Goal: Task Accomplishment & Management: Use online tool/utility

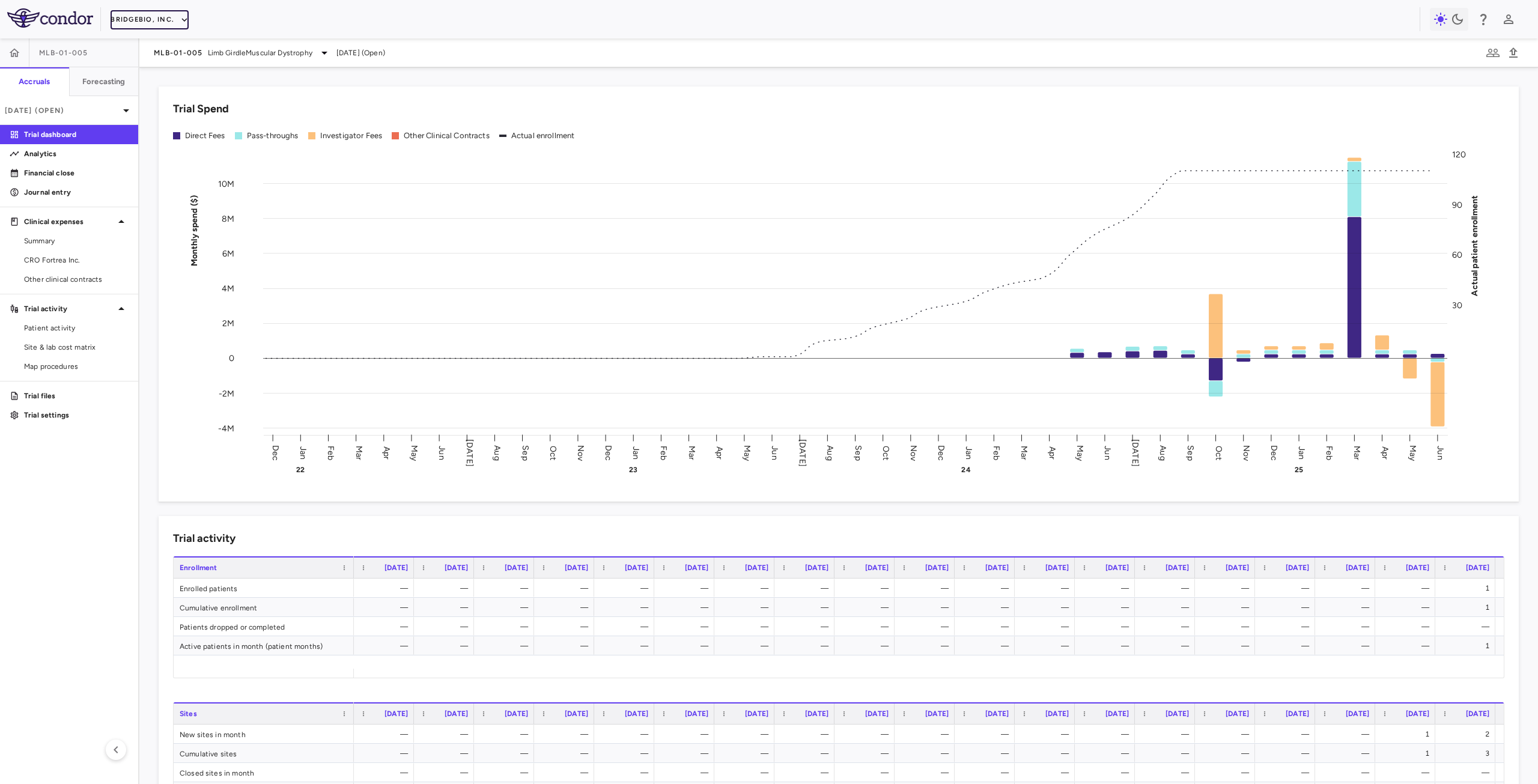
click at [152, 23] on button "BridgeBio, Inc." at bounding box center [149, 20] width 78 height 19
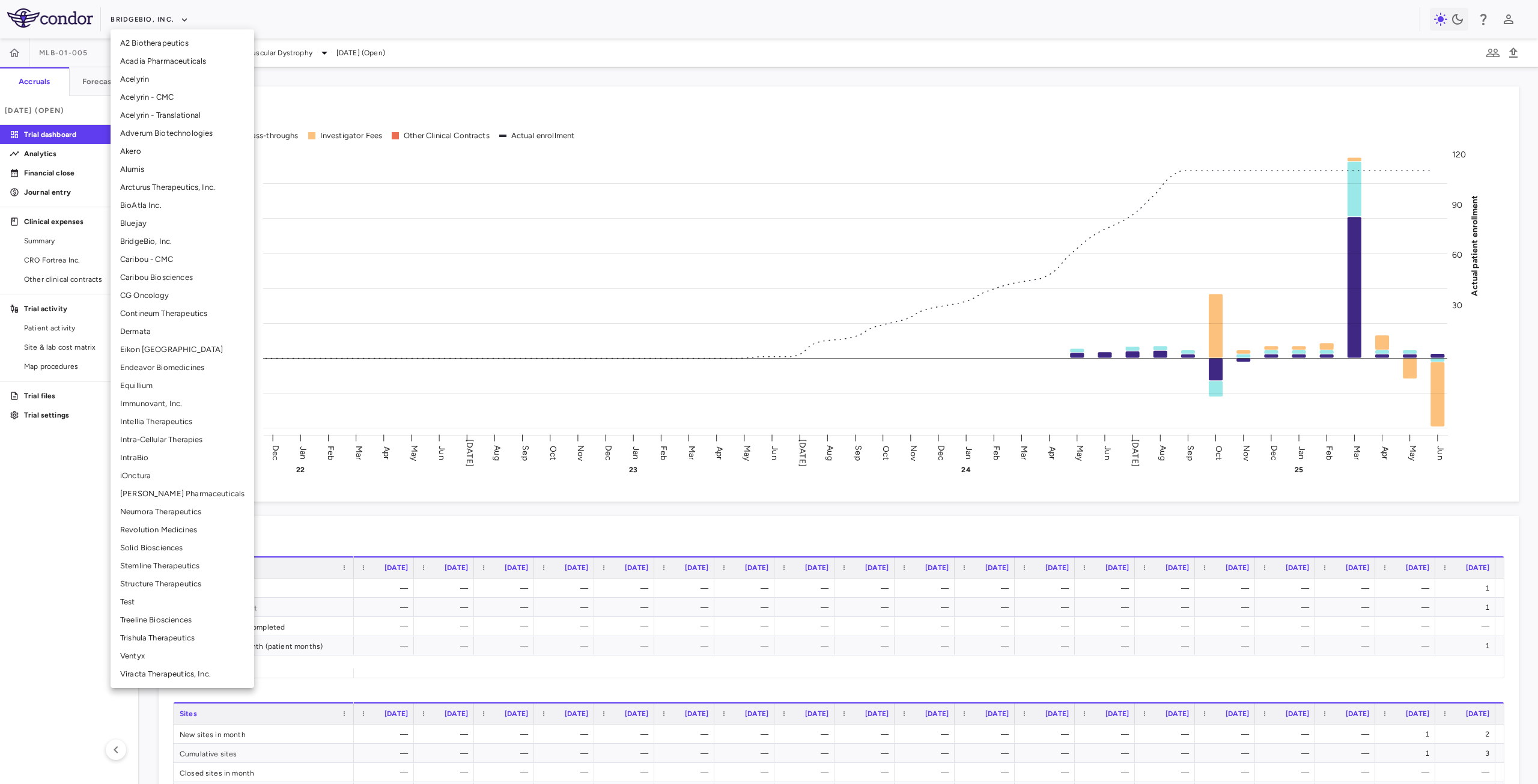
click at [172, 494] on li "[PERSON_NAME] Pharmaceuticals" at bounding box center [183, 494] width 144 height 18
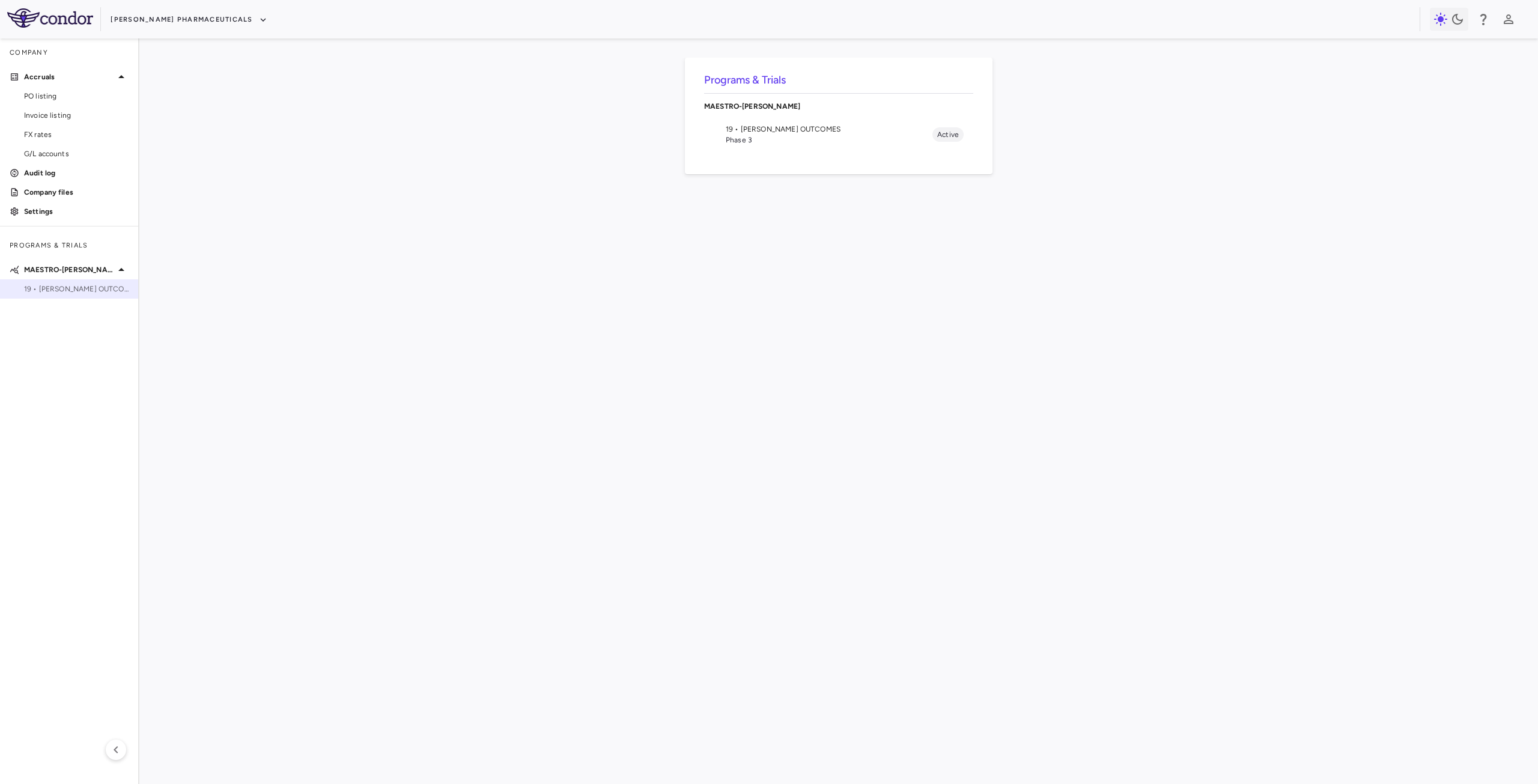
click at [82, 289] on span "19 • [PERSON_NAME] OUTCOMES" at bounding box center [76, 289] width 105 height 11
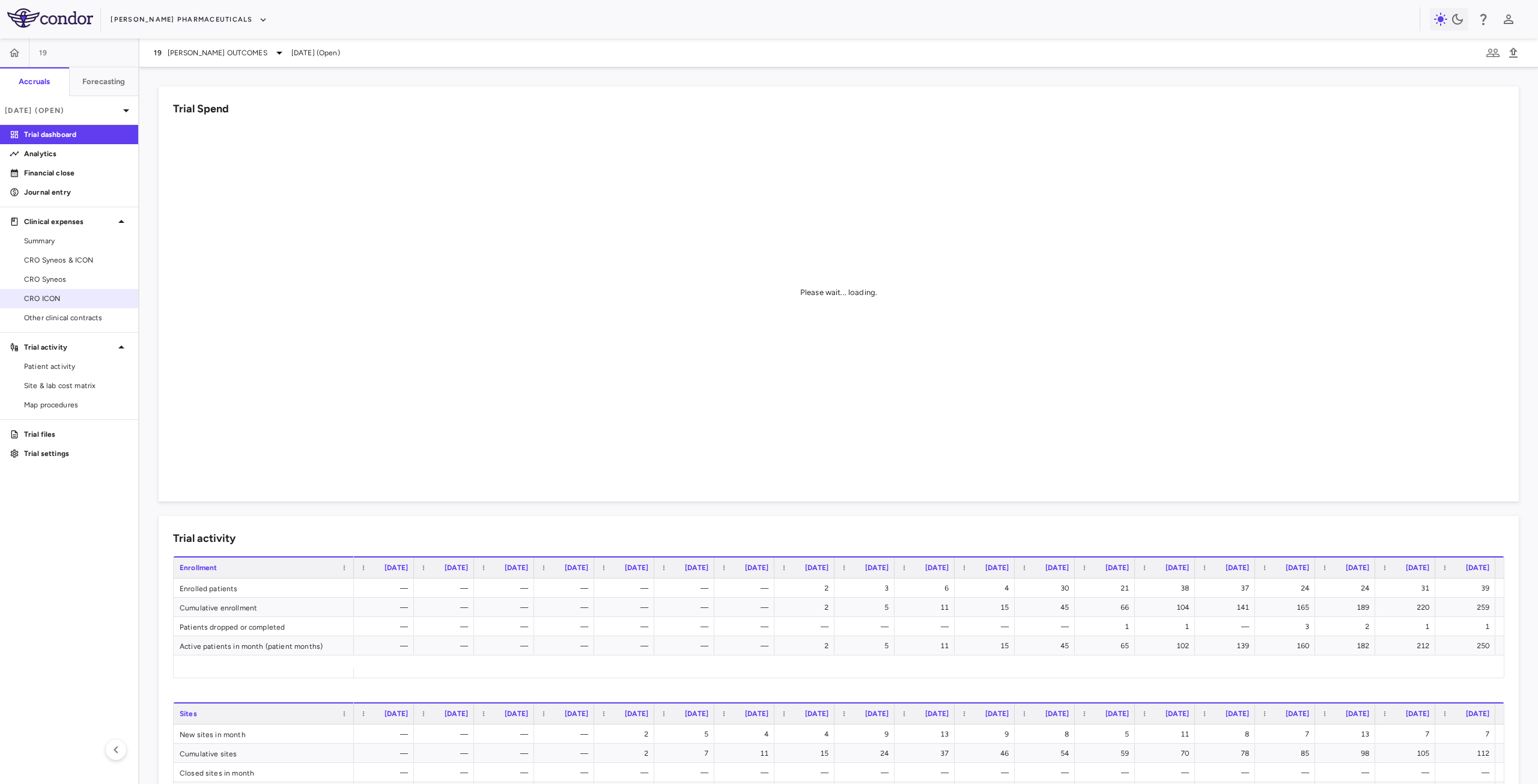
click at [63, 299] on span "CRO ICON" at bounding box center [76, 298] width 105 height 11
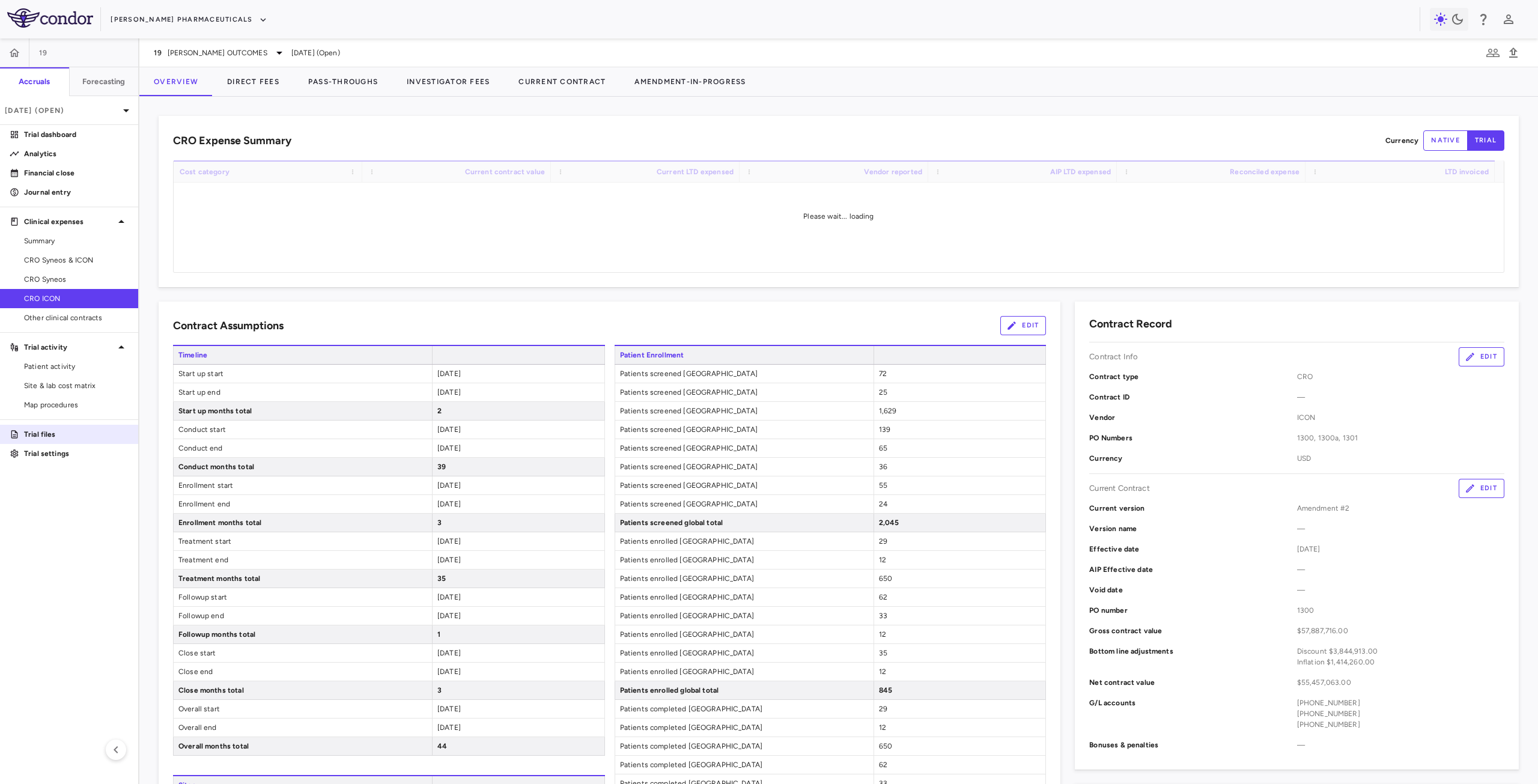
click at [50, 439] on p "Trial files" at bounding box center [76, 434] width 105 height 11
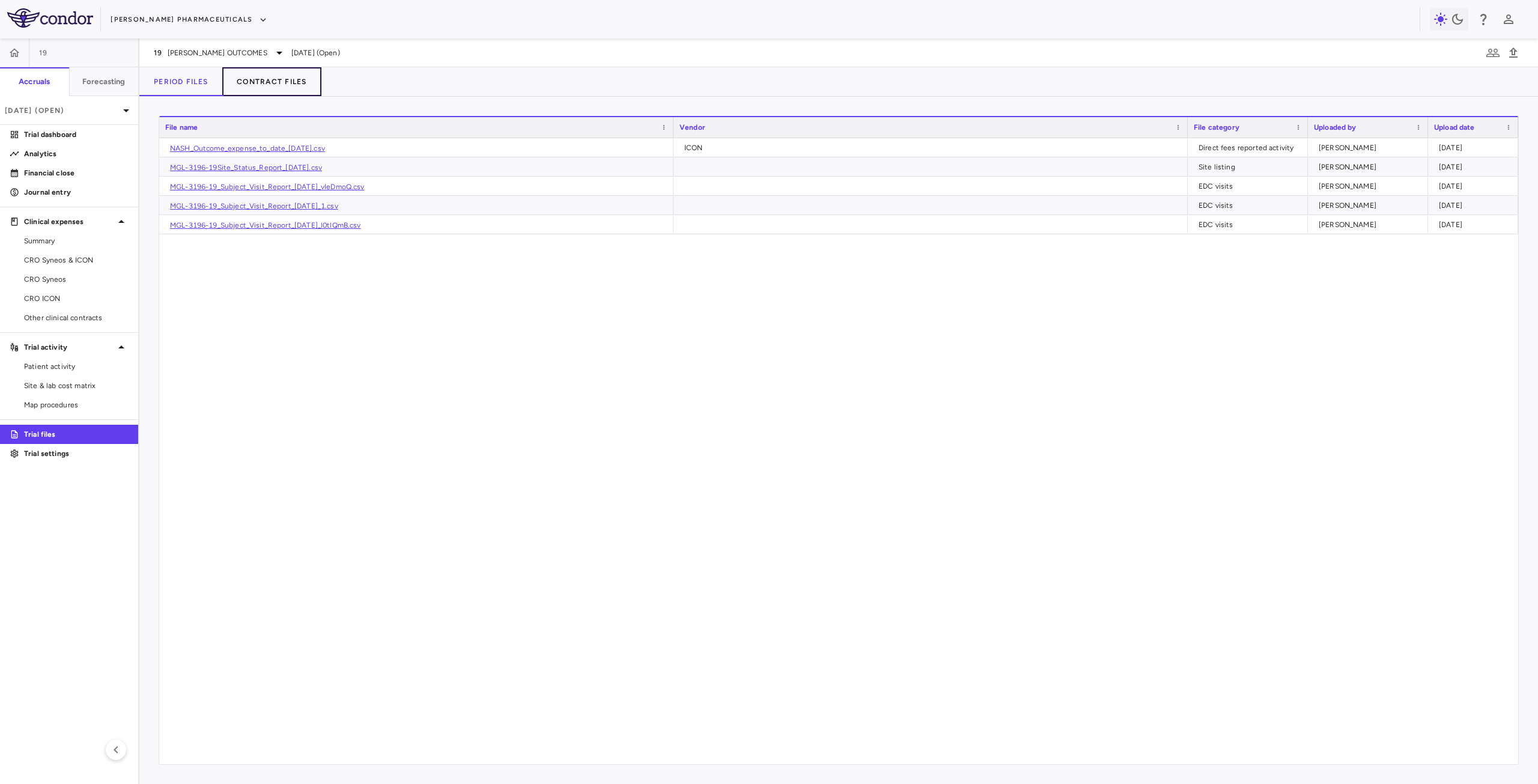
click at [276, 86] on button "Contract Files" at bounding box center [272, 82] width 99 height 29
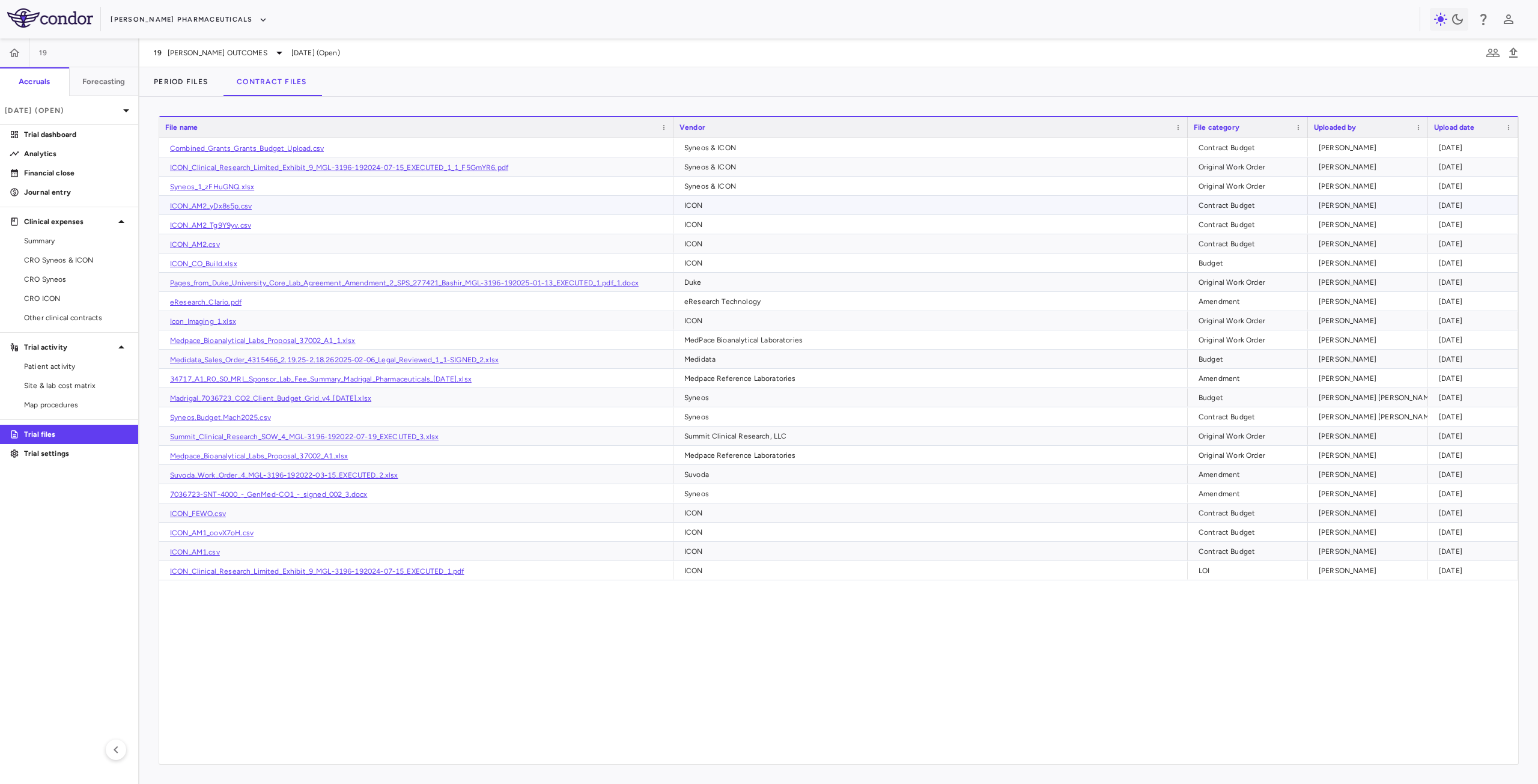
click at [208, 206] on link "ICON_AM2_yDx8s5p.csv" at bounding box center [210, 206] width 81 height 9
drag, startPoint x: 60, startPoint y: 294, endPoint x: 389, endPoint y: 546, distance: 414.4
click at [60, 294] on span "CRO ICON" at bounding box center [76, 298] width 105 height 11
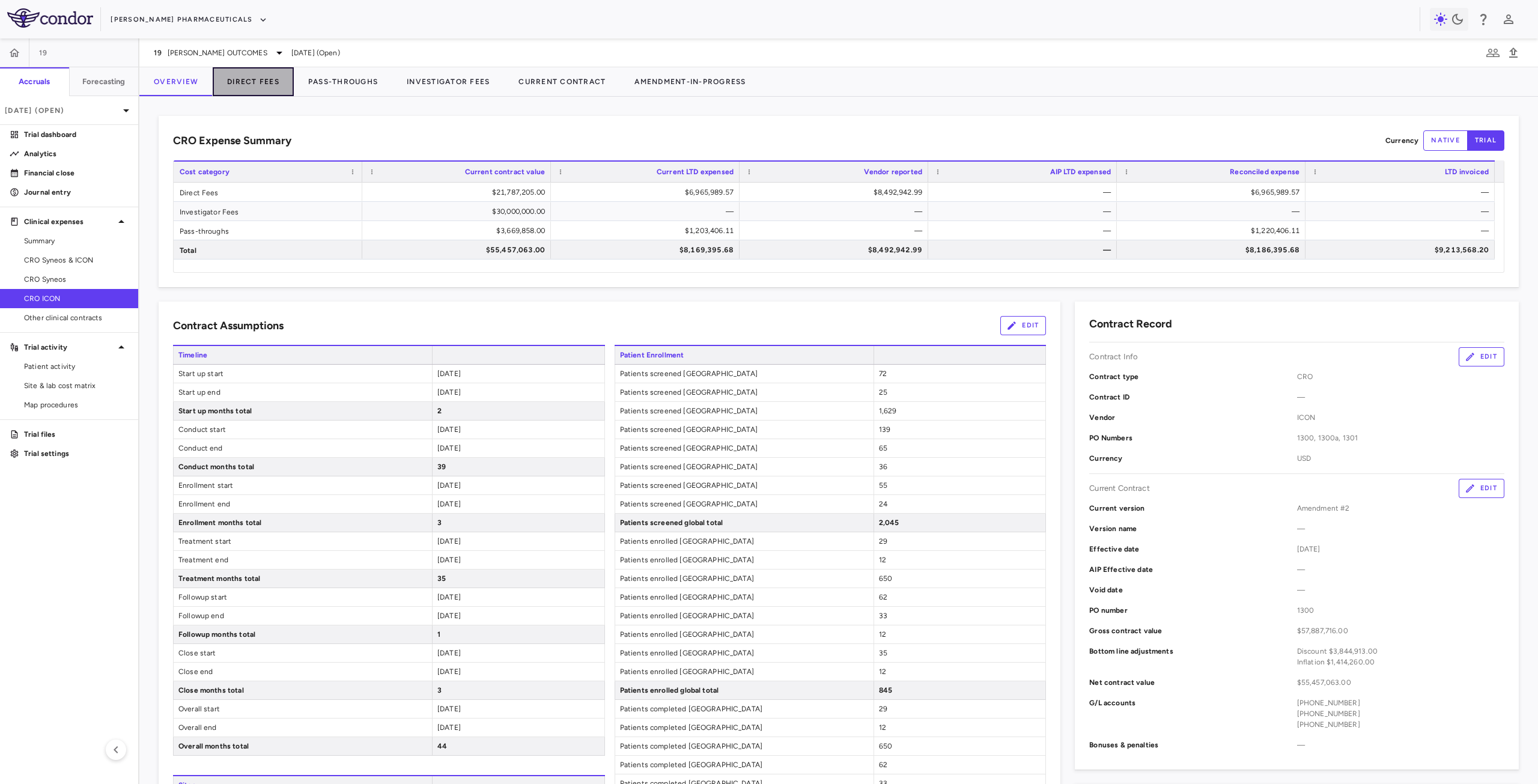
click at [260, 80] on button "Direct Fees" at bounding box center [253, 82] width 81 height 29
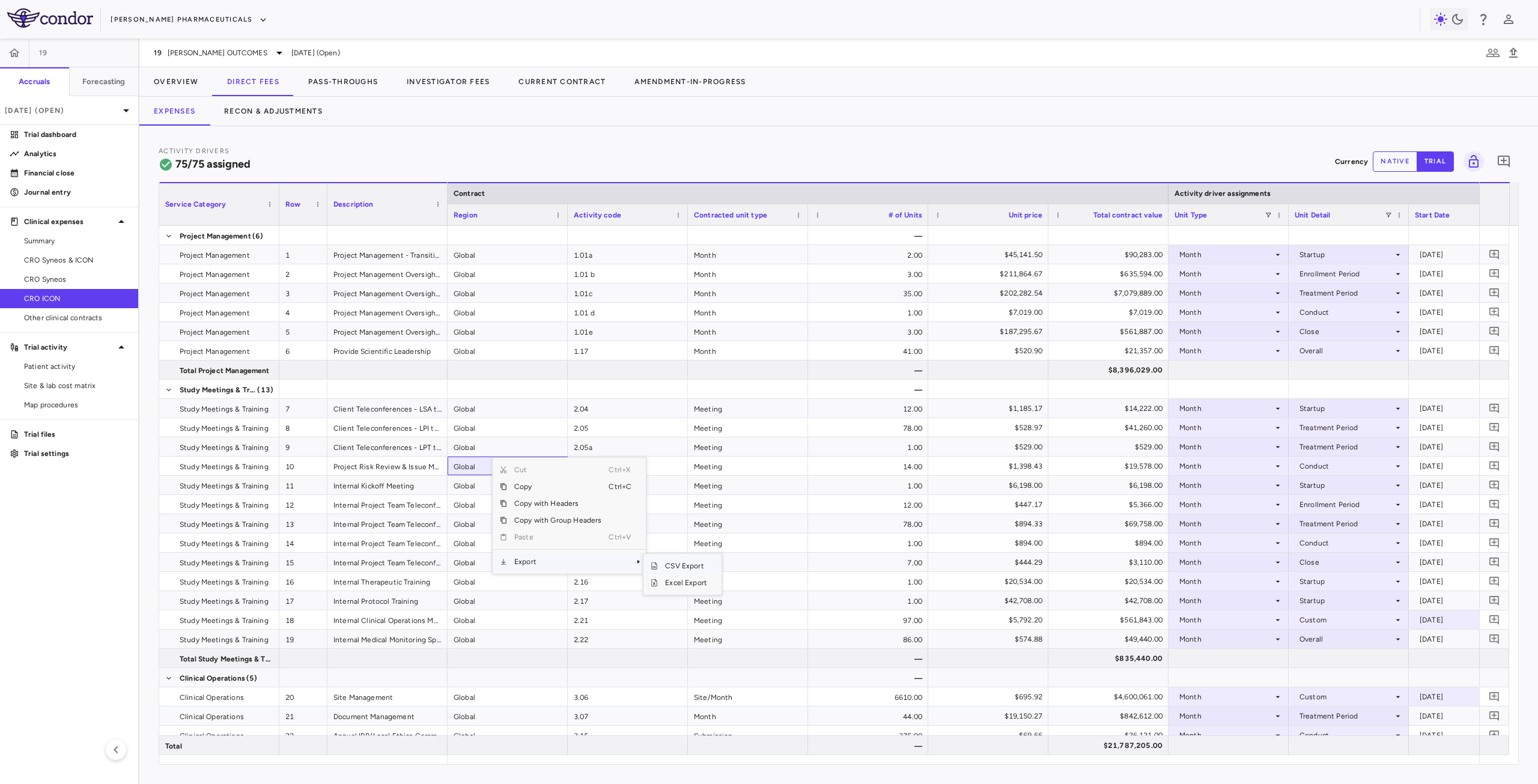
click at [681, 567] on span "CSV Export" at bounding box center [686, 566] width 57 height 17
click at [310, 111] on button "Recon & Adjustments" at bounding box center [273, 111] width 128 height 29
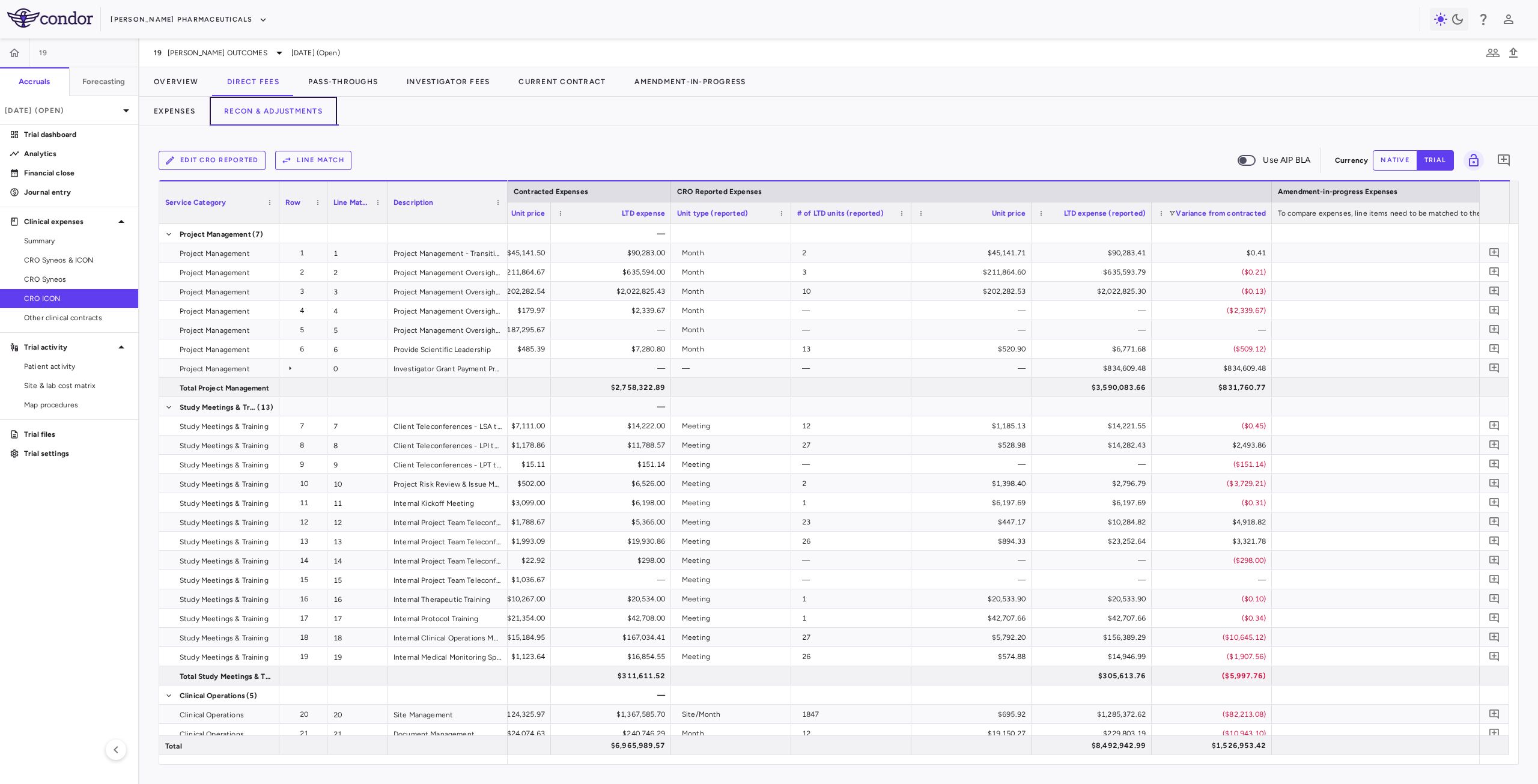
scroll to position [0, 1002]
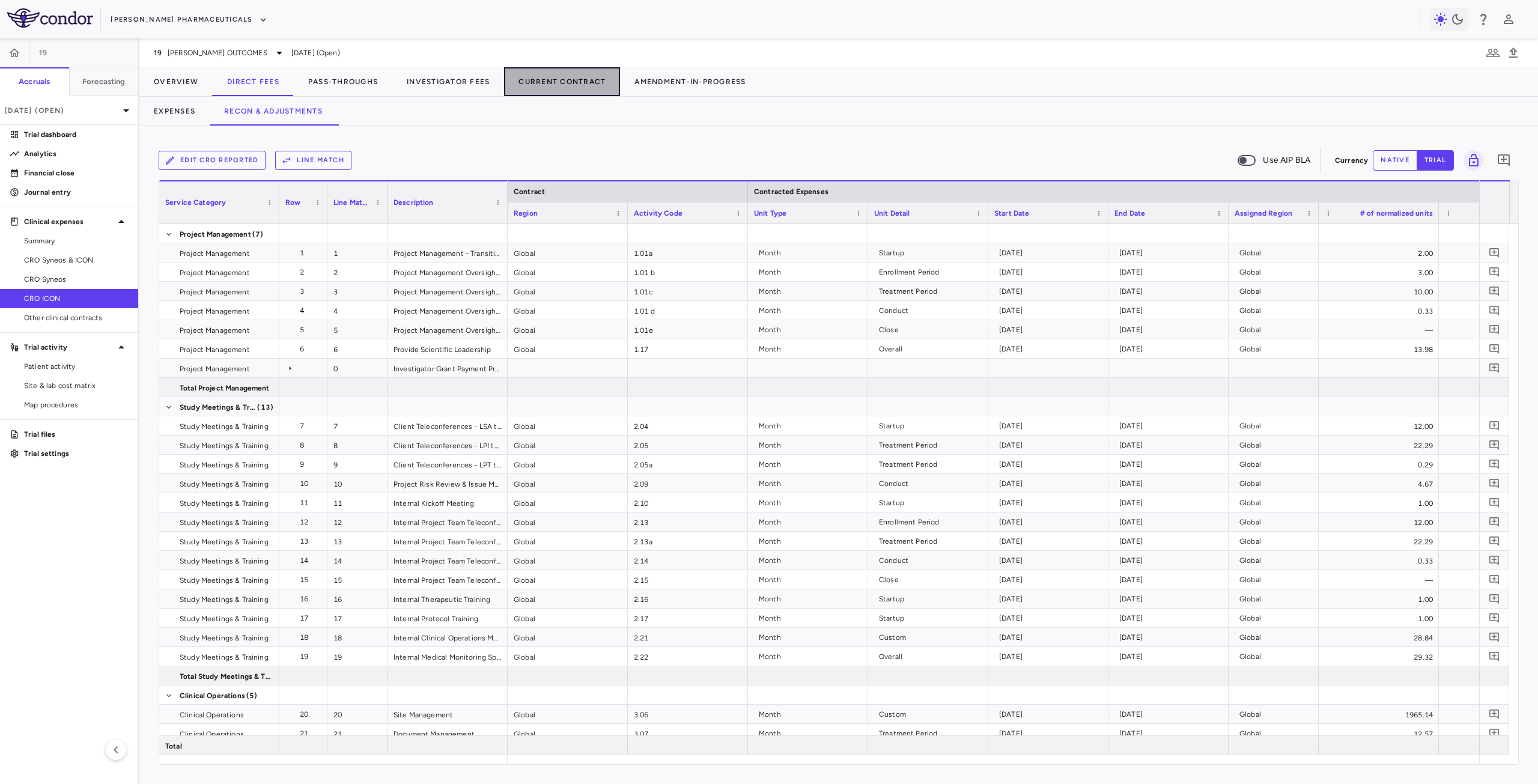
click at [566, 86] on button "Current Contract" at bounding box center [561, 82] width 116 height 29
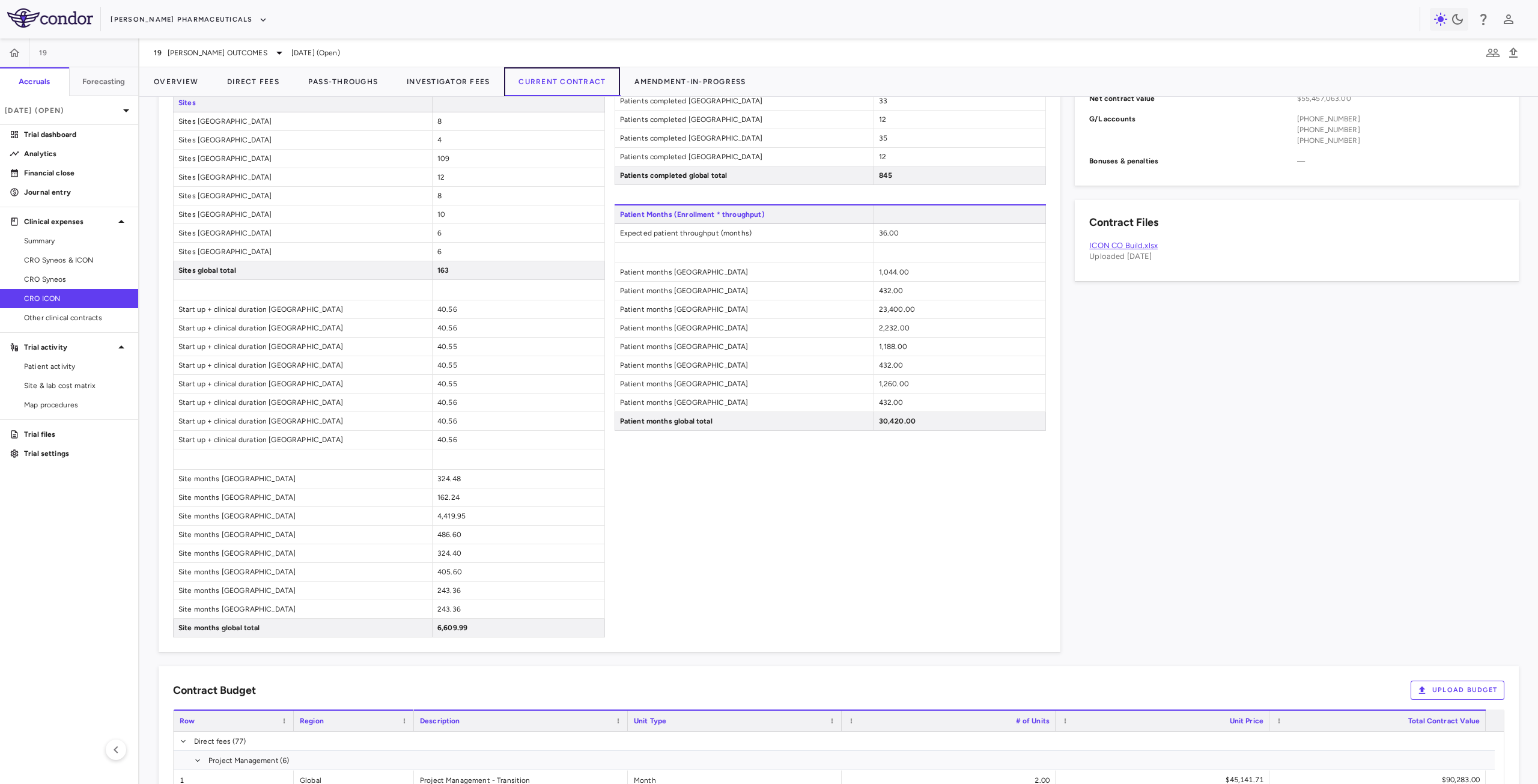
scroll to position [970, 0]
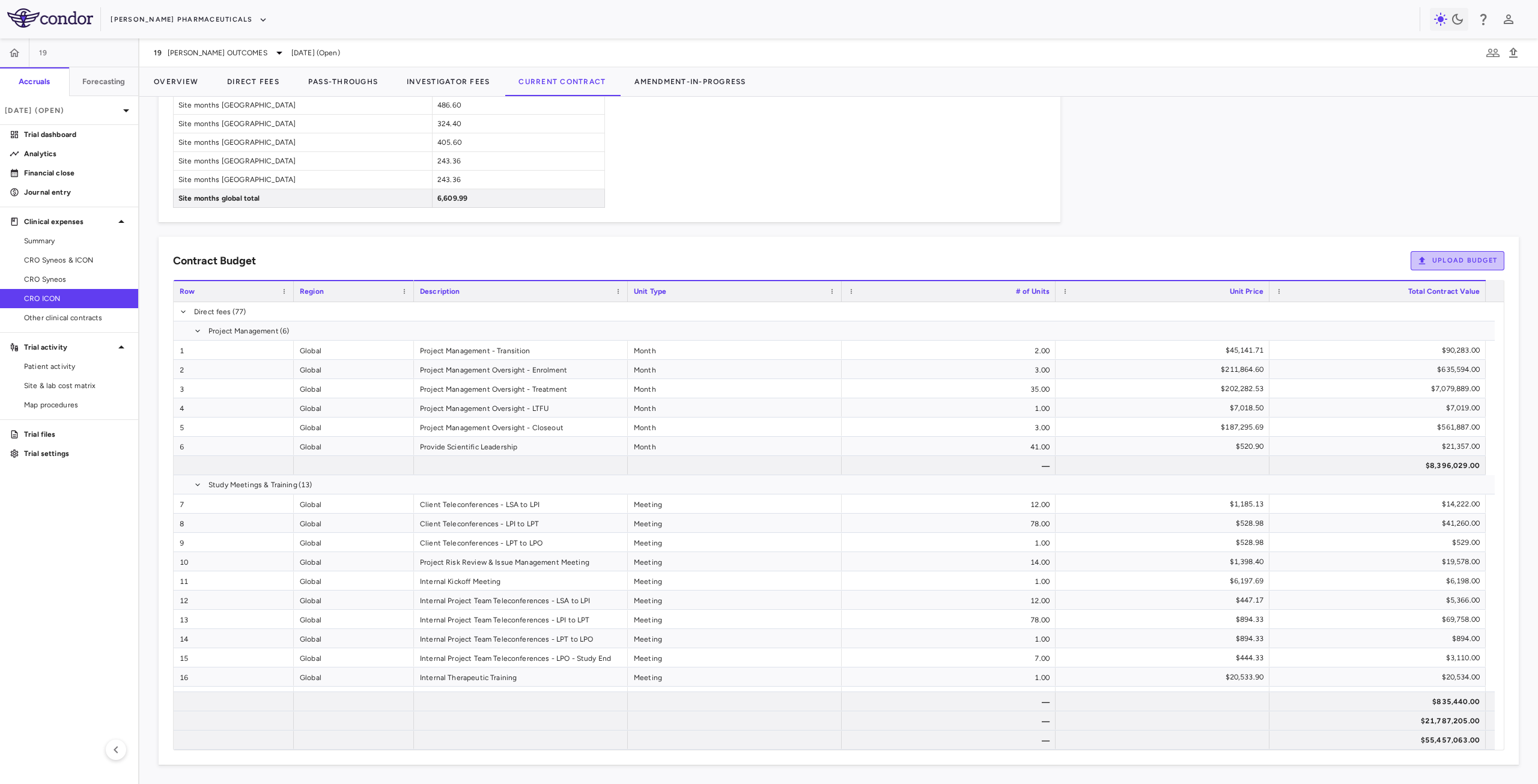
click at [1453, 259] on button "Upload Budget" at bounding box center [1457, 260] width 93 height 19
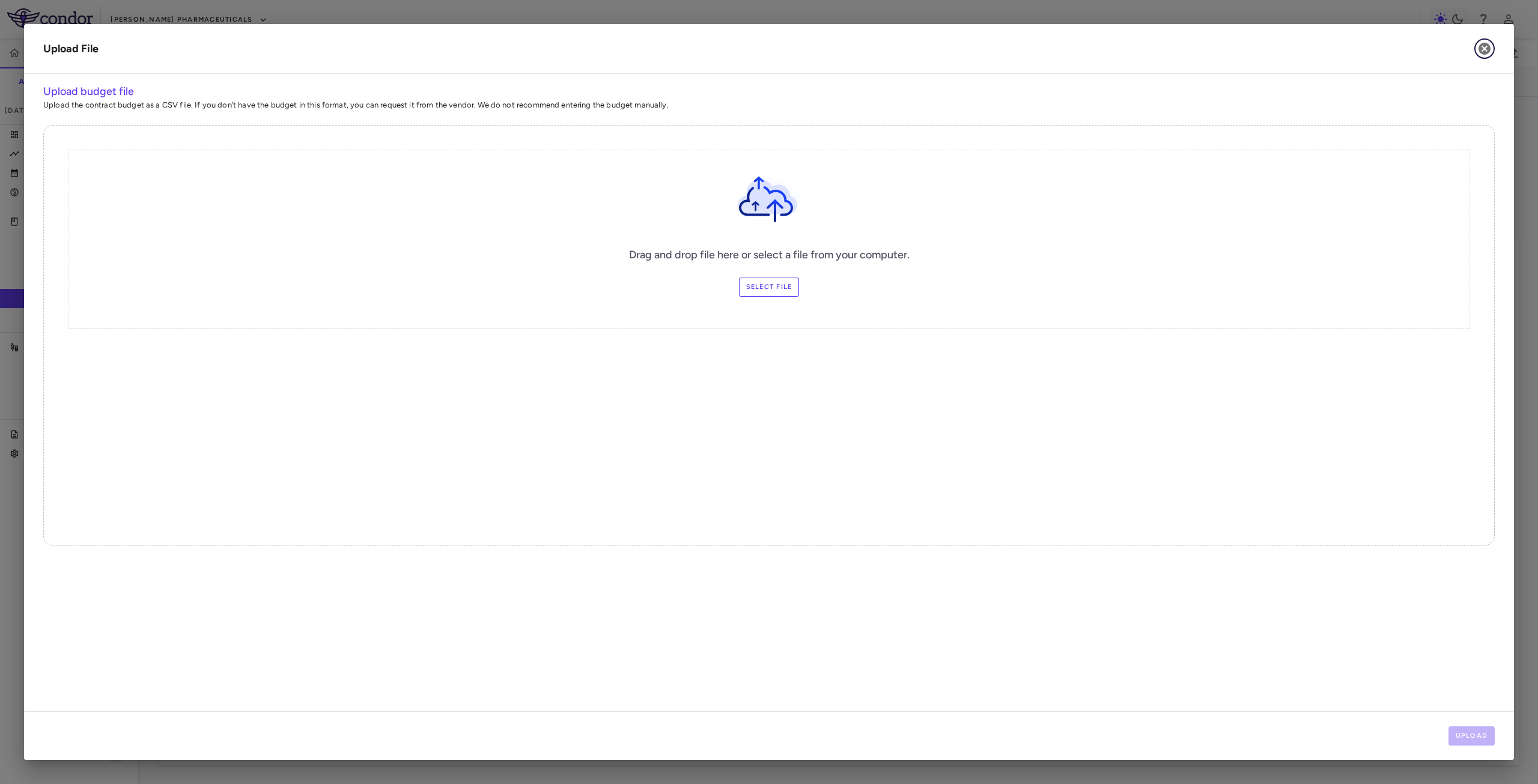
click at [1487, 50] on icon "button" at bounding box center [1485, 49] width 12 height 12
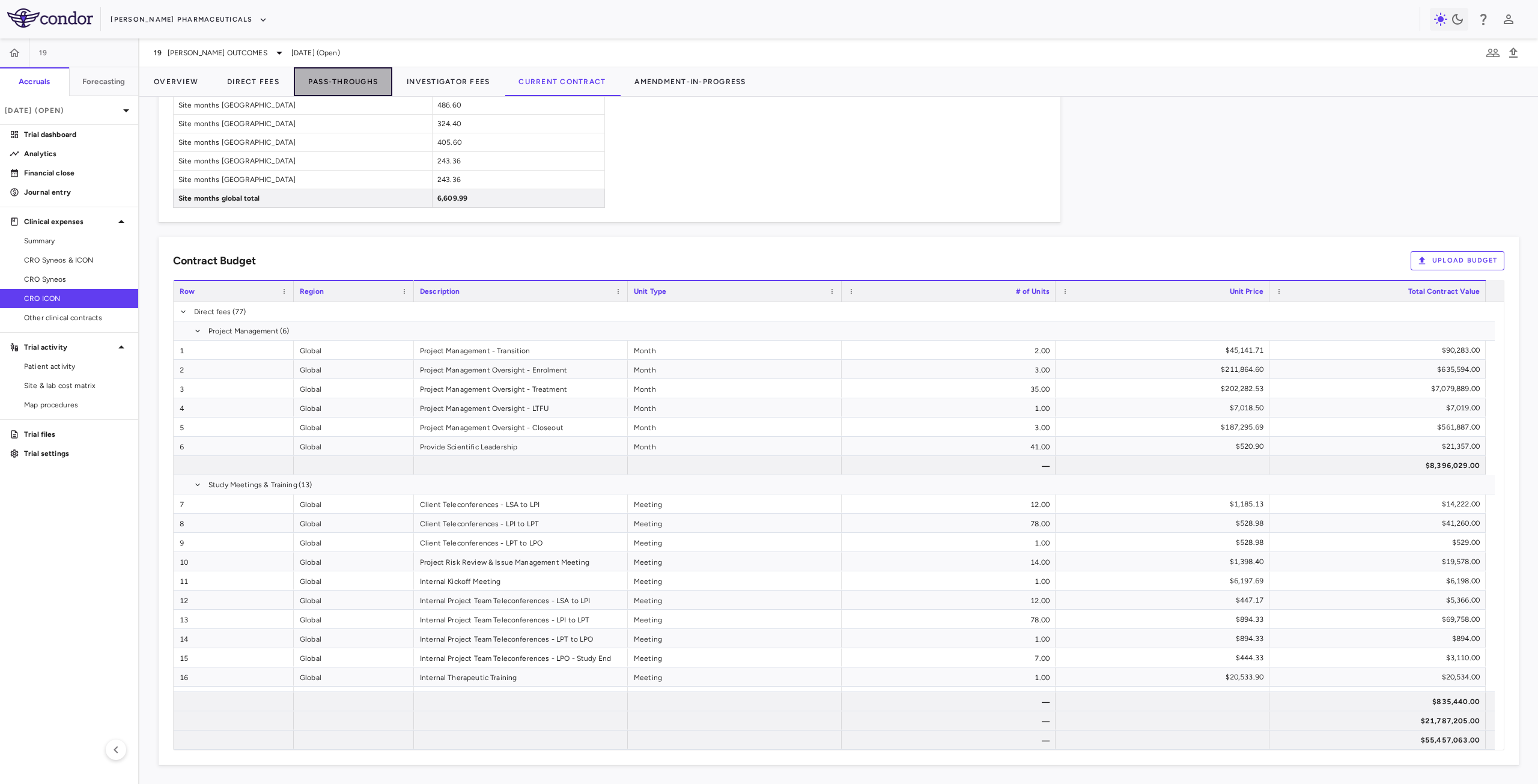
click at [326, 87] on button "Pass-Throughs" at bounding box center [343, 82] width 99 height 29
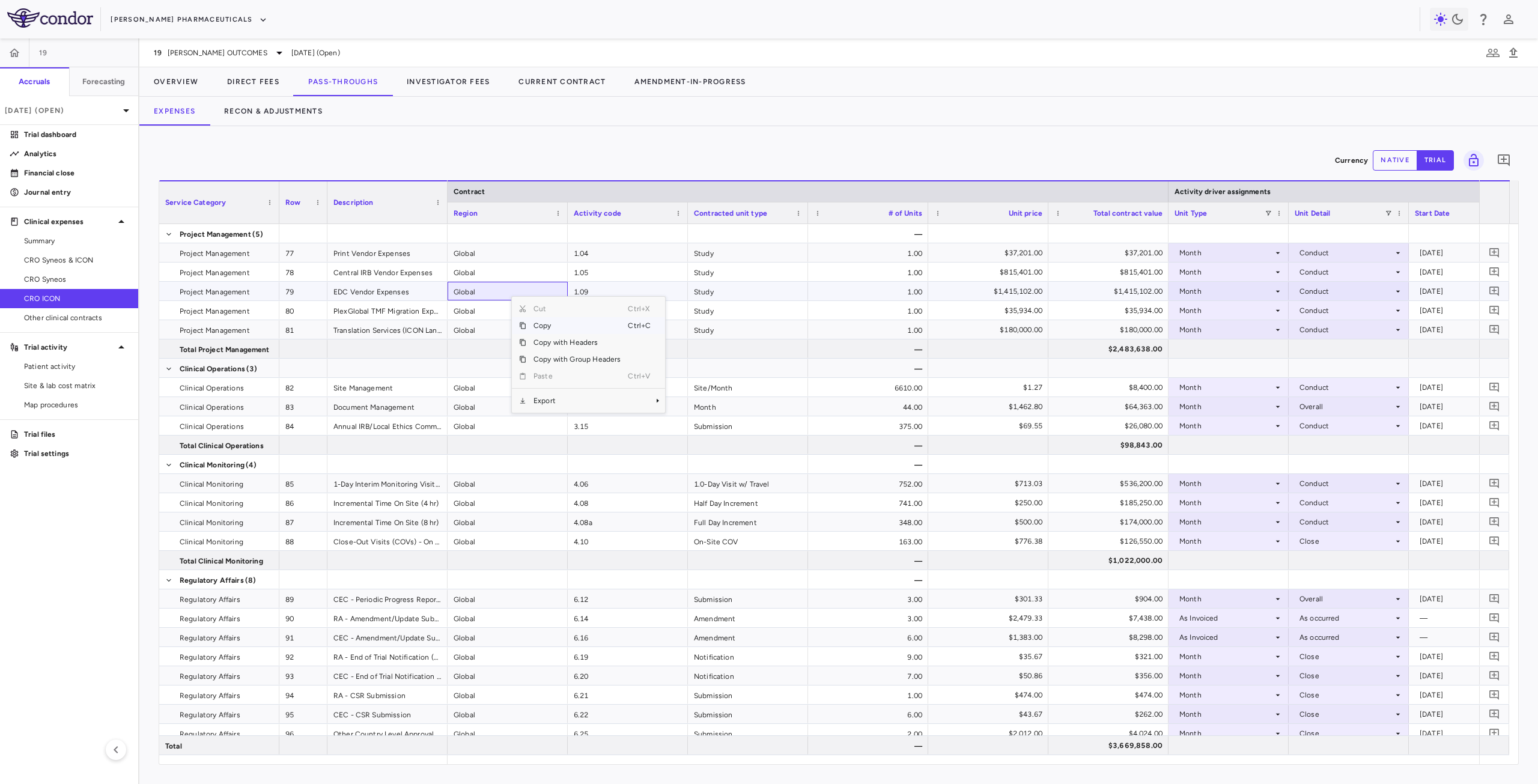
click at [585, 401] on span "Export" at bounding box center [577, 401] width 102 height 17
click at [705, 409] on span "CSV Export" at bounding box center [705, 407] width 57 height 17
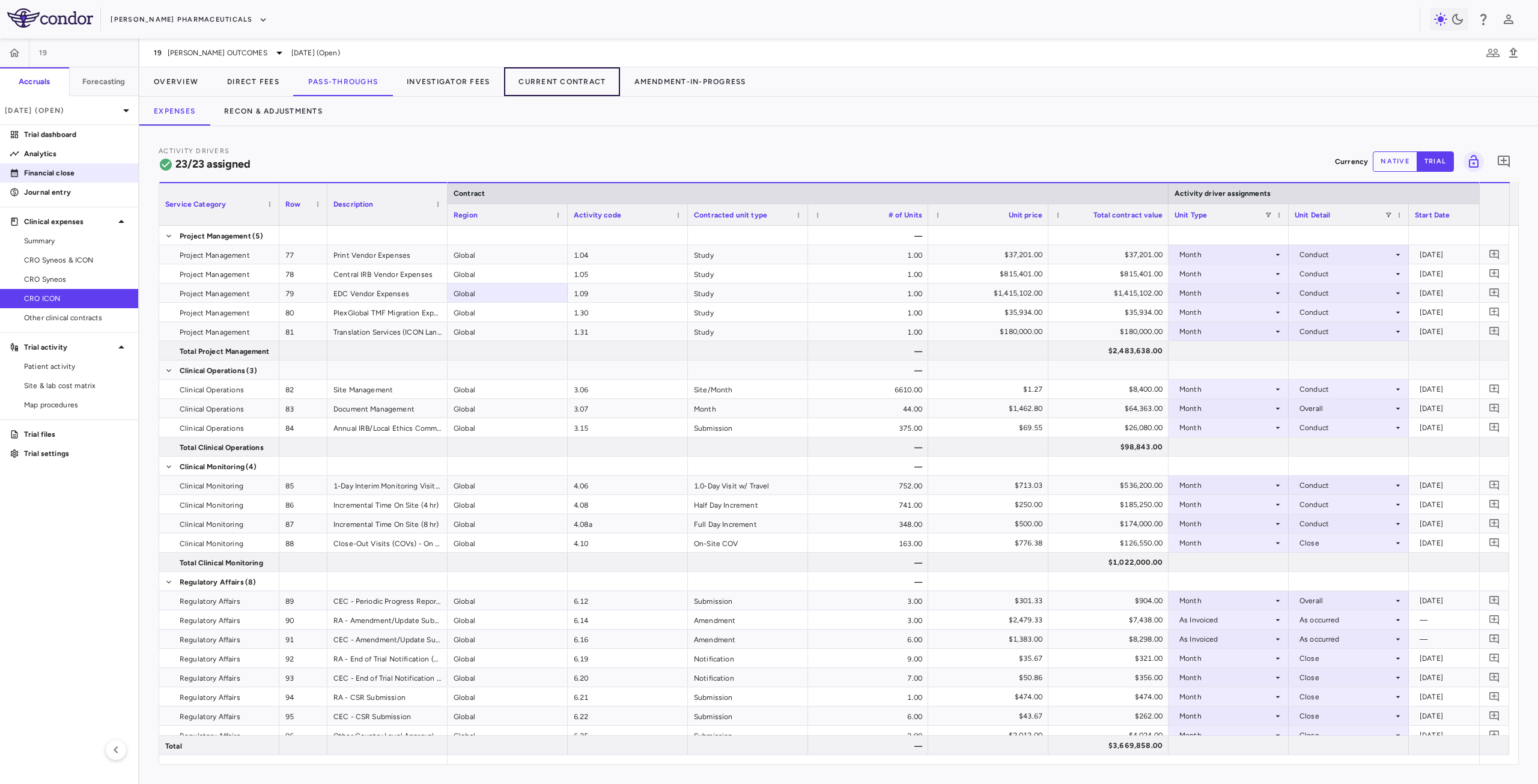
drag, startPoint x: 576, startPoint y: 83, endPoint x: 34, endPoint y: 180, distance: 550.6
click at [576, 83] on button "Current Contract" at bounding box center [561, 82] width 116 height 29
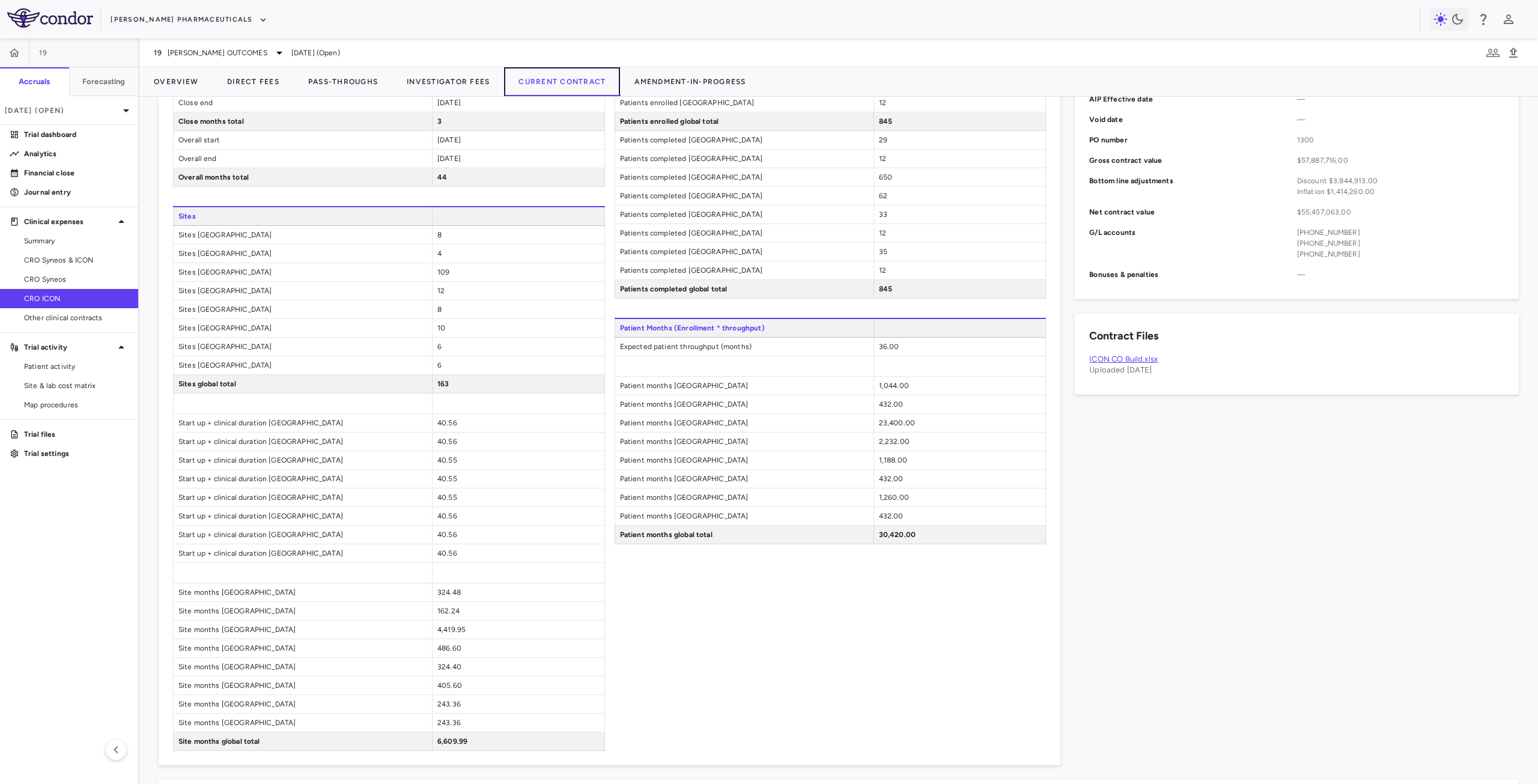
scroll to position [970, 0]
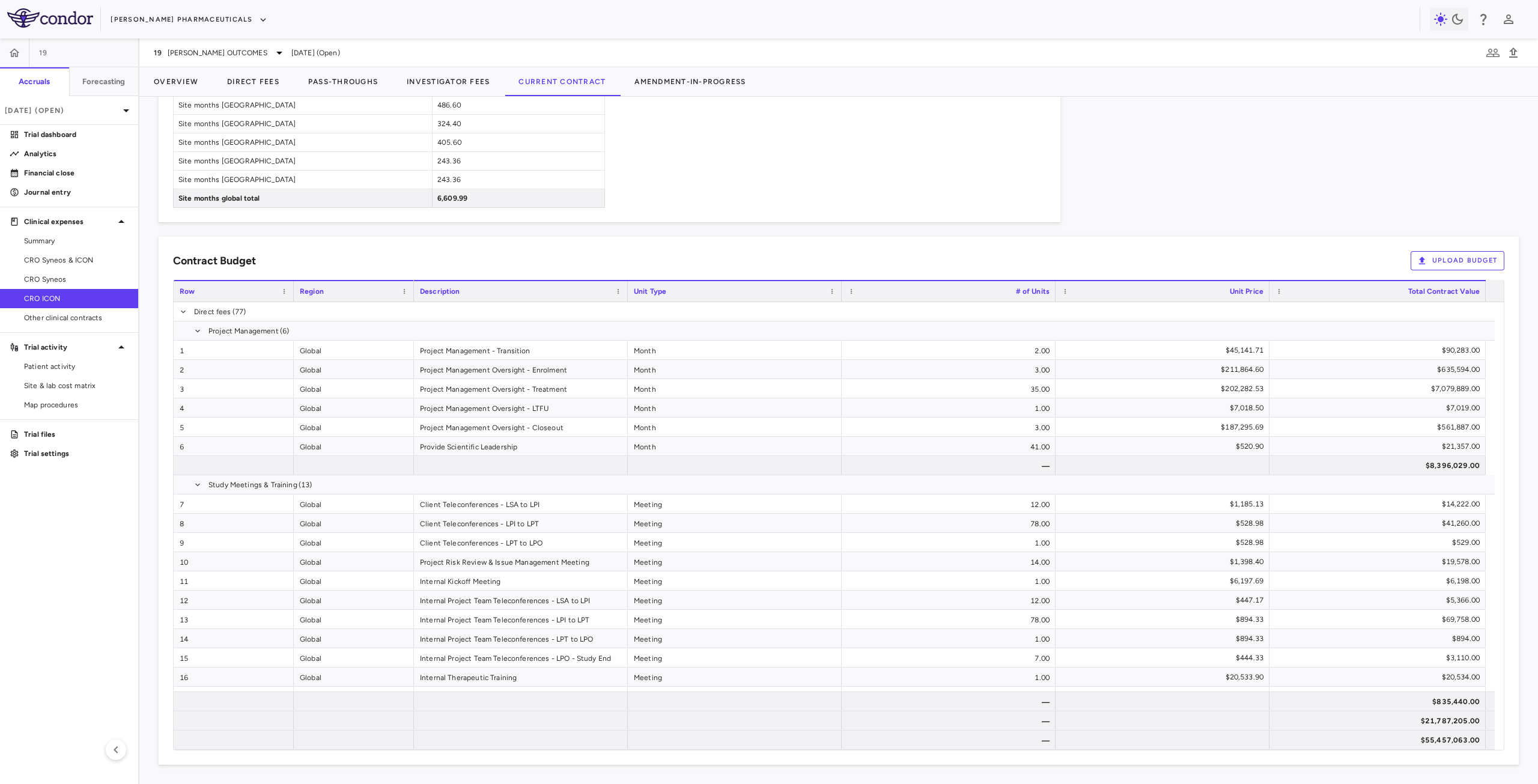
click at [1453, 261] on button "Upload Budget" at bounding box center [1457, 260] width 93 height 19
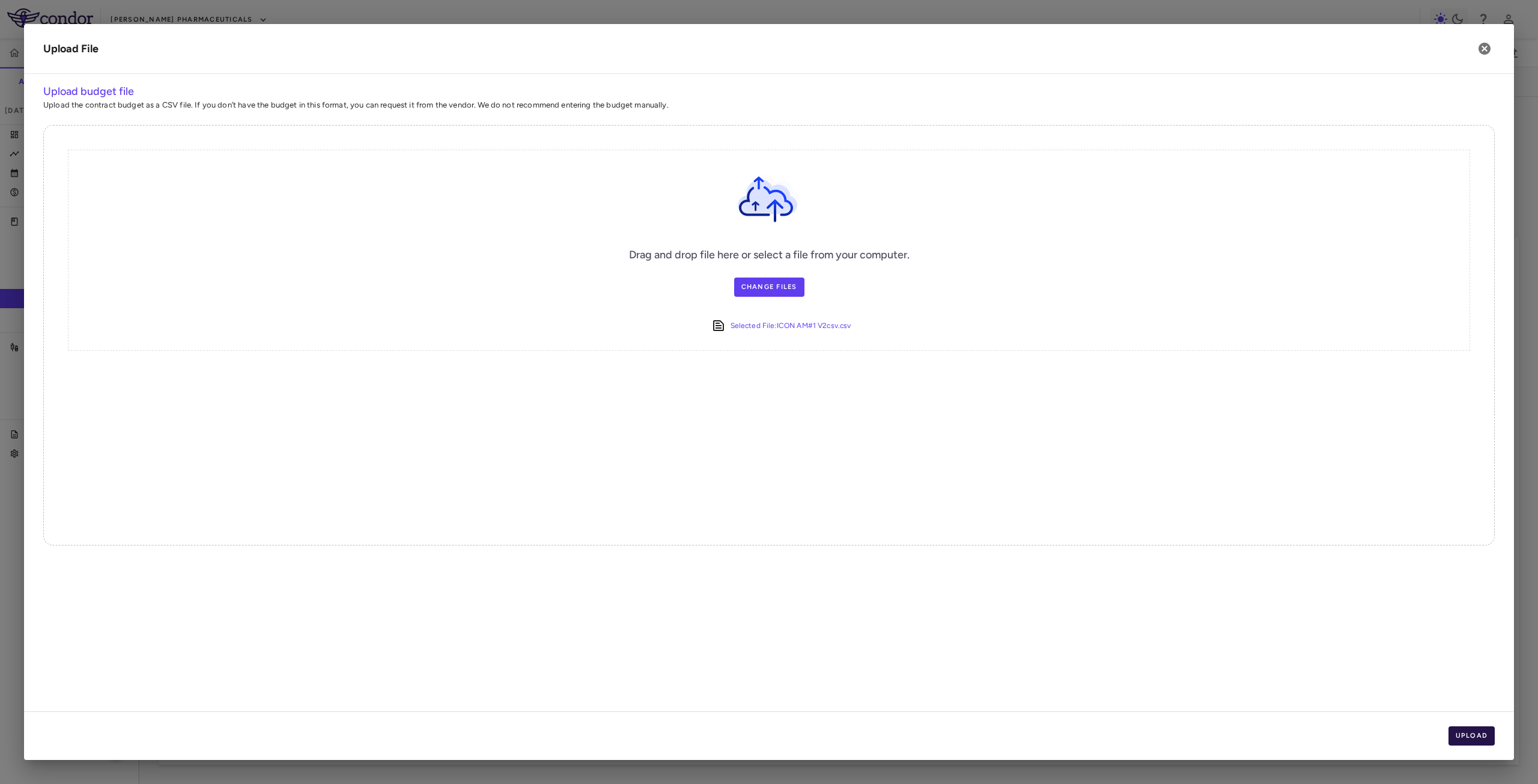
click at [1471, 733] on button "Upload" at bounding box center [1472, 736] width 47 height 19
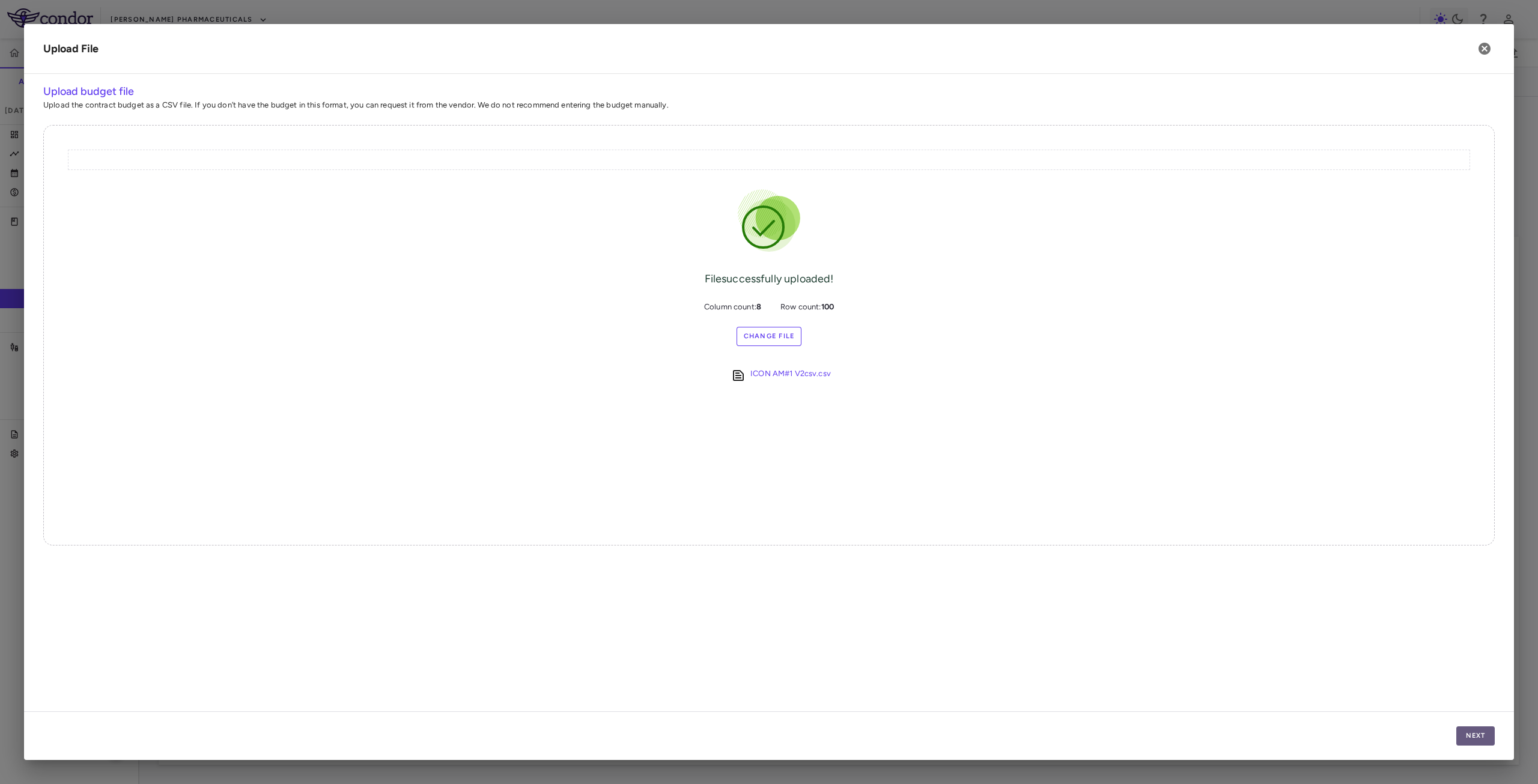
click at [1469, 737] on button "Next" at bounding box center [1475, 736] width 39 height 19
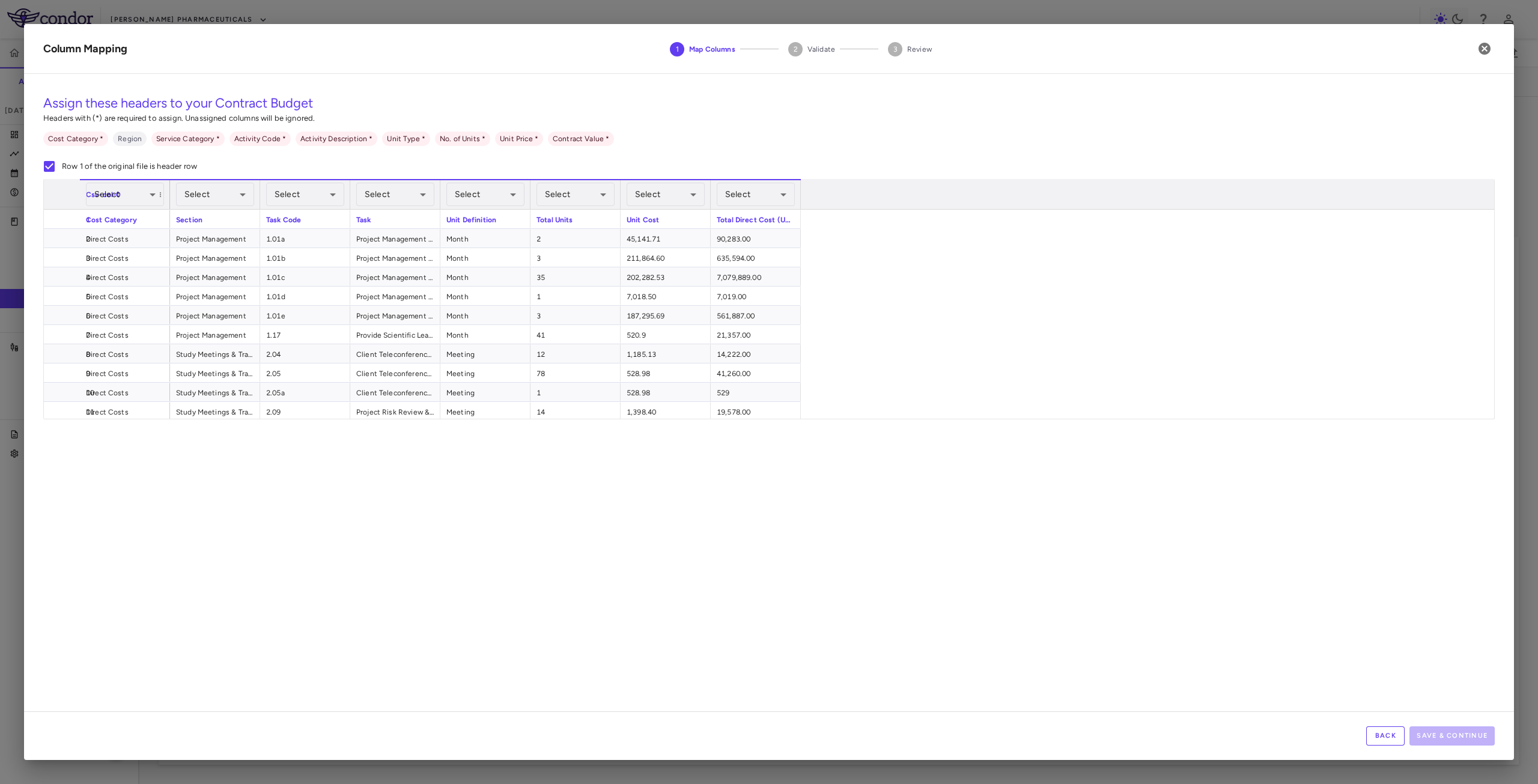
click at [145, 195] on body "Skip to sidebar Skip to main content Madrigal Pharmaceuticals 19 Accruals Forec…" at bounding box center [769, 392] width 1538 height 784
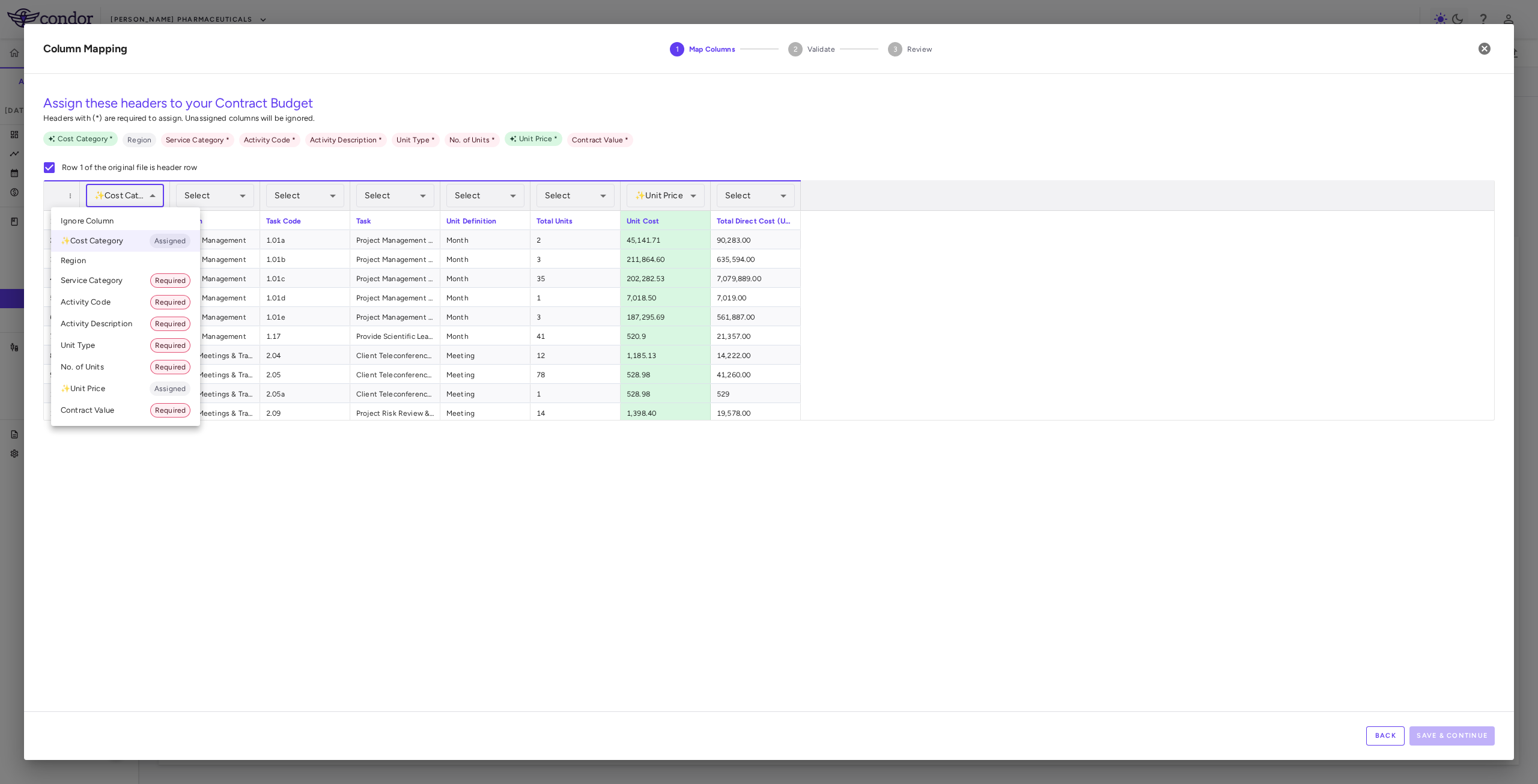
click at [305, 170] on div at bounding box center [769, 392] width 1538 height 784
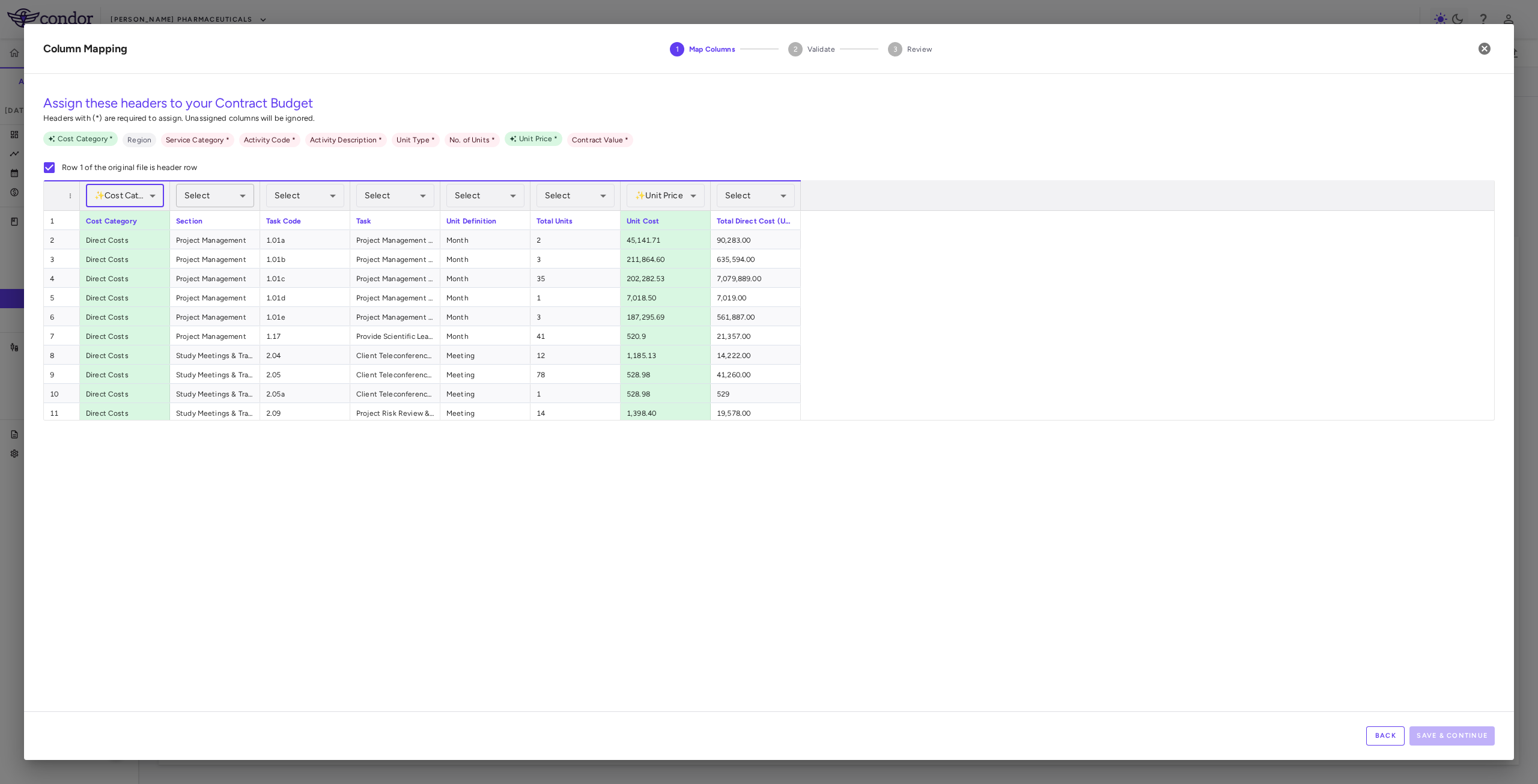
click at [233, 196] on body "Skip to sidebar Skip to main content Madrigal Pharmaceuticals 19 Accruals Forec…" at bounding box center [769, 392] width 1538 height 784
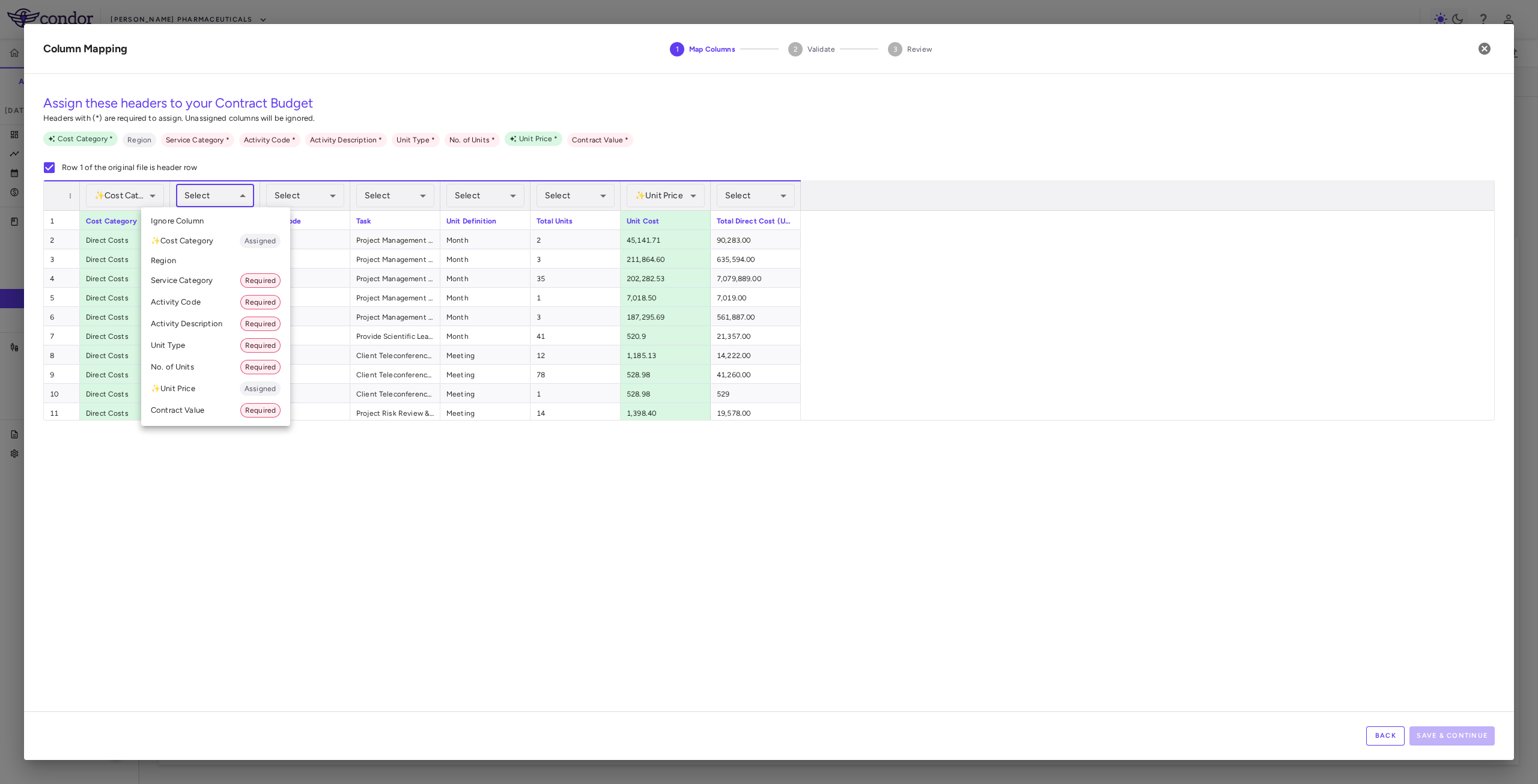
click at [215, 286] on li "Service Category Required" at bounding box center [216, 280] width 149 height 21
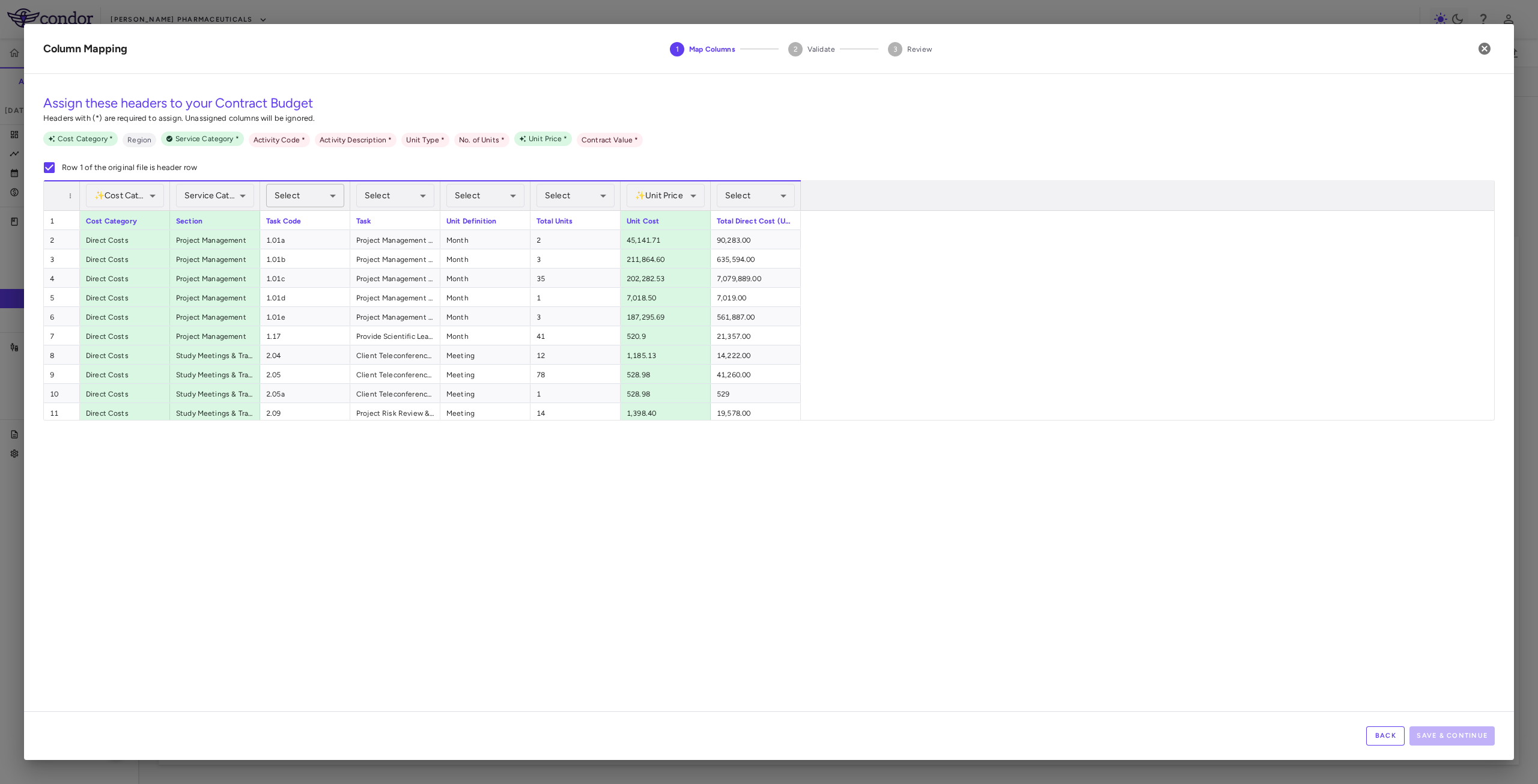
click at [317, 196] on body "Skip to sidebar Skip to main content Madrigal Pharmaceuticals 19 Accruals Forec…" at bounding box center [769, 392] width 1538 height 784
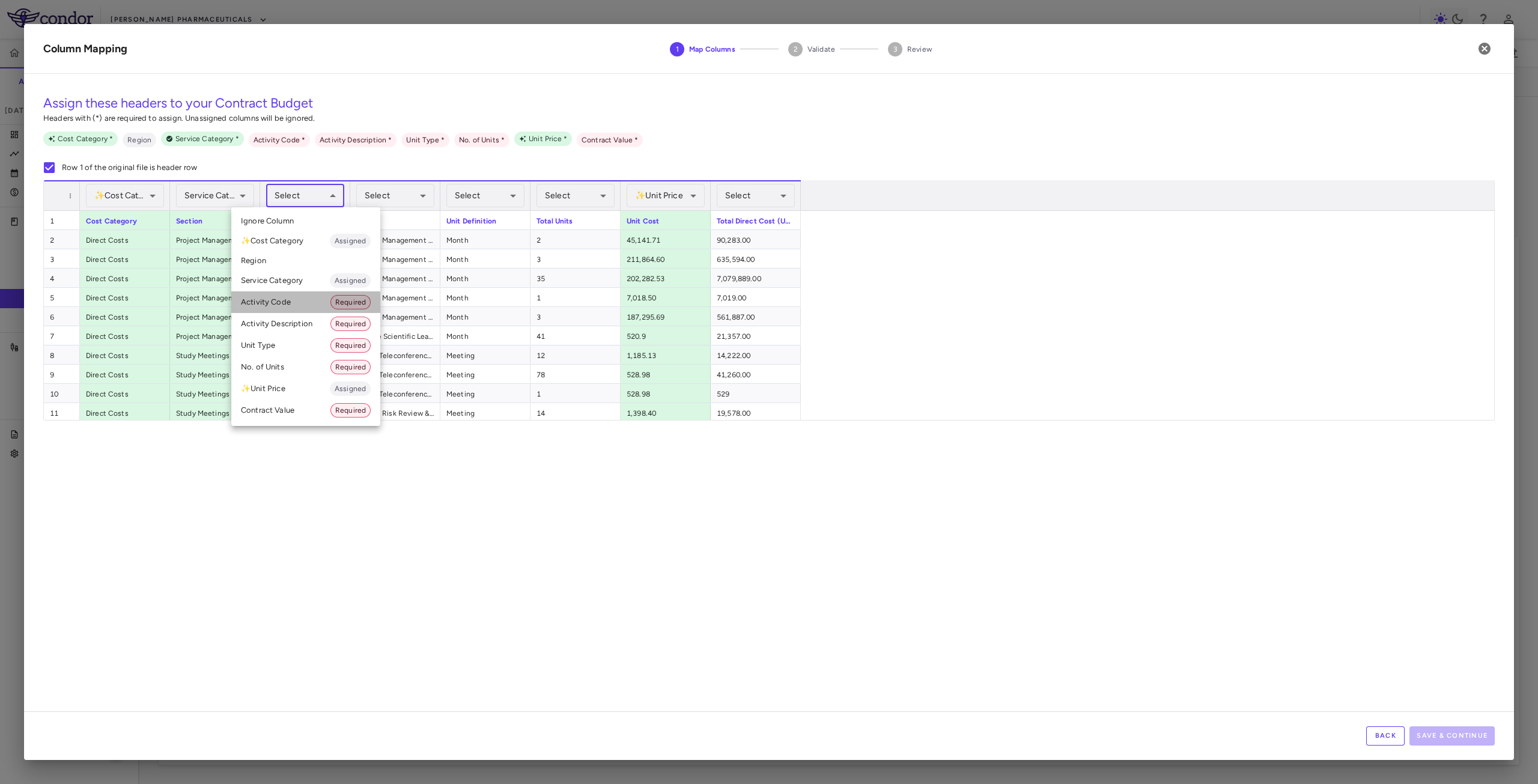
click at [293, 307] on li "Activity Code Required" at bounding box center [306, 302] width 149 height 21
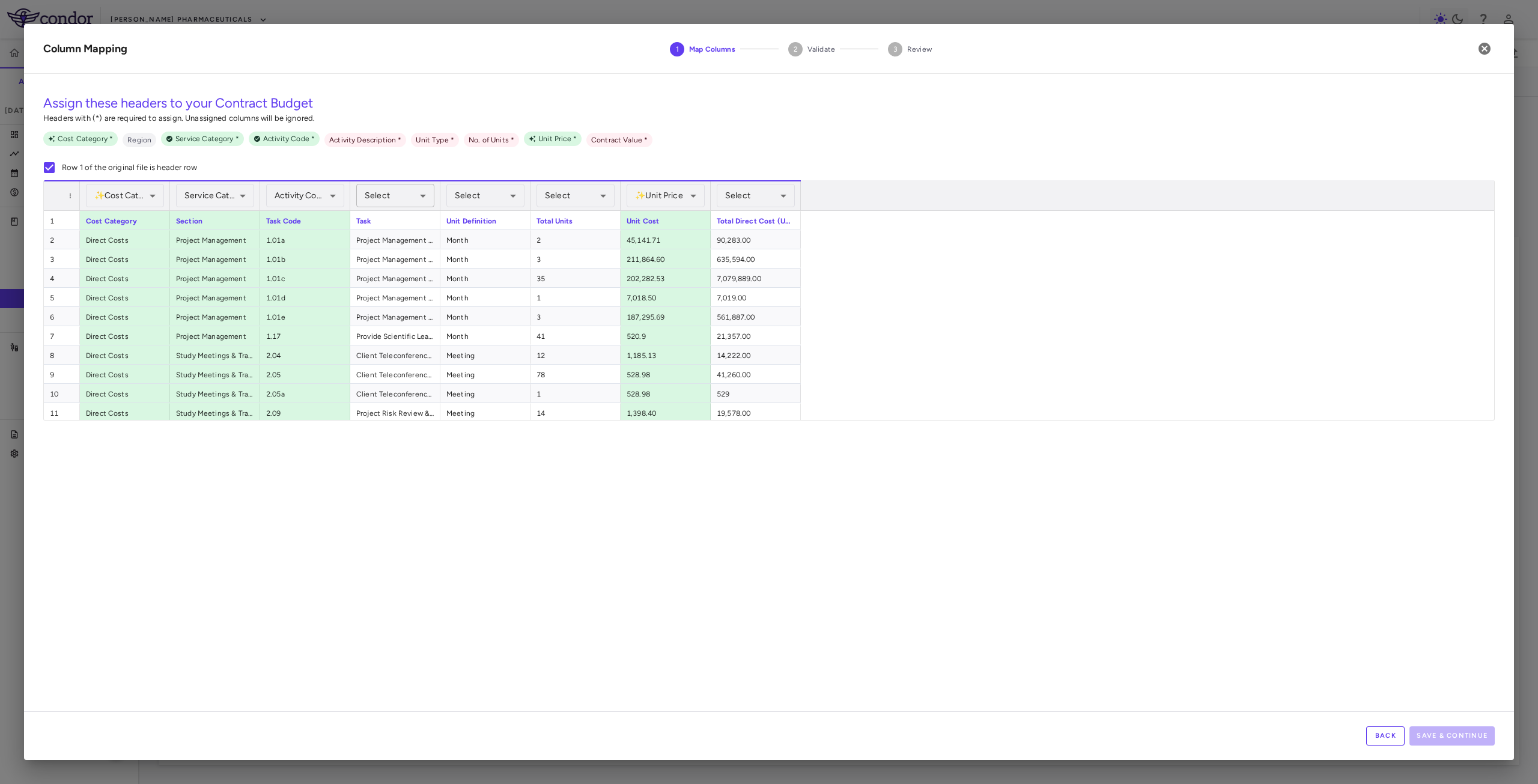
click at [415, 198] on body "Skip to sidebar Skip to main content Madrigal Pharmaceuticals 19 Accruals Forec…" at bounding box center [769, 392] width 1538 height 784
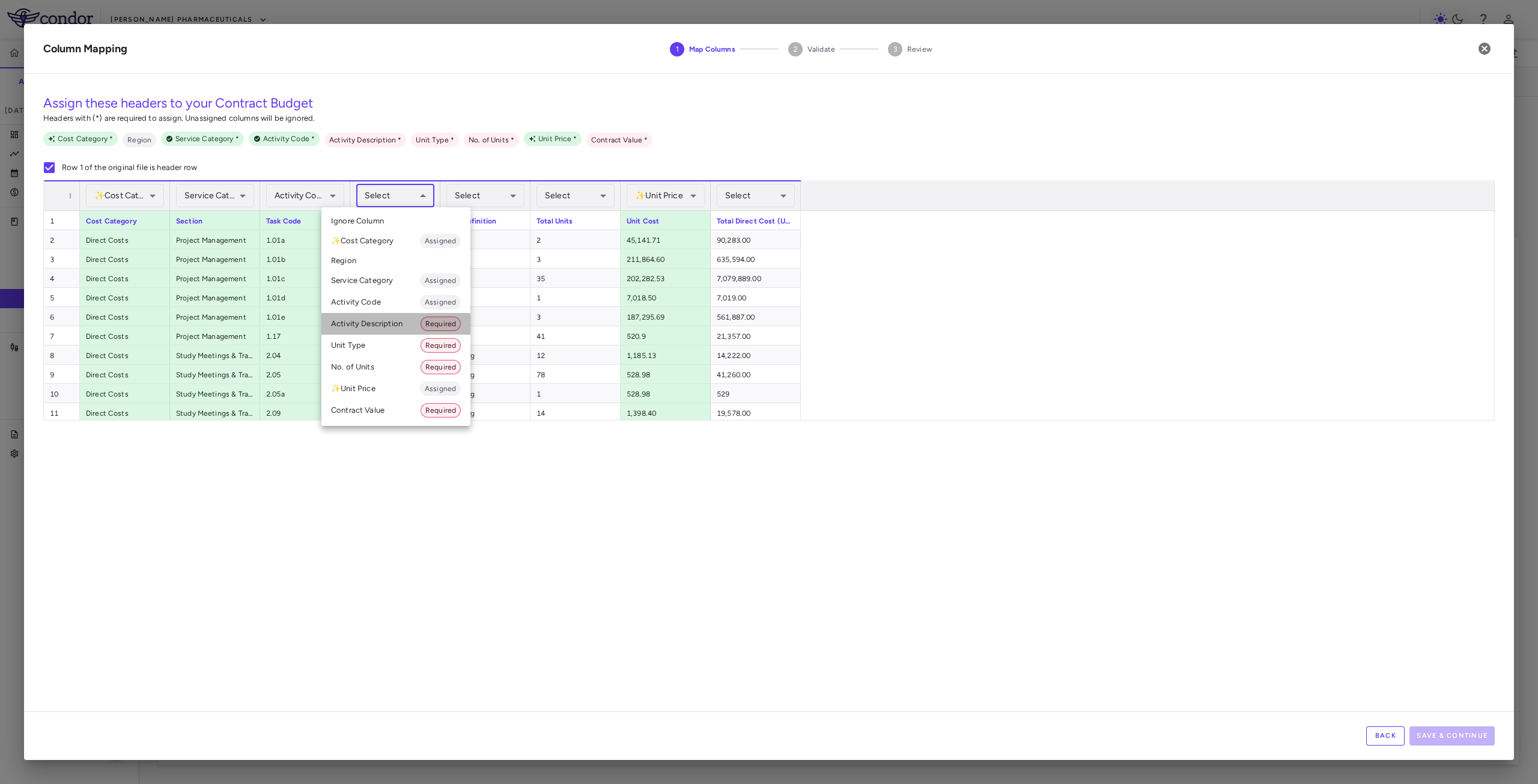
click at [382, 326] on li "Activity Description Required" at bounding box center [396, 323] width 149 height 21
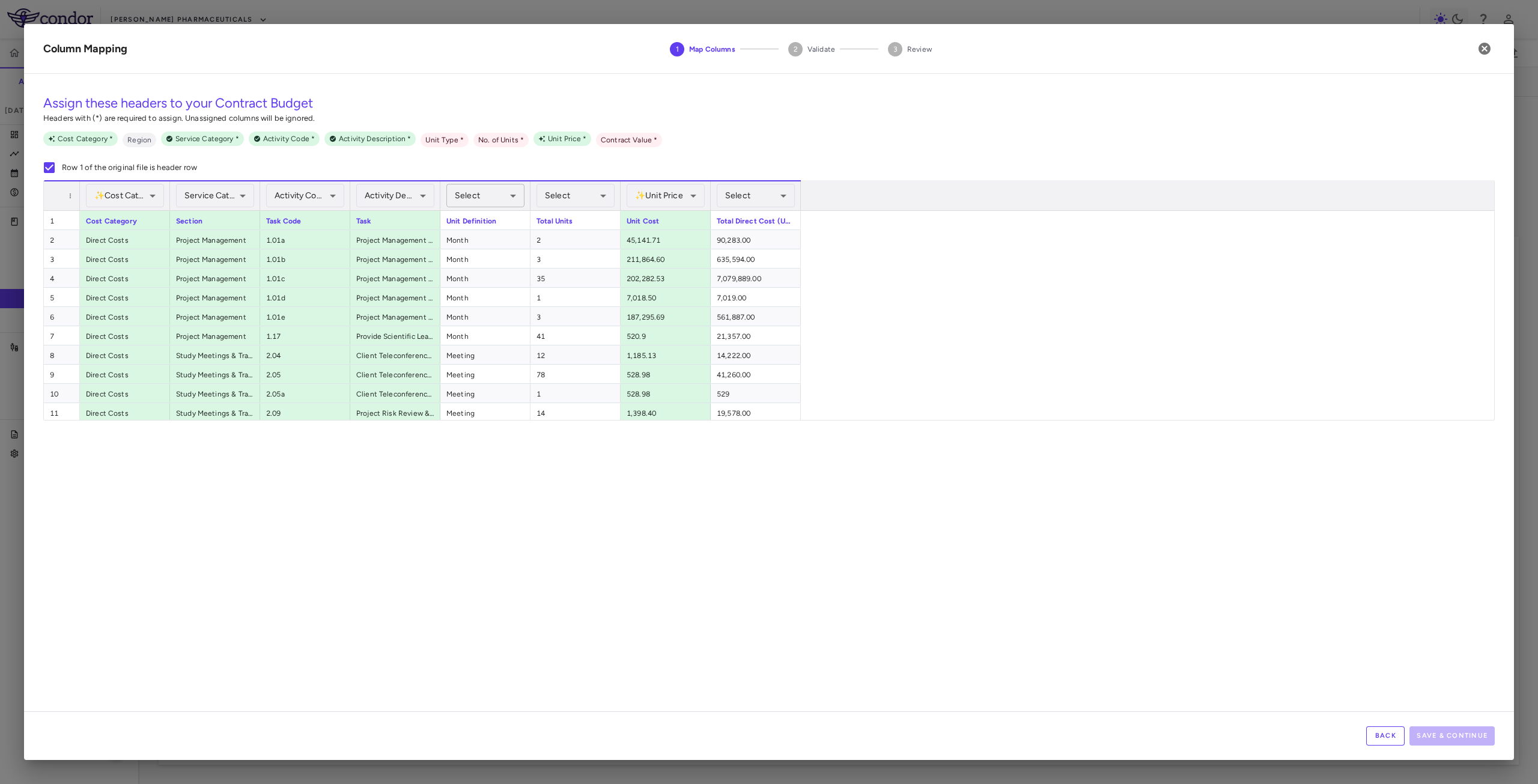
click at [505, 200] on body "Skip to sidebar Skip to main content Madrigal Pharmaceuticals 19 Accruals Forec…" at bounding box center [769, 392] width 1538 height 784
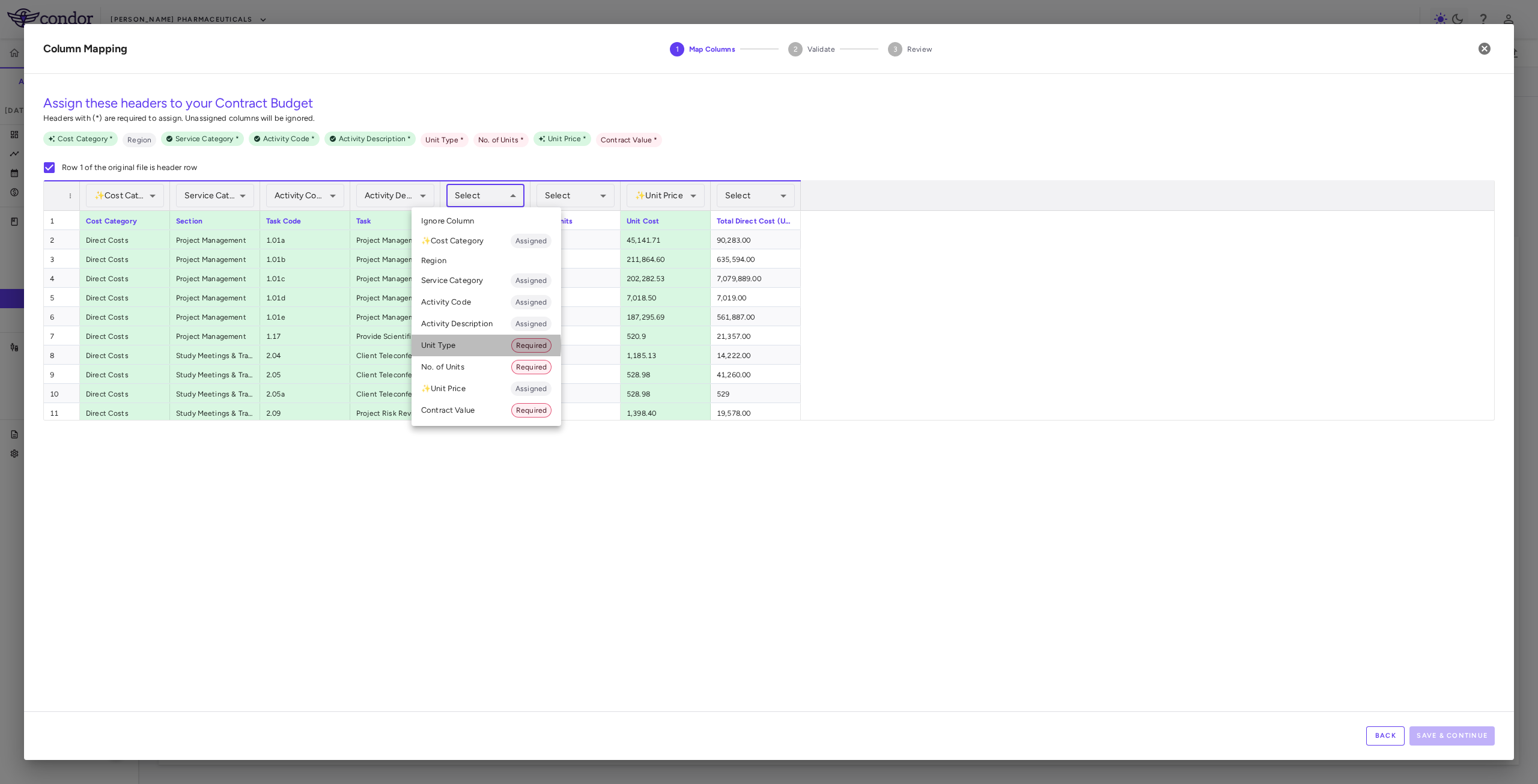
click at [464, 345] on li "Unit Type Required" at bounding box center [486, 345] width 150 height 21
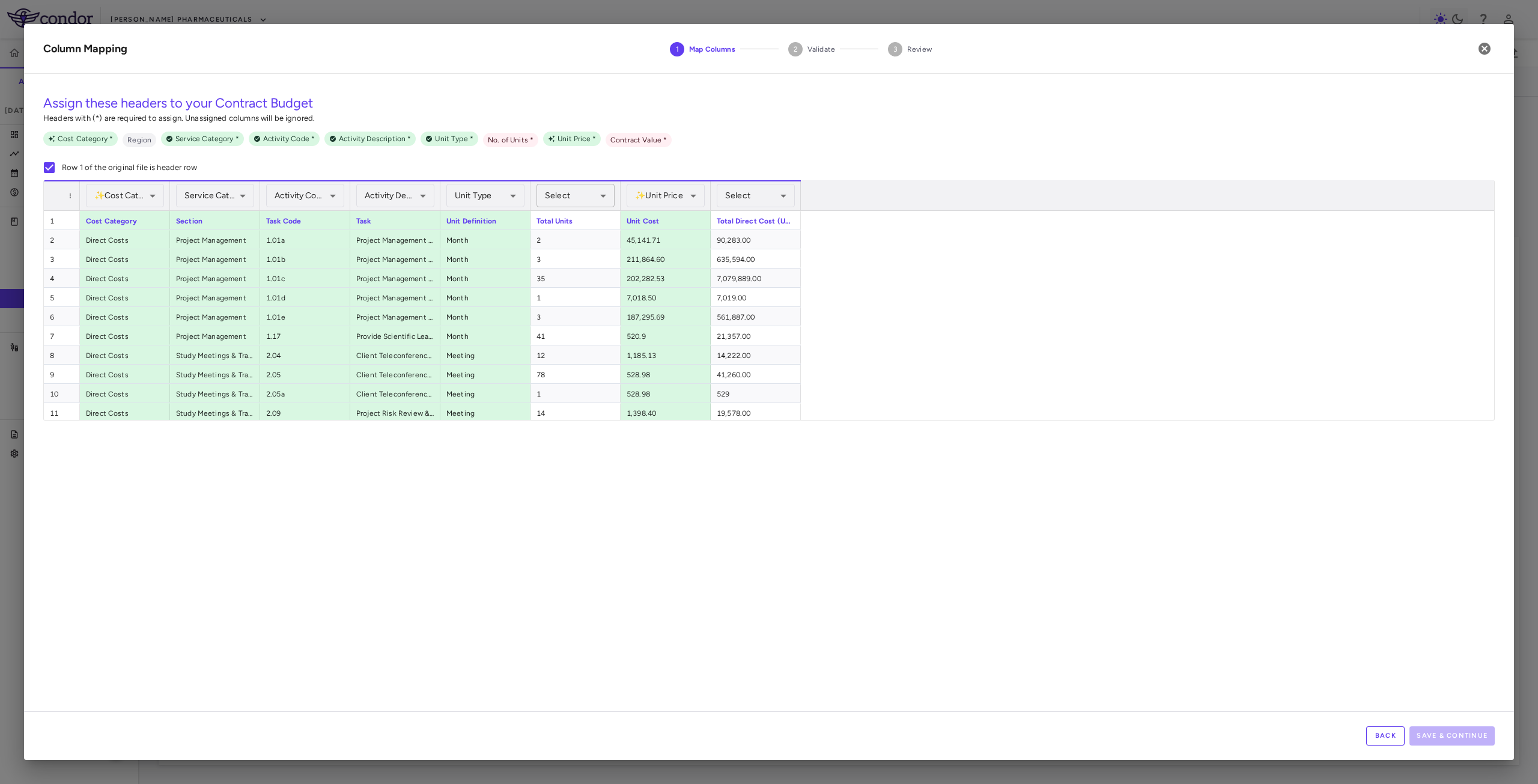
click at [580, 191] on body "Skip to sidebar Skip to main content Madrigal Pharmaceuticals 19 Accruals Forec…" at bounding box center [769, 392] width 1538 height 784
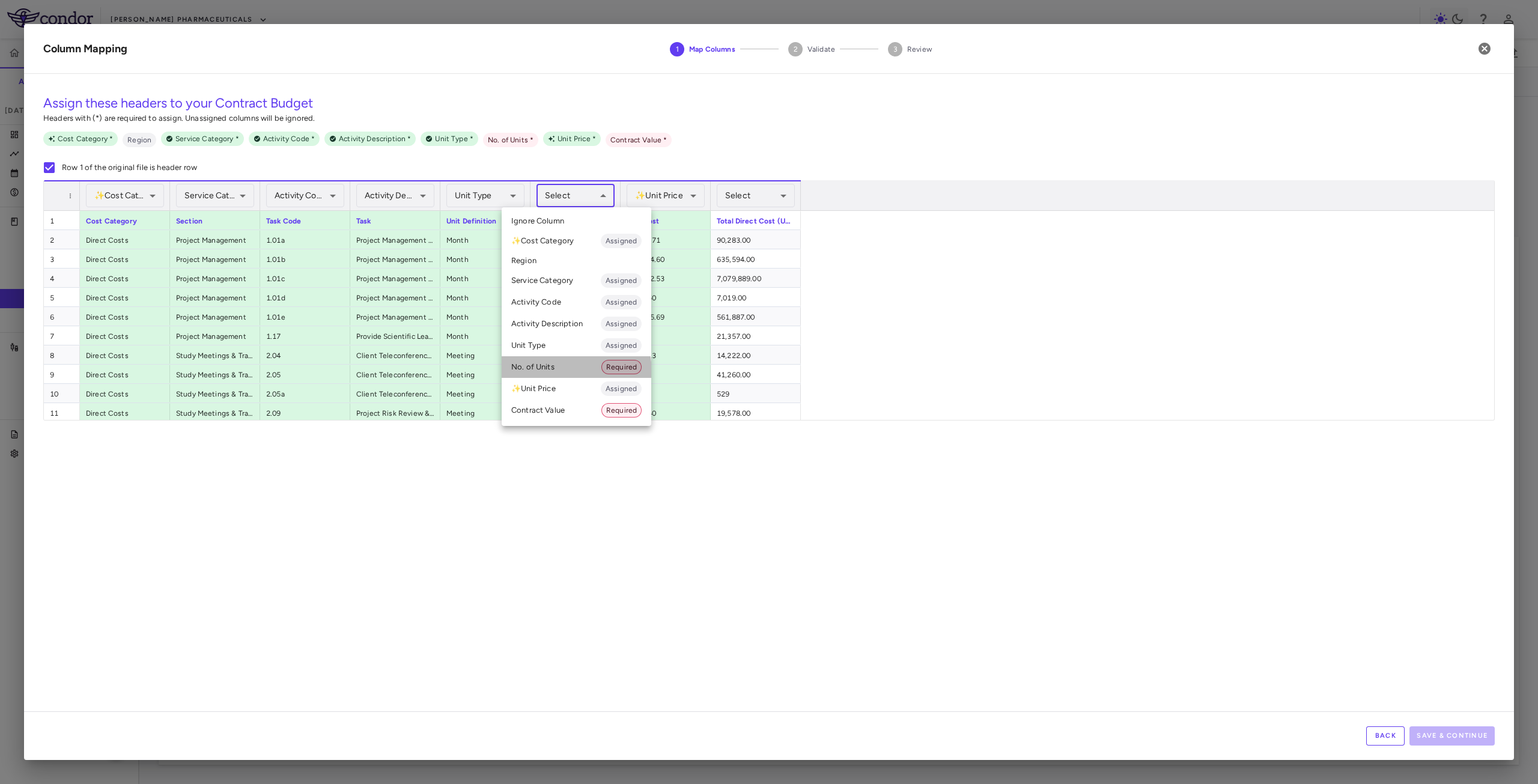
click at [548, 373] on li "No. of Units Required" at bounding box center [577, 367] width 150 height 21
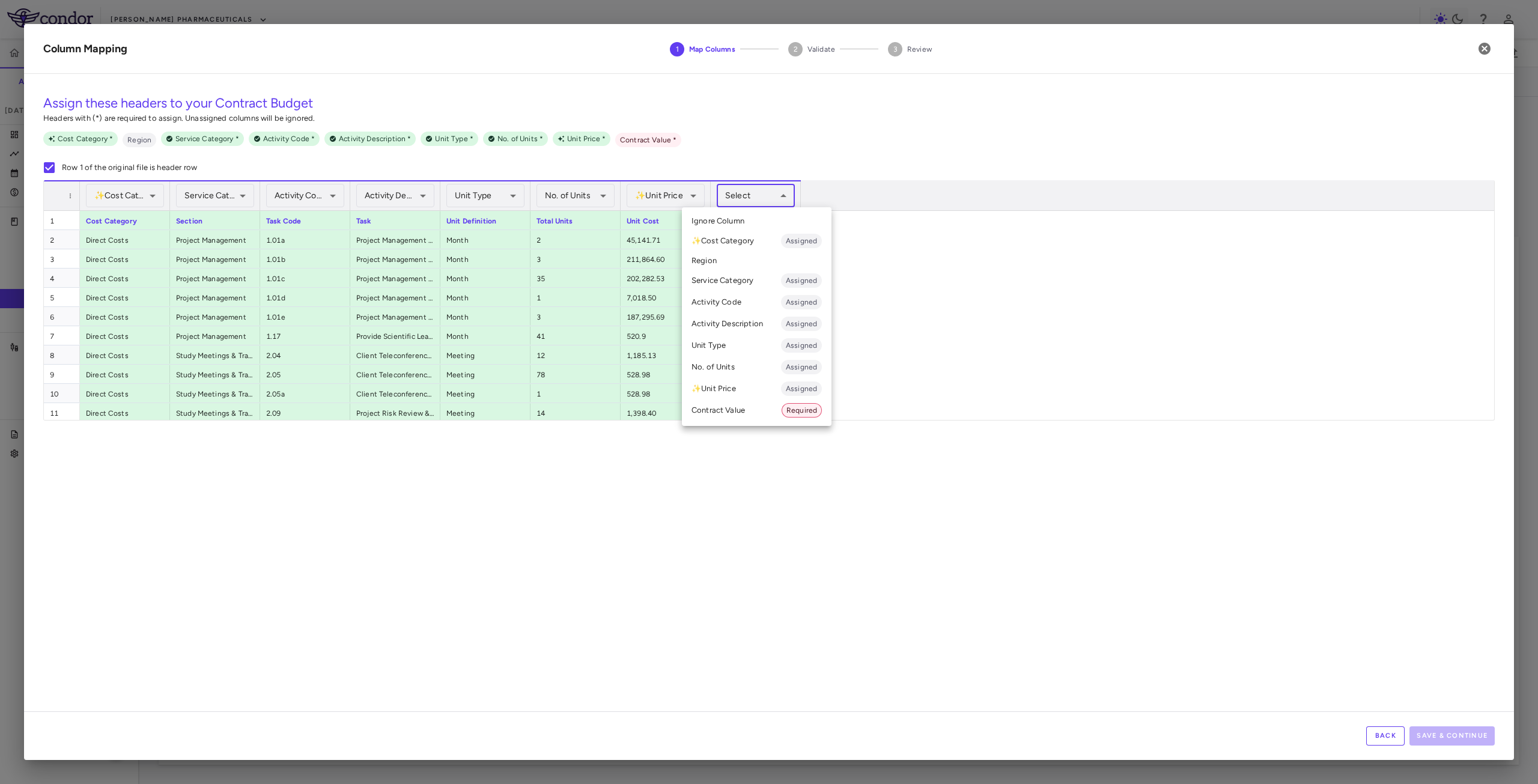
click at [758, 192] on body "Skip to sidebar Skip to main content Madrigal Pharmaceuticals 19 Accruals Forec…" at bounding box center [769, 392] width 1538 height 784
click at [720, 414] on li "Contract Value Required" at bounding box center [757, 410] width 150 height 21
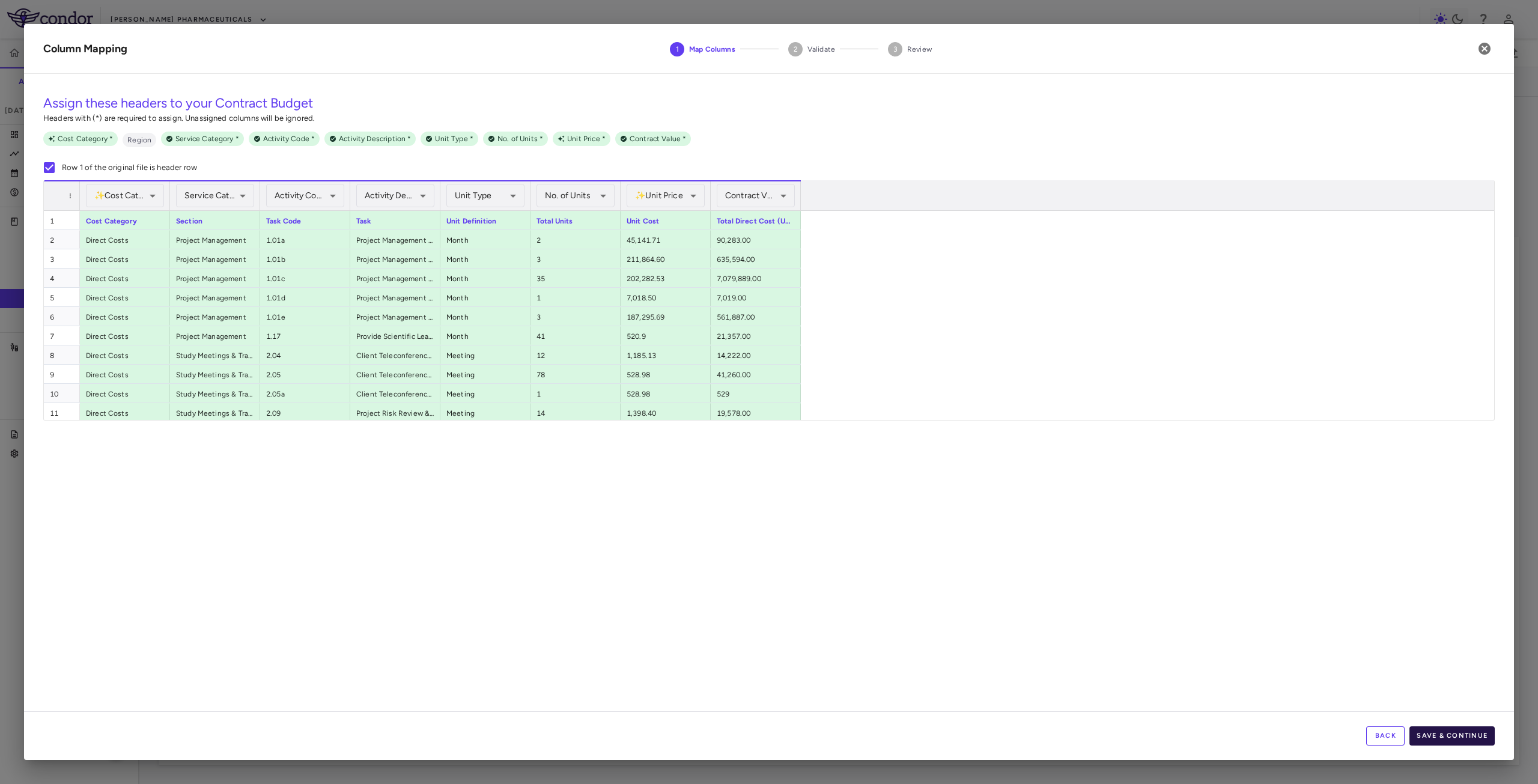
click at [1448, 735] on button "Save & Continue" at bounding box center [1452, 736] width 86 height 19
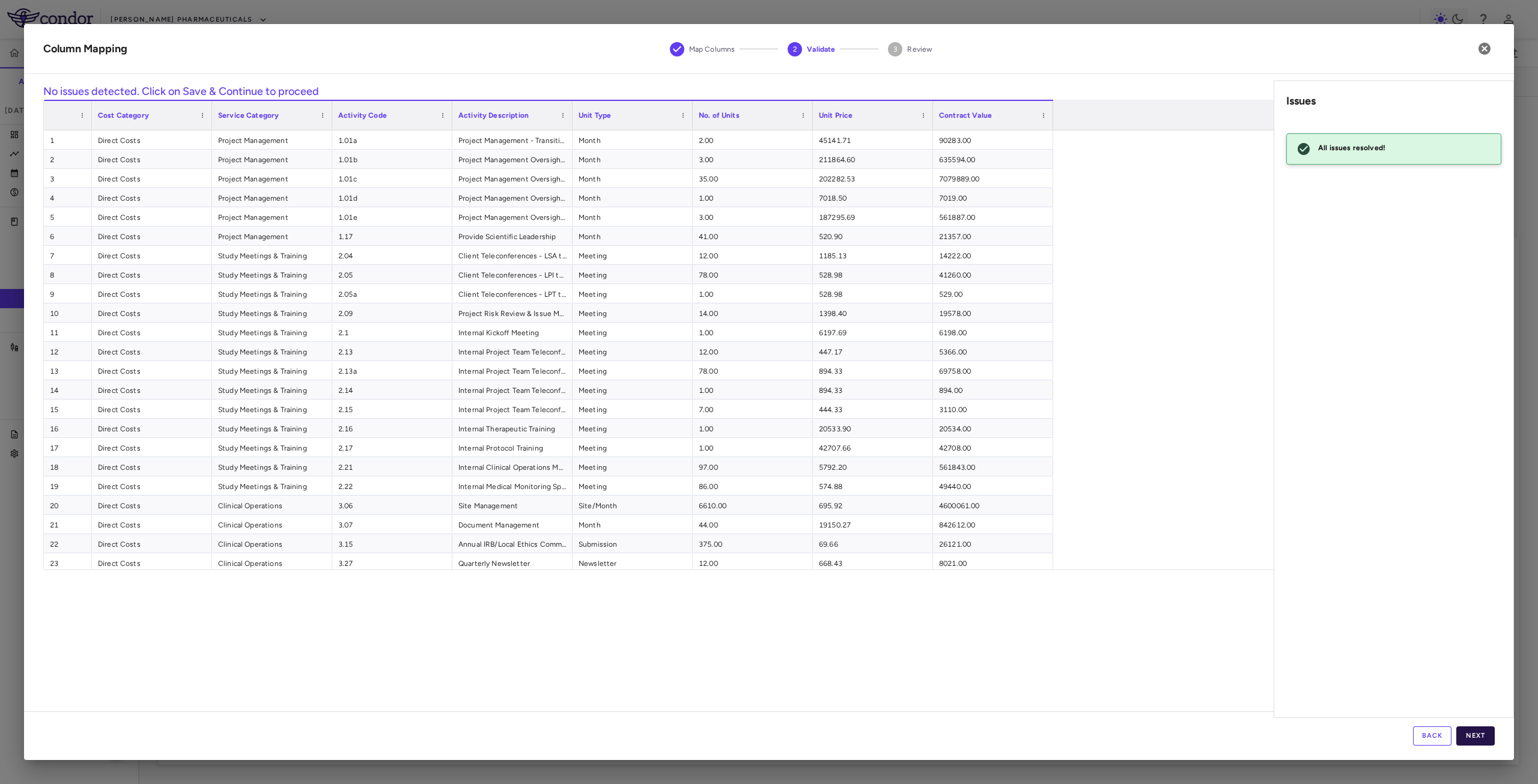
click at [1480, 731] on button "Next" at bounding box center [1475, 736] width 39 height 19
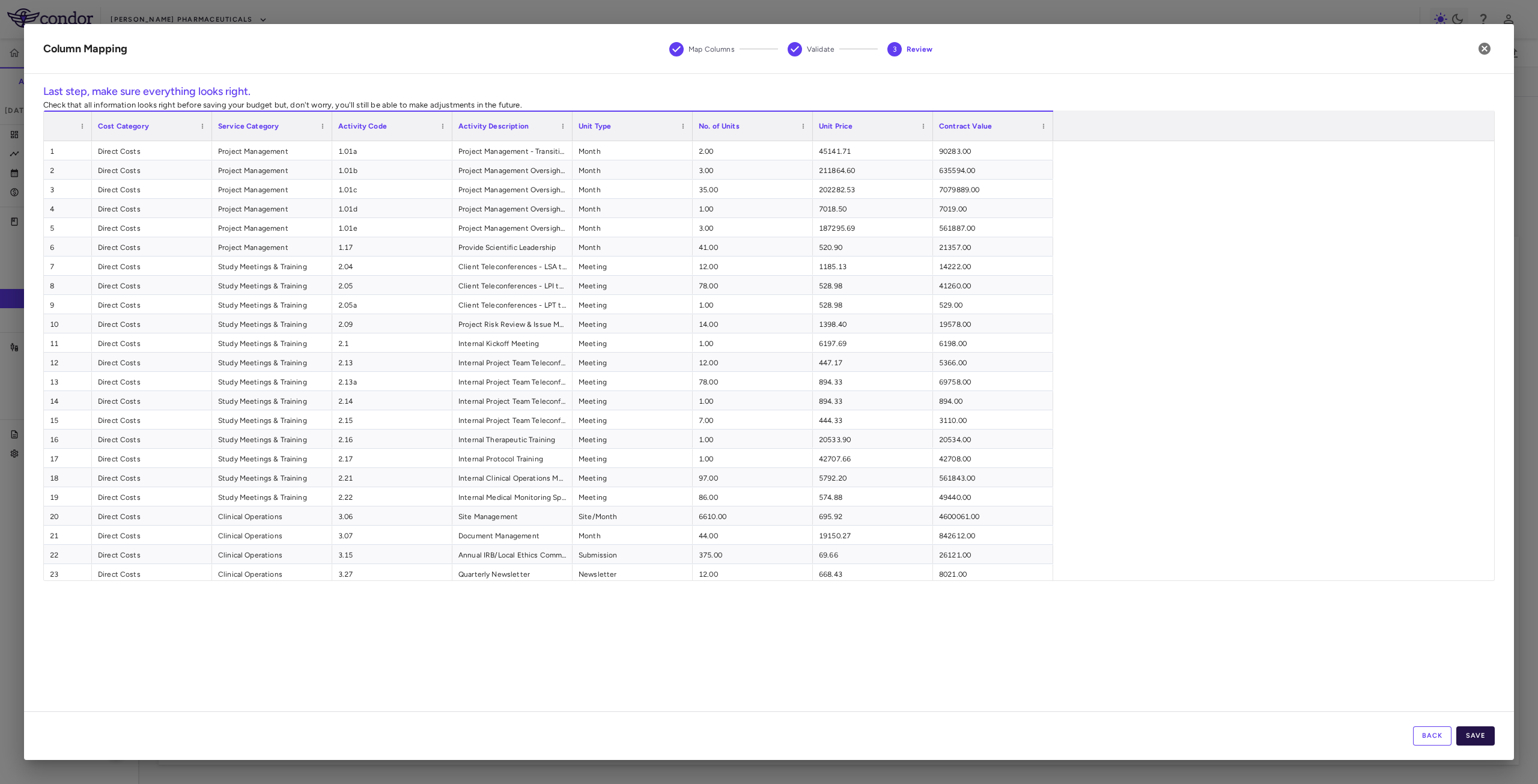
click at [1477, 737] on button "Save" at bounding box center [1475, 736] width 39 height 19
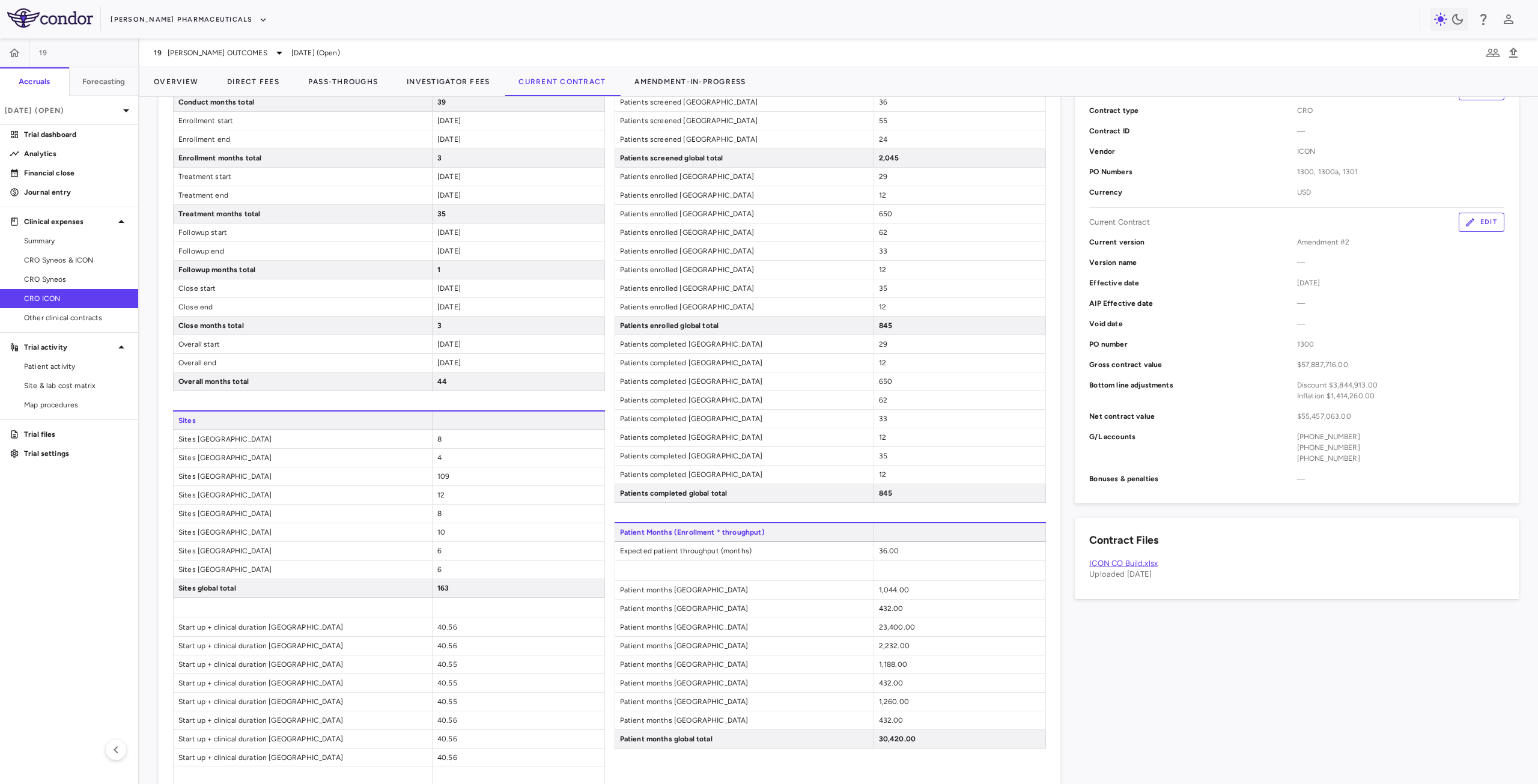
scroll to position [0, 0]
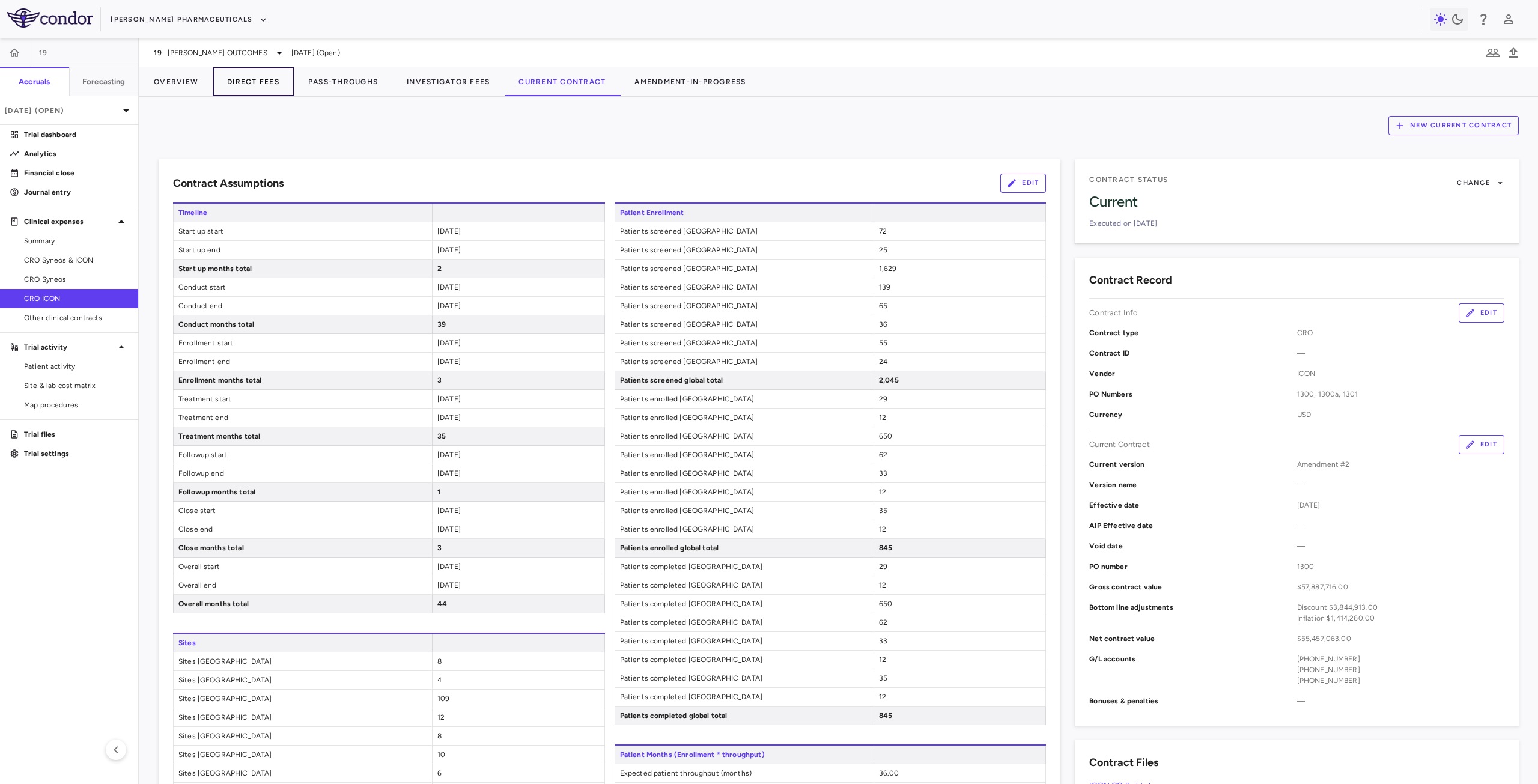
click at [266, 87] on button "Direct Fees" at bounding box center [253, 82] width 81 height 29
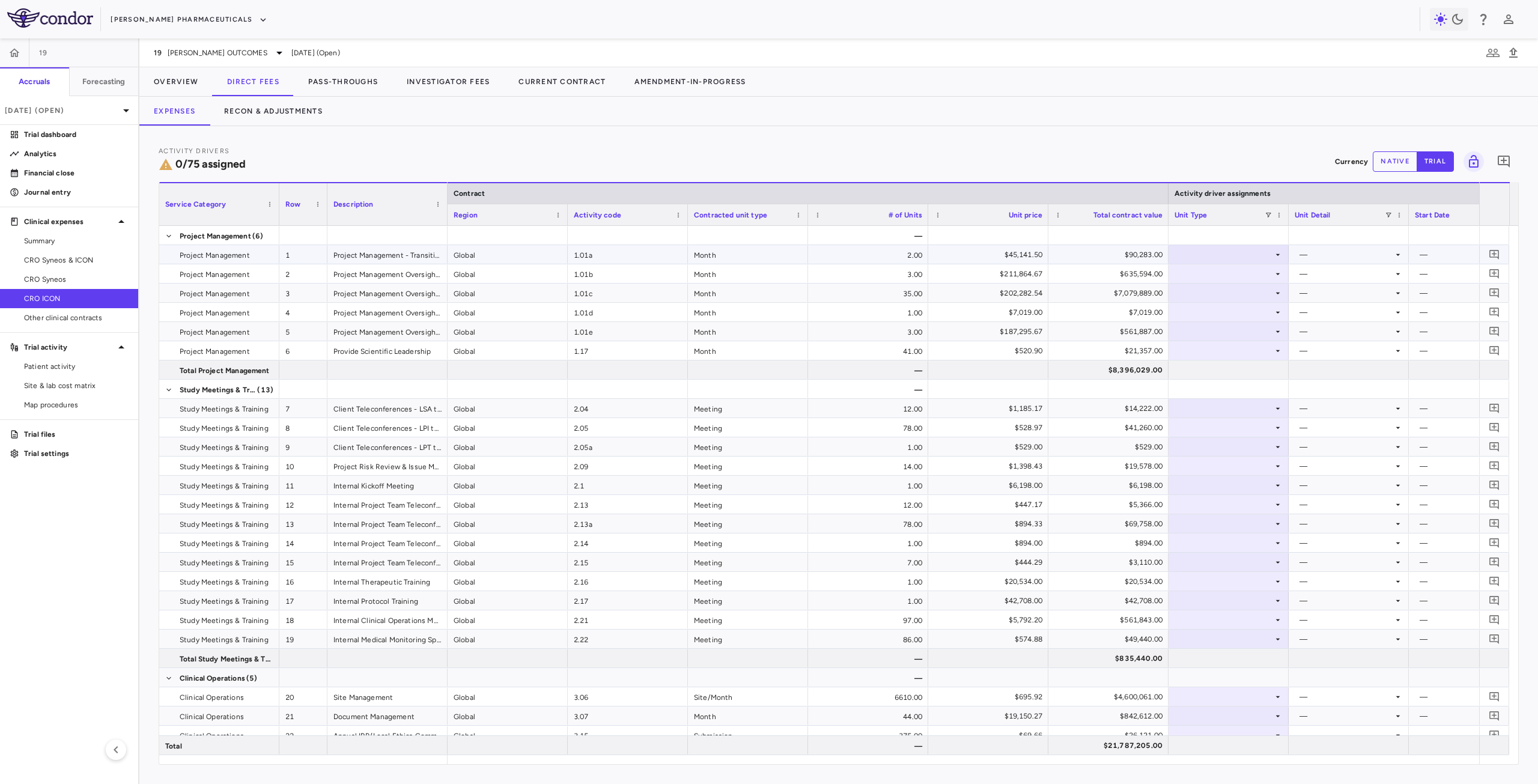
click at [1215, 250] on div at bounding box center [1229, 254] width 108 height 17
click at [1206, 354] on div "Month" at bounding box center [1207, 349] width 28 height 11
click at [1366, 254] on div at bounding box center [1349, 254] width 108 height 17
click at [1349, 272] on li "Startup" at bounding box center [1349, 277] width 119 height 18
click at [1248, 277] on div at bounding box center [1229, 273] width 108 height 17
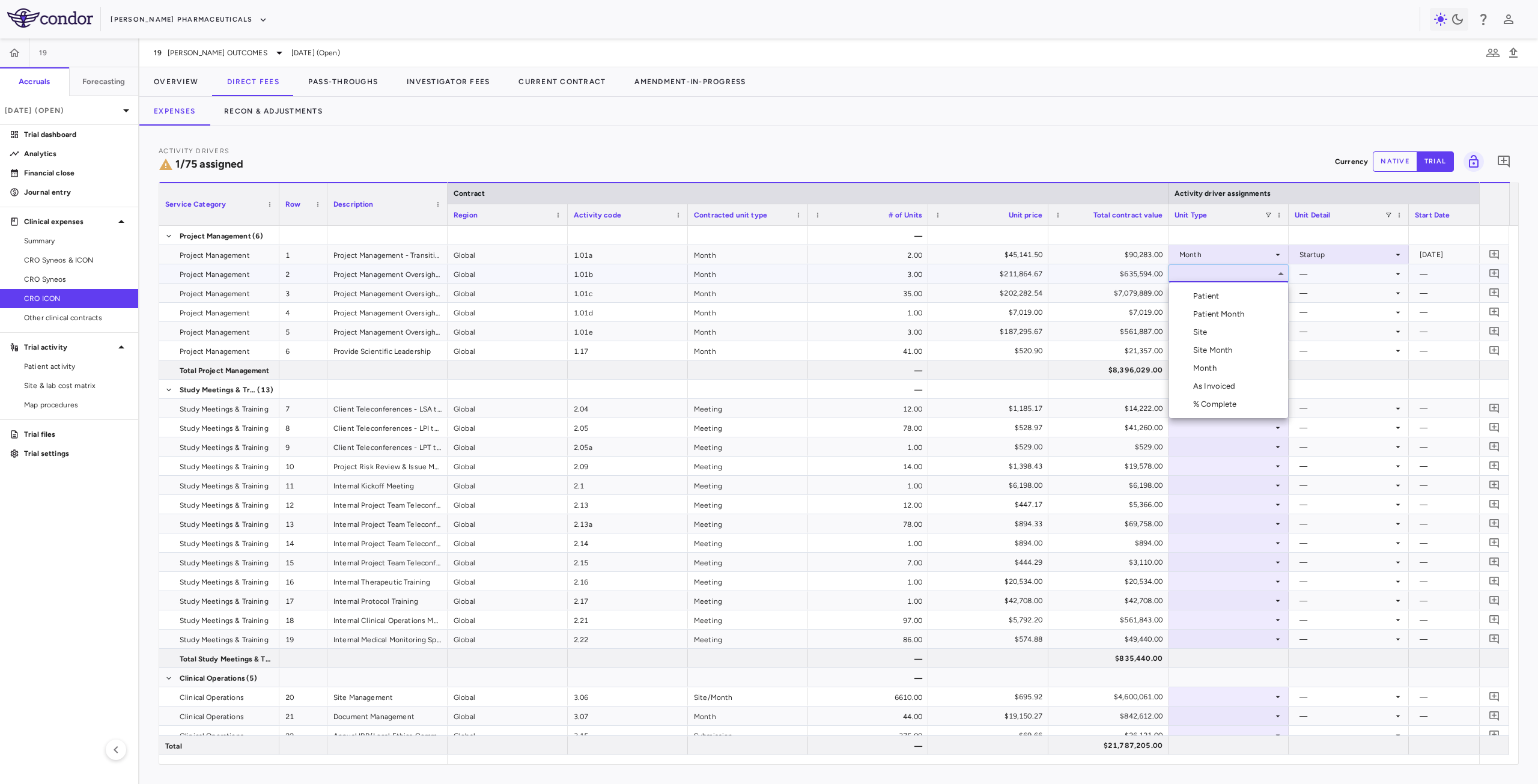
click at [1212, 368] on div "Month" at bounding box center [1207, 368] width 28 height 11
click at [1342, 269] on div at bounding box center [1349, 273] width 108 height 17
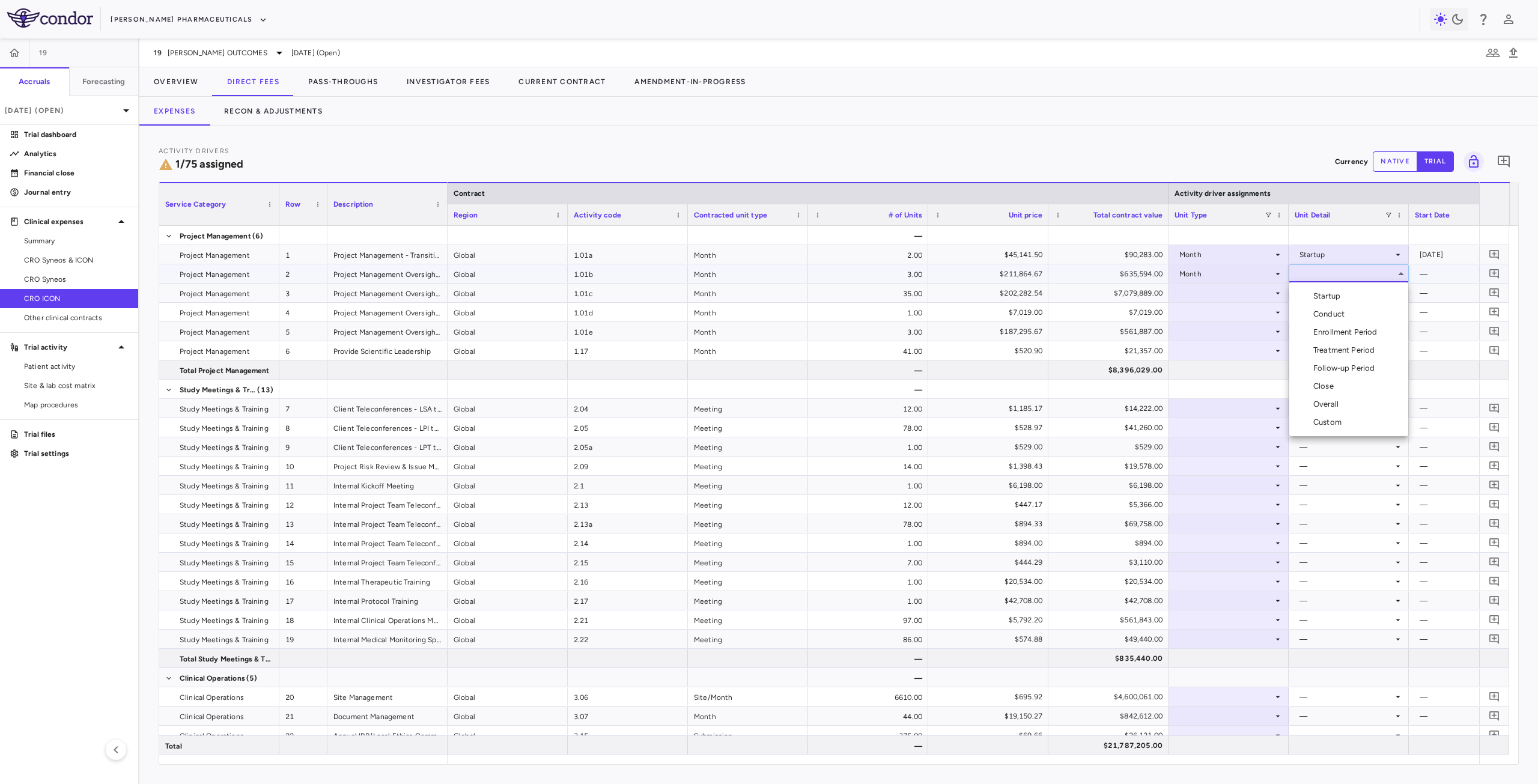
click at [1341, 326] on div "Enrollment Period" at bounding box center [1348, 332] width 69 height 11
click at [1237, 301] on div at bounding box center [1229, 293] width 108 height 17
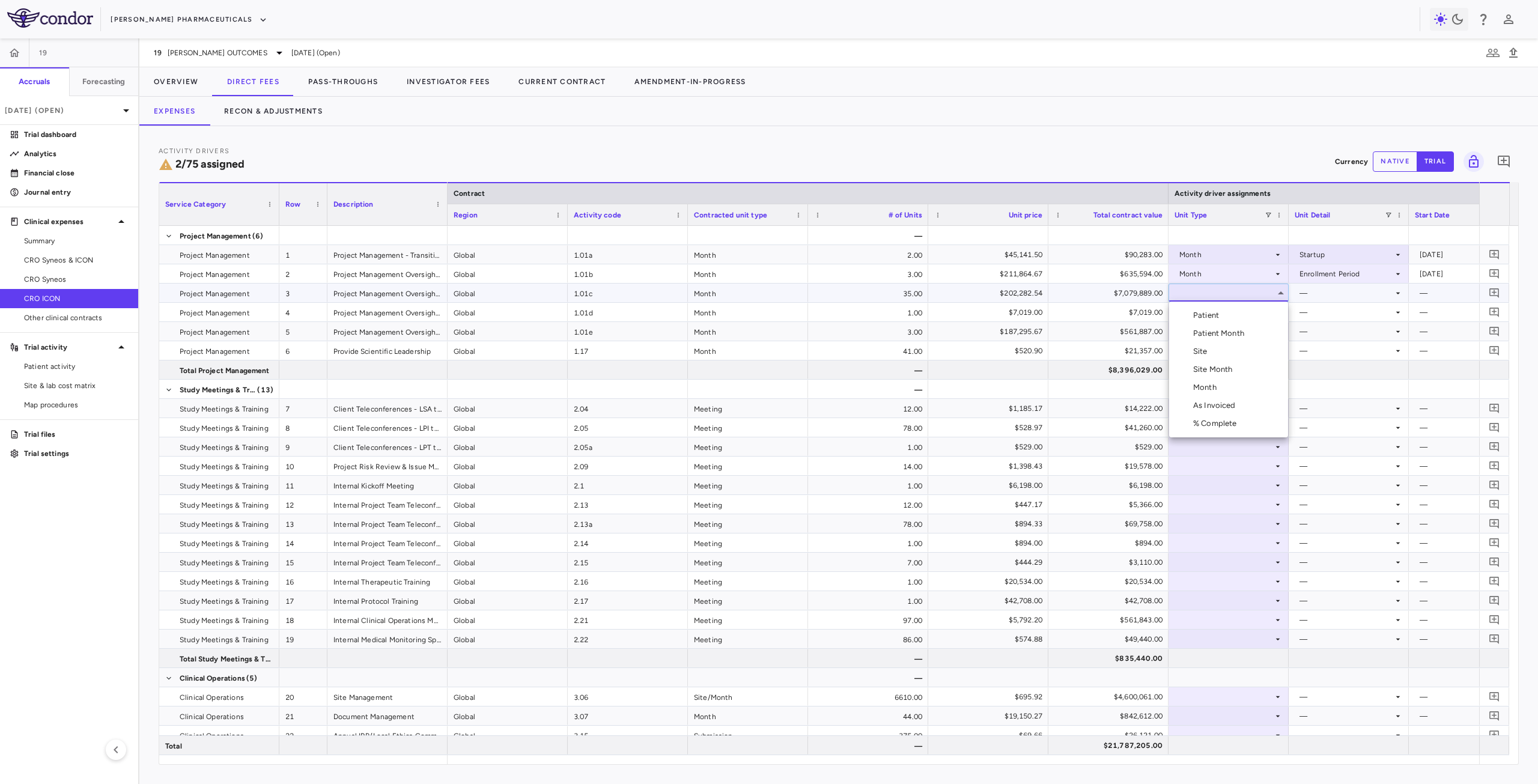
click at [1224, 383] on li "Month" at bounding box center [1229, 387] width 119 height 18
click at [1335, 296] on div at bounding box center [1349, 293] width 108 height 17
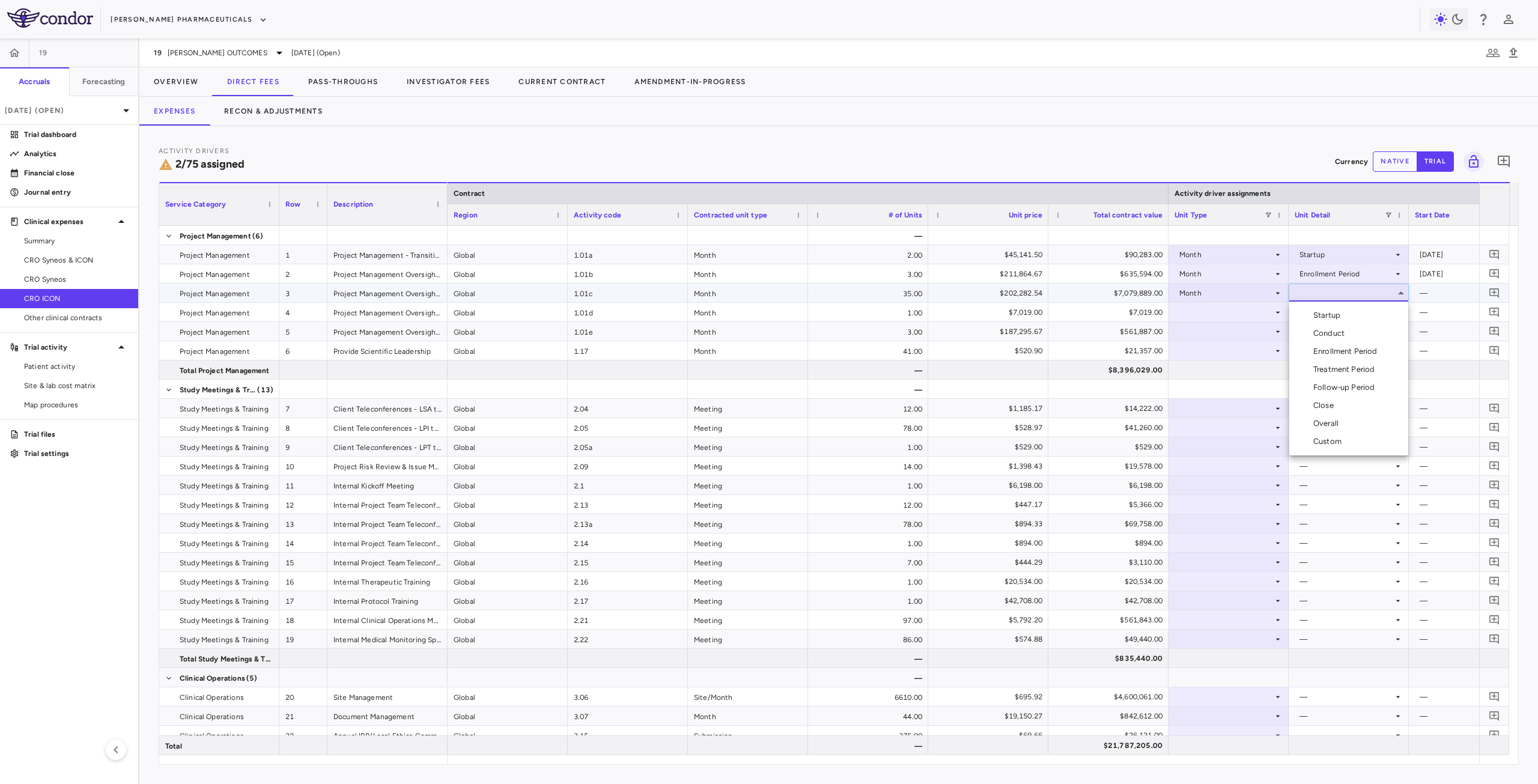
click at [1349, 367] on div "Treatment Period" at bounding box center [1346, 369] width 66 height 11
click at [1239, 316] on div at bounding box center [1229, 312] width 108 height 17
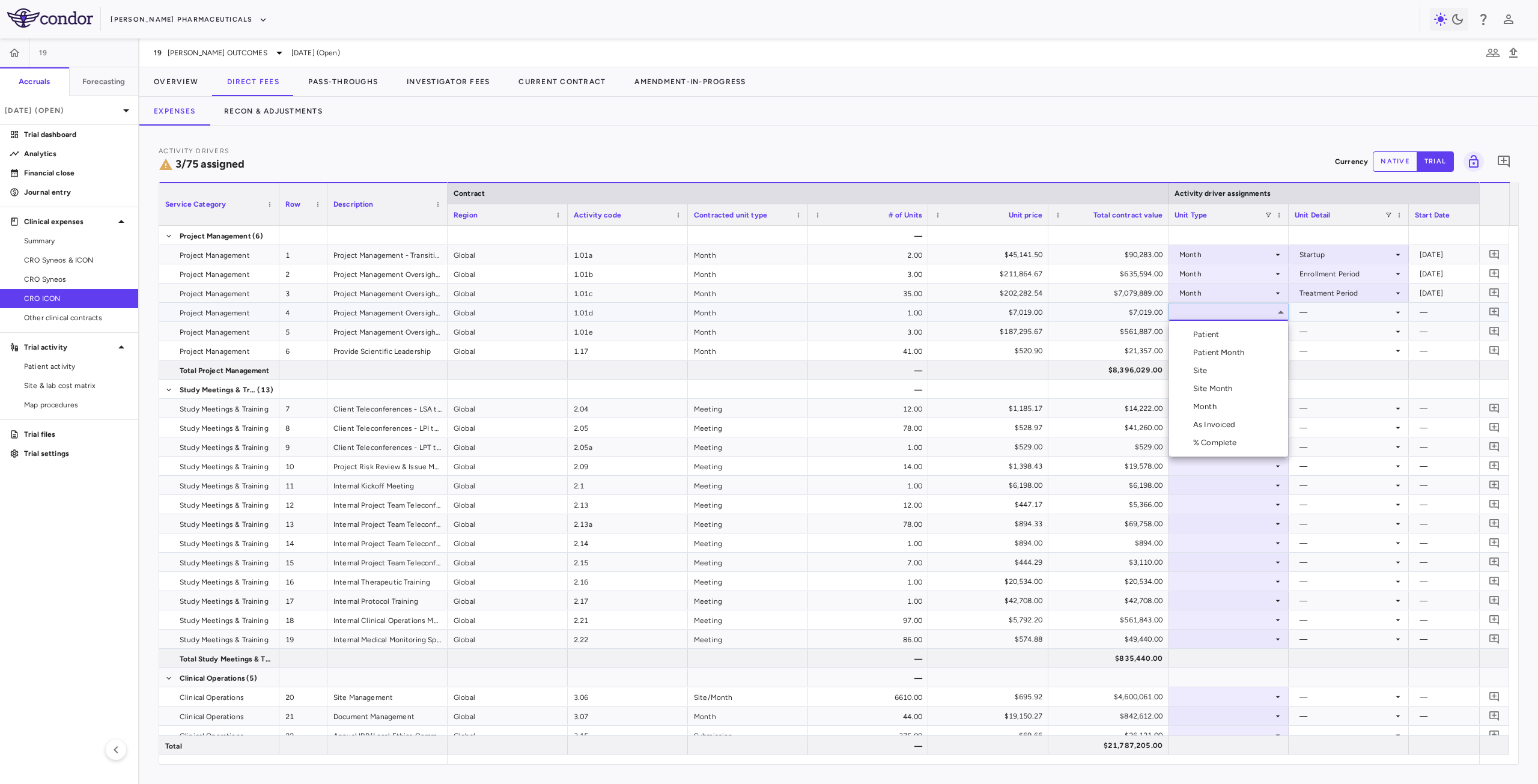
click at [1215, 407] on div "Month" at bounding box center [1207, 406] width 28 height 11
click at [1343, 317] on div at bounding box center [1349, 312] width 108 height 17
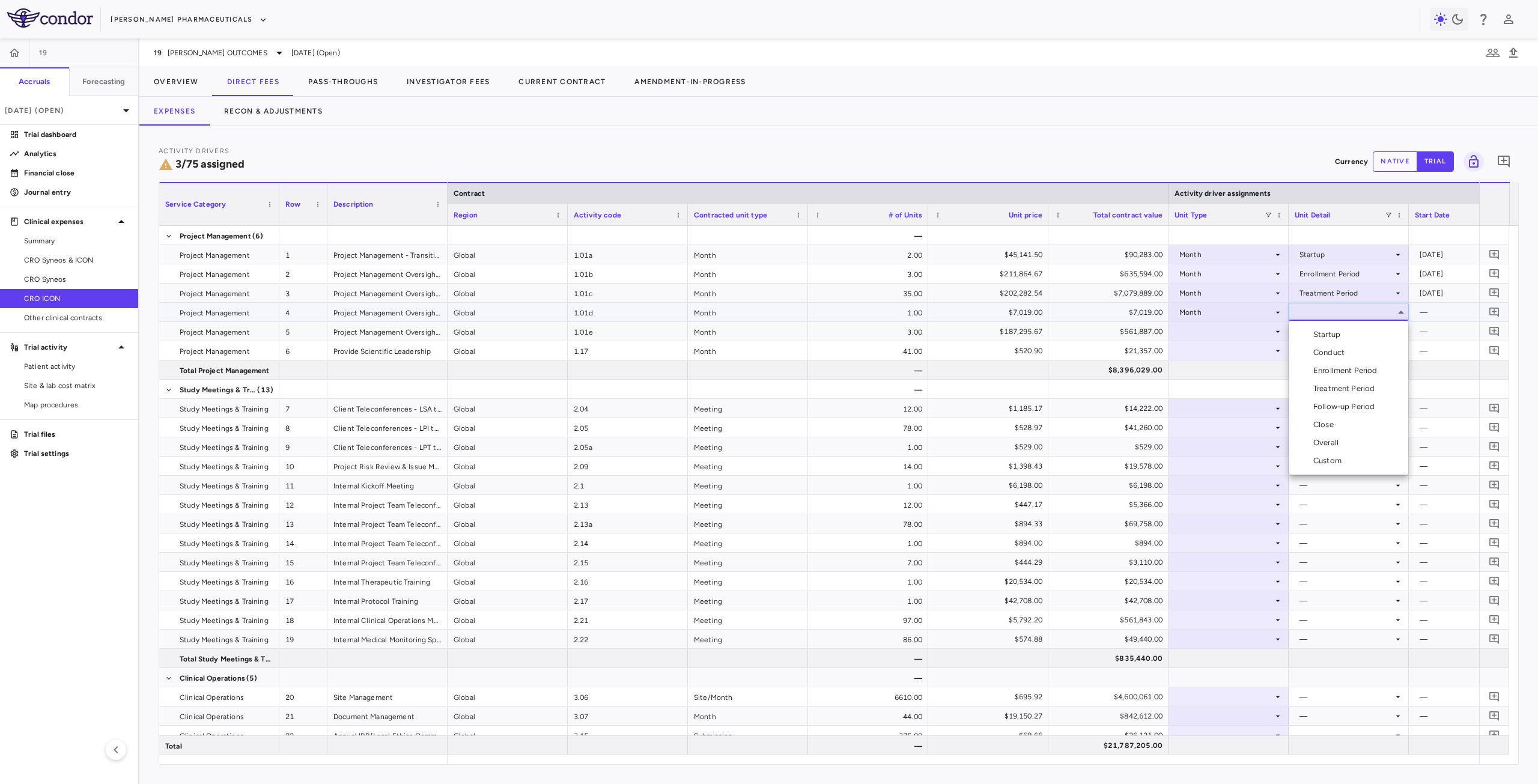
click at [1344, 351] on div "Conduct" at bounding box center [1332, 352] width 36 height 11
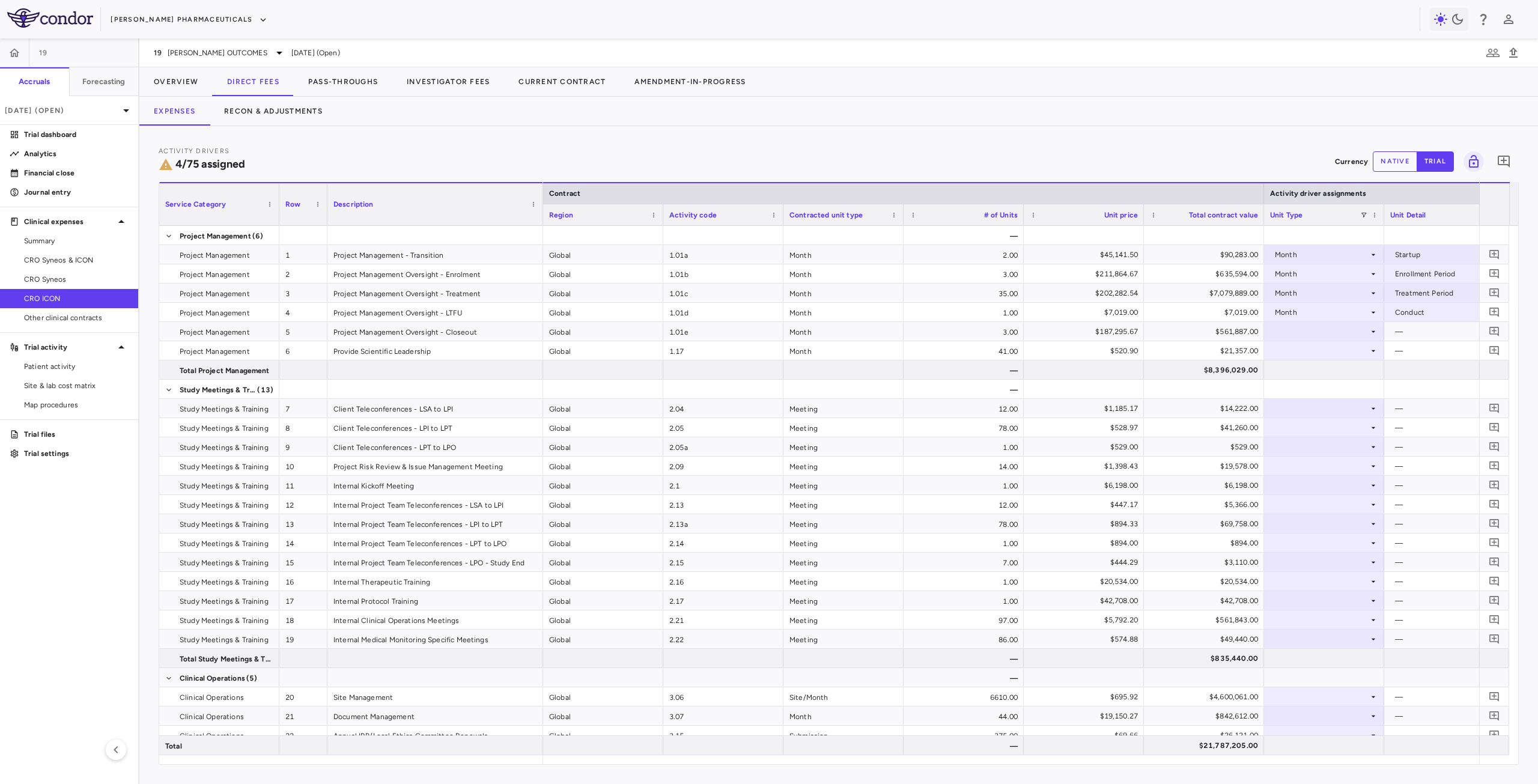
drag, startPoint x: 446, startPoint y: 196, endPoint x: 541, endPoint y: 195, distance: 95.0
click at [541, 195] on div at bounding box center [542, 204] width 5 height 42
click at [1373, 337] on div at bounding box center [1325, 332] width 108 height 17
click at [1332, 423] on li "Month" at bounding box center [1324, 426] width 119 height 18
click at [1439, 325] on div at bounding box center [1445, 332] width 108 height 17
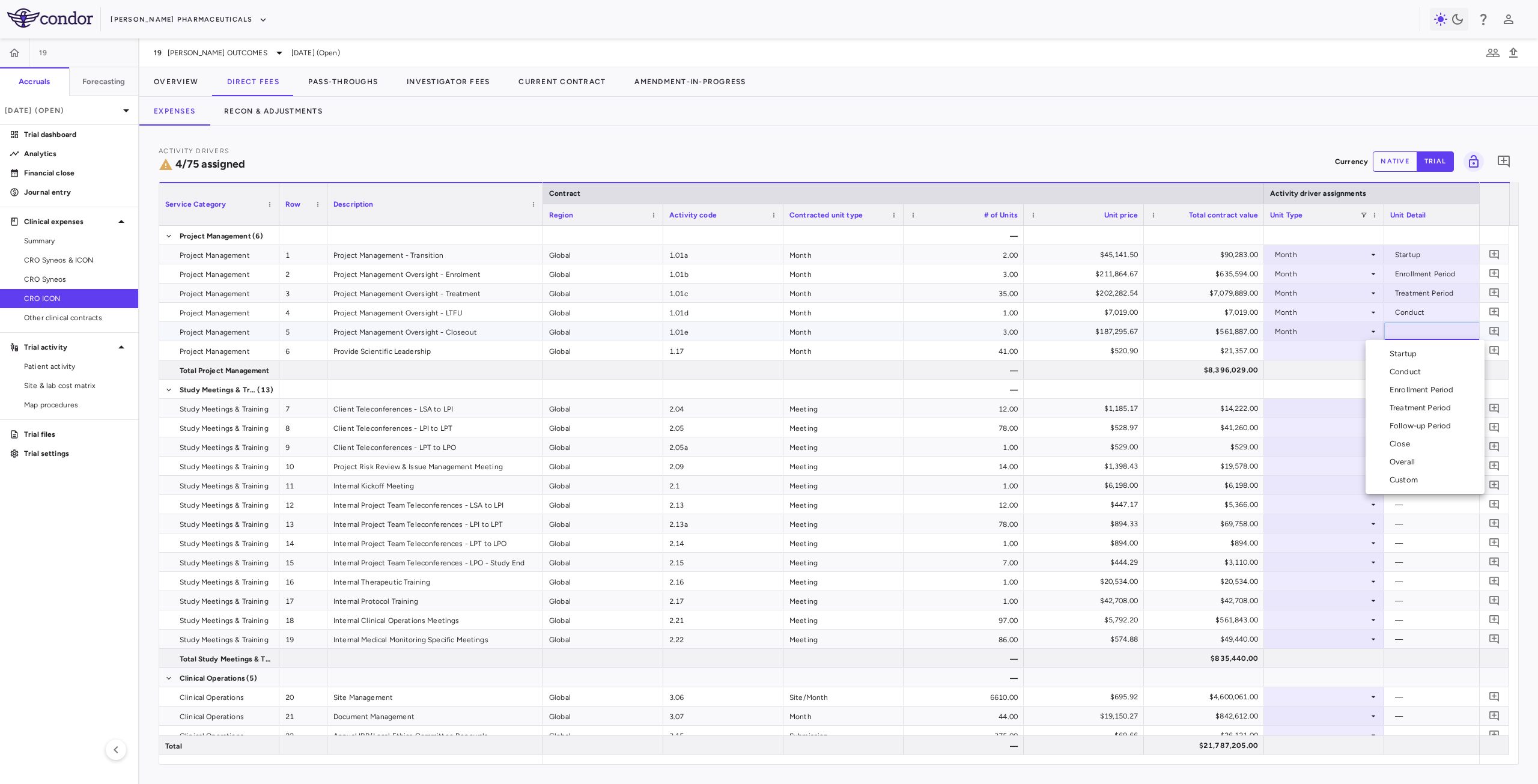
scroll to position [0, 19]
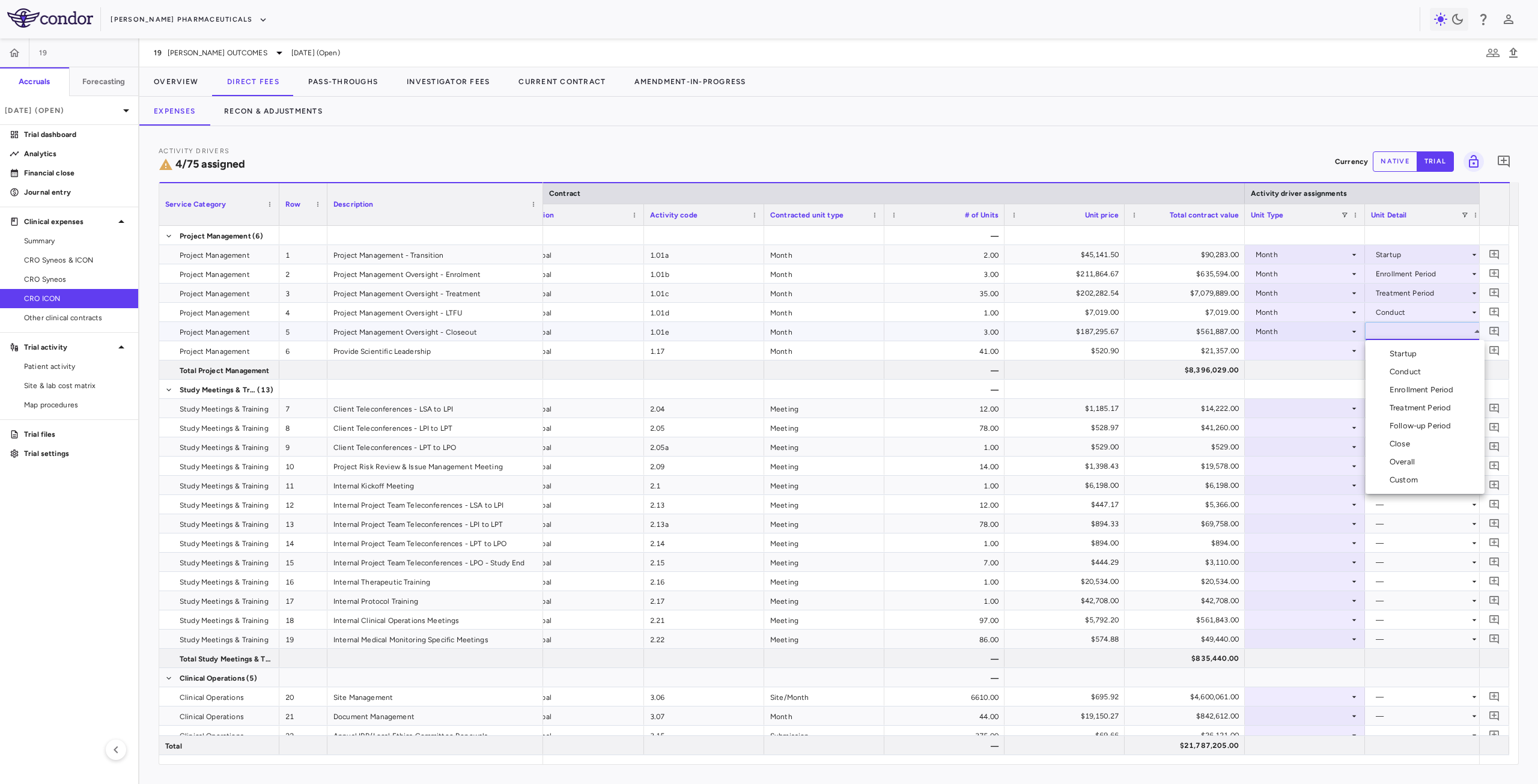
click at [1401, 449] on div "Close" at bounding box center [1402, 444] width 25 height 11
click at [1309, 351] on div at bounding box center [1305, 350] width 108 height 17
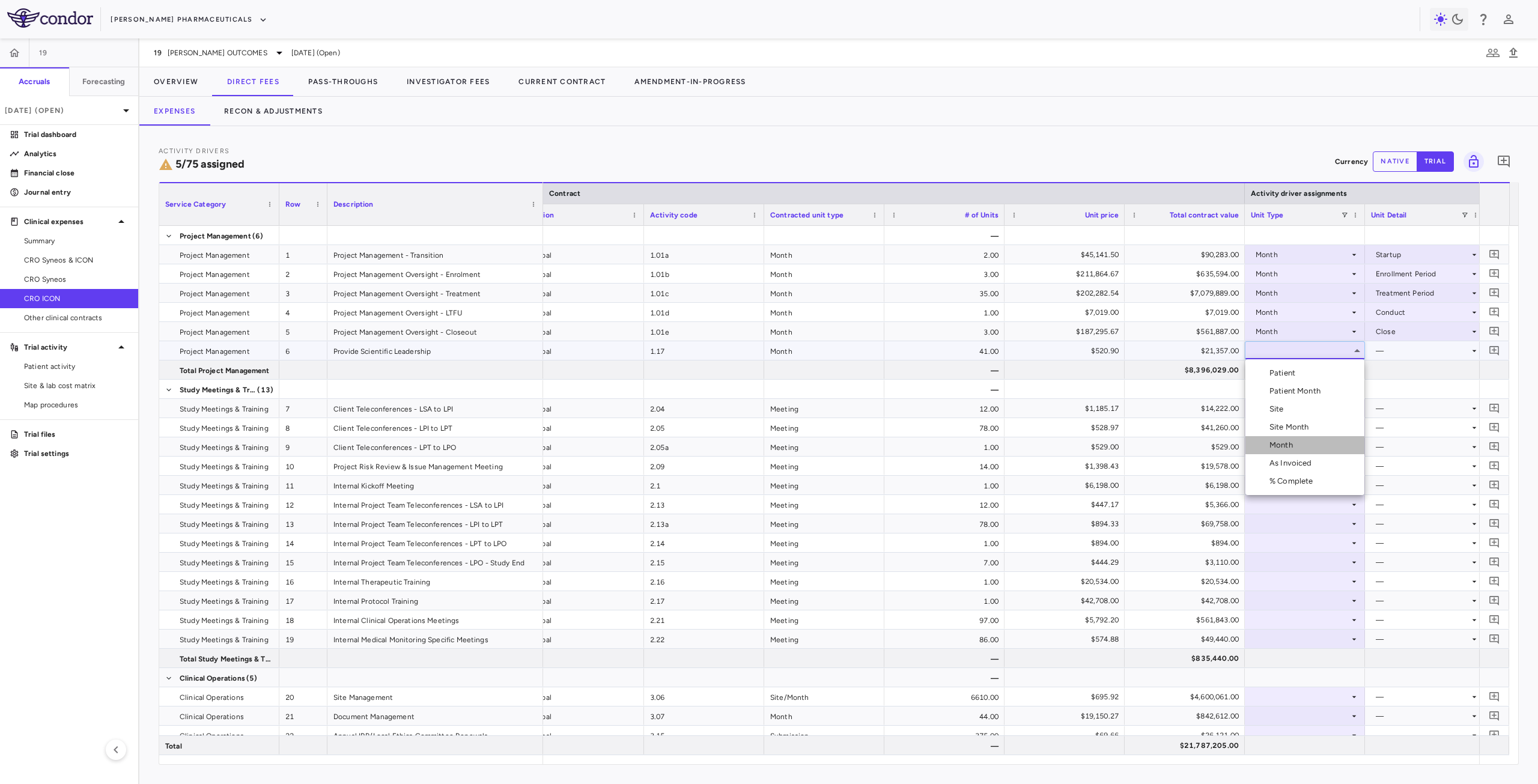
click at [1289, 448] on div "Month" at bounding box center [1284, 445] width 28 height 11
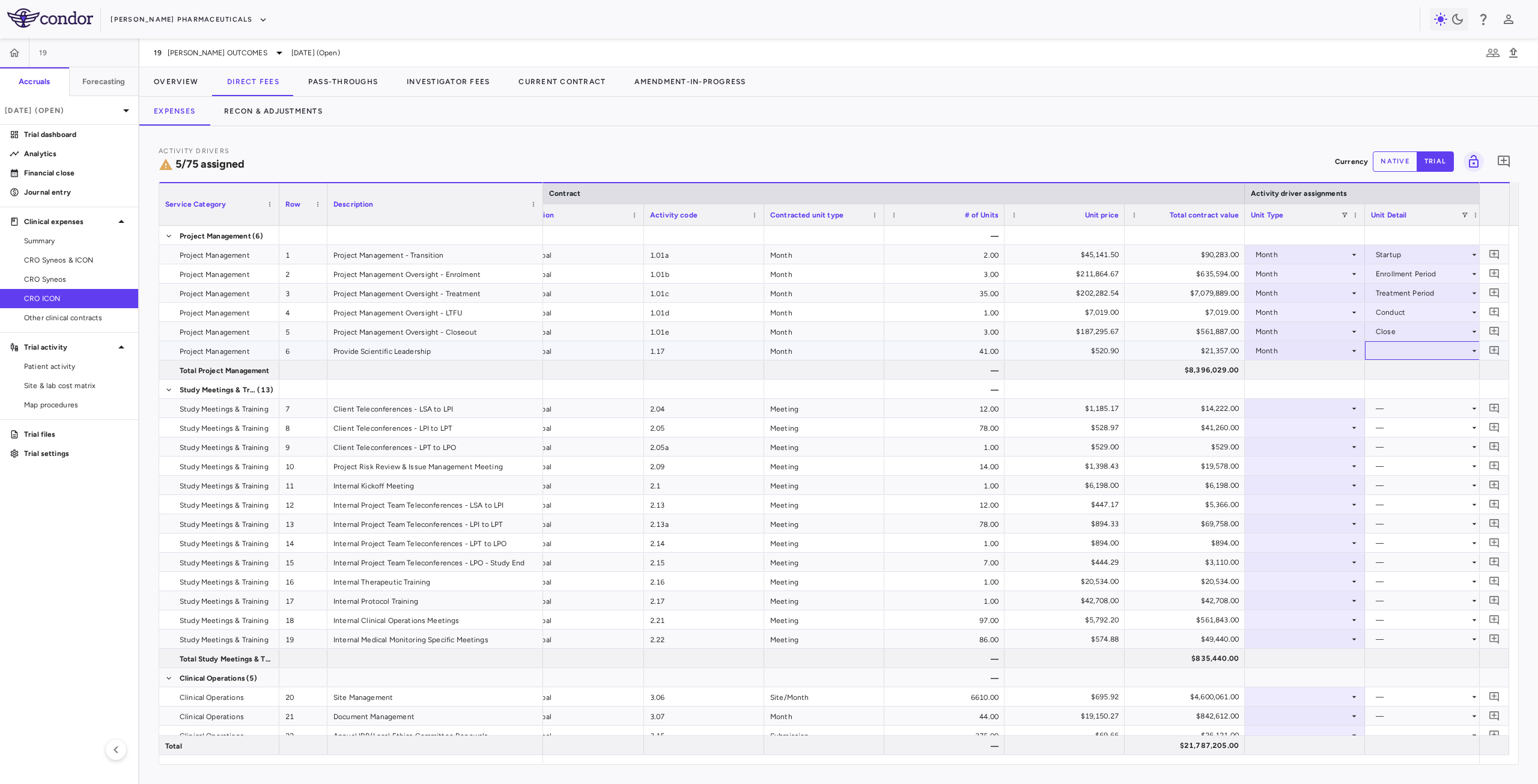
click at [1383, 350] on div at bounding box center [1425, 350] width 108 height 17
click at [1411, 474] on li "Overall" at bounding box center [1425, 481] width 119 height 18
click at [1290, 411] on div at bounding box center [1305, 408] width 108 height 17
click at [1292, 501] on div "Month" at bounding box center [1284, 503] width 28 height 11
click at [1392, 411] on div at bounding box center [1425, 408] width 108 height 17
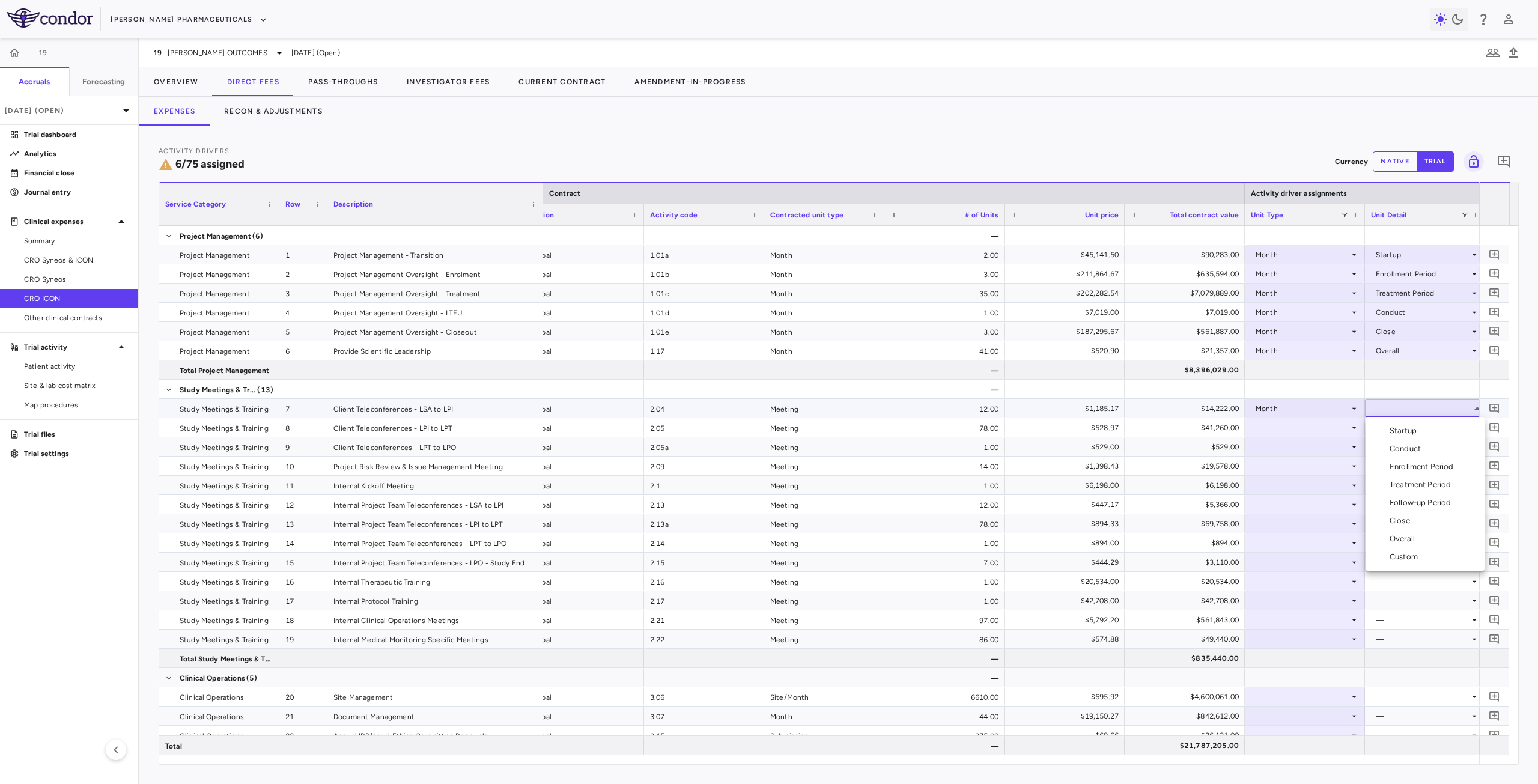
click at [1407, 433] on div "Startup" at bounding box center [1405, 431] width 32 height 11
click at [1284, 433] on div at bounding box center [1305, 428] width 108 height 17
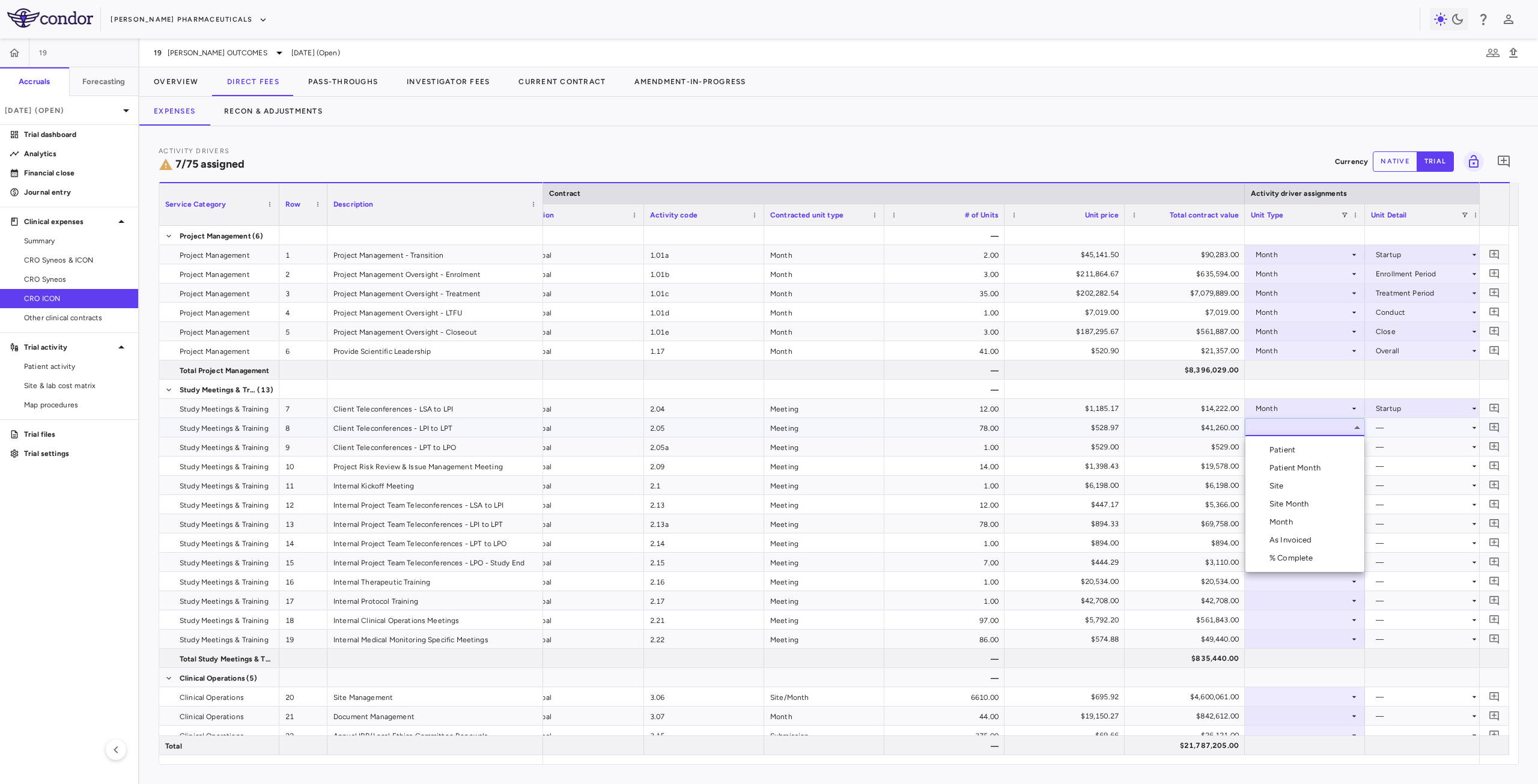
click at [1296, 516] on li "Month" at bounding box center [1305, 522] width 119 height 18
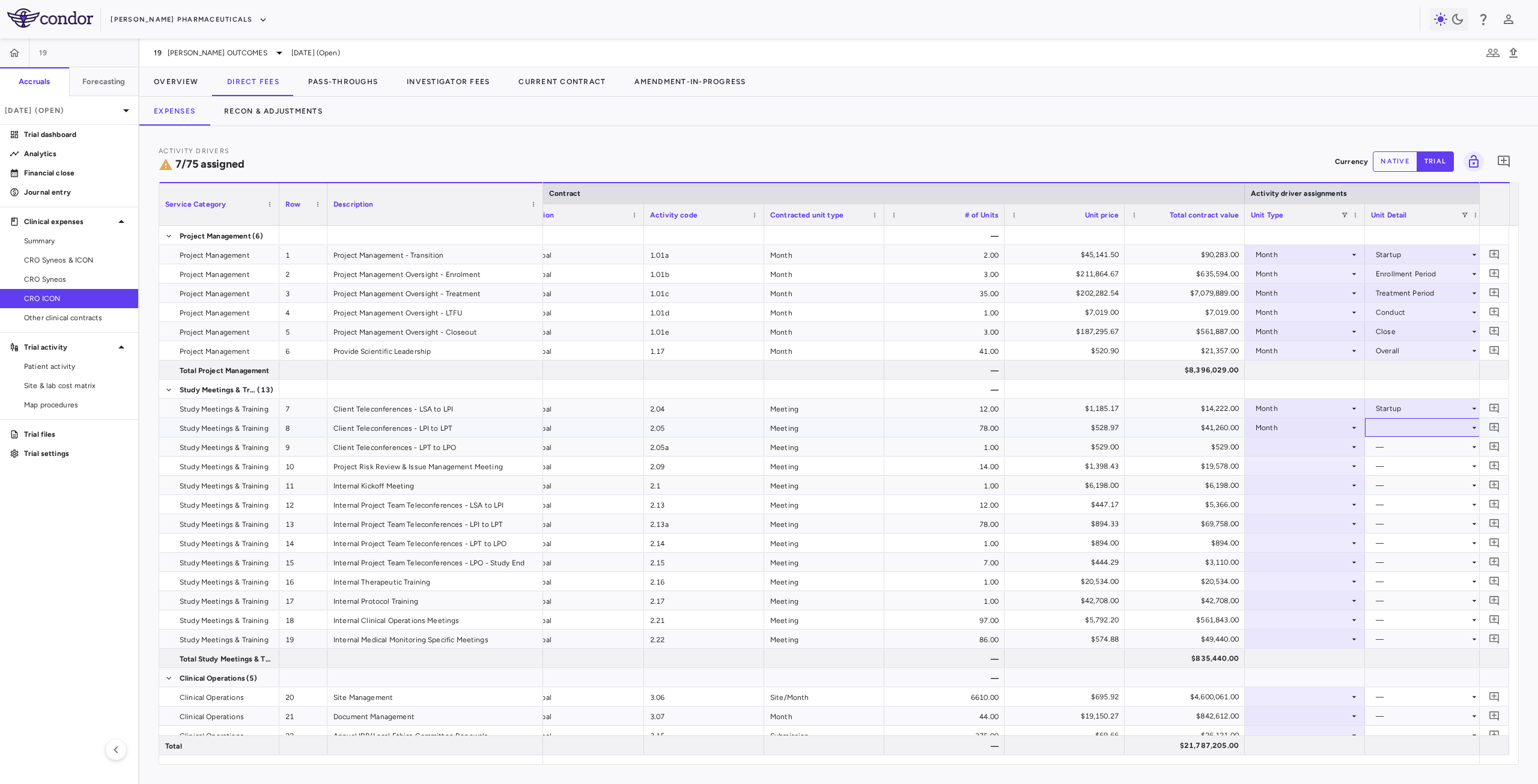
click at [1419, 430] on div at bounding box center [1425, 428] width 108 height 17
click at [1409, 501] on div "Treatment Period" at bounding box center [1422, 504] width 66 height 11
click at [1283, 452] on div at bounding box center [1305, 446] width 108 height 17
click at [1290, 453] on div at bounding box center [1305, 446] width 108 height 17
click at [1289, 539] on div "Month" at bounding box center [1284, 542] width 28 height 11
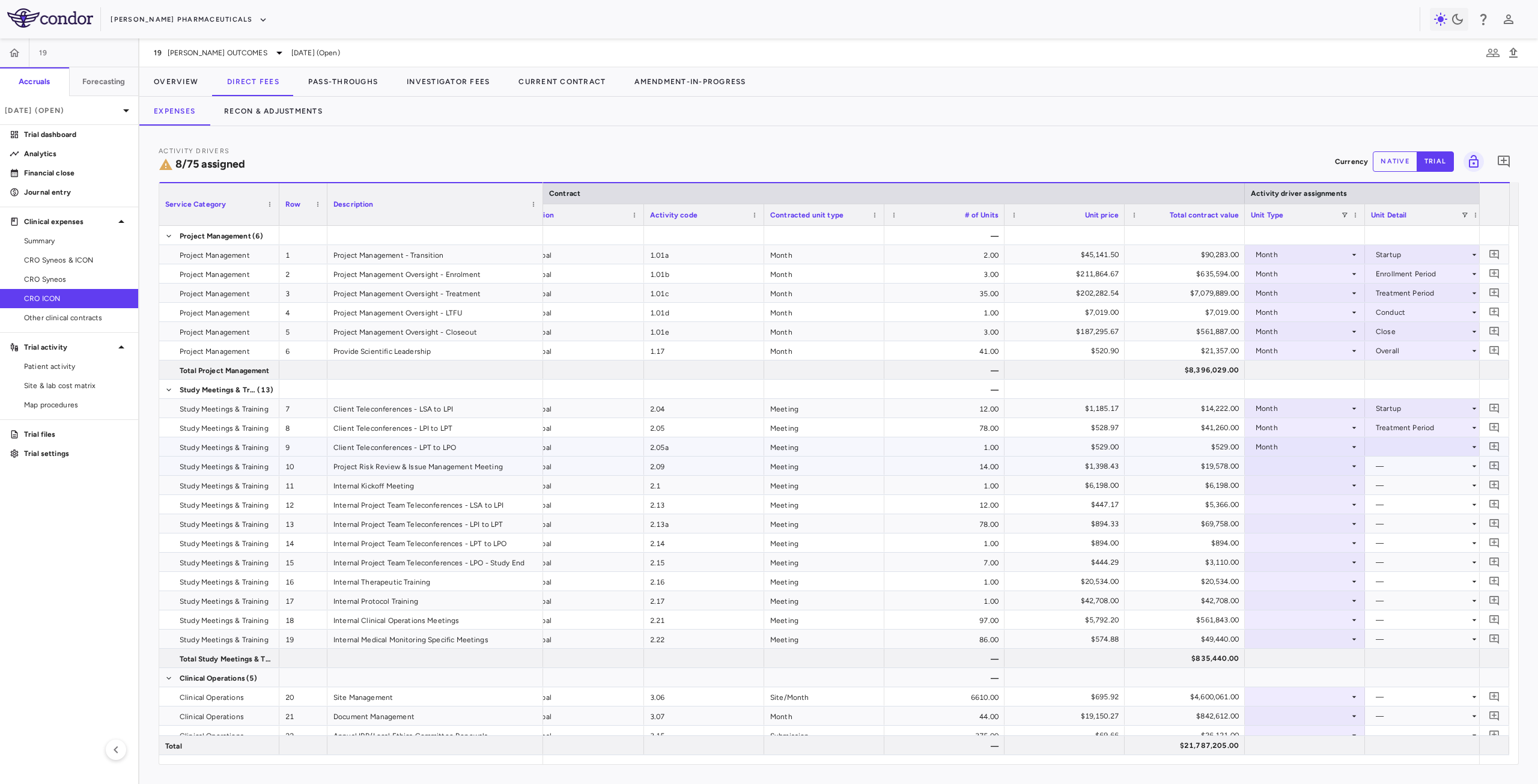
click at [1389, 445] on div at bounding box center [1425, 446] width 108 height 17
click at [1419, 521] on div "Treatment Period" at bounding box center [1422, 524] width 66 height 11
click at [1278, 468] on div at bounding box center [1305, 466] width 108 height 17
click at [1297, 554] on li "Month" at bounding box center [1305, 560] width 119 height 18
click at [1401, 464] on div at bounding box center [1425, 466] width 108 height 17
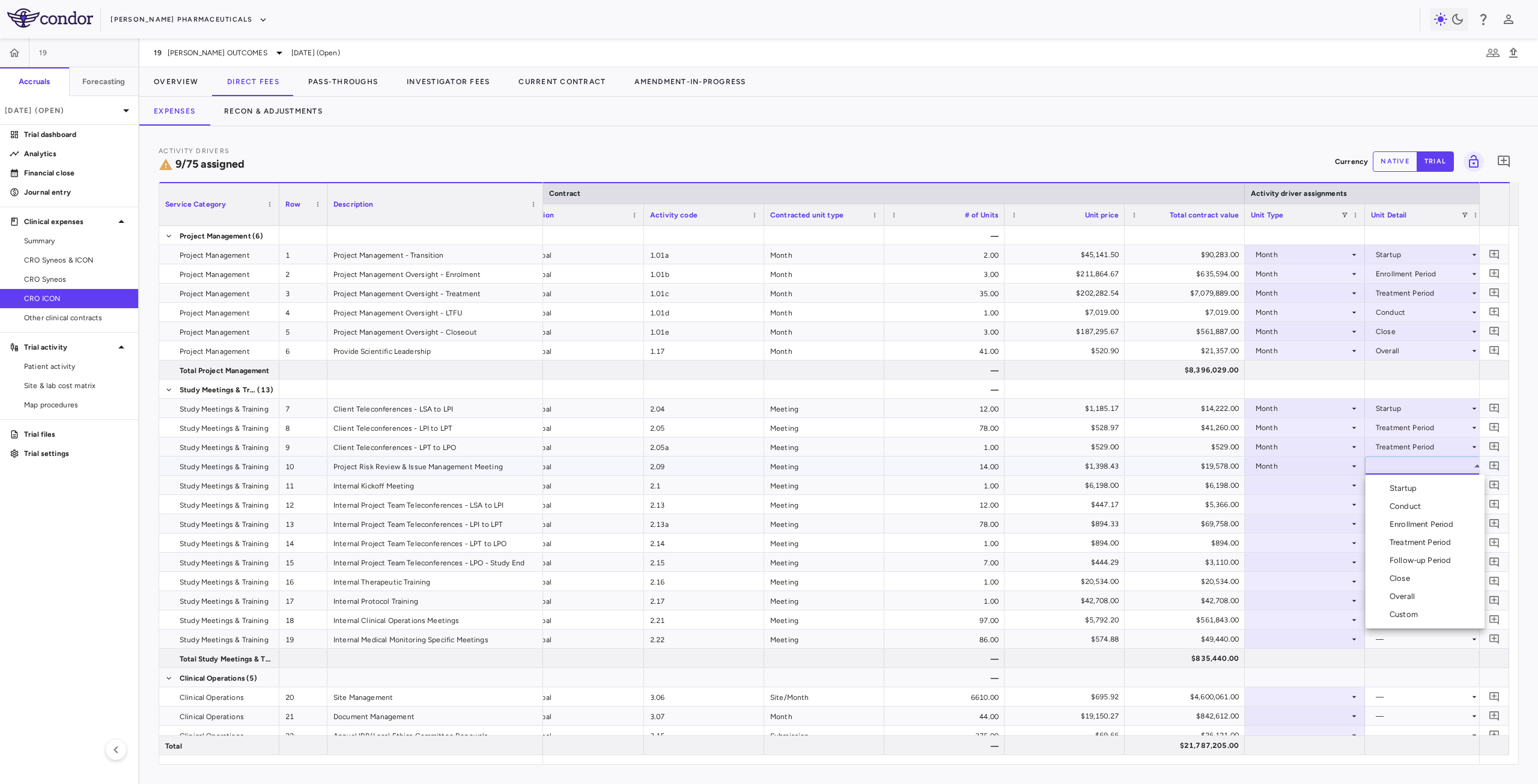
click at [1409, 502] on div "Conduct" at bounding box center [1408, 506] width 36 height 11
click at [1289, 488] on div at bounding box center [1305, 485] width 108 height 17
click at [1326, 486] on div at bounding box center [1305, 485] width 108 height 17
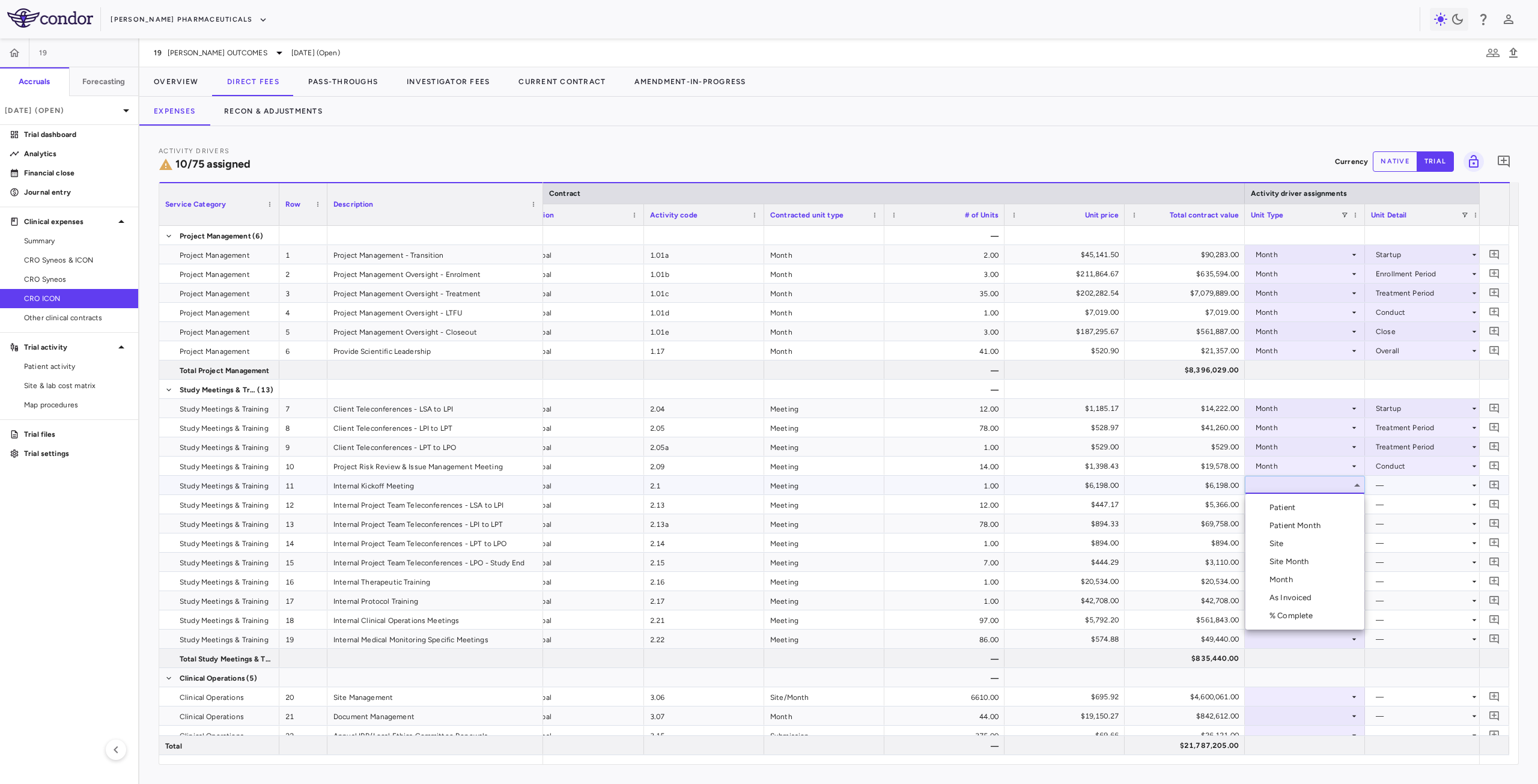
click at [1291, 578] on div "Month" at bounding box center [1284, 579] width 28 height 11
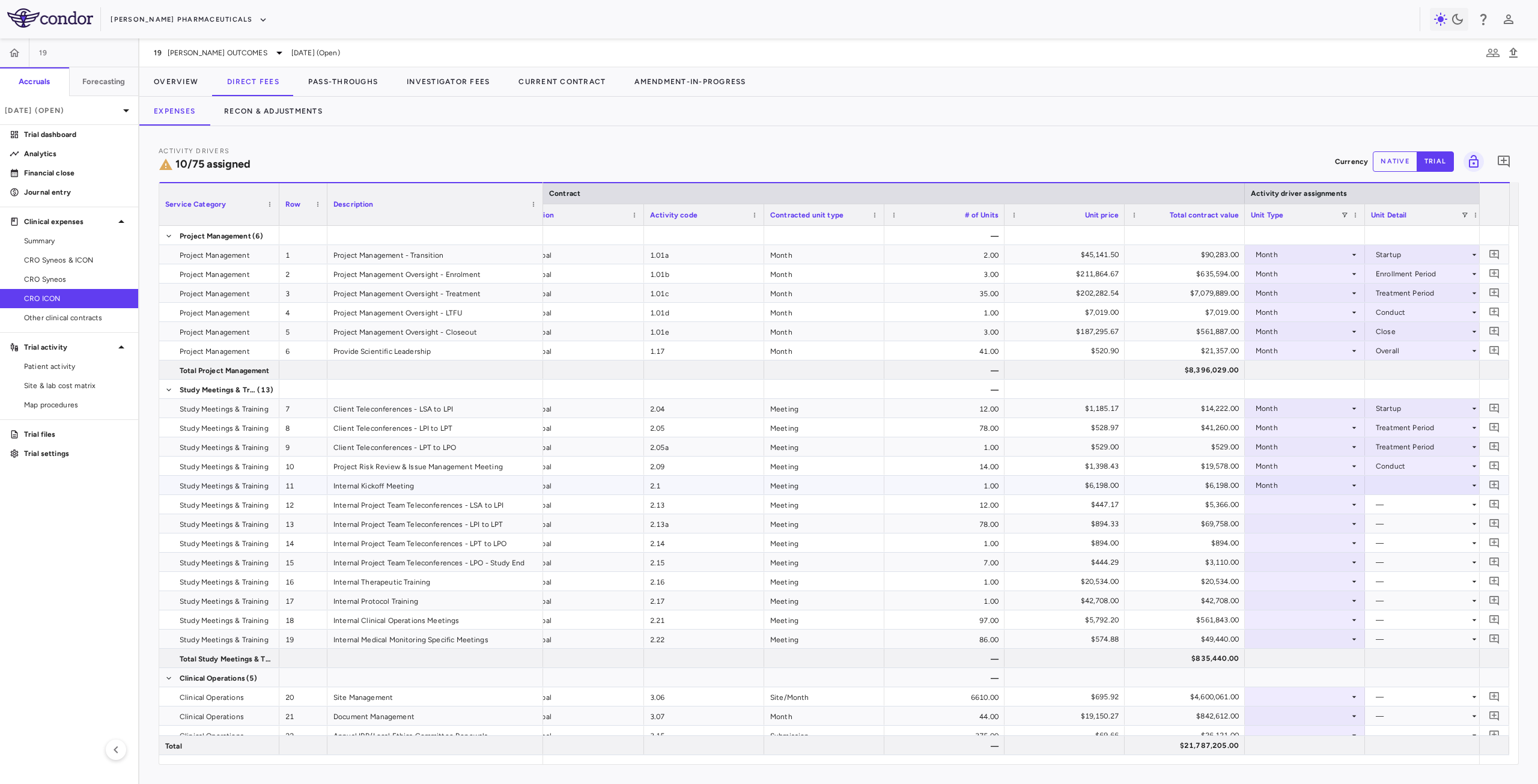
click at [1411, 485] on div at bounding box center [1425, 485] width 108 height 17
click at [1415, 510] on div "Startup" at bounding box center [1405, 507] width 32 height 11
click at [1331, 516] on div at bounding box center [1305, 524] width 108 height 17
click at [1333, 503] on div at bounding box center [769, 392] width 1538 height 784
click at [1332, 508] on div at bounding box center [1305, 505] width 108 height 17
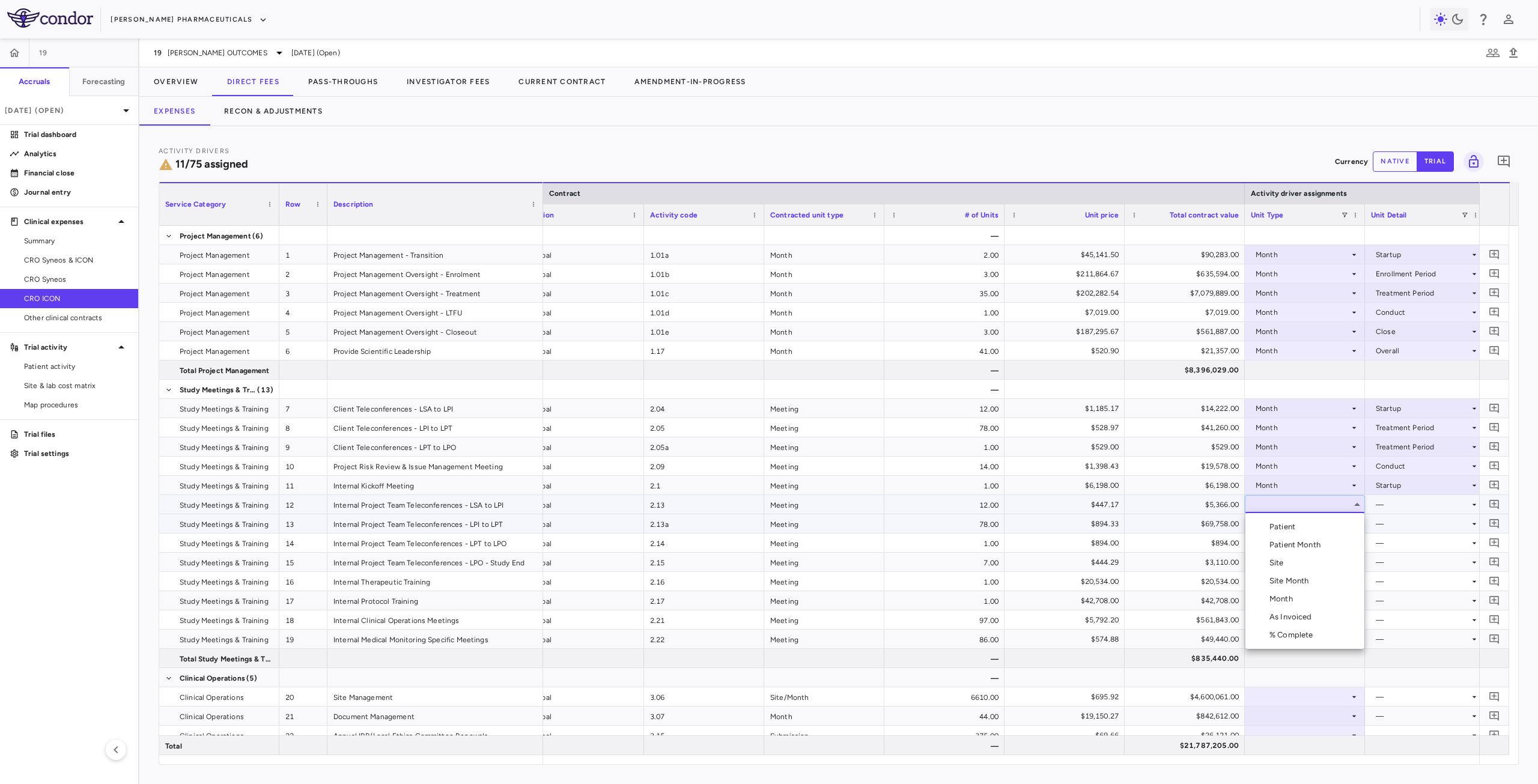
click at [1293, 596] on div "Month" at bounding box center [1284, 599] width 28 height 11
click at [1445, 508] on div at bounding box center [1425, 505] width 108 height 17
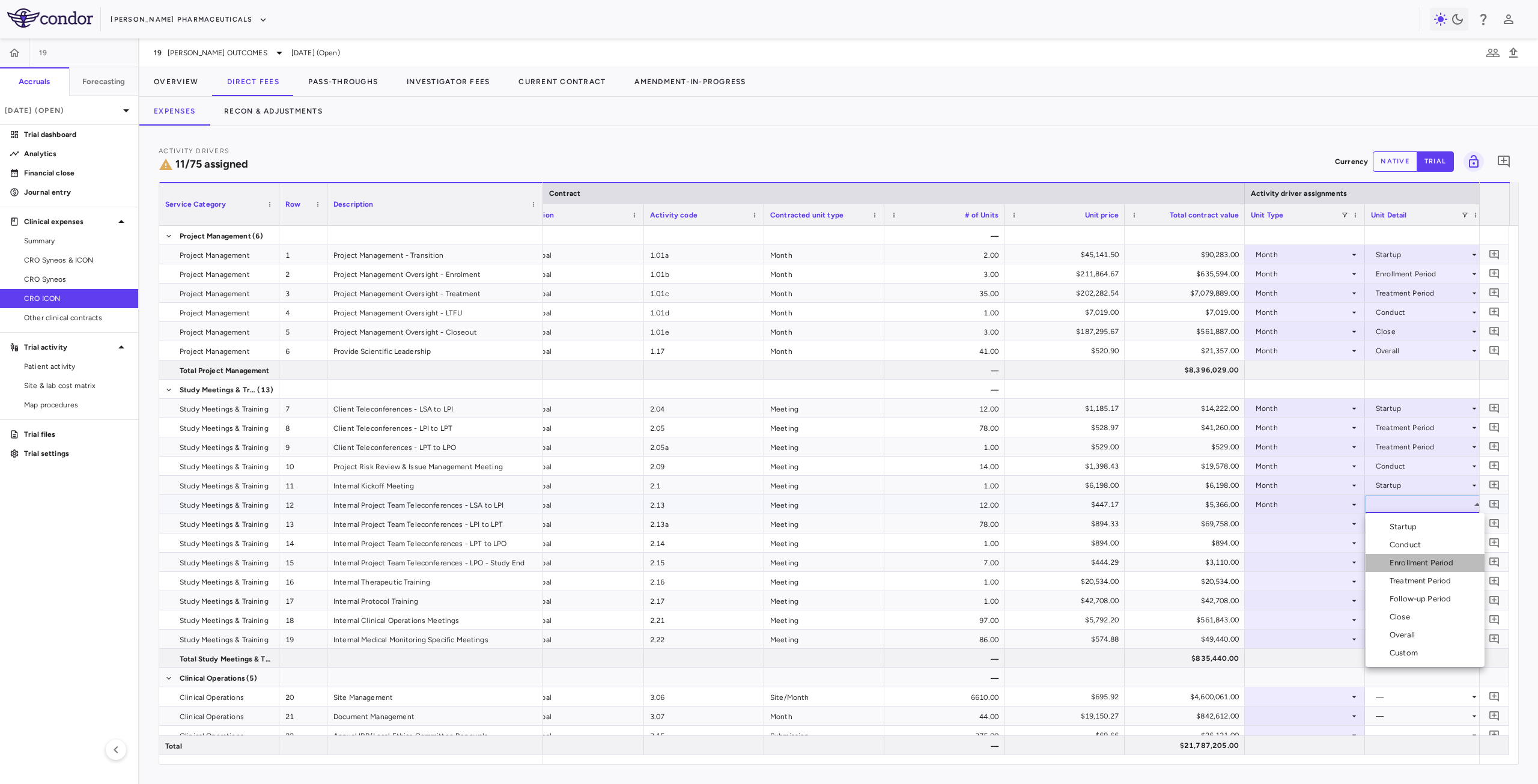
click at [1430, 560] on div "Enrollment Period" at bounding box center [1424, 563] width 69 height 11
click at [1311, 524] on div at bounding box center [1305, 524] width 108 height 17
click at [1308, 528] on div at bounding box center [1305, 524] width 108 height 17
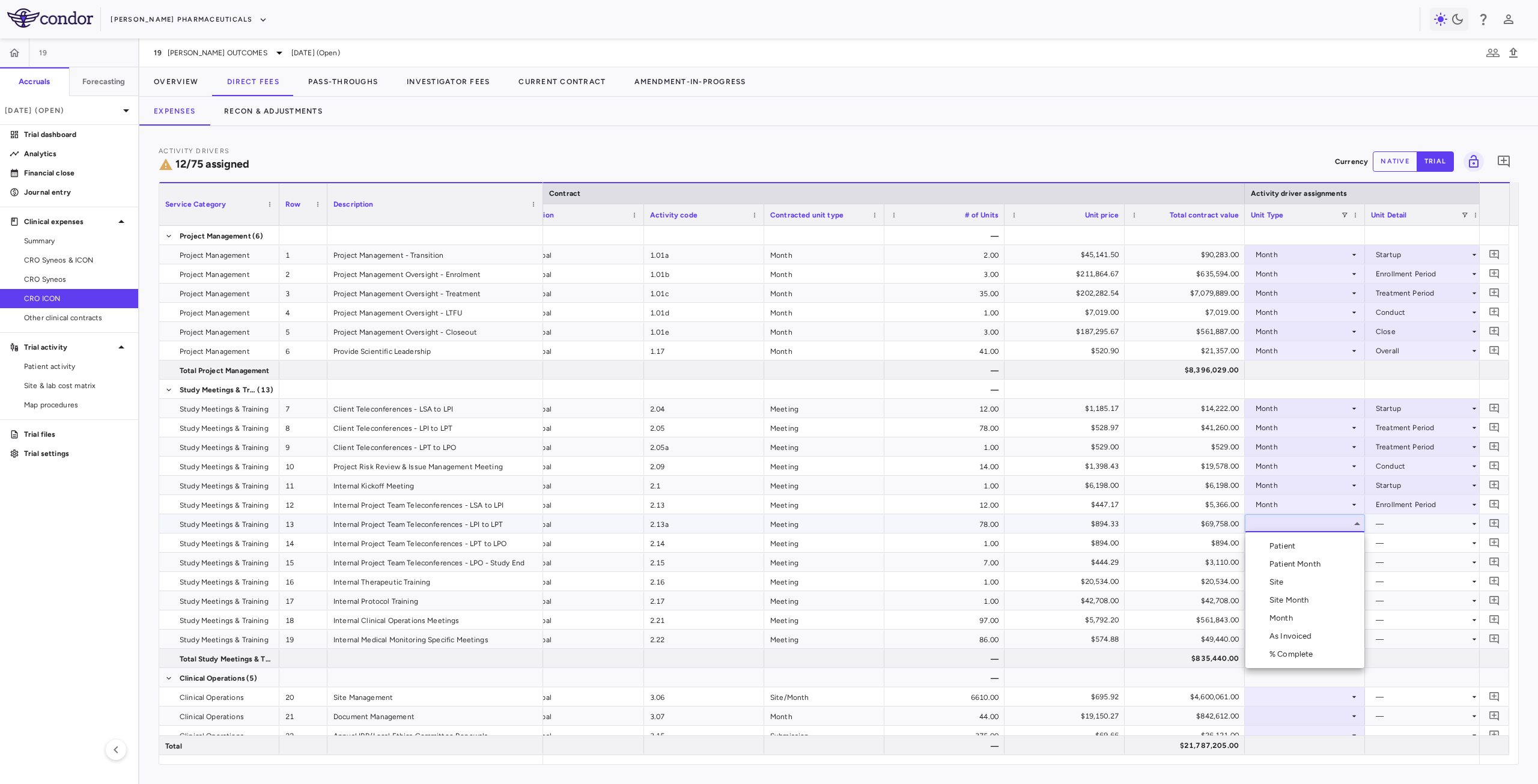
click at [1292, 615] on div "Month" at bounding box center [1284, 618] width 28 height 11
click at [1422, 518] on div at bounding box center [1425, 524] width 108 height 17
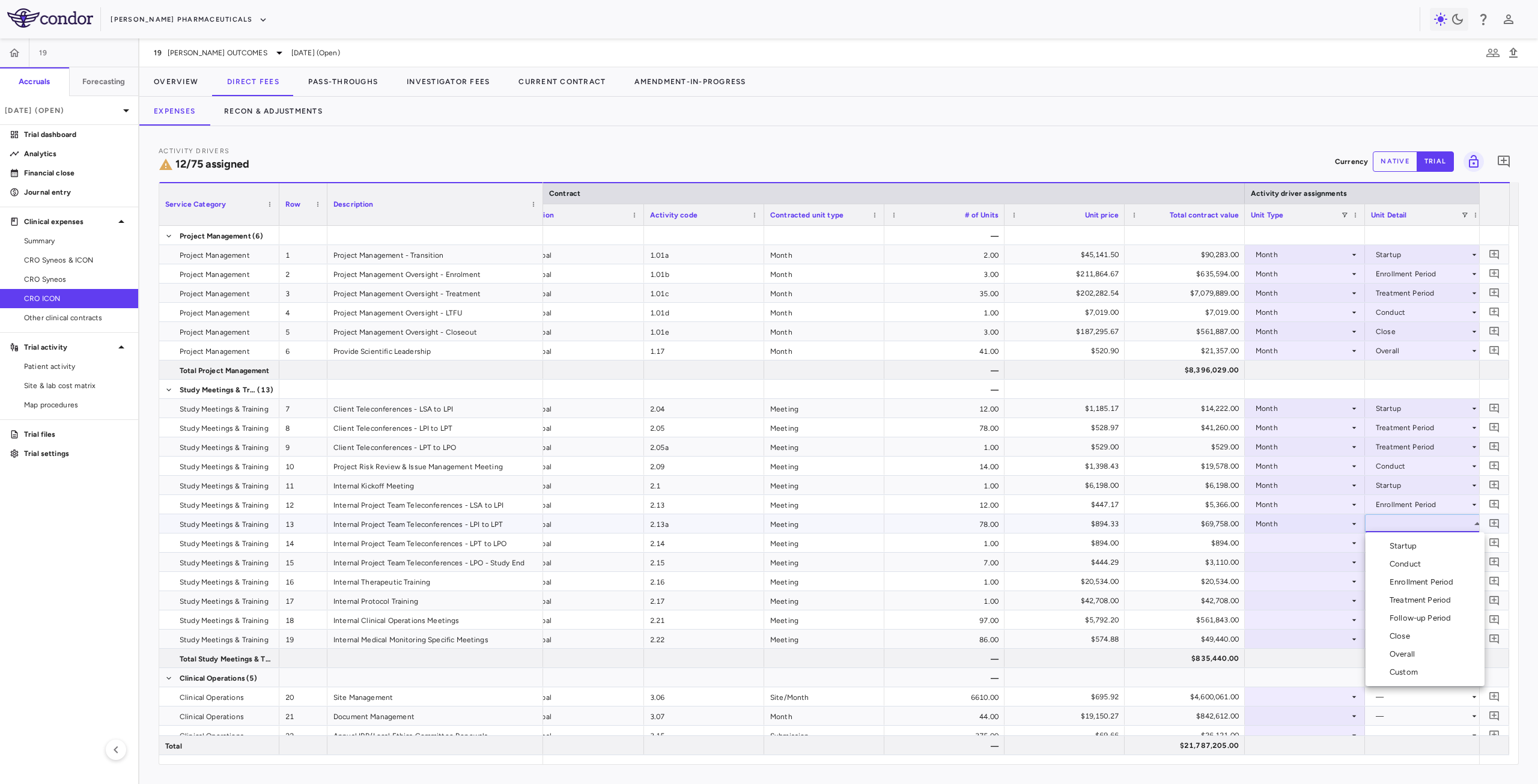
click at [1423, 595] on div "Treatment Period" at bounding box center [1422, 600] width 66 height 11
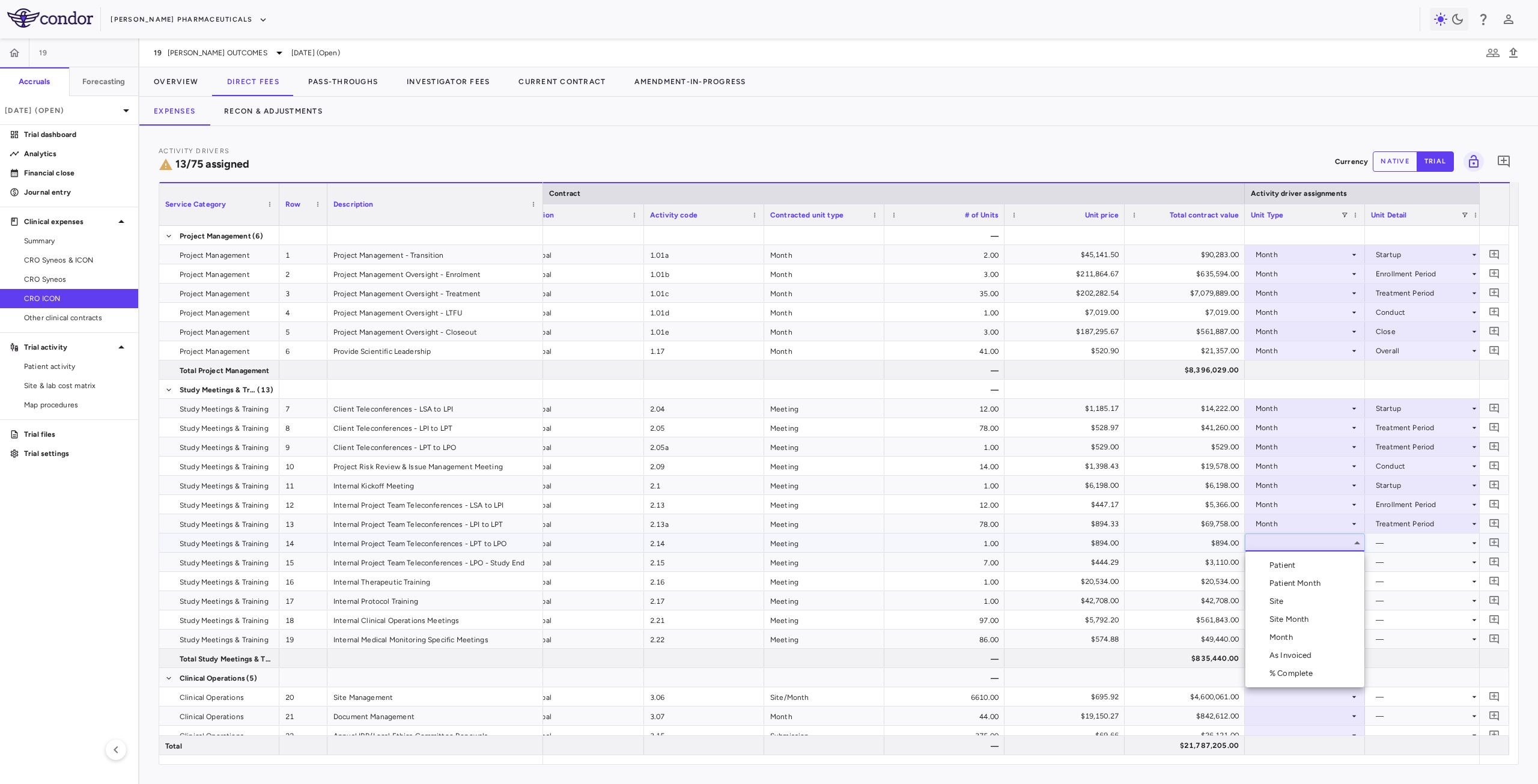
click at [1298, 635] on li "Month" at bounding box center [1305, 637] width 119 height 18
click at [1391, 545] on div at bounding box center [1425, 542] width 108 height 17
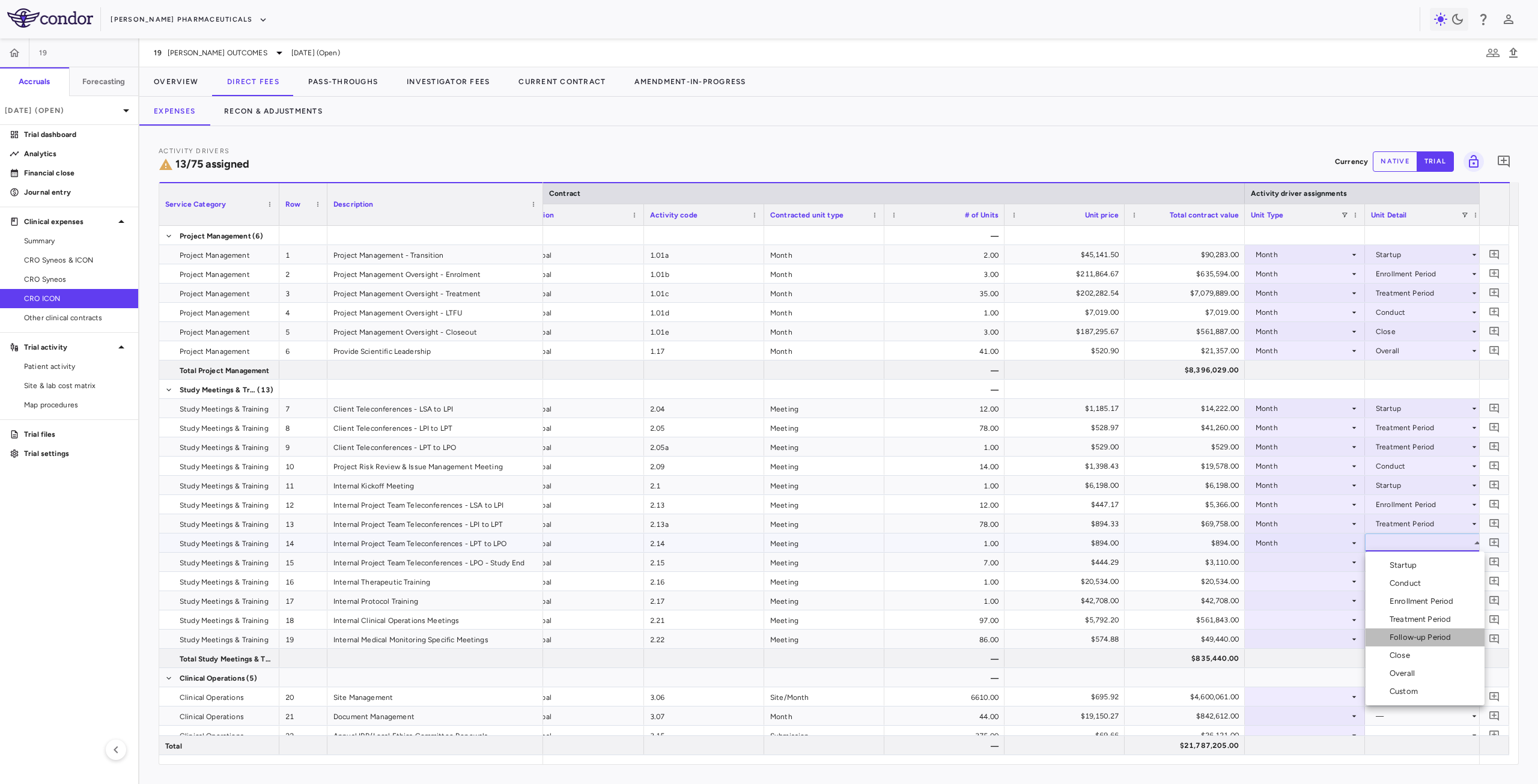
click at [1425, 634] on div "Follow-up Period" at bounding box center [1422, 637] width 66 height 11
click at [1394, 546] on div "Follow-up Period" at bounding box center [1422, 543] width 93 height 19
click at [1415, 578] on div "Conduct" at bounding box center [1408, 584] width 36 height 11
click at [1300, 560] on div at bounding box center [1305, 562] width 108 height 17
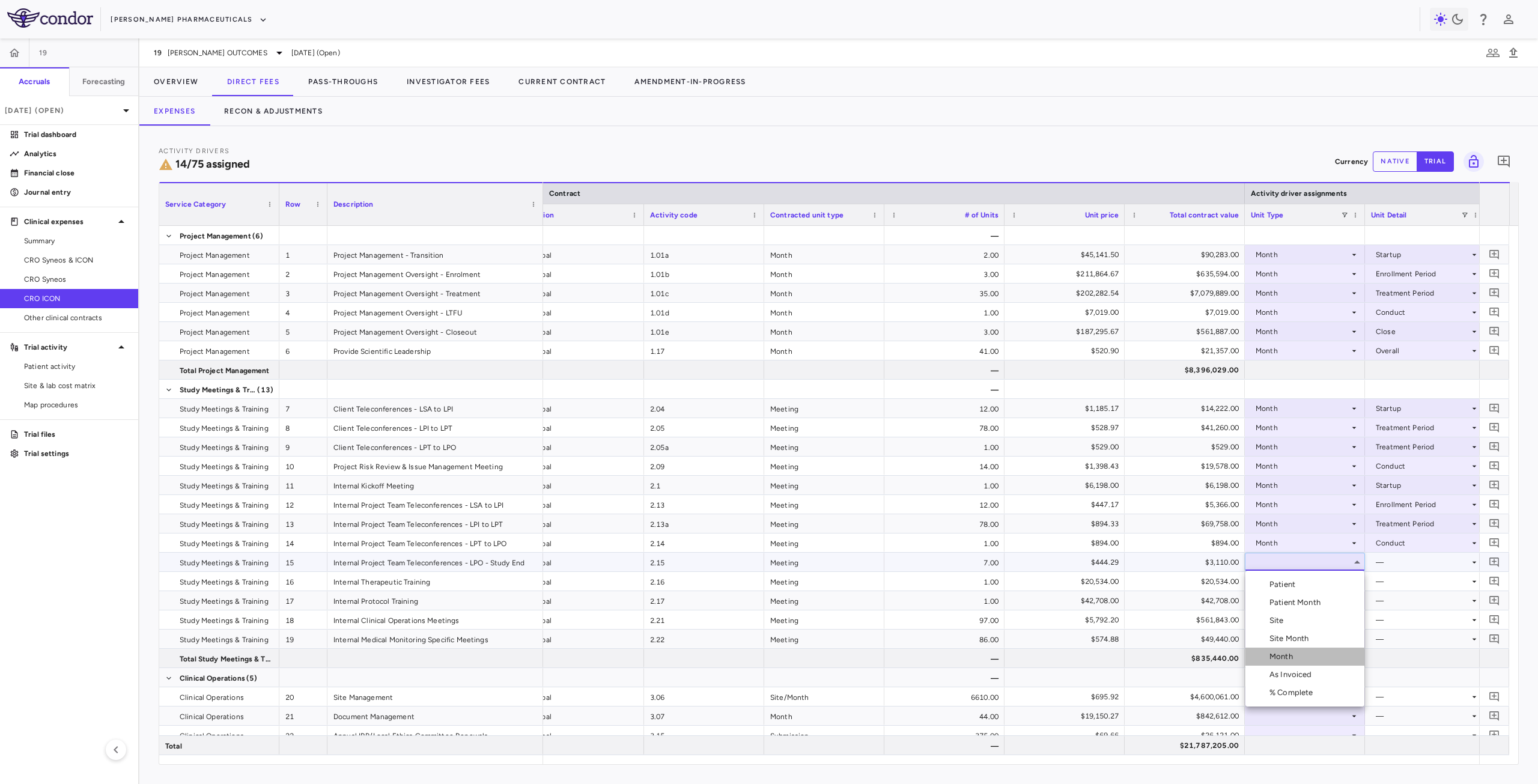
click at [1284, 661] on div "Month" at bounding box center [1284, 656] width 28 height 11
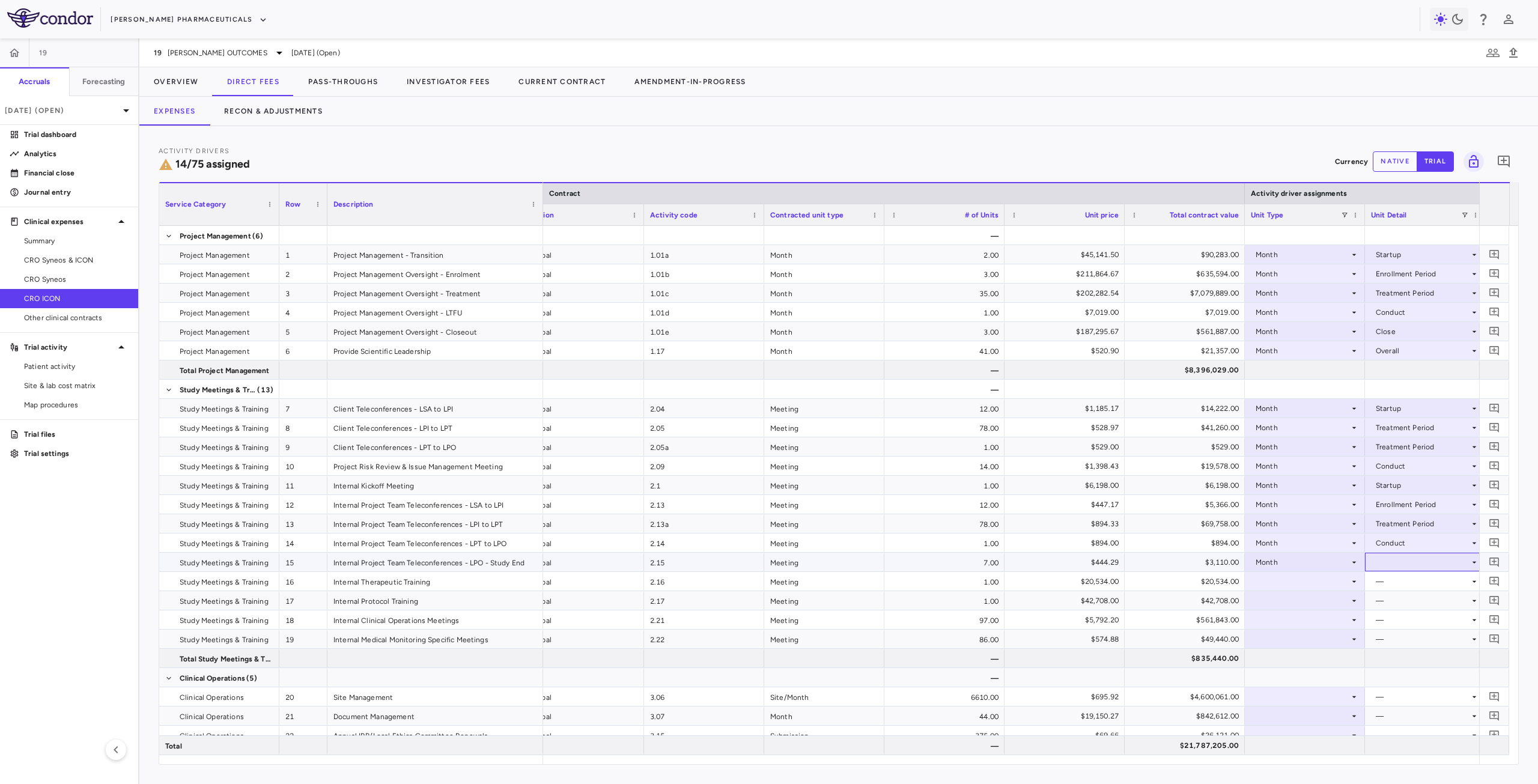
click at [1403, 564] on div at bounding box center [1425, 562] width 108 height 17
click at [1409, 671] on div "Close" at bounding box center [1402, 674] width 25 height 11
click at [1296, 580] on div at bounding box center [1305, 581] width 108 height 17
click at [1285, 676] on div "Month" at bounding box center [1284, 676] width 28 height 11
click at [1401, 574] on div at bounding box center [1425, 581] width 108 height 17
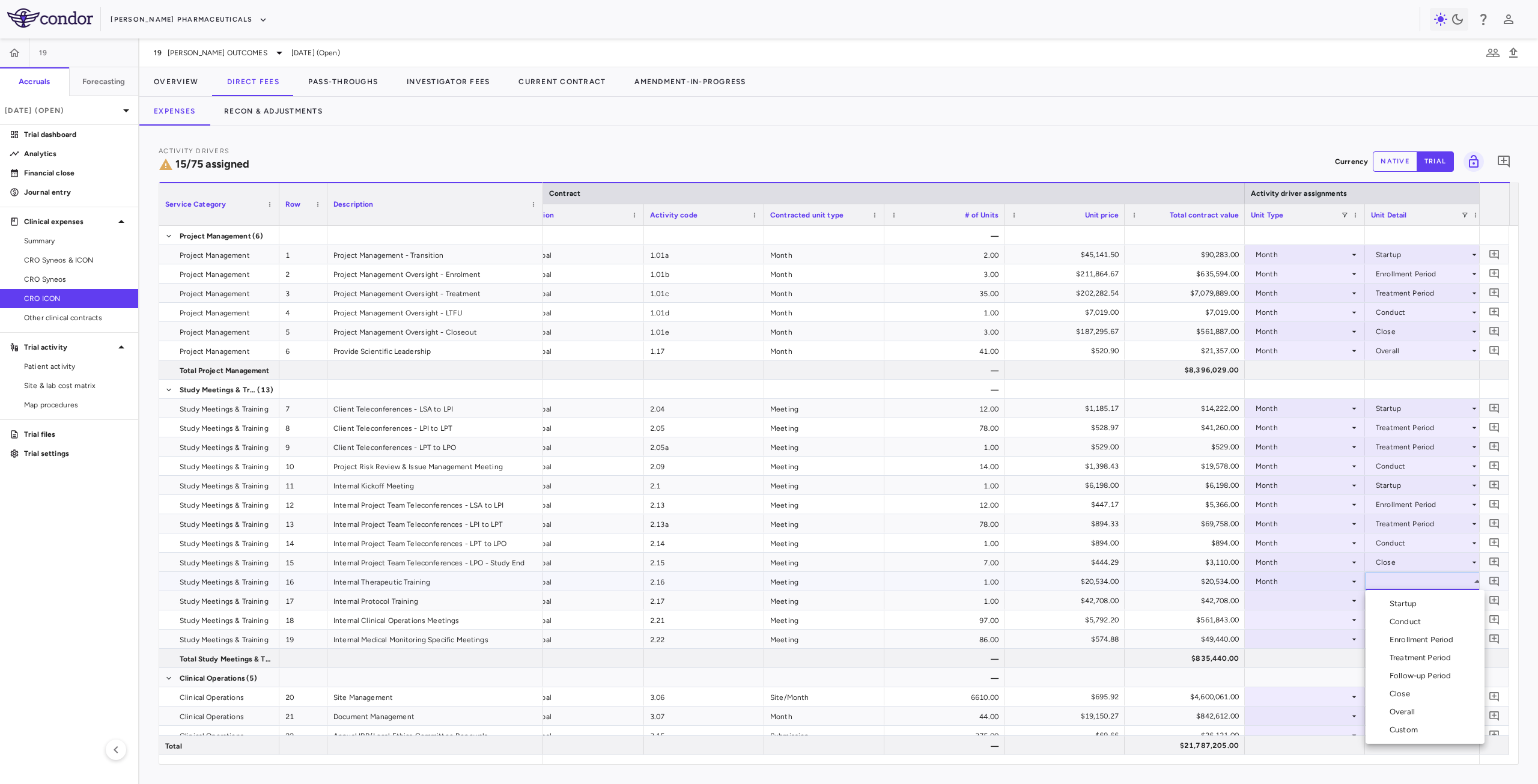
click at [1398, 607] on div "Startup" at bounding box center [1405, 603] width 32 height 11
click at [1298, 595] on div at bounding box center [1305, 601] width 108 height 17
click at [1301, 594] on div at bounding box center [1305, 601] width 108 height 17
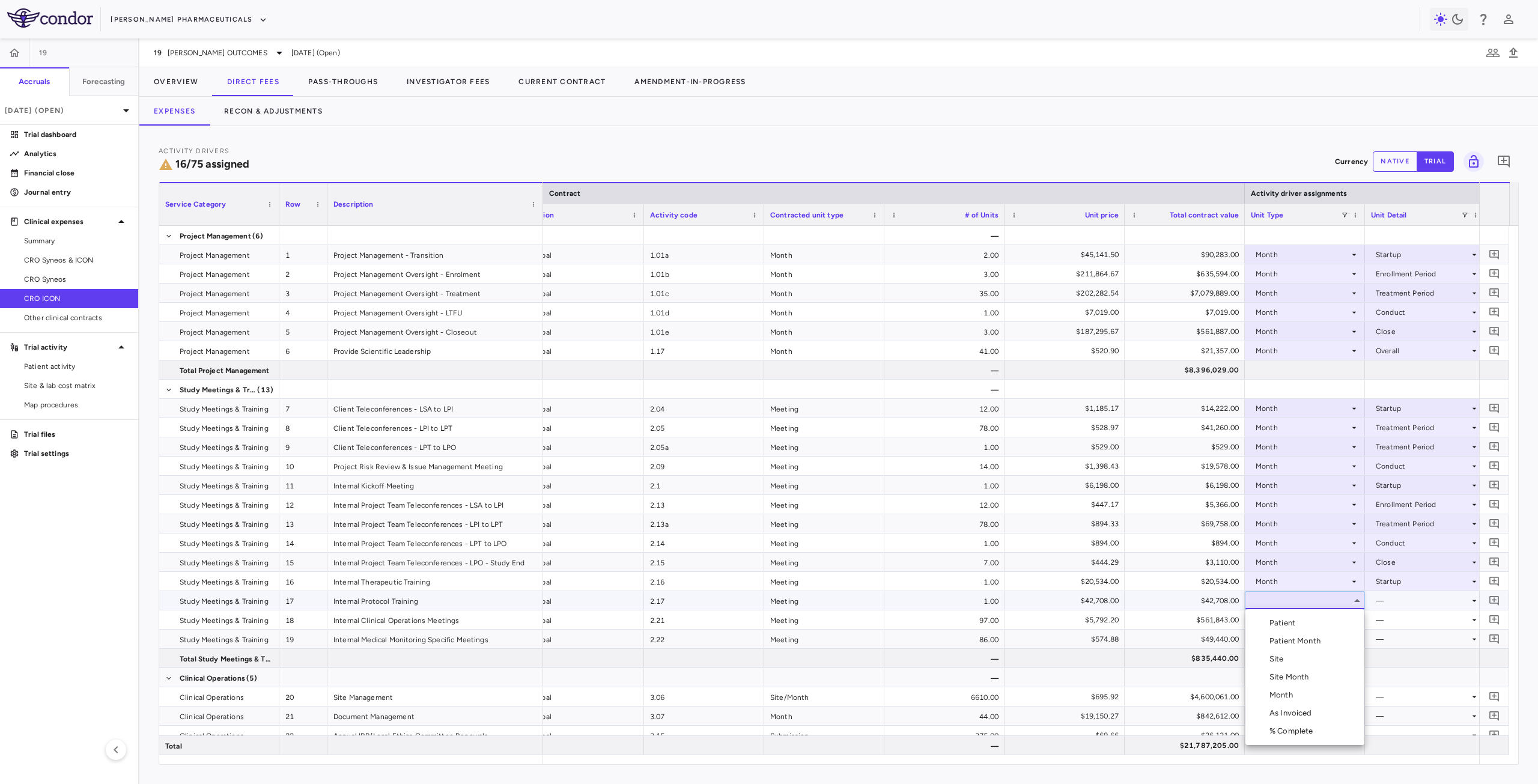
click at [1290, 696] on div "Month" at bounding box center [1284, 695] width 28 height 11
click at [1397, 599] on div at bounding box center [1425, 601] width 108 height 17
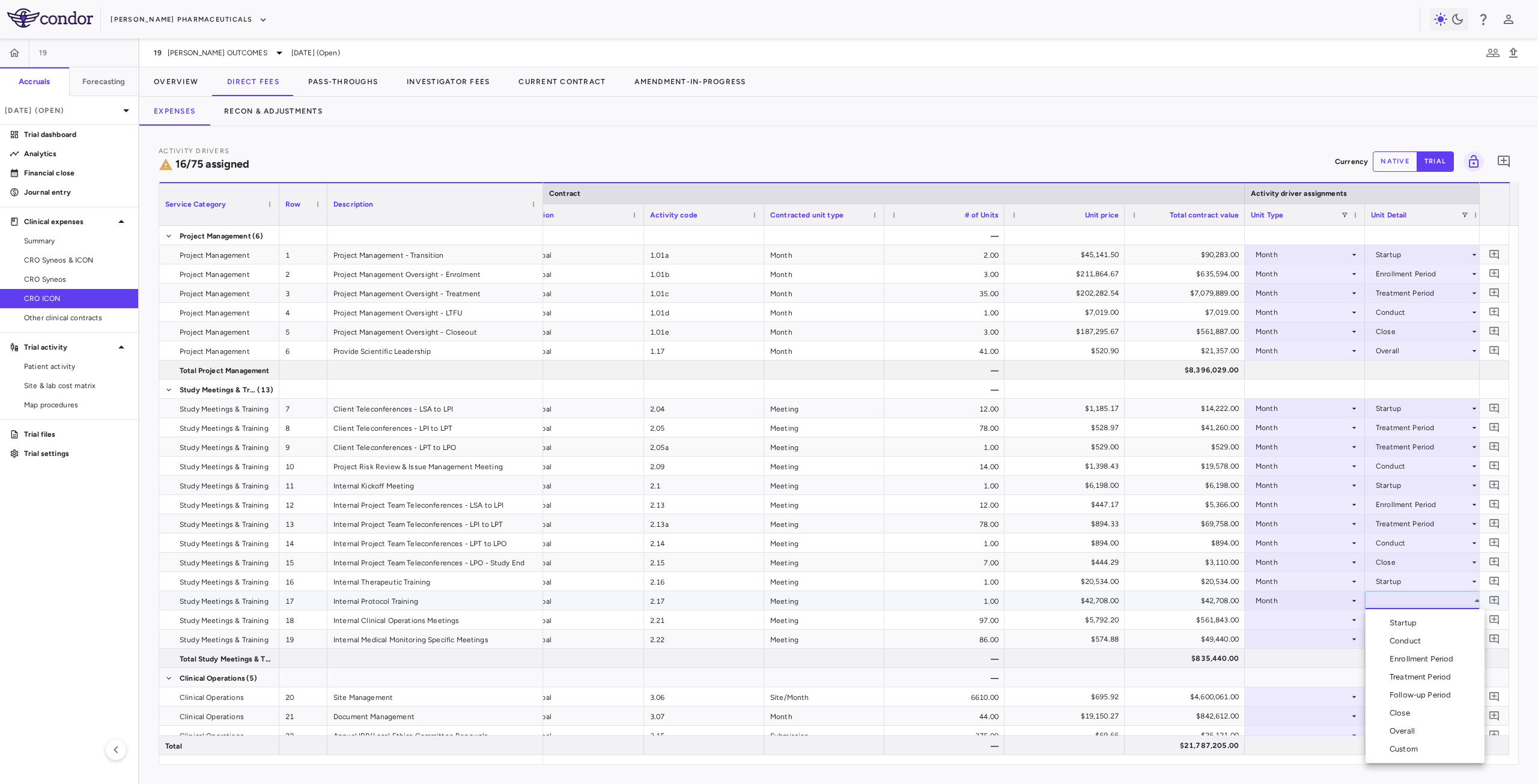
click at [1400, 625] on div "Startup" at bounding box center [1405, 623] width 32 height 11
click at [1311, 644] on div at bounding box center [1305, 639] width 108 height 17
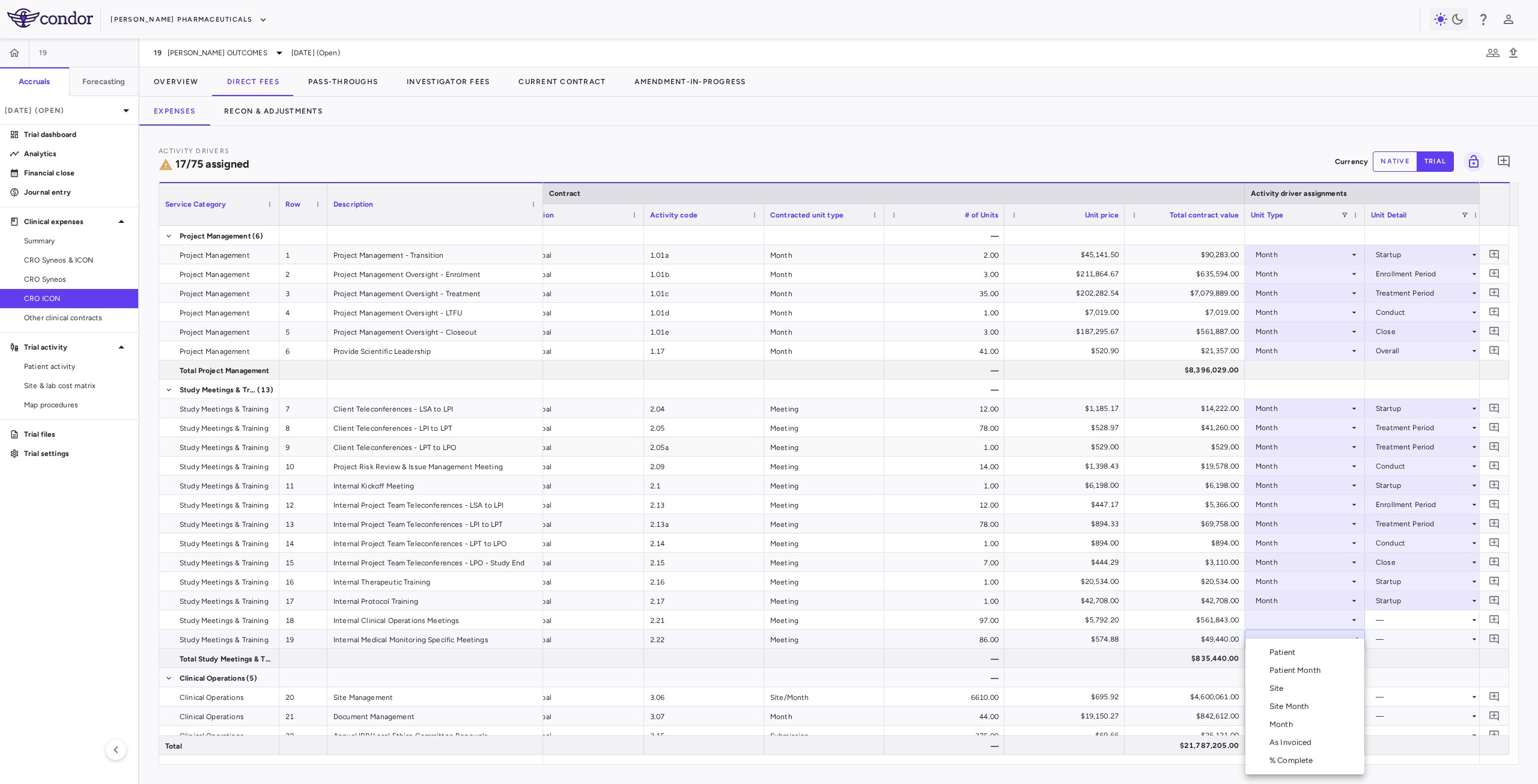
drag, startPoint x: 1284, startPoint y: 723, endPoint x: 1355, endPoint y: 683, distance: 81.5
click at [1284, 723] on div "Month" at bounding box center [1284, 724] width 28 height 11
click at [1420, 641] on div at bounding box center [1425, 639] width 108 height 17
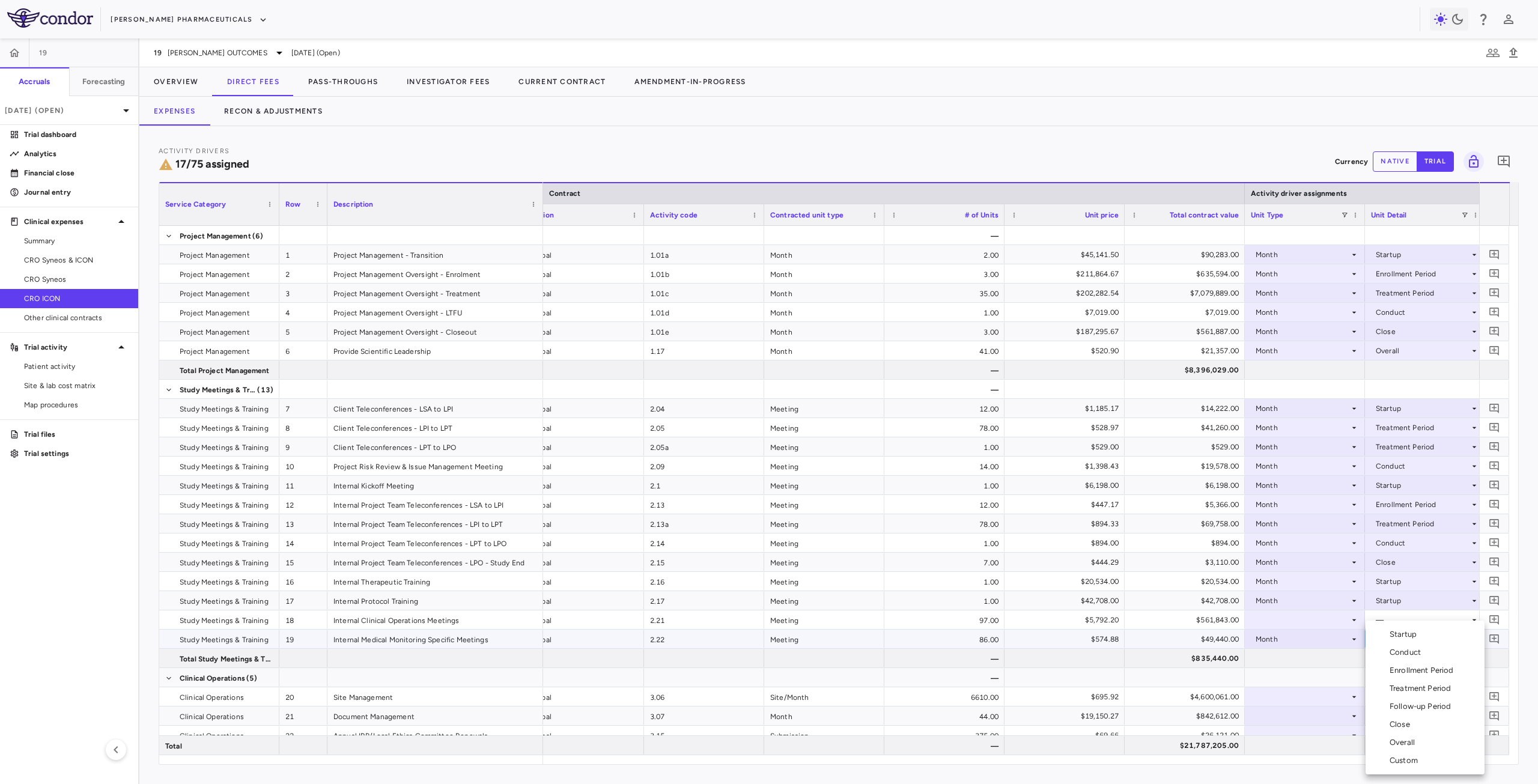
click at [1410, 737] on div "Overall" at bounding box center [1404, 742] width 30 height 11
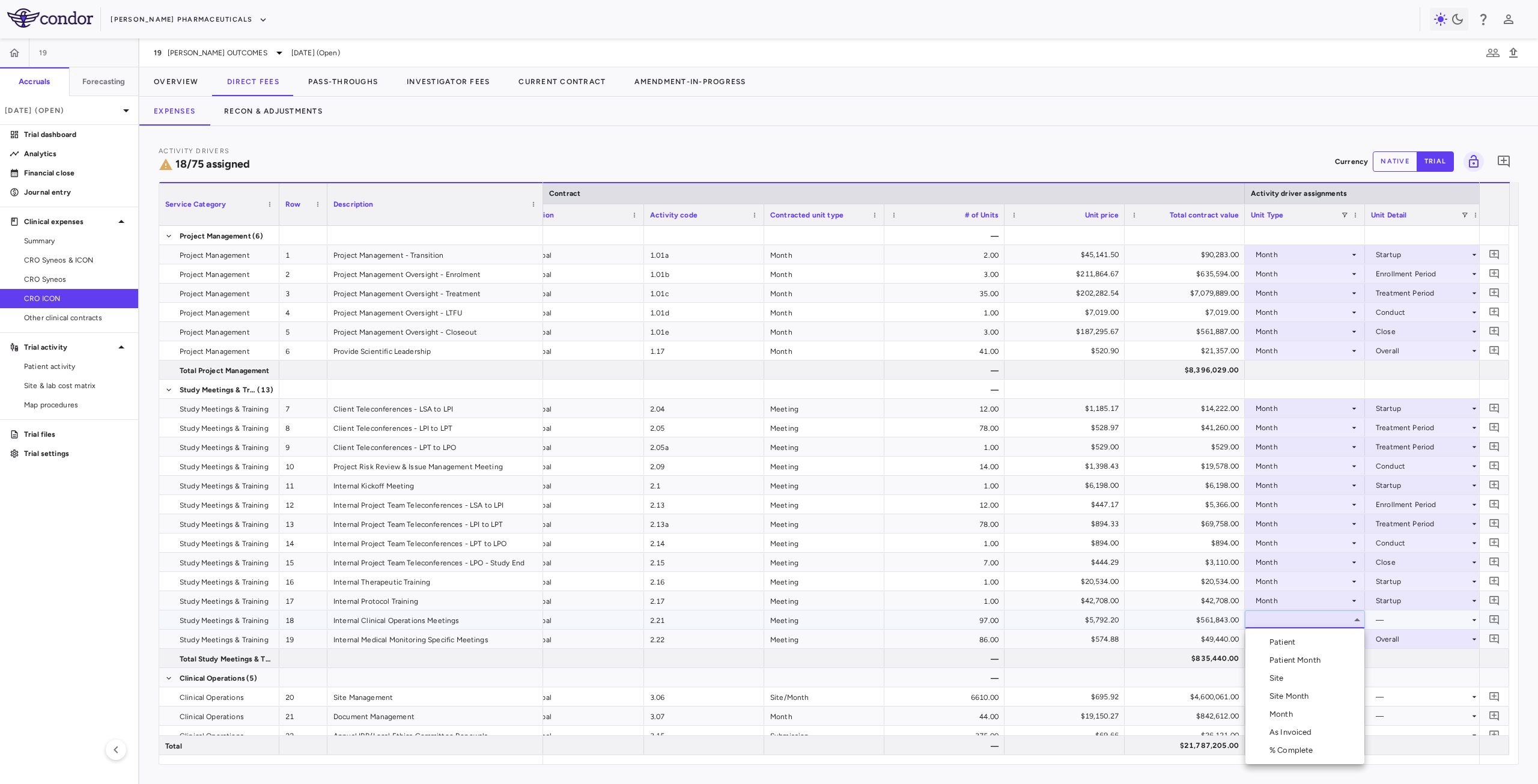
click at [1313, 715] on li "Month" at bounding box center [1305, 714] width 119 height 18
click at [1383, 622] on div at bounding box center [1425, 619] width 108 height 17
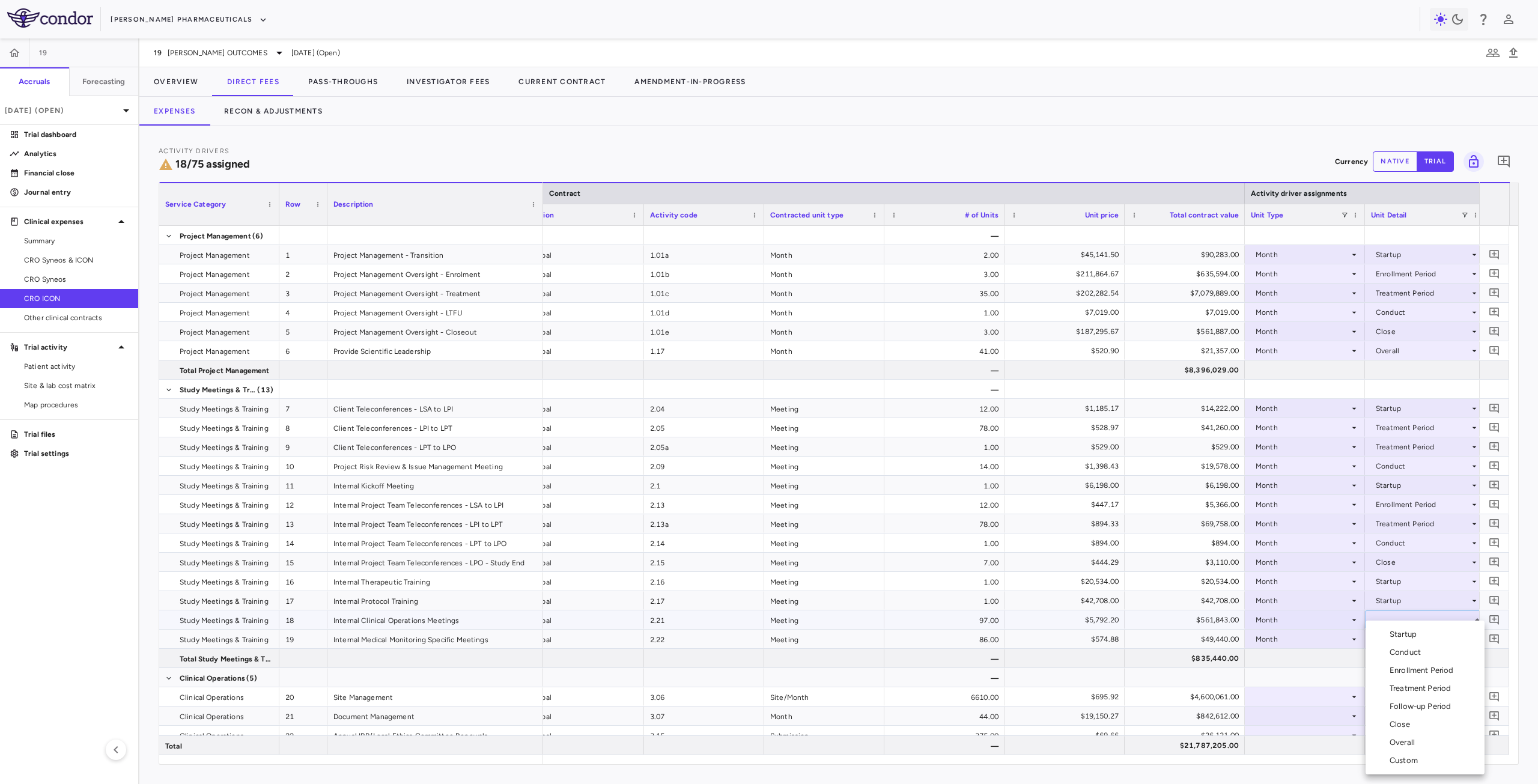
click at [1405, 760] on div "Custom" at bounding box center [1406, 761] width 33 height 11
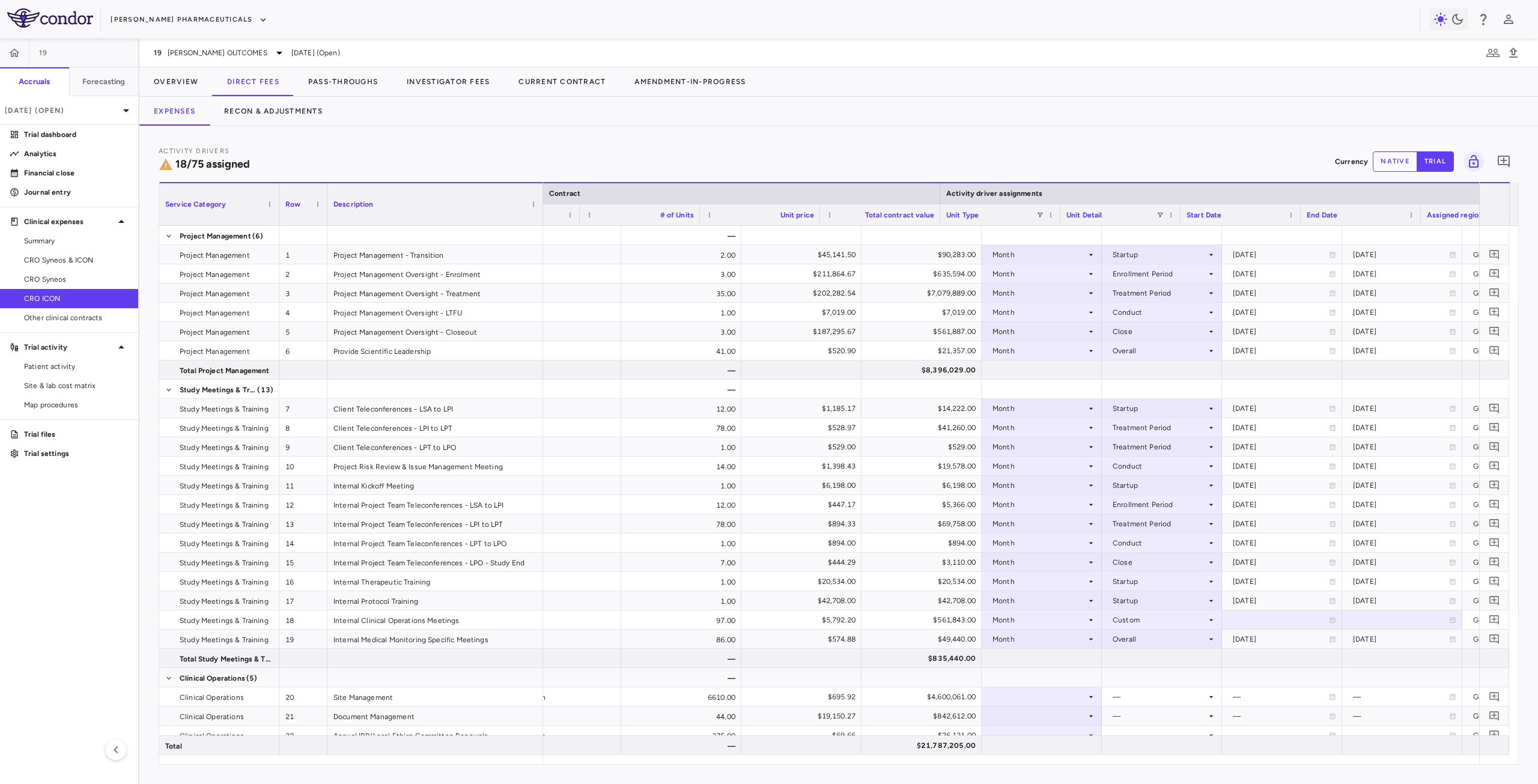
scroll to position [0, 324]
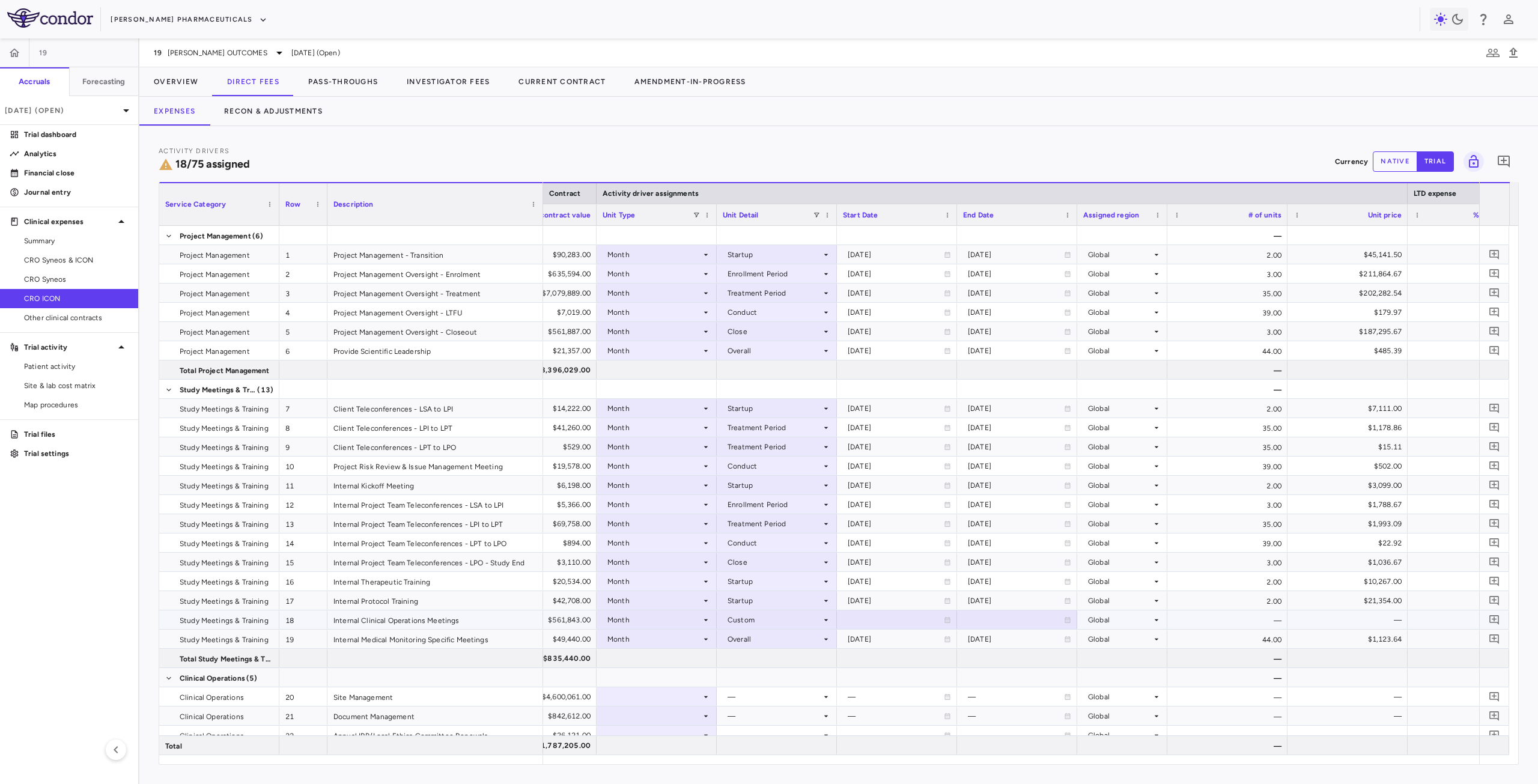
click at [865, 626] on div at bounding box center [897, 619] width 108 height 17
click at [864, 619] on input "**********" at bounding box center [887, 620] width 98 height 20
click at [985, 619] on div at bounding box center [1017, 619] width 108 height 17
click at [886, 623] on div at bounding box center [897, 619] width 108 height 17
click at [886, 619] on input "**********" at bounding box center [887, 620] width 98 height 20
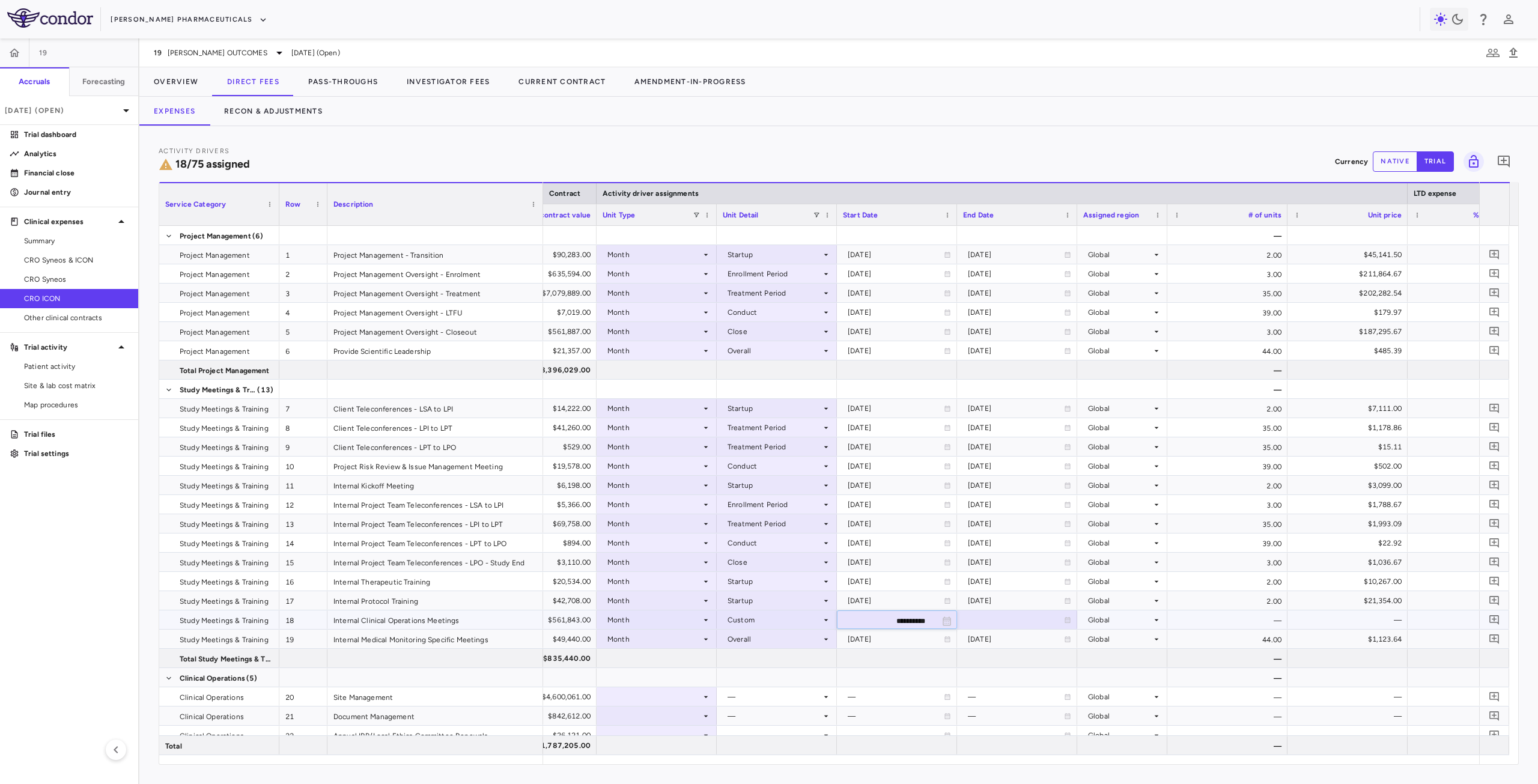
type input "**********"
click at [980, 623] on div at bounding box center [1017, 619] width 108 height 17
click at [989, 621] on input "**********" at bounding box center [1007, 620] width 98 height 20
type input "**********"
click at [660, 666] on div at bounding box center [656, 658] width 108 height 17
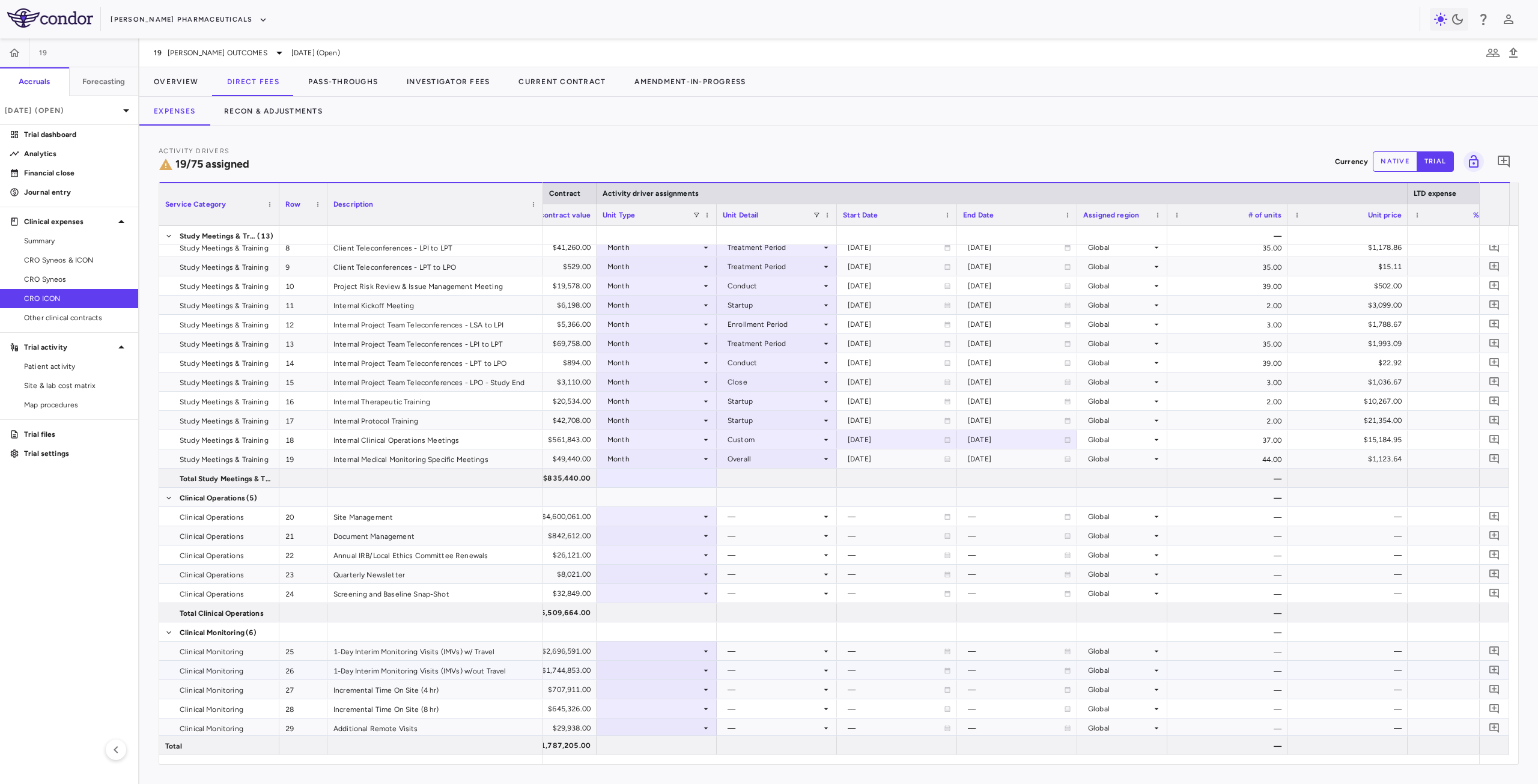
scroll to position [241, 0]
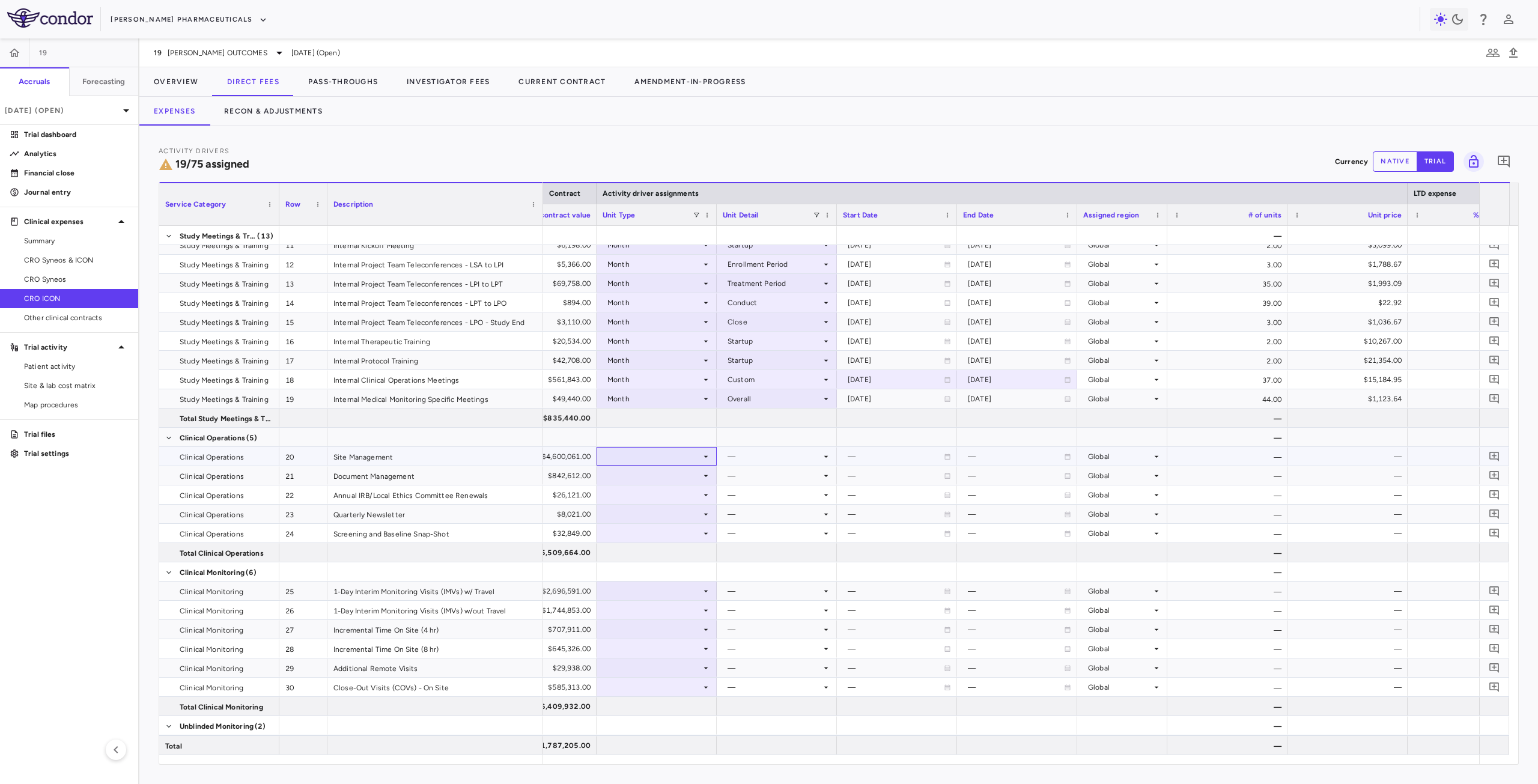
click at [681, 458] on div at bounding box center [656, 456] width 108 height 17
click at [654, 548] on li "Month" at bounding box center [656, 551] width 119 height 18
click at [759, 459] on div at bounding box center [777, 456] width 108 height 17
click at [758, 604] on div "Custom" at bounding box center [757, 605] width 33 height 11
click at [878, 432] on div at bounding box center [897, 437] width 108 height 17
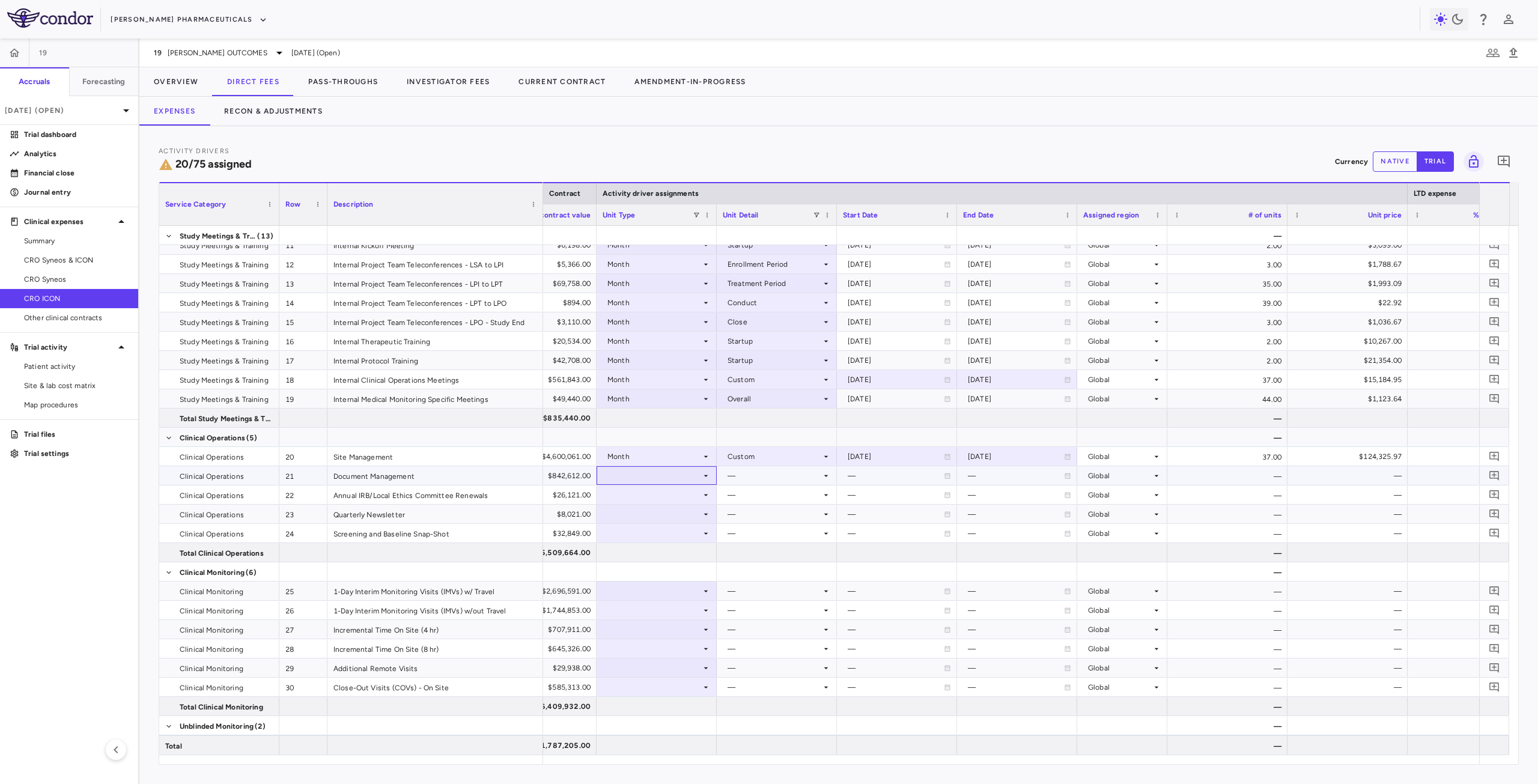
click at [662, 476] on div at bounding box center [656, 476] width 108 height 17
click at [649, 571] on div "Month" at bounding box center [635, 570] width 28 height 11
click at [758, 474] on div at bounding box center [777, 476] width 108 height 17
click at [775, 545] on li "Treatment Period" at bounding box center [776, 552] width 119 height 18
click at [665, 492] on div at bounding box center [656, 494] width 108 height 17
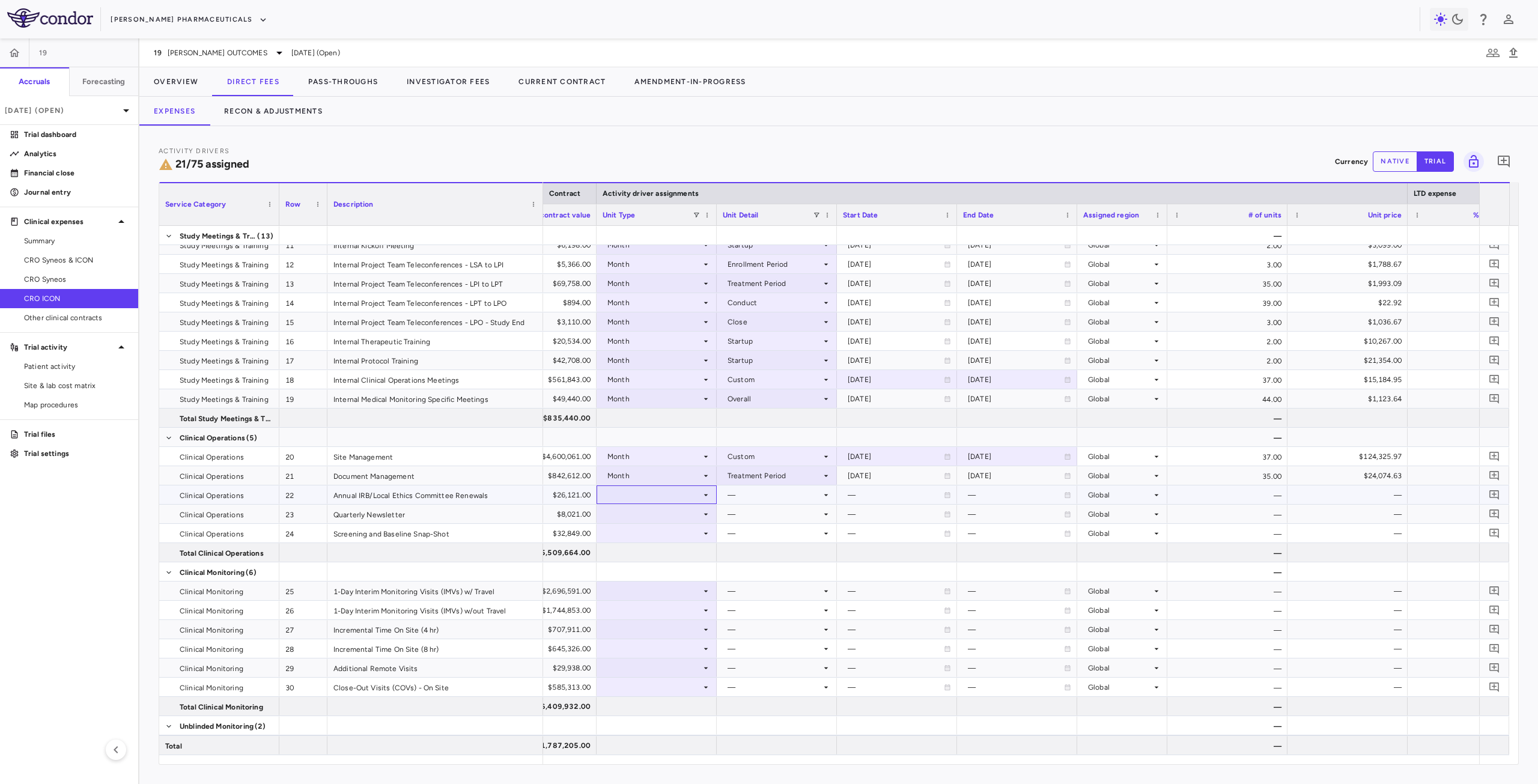
click at [667, 494] on div at bounding box center [656, 494] width 108 height 17
click at [643, 588] on div "Month" at bounding box center [635, 589] width 28 height 11
click at [803, 500] on div at bounding box center [777, 494] width 108 height 17
click at [775, 539] on div "Conduct" at bounding box center [759, 536] width 36 height 11
click at [645, 512] on div at bounding box center [656, 514] width 108 height 17
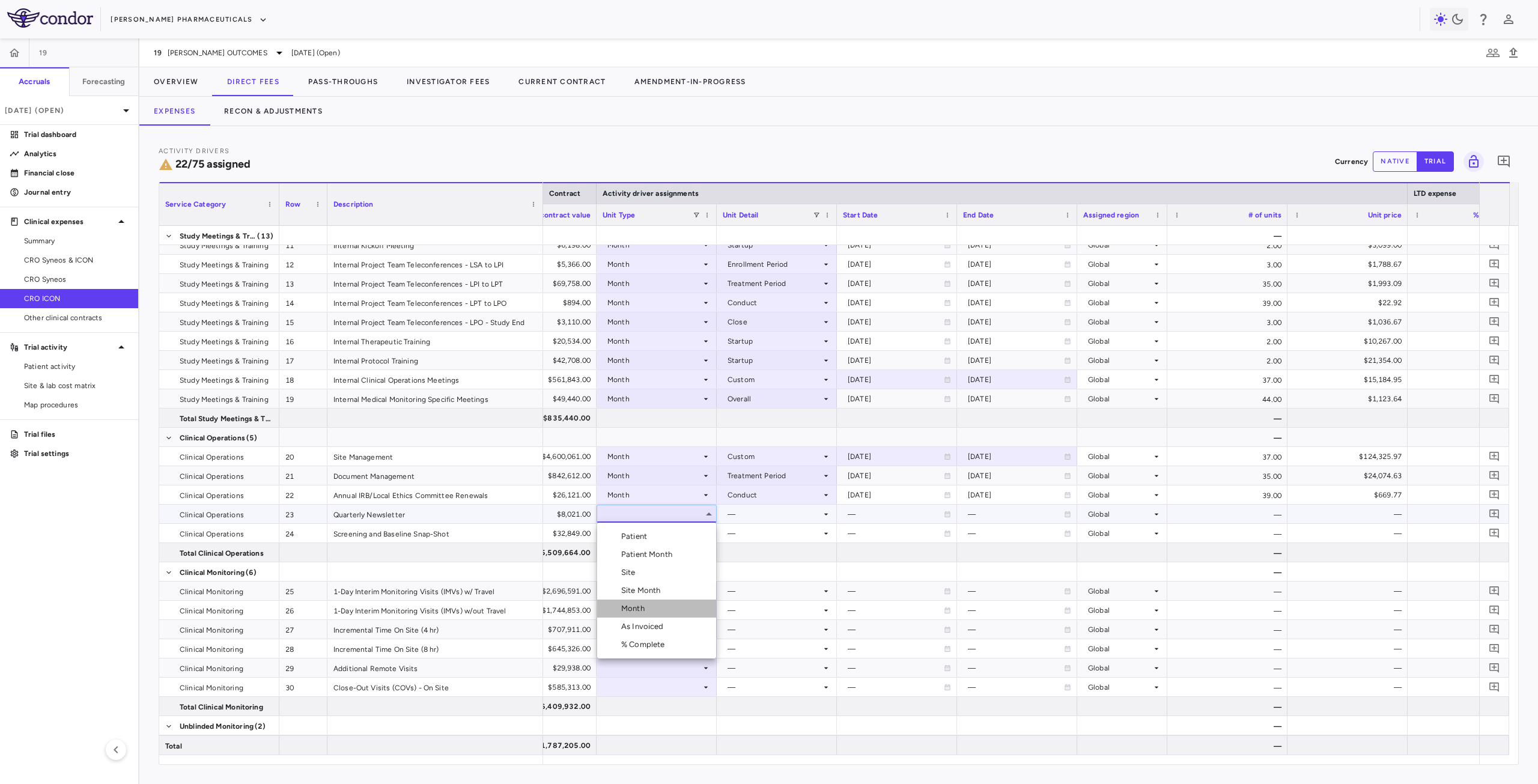
click at [668, 602] on li "Month" at bounding box center [656, 608] width 119 height 18
click at [765, 519] on div at bounding box center [777, 514] width 108 height 17
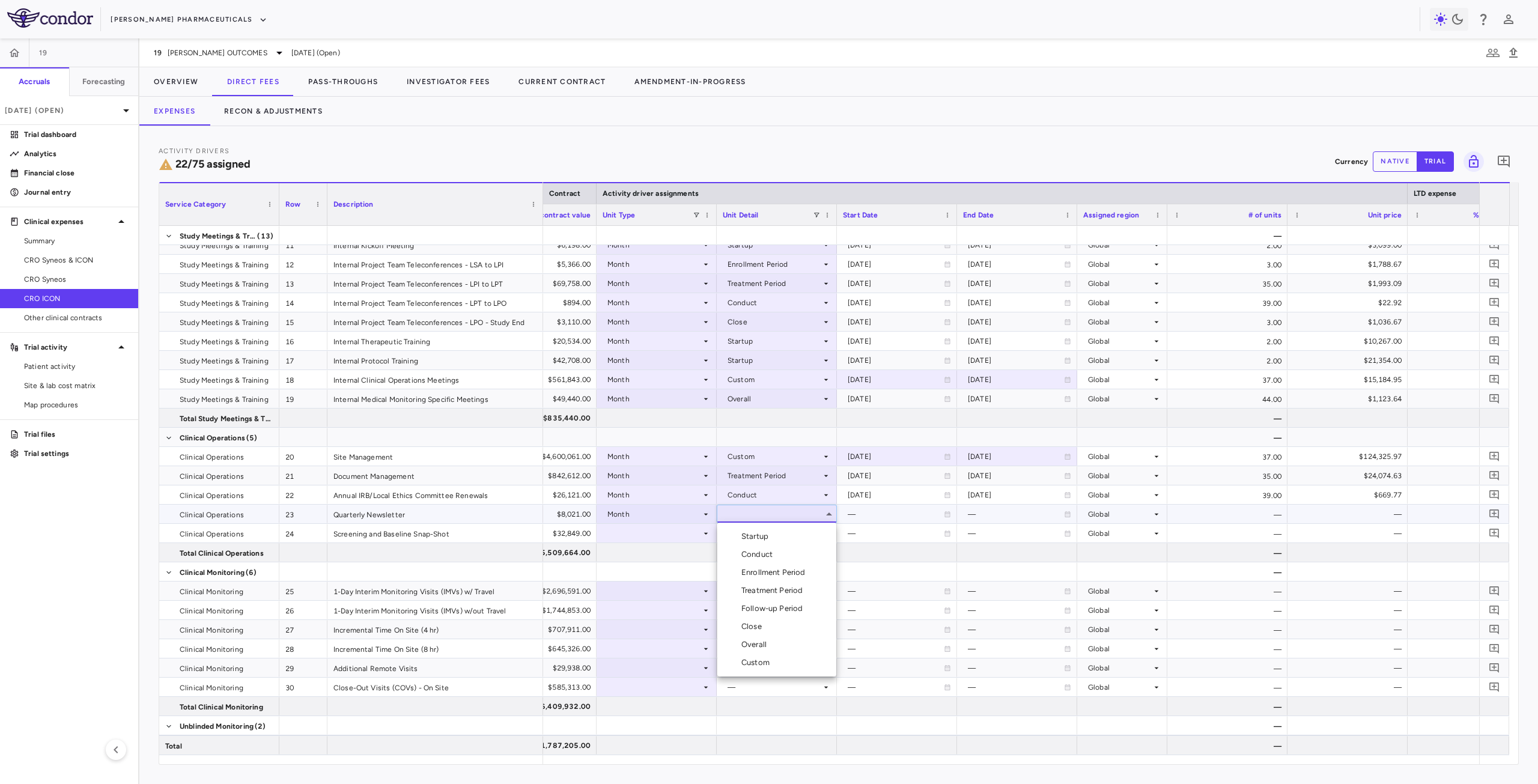
click at [763, 641] on div "Overall" at bounding box center [756, 644] width 30 height 11
click at [644, 536] on div at bounding box center [656, 533] width 108 height 17
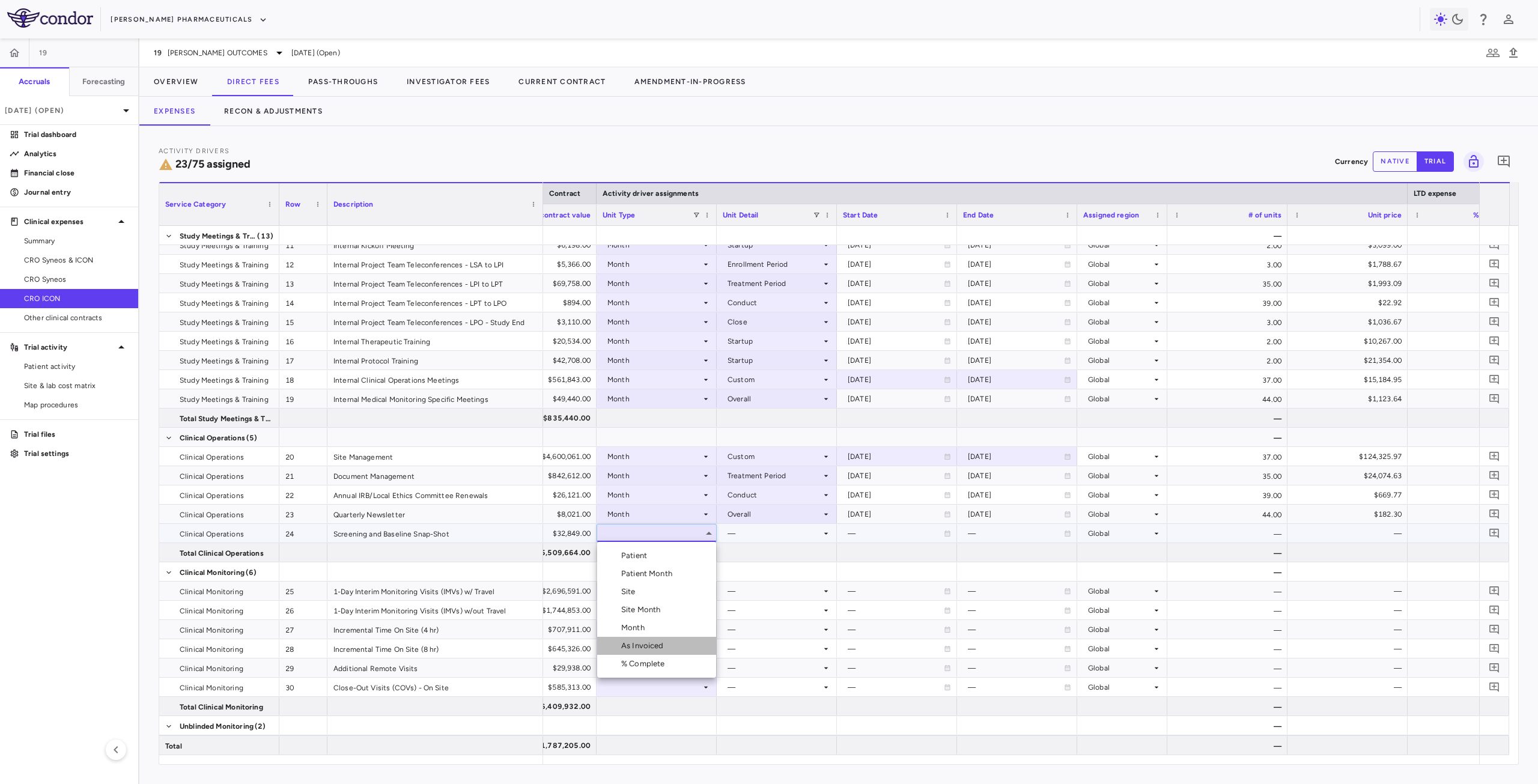
click at [647, 644] on div "As Invoiced" at bounding box center [644, 646] width 47 height 11
click at [760, 532] on div at bounding box center [777, 533] width 108 height 17
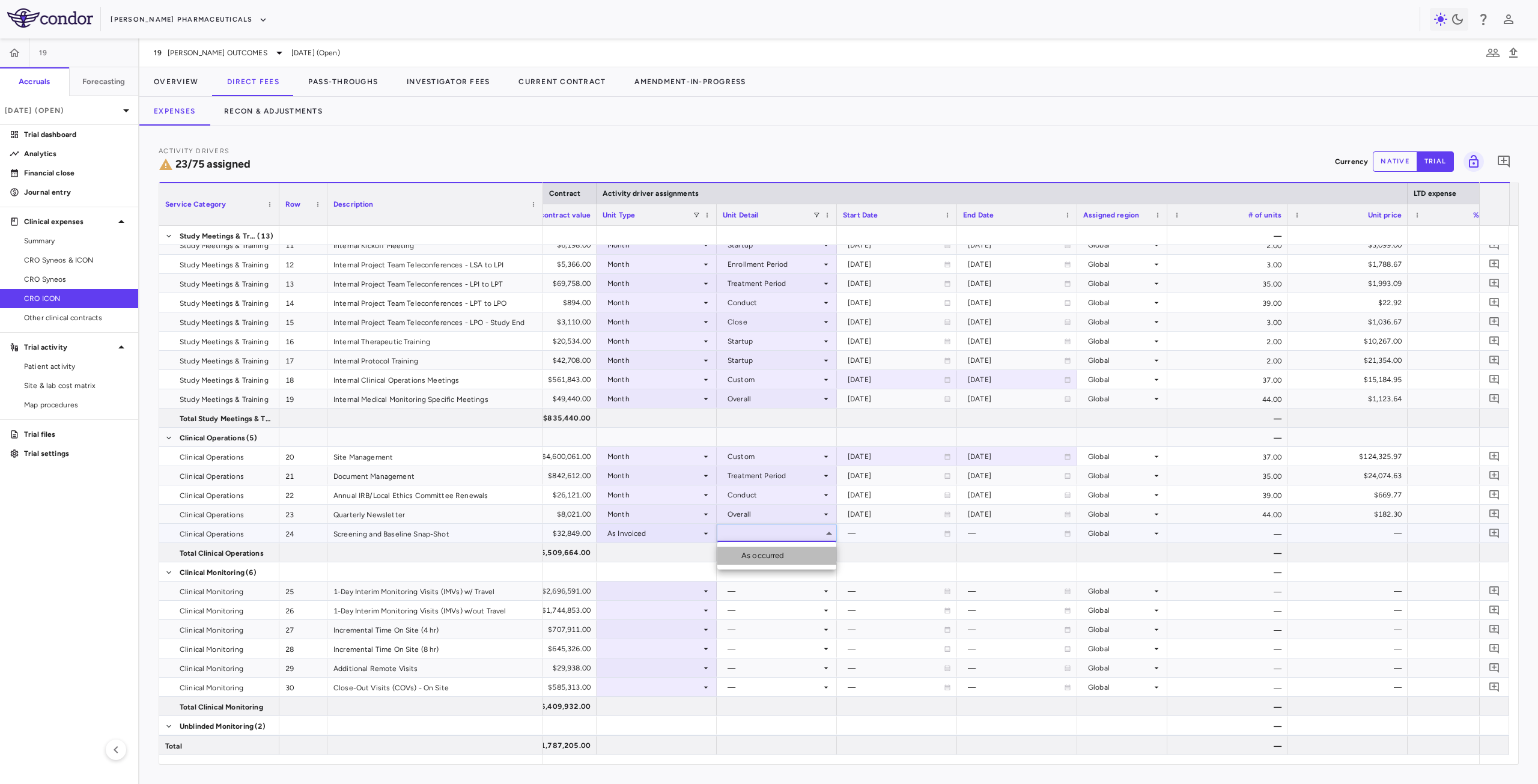
click at [758, 554] on div "As occurred" at bounding box center [765, 555] width 48 height 11
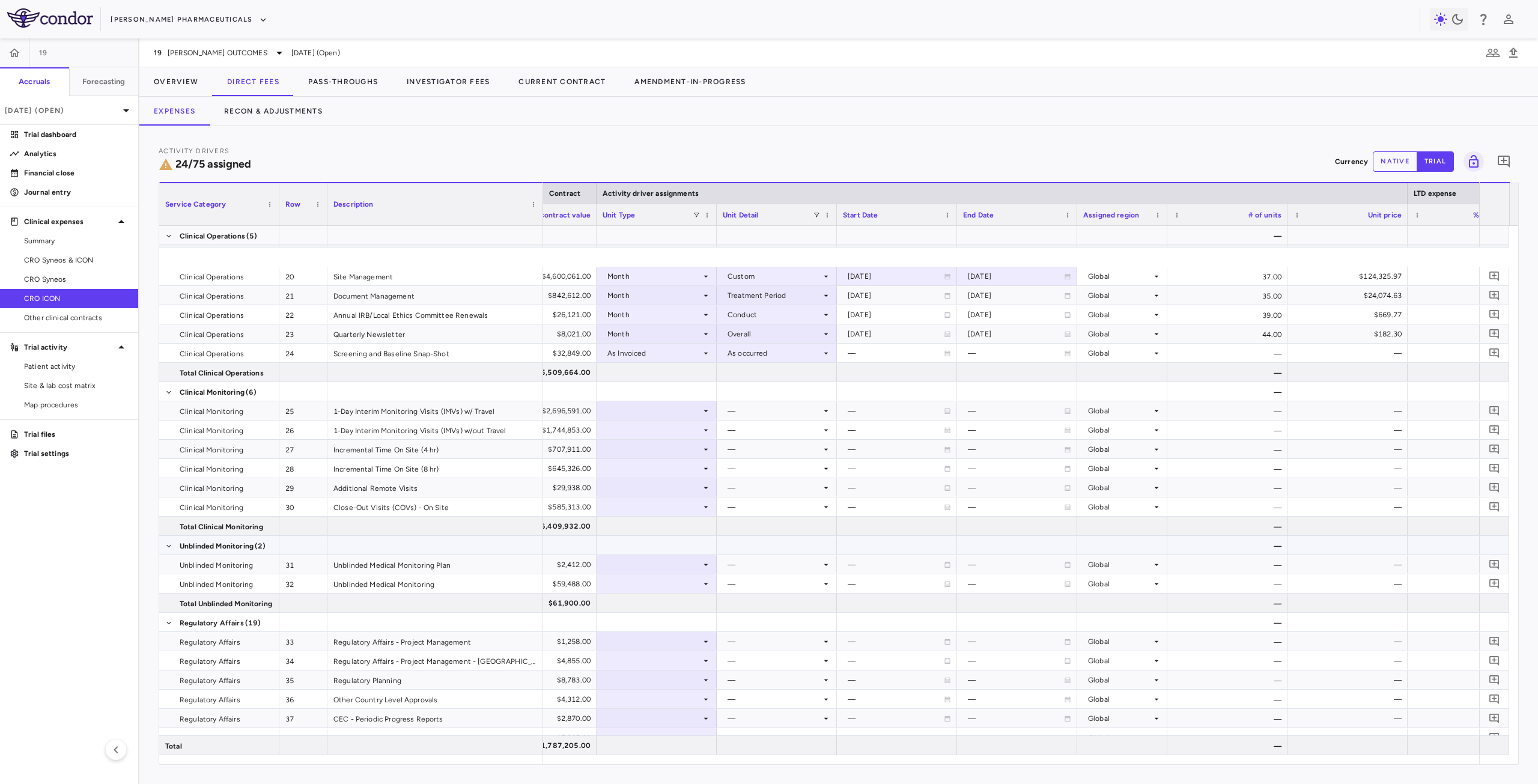
scroll to position [481, 0]
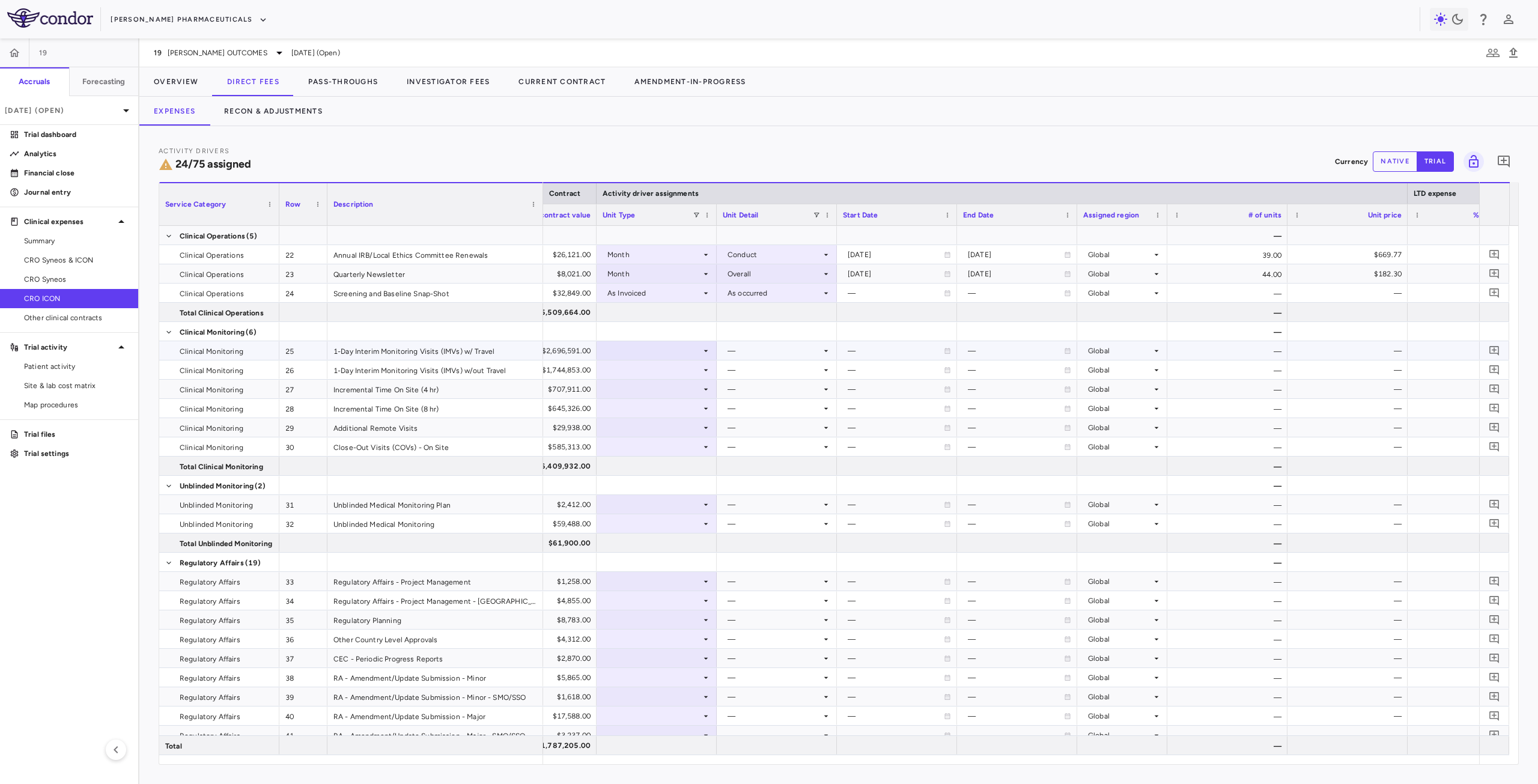
click at [655, 355] on div at bounding box center [656, 350] width 108 height 17
click at [646, 446] on div "Month" at bounding box center [635, 445] width 28 height 11
click at [802, 350] on div at bounding box center [777, 350] width 108 height 17
click at [769, 393] on div "Conduct" at bounding box center [759, 391] width 36 height 11
click at [648, 373] on div at bounding box center [656, 369] width 108 height 17
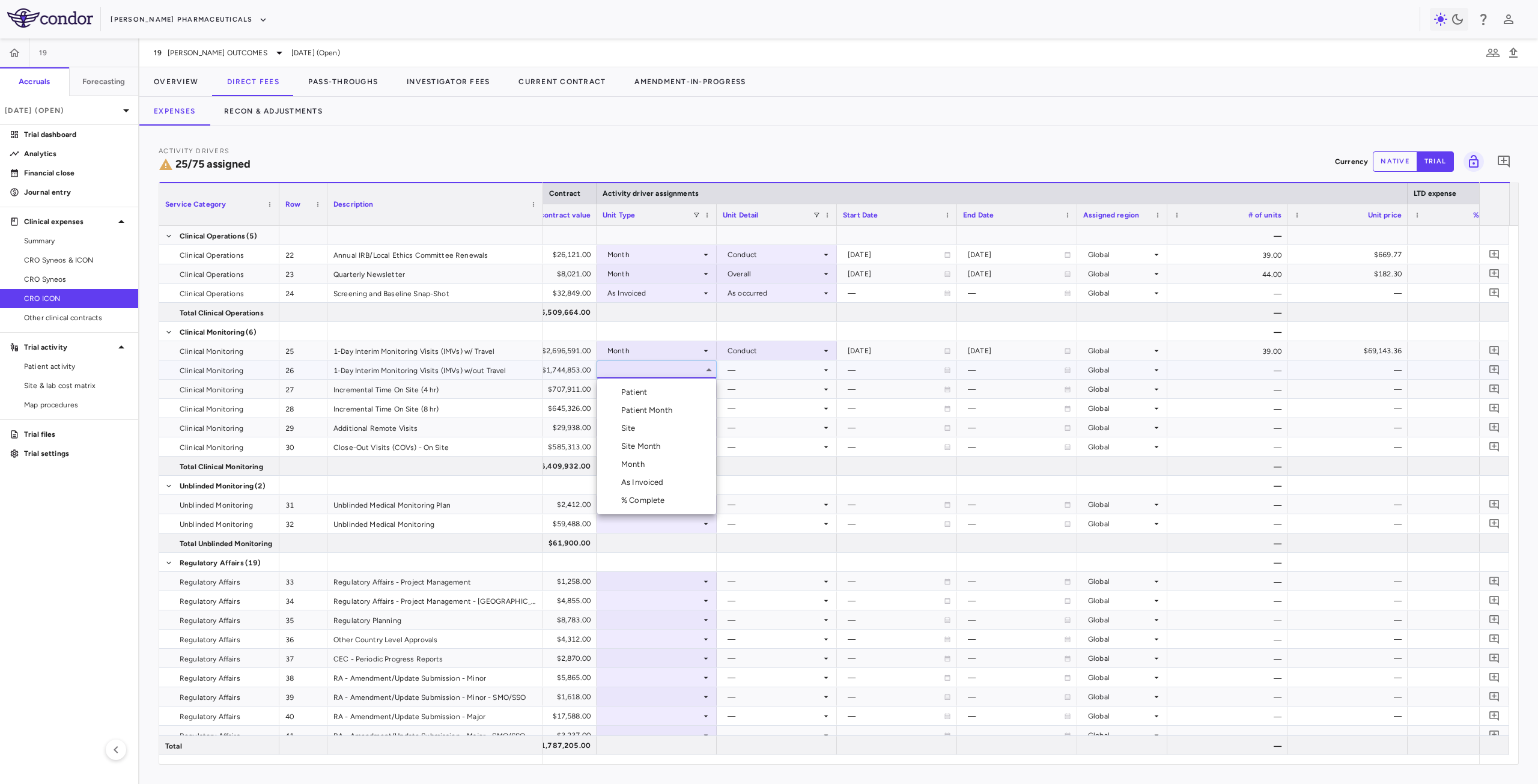
click at [649, 468] on div "Month" at bounding box center [635, 464] width 28 height 11
click at [757, 373] on div at bounding box center [777, 369] width 108 height 17
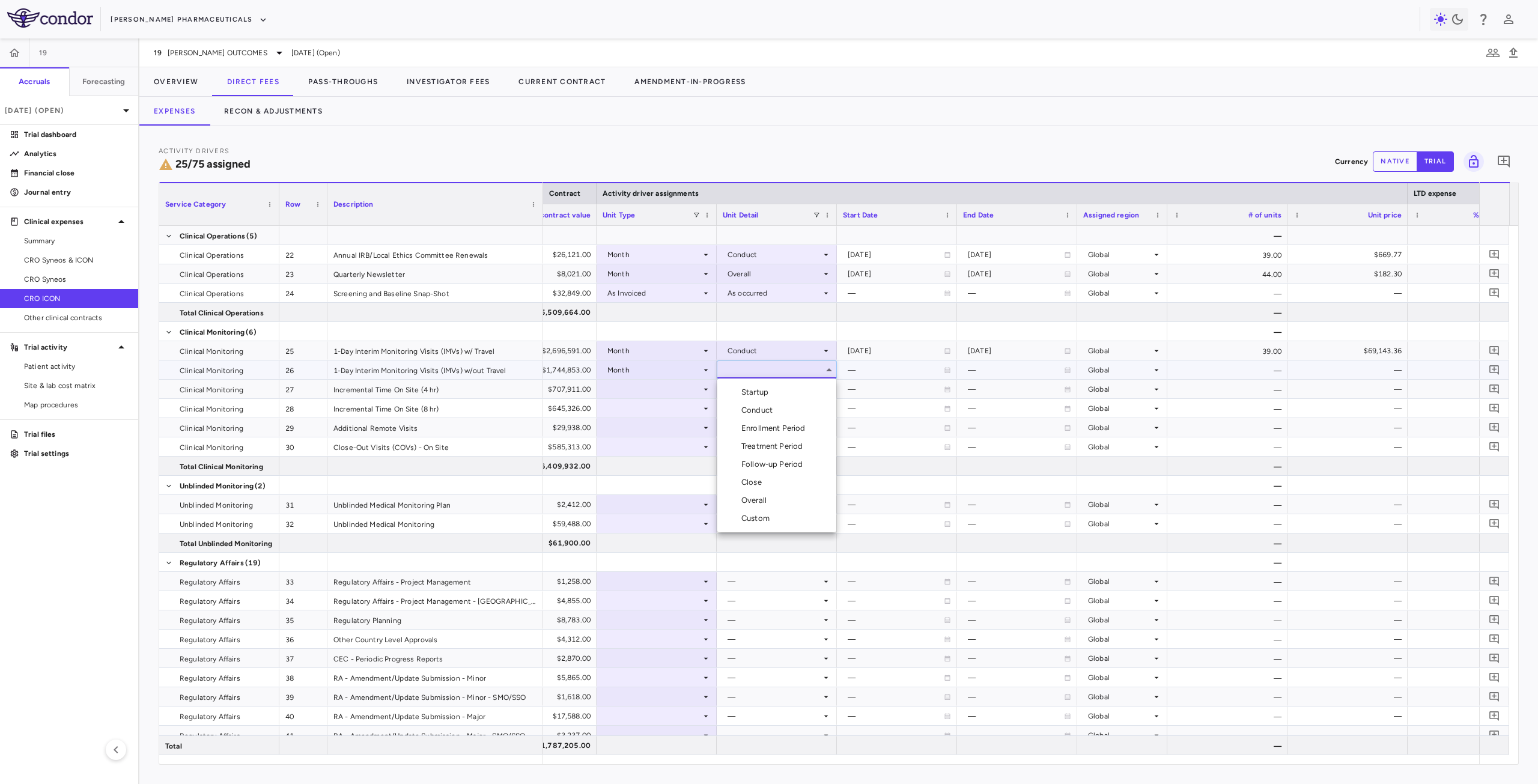
click at [763, 480] on div "Close" at bounding box center [753, 482] width 25 height 11
click at [762, 370] on div "Close" at bounding box center [774, 370] width 93 height 19
click at [777, 408] on li "Conduct" at bounding box center [776, 410] width 119 height 18
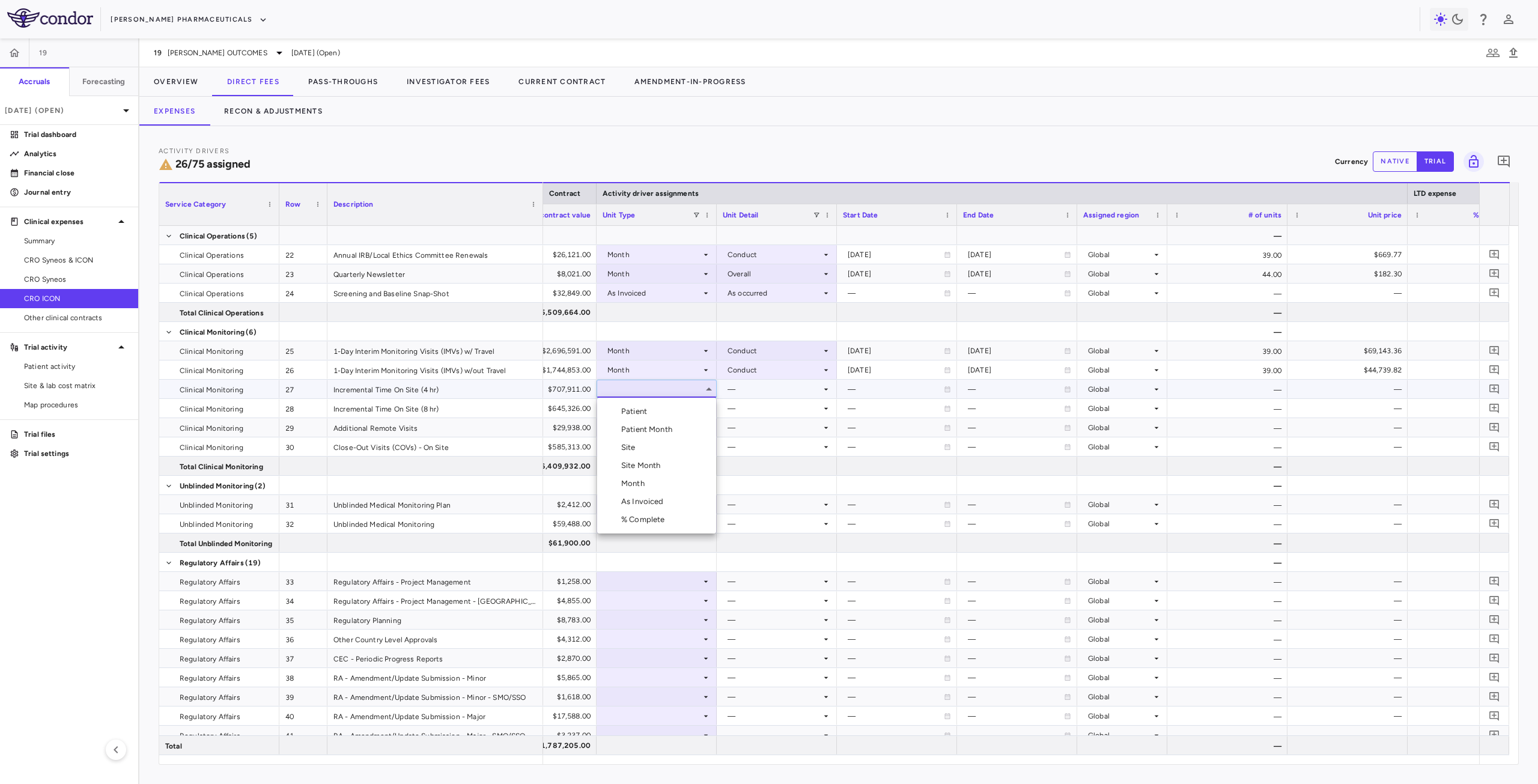
click at [648, 479] on div "Month" at bounding box center [635, 483] width 28 height 11
click at [768, 382] on div at bounding box center [777, 389] width 108 height 17
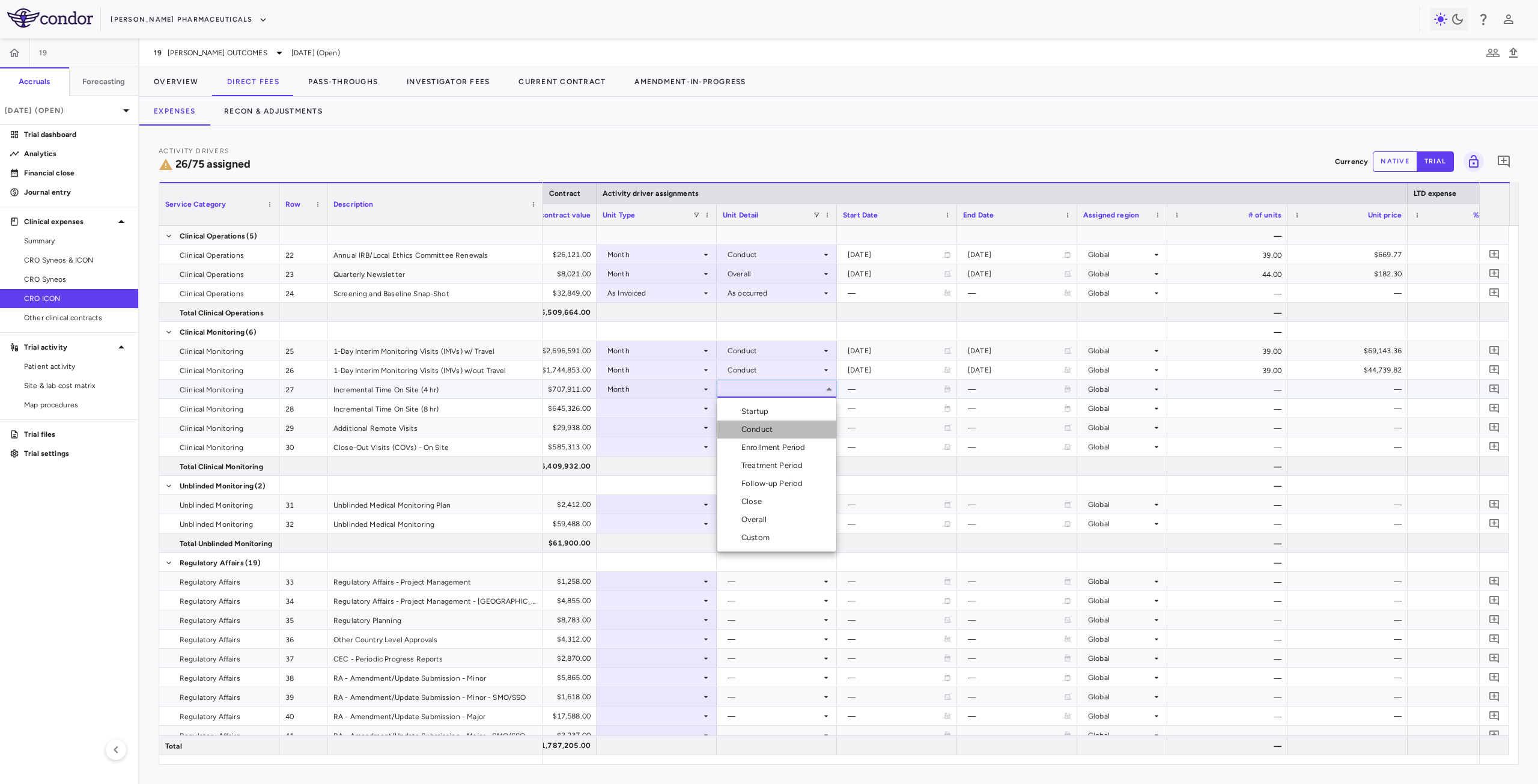
click at [778, 429] on li "Conduct" at bounding box center [776, 429] width 119 height 18
click at [675, 409] on div at bounding box center [656, 408] width 108 height 17
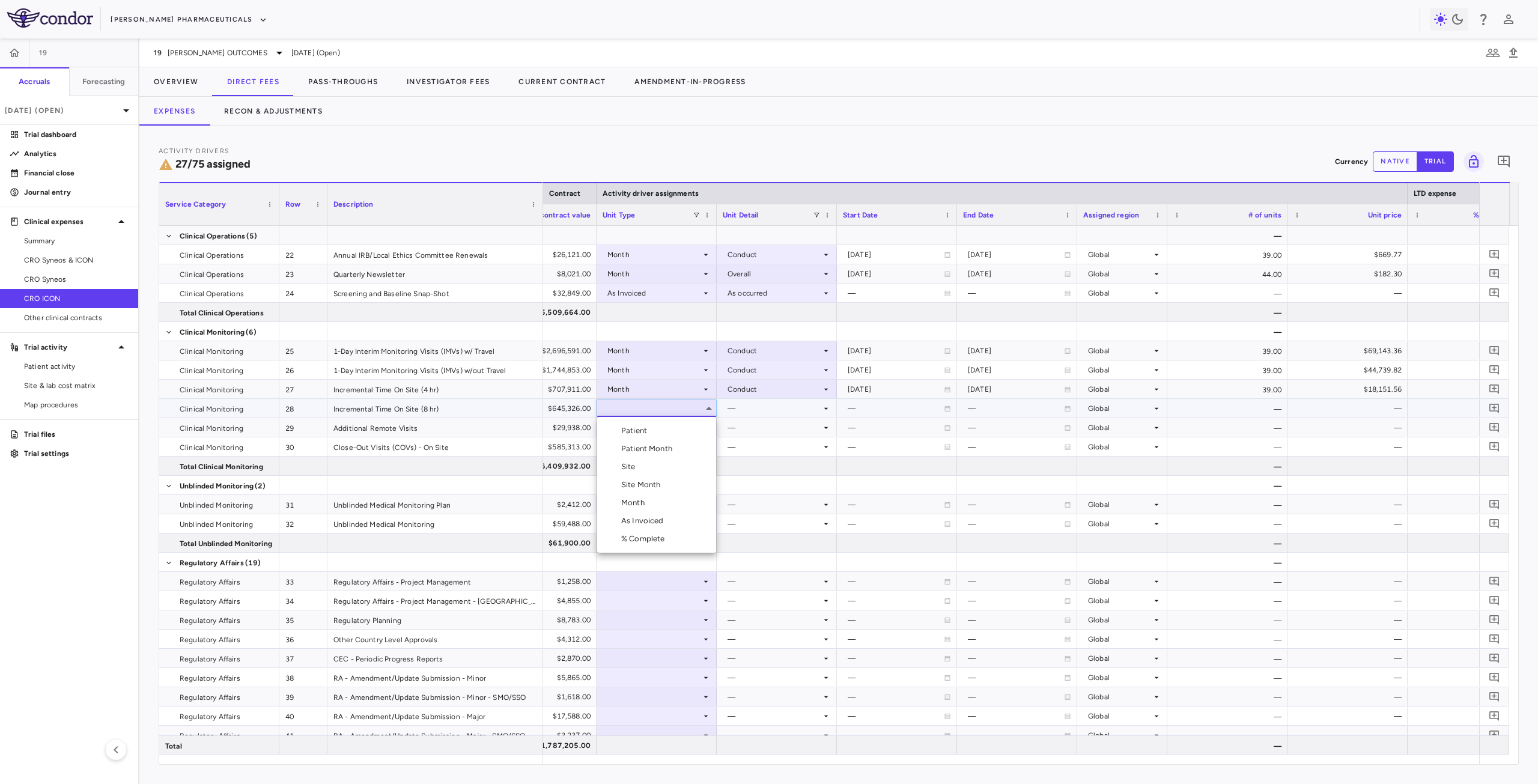
click at [653, 500] on li "Month" at bounding box center [656, 502] width 119 height 18
click at [764, 411] on div at bounding box center [777, 408] width 108 height 17
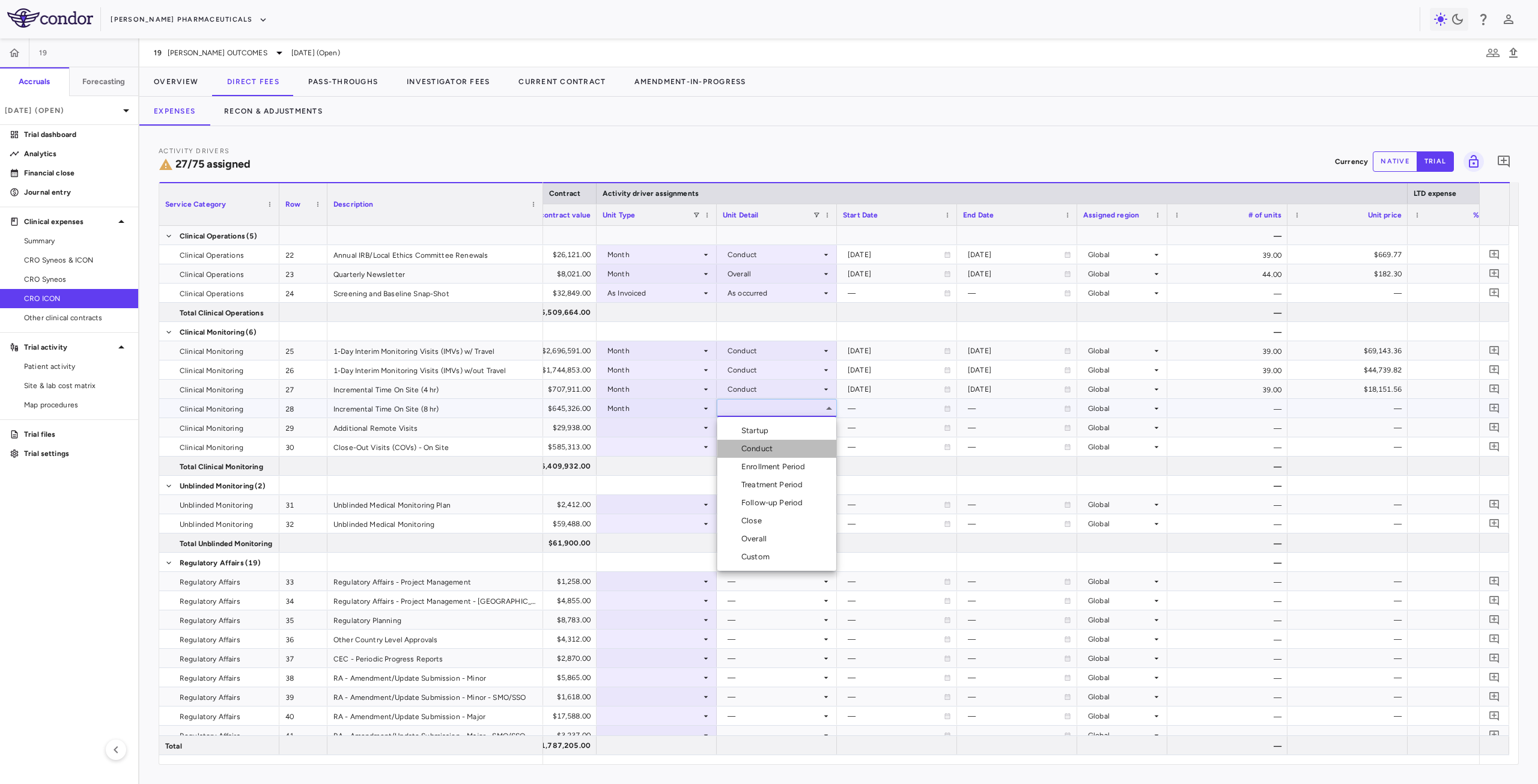
click at [779, 444] on li "Conduct" at bounding box center [776, 448] width 119 height 18
click at [641, 433] on div at bounding box center [656, 428] width 108 height 17
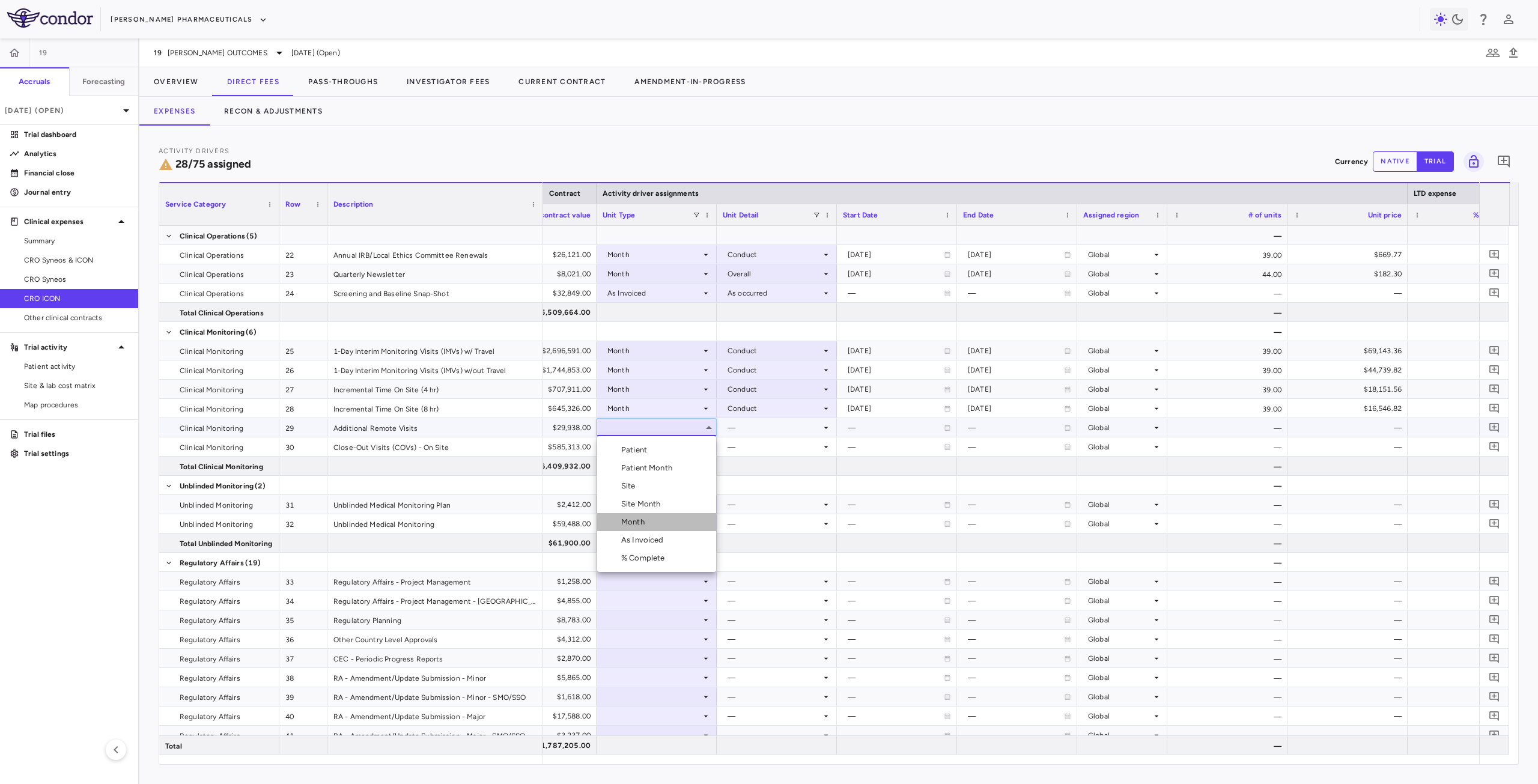
click at [664, 516] on li "Month" at bounding box center [656, 522] width 119 height 18
click at [800, 421] on div at bounding box center [777, 428] width 108 height 17
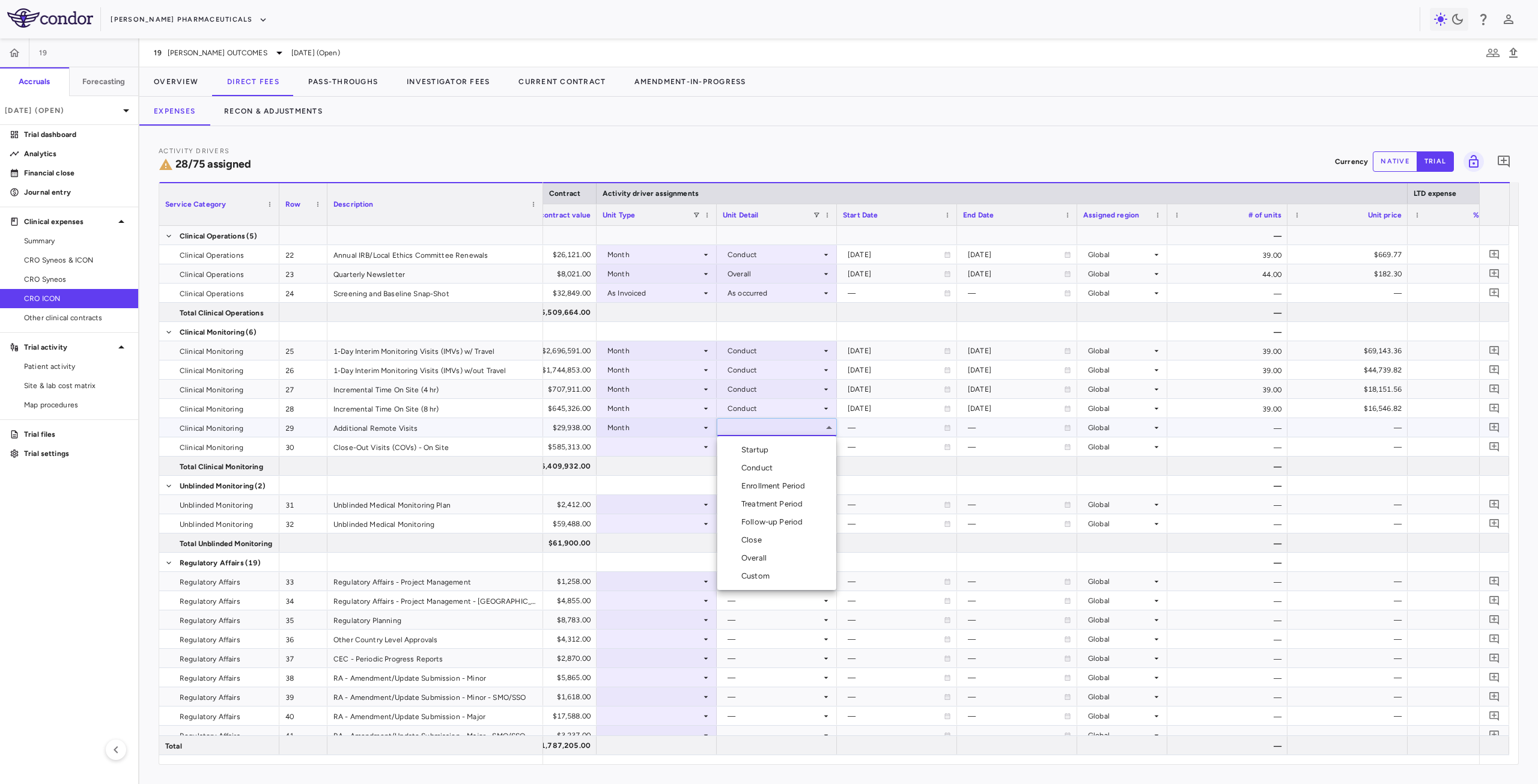
click at [768, 467] on div "Conduct" at bounding box center [759, 468] width 36 height 11
click at [679, 447] on div at bounding box center [656, 446] width 108 height 17
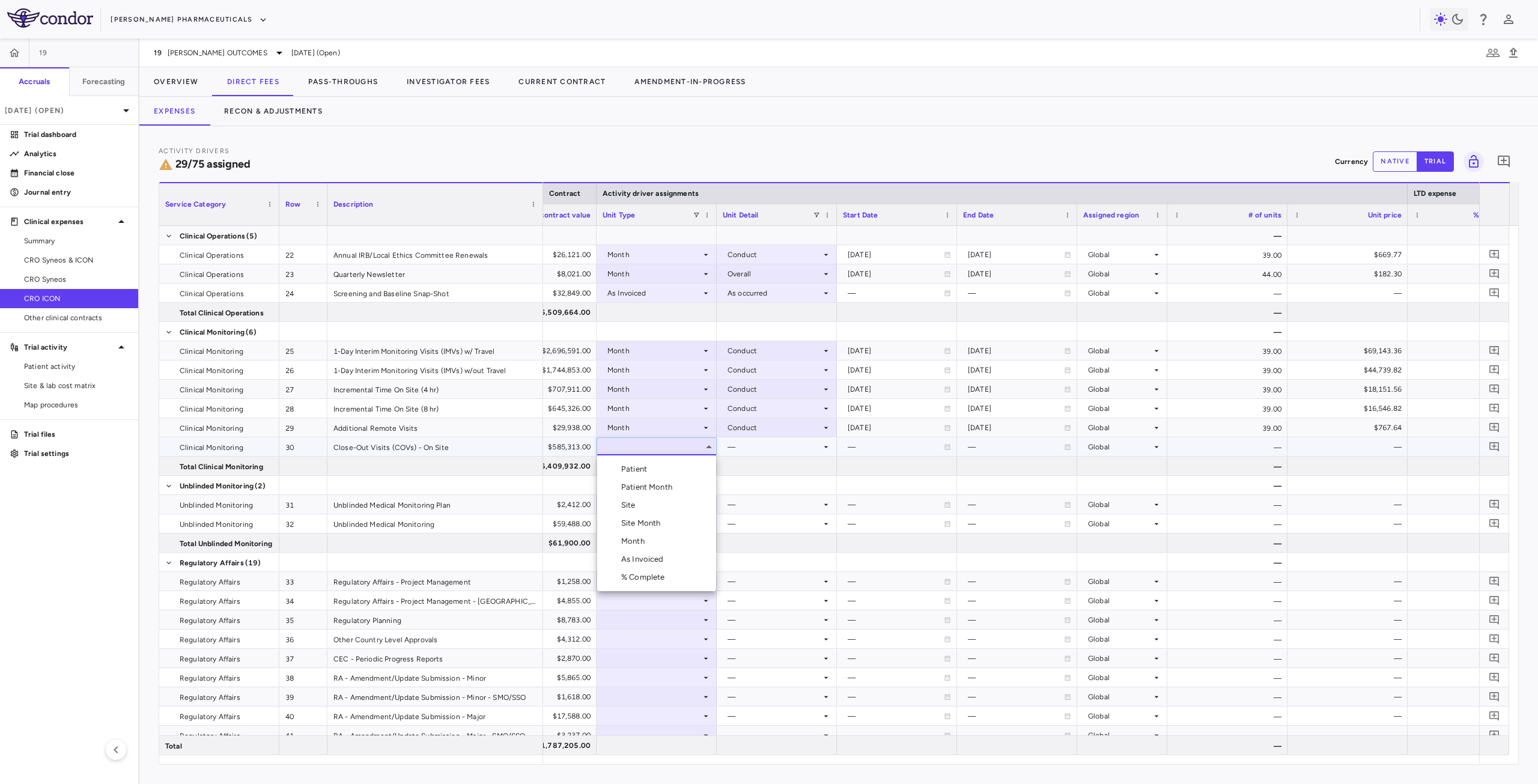
click at [643, 500] on li "Site" at bounding box center [656, 505] width 119 height 18
click at [757, 446] on div at bounding box center [777, 446] width 108 height 17
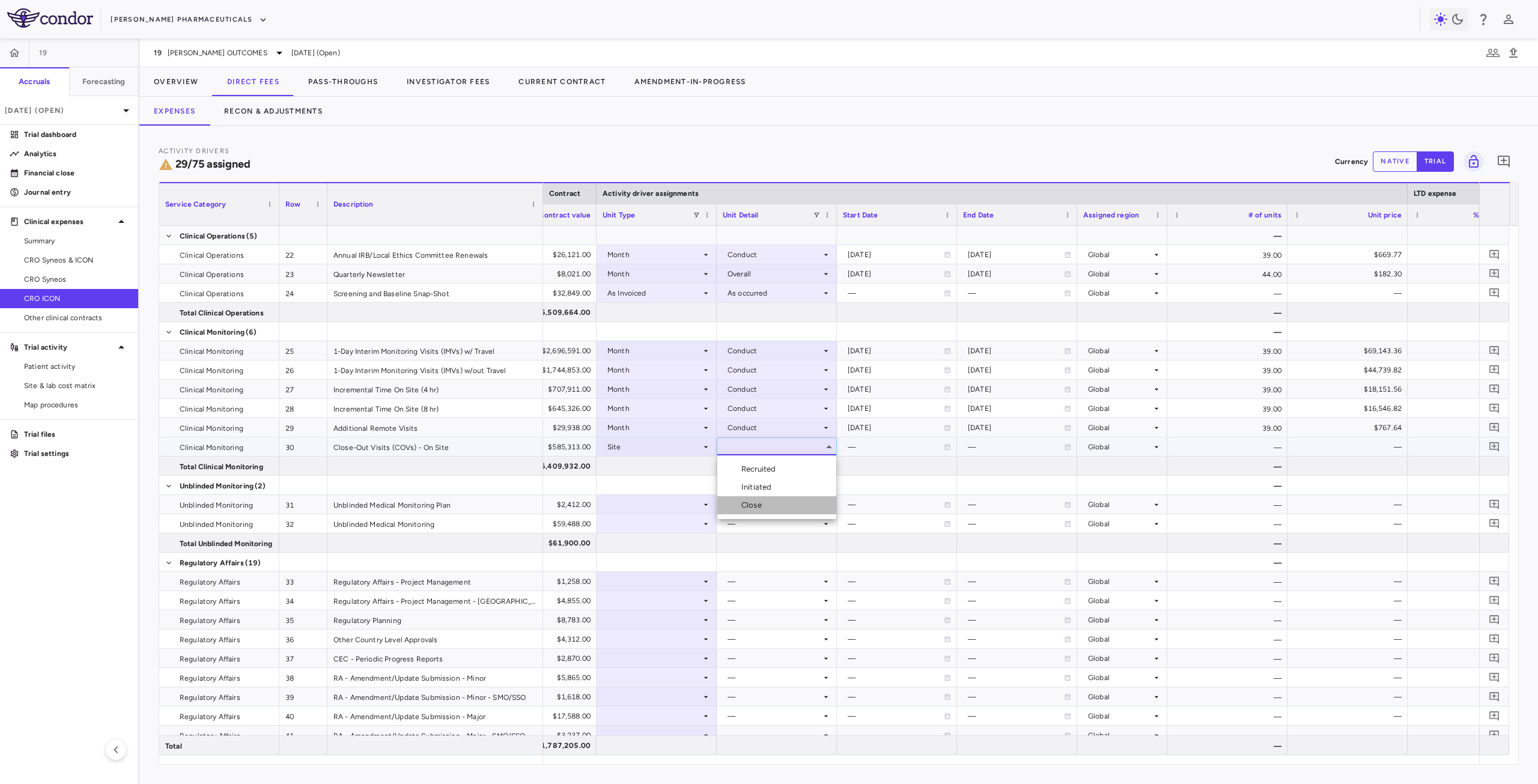
click at [751, 504] on div "Close" at bounding box center [753, 505] width 25 height 11
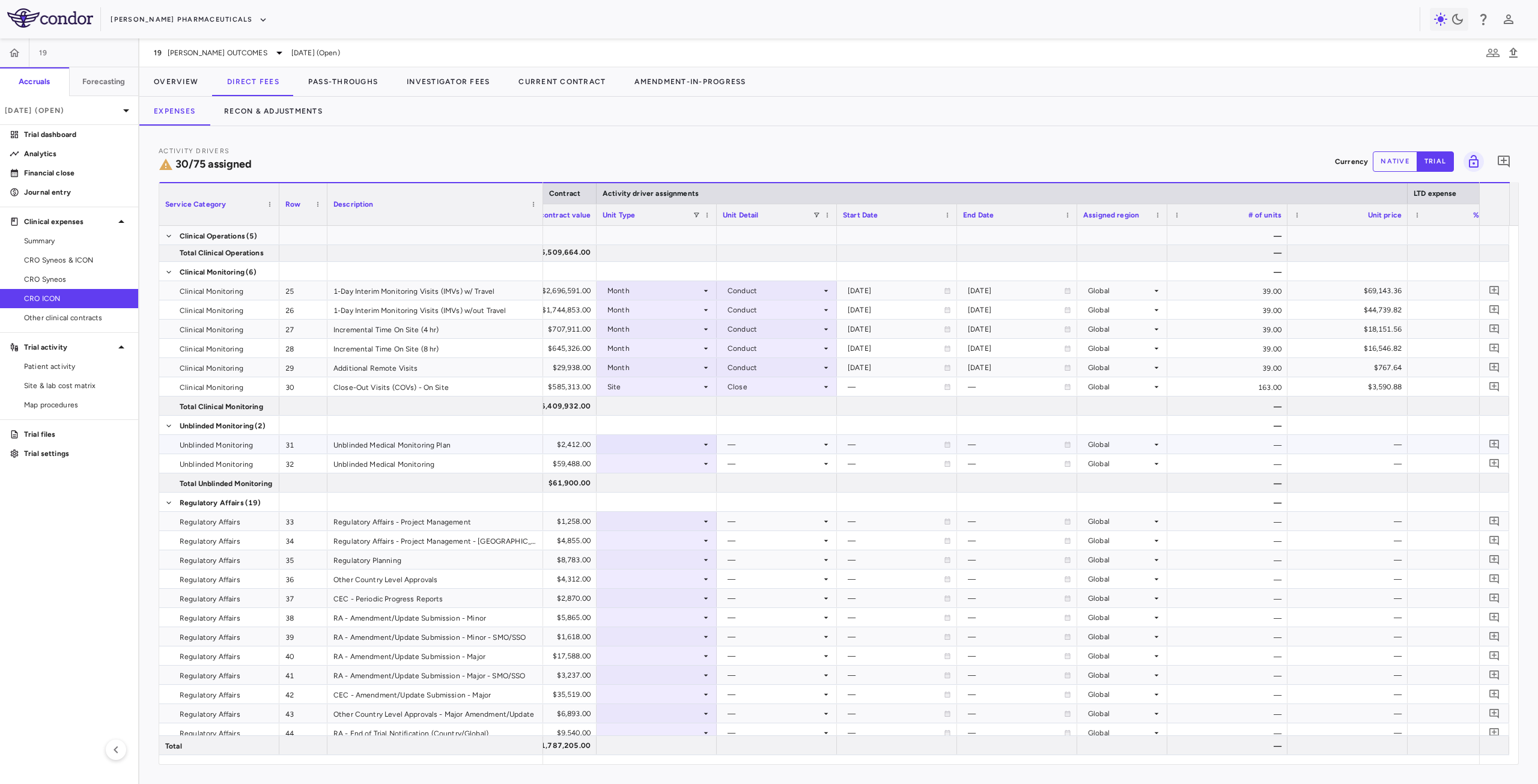
click at [661, 436] on div at bounding box center [656, 444] width 108 height 17
click at [652, 534] on li "Month" at bounding box center [656, 539] width 119 height 18
click at [768, 443] on div at bounding box center [777, 444] width 108 height 17
click at [762, 469] on div "Startup" at bounding box center [757, 467] width 32 height 11
click at [661, 465] on div at bounding box center [656, 464] width 108 height 17
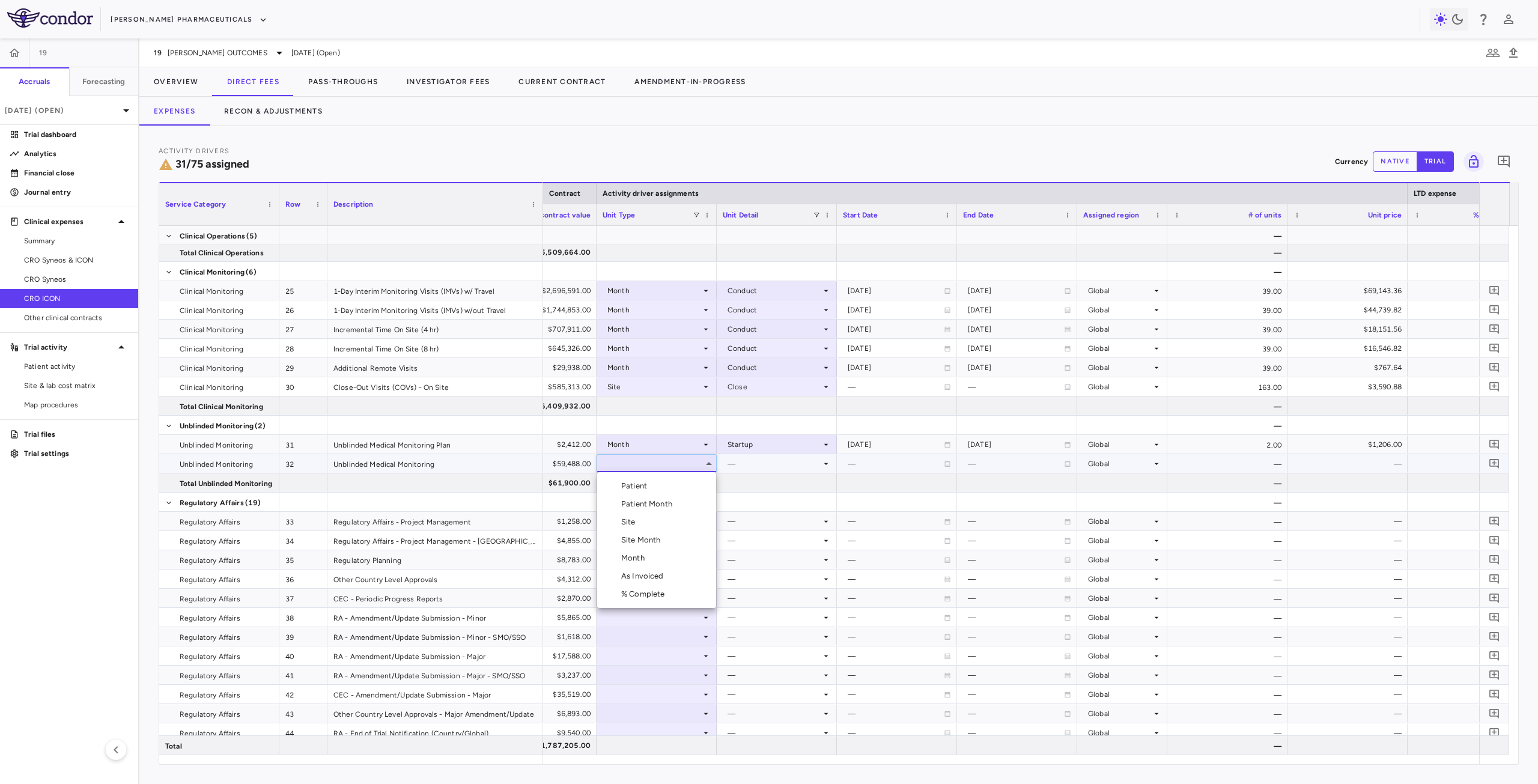
click at [647, 564] on li "Month" at bounding box center [656, 558] width 119 height 18
click at [753, 470] on div at bounding box center [777, 464] width 108 height 17
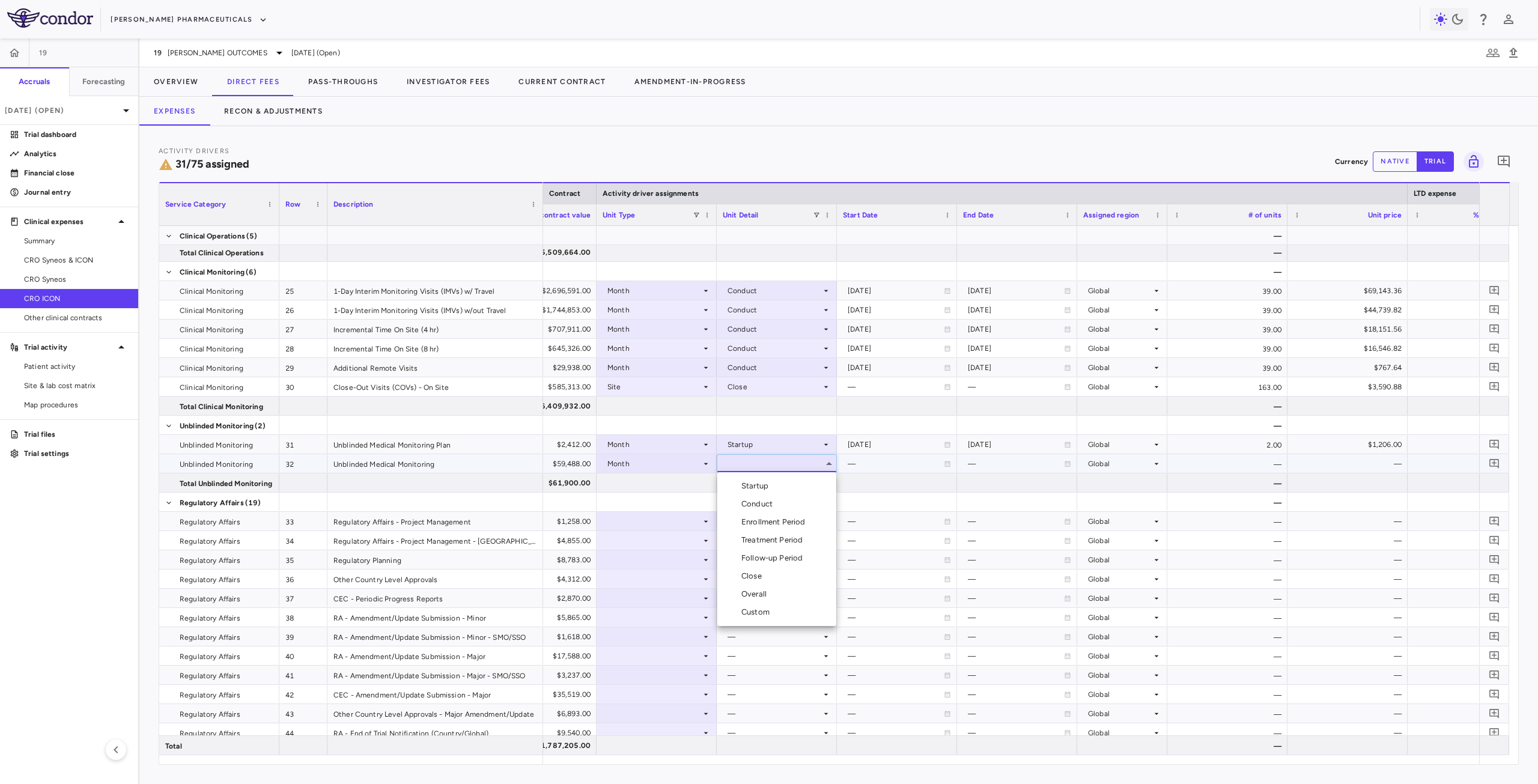
click at [759, 505] on div "Conduct" at bounding box center [759, 504] width 36 height 11
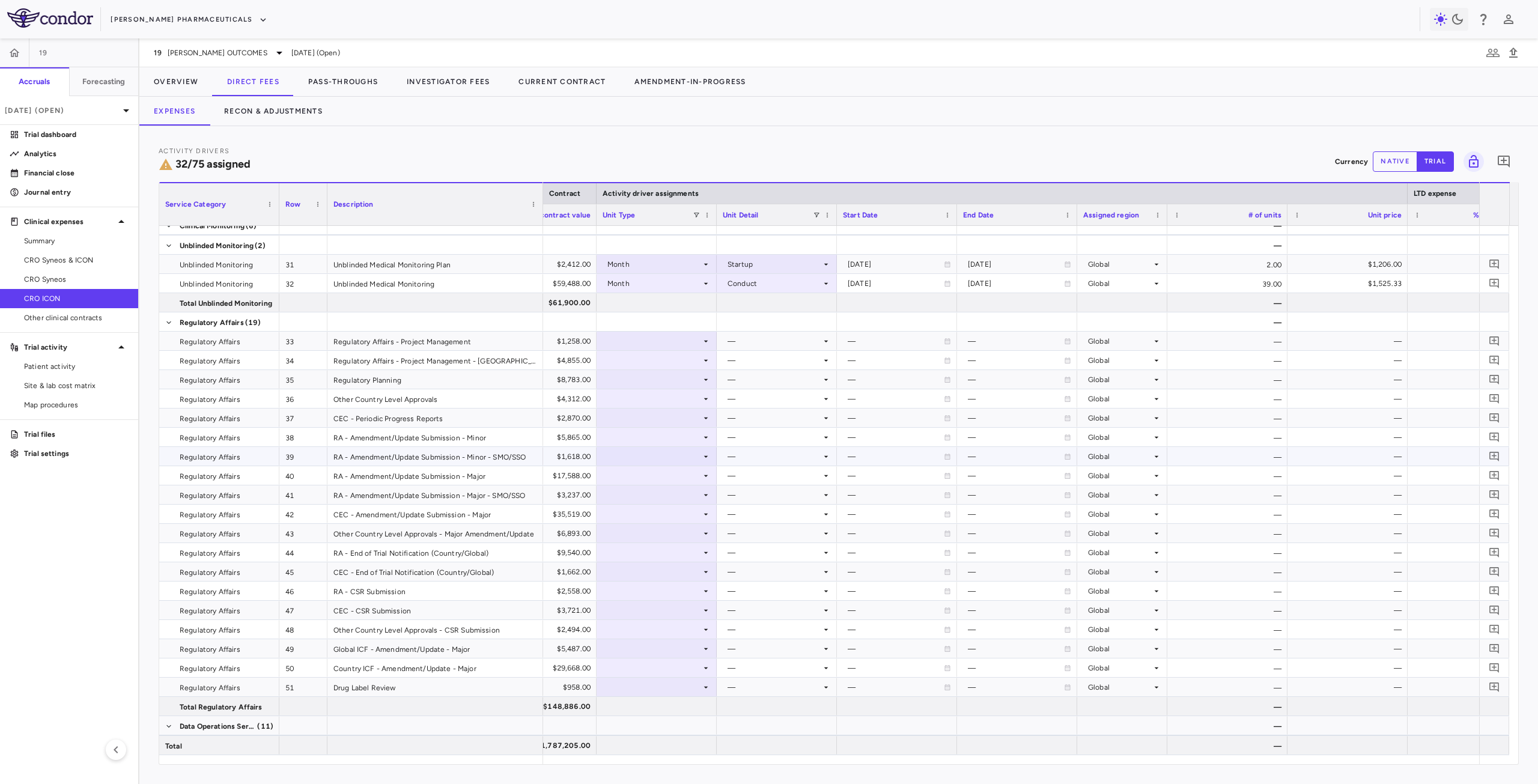
scroll to position [781, 0]
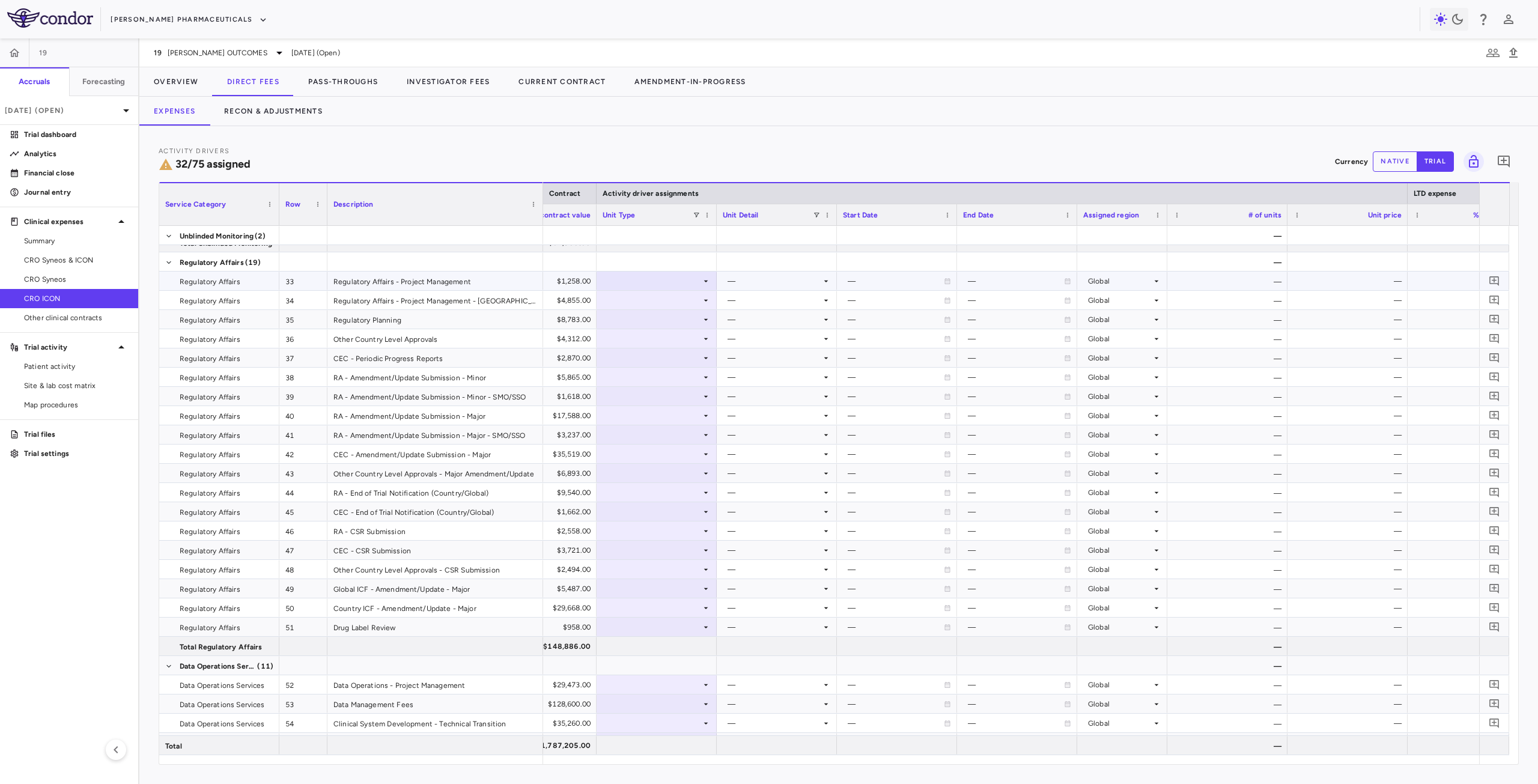
click at [645, 281] on div at bounding box center [656, 281] width 108 height 17
click at [649, 376] on div "Month" at bounding box center [635, 375] width 28 height 11
click at [762, 279] on div at bounding box center [777, 281] width 108 height 17
click at [771, 303] on div "Startup" at bounding box center [757, 303] width 32 height 11
click at [650, 300] on div at bounding box center [656, 300] width 108 height 17
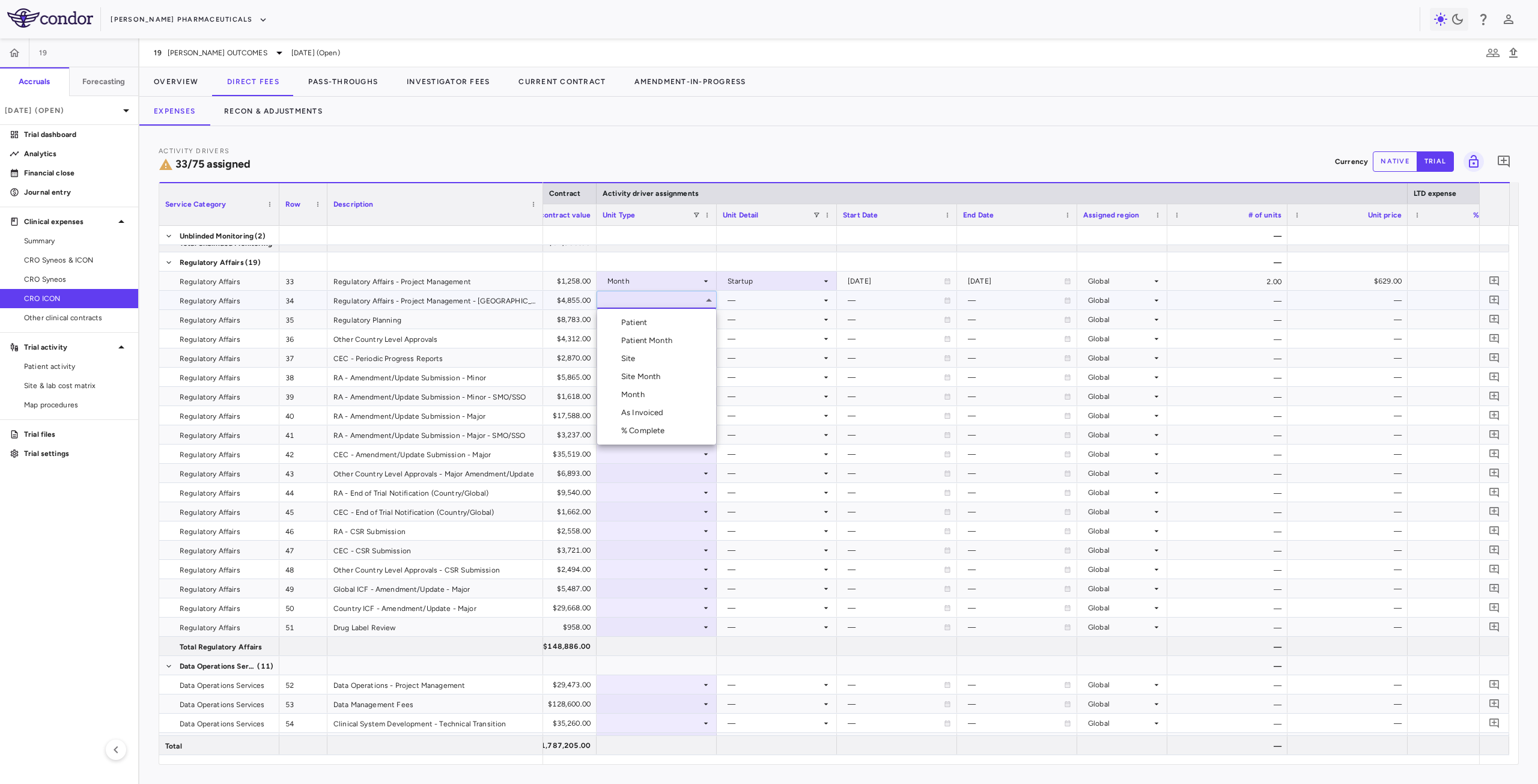
click at [633, 392] on div "Month" at bounding box center [635, 394] width 28 height 11
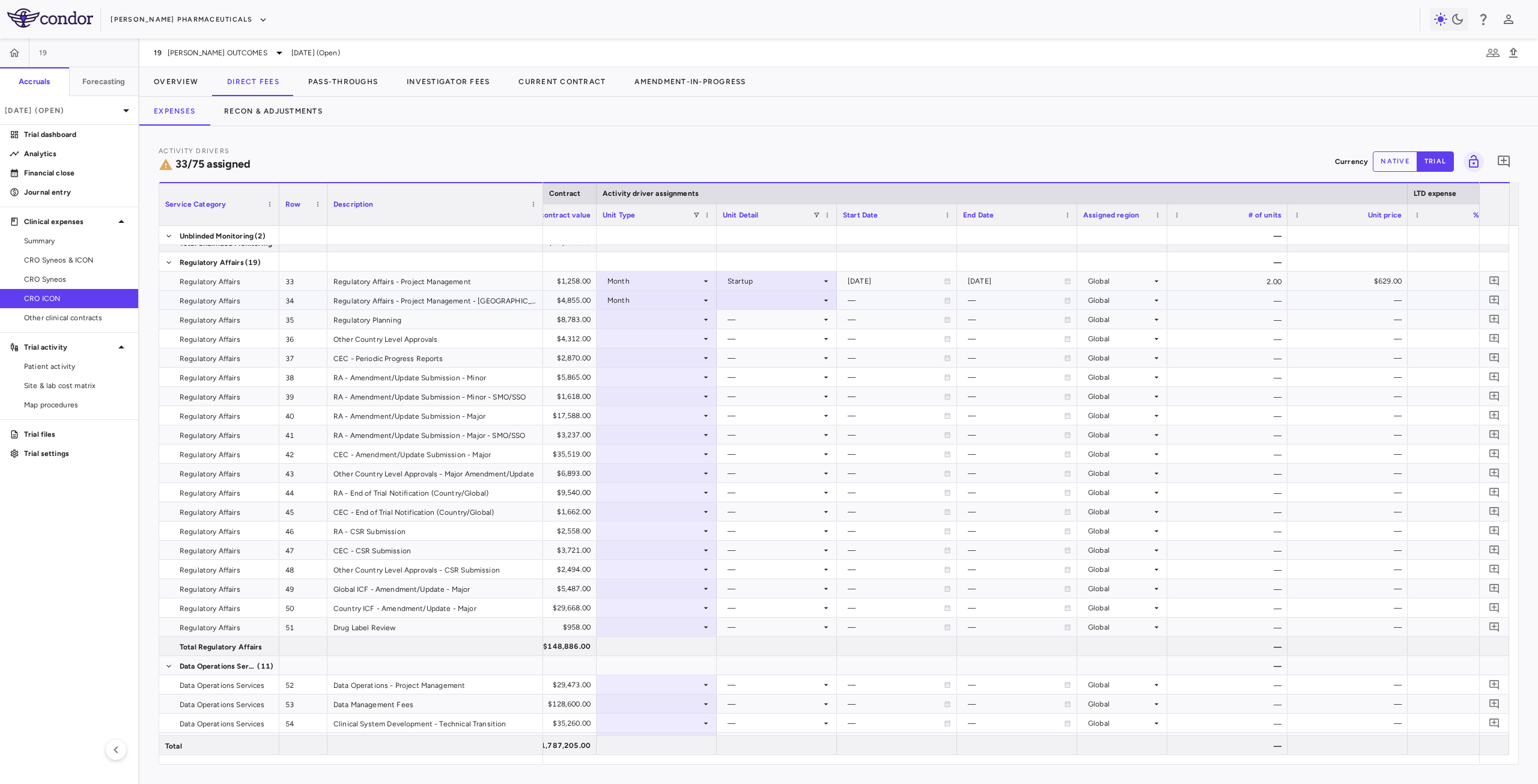
click at [786, 303] on div at bounding box center [777, 300] width 108 height 17
click at [776, 328] on li "Startup" at bounding box center [776, 322] width 119 height 18
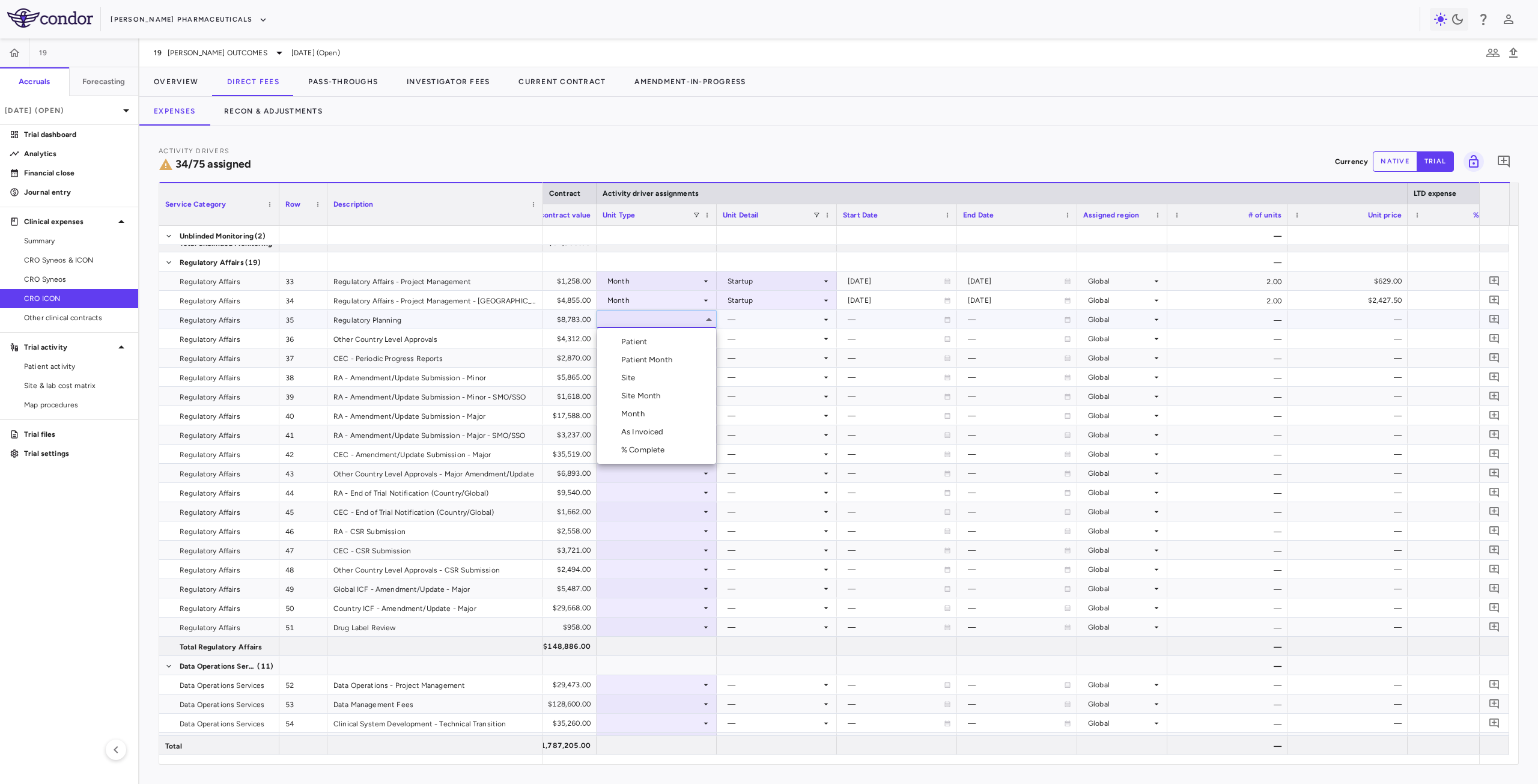
click at [643, 411] on div "Month" at bounding box center [635, 414] width 28 height 11
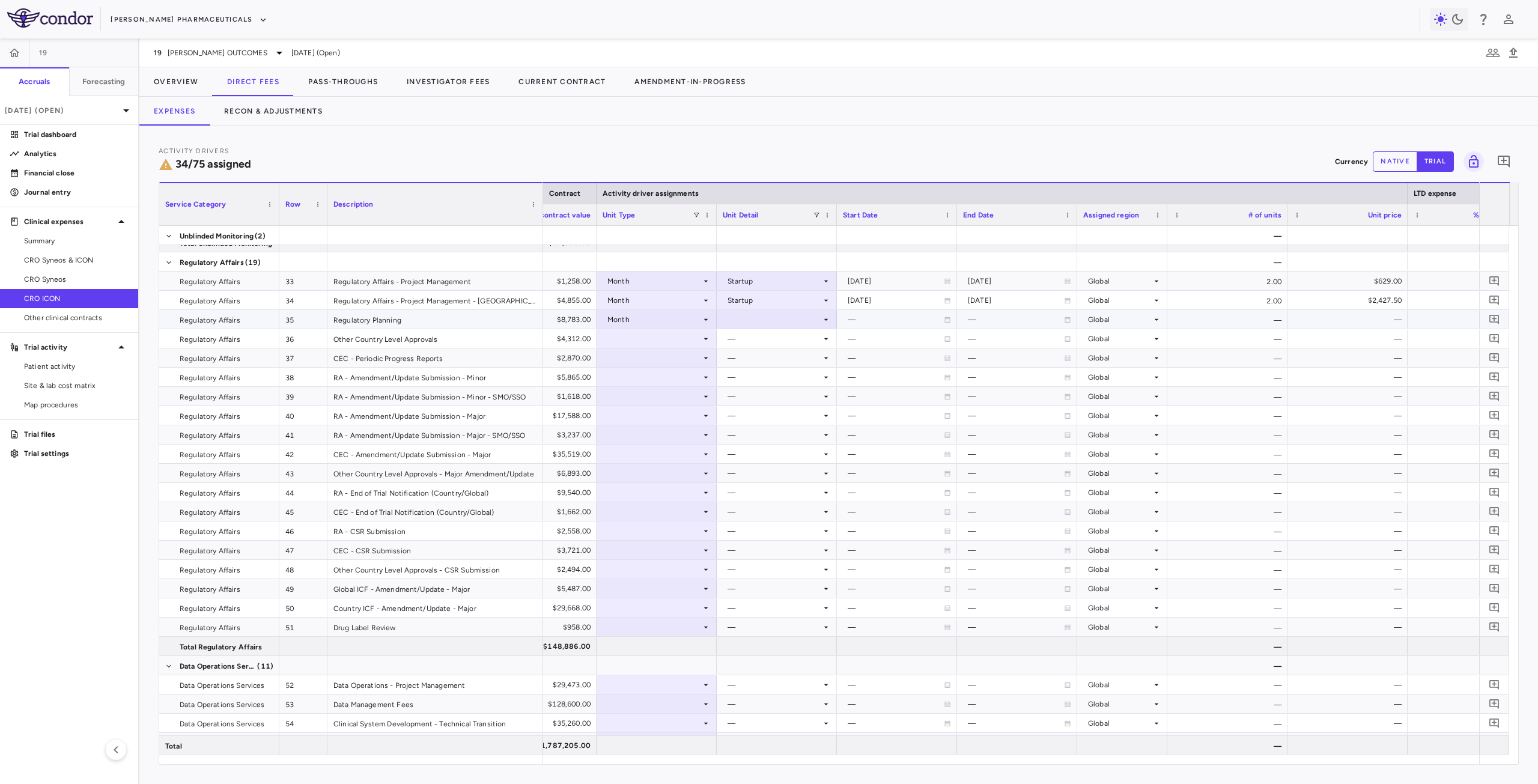
click at [756, 314] on div at bounding box center [777, 320] width 108 height 17
click at [766, 341] on div "Startup" at bounding box center [757, 342] width 32 height 11
click at [637, 339] on div at bounding box center [656, 338] width 108 height 17
click at [647, 338] on div at bounding box center [656, 338] width 108 height 17
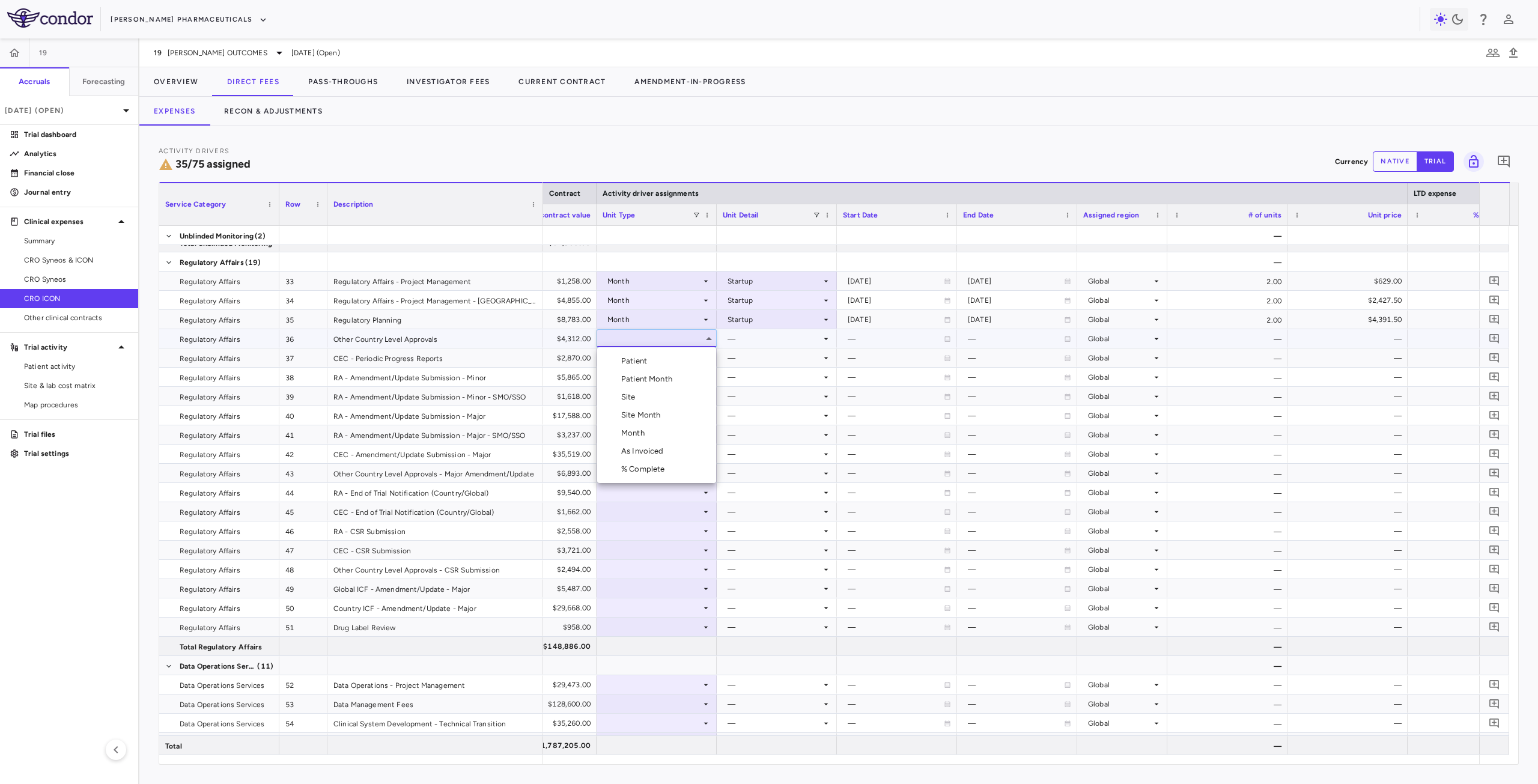
click at [631, 428] on div "Month" at bounding box center [635, 433] width 28 height 11
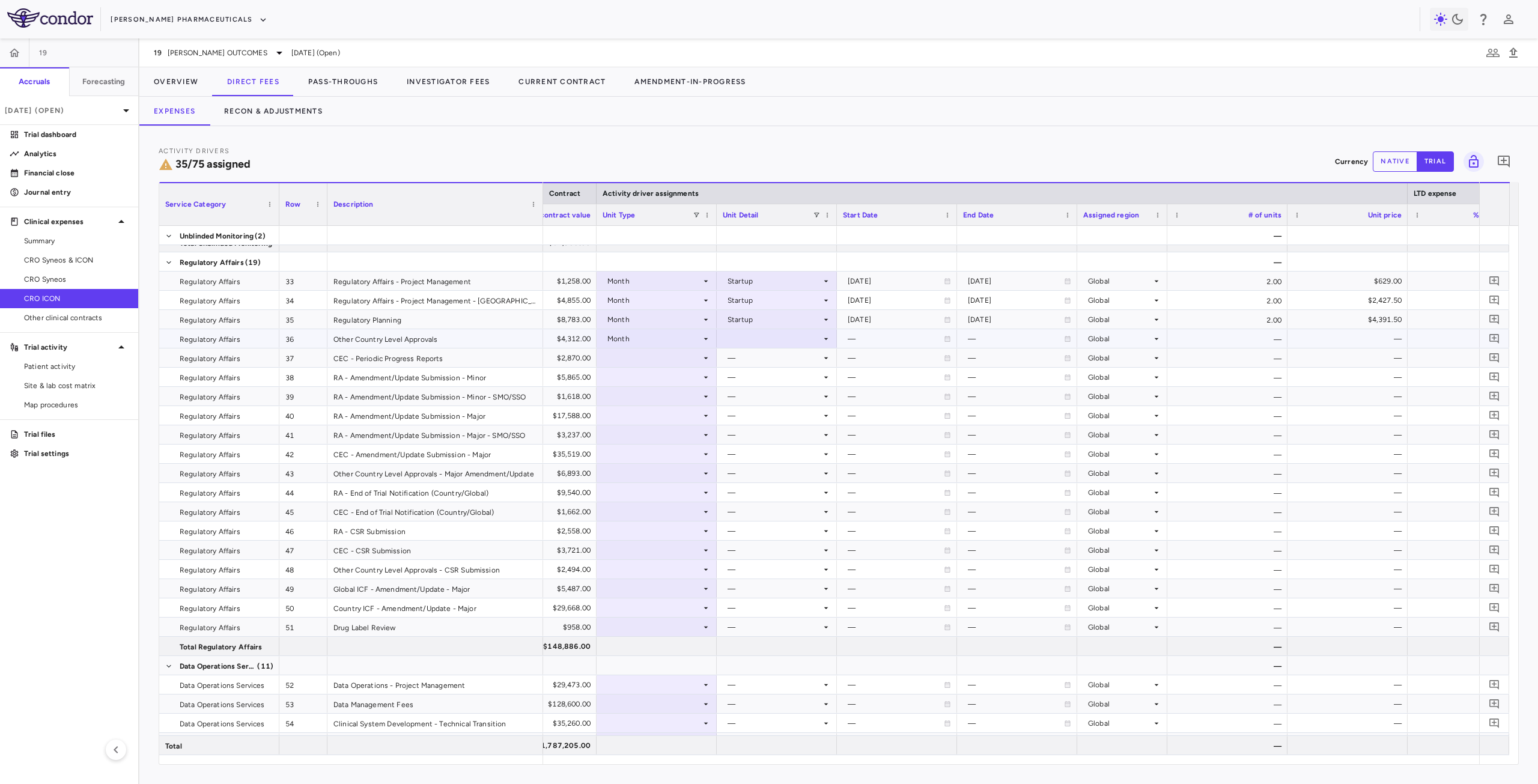
click at [744, 338] on div at bounding box center [777, 338] width 108 height 17
click at [773, 359] on div "Startup" at bounding box center [757, 361] width 32 height 11
click at [640, 361] on div at bounding box center [656, 357] width 108 height 17
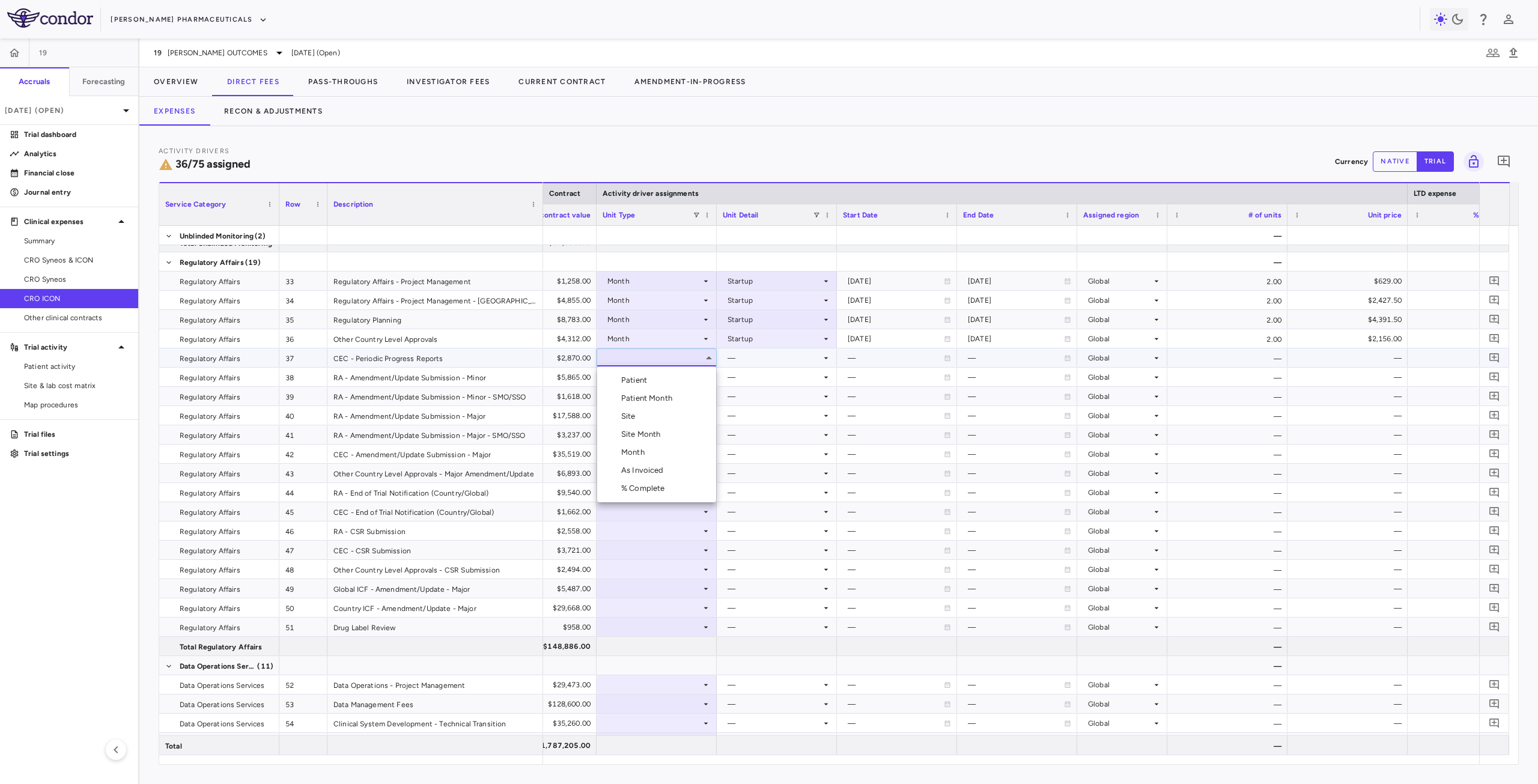
click at [639, 452] on div "Month" at bounding box center [635, 452] width 28 height 11
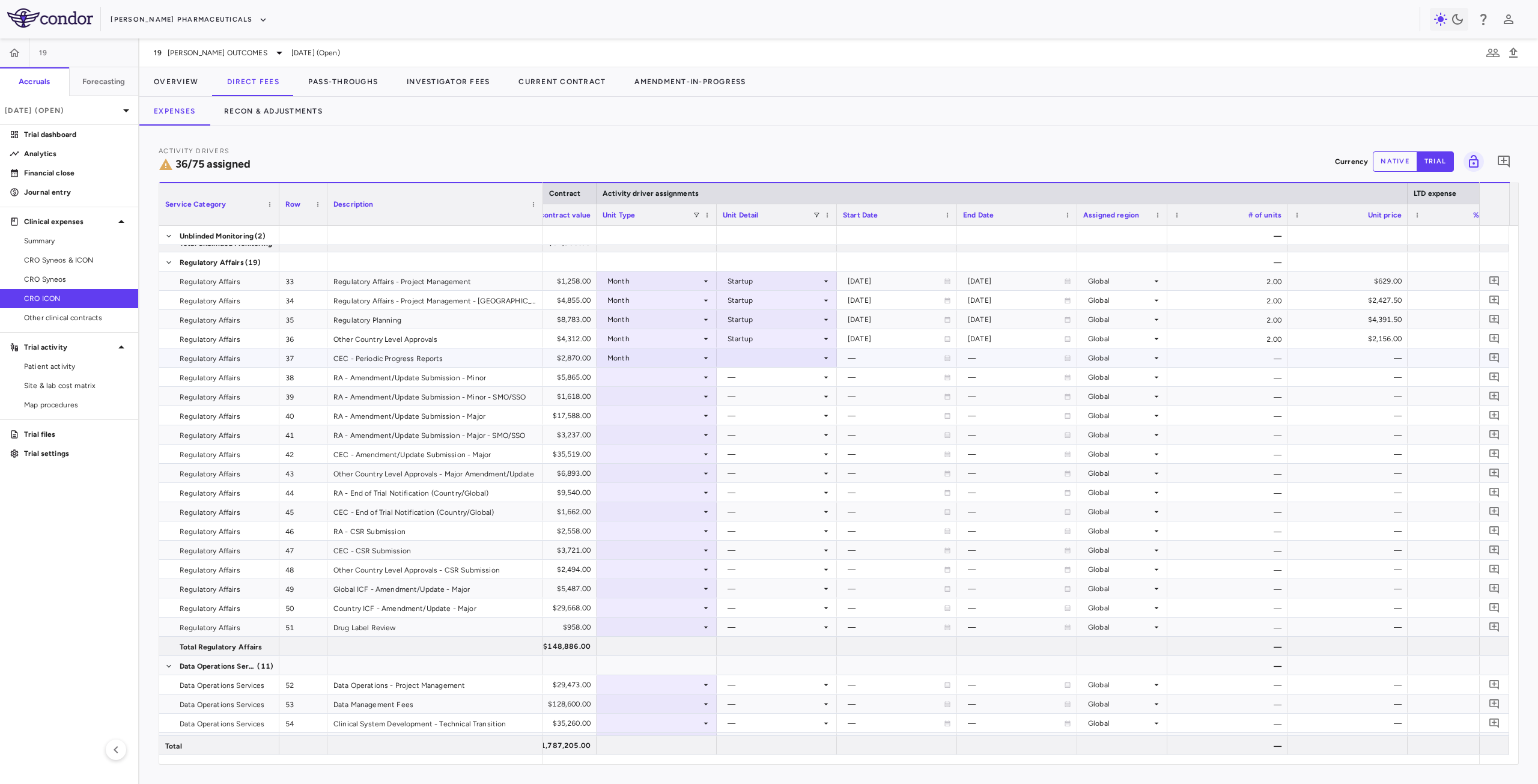
click at [763, 357] on div at bounding box center [777, 357] width 108 height 17
click at [762, 494] on div "Overall" at bounding box center [756, 488] width 30 height 11
click at [663, 380] on div at bounding box center [656, 377] width 108 height 17
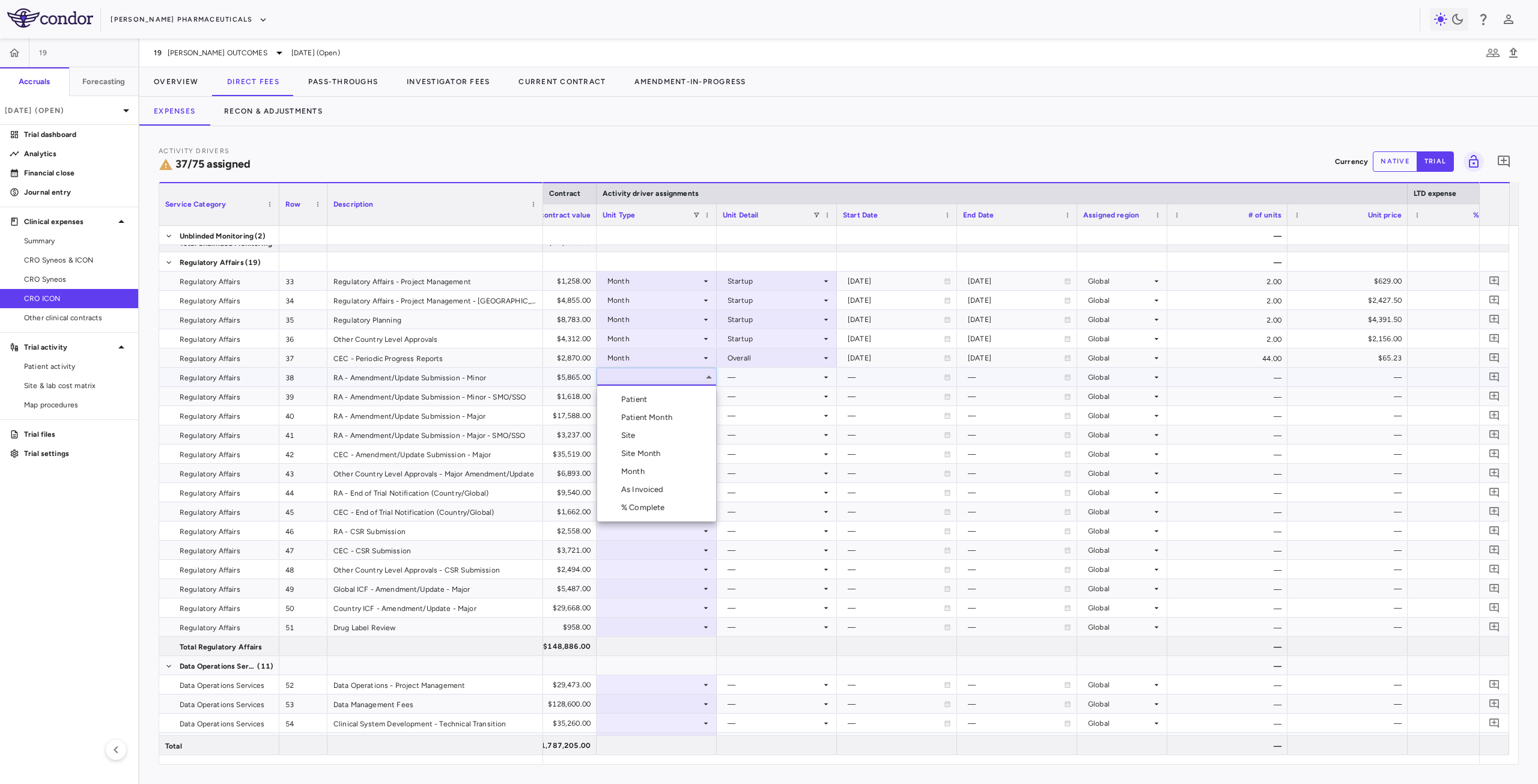
click at [635, 486] on div "As Invoiced" at bounding box center [644, 489] width 47 height 11
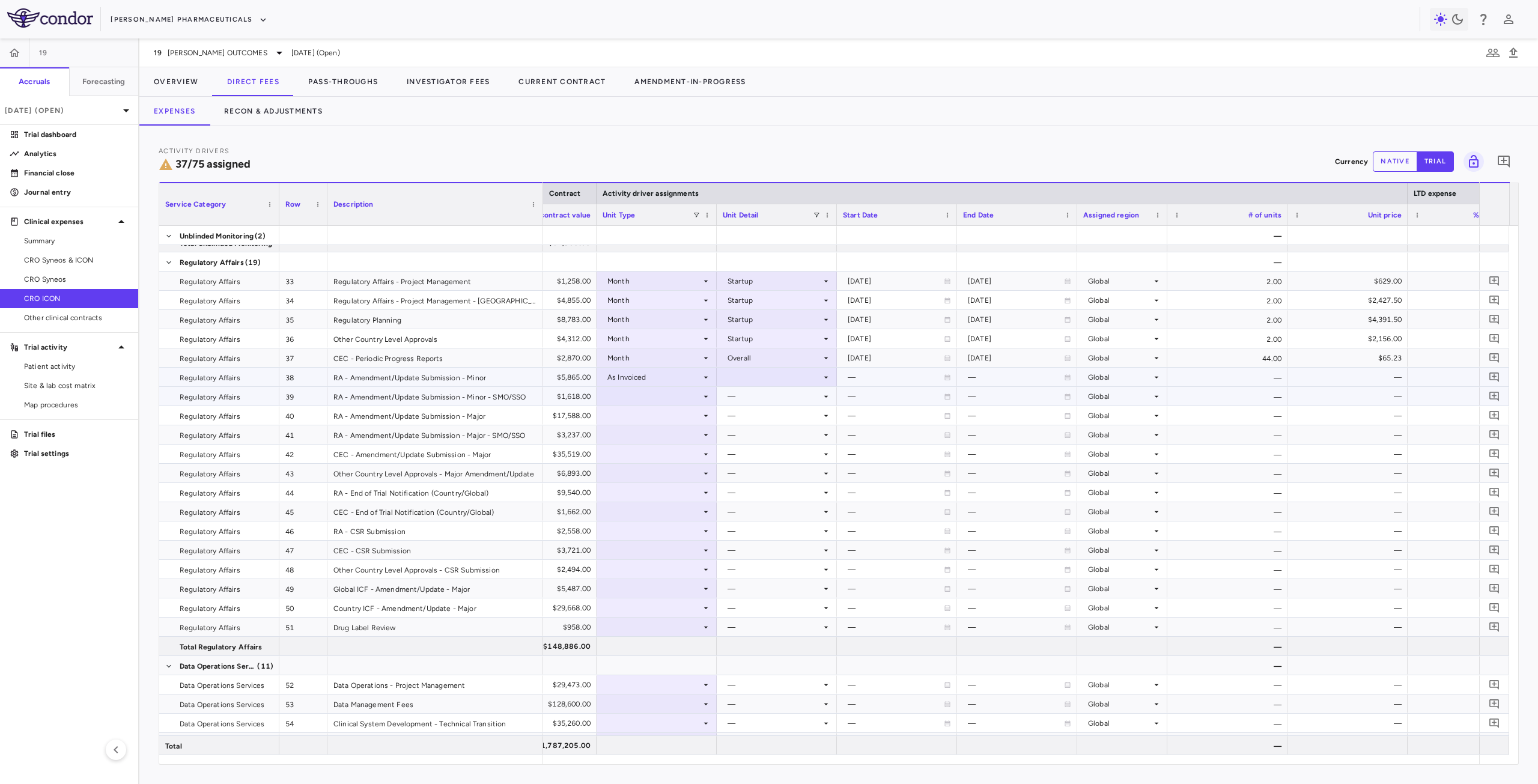
click at [759, 380] on div at bounding box center [777, 377] width 108 height 17
click at [777, 405] on li "As occurred" at bounding box center [776, 399] width 119 height 18
click at [558, 378] on div "$5,865.00" at bounding box center [539, 377] width 104 height 19
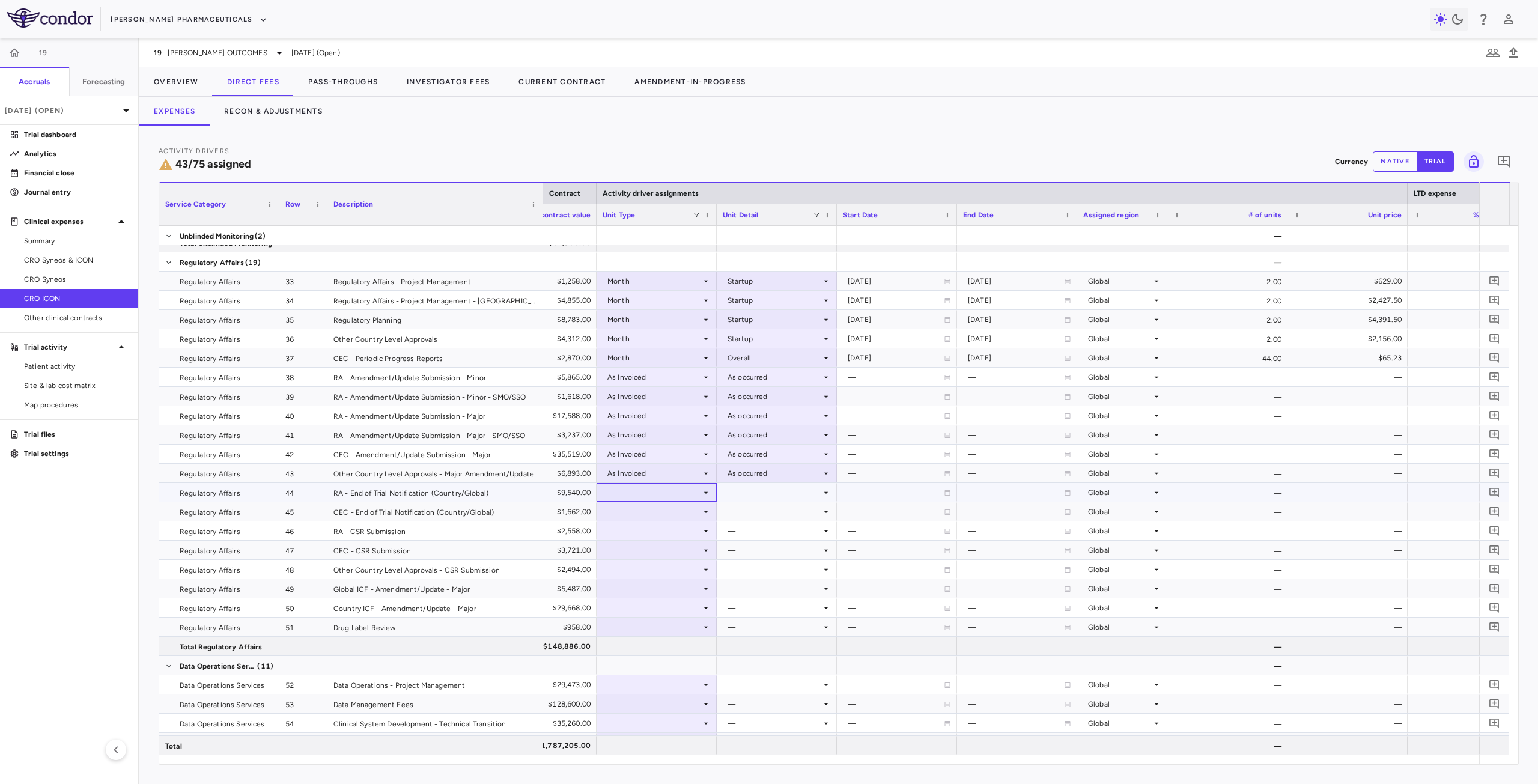
click at [666, 499] on div at bounding box center [656, 493] width 108 height 17
click at [648, 589] on div "Month" at bounding box center [635, 587] width 28 height 11
click at [751, 504] on div "—" at bounding box center [774, 512] width 93 height 19
click at [757, 495] on div at bounding box center [777, 493] width 108 height 17
click at [758, 602] on div "Close" at bounding box center [753, 605] width 25 height 11
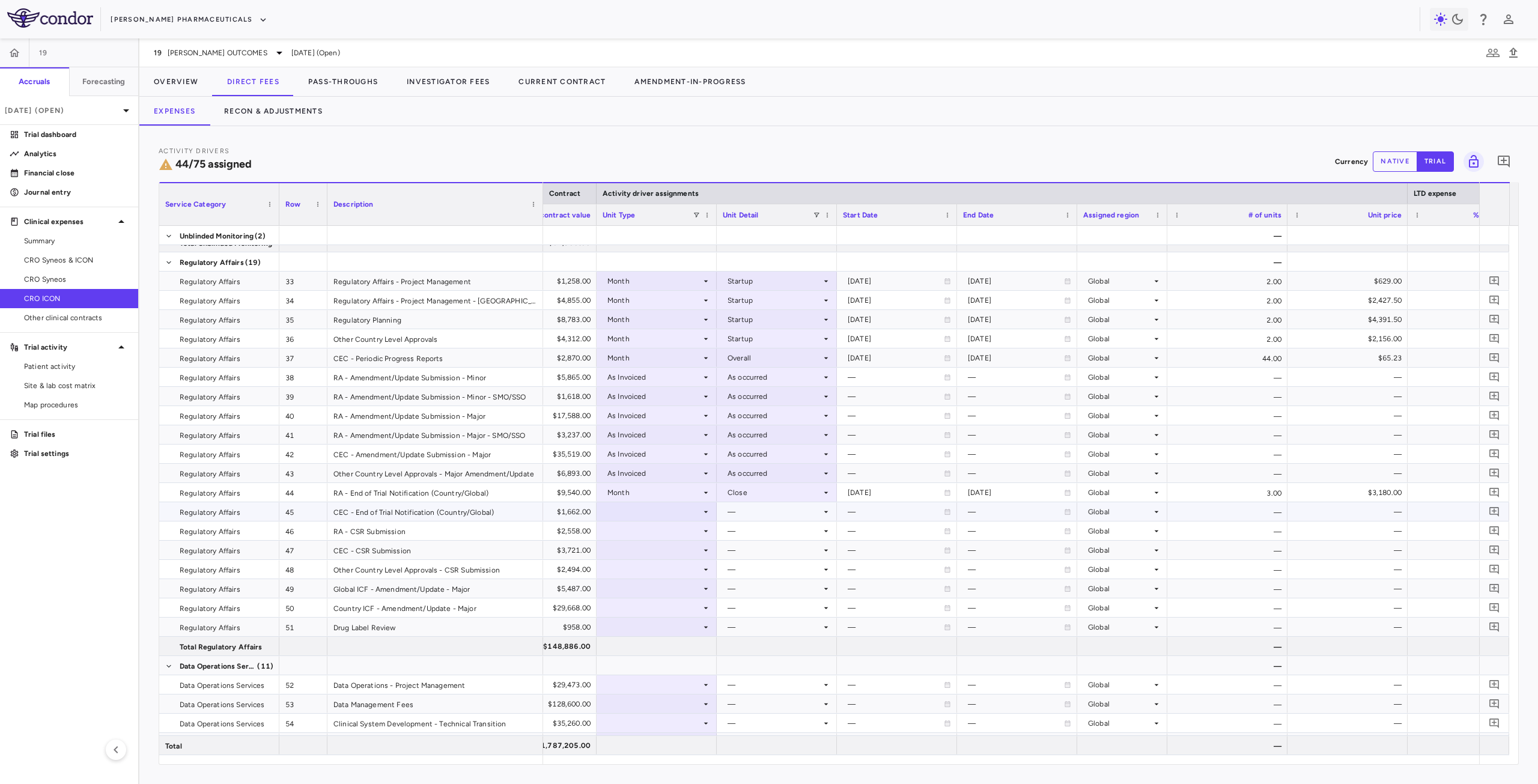
click at [642, 516] on div at bounding box center [656, 512] width 108 height 17
click at [643, 602] on div "Month" at bounding box center [635, 606] width 28 height 11
click at [747, 516] on div at bounding box center [777, 512] width 108 height 17
click at [769, 620] on li "Close" at bounding box center [776, 624] width 119 height 18
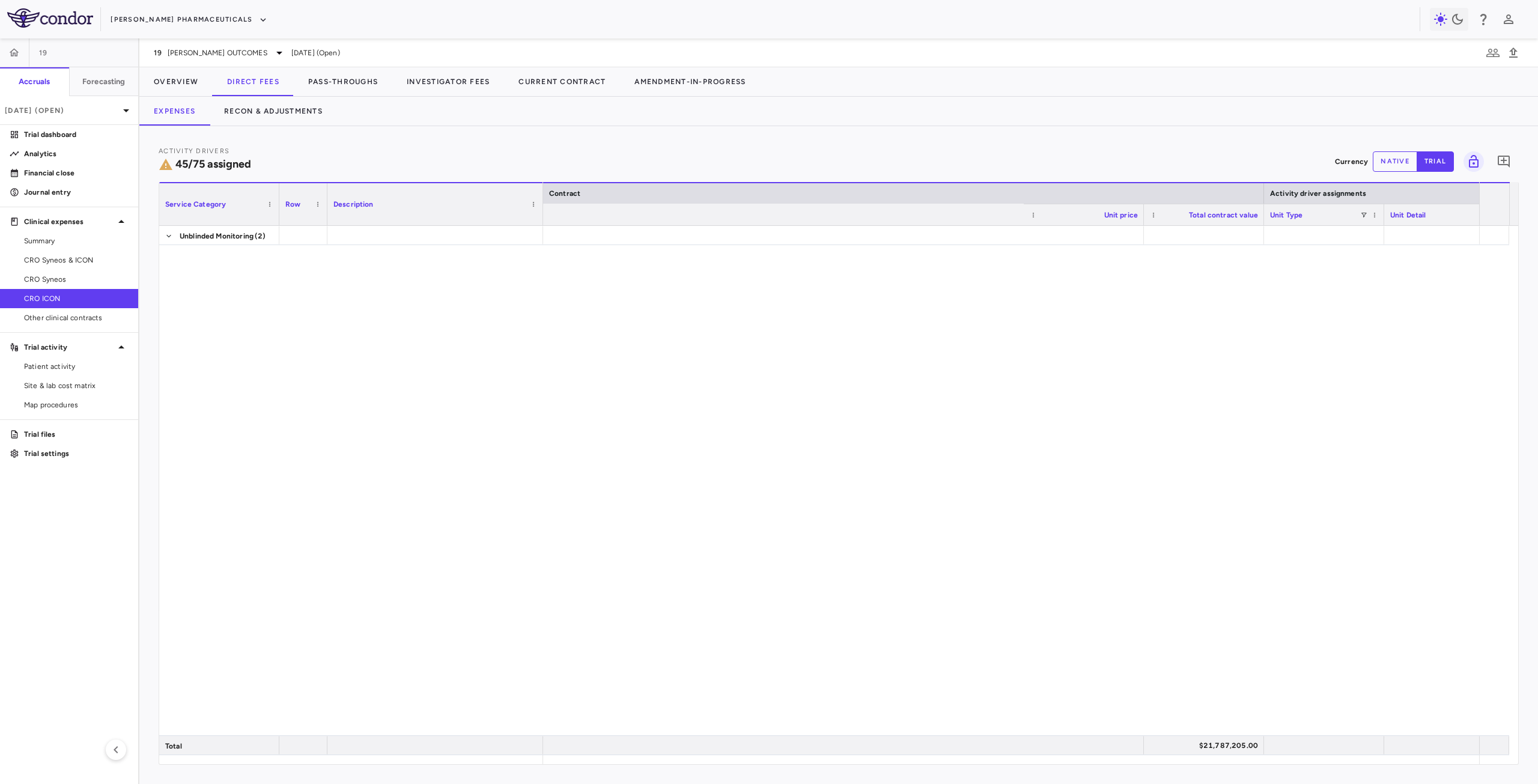
scroll to position [0, 667]
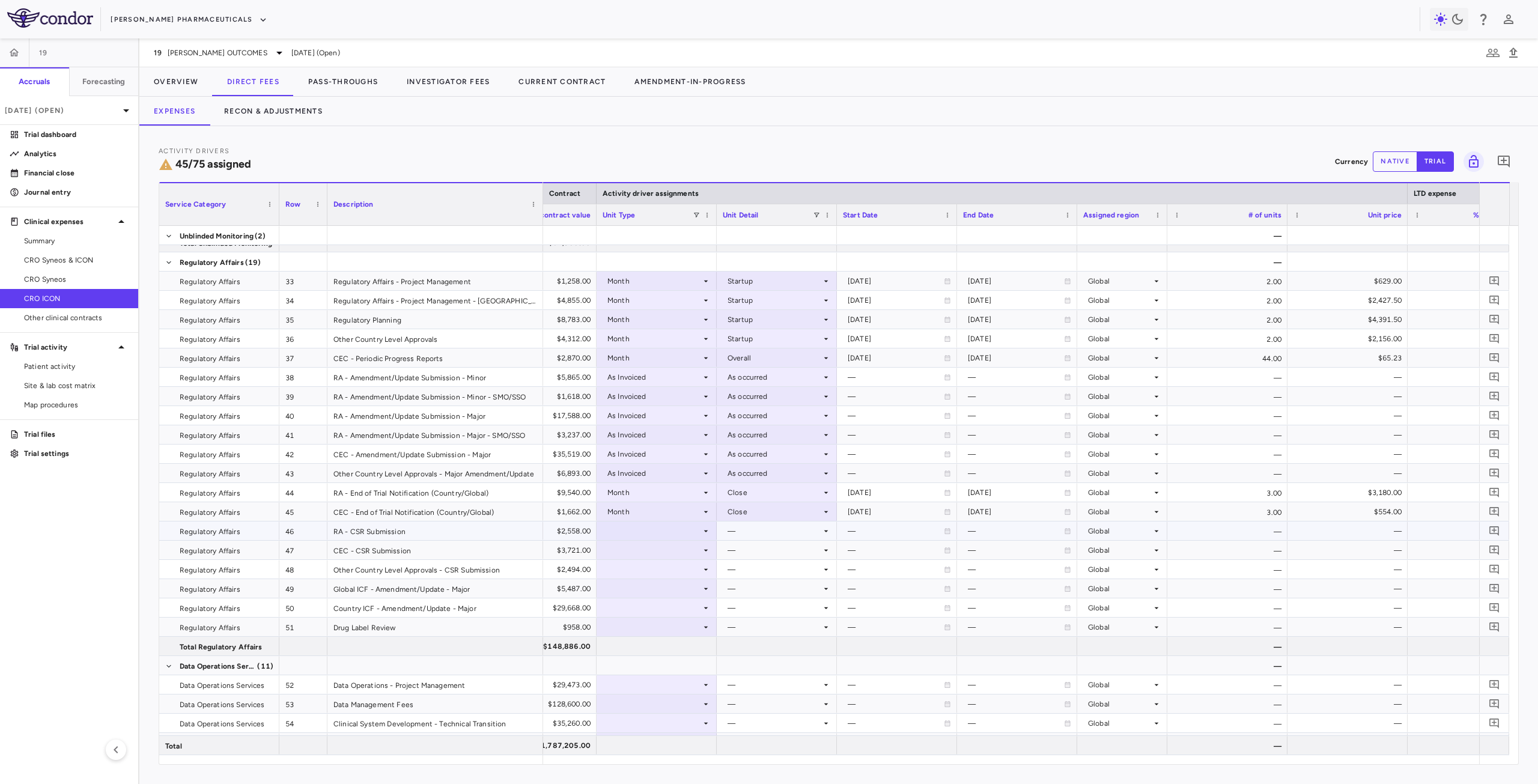
click at [637, 530] on div at bounding box center [656, 530] width 108 height 17
click at [650, 625] on li "Month" at bounding box center [656, 625] width 119 height 18
click at [745, 528] on div at bounding box center [777, 530] width 108 height 17
click at [755, 645] on div "Close" at bounding box center [753, 643] width 25 height 11
click at [648, 638] on li "Month" at bounding box center [656, 644] width 119 height 18
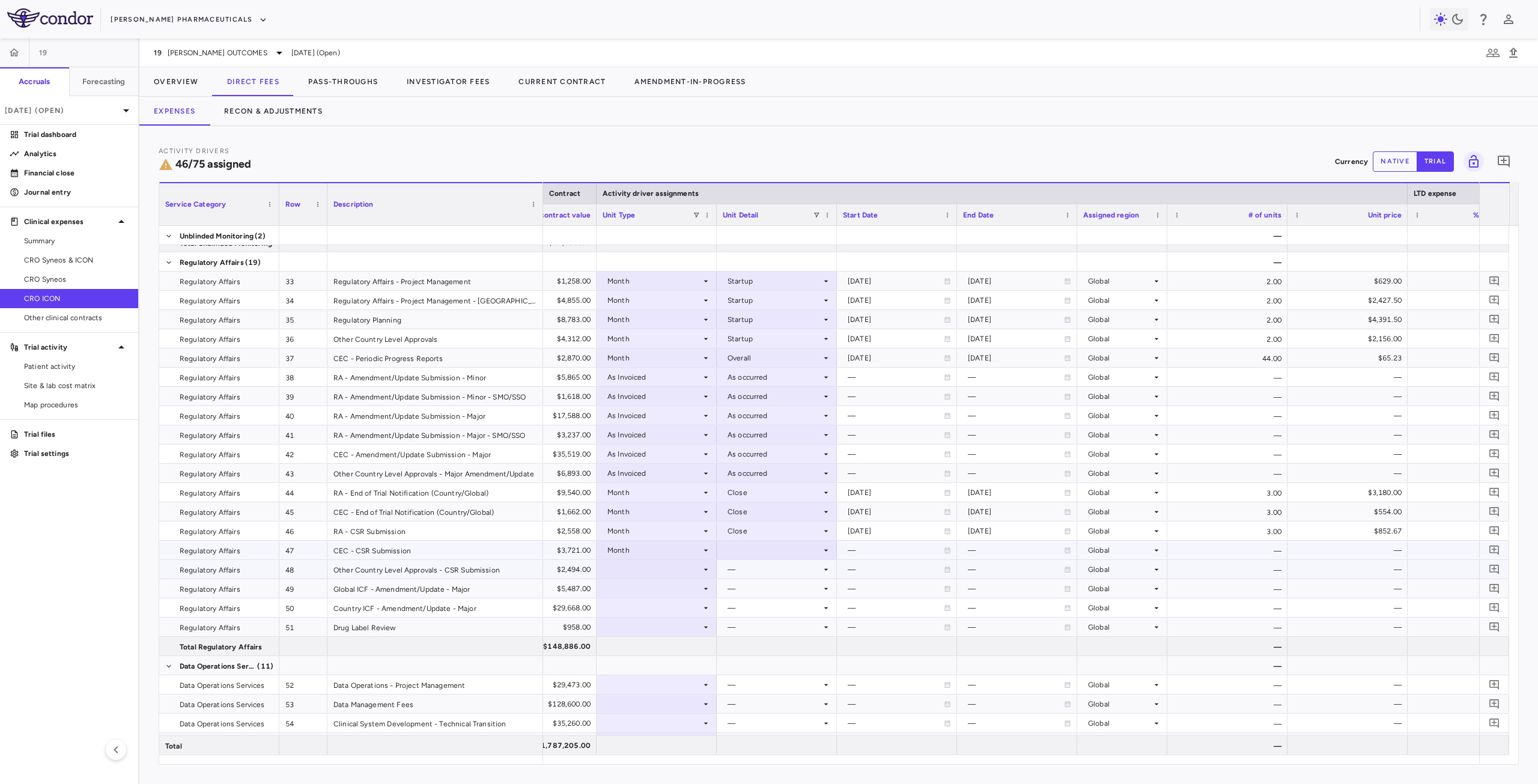
click at [751, 554] on div at bounding box center [777, 550] width 108 height 17
click at [750, 660] on div "Close" at bounding box center [753, 662] width 25 height 11
click at [680, 574] on div at bounding box center [656, 569] width 108 height 17
click at [644, 657] on li "Month" at bounding box center [656, 663] width 119 height 18
click at [756, 566] on div at bounding box center [777, 569] width 108 height 17
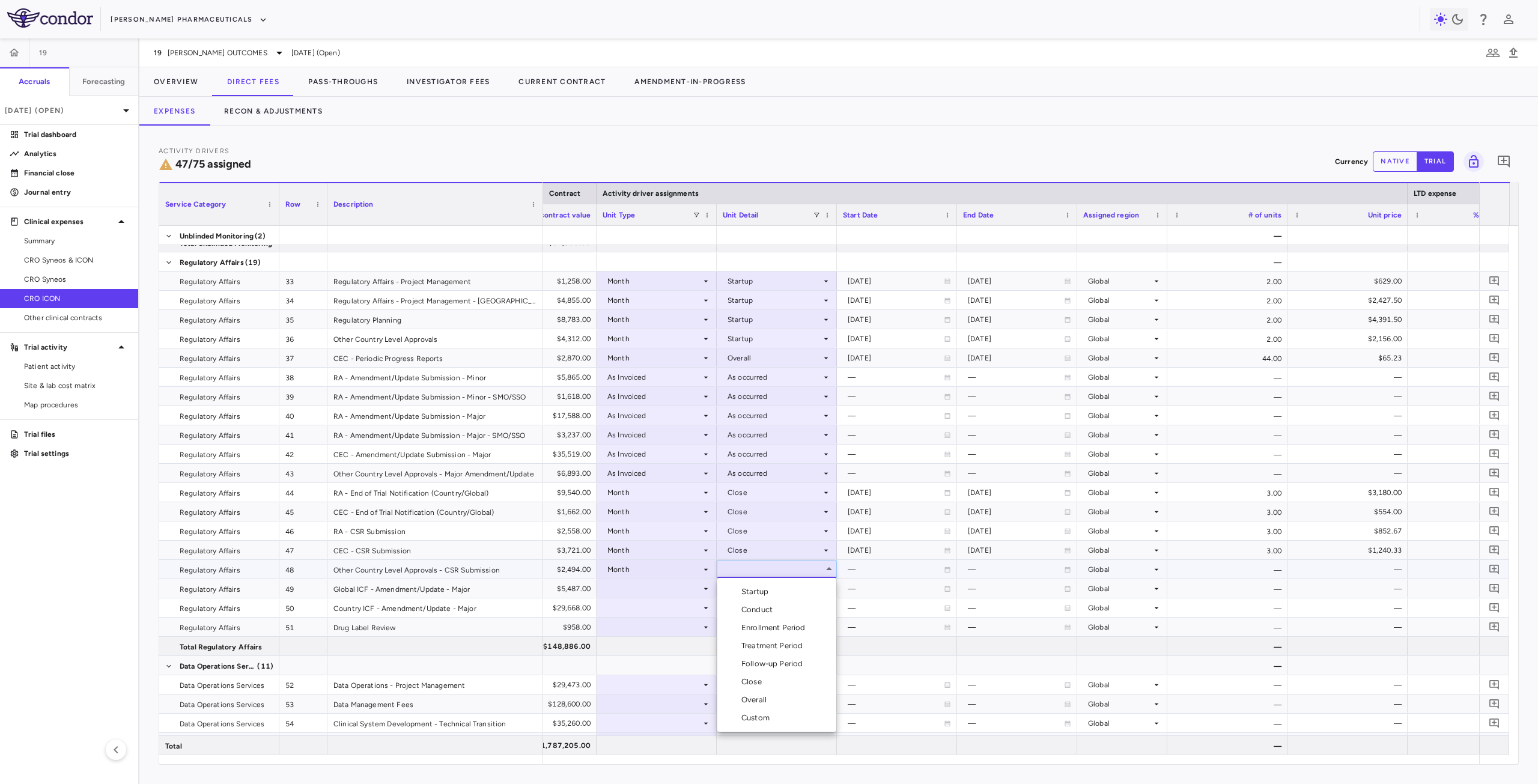
click at [757, 681] on div "Close" at bounding box center [753, 682] width 25 height 11
click at [645, 589] on div at bounding box center [656, 589] width 108 height 17
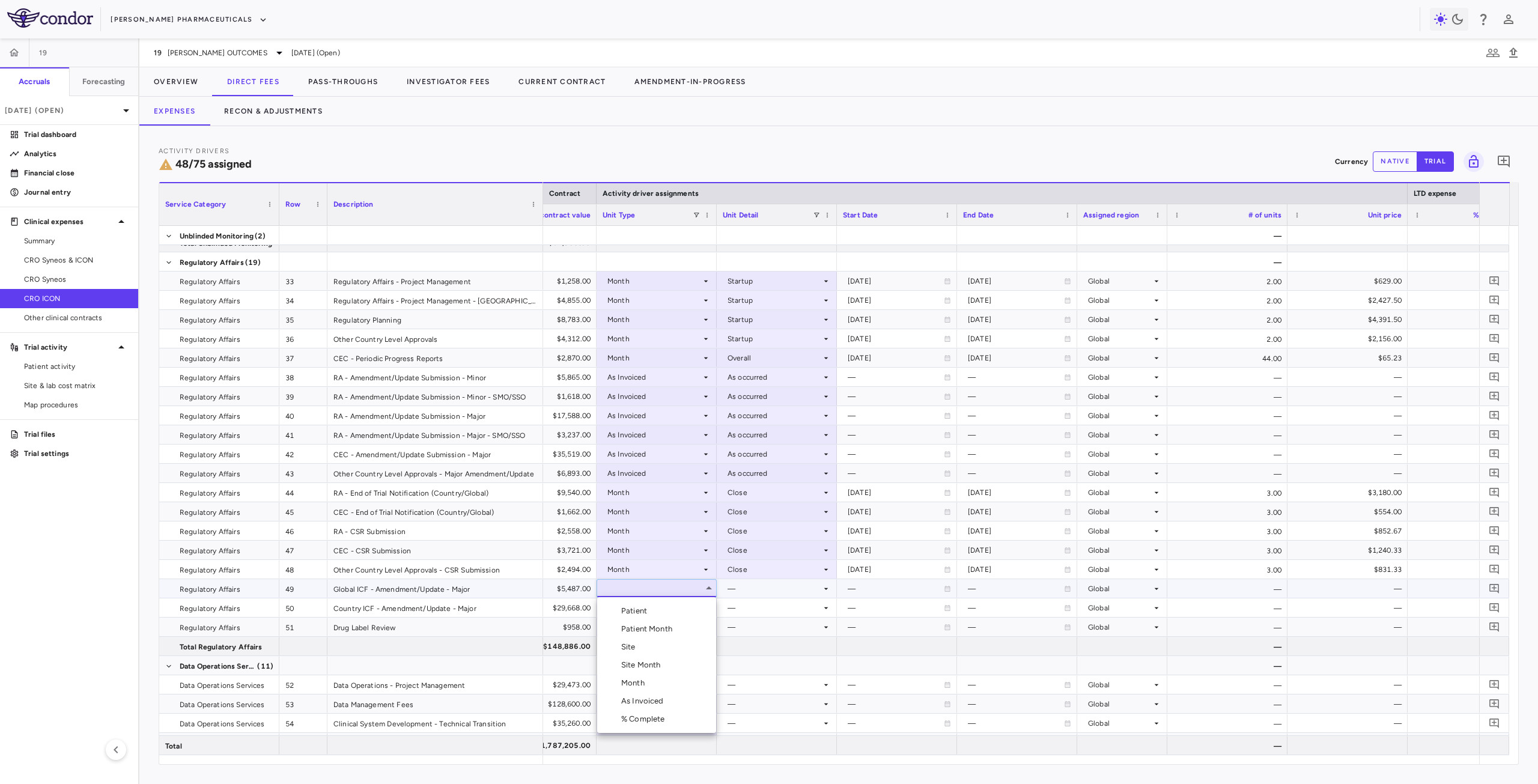
click at [641, 706] on div "As Invoiced" at bounding box center [644, 701] width 47 height 11
click at [747, 588] on div at bounding box center [777, 589] width 108 height 17
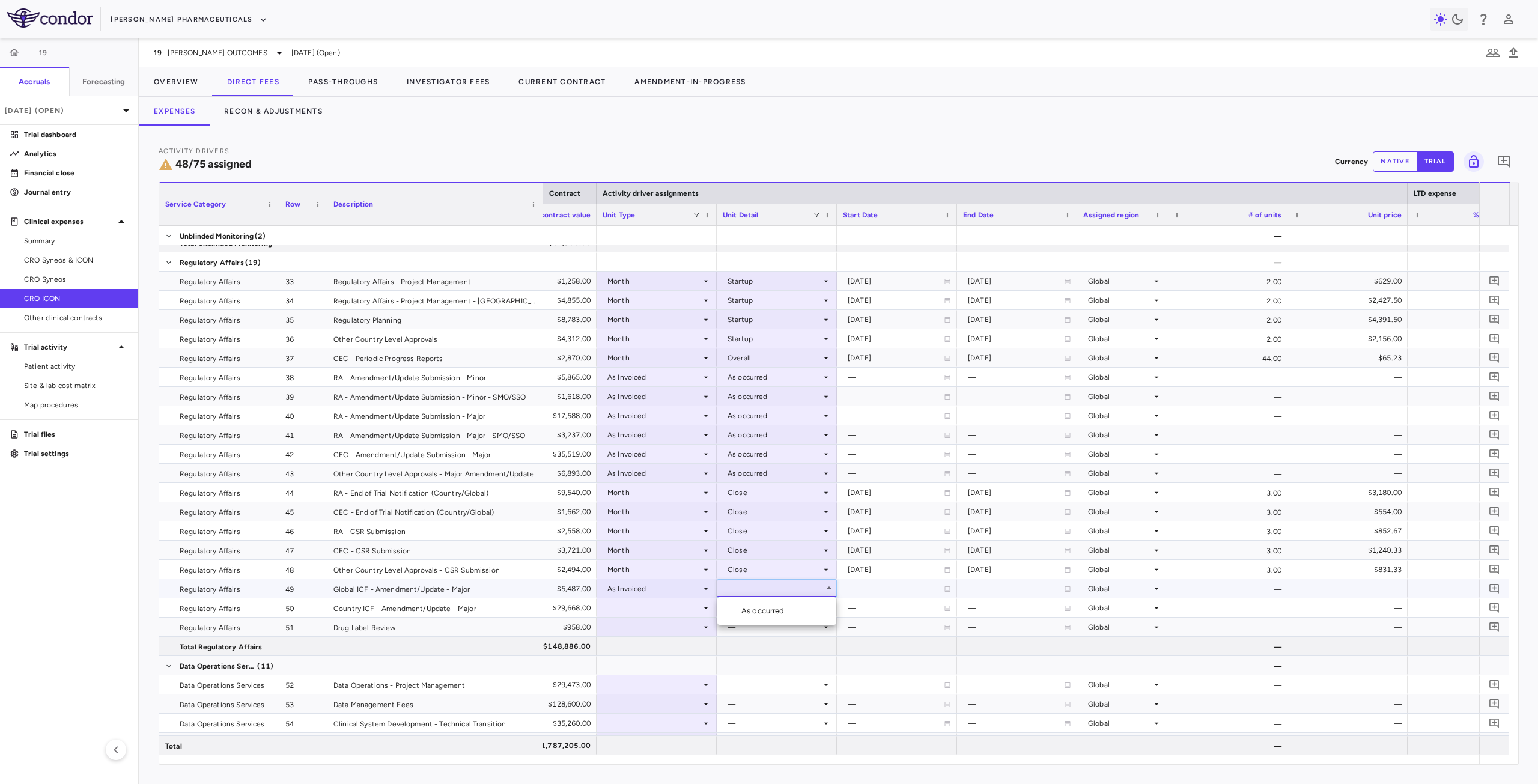
click at [755, 618] on li "As occurred" at bounding box center [776, 611] width 119 height 18
click at [655, 613] on div at bounding box center [656, 607] width 108 height 17
click at [658, 607] on div at bounding box center [656, 607] width 108 height 17
click at [646, 718] on div "As Invoiced" at bounding box center [644, 721] width 47 height 11
click at [751, 620] on div "—" at bounding box center [774, 627] width 93 height 19
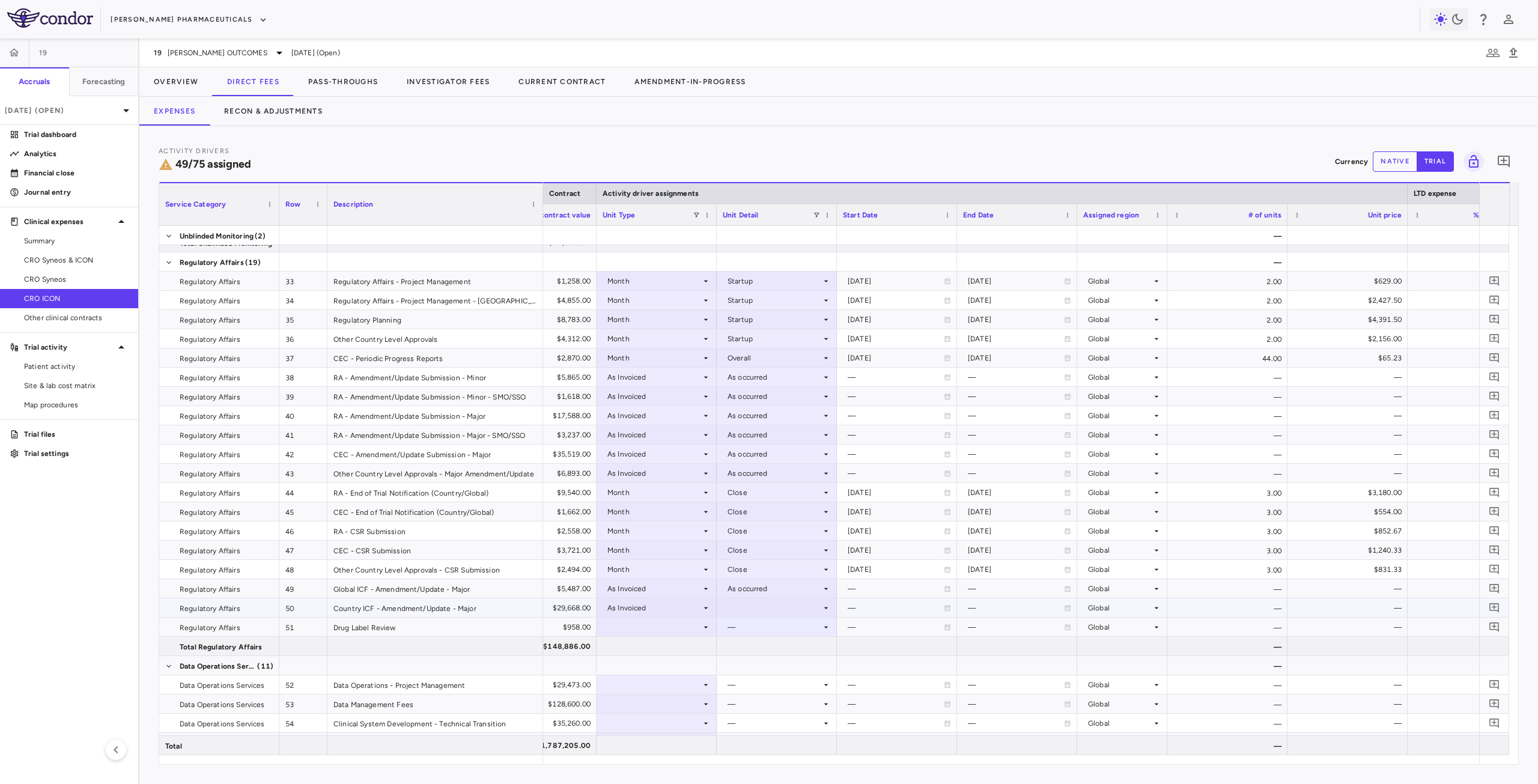
click at [761, 607] on div at bounding box center [777, 607] width 108 height 17
click at [779, 631] on div "As occurred" at bounding box center [765, 630] width 48 height 11
click at [675, 628] on div at bounding box center [656, 627] width 108 height 17
click at [637, 717] on div "Month" at bounding box center [635, 721] width 28 height 11
click at [753, 623] on div at bounding box center [777, 627] width 108 height 17
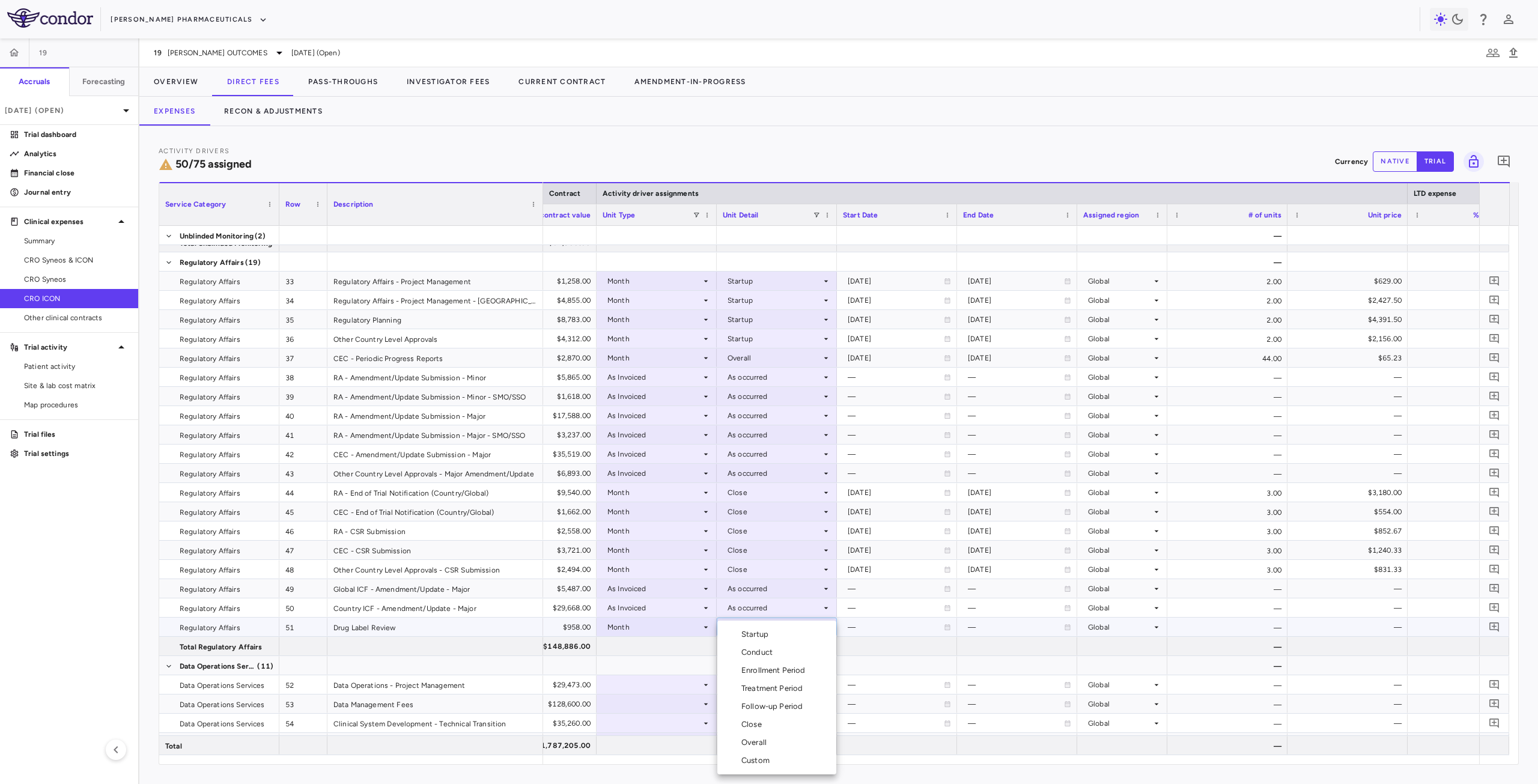
click at [761, 633] on div "Startup" at bounding box center [757, 634] width 32 height 11
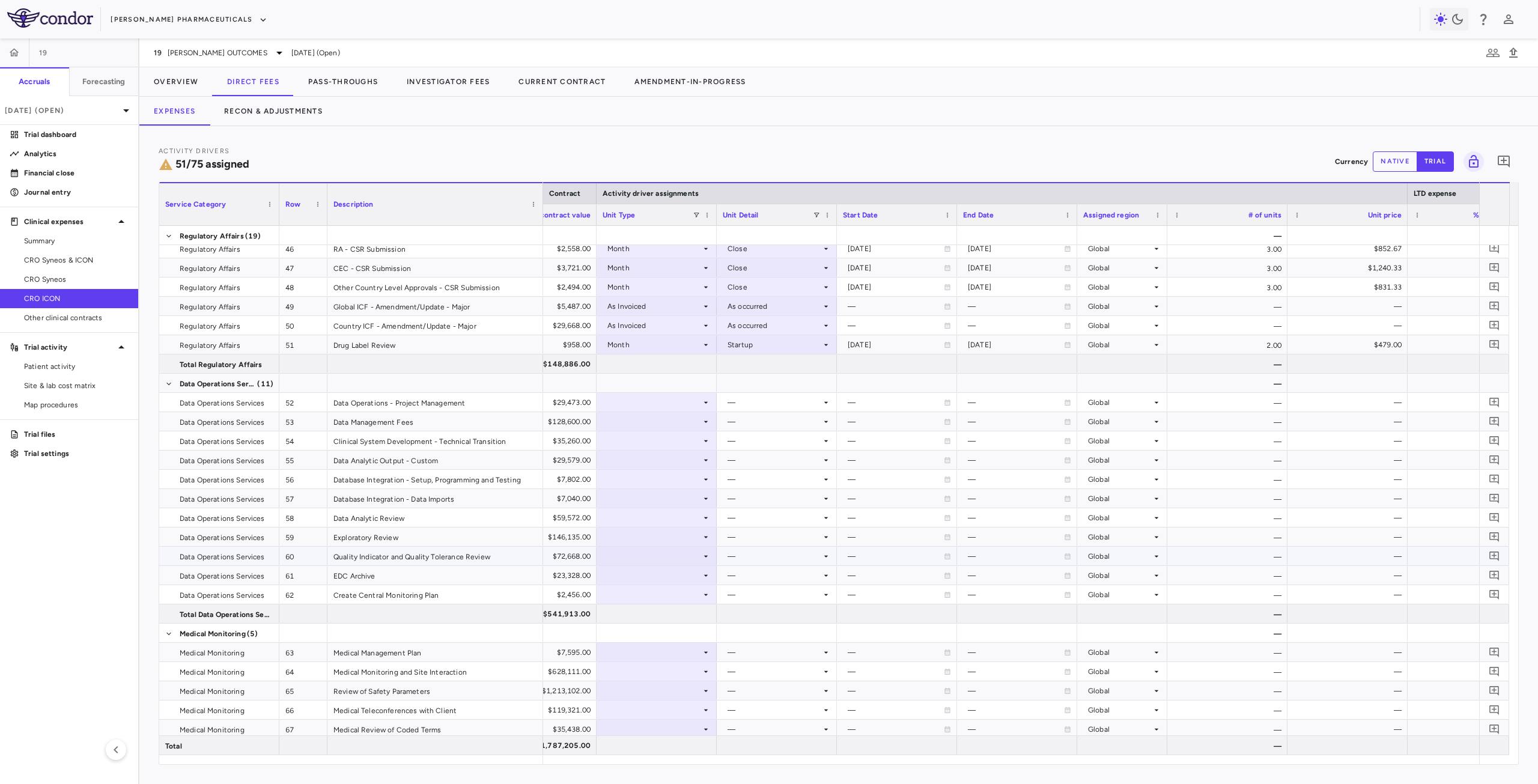
scroll to position [1081, 0]
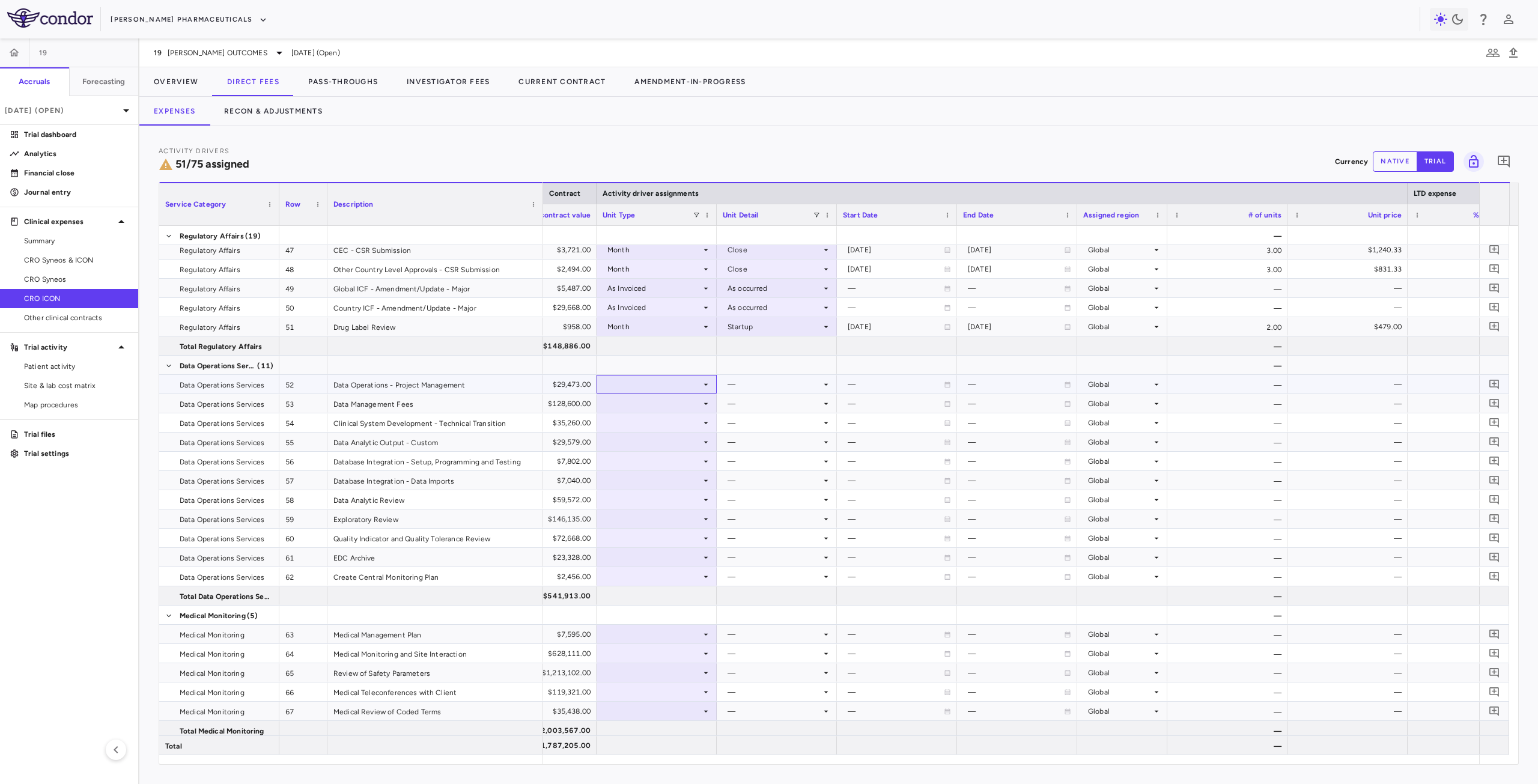
click at [687, 386] on div at bounding box center [656, 384] width 108 height 17
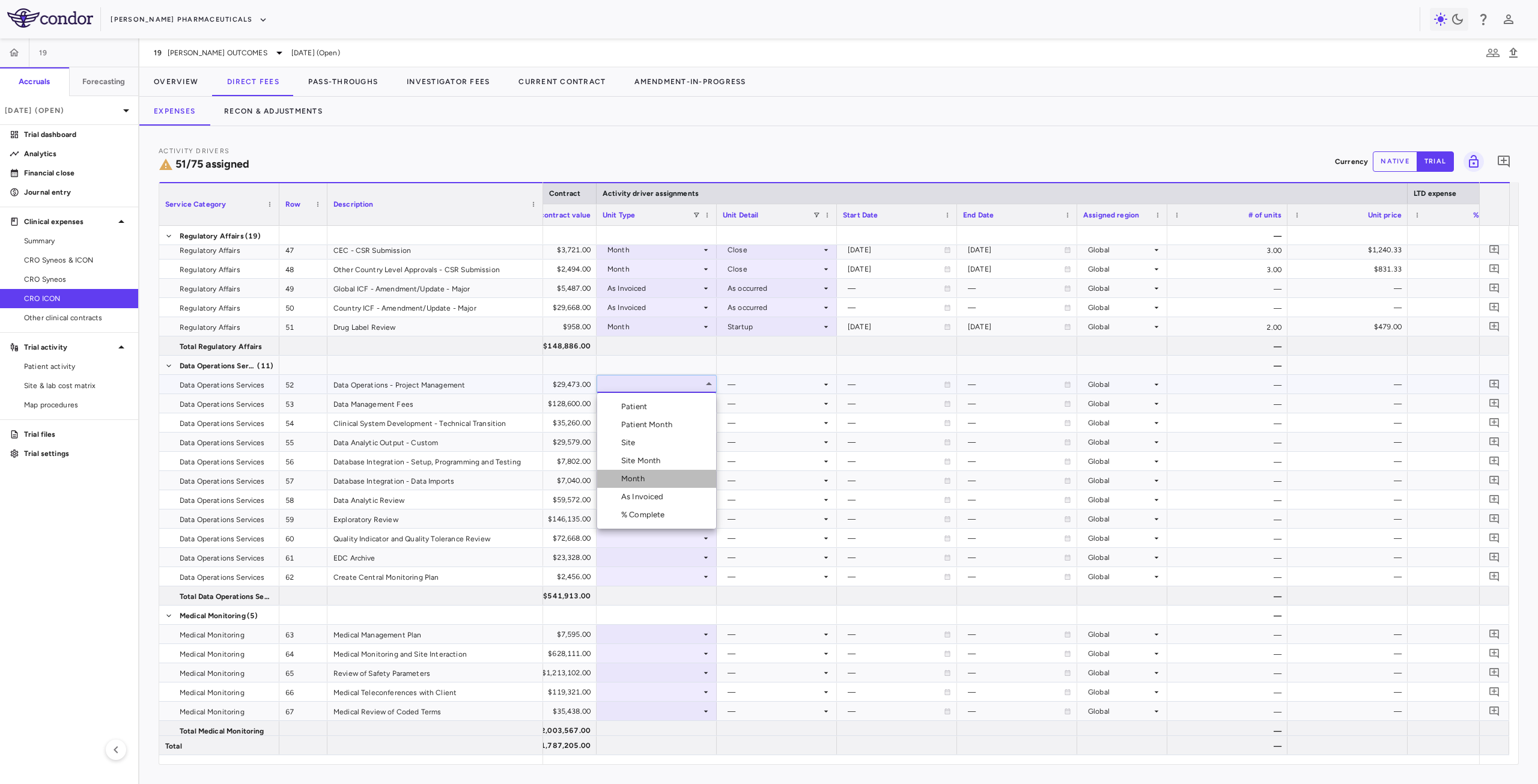
click at [643, 483] on div "Month" at bounding box center [635, 479] width 28 height 11
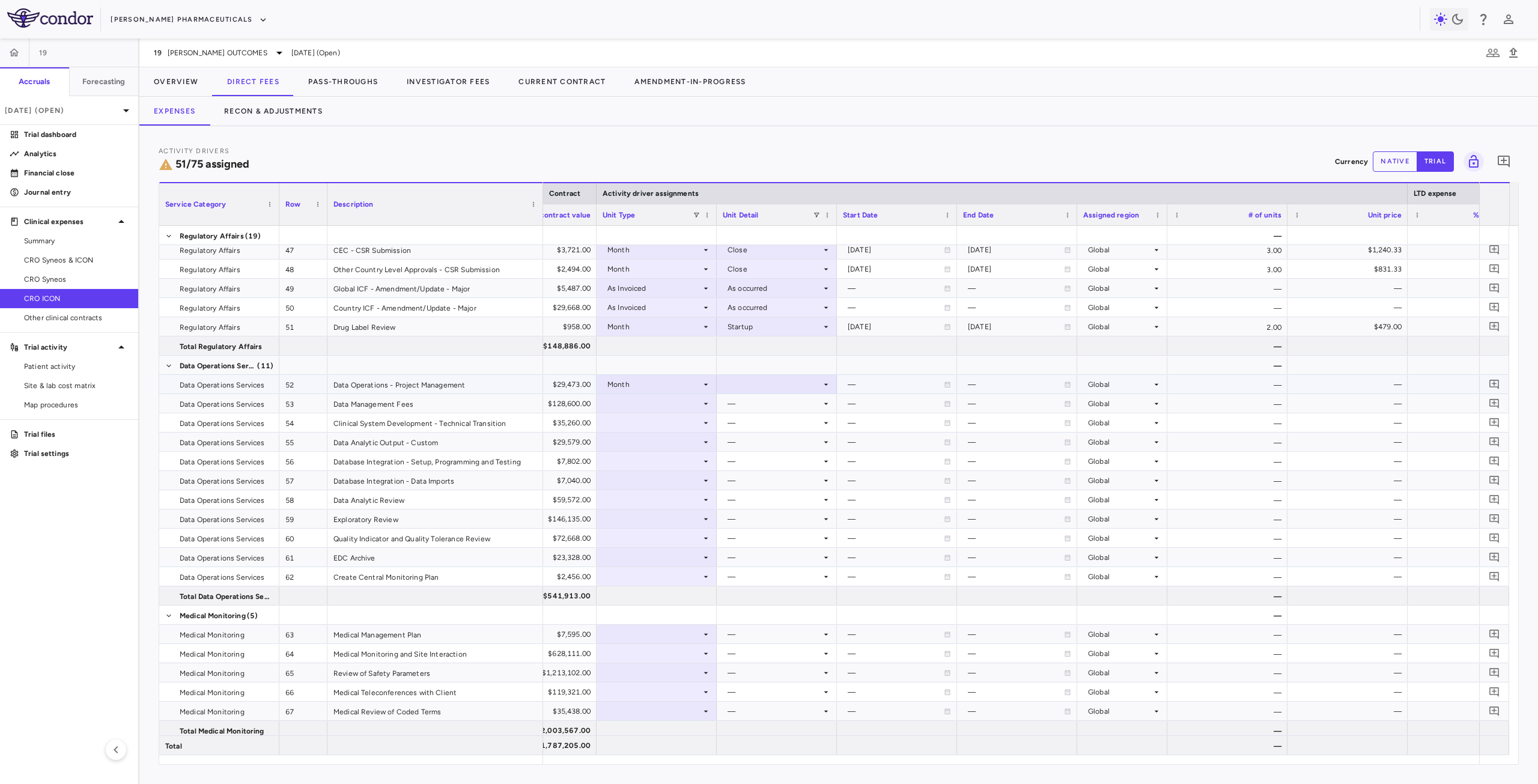
click at [763, 383] on div at bounding box center [777, 384] width 108 height 17
click at [775, 422] on div "Conduct" at bounding box center [759, 424] width 36 height 11
click at [641, 404] on div at bounding box center [656, 404] width 108 height 17
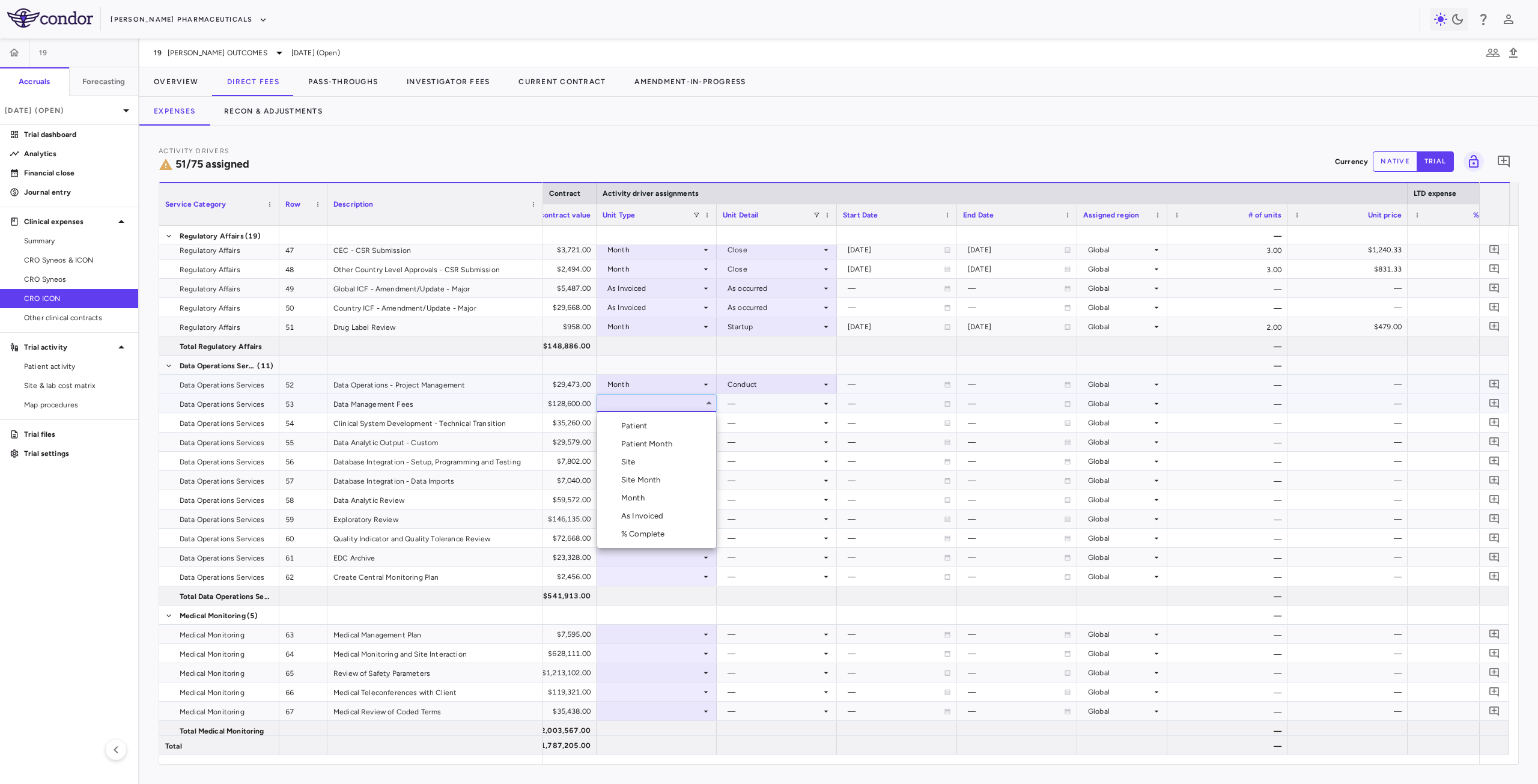
click at [637, 494] on div "Month" at bounding box center [635, 498] width 28 height 11
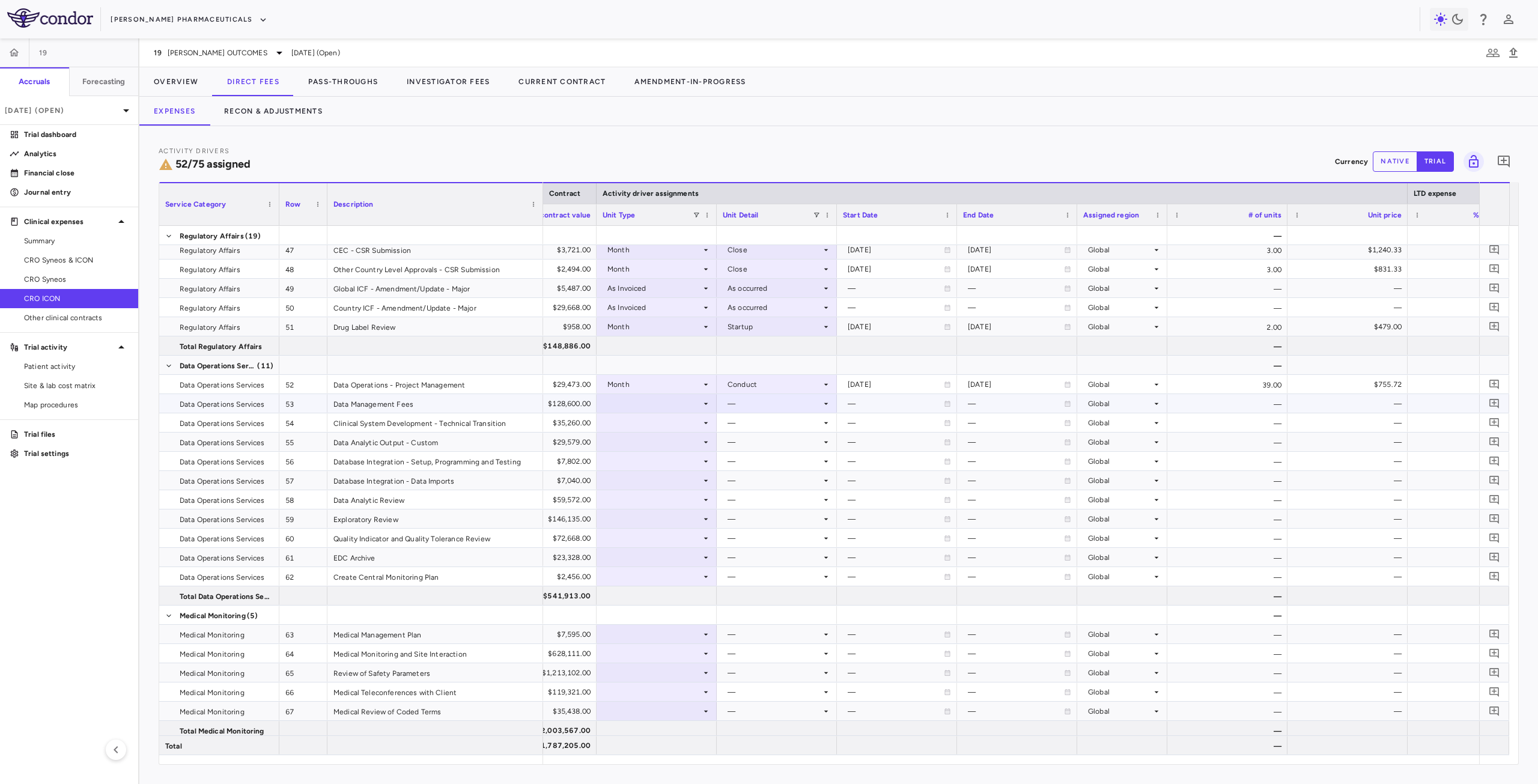
click at [683, 403] on div at bounding box center [656, 404] width 108 height 17
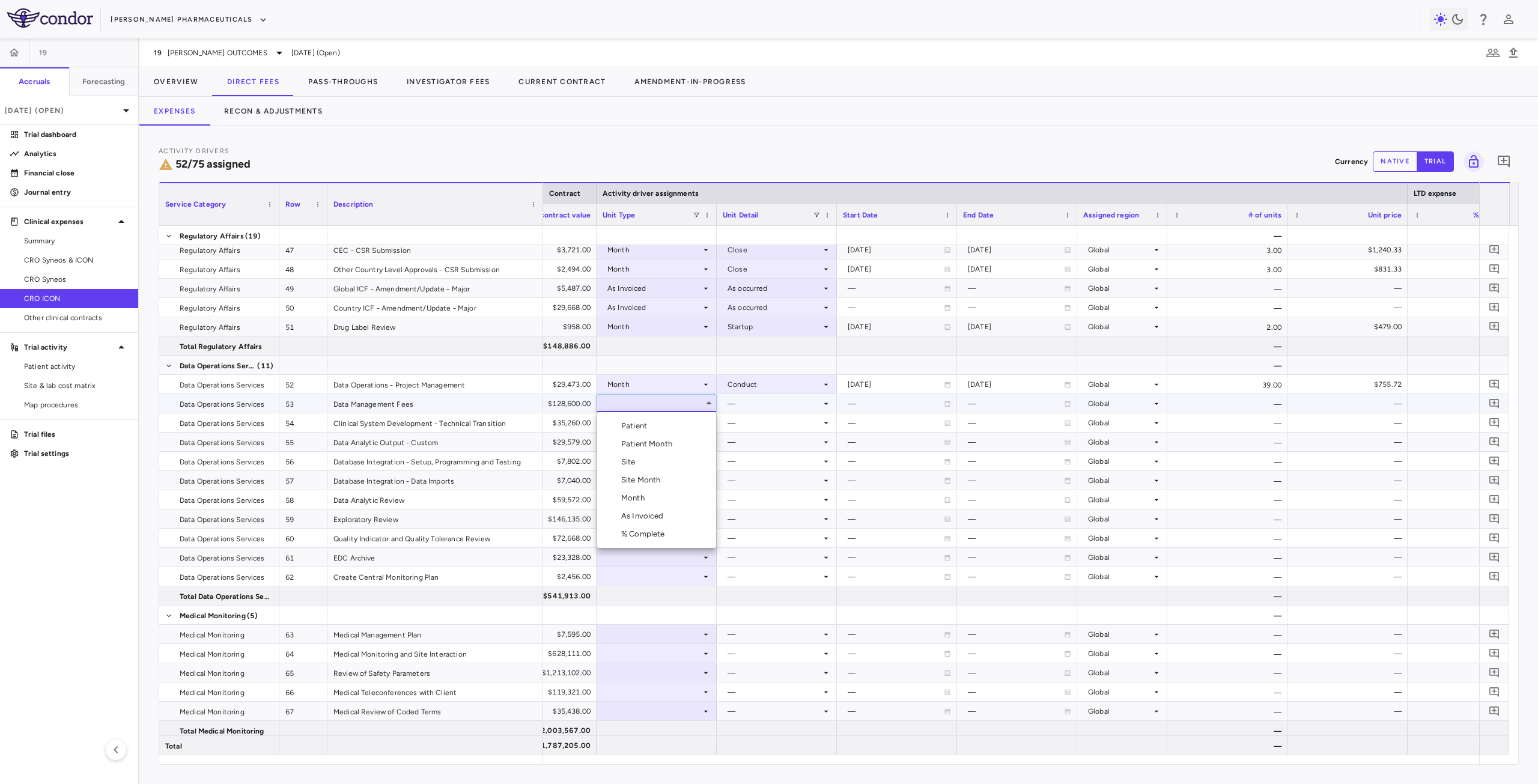
click at [635, 494] on div "Month" at bounding box center [635, 498] width 28 height 11
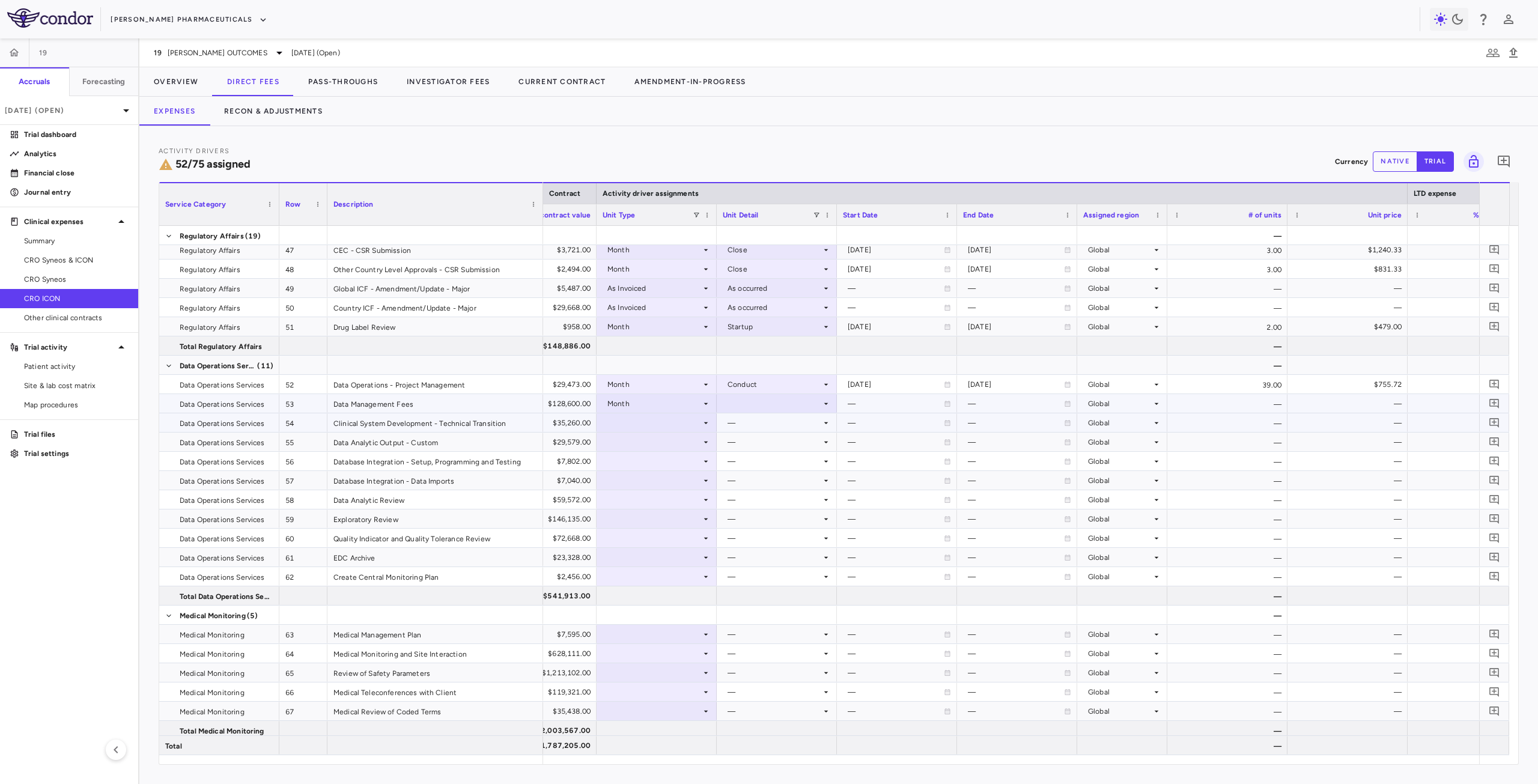
click at [756, 405] on div at bounding box center [777, 404] width 108 height 17
click at [768, 478] on div "Treatment Period" at bounding box center [774, 480] width 66 height 11
click at [644, 423] on div at bounding box center [656, 422] width 108 height 17
click at [647, 418] on div at bounding box center [656, 422] width 108 height 17
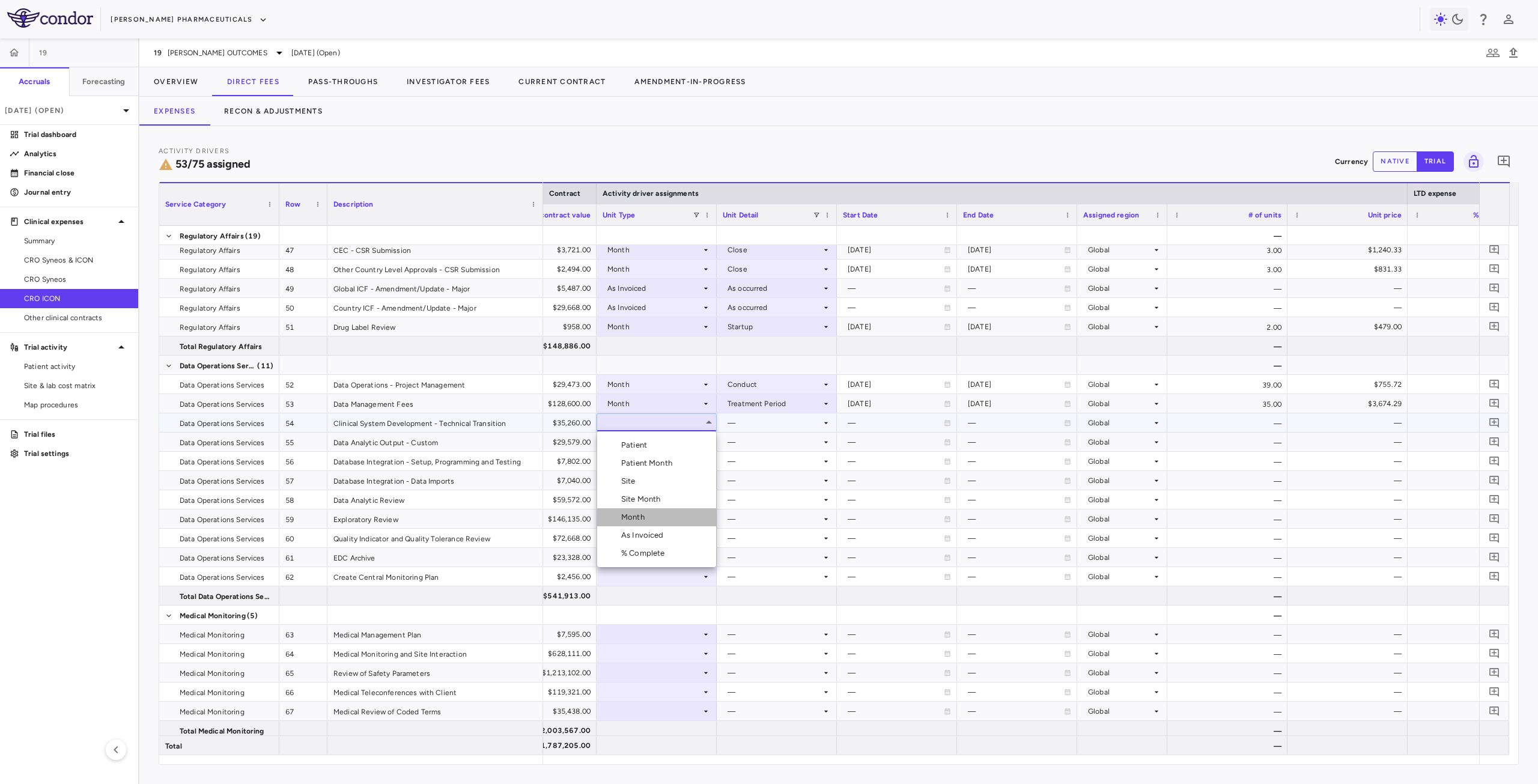
click at [651, 512] on li "Month" at bounding box center [656, 517] width 119 height 18
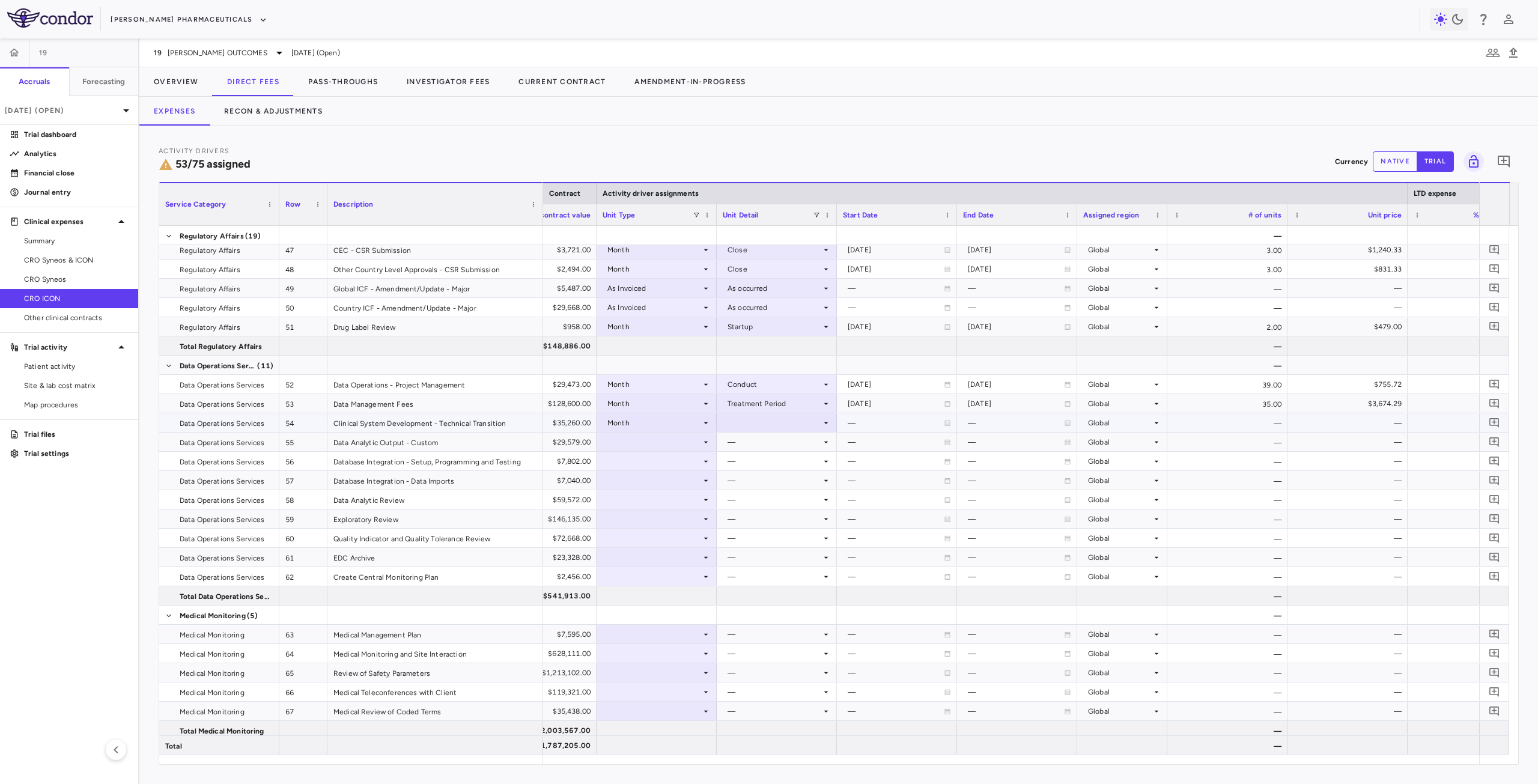
click at [757, 428] on div at bounding box center [777, 422] width 108 height 17
click at [759, 566] on div "Custom" at bounding box center [757, 572] width 33 height 11
click at [891, 420] on div at bounding box center [897, 422] width 108 height 17
click at [876, 426] on input "**********" at bounding box center [887, 423] width 98 height 20
type input "**********"
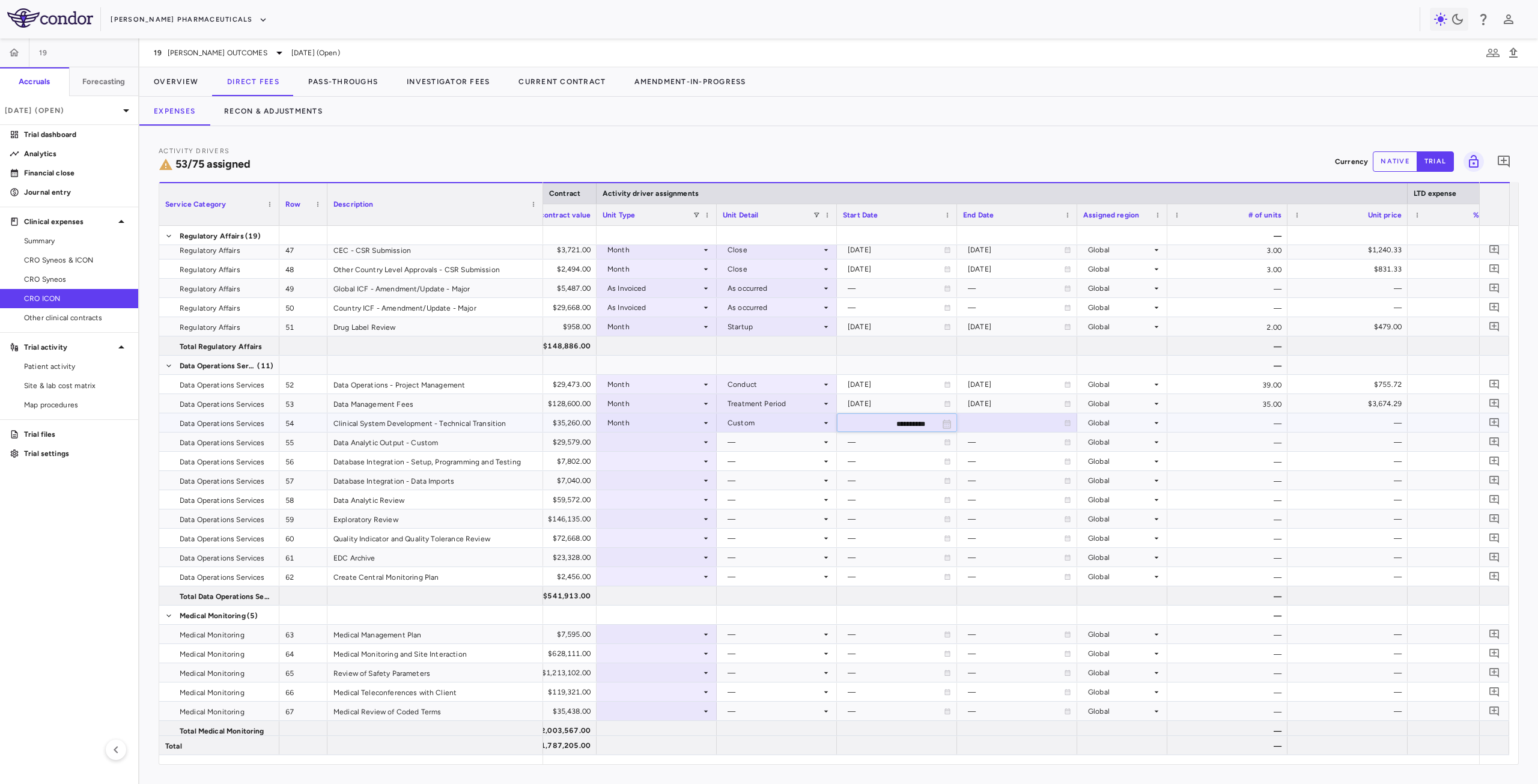
click at [989, 422] on div at bounding box center [1017, 422] width 108 height 17
click at [988, 422] on input "**********" at bounding box center [1007, 423] width 98 height 20
type input "**********"
click at [568, 446] on div "$29,579.00" at bounding box center [539, 442] width 104 height 19
click at [667, 440] on div at bounding box center [656, 442] width 108 height 17
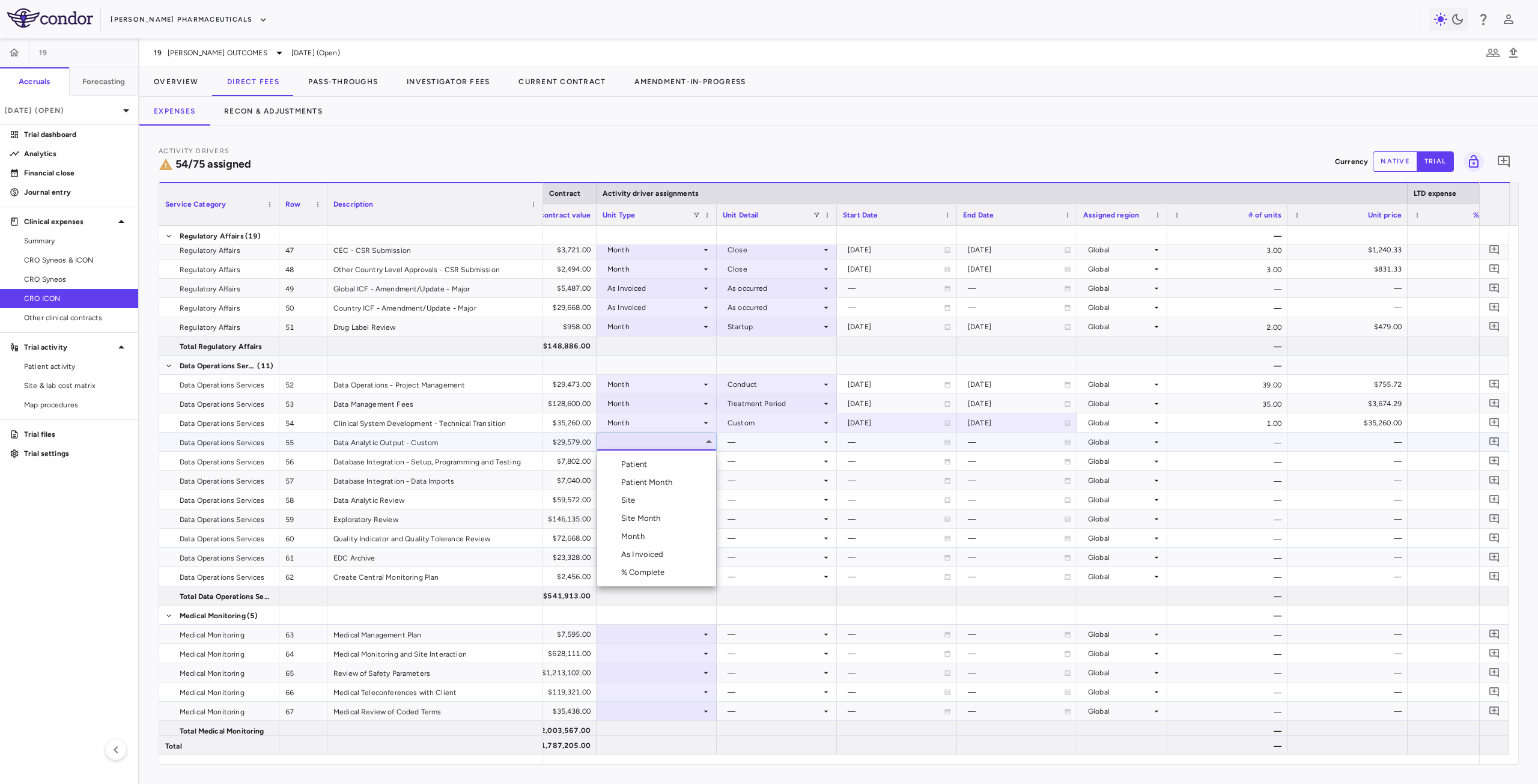
click at [641, 537] on div "Month" at bounding box center [635, 536] width 28 height 11
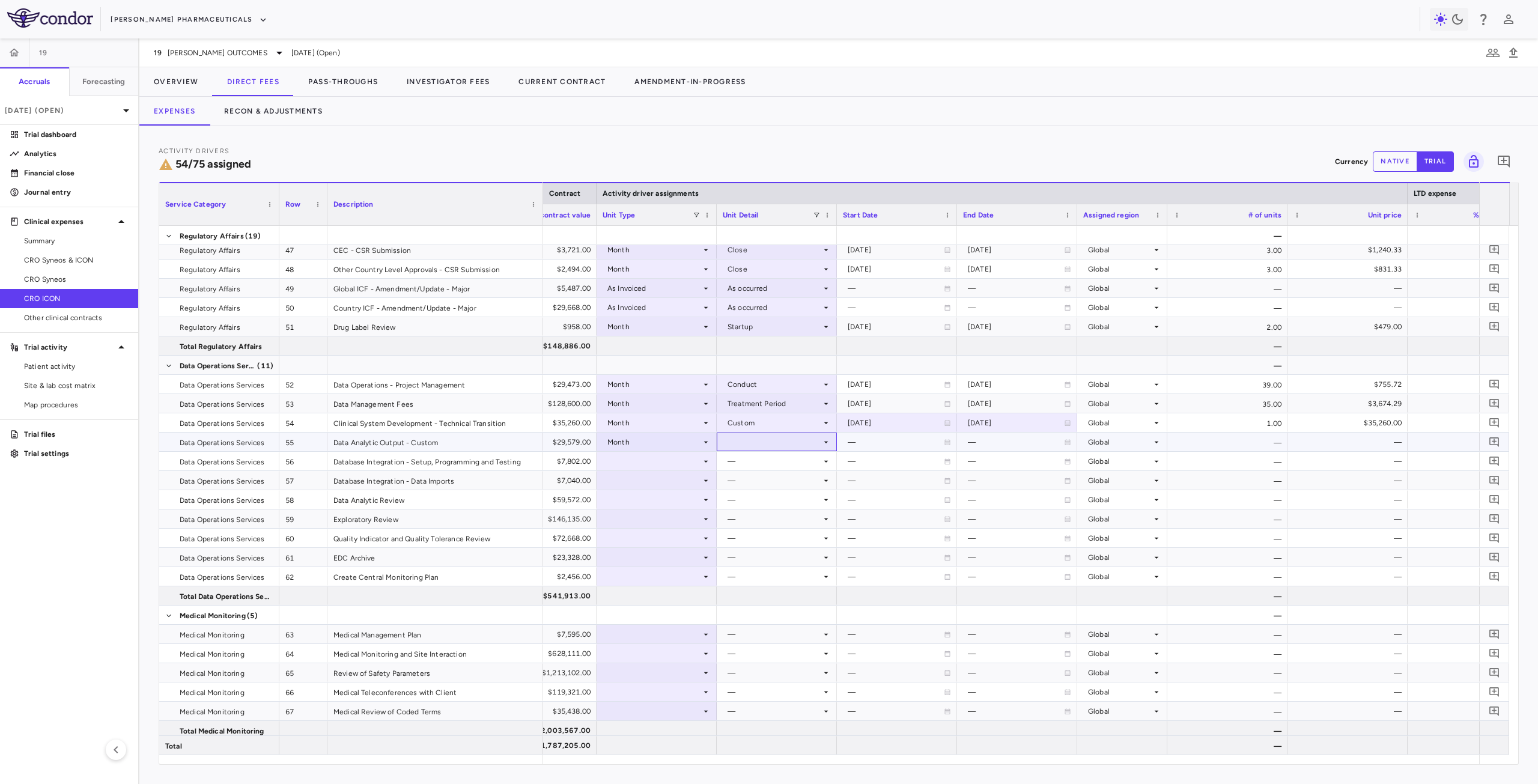
click at [802, 440] on div at bounding box center [777, 442] width 108 height 17
click at [760, 482] on div "Conduct" at bounding box center [759, 482] width 36 height 11
click at [643, 465] on div at bounding box center [656, 461] width 108 height 17
click at [655, 463] on div at bounding box center [656, 461] width 108 height 17
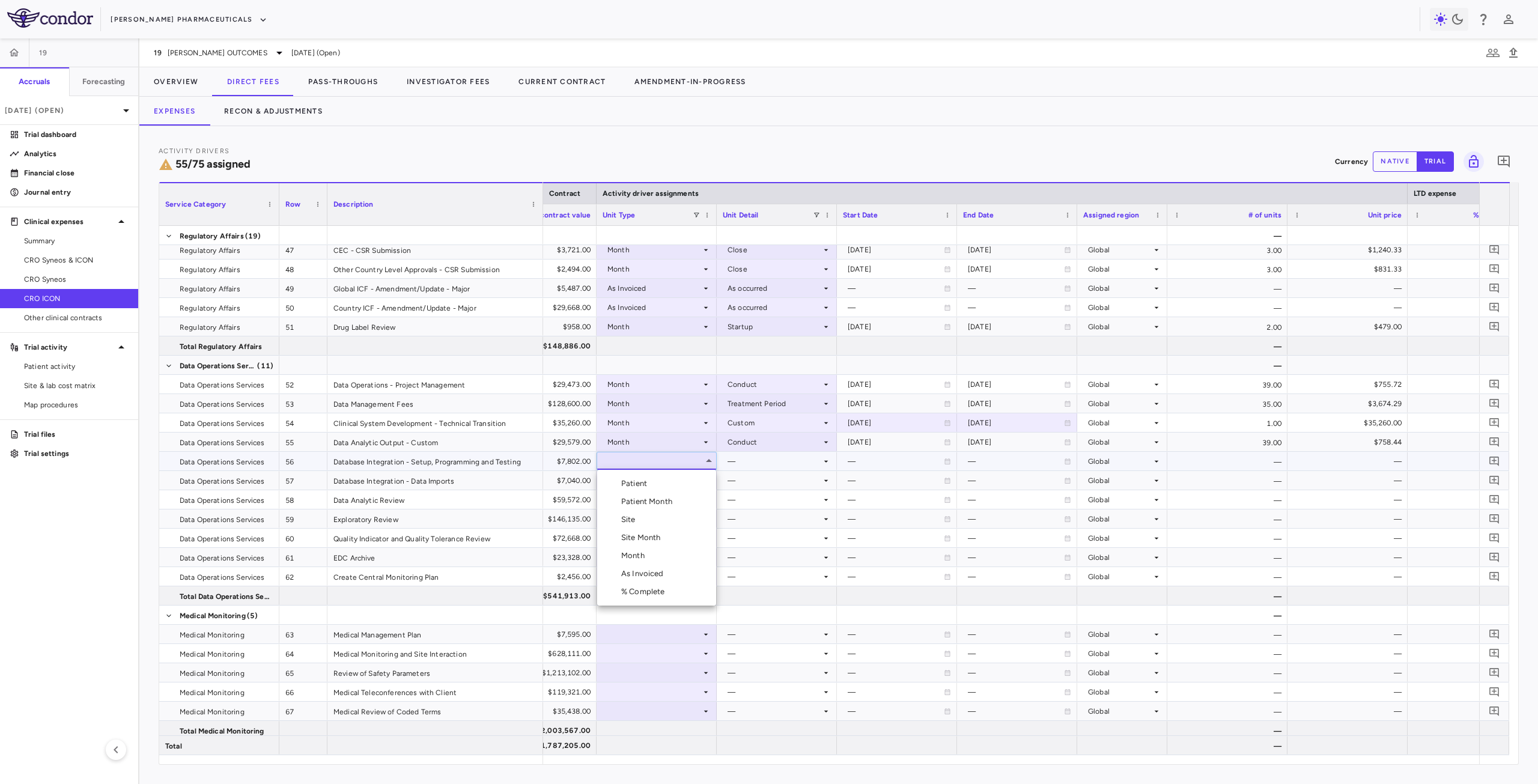
click at [643, 554] on div "Month" at bounding box center [635, 555] width 28 height 11
click at [783, 465] on div at bounding box center [777, 461] width 108 height 17
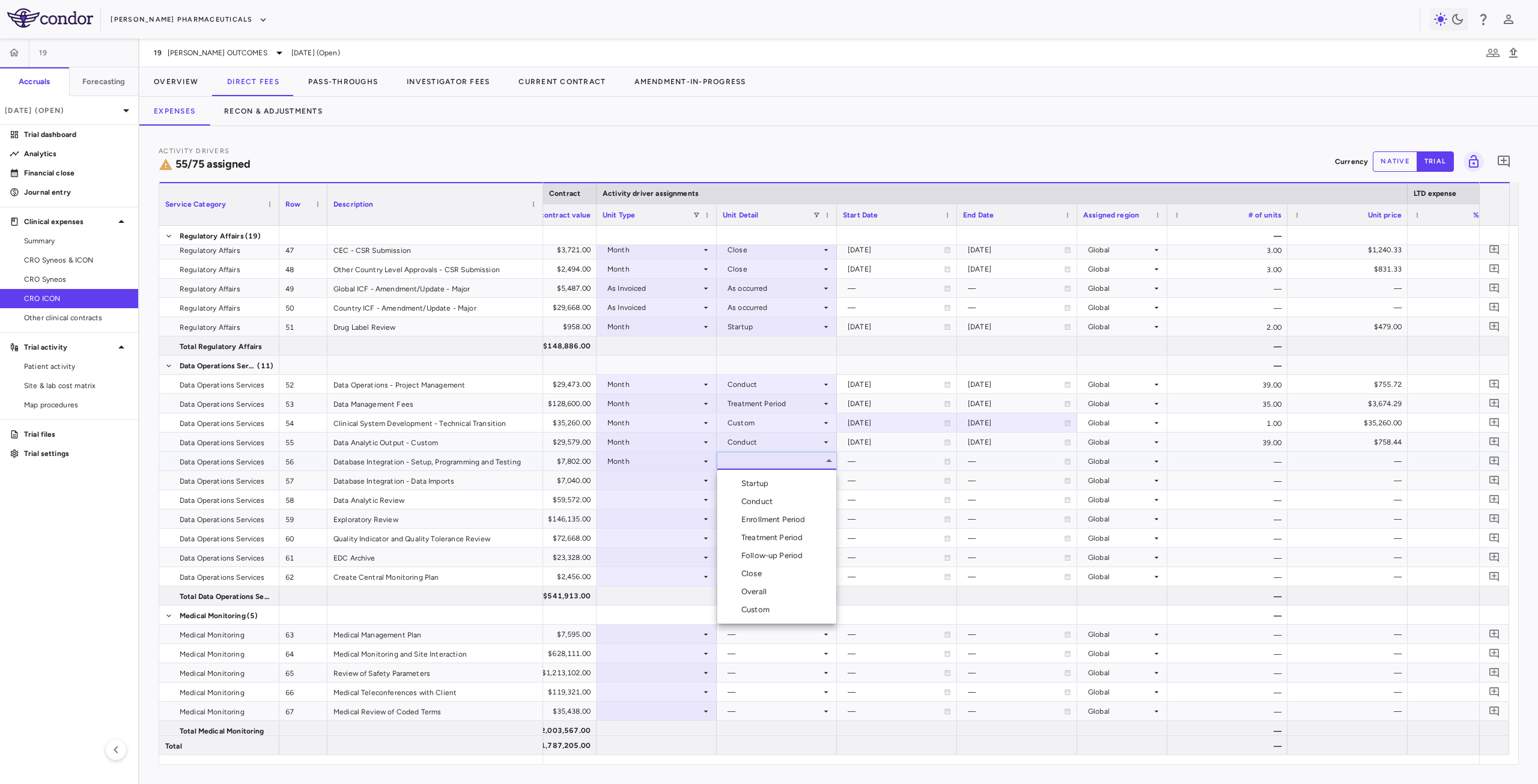
click at [766, 603] on li "Custom" at bounding box center [776, 609] width 119 height 18
click at [1245, 452] on div "—" at bounding box center [1228, 461] width 120 height 19
click at [1238, 440] on div "39.00" at bounding box center [1228, 442] width 120 height 19
click at [695, 482] on div at bounding box center [656, 481] width 108 height 17
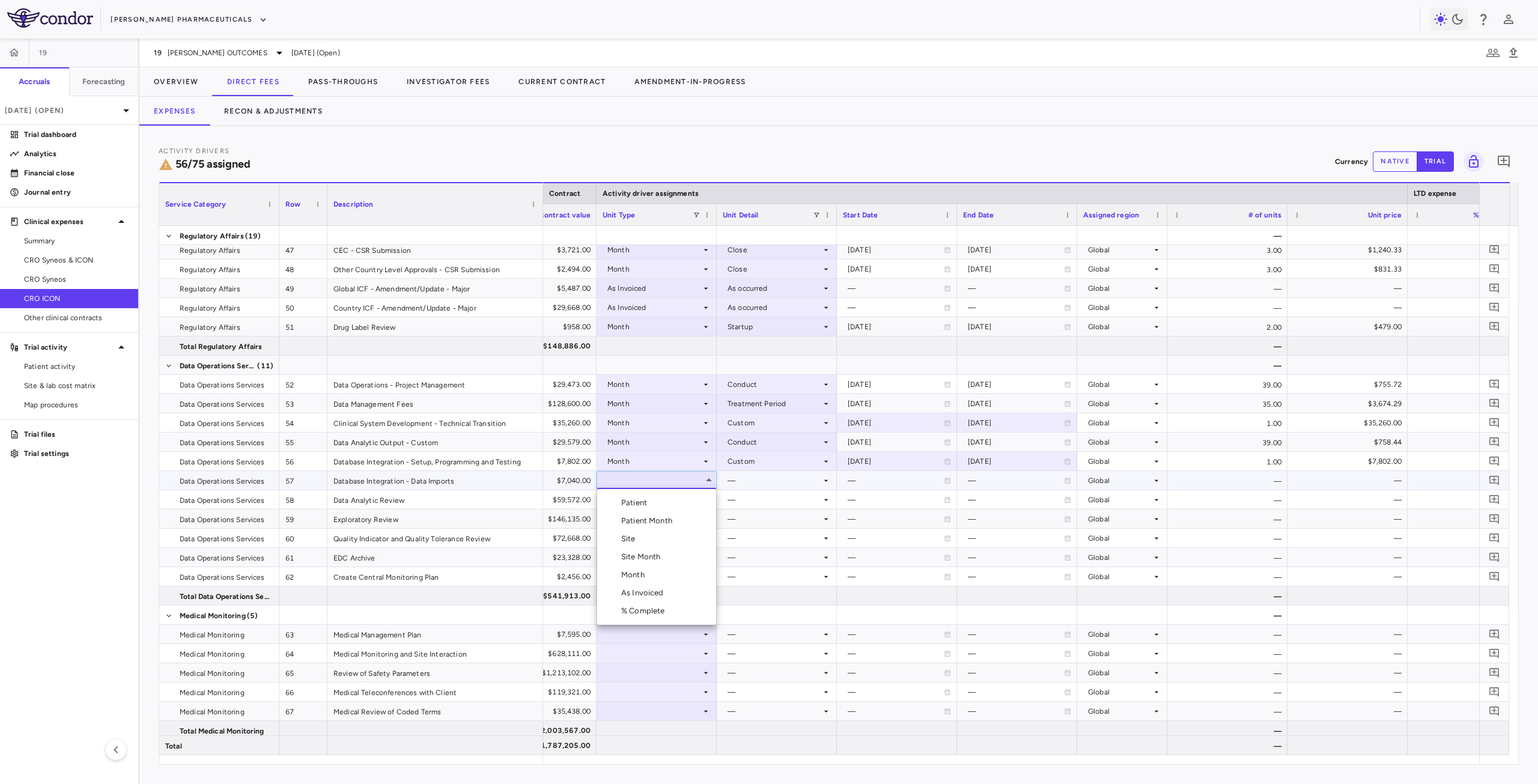
click at [653, 577] on li "Month" at bounding box center [656, 575] width 119 height 18
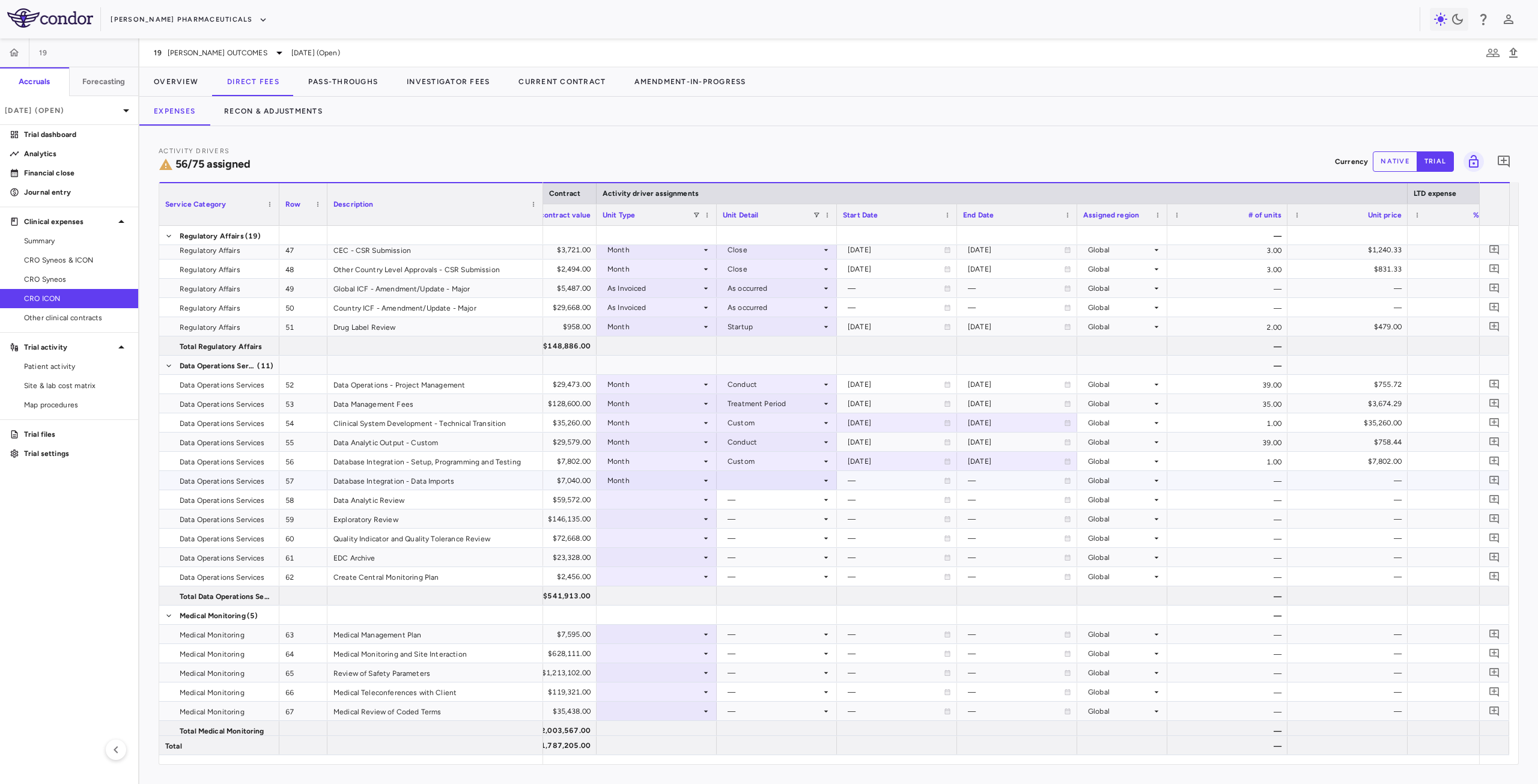
click at [776, 477] on div at bounding box center [777, 481] width 108 height 17
click at [767, 519] on div "Conduct" at bounding box center [759, 521] width 36 height 11
click at [662, 501] on div at bounding box center [656, 500] width 108 height 17
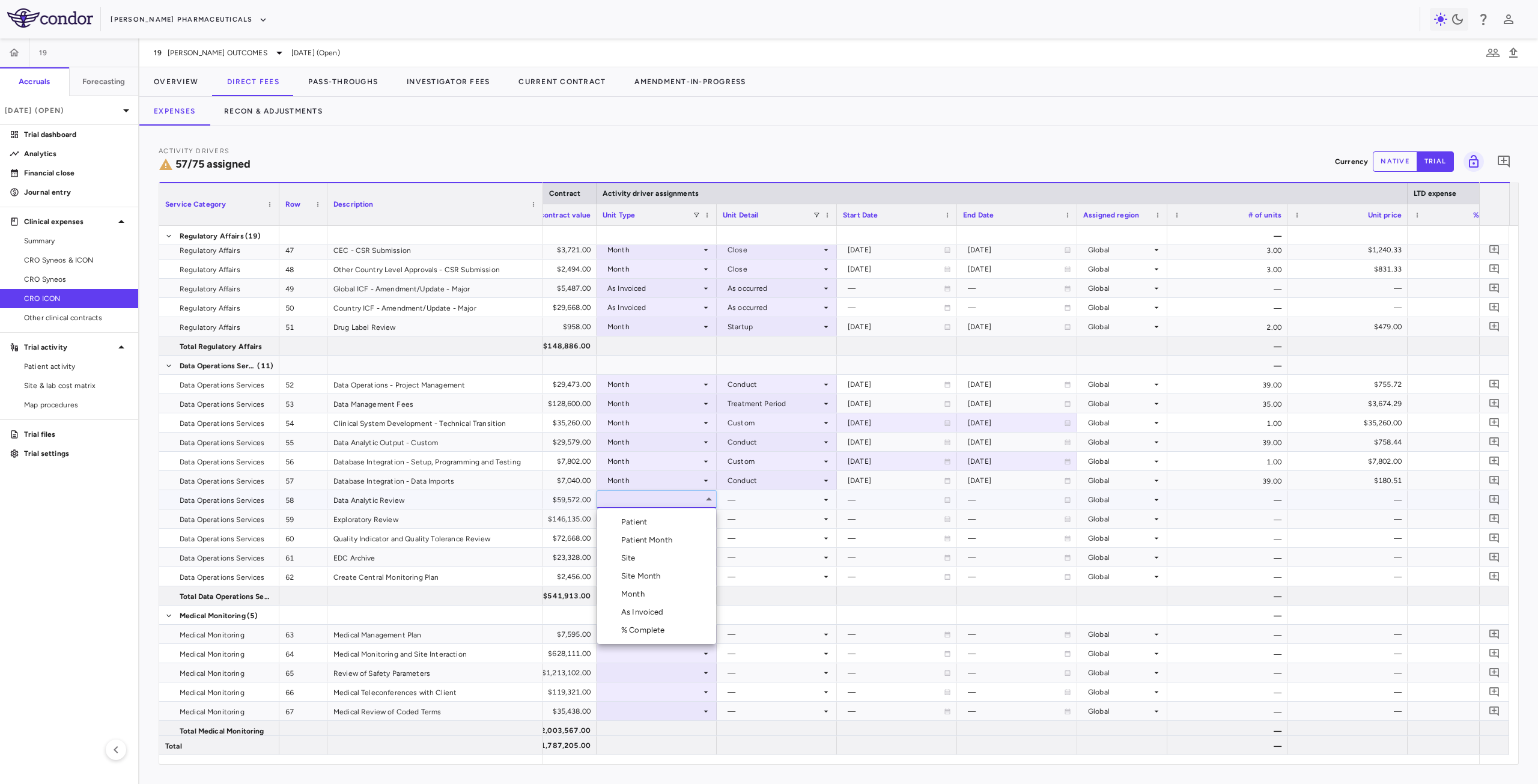
click at [663, 601] on li "Month" at bounding box center [656, 594] width 119 height 18
click at [765, 503] on div at bounding box center [777, 500] width 108 height 17
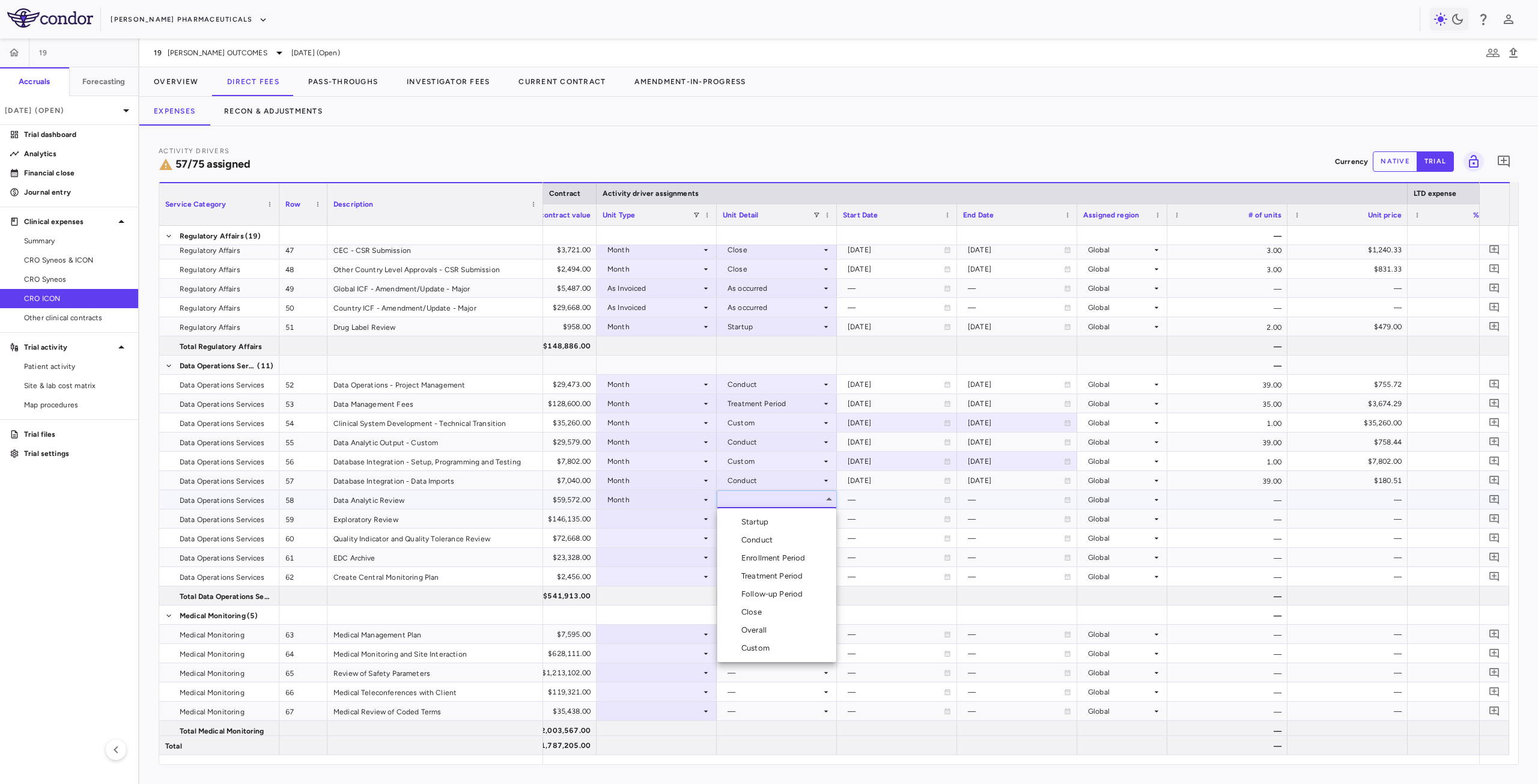
click at [759, 577] on div "Treatment Period" at bounding box center [774, 576] width 66 height 11
click at [642, 522] on div at bounding box center [656, 518] width 108 height 17
click at [661, 516] on div at bounding box center [656, 518] width 108 height 17
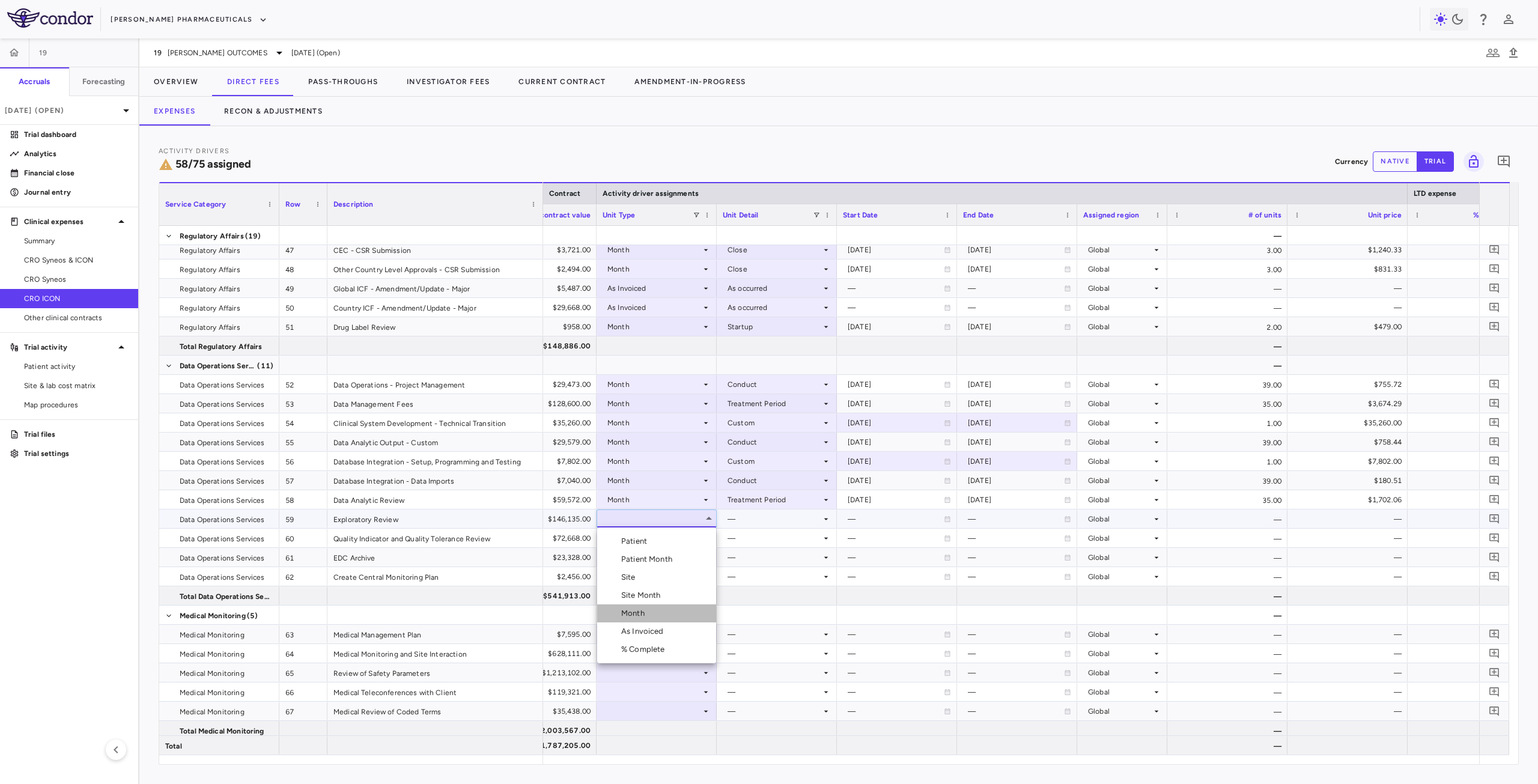
click at [644, 607] on li "Month" at bounding box center [656, 613] width 119 height 18
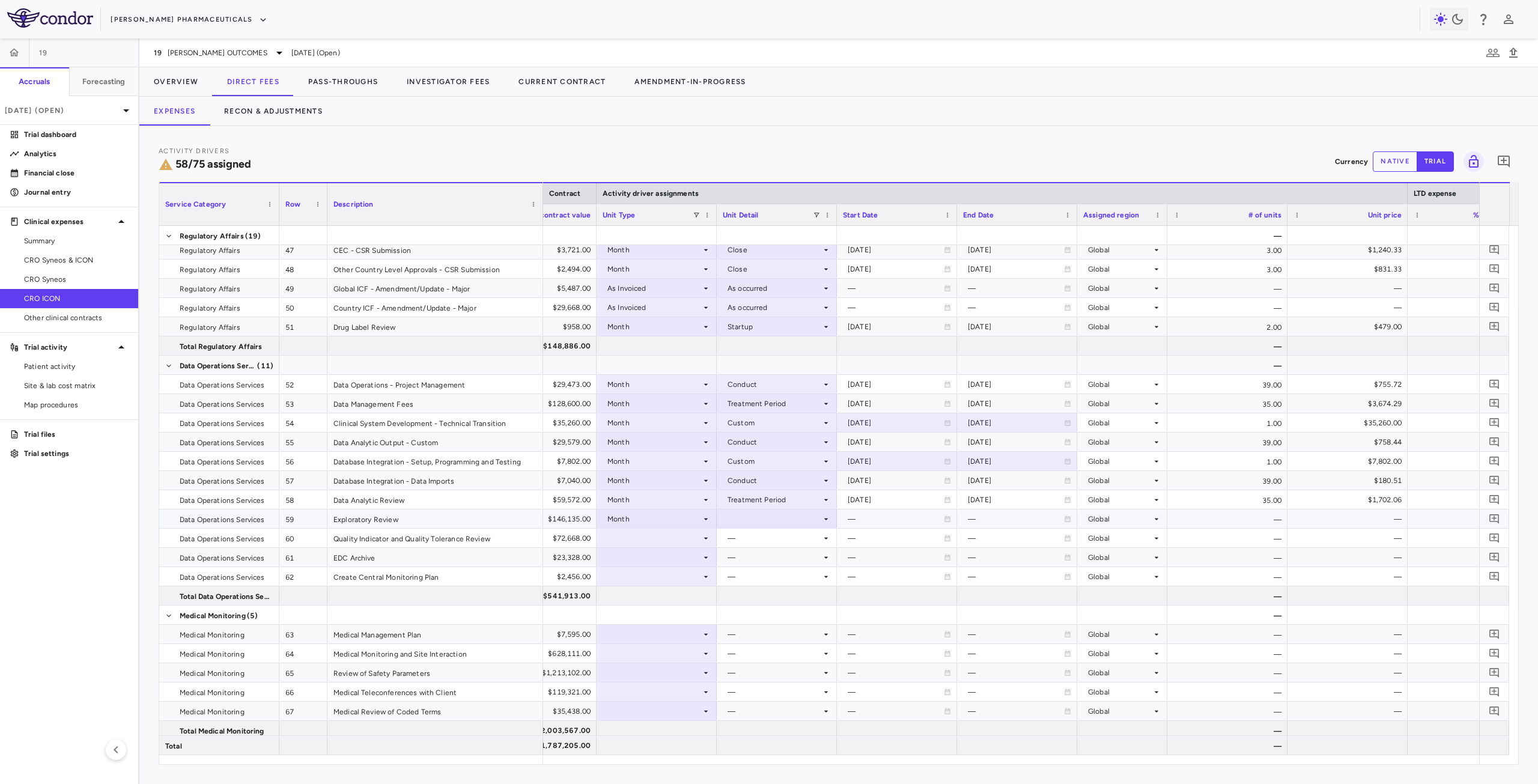
click at [767, 520] on div at bounding box center [777, 518] width 108 height 17
click at [774, 595] on div "Treatment Period" at bounding box center [774, 595] width 66 height 11
click at [624, 540] on div at bounding box center [656, 538] width 108 height 17
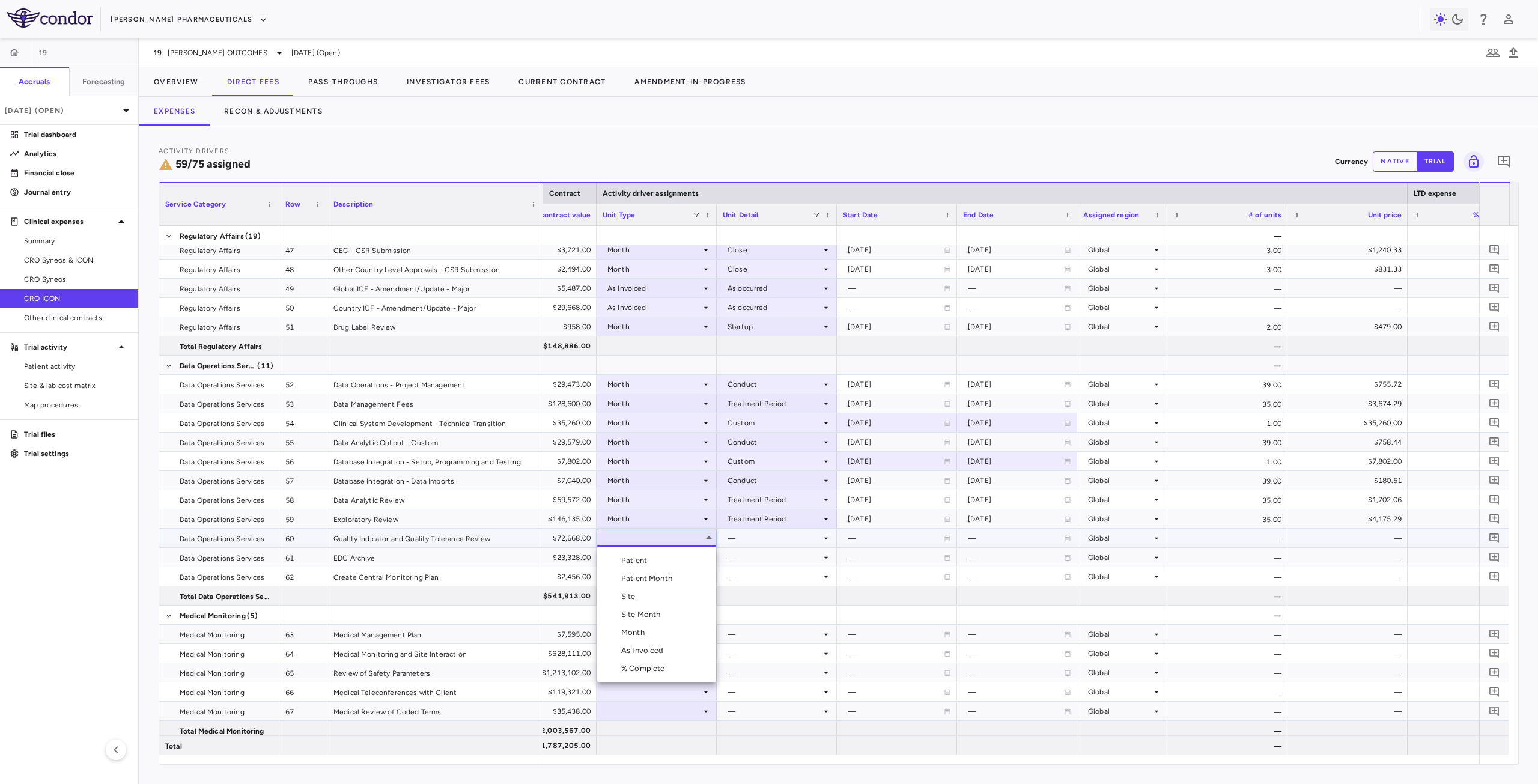
click at [654, 633] on li "Month" at bounding box center [656, 632] width 119 height 18
click at [783, 545] on div at bounding box center [777, 538] width 108 height 17
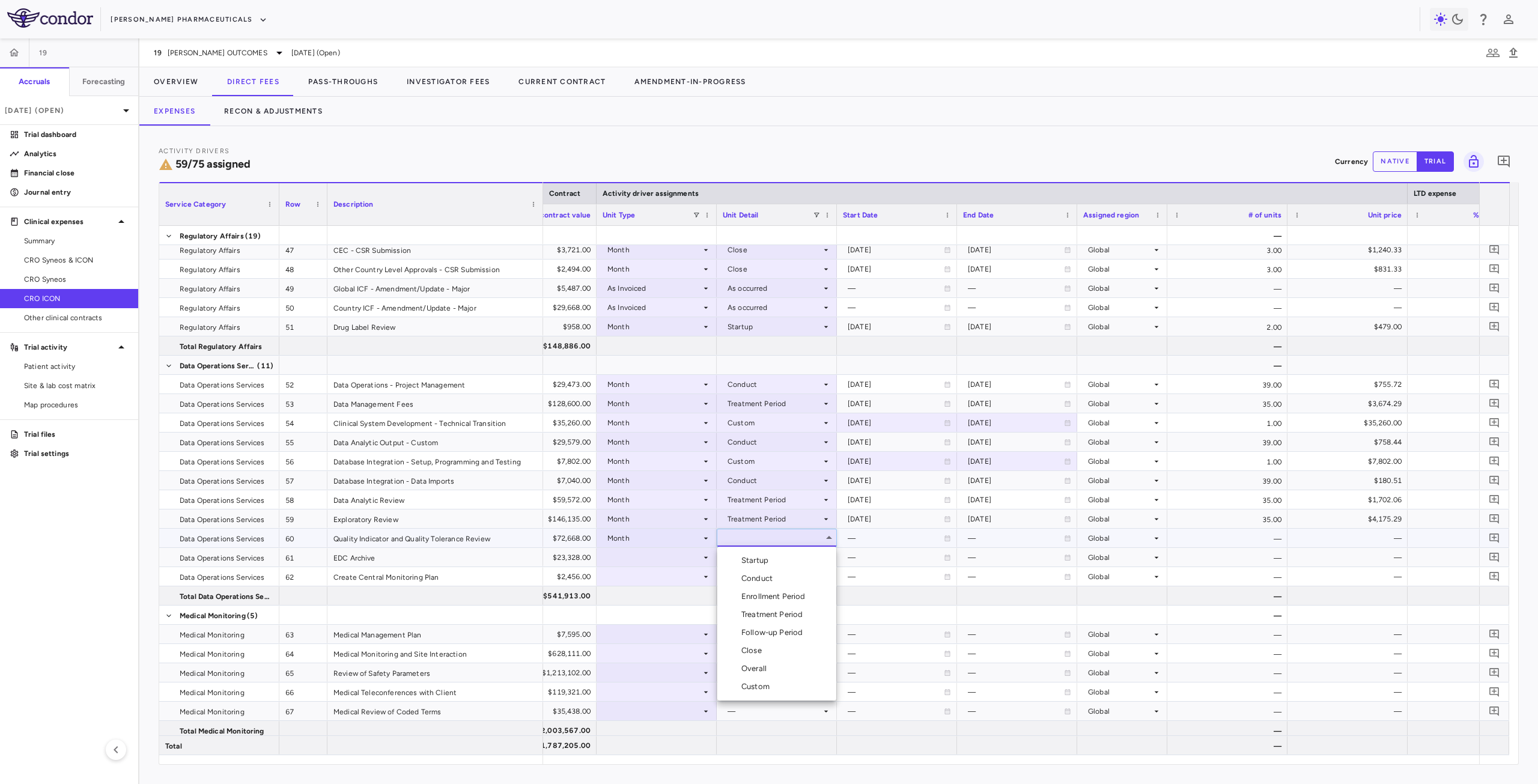
click at [771, 689] on div "Custom" at bounding box center [757, 686] width 33 height 11
click at [861, 538] on div at bounding box center [897, 538] width 108 height 17
click at [880, 542] on input "**********" at bounding box center [887, 539] width 98 height 20
type input "**********"
click at [986, 540] on div at bounding box center [1017, 538] width 108 height 17
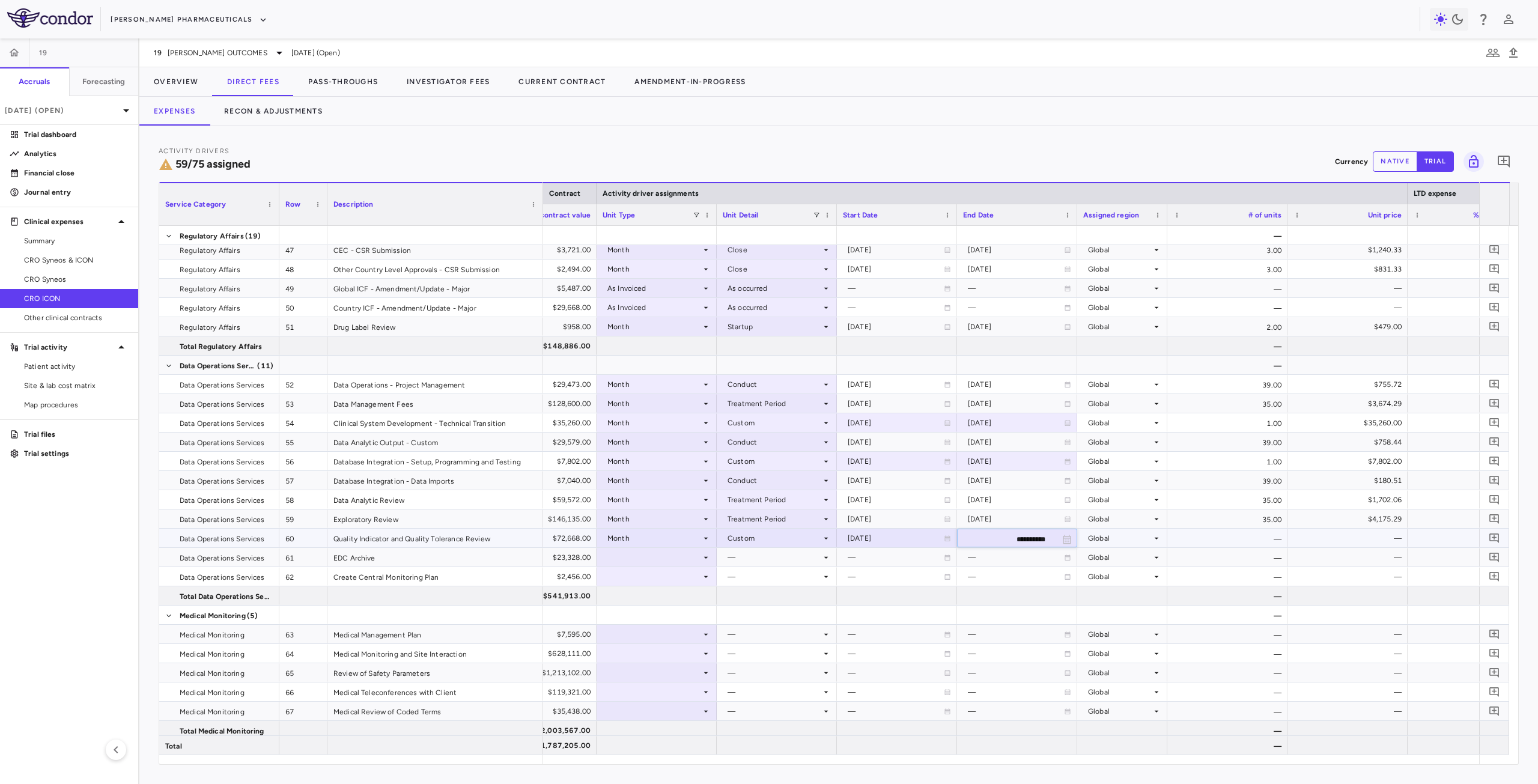
click at [1001, 540] on input "**********" at bounding box center [1007, 539] width 98 height 20
type input "**********"
click at [568, 558] on div "$23,328.00" at bounding box center [539, 558] width 104 height 19
click at [695, 559] on div at bounding box center [656, 557] width 108 height 17
click at [649, 649] on div "Month" at bounding box center [635, 652] width 28 height 11
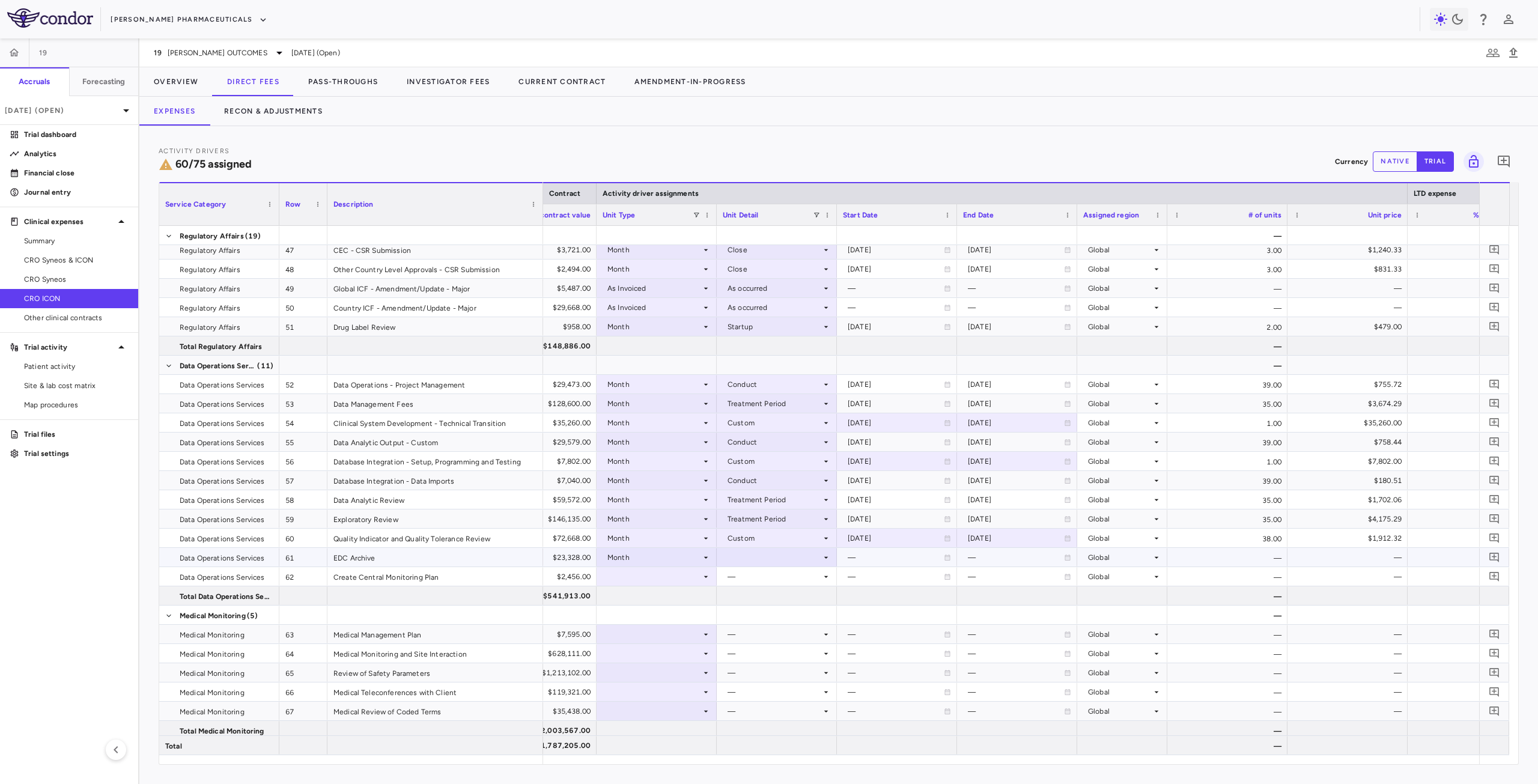
click at [775, 561] on div at bounding box center [777, 557] width 108 height 17
click at [766, 665] on div "Close" at bounding box center [753, 670] width 25 height 11
click at [641, 586] on div at bounding box center [656, 595] width 120 height 19
click at [649, 578] on div at bounding box center [656, 577] width 108 height 17
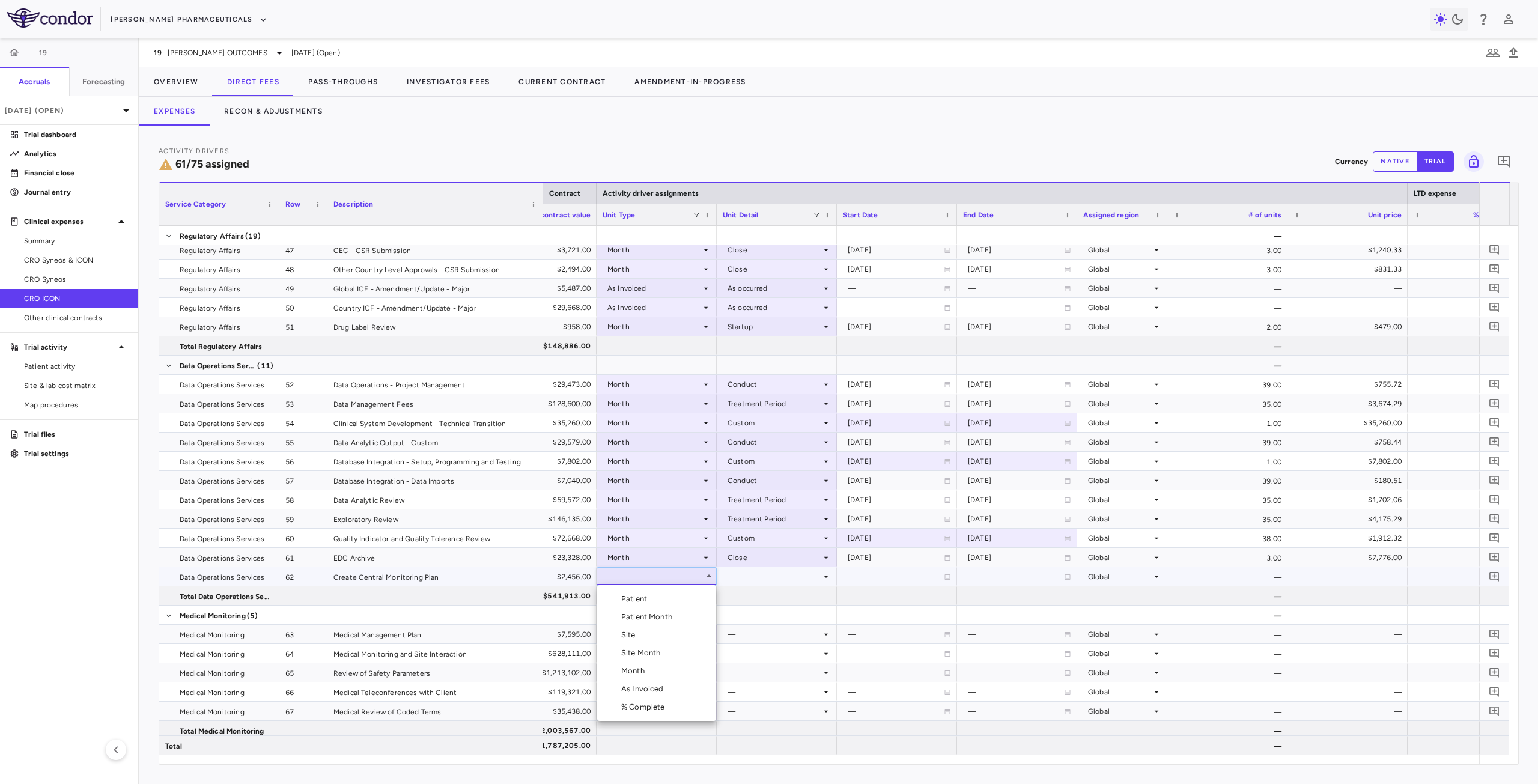
click at [648, 667] on div "Month" at bounding box center [635, 671] width 28 height 11
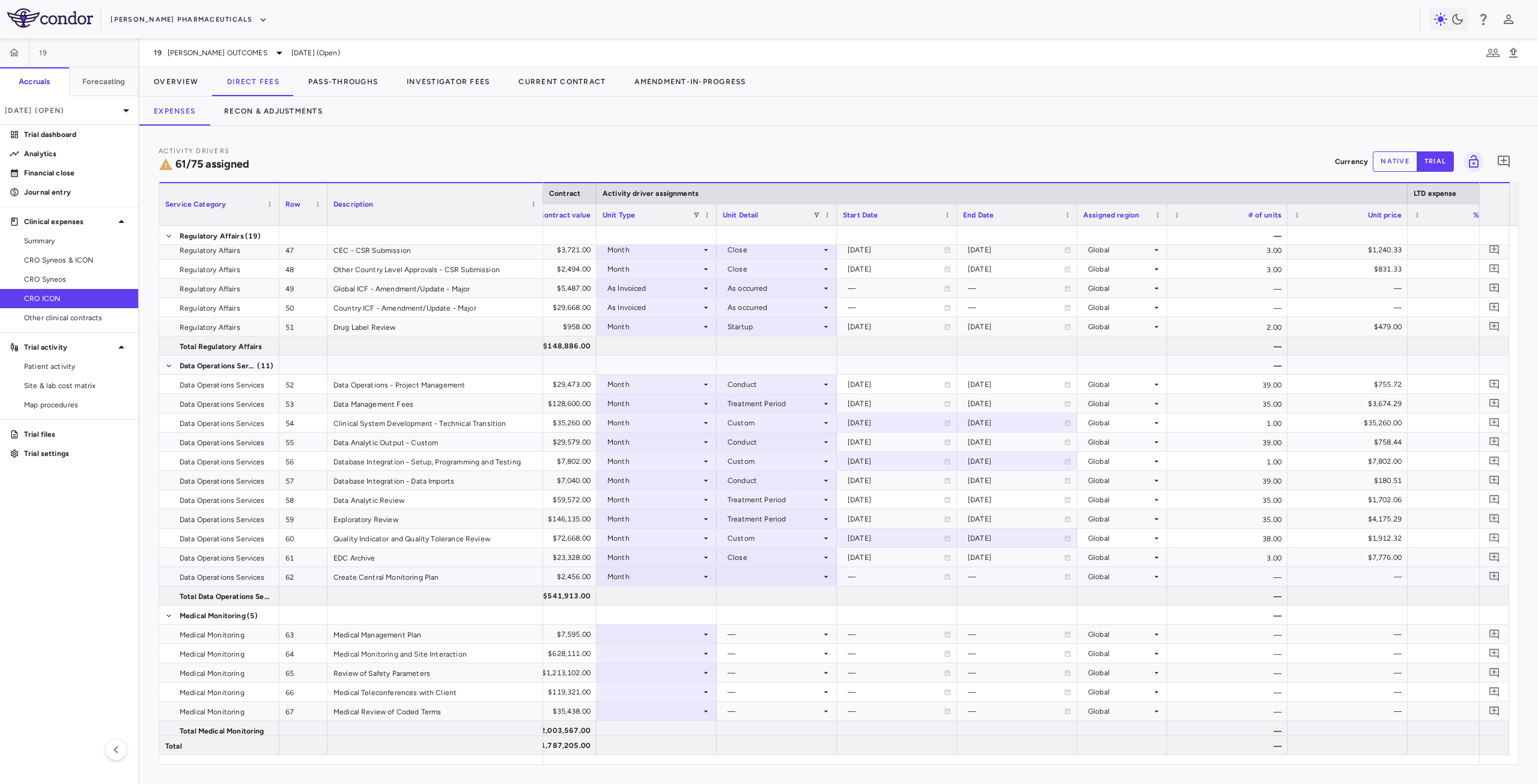
click at [757, 574] on div at bounding box center [777, 577] width 108 height 17
click at [774, 725] on div "Custom" at bounding box center [757, 725] width 33 height 11
click at [863, 578] on div at bounding box center [897, 577] width 108 height 17
click at [872, 580] on input "**********" at bounding box center [887, 578] width 98 height 20
type input "**********"
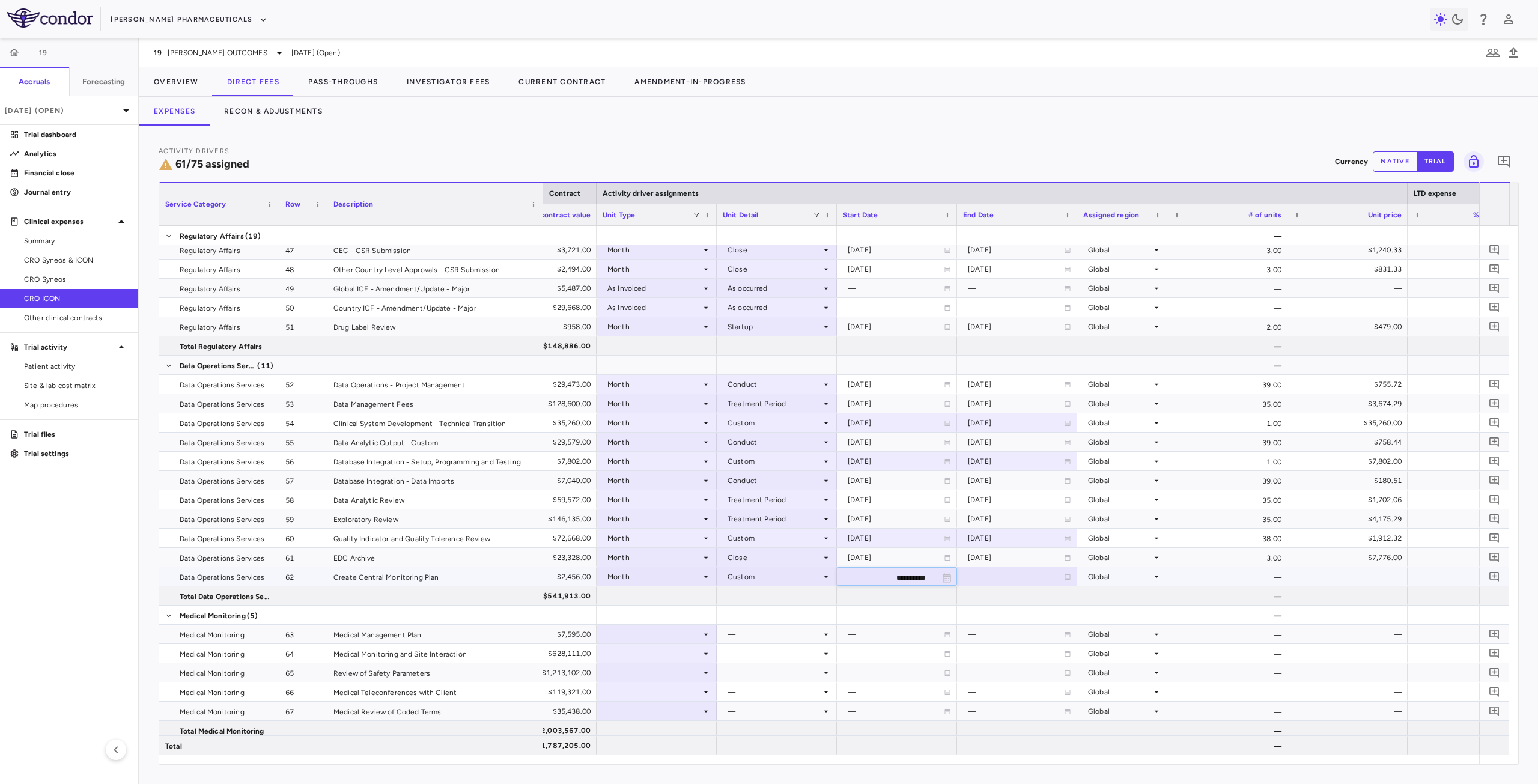
click at [974, 572] on div at bounding box center [1017, 577] width 108 height 17
click at [990, 576] on input "**********" at bounding box center [1007, 578] width 98 height 20
type input "**********"
click at [385, 572] on div "Create Central Monitoring Plan" at bounding box center [435, 577] width 216 height 19
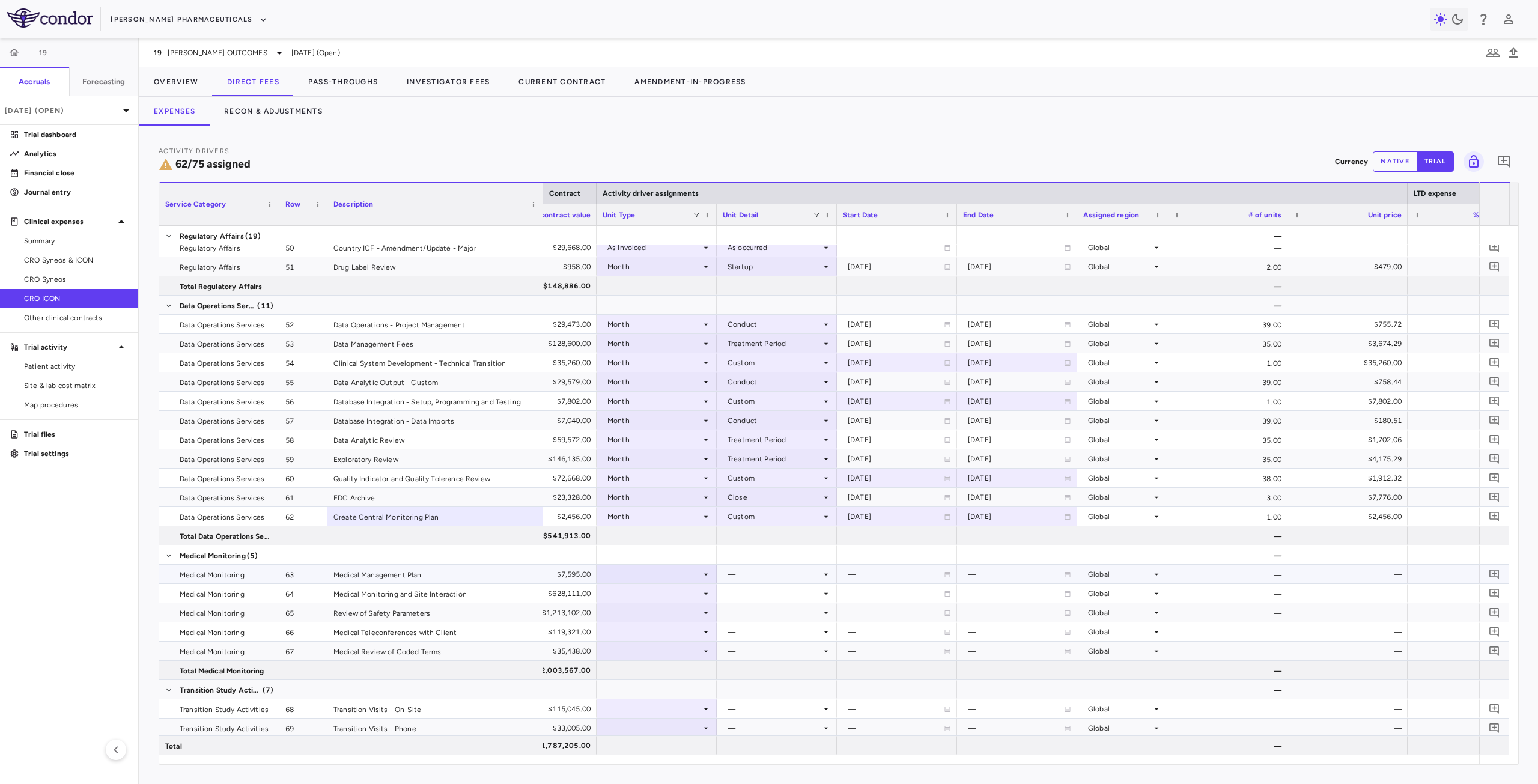
scroll to position [1382, 0]
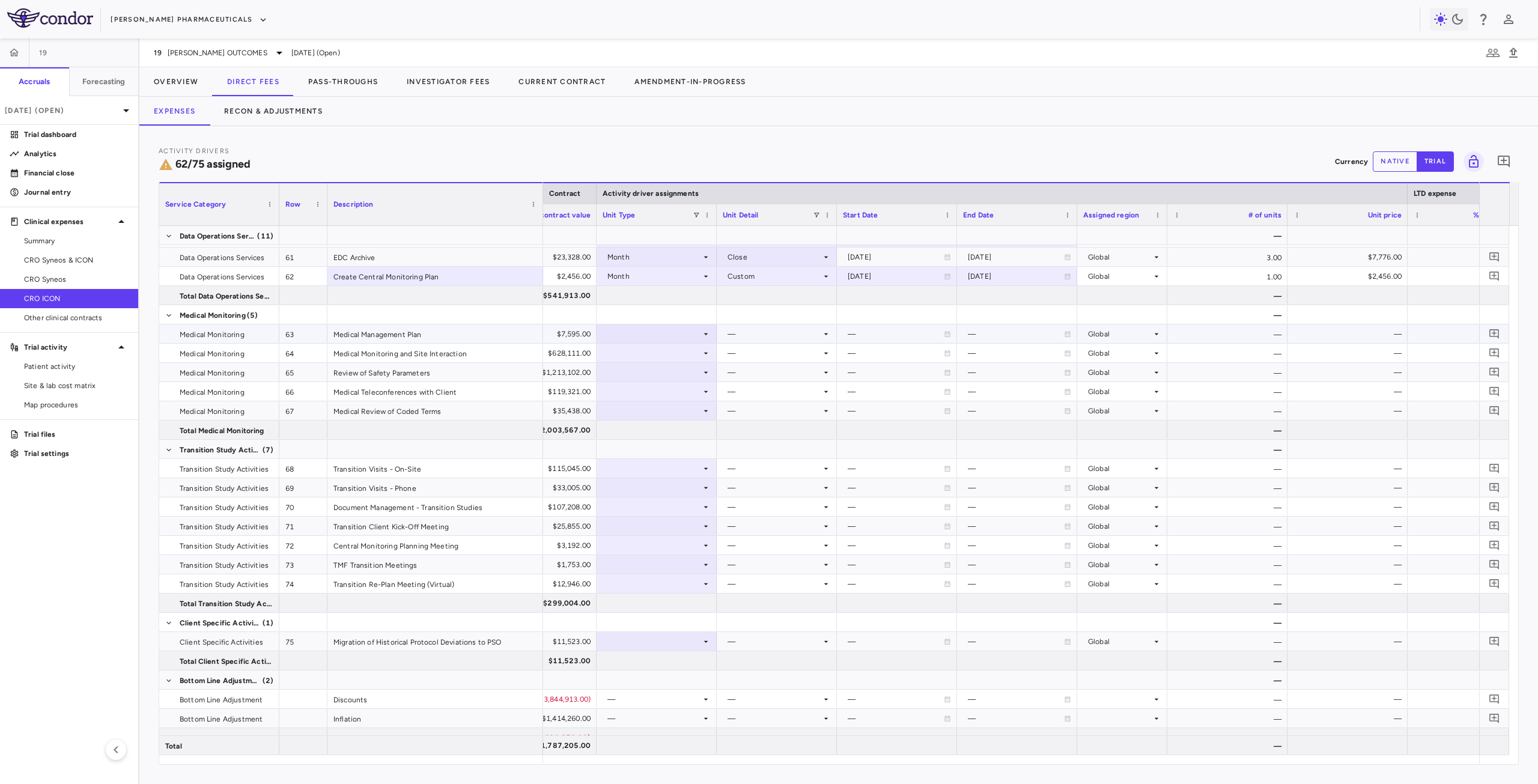
click at [667, 335] on div at bounding box center [656, 333] width 108 height 17
click at [649, 425] on div "Month" at bounding box center [635, 428] width 28 height 11
click at [775, 331] on div at bounding box center [777, 333] width 108 height 17
click at [774, 356] on li "Startup" at bounding box center [776, 356] width 119 height 18
click at [655, 350] on div at bounding box center [656, 353] width 108 height 17
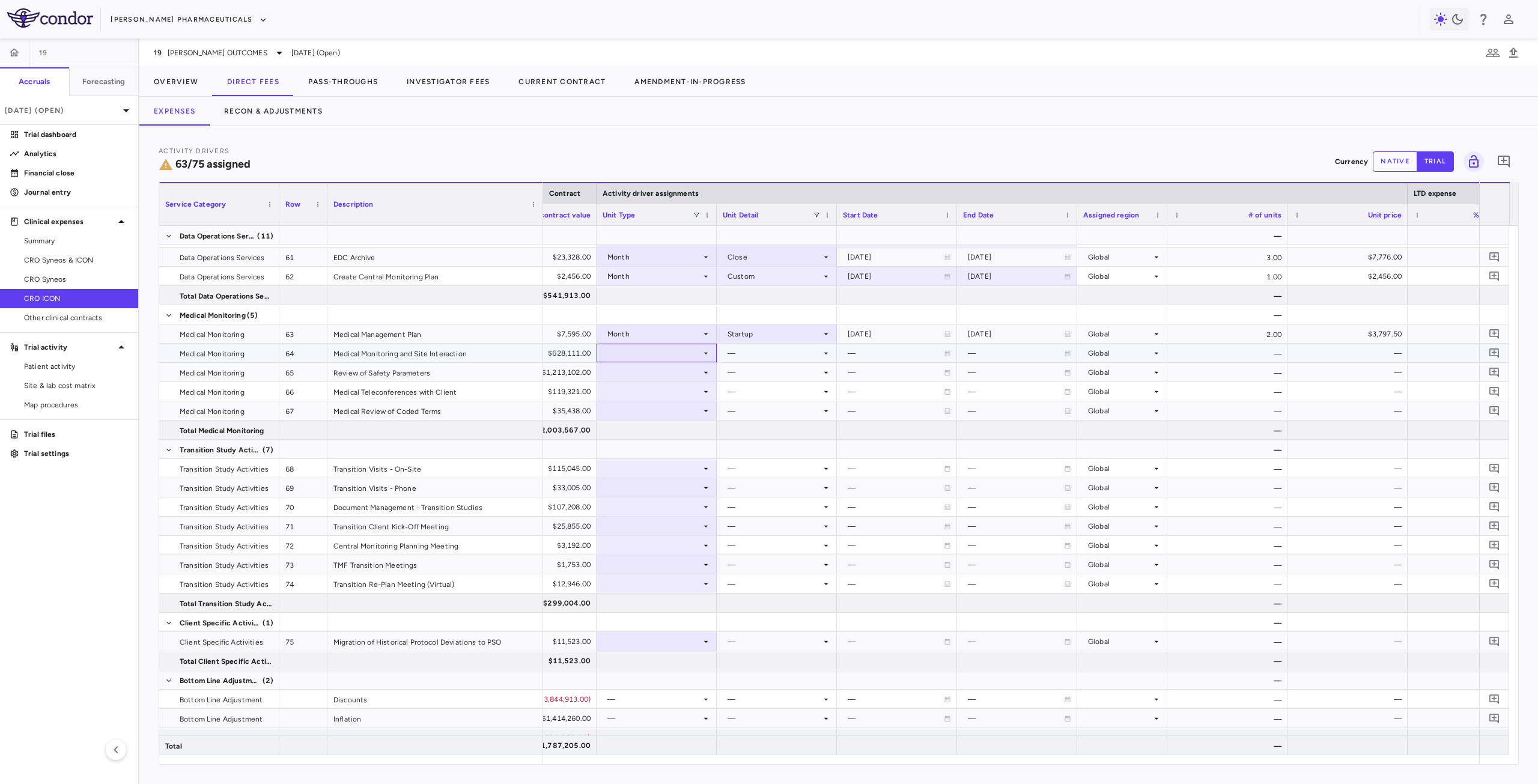
click at [662, 356] on div at bounding box center [656, 353] width 108 height 17
click at [642, 440] on li "Month" at bounding box center [656, 447] width 119 height 18
click at [763, 343] on div "Startup" at bounding box center [777, 334] width 120 height 19
click at [853, 357] on div at bounding box center [769, 392] width 1538 height 784
click at [775, 356] on div at bounding box center [777, 353] width 108 height 17
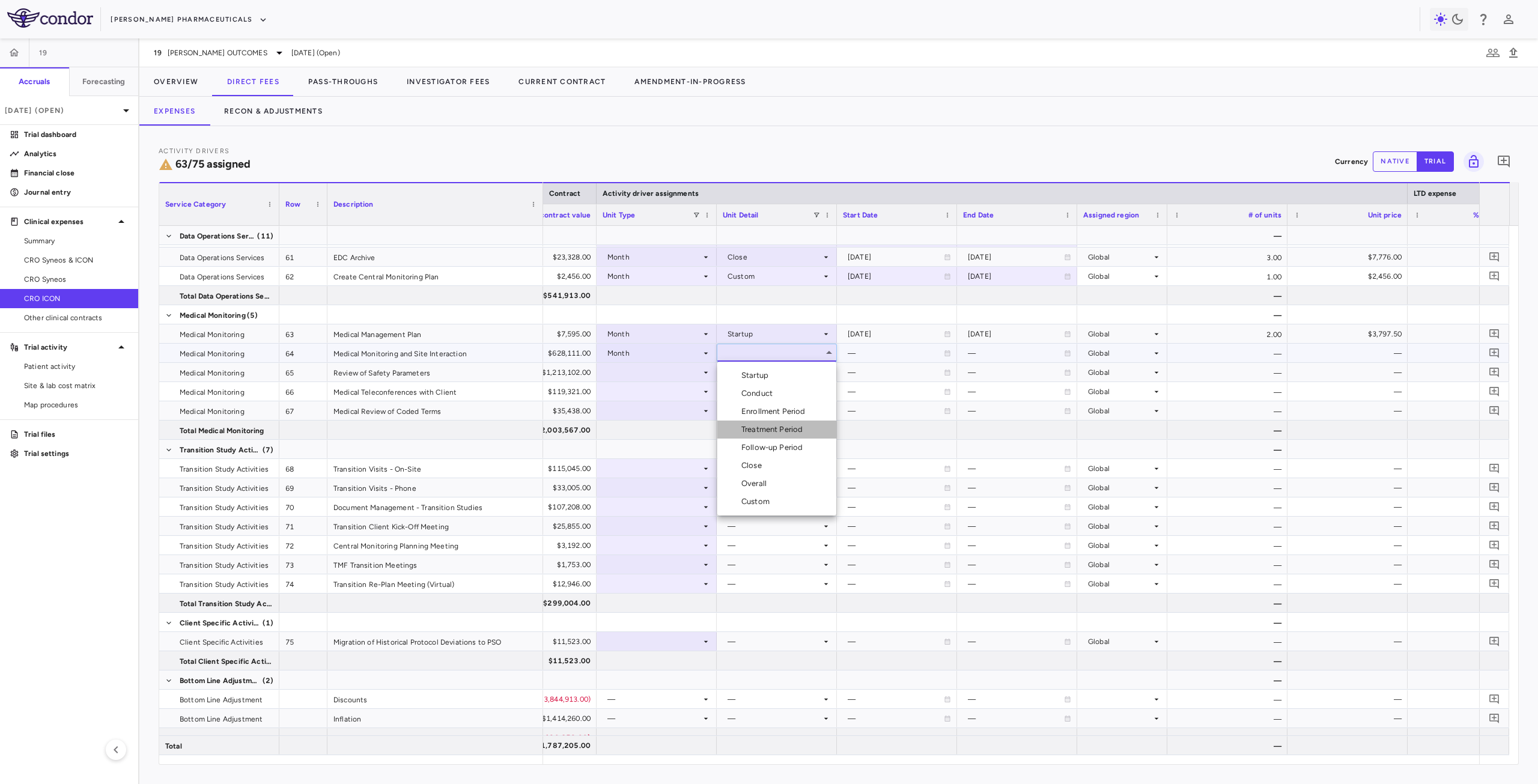
click at [763, 429] on div "Treatment Period" at bounding box center [774, 429] width 66 height 11
click at [657, 373] on div at bounding box center [656, 372] width 108 height 17
click at [644, 373] on div at bounding box center [656, 372] width 108 height 17
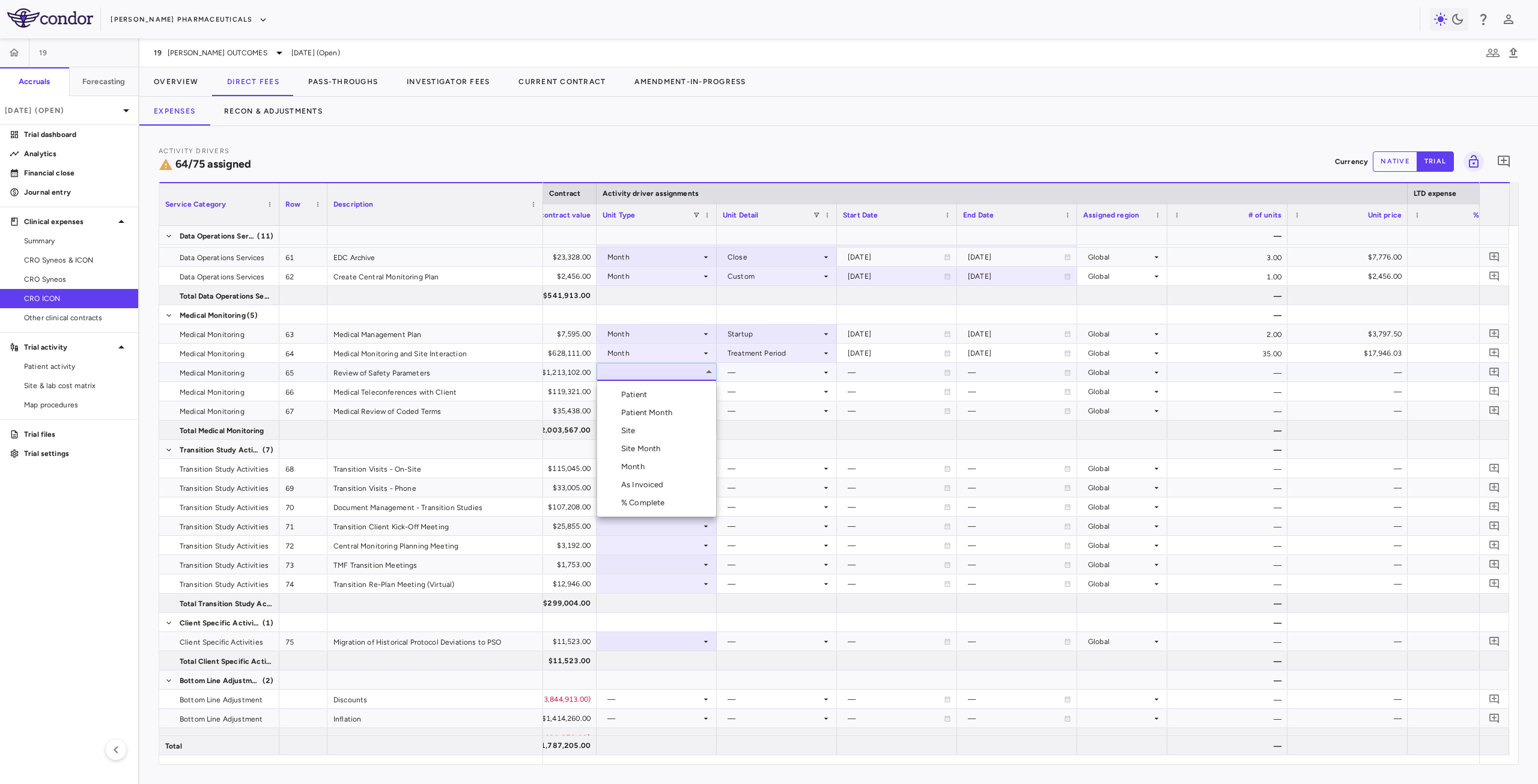
click at [641, 467] on div "Month" at bounding box center [635, 467] width 28 height 11
click at [764, 367] on div at bounding box center [777, 372] width 108 height 17
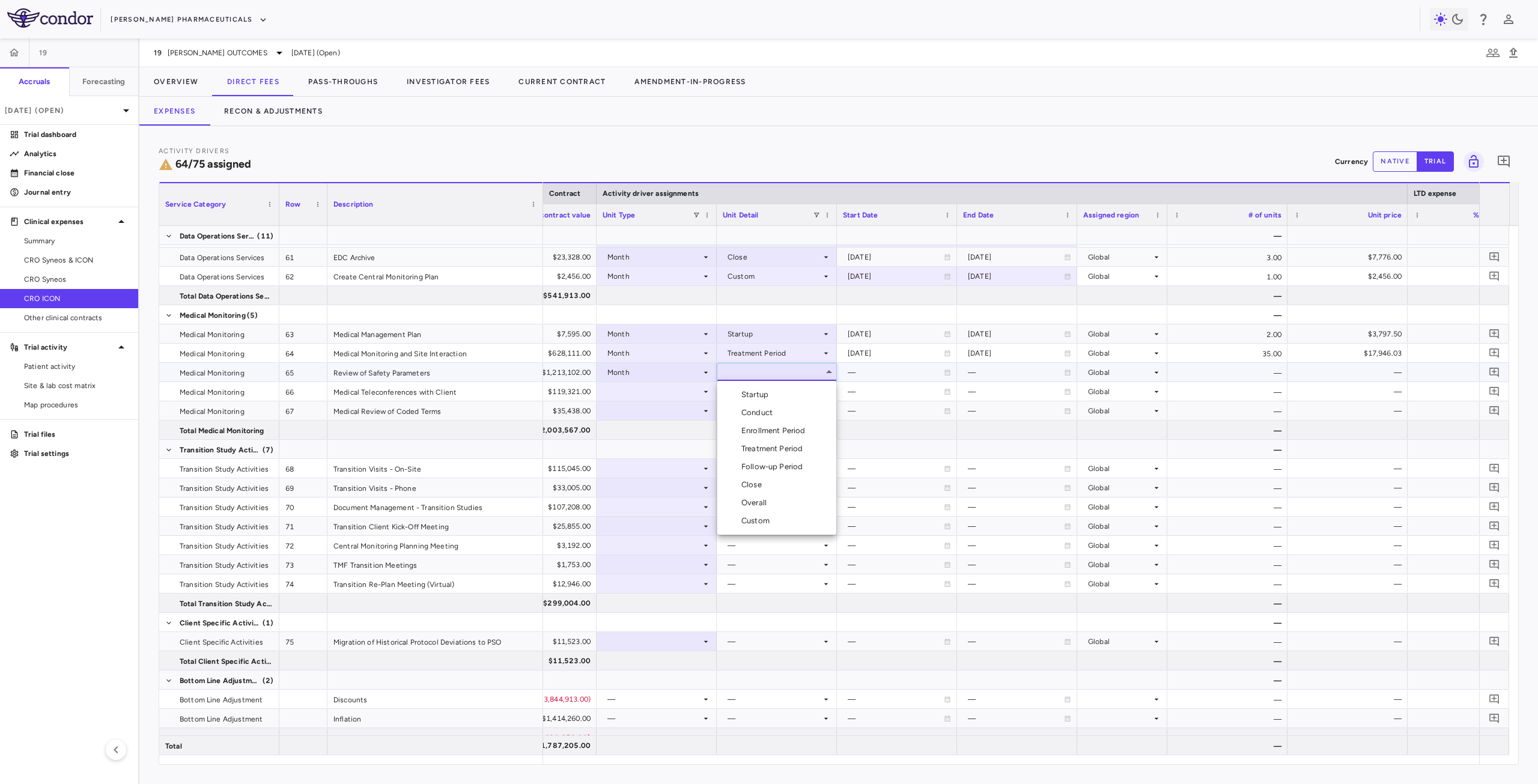
click at [770, 443] on li "Treatment Period" at bounding box center [776, 448] width 119 height 18
click at [685, 394] on div at bounding box center [656, 392] width 108 height 17
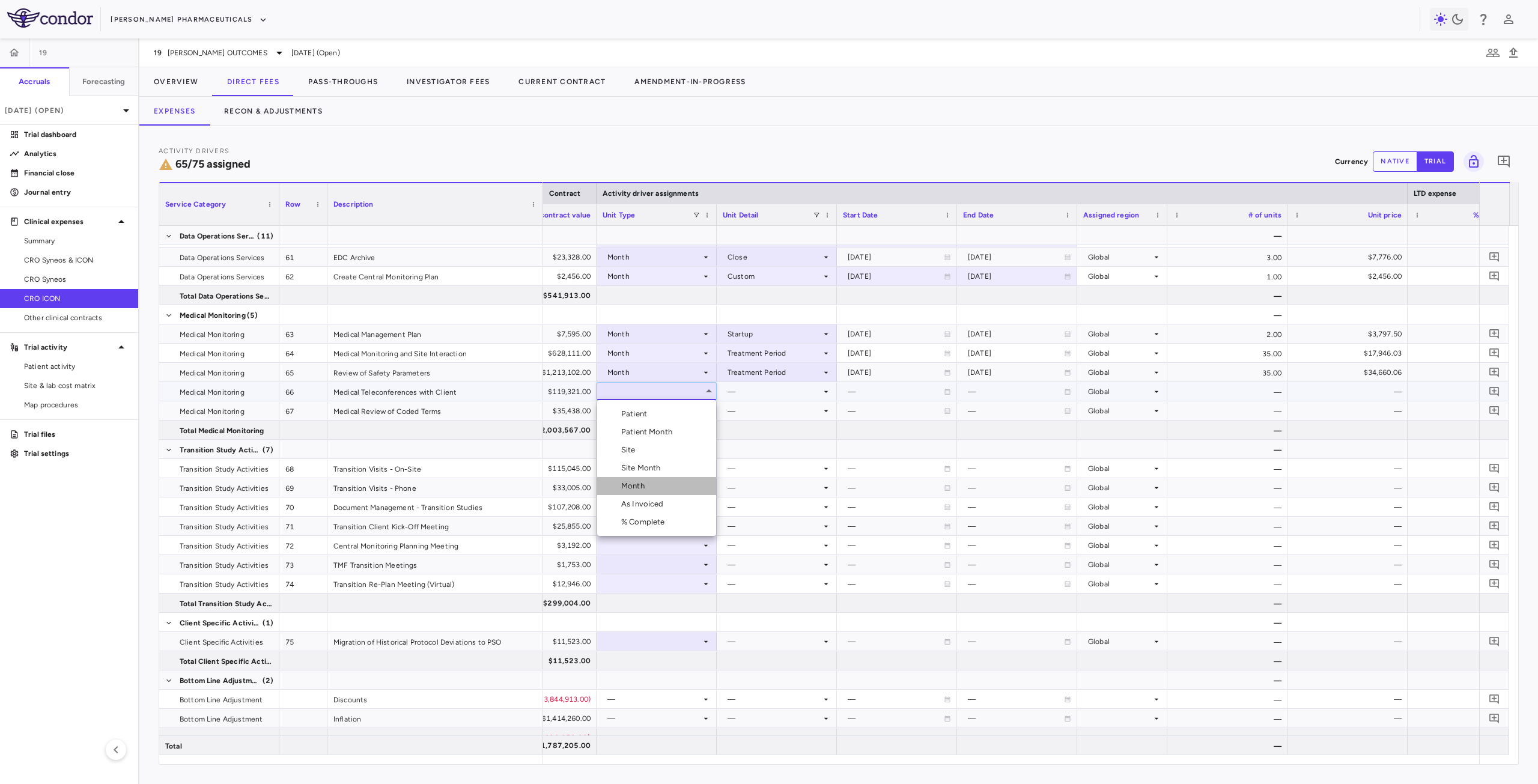
click at [643, 488] on div "Month" at bounding box center [635, 486] width 28 height 11
click at [769, 398] on div at bounding box center [777, 392] width 108 height 17
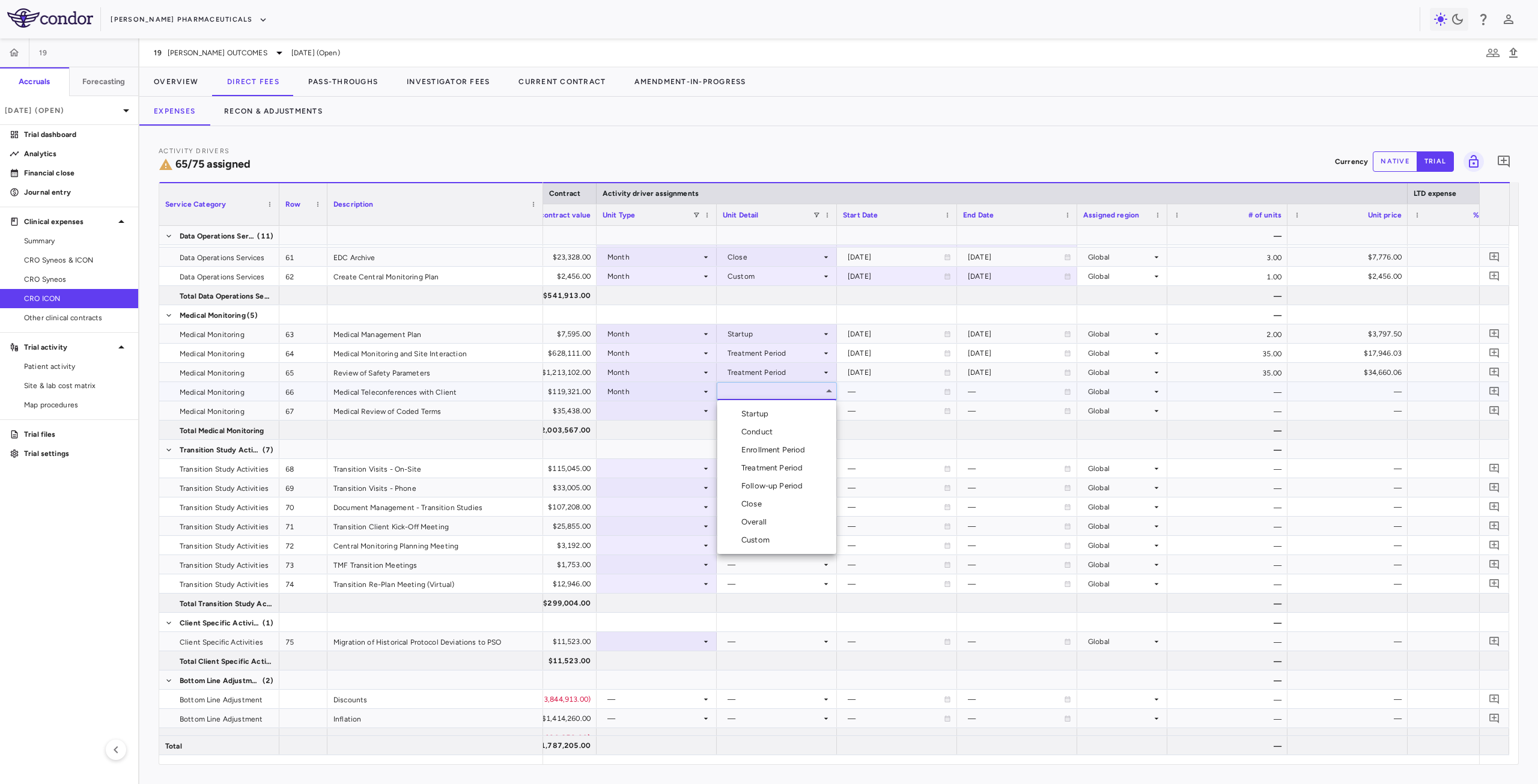
click at [780, 465] on div "Treatment Period" at bounding box center [774, 468] width 66 height 11
click at [660, 411] on div at bounding box center [656, 410] width 108 height 17
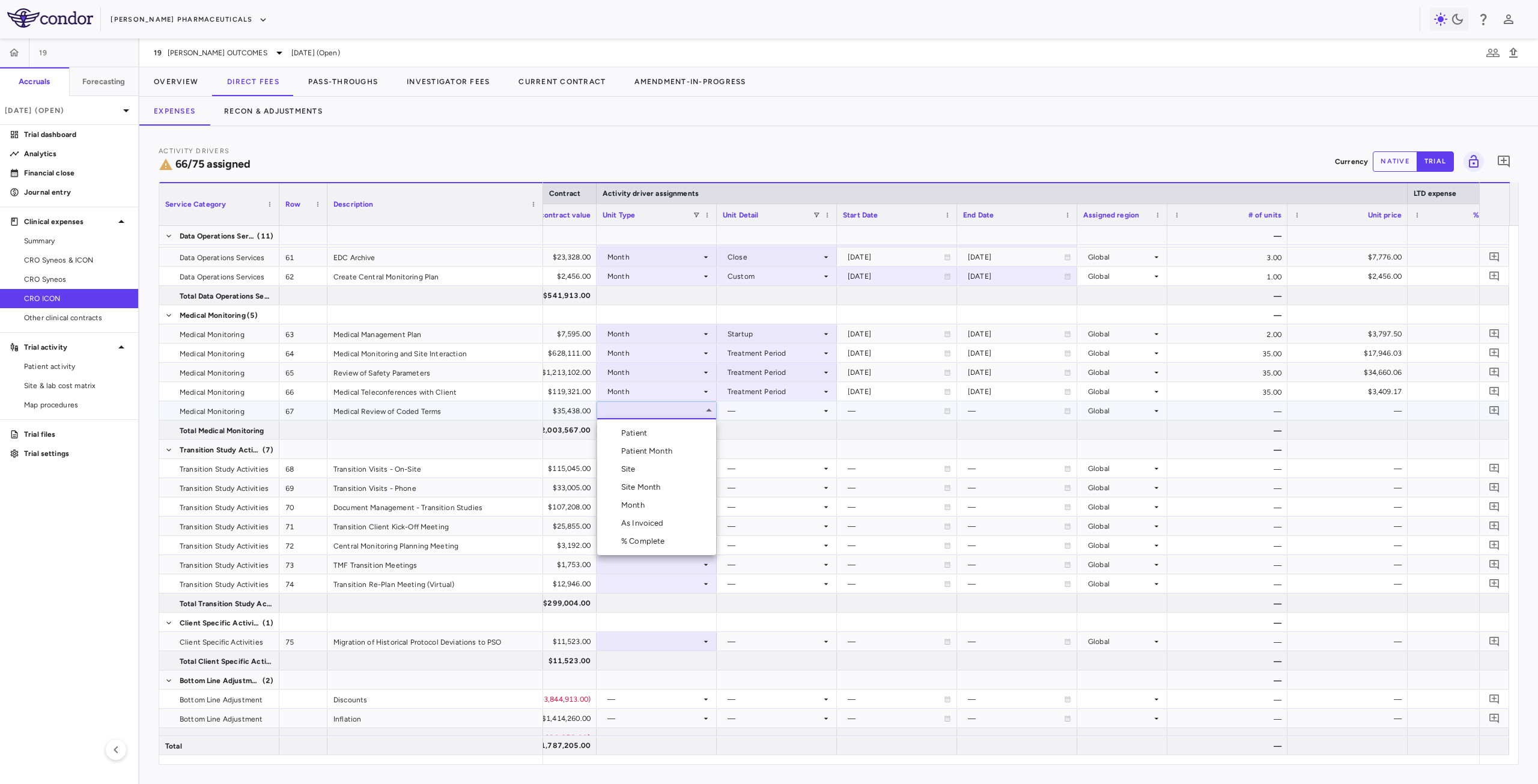
click at [643, 502] on div "Month" at bounding box center [635, 505] width 28 height 11
click at [781, 407] on div at bounding box center [777, 410] width 108 height 17
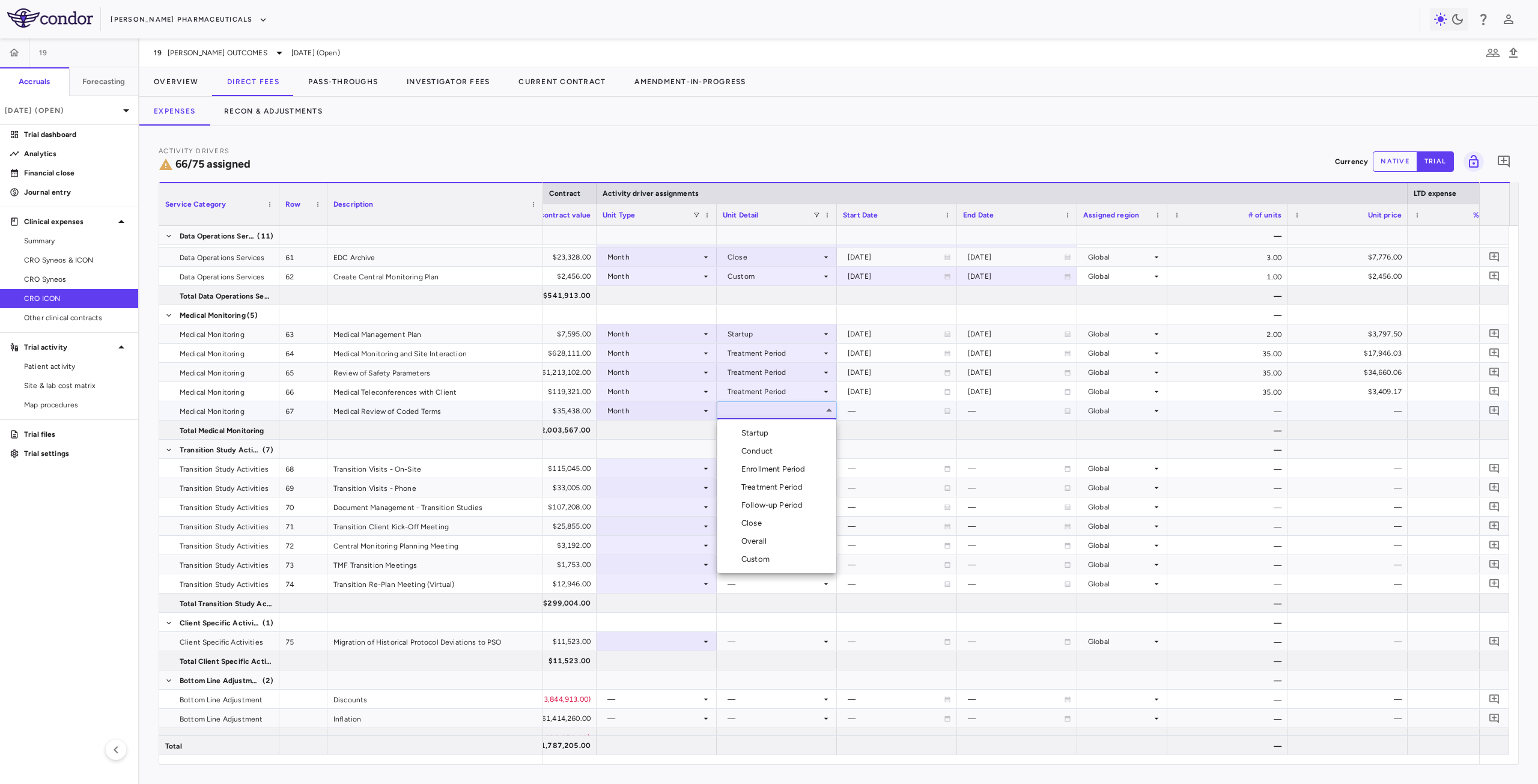
click at [773, 451] on div "Conduct" at bounding box center [759, 451] width 36 height 11
click at [663, 470] on div at bounding box center [656, 468] width 108 height 17
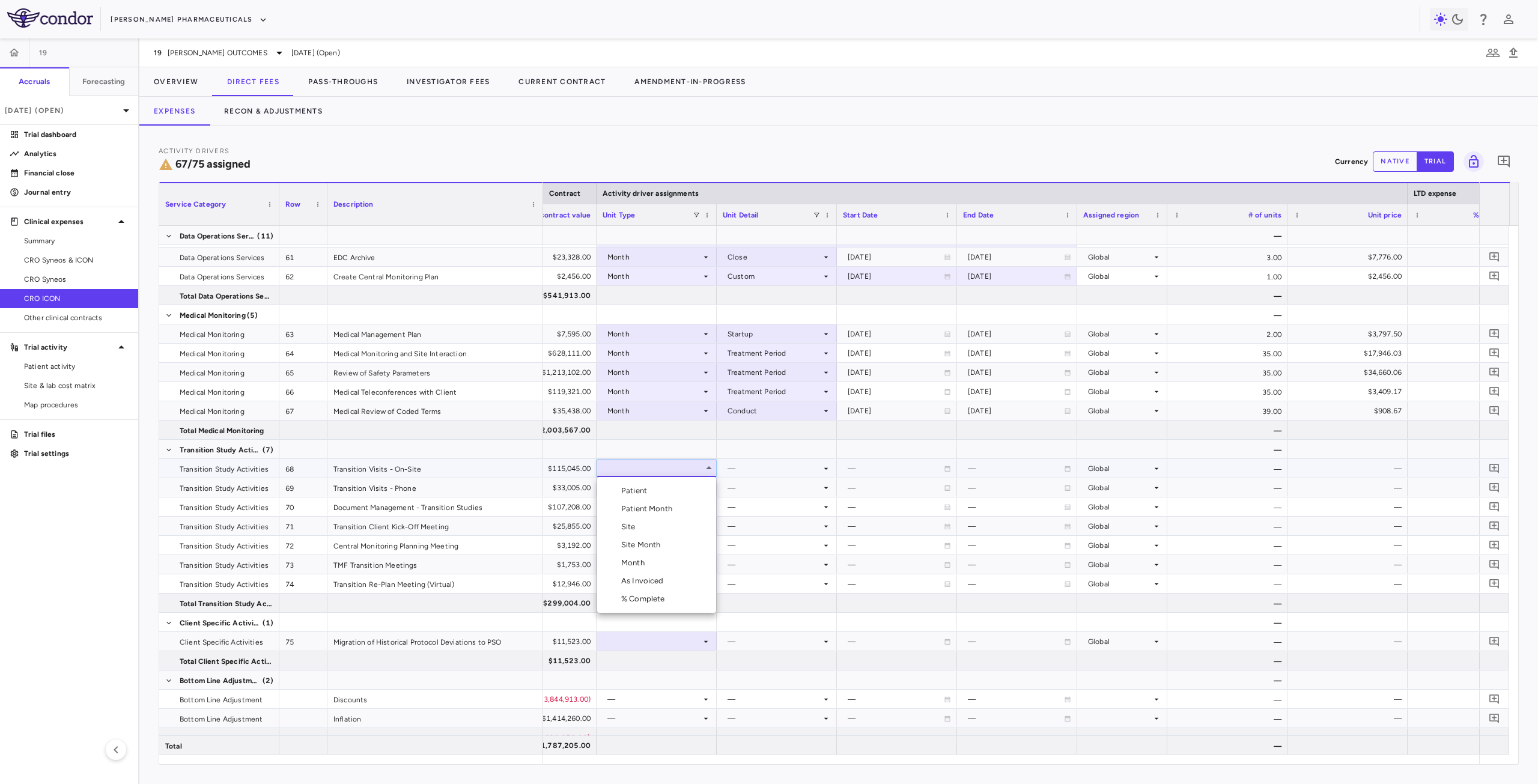
click at [642, 567] on div "Month" at bounding box center [635, 563] width 28 height 11
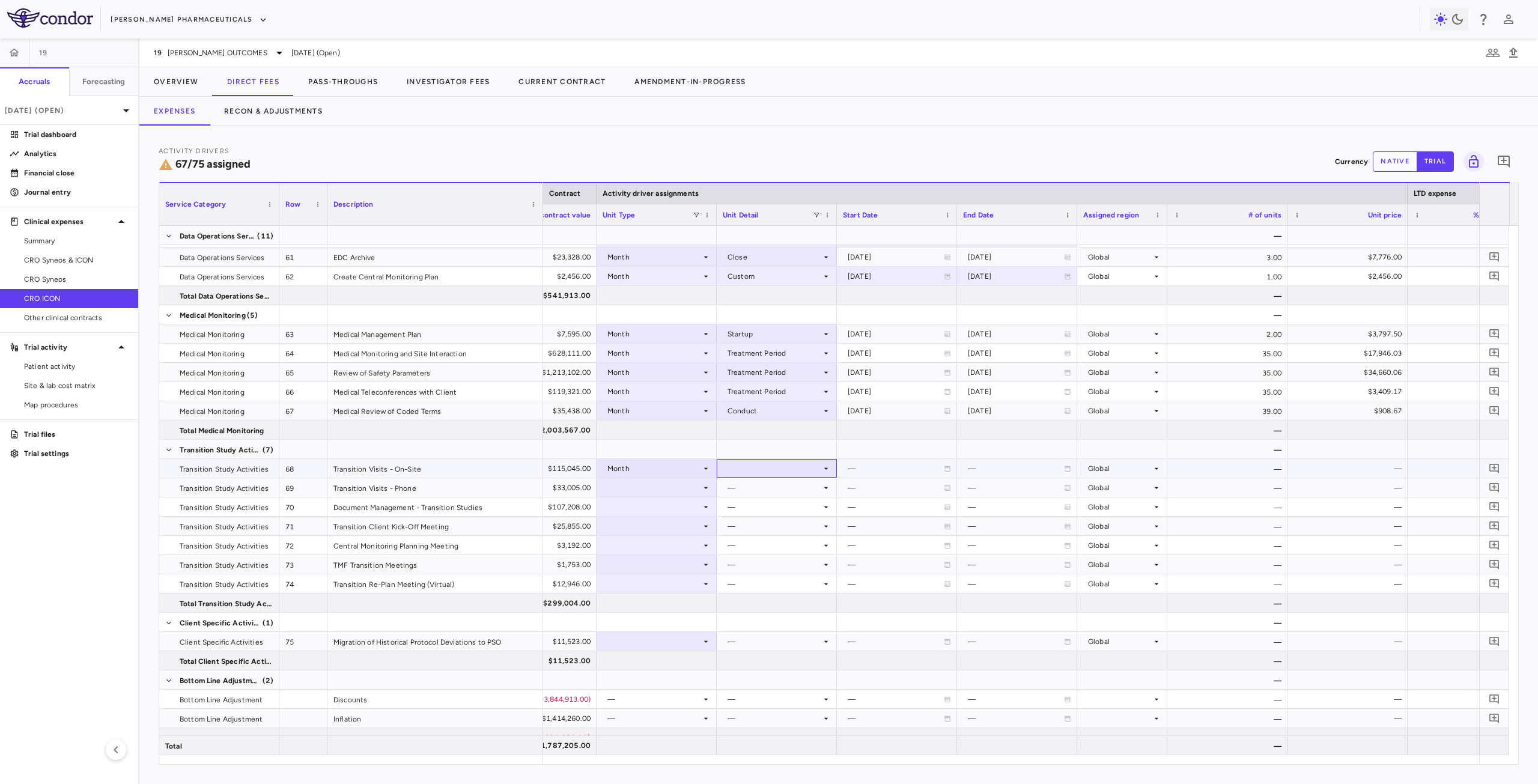
click at [737, 464] on div at bounding box center [777, 468] width 108 height 17
click at [763, 620] on div "Custom" at bounding box center [757, 617] width 33 height 11
click at [671, 489] on div at bounding box center [656, 488] width 108 height 17
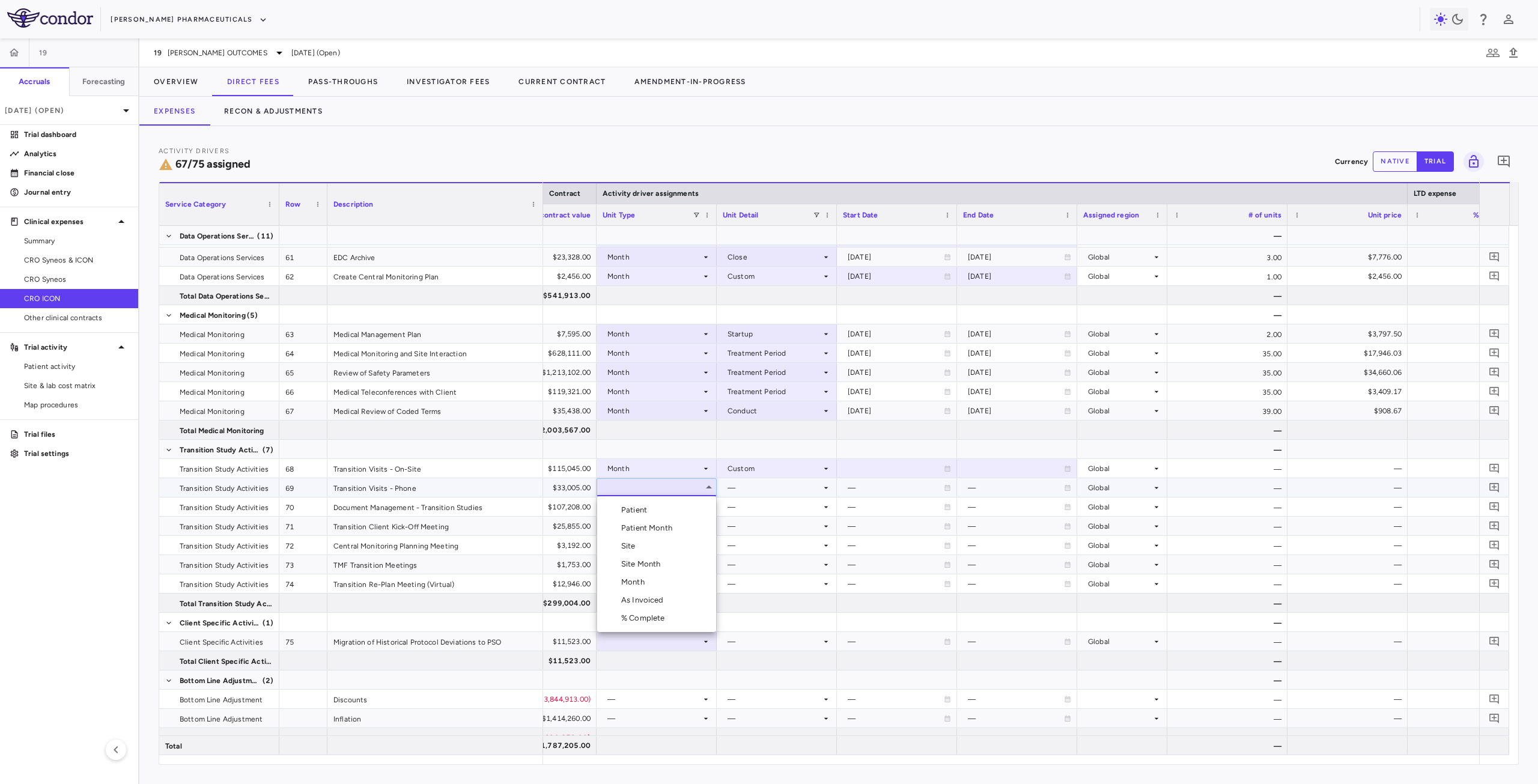
click at [637, 587] on div "Month" at bounding box center [635, 582] width 28 height 11
click at [744, 489] on div at bounding box center [777, 488] width 108 height 17
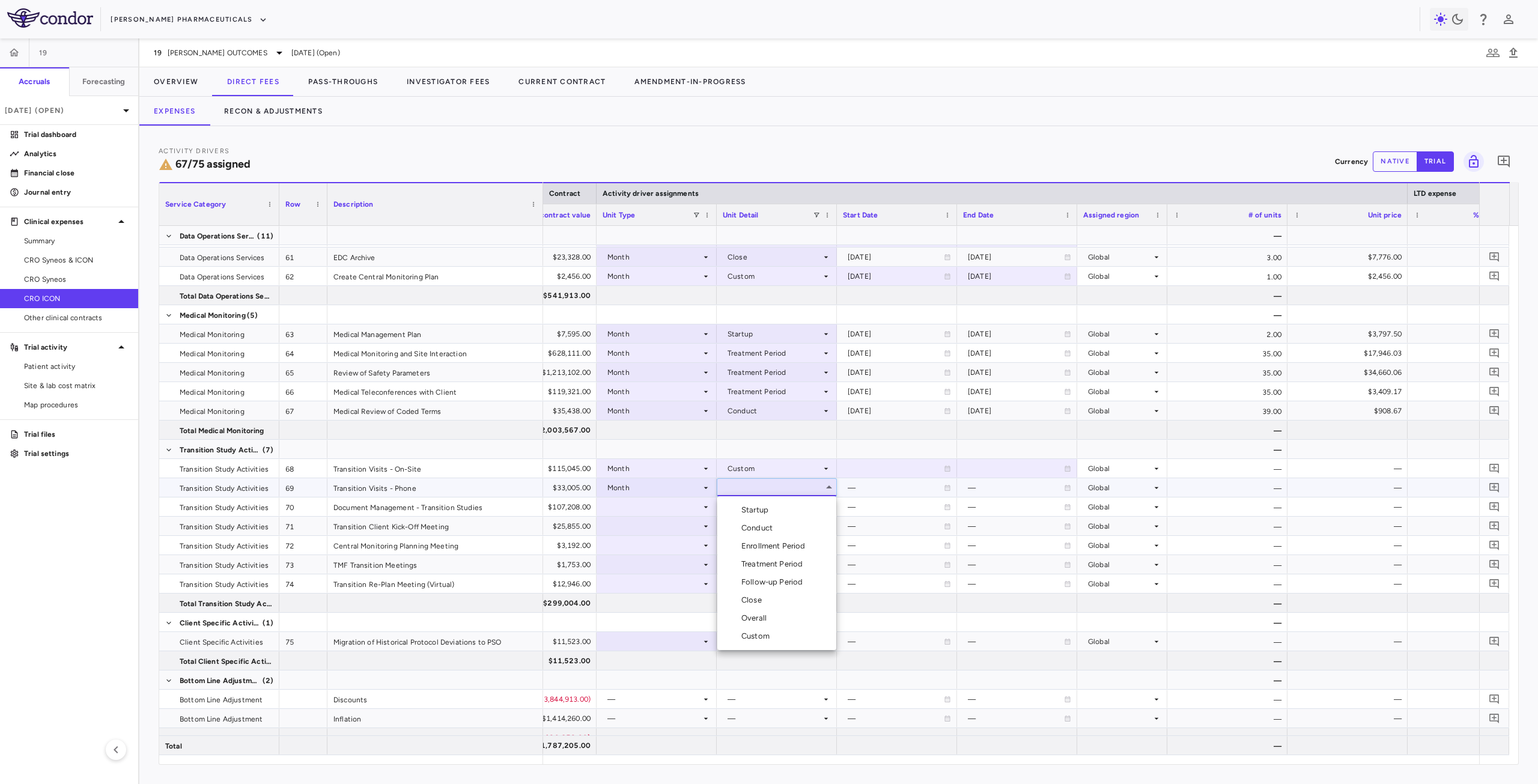
click at [759, 634] on div "Custom" at bounding box center [757, 636] width 33 height 11
click at [675, 511] on div at bounding box center [656, 506] width 108 height 17
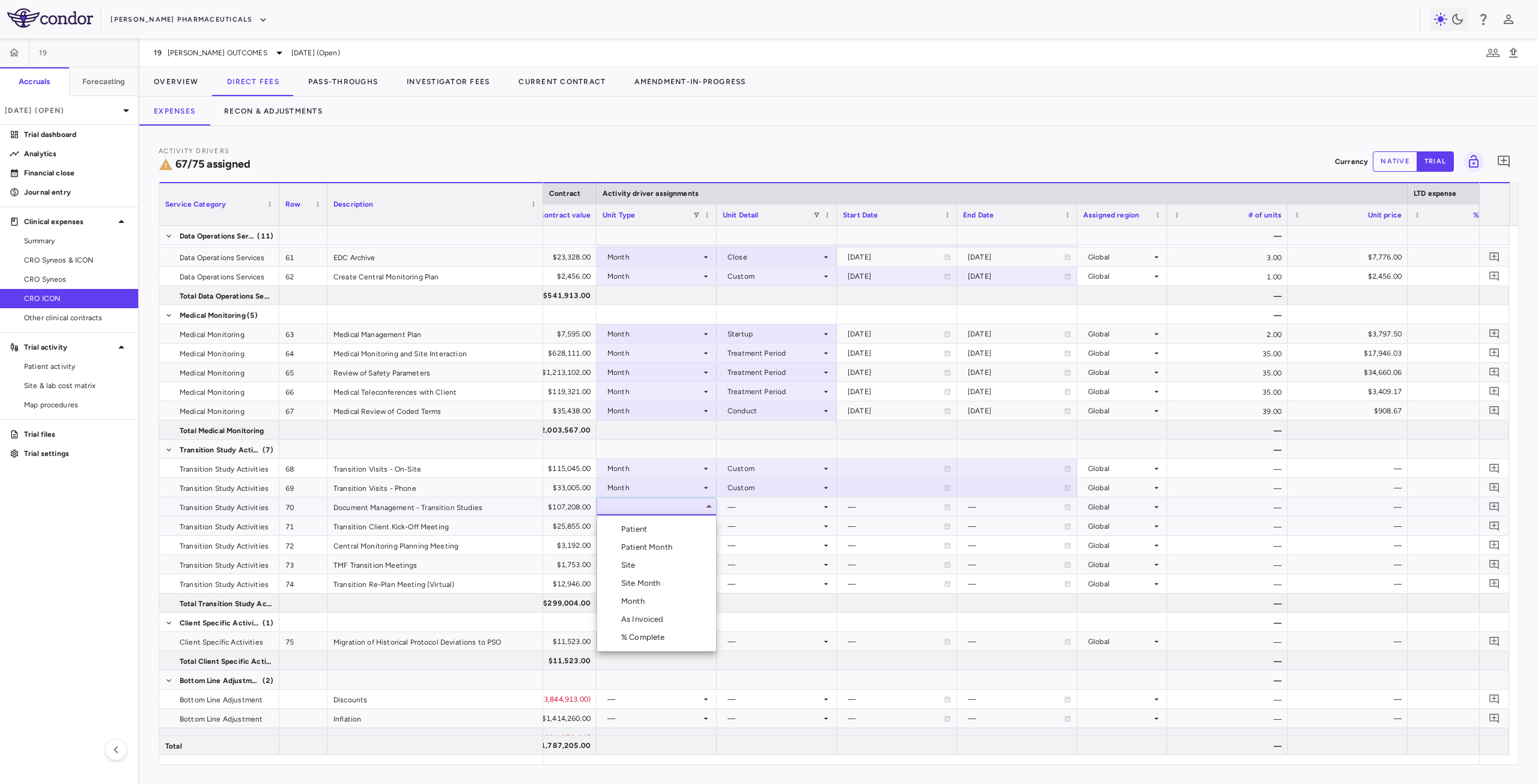
click at [655, 607] on li "Month" at bounding box center [656, 601] width 119 height 18
click at [755, 504] on div at bounding box center [777, 506] width 108 height 17
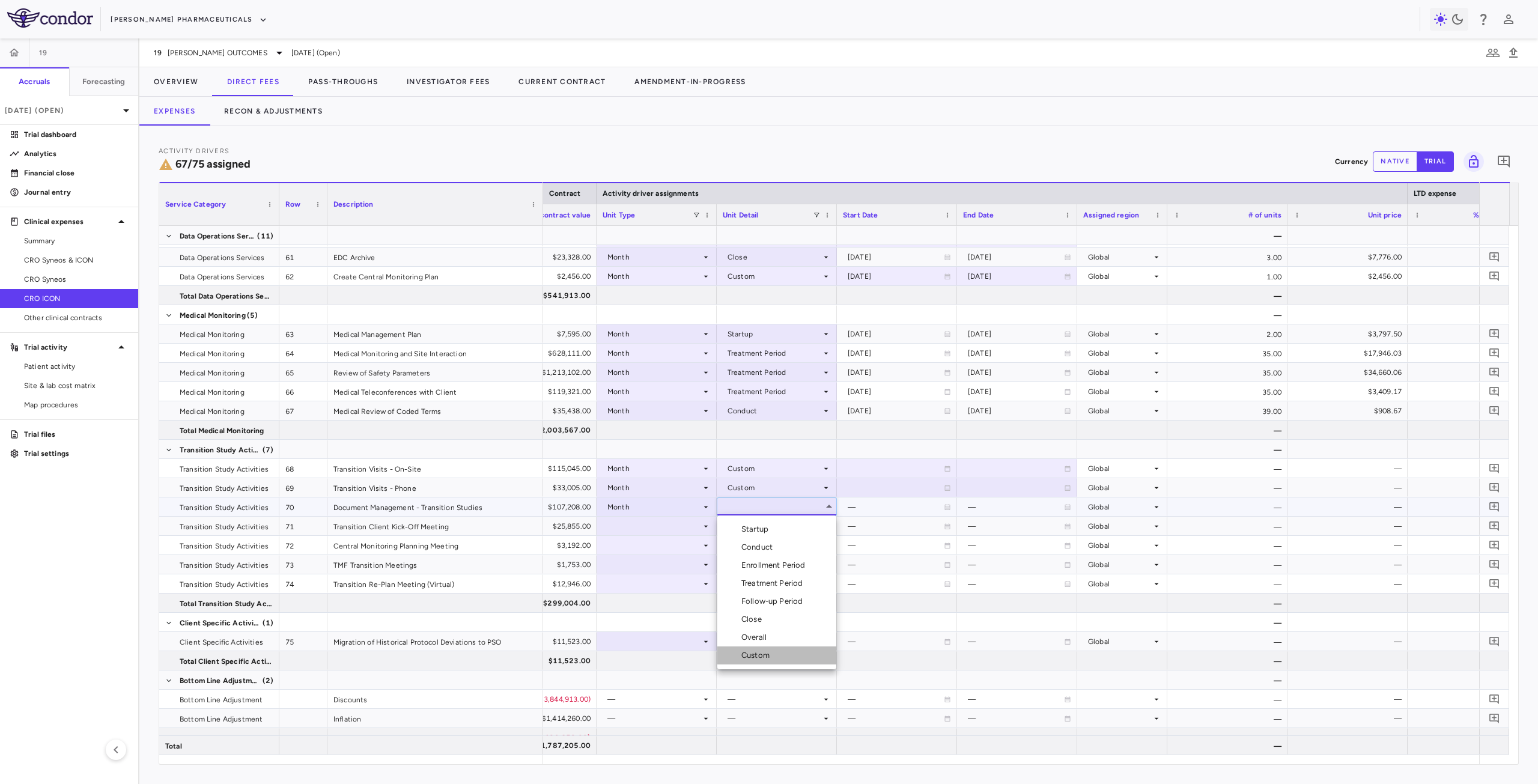
click at [764, 654] on div "Custom" at bounding box center [757, 655] width 33 height 11
click at [662, 518] on div at bounding box center [656, 526] width 108 height 17
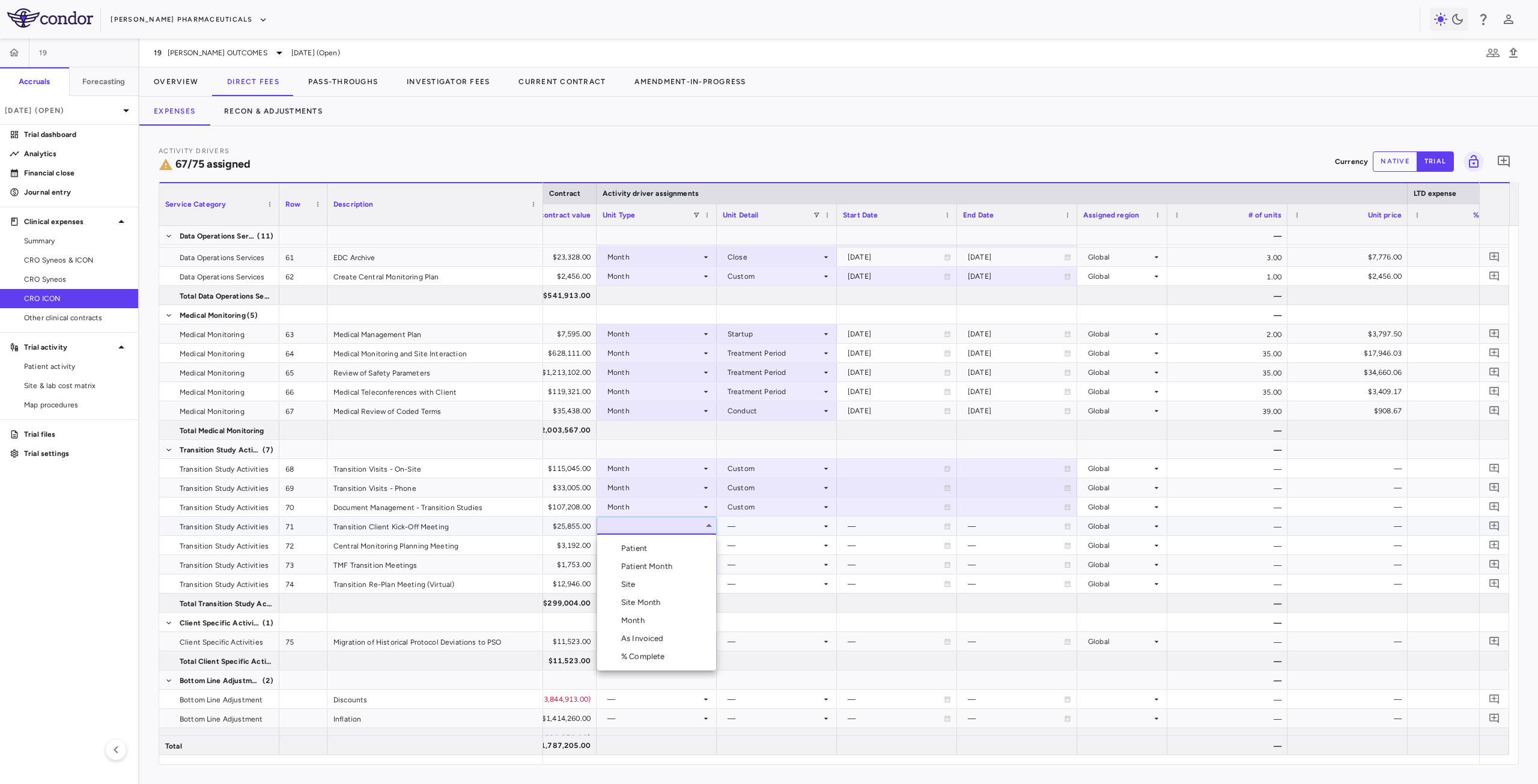
click at [649, 613] on li "Month" at bounding box center [656, 620] width 119 height 18
click at [782, 526] on div at bounding box center [777, 526] width 108 height 17
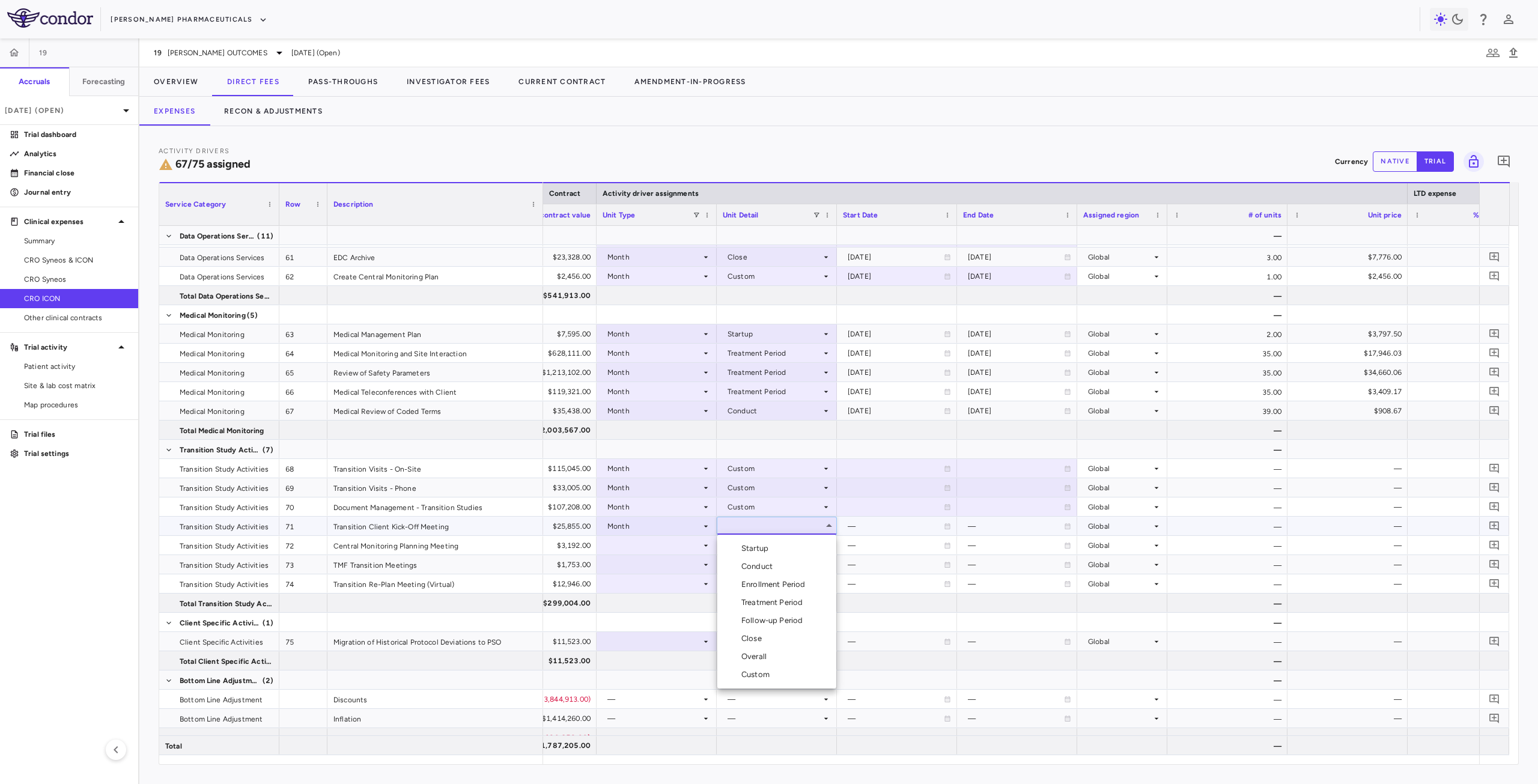
click at [765, 549] on div "Startup" at bounding box center [757, 548] width 32 height 11
click at [690, 546] on div at bounding box center [656, 545] width 108 height 17
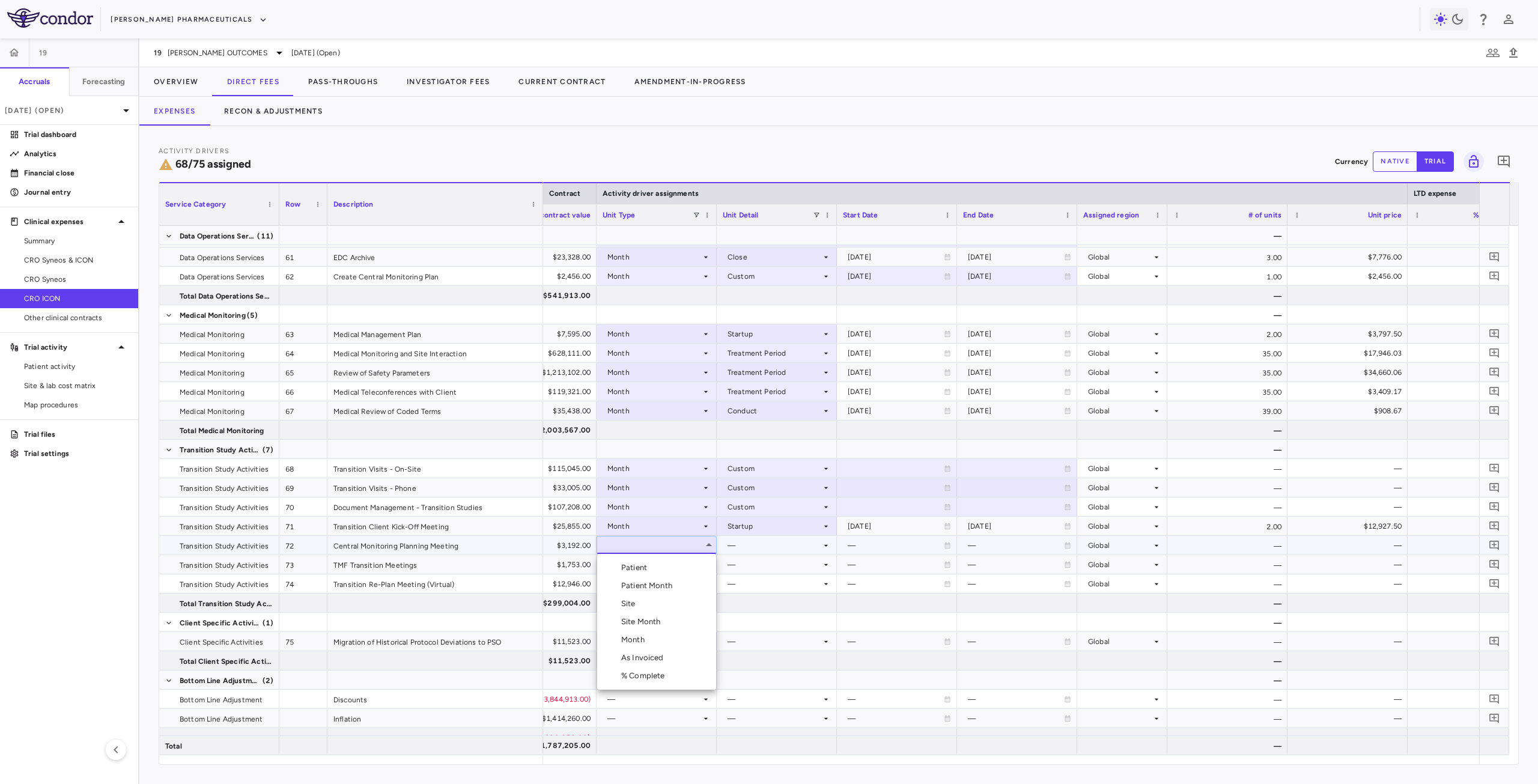
click at [648, 637] on div "Month" at bounding box center [635, 640] width 28 height 11
click at [753, 542] on div at bounding box center [777, 545] width 108 height 17
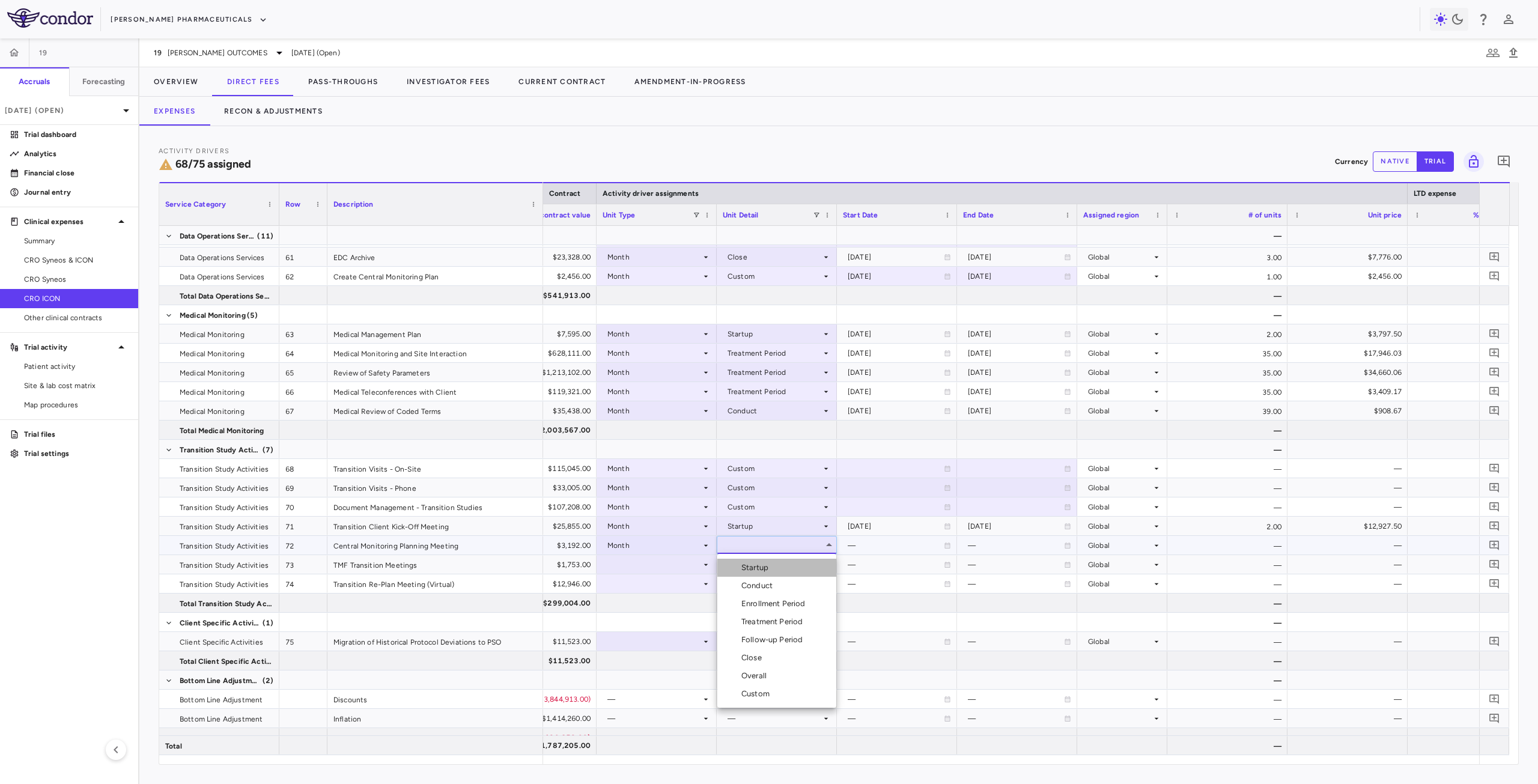
click at [774, 572] on li "Startup" at bounding box center [776, 567] width 119 height 18
click at [656, 567] on div at bounding box center [656, 565] width 108 height 17
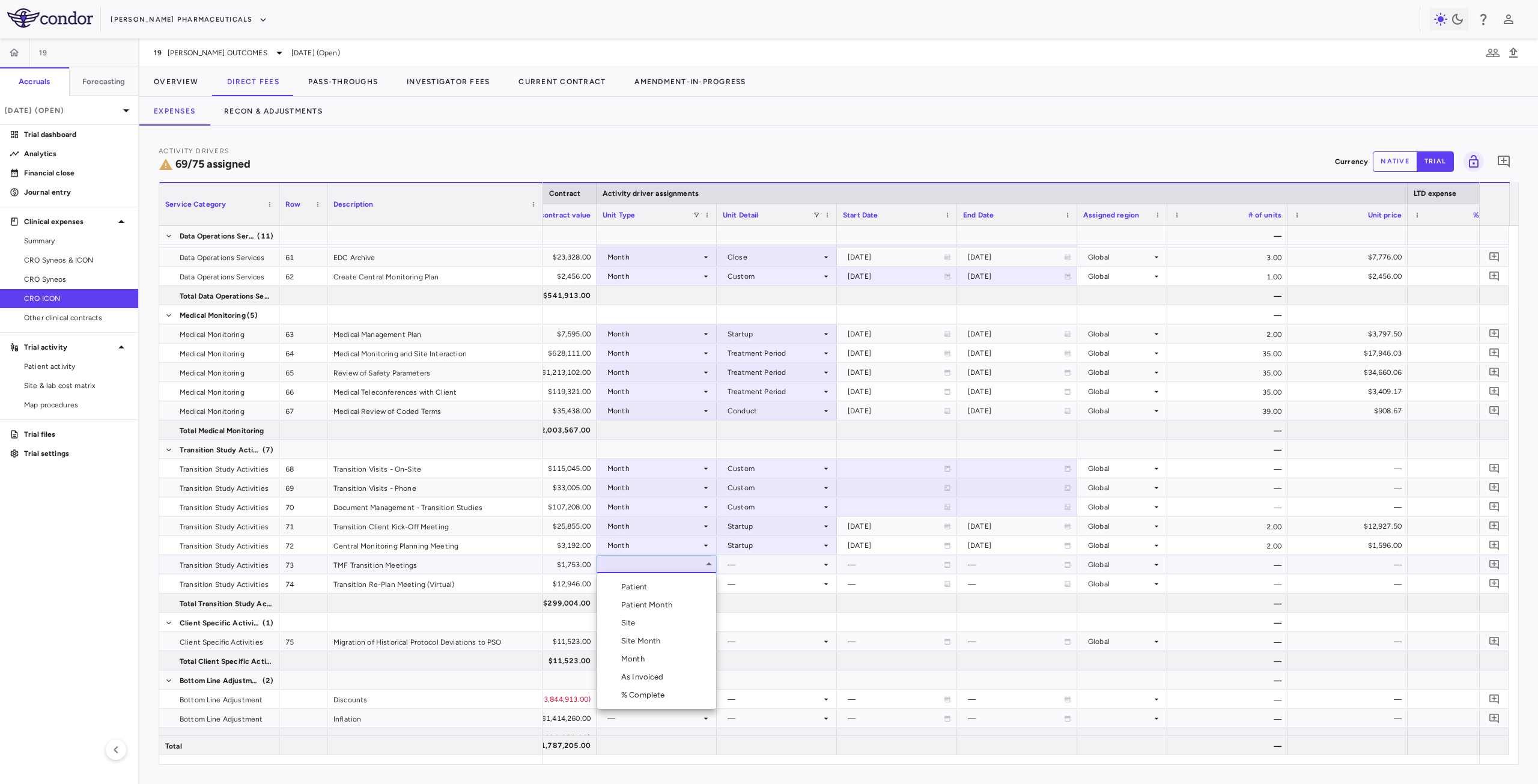
click at [643, 659] on div "Month" at bounding box center [635, 659] width 28 height 11
click at [757, 562] on div at bounding box center [777, 565] width 108 height 17
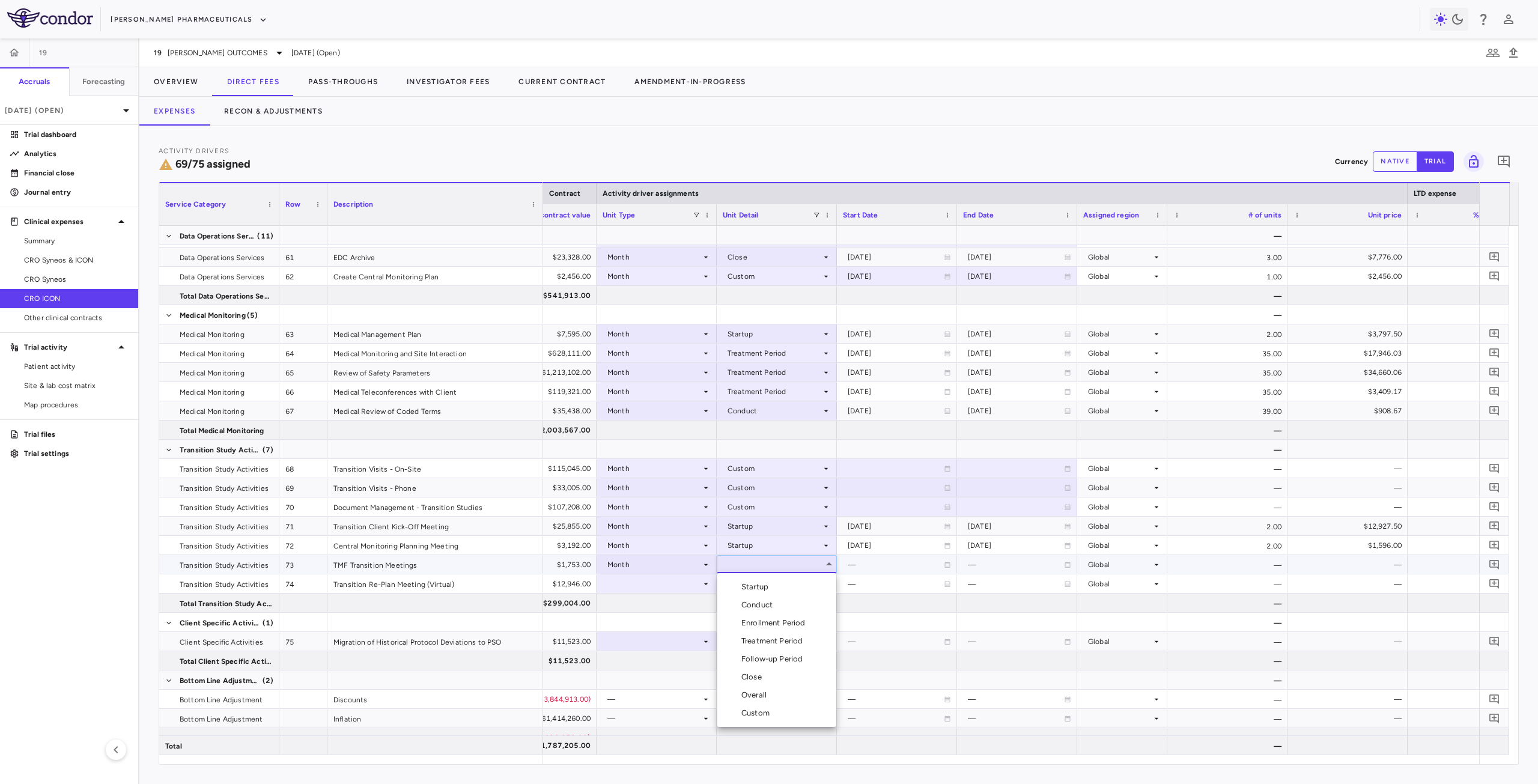
click at [762, 588] on div "Startup" at bounding box center [757, 587] width 32 height 11
click at [657, 586] on div at bounding box center [656, 584] width 108 height 17
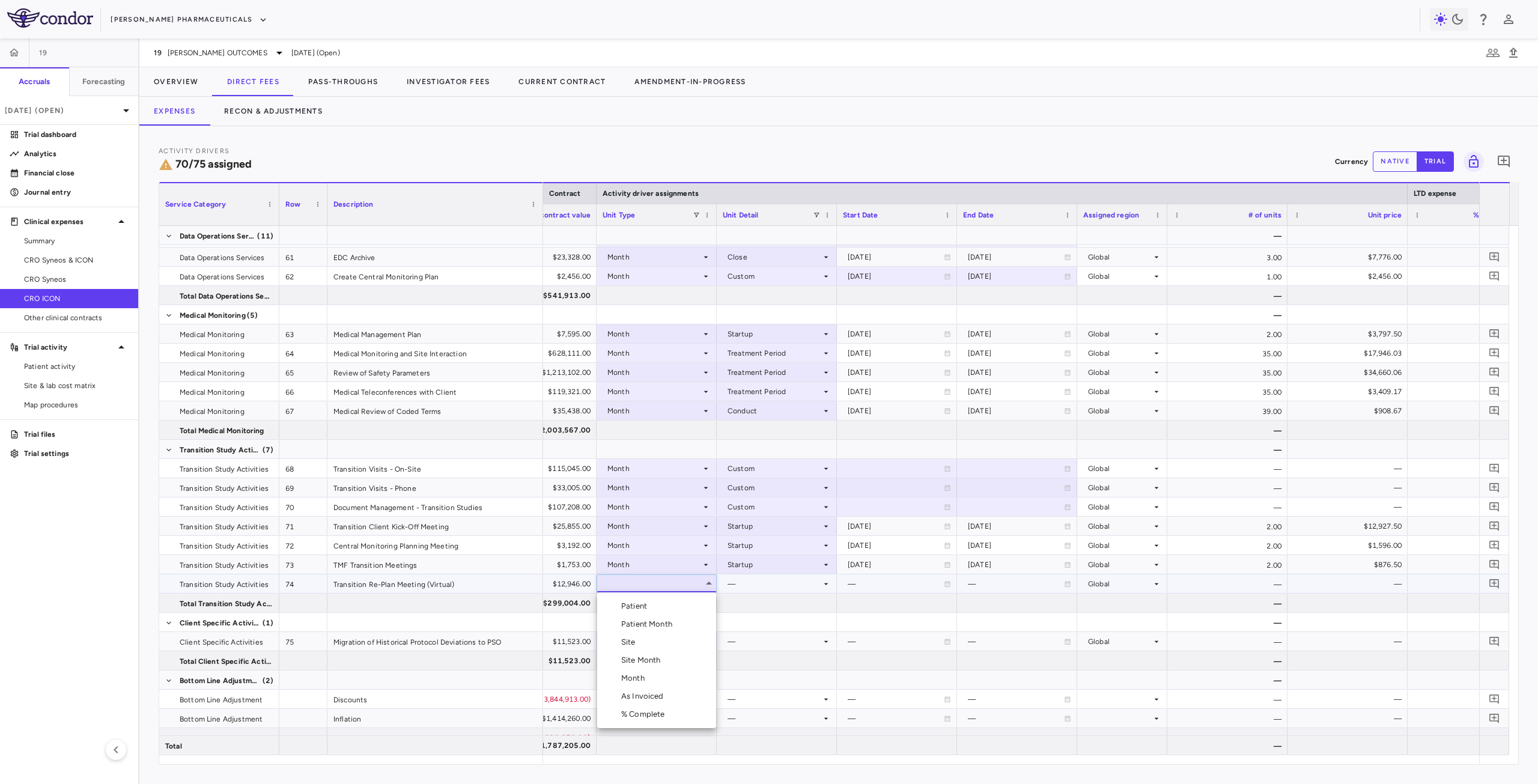
click at [649, 676] on li "Month" at bounding box center [656, 678] width 119 height 18
click at [763, 584] on div at bounding box center [777, 584] width 108 height 17
click at [768, 608] on div "Startup" at bounding box center [757, 606] width 32 height 11
click at [874, 479] on div at bounding box center [897, 488] width 108 height 17
click at [870, 465] on div at bounding box center [897, 468] width 108 height 17
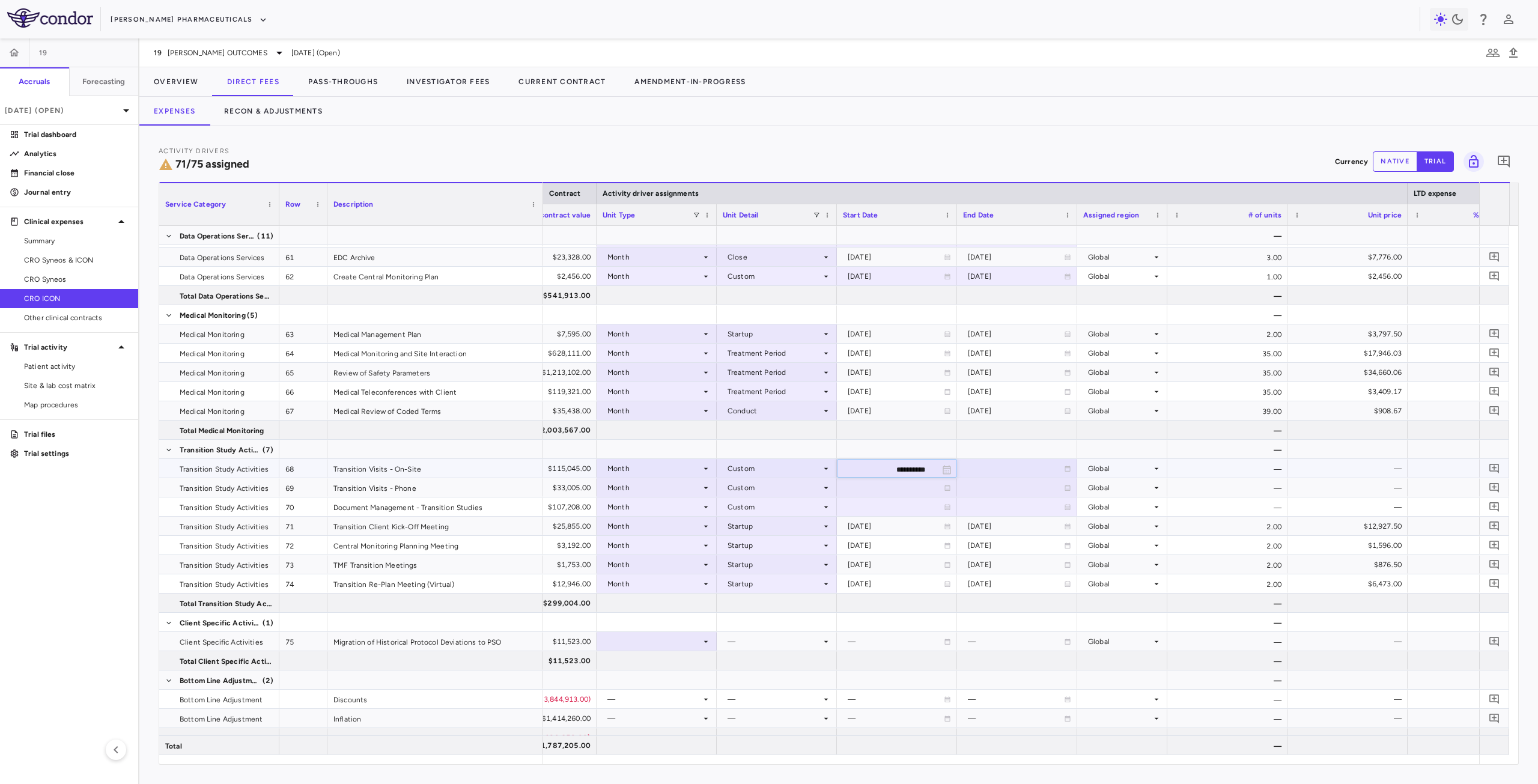
click at [885, 468] on input "**********" at bounding box center [887, 469] width 98 height 20
type input "**********"
click at [979, 464] on div at bounding box center [1017, 468] width 108 height 17
click at [1000, 469] on input "**********" at bounding box center [1007, 469] width 98 height 20
type input "**********"
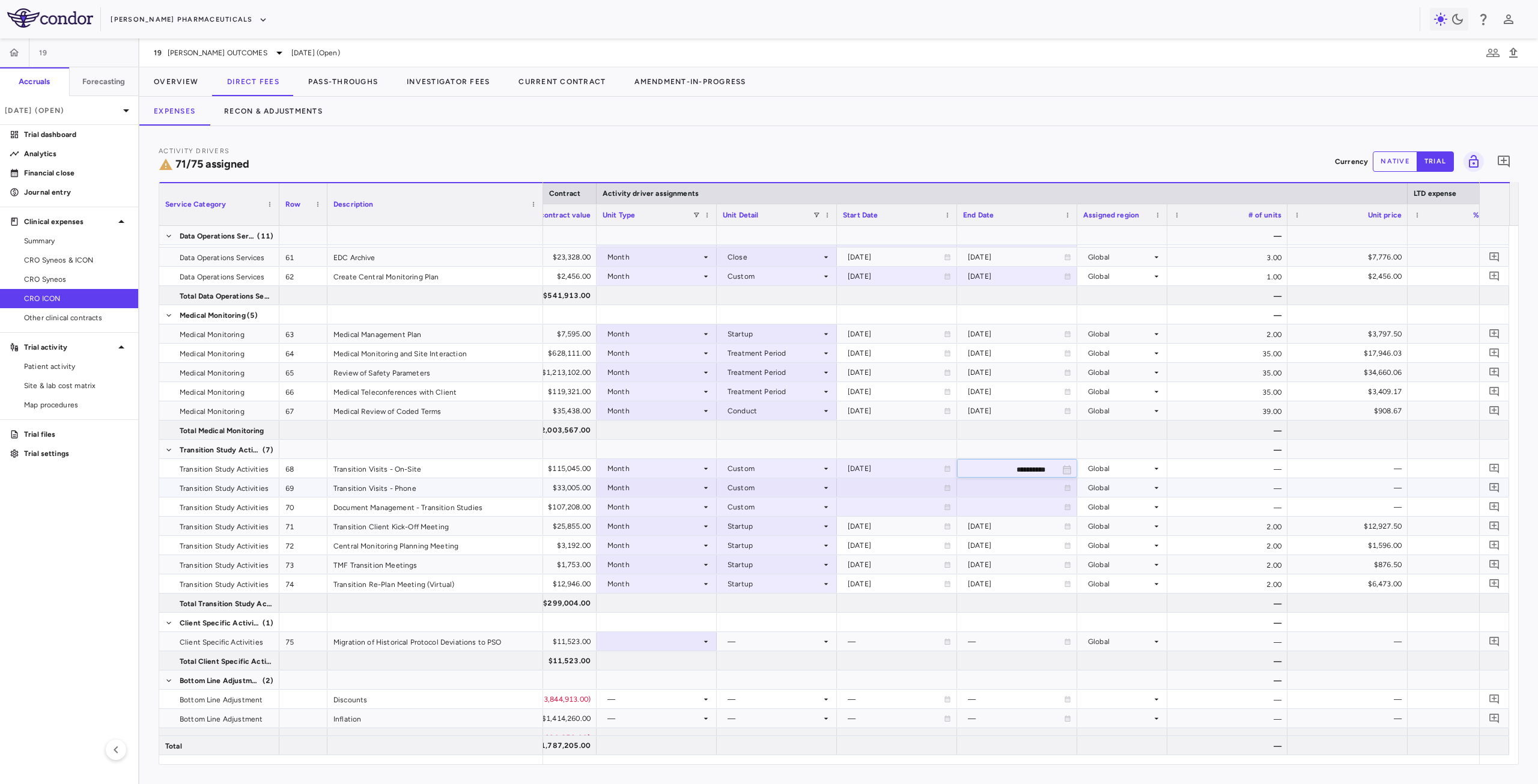
click at [889, 488] on div at bounding box center [897, 488] width 108 height 17
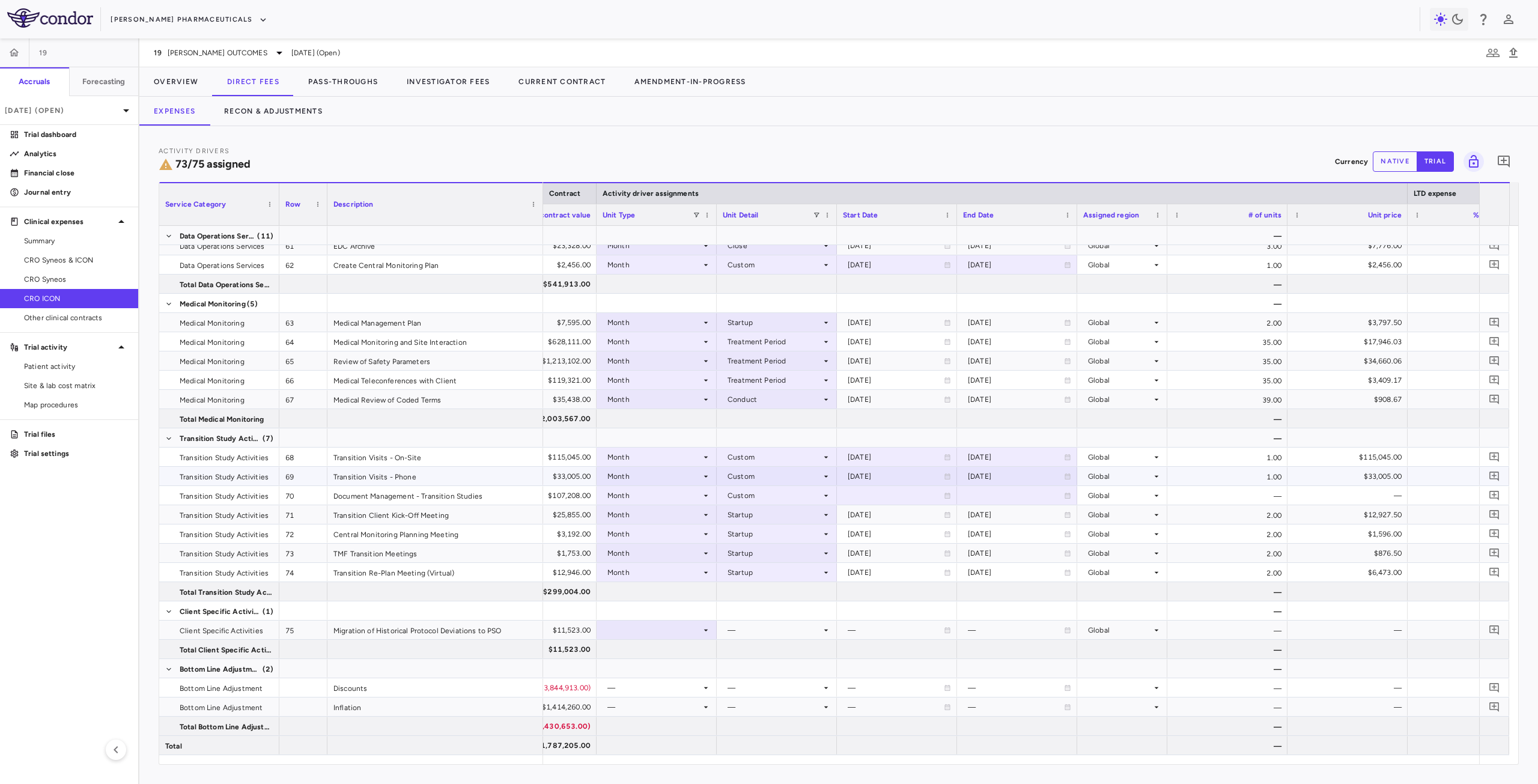
scroll to position [1393, 0]
click at [886, 490] on div at bounding box center [897, 495] width 108 height 17
click at [880, 496] on input "**********" at bounding box center [887, 496] width 98 height 20
click at [914, 496] on input "**********" at bounding box center [887, 496] width 98 height 20
click at [910, 498] on input "**********" at bounding box center [887, 496] width 98 height 20
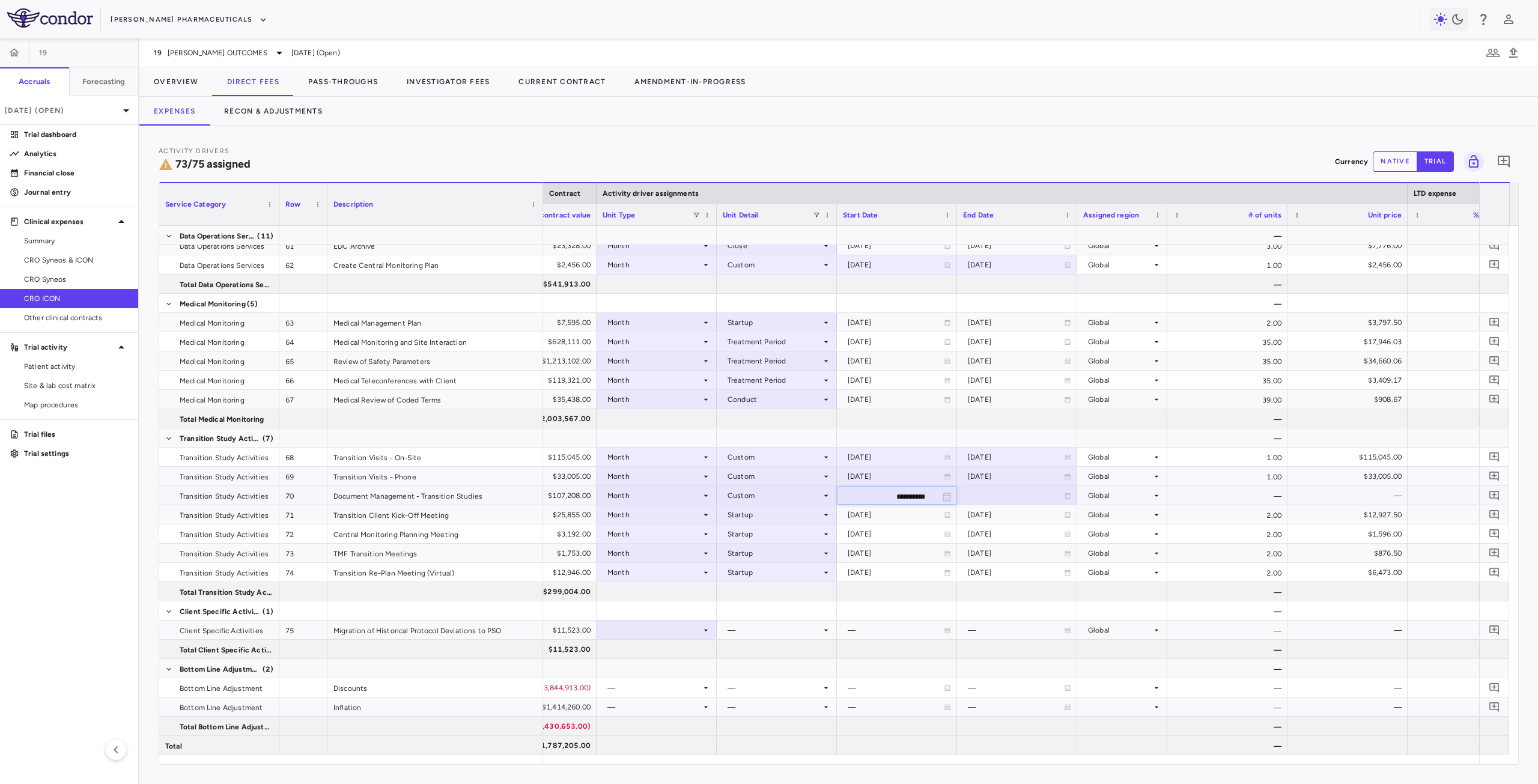
click at [910, 498] on input "**********" at bounding box center [887, 496] width 98 height 20
type input "**********"
click at [1005, 500] on div at bounding box center [1017, 495] width 108 height 17
click at [1002, 499] on input "**********" at bounding box center [1007, 496] width 98 height 20
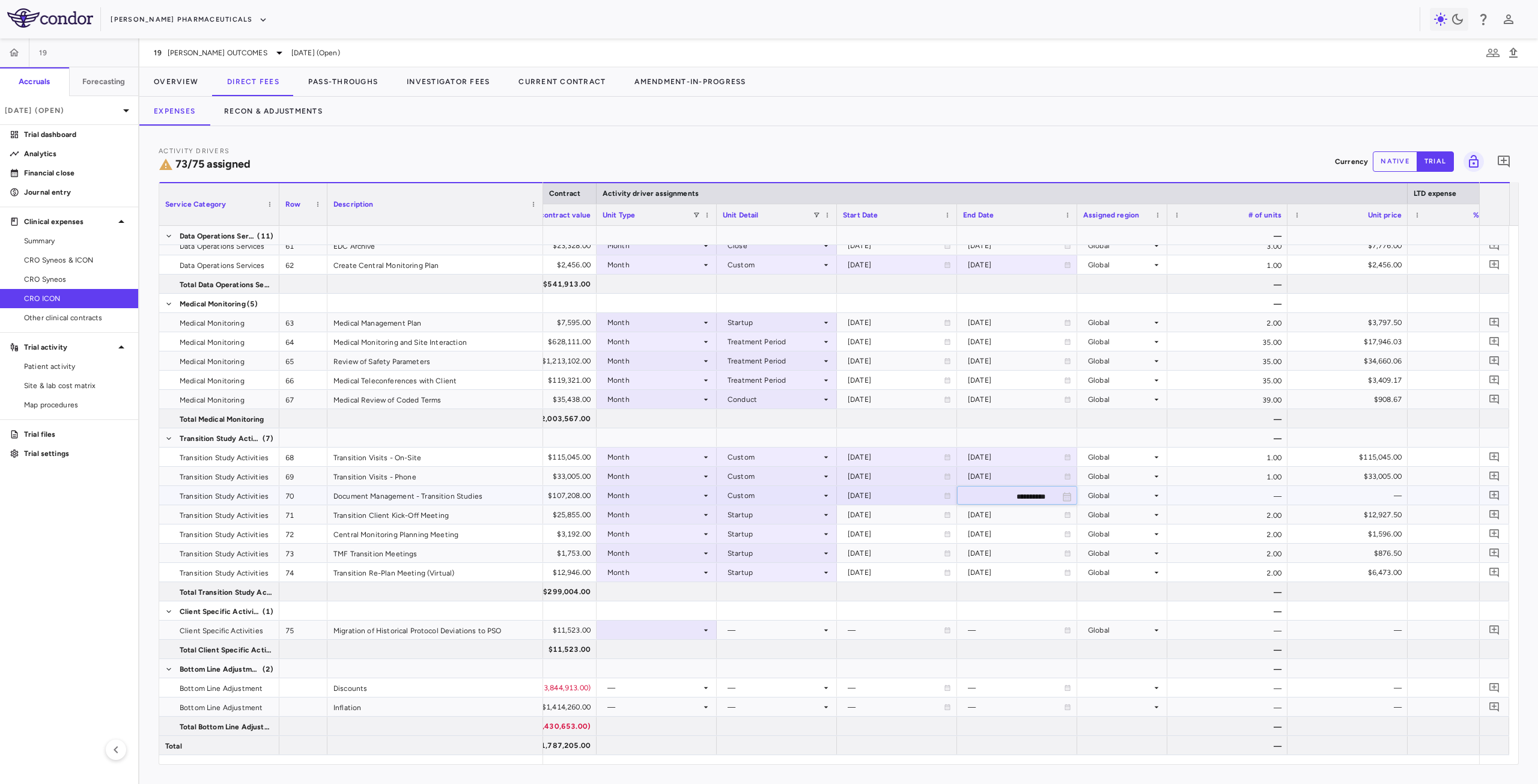
type input "**********"
click at [567, 497] on div "$107,208.00" at bounding box center [539, 495] width 104 height 19
click at [685, 630] on div at bounding box center [656, 630] width 108 height 17
click at [651, 728] on li "Month" at bounding box center [656, 724] width 119 height 18
click at [789, 626] on div at bounding box center [777, 630] width 108 height 17
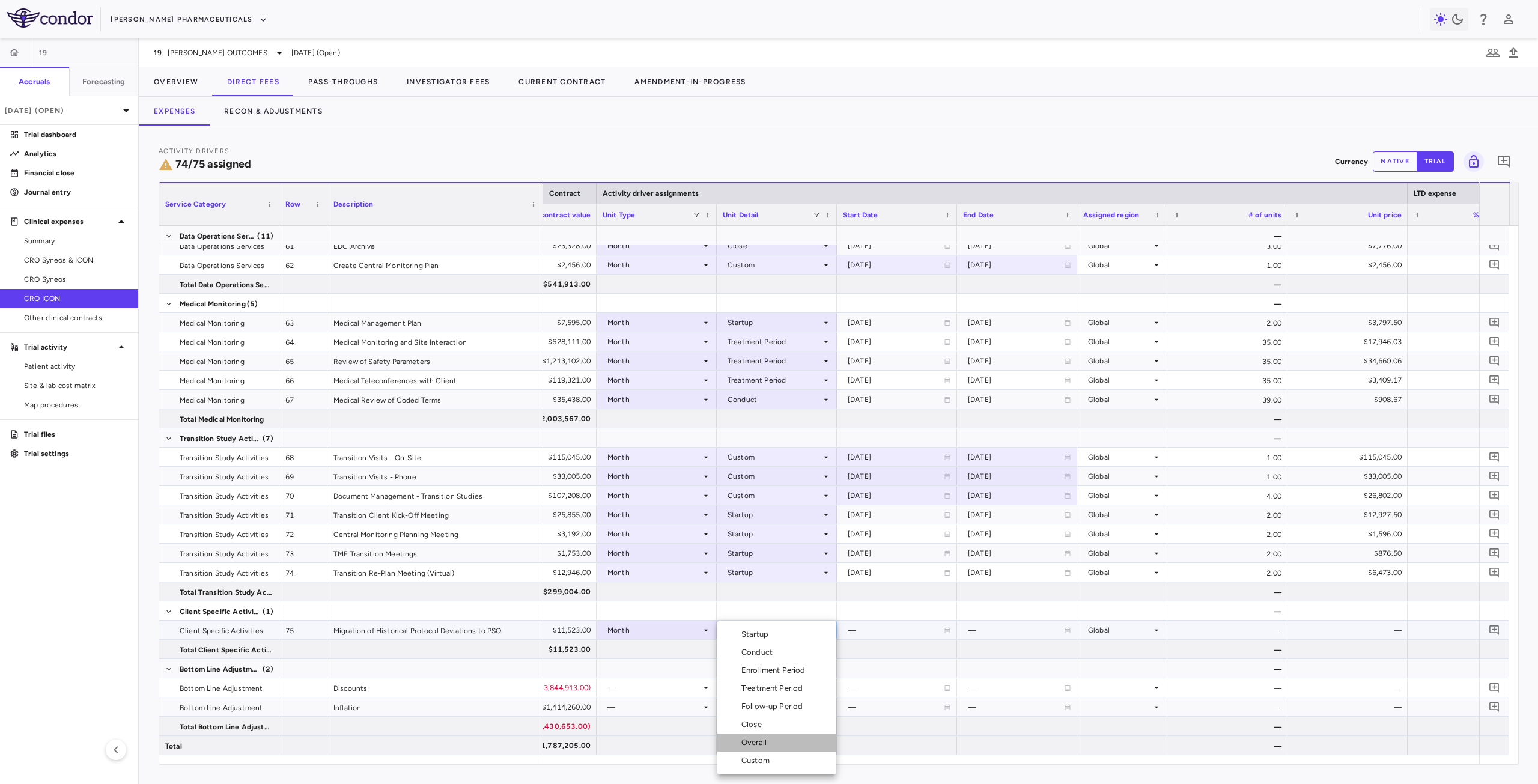
click at [760, 745] on div "Overall" at bounding box center [756, 742] width 30 height 11
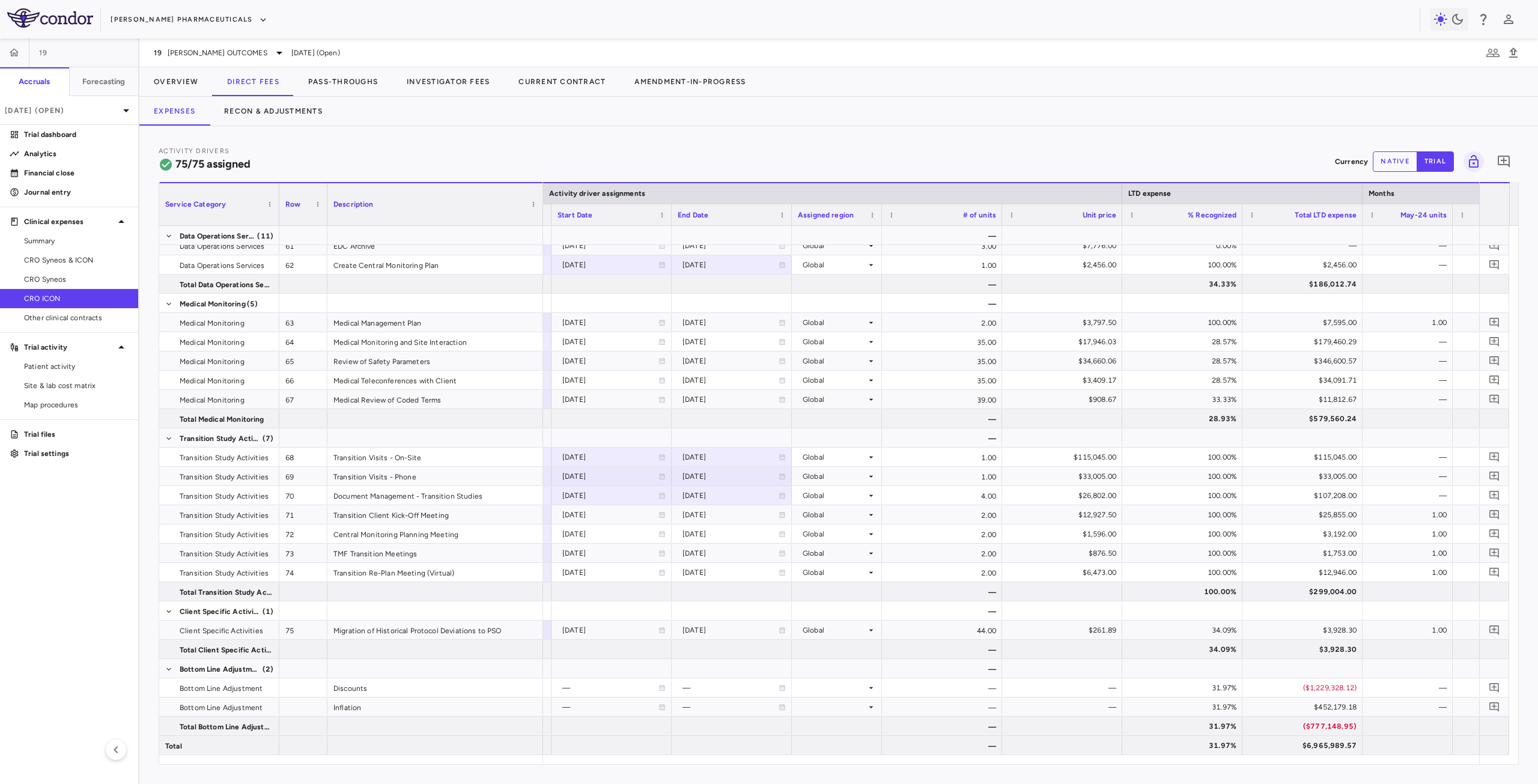
scroll to position [0, 0]
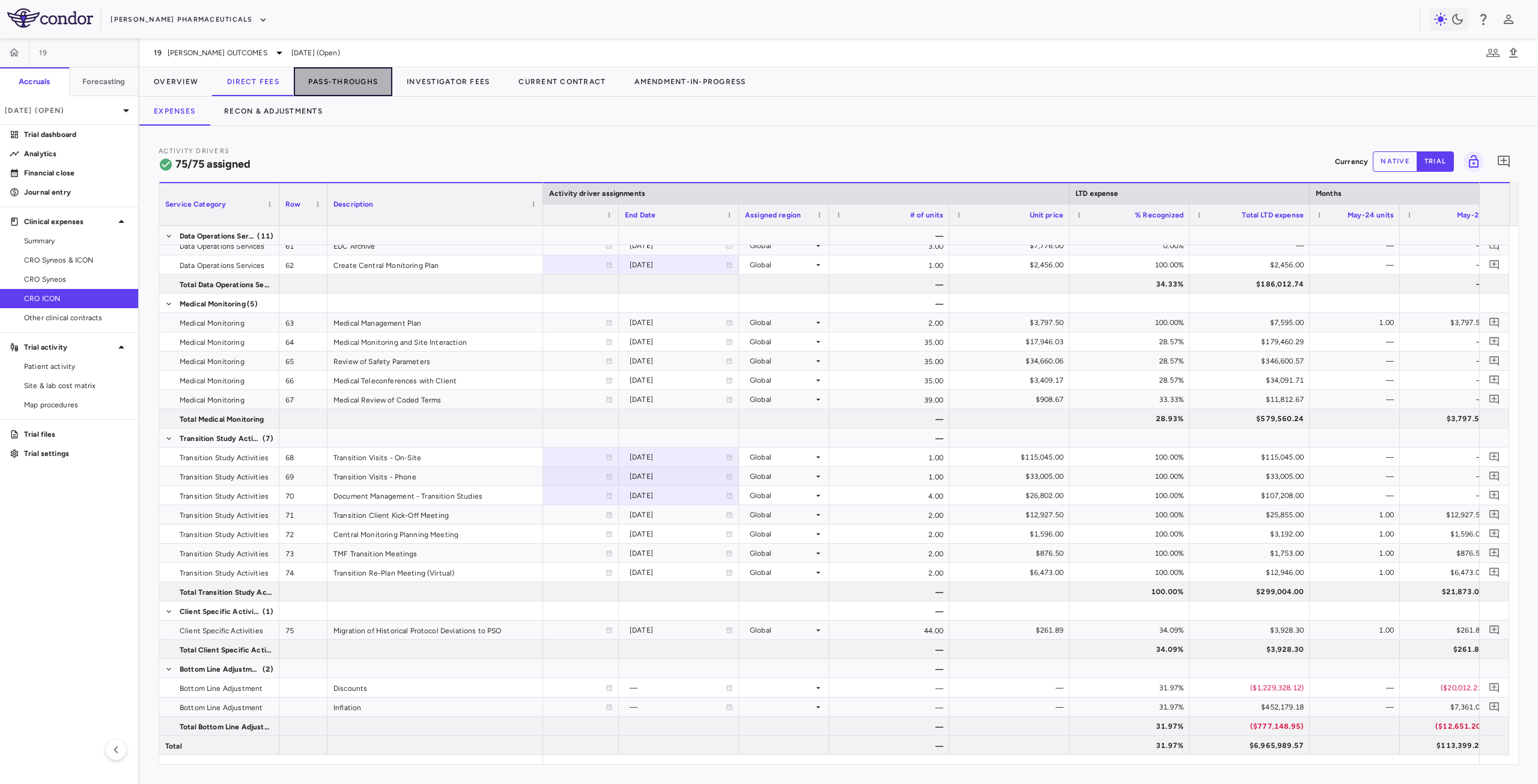
click at [348, 81] on button "Pass-Throughs" at bounding box center [343, 82] width 99 height 29
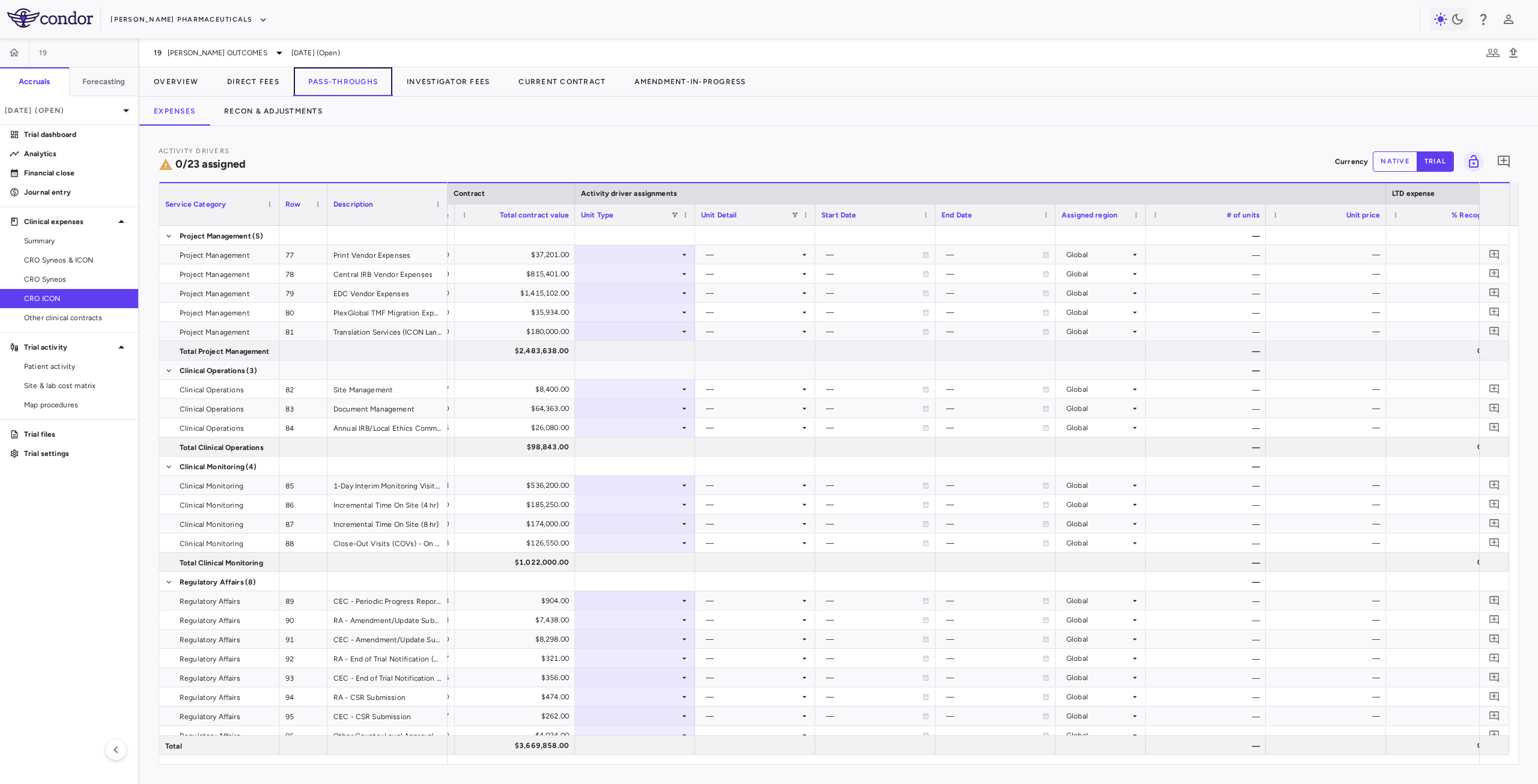
scroll to position [0, 591]
click at [620, 255] on div at bounding box center [637, 254] width 108 height 17
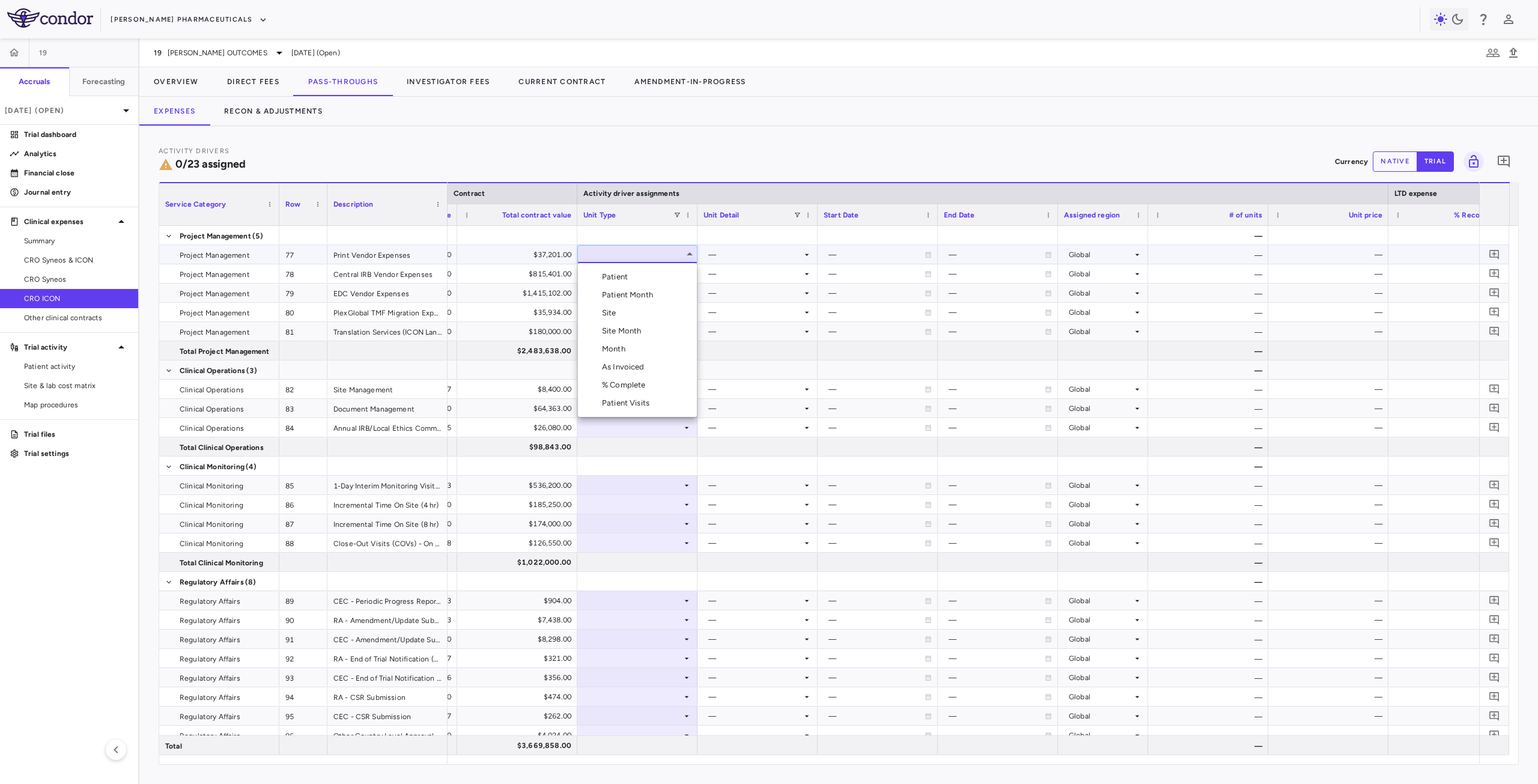
click at [645, 352] on li "Month" at bounding box center [637, 349] width 119 height 18
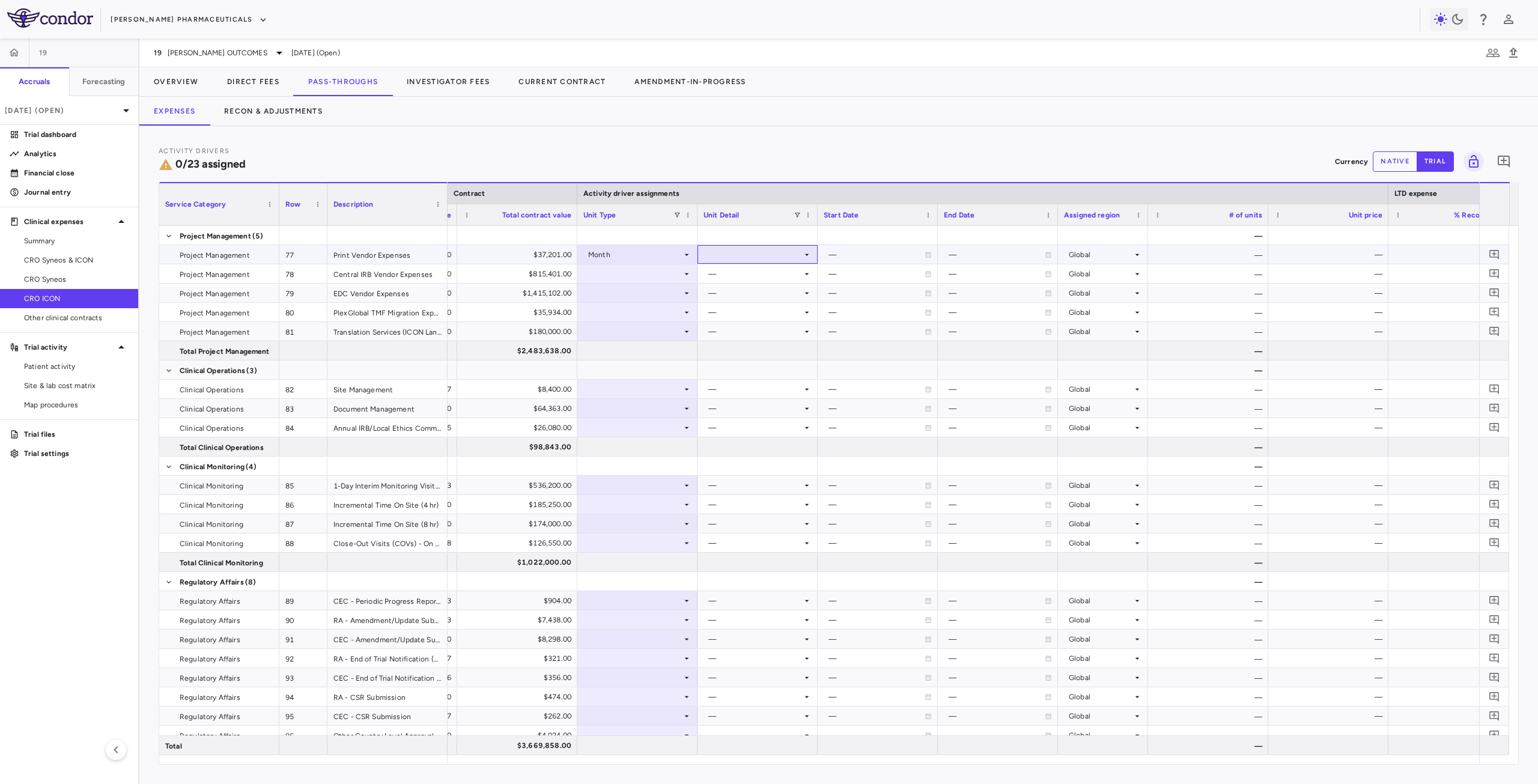
click at [739, 253] on div at bounding box center [757, 254] width 108 height 17
click at [749, 291] on div "Conduct" at bounding box center [740, 295] width 36 height 11
click at [538, 253] on div "$37,201.00" at bounding box center [519, 254] width 104 height 19
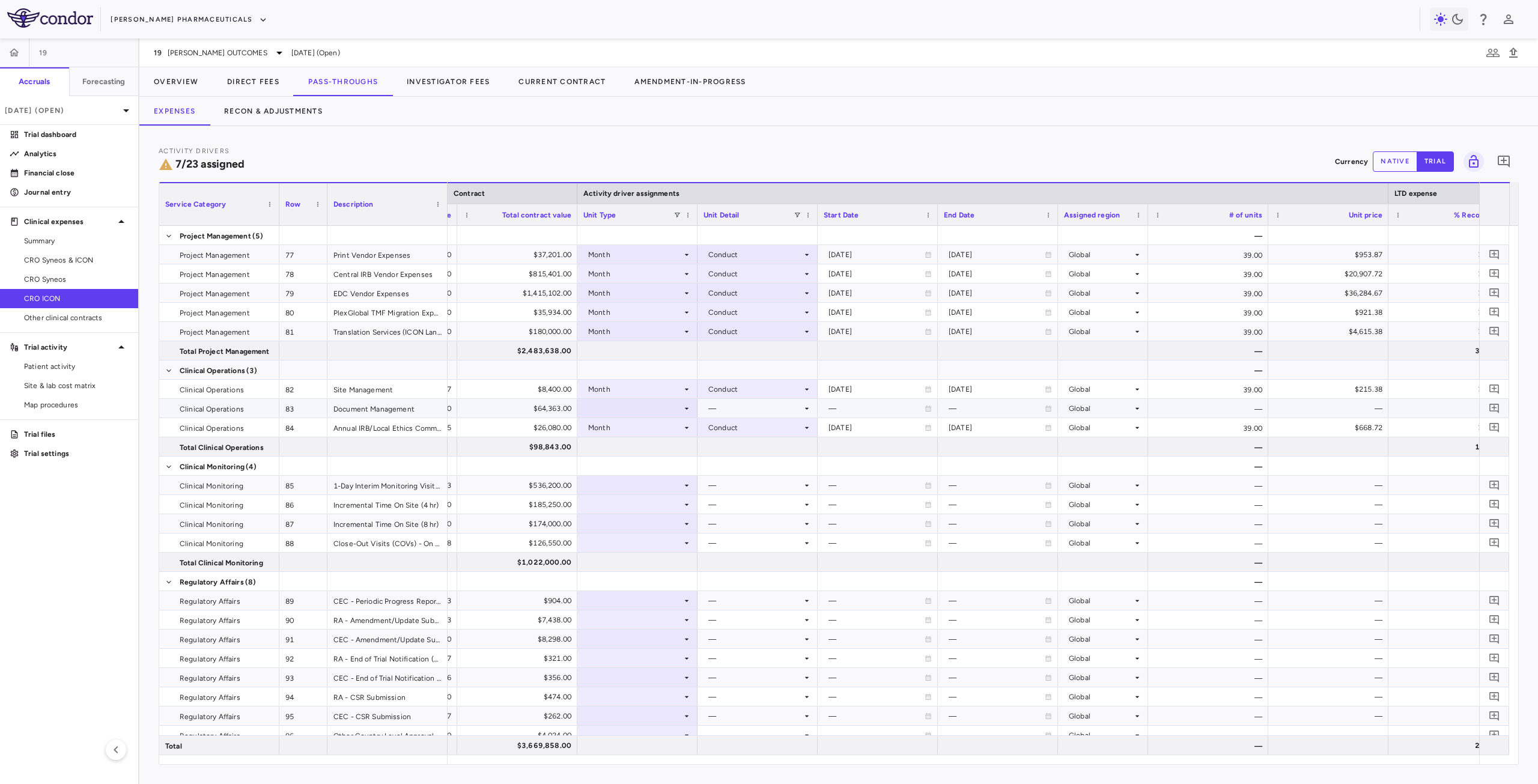
click at [786, 411] on div "—" at bounding box center [755, 409] width 93 height 19
click at [807, 410] on icon at bounding box center [806, 408] width 9 height 9
click at [615, 399] on div at bounding box center [637, 408] width 108 height 17
click at [631, 504] on li "Month" at bounding box center [637, 502] width 119 height 18
click at [737, 410] on div at bounding box center [757, 408] width 108 height 17
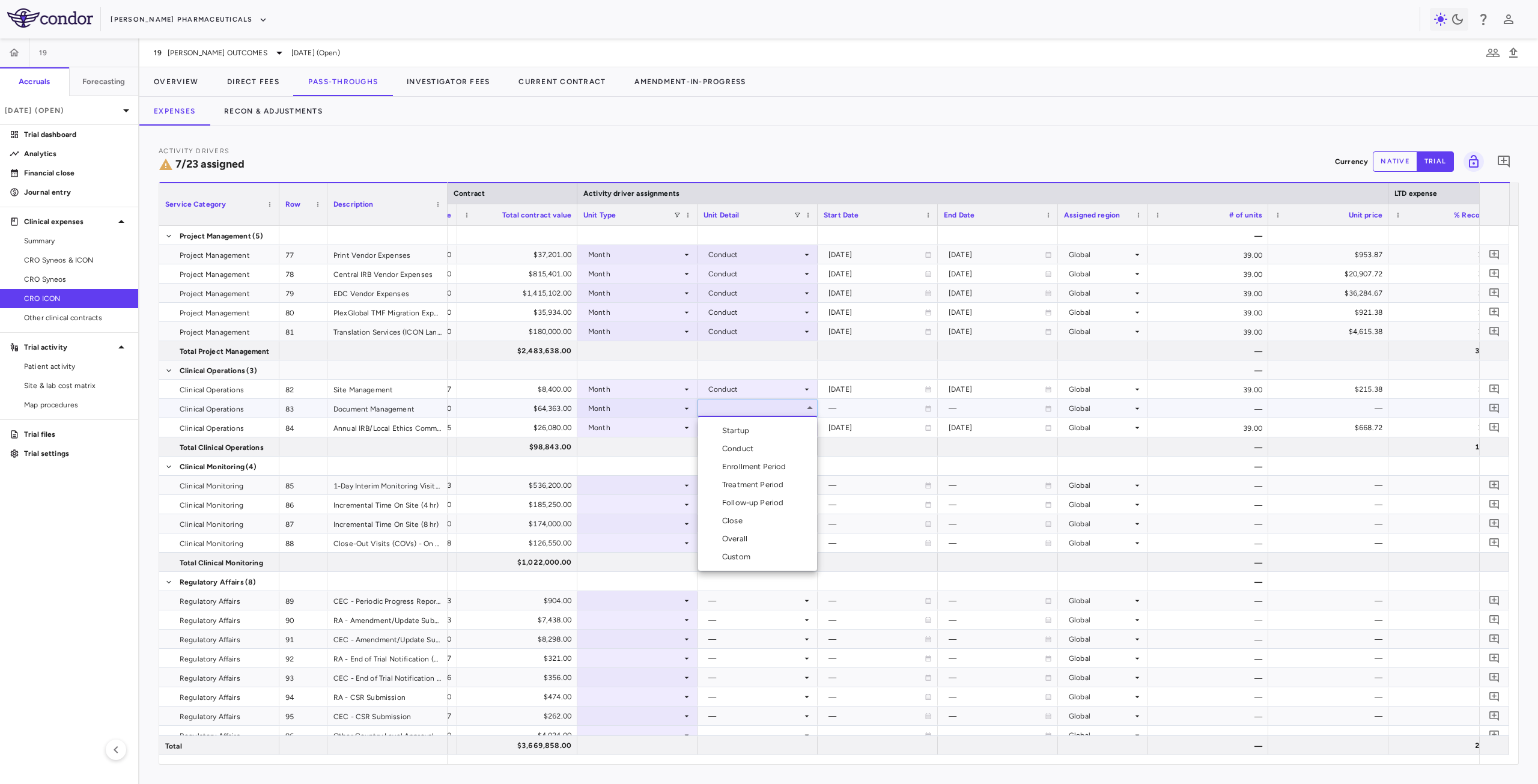
click at [738, 538] on div "Overall" at bounding box center [737, 539] width 30 height 11
click at [631, 462] on div at bounding box center [637, 466] width 108 height 17
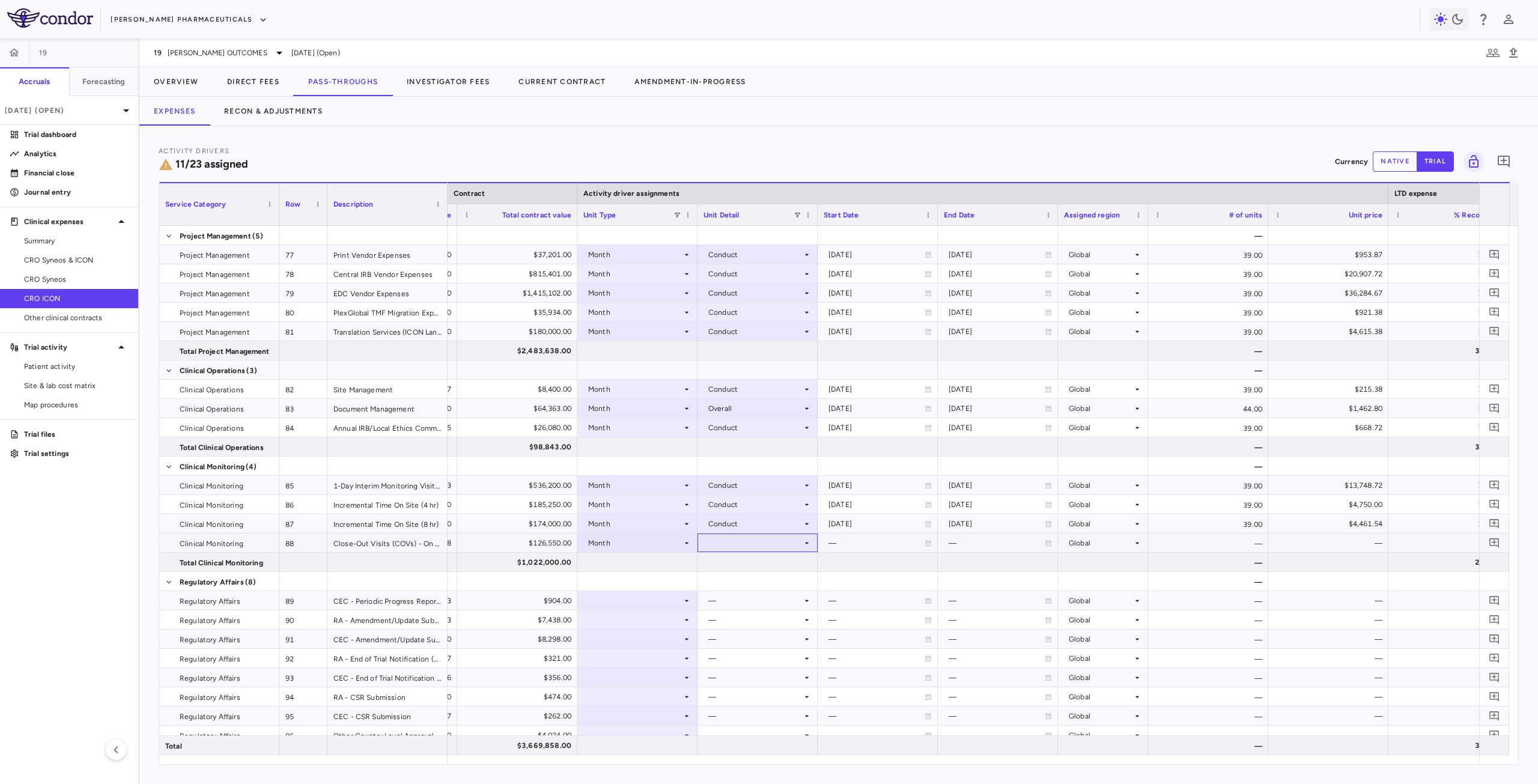
click at [733, 544] on div at bounding box center [757, 542] width 108 height 17
click at [739, 651] on div "Close" at bounding box center [734, 655] width 25 height 11
click at [610, 598] on div at bounding box center [637, 601] width 108 height 17
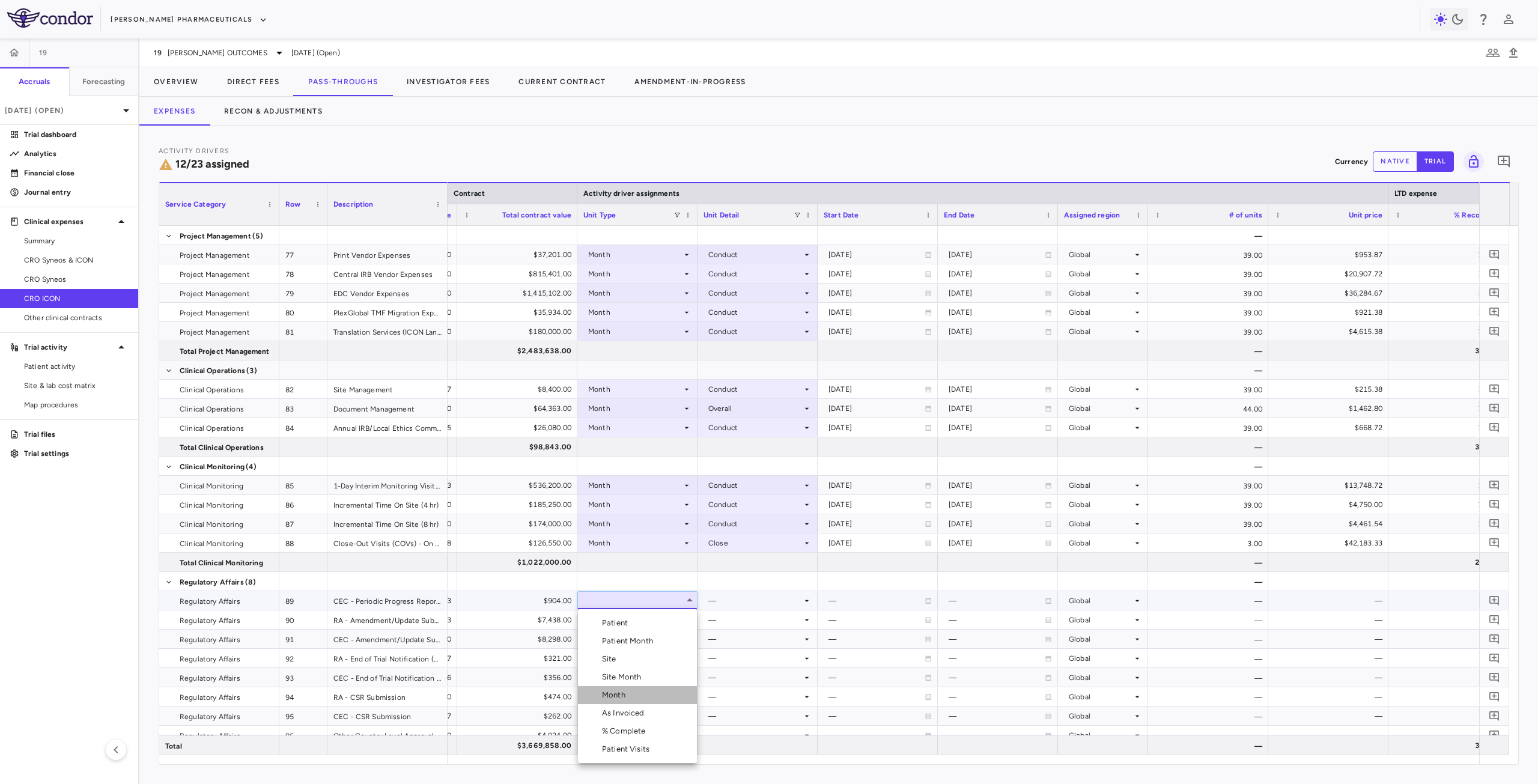
click at [642, 693] on li "Month" at bounding box center [637, 695] width 119 height 18
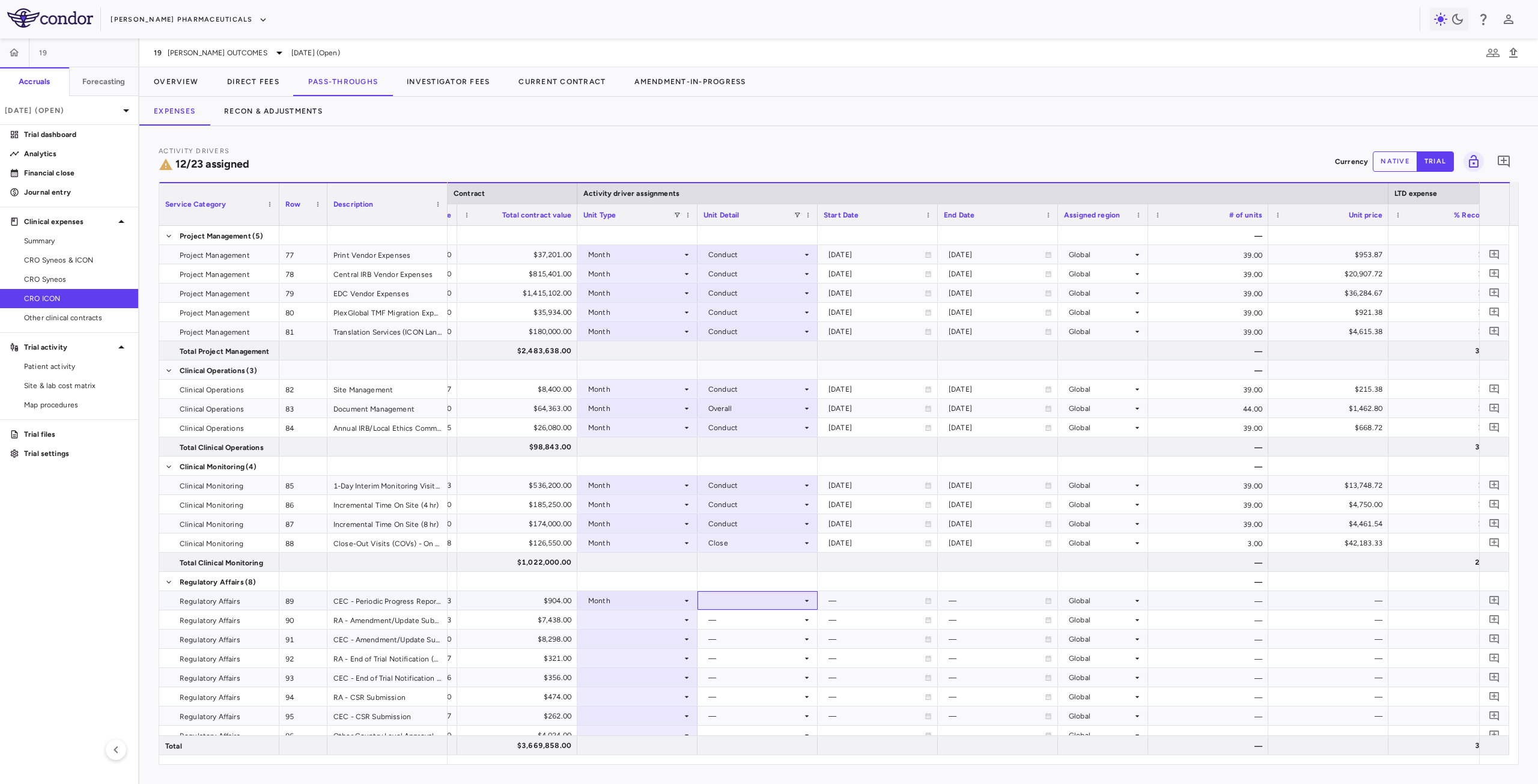
click at [733, 601] on div at bounding box center [757, 601] width 108 height 17
click at [741, 730] on div "Overall" at bounding box center [737, 731] width 30 height 11
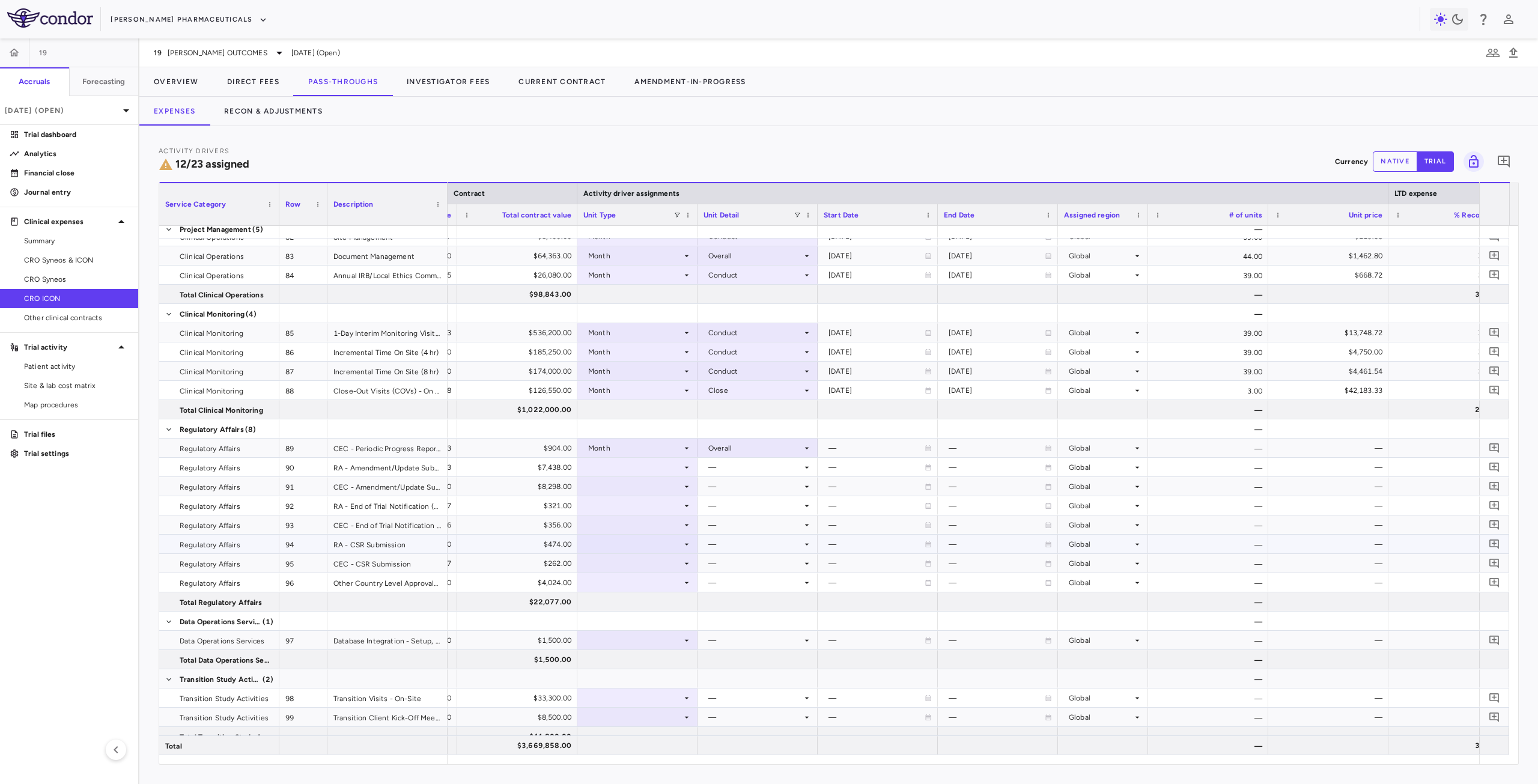
scroll to position [163, 0]
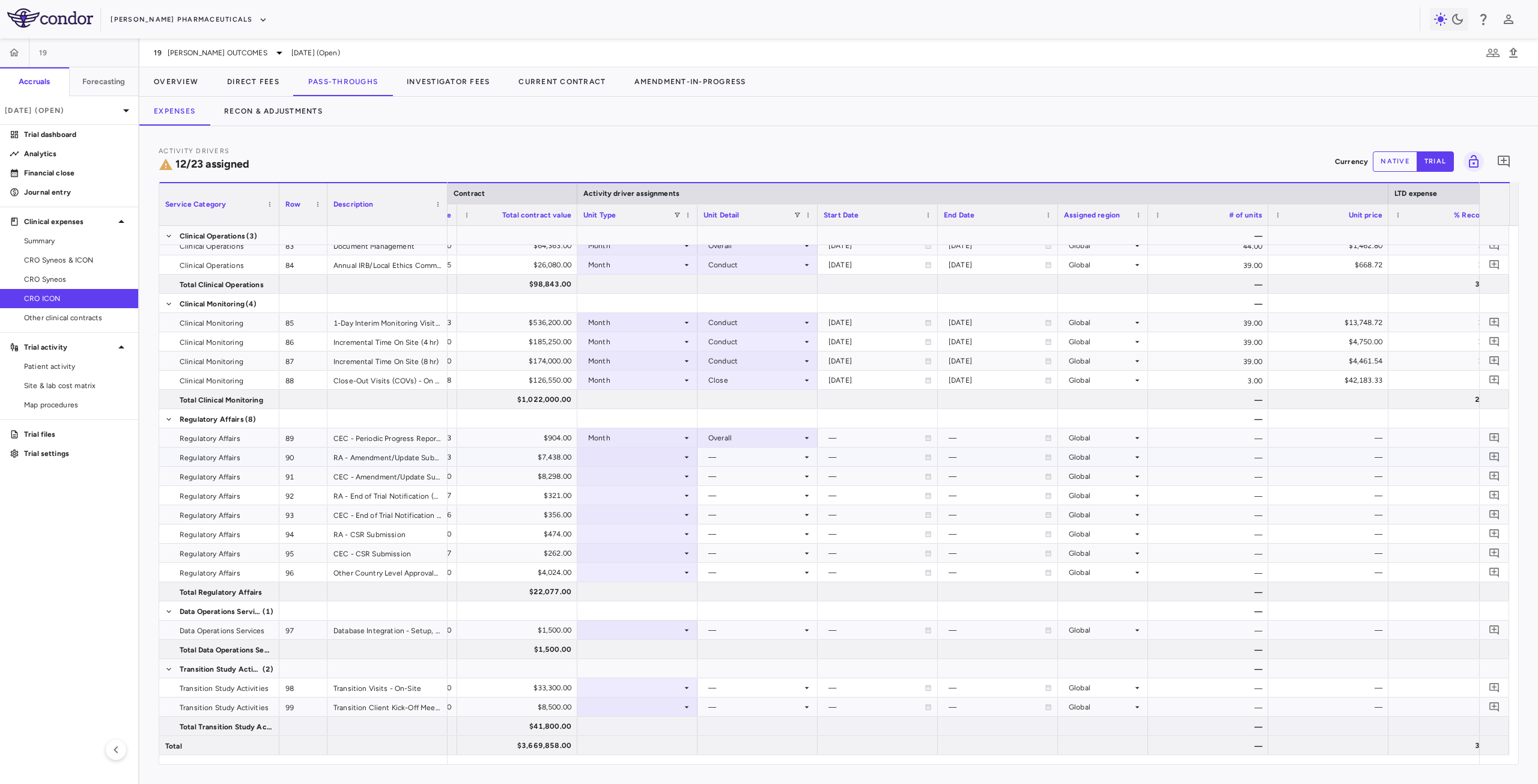
click at [636, 463] on div at bounding box center [637, 457] width 108 height 17
click at [634, 566] on div "As Invoiced" at bounding box center [625, 570] width 47 height 11
click at [733, 458] on div at bounding box center [757, 457] width 108 height 17
click at [753, 476] on div "As occurred" at bounding box center [746, 479] width 48 height 11
click at [657, 482] on div at bounding box center [637, 476] width 108 height 17
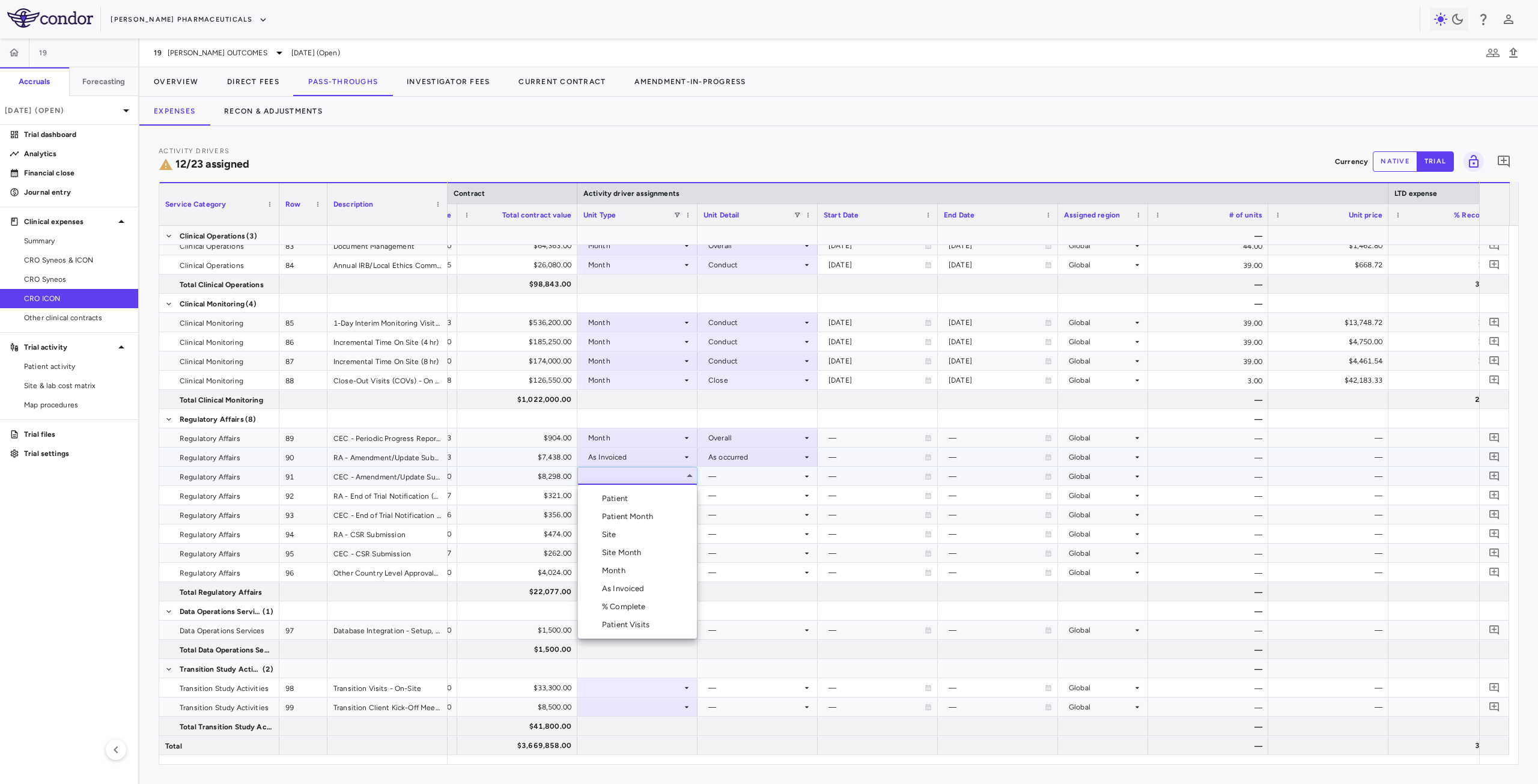
click at [630, 583] on li "As Invoiced" at bounding box center [637, 589] width 119 height 18
click at [737, 477] on div at bounding box center [757, 476] width 108 height 17
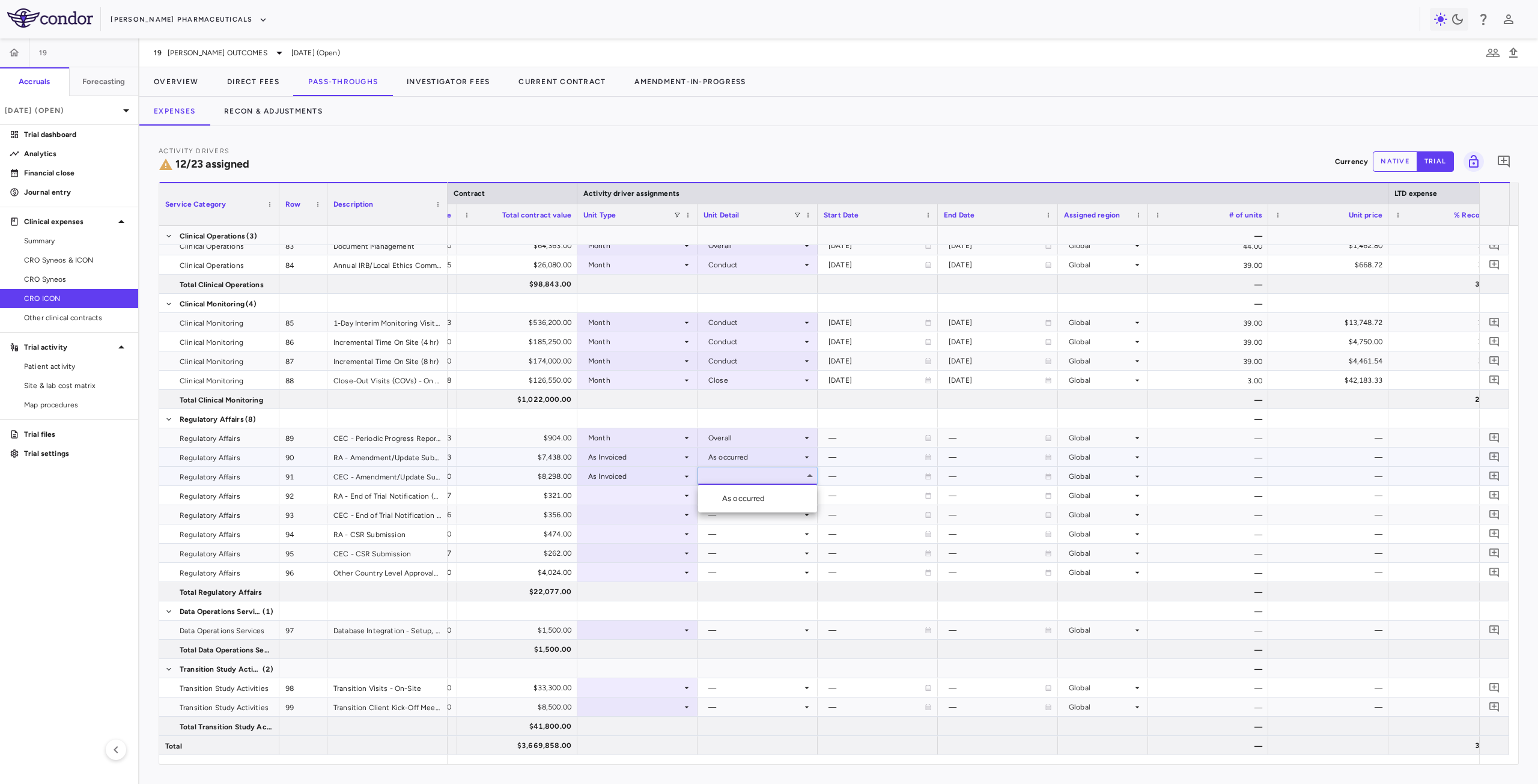
click at [762, 500] on div "As occurred" at bounding box center [746, 499] width 48 height 11
click at [627, 496] on div at bounding box center [637, 495] width 108 height 17
click at [644, 500] on div at bounding box center [637, 495] width 108 height 17
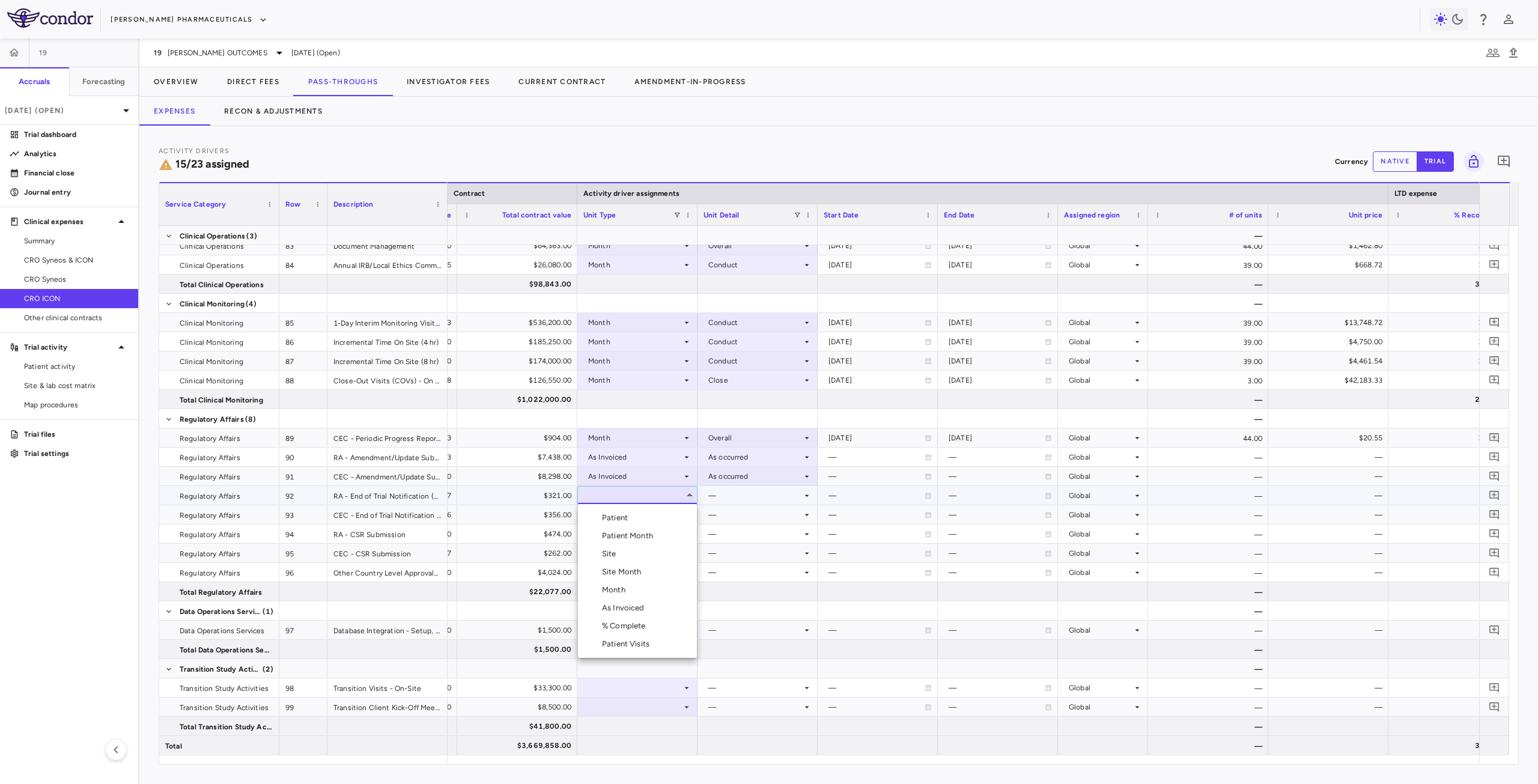
click at [635, 583] on li "Month" at bounding box center [637, 589] width 119 height 18
click at [727, 500] on div at bounding box center [757, 495] width 108 height 17
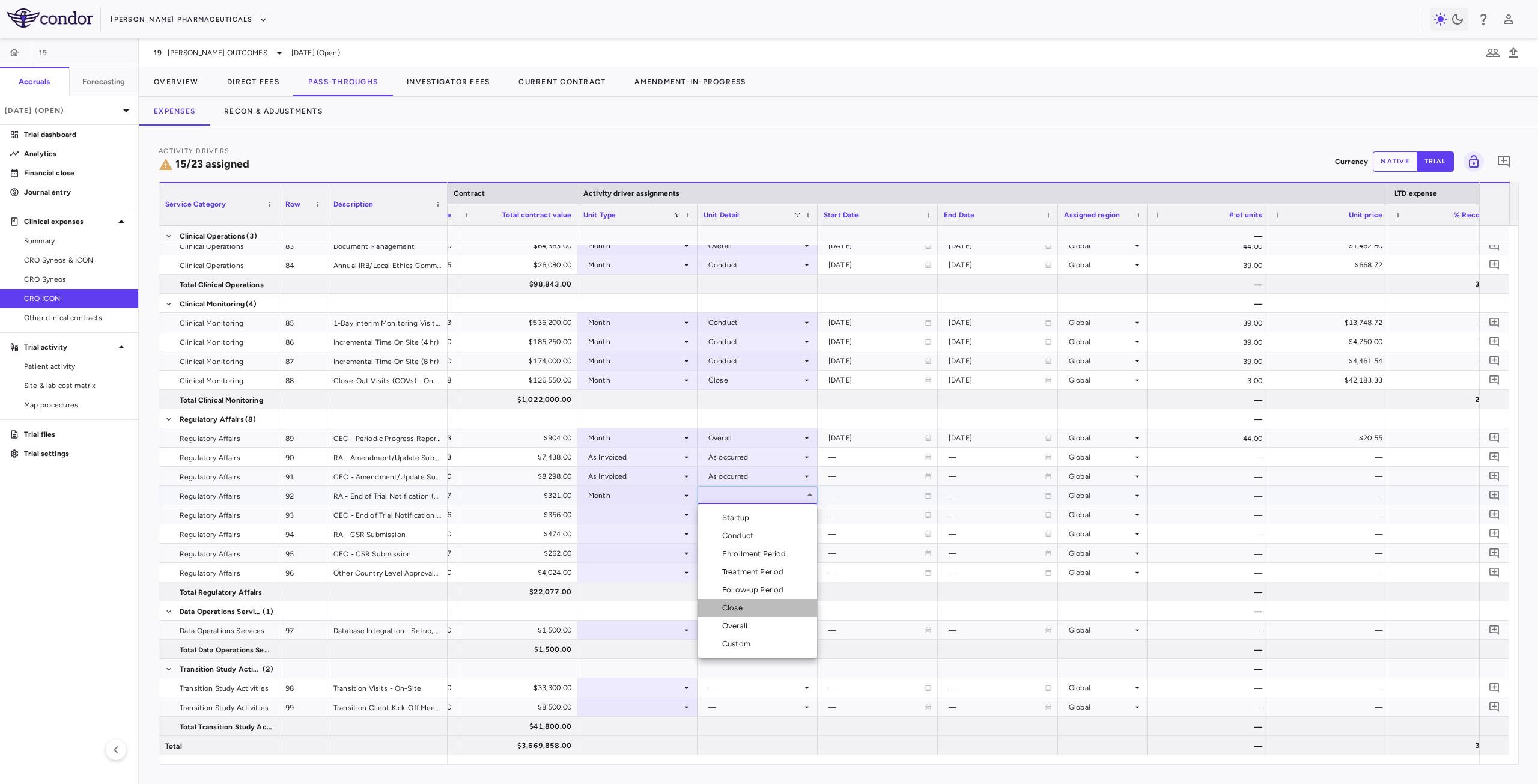
click at [739, 608] on div "Close" at bounding box center [734, 607] width 25 height 11
click at [516, 496] on div "$321.00" at bounding box center [519, 495] width 104 height 19
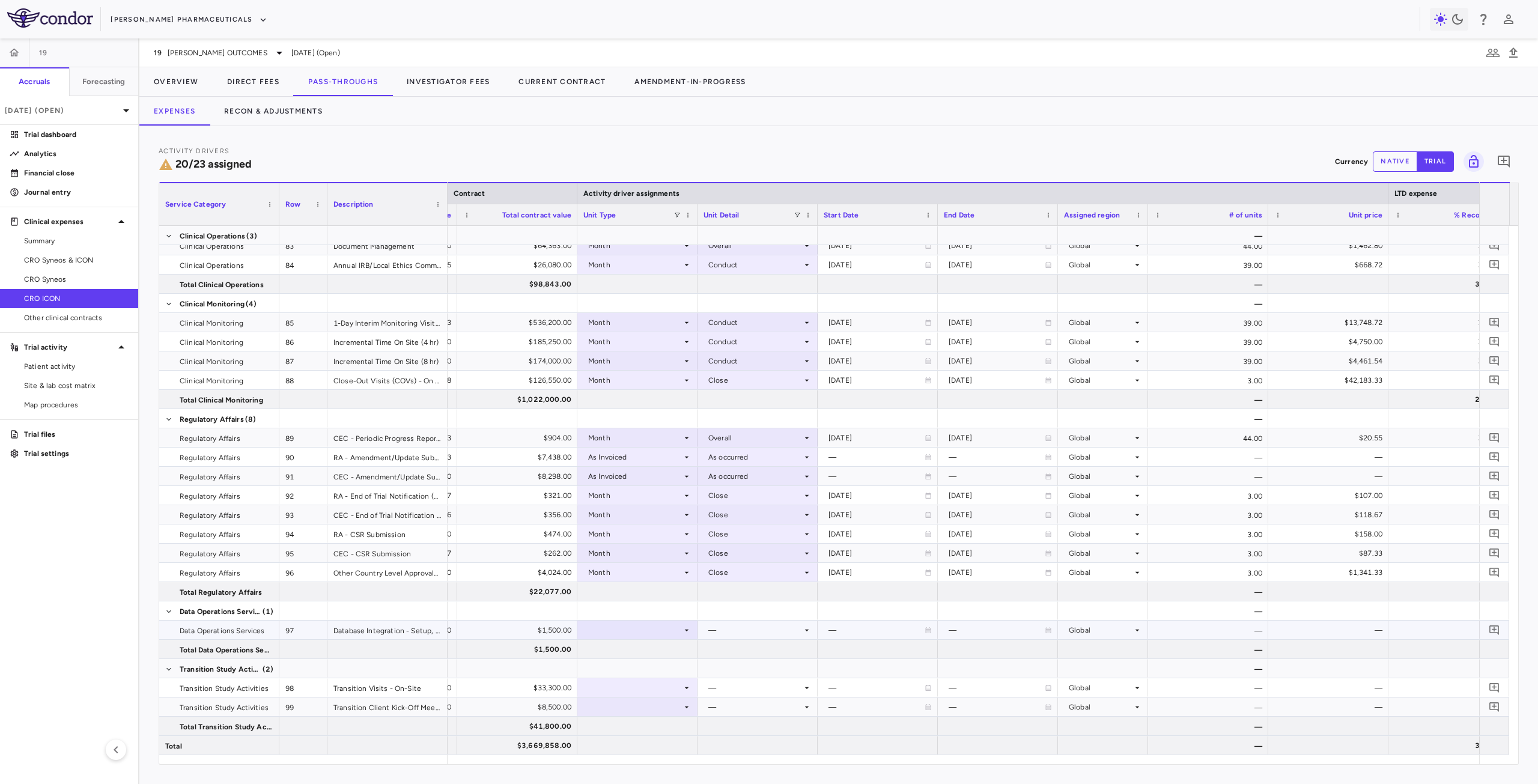
click at [607, 629] on div at bounding box center [637, 630] width 108 height 17
click at [635, 701] on li "Month" at bounding box center [637, 706] width 119 height 18
click at [746, 628] on div at bounding box center [757, 630] width 108 height 17
click at [747, 757] on div "Custom" at bounding box center [739, 761] width 33 height 11
click at [855, 633] on div at bounding box center [877, 630] width 108 height 17
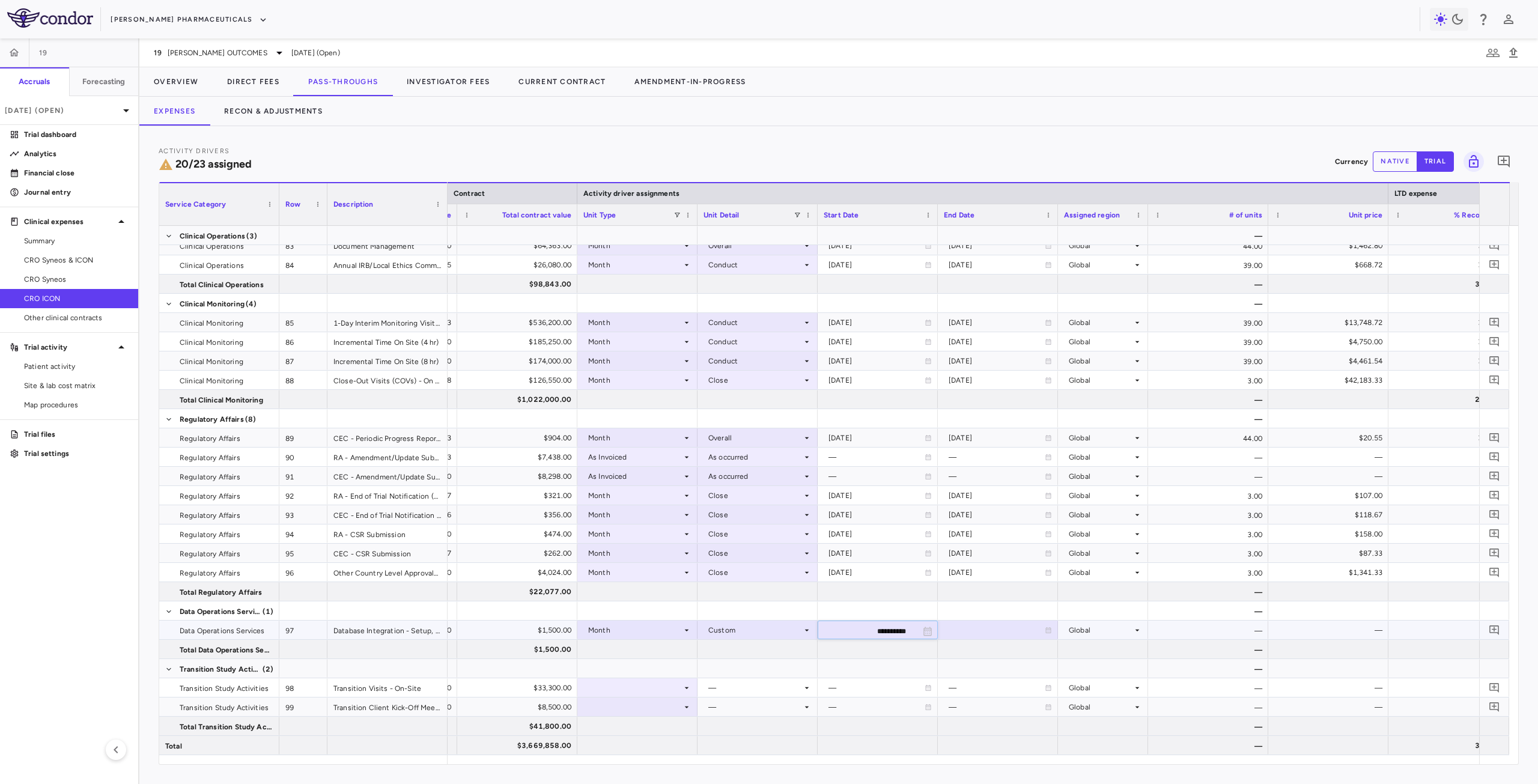
click at [864, 631] on input "**********" at bounding box center [867, 631] width 98 height 20
type input "**********"
click at [970, 631] on div at bounding box center [998, 630] width 108 height 17
click at [977, 628] on input "**********" at bounding box center [987, 631] width 98 height 20
type input "**********"
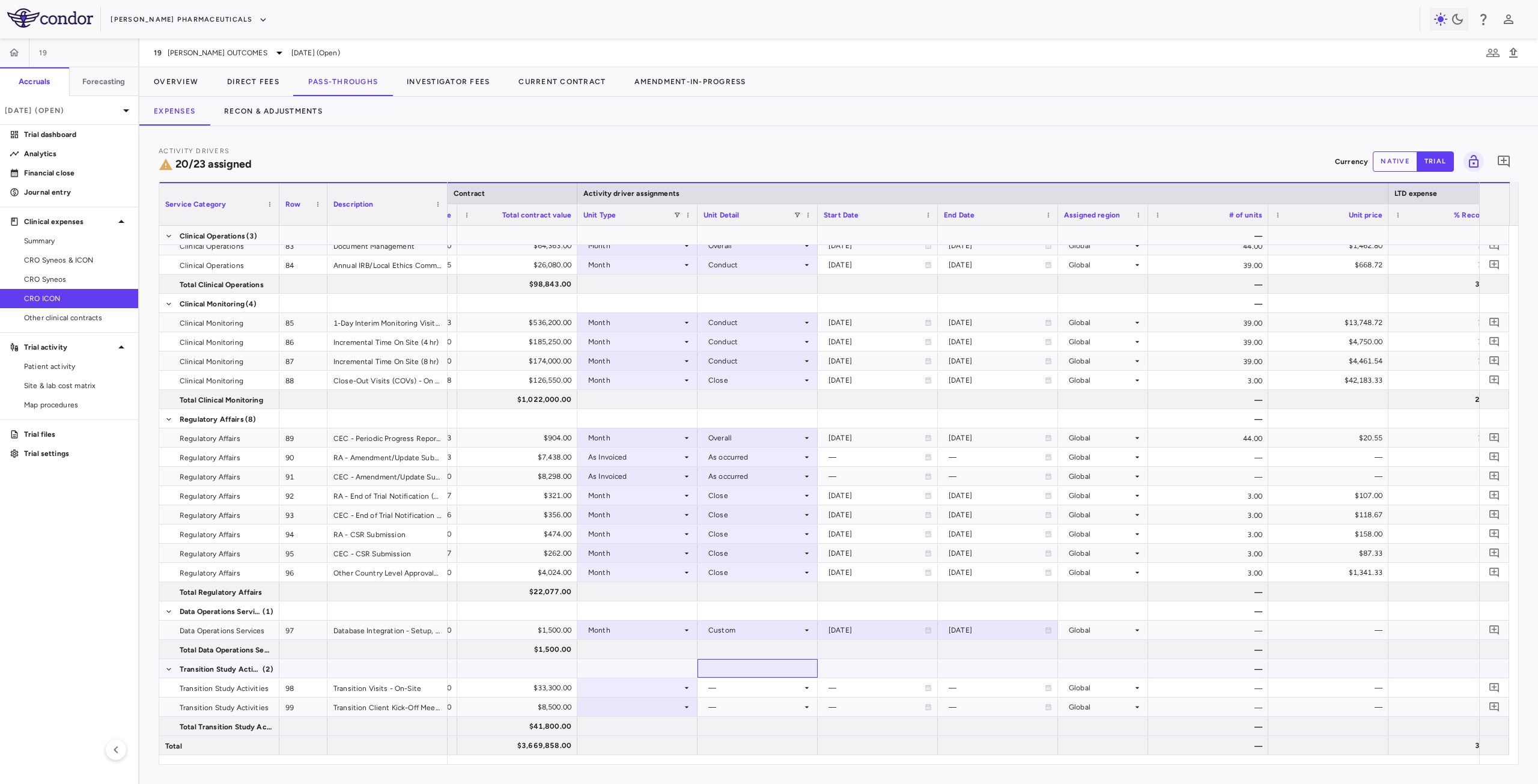
click at [720, 671] on div at bounding box center [757, 668] width 108 height 17
click at [643, 684] on div at bounding box center [637, 687] width 108 height 17
click at [637, 707] on li "Month" at bounding box center [637, 706] width 119 height 18
click at [742, 690] on div at bounding box center [757, 687] width 108 height 17
click at [737, 632] on div "Startup" at bounding box center [738, 634] width 32 height 11
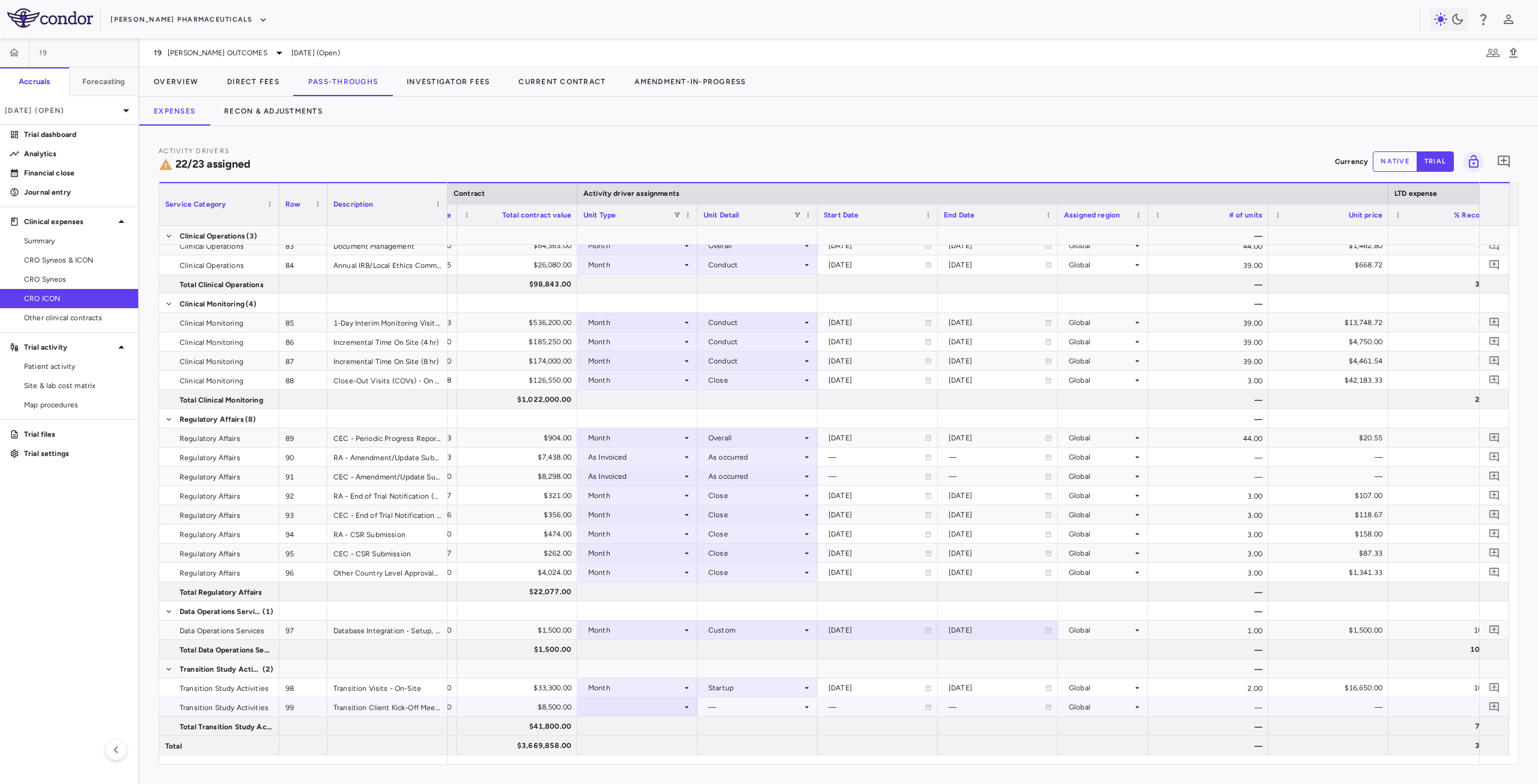
click at [665, 713] on div at bounding box center [637, 707] width 108 height 17
click at [629, 700] on li "Month" at bounding box center [637, 706] width 119 height 18
click at [792, 711] on div at bounding box center [757, 707] width 108 height 17
click at [763, 637] on li "Startup" at bounding box center [757, 634] width 119 height 18
click at [669, 754] on div at bounding box center [637, 745] width 120 height 19
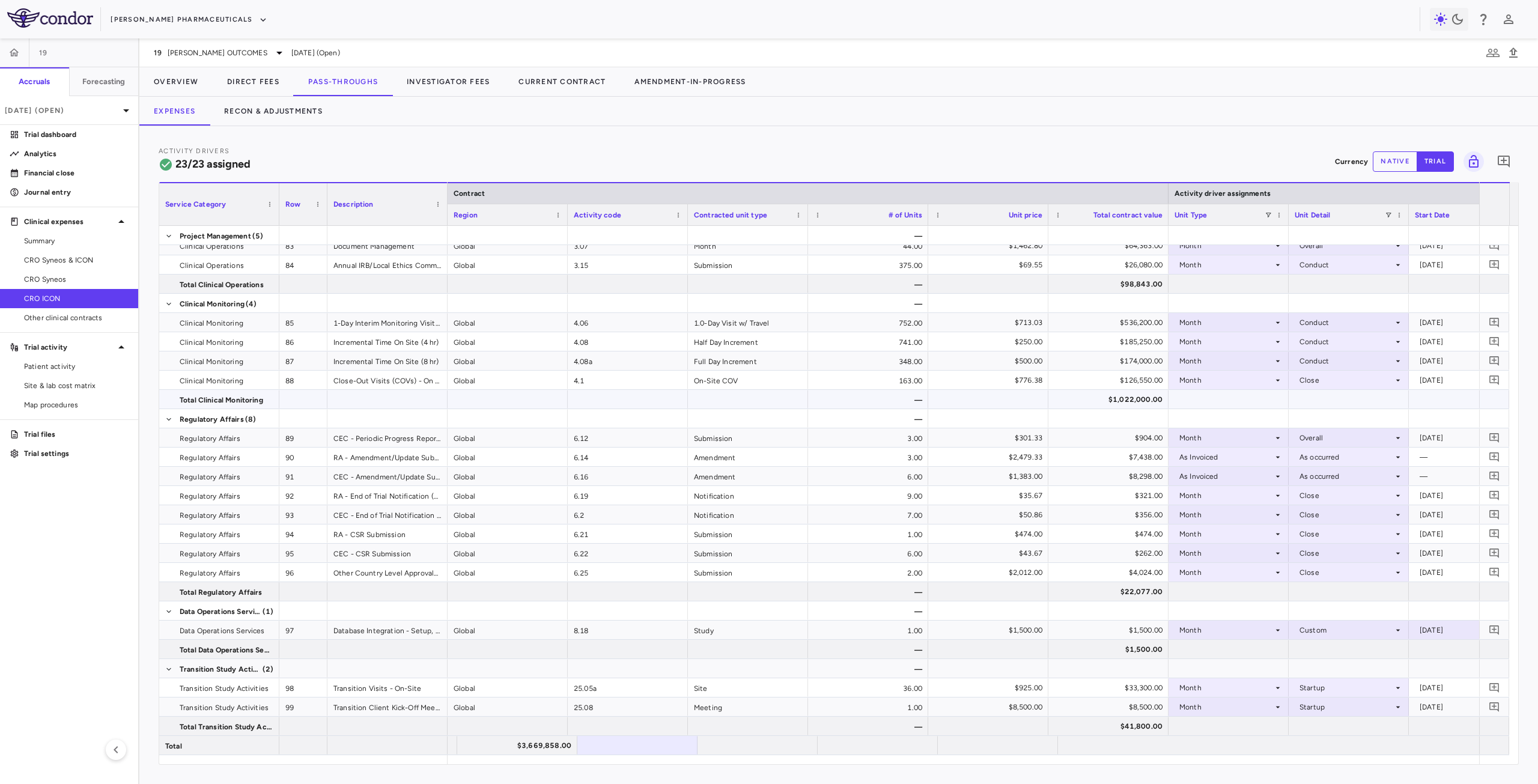
scroll to position [0, 0]
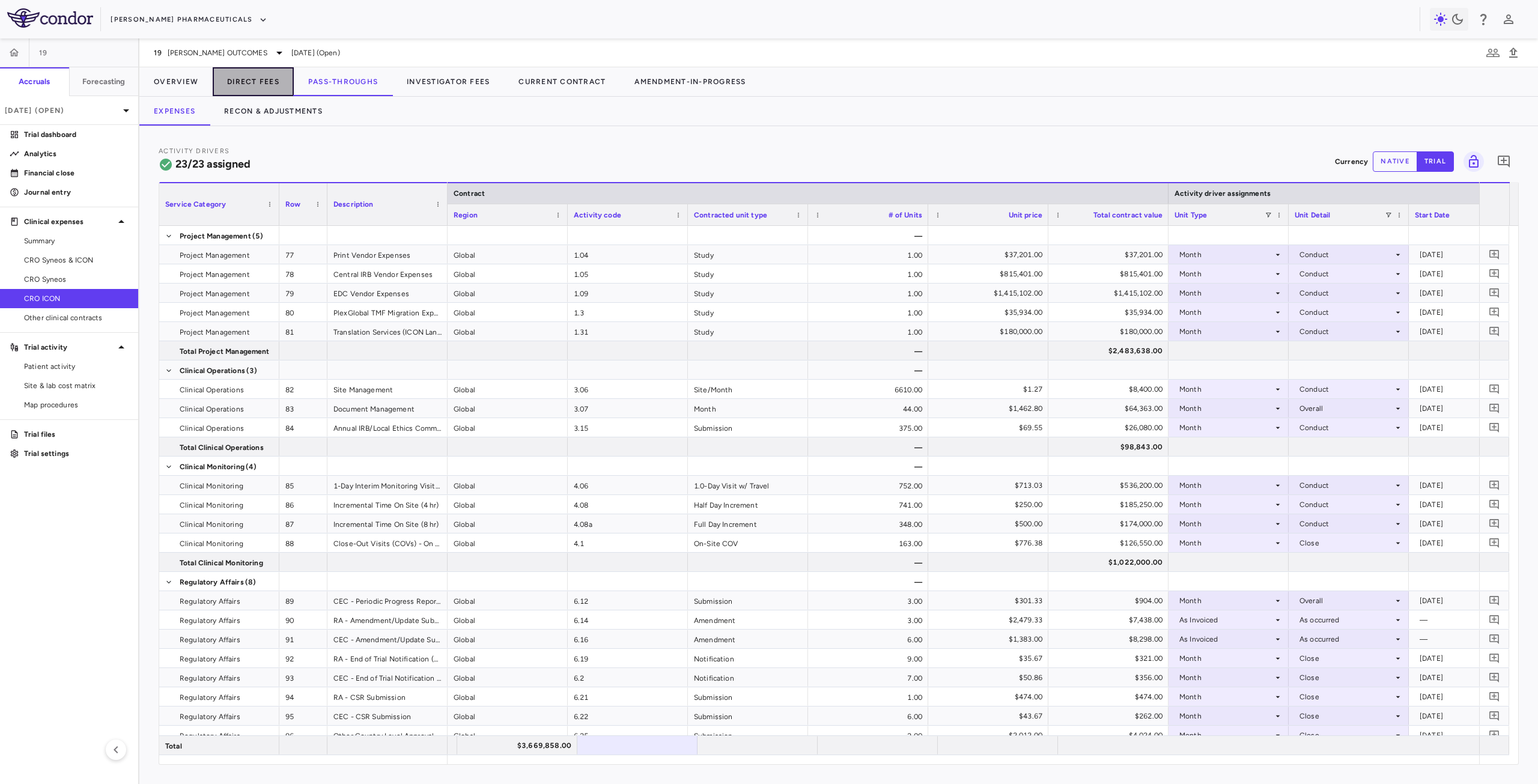
click at [253, 85] on button "Direct Fees" at bounding box center [253, 82] width 81 height 29
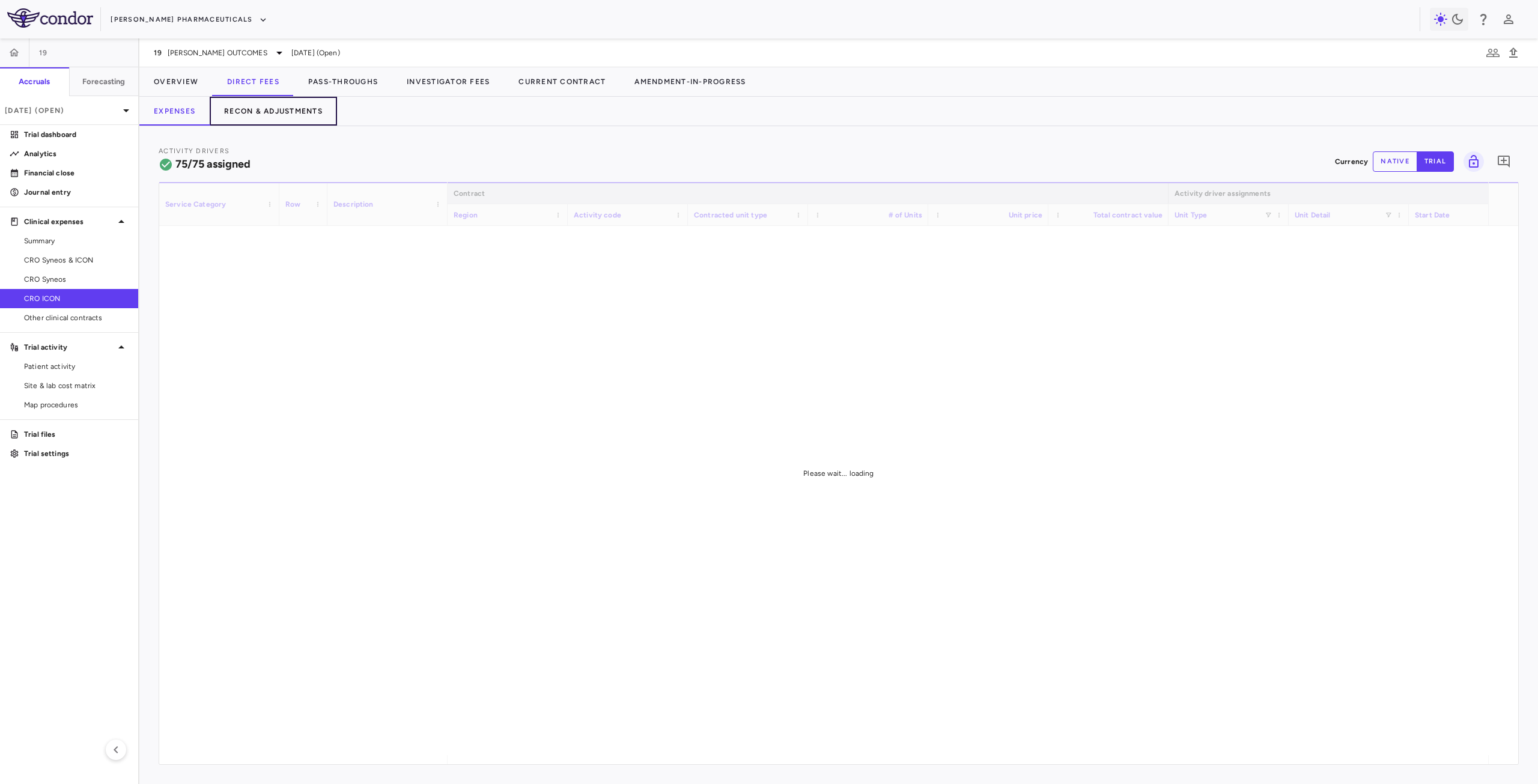
click at [277, 111] on button "Recon & Adjustments" at bounding box center [273, 111] width 128 height 29
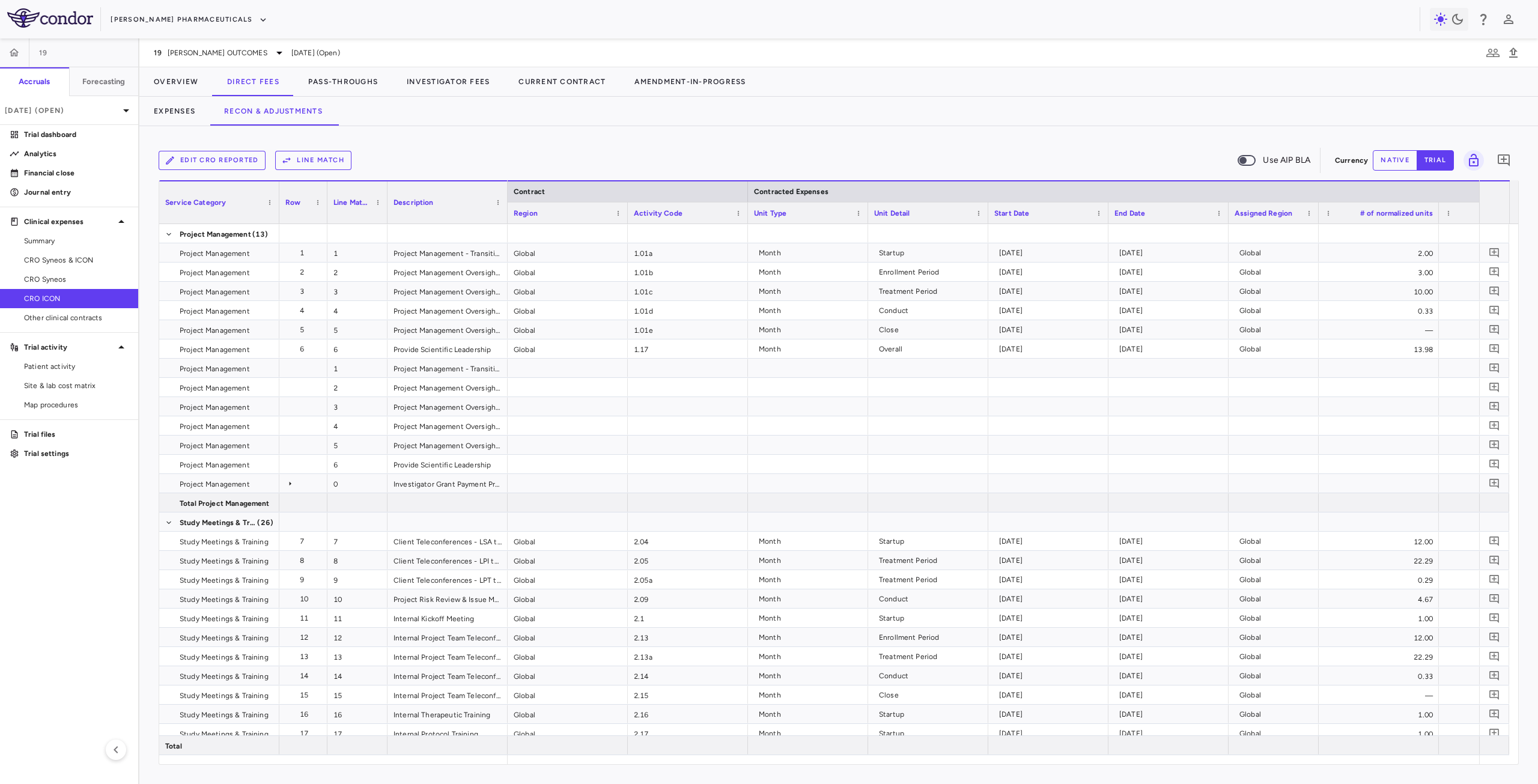
click at [336, 162] on button "Line Match" at bounding box center [313, 160] width 76 height 19
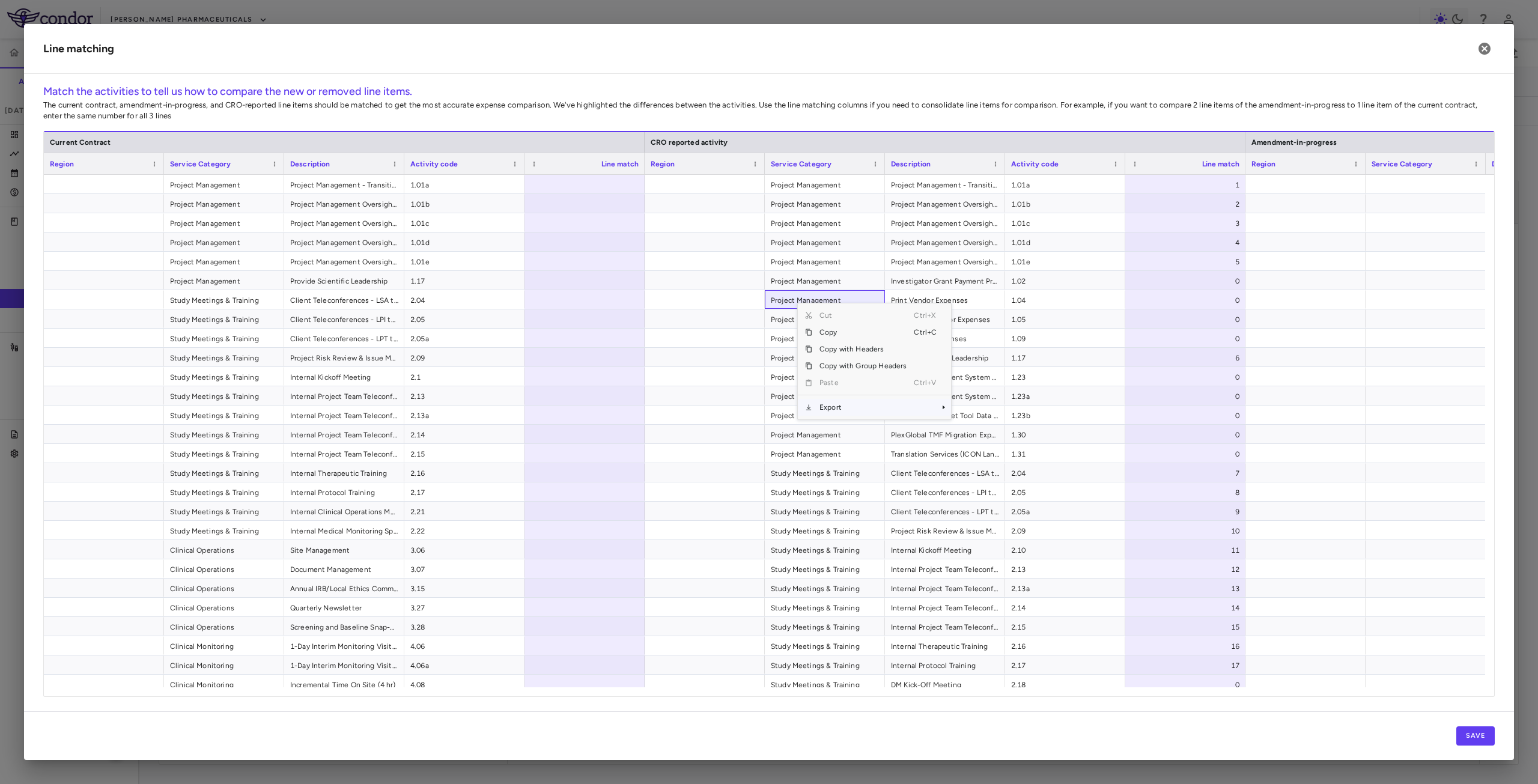
click at [843, 408] on span "Export" at bounding box center [863, 408] width 102 height 17
click at [916, 402] on span "Context Menu" at bounding box center [927, 408] width 27 height 17
click at [980, 430] on span "Excel Export" at bounding box center [991, 428] width 57 height 17
click at [598, 184] on div at bounding box center [584, 184] width 120 height 19
click at [1202, 182] on div "1" at bounding box center [1188, 185] width 104 height 19
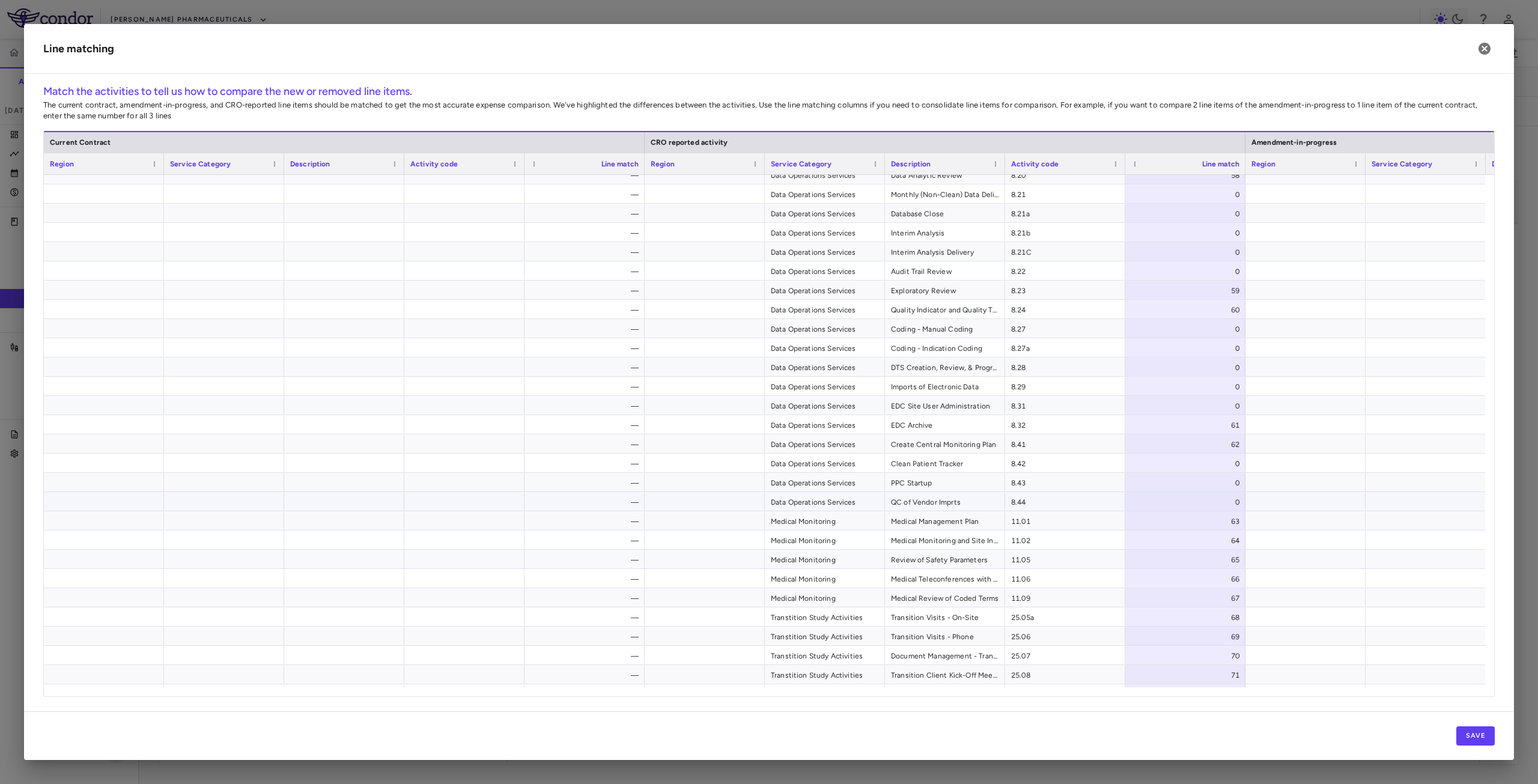
scroll to position [1757, 0]
click at [1481, 737] on button "Save" at bounding box center [1475, 736] width 39 height 19
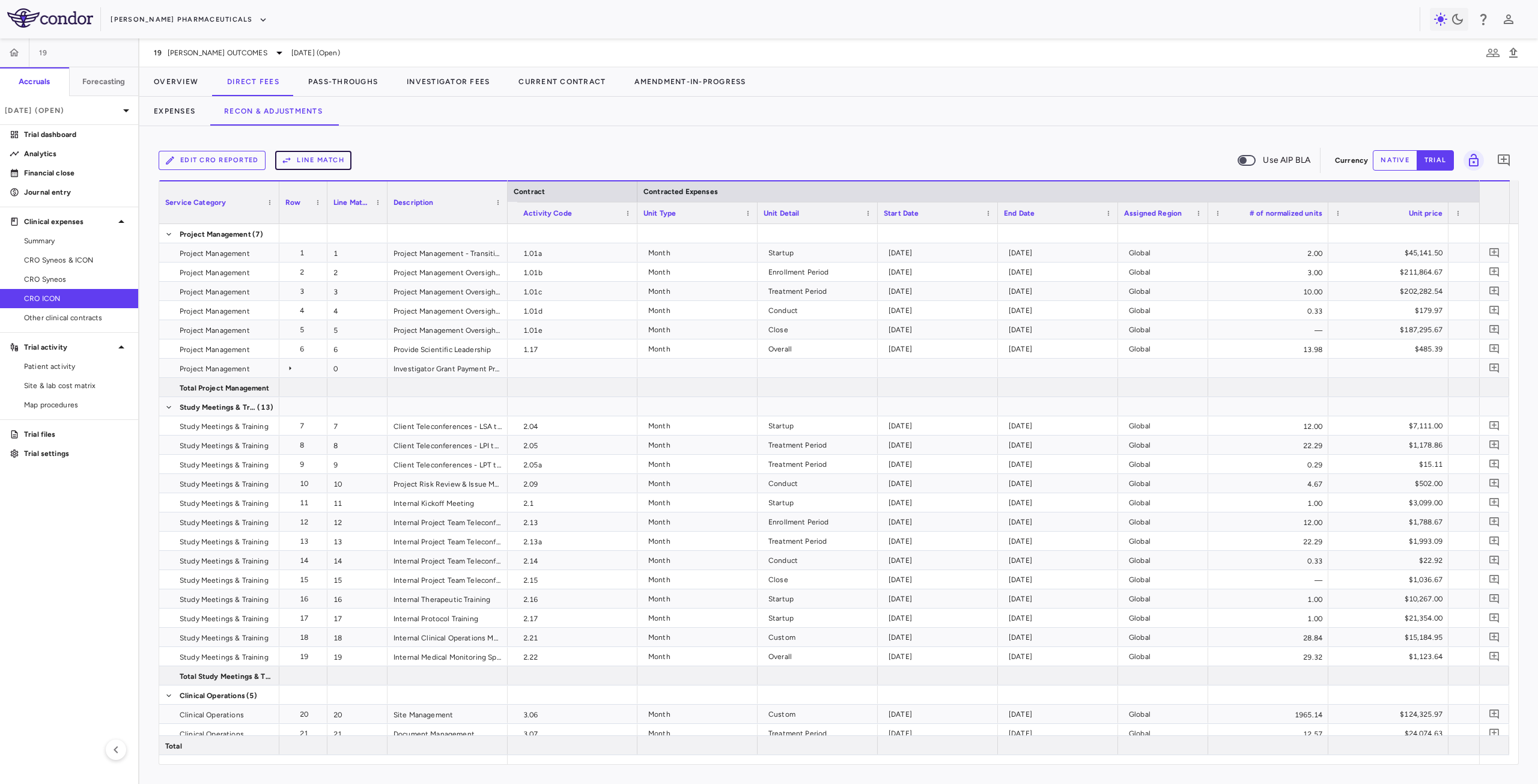
scroll to position [0, 636]
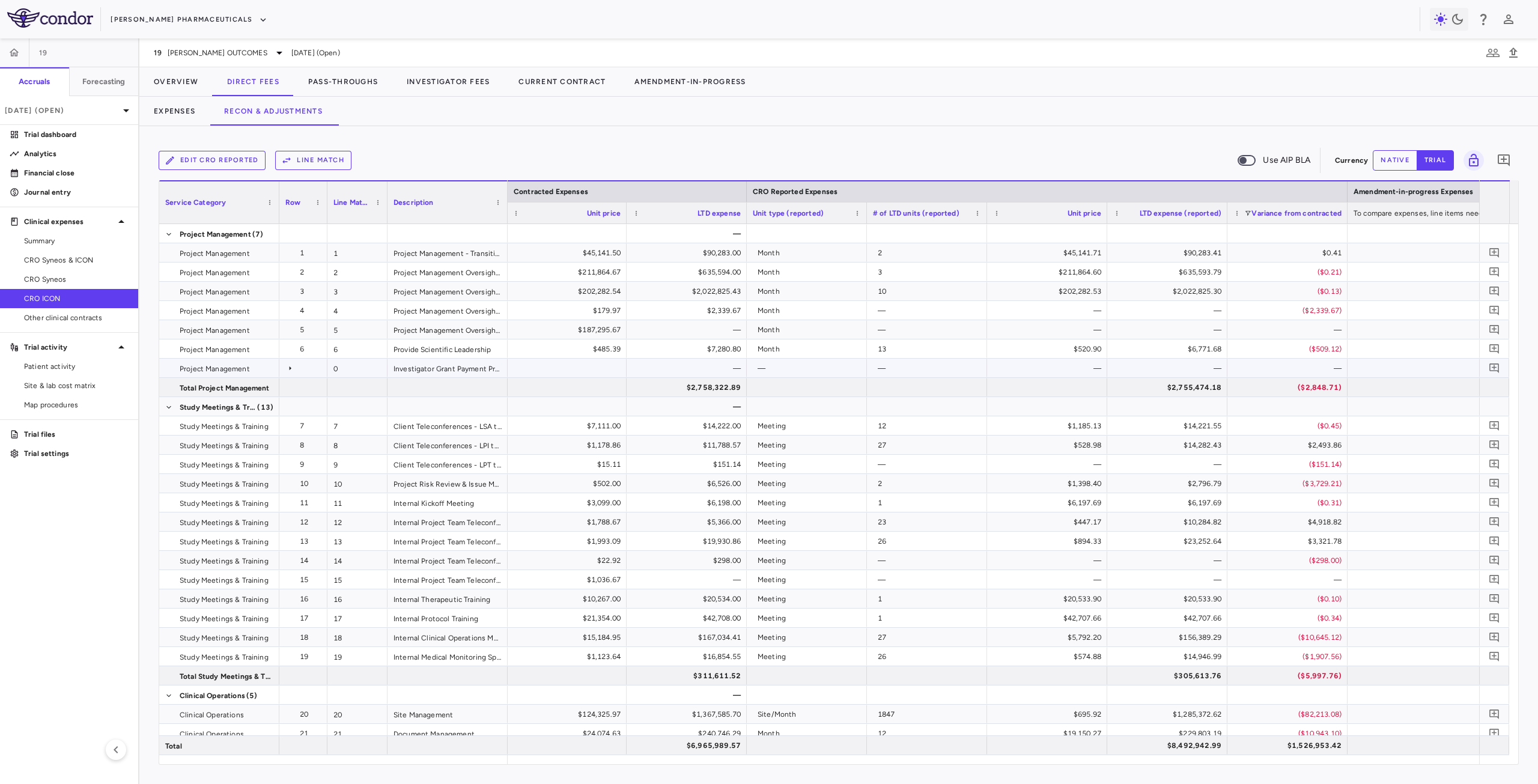
click at [292, 369] on icon at bounding box center [290, 368] width 9 height 9
click at [290, 368] on icon at bounding box center [290, 368] width 2 height 4
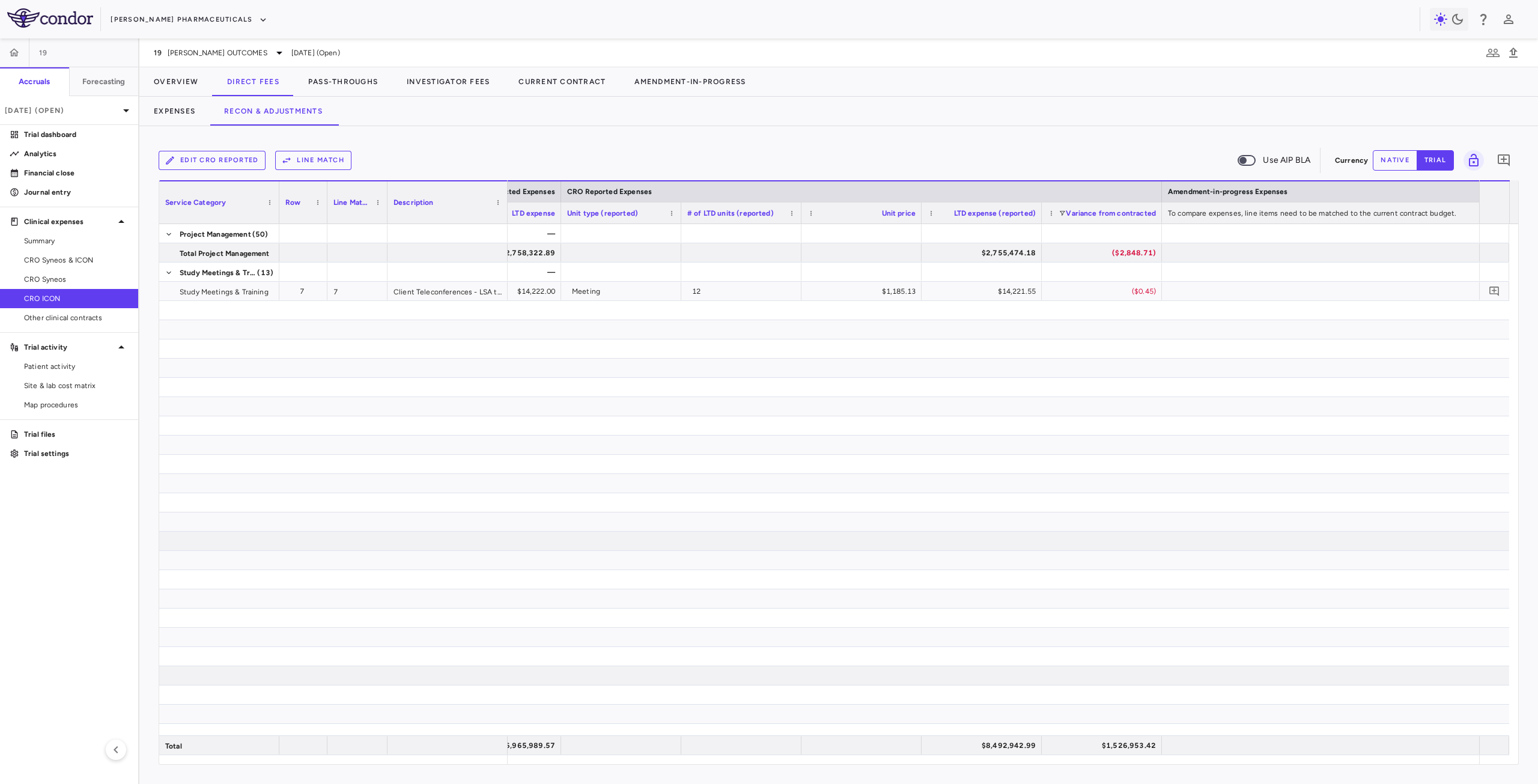
scroll to position [2295, 0]
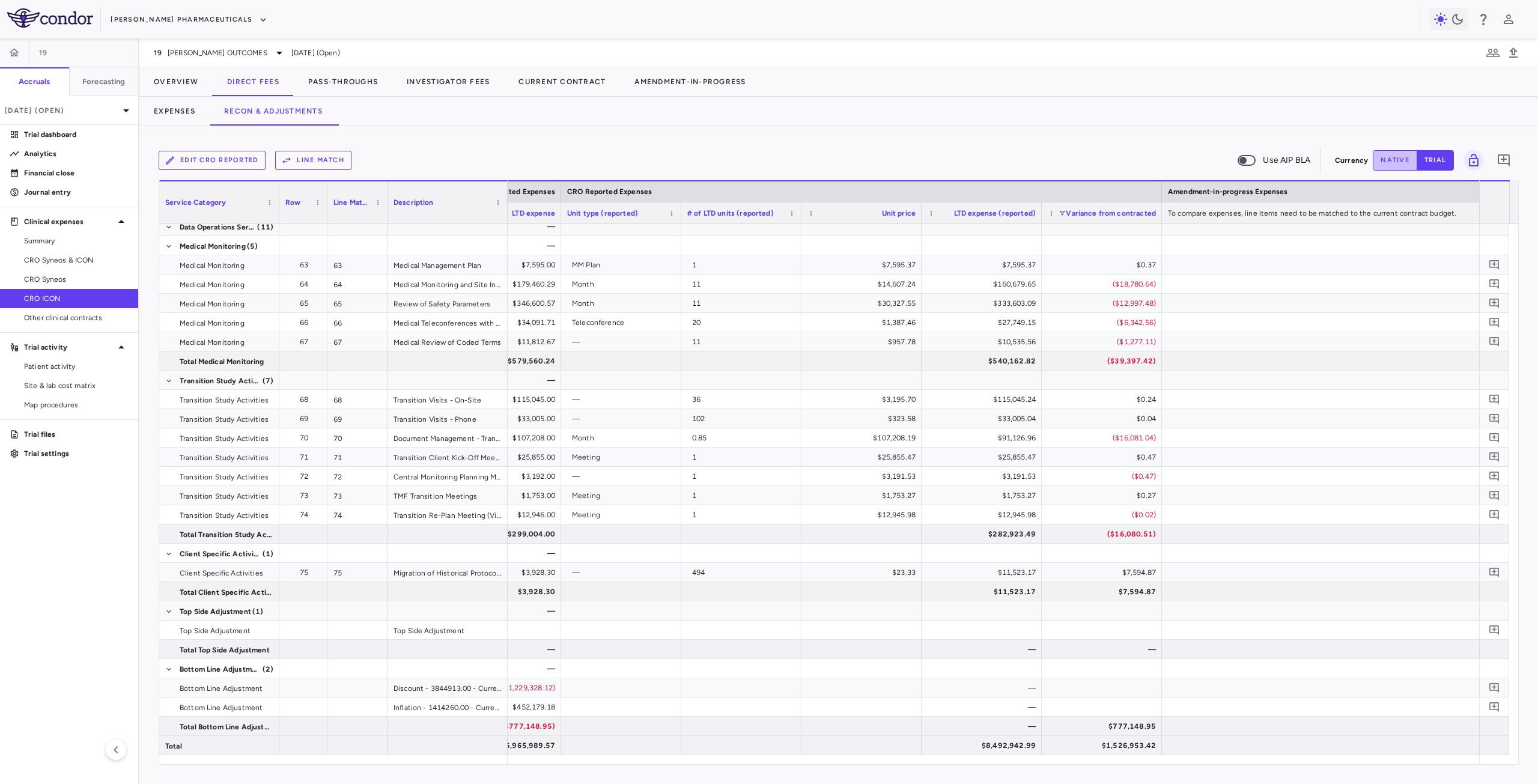
click at [1387, 164] on button "native" at bounding box center [1395, 160] width 45 height 21
click at [1007, 688] on div "$0.00" at bounding box center [984, 688] width 104 height 19
click at [1009, 689] on input "number" at bounding box center [991, 688] width 101 height 20
type input "**********"
click at [1104, 685] on div at bounding box center [1102, 688] width 120 height 19
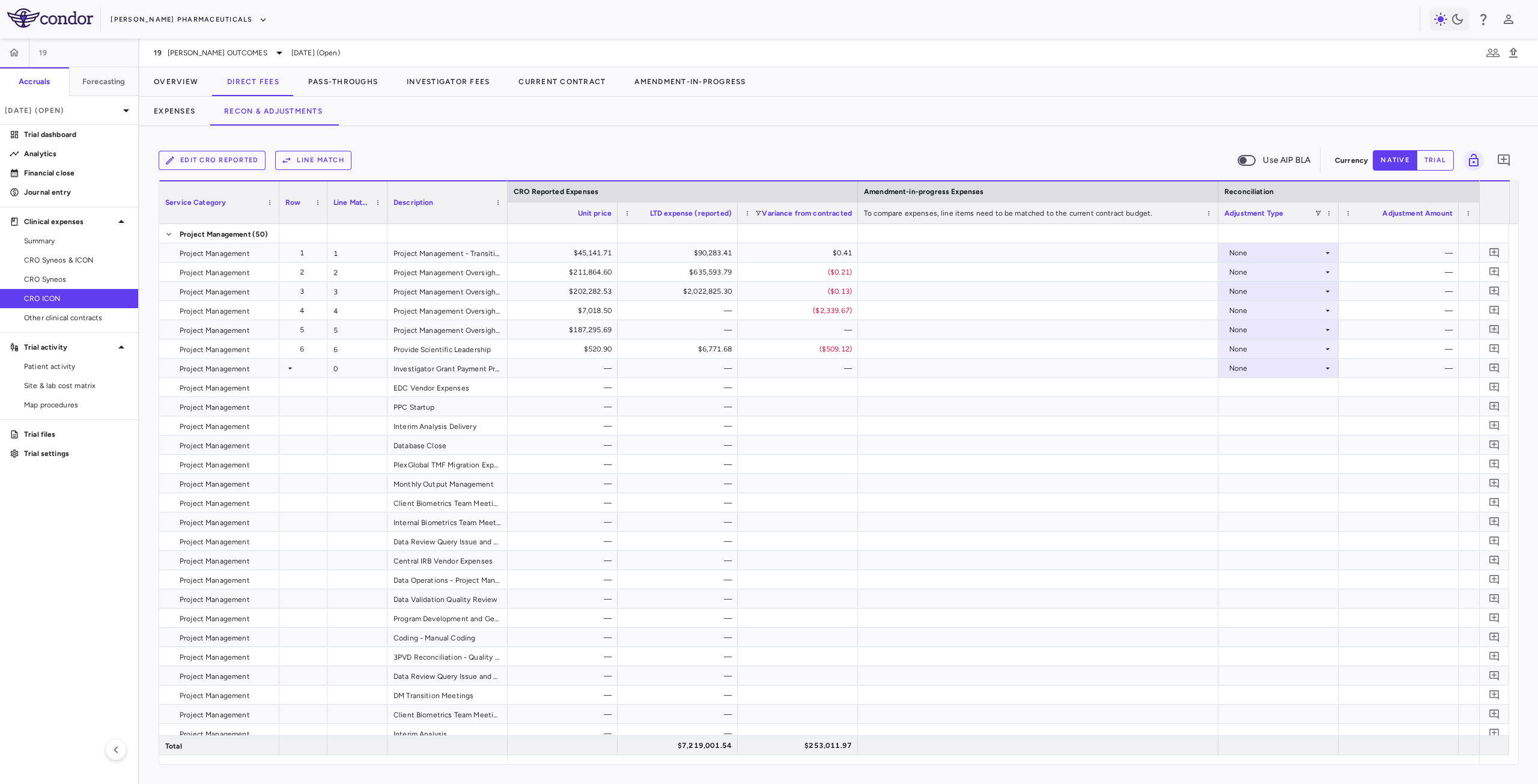
scroll to position [0, 1330]
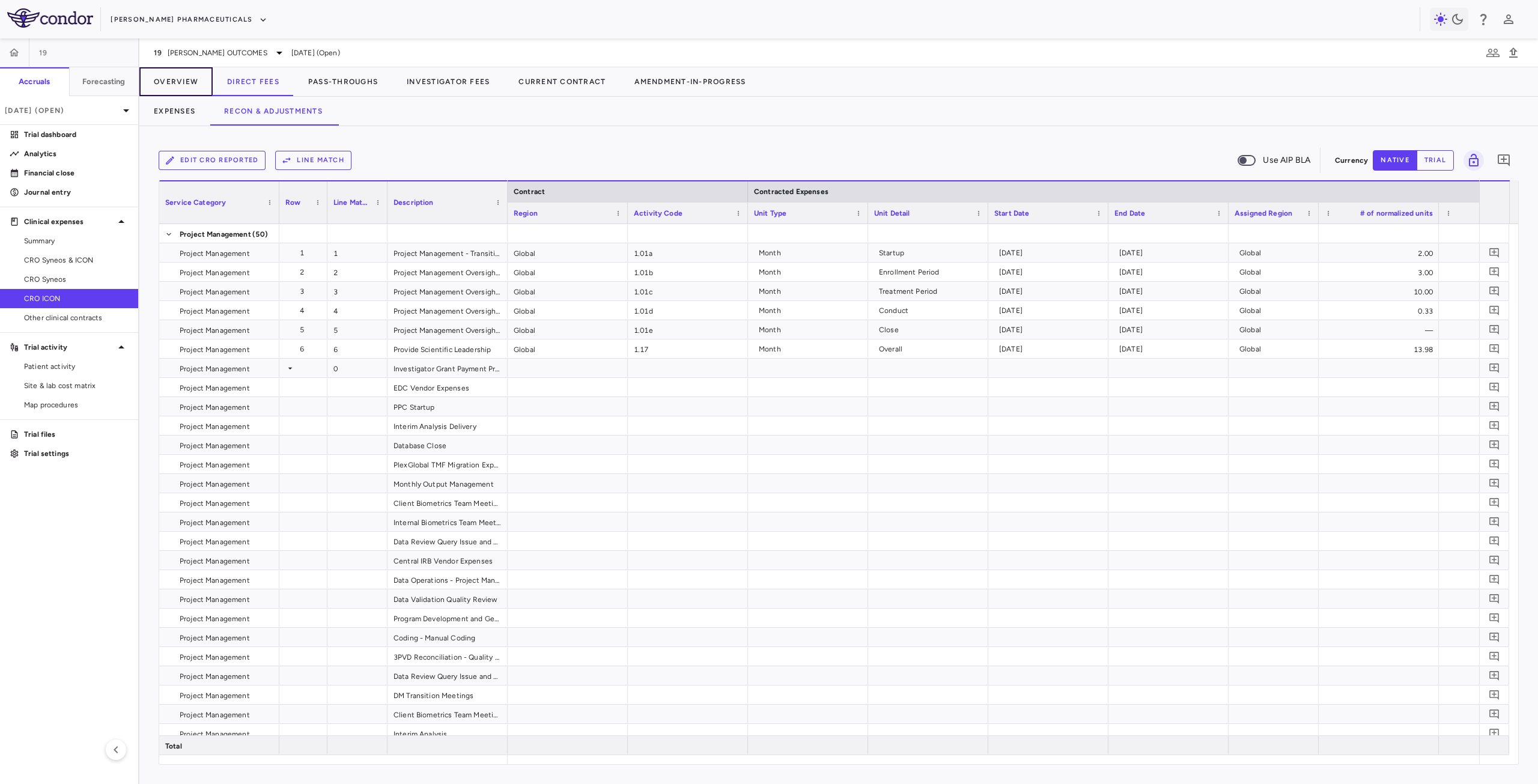
drag, startPoint x: 175, startPoint y: 83, endPoint x: 178, endPoint y: 97, distance: 14.3
click at [176, 83] on button "Overview" at bounding box center [177, 82] width 74 height 29
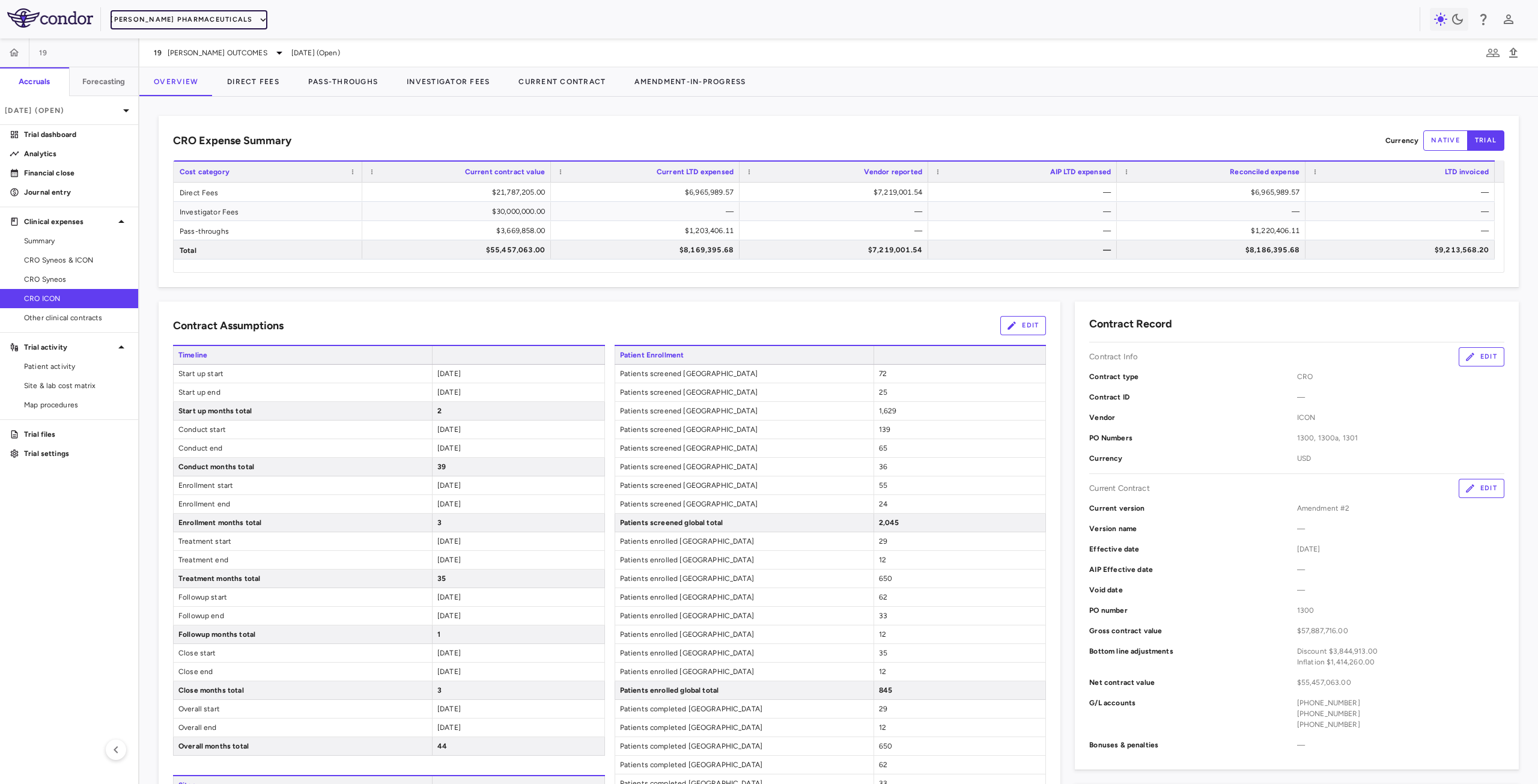
click at [221, 22] on button "Madrigal Pharmaceuticals" at bounding box center [189, 20] width 156 height 19
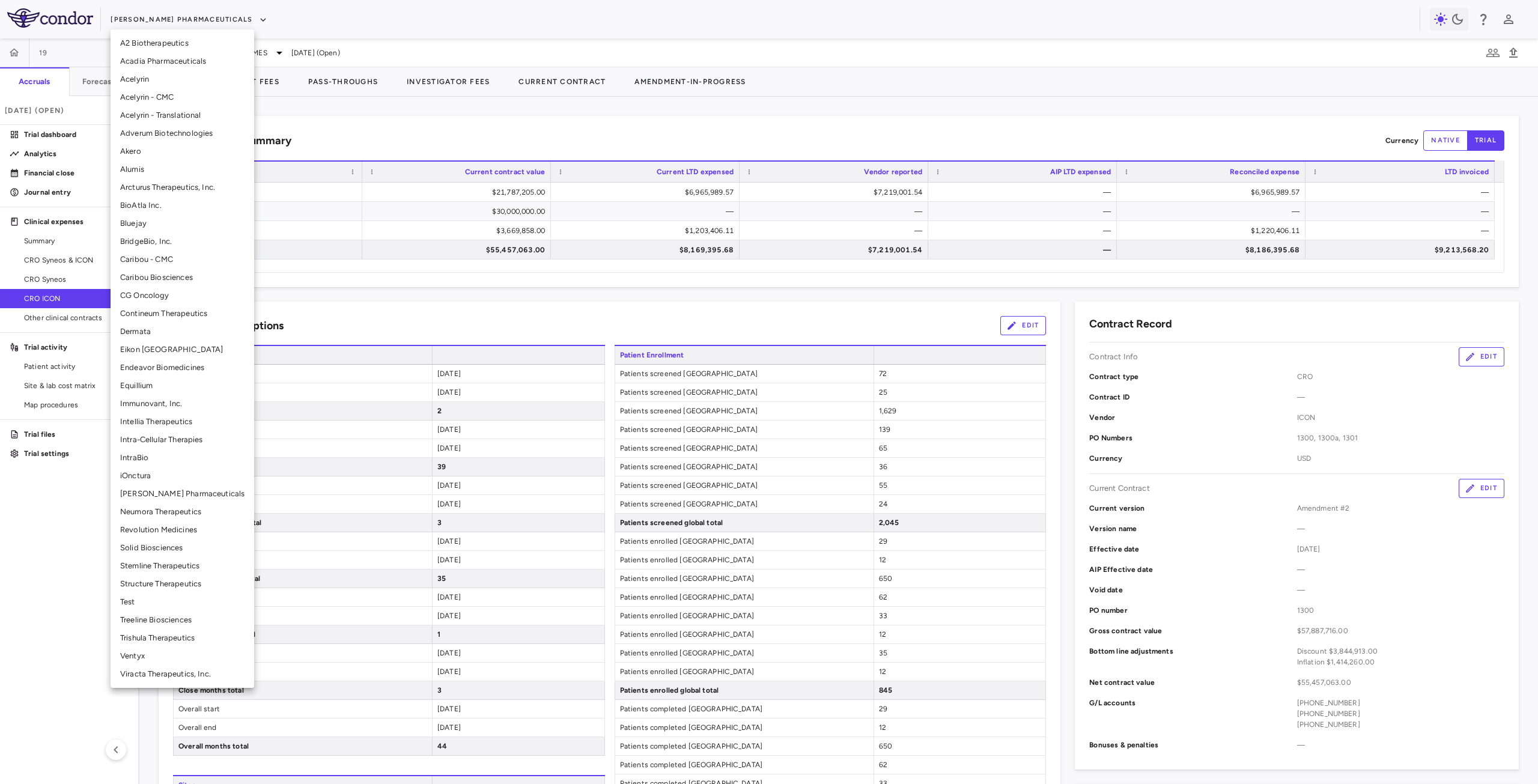
click at [162, 249] on li "BridgeBio, Inc." at bounding box center [183, 241] width 144 height 18
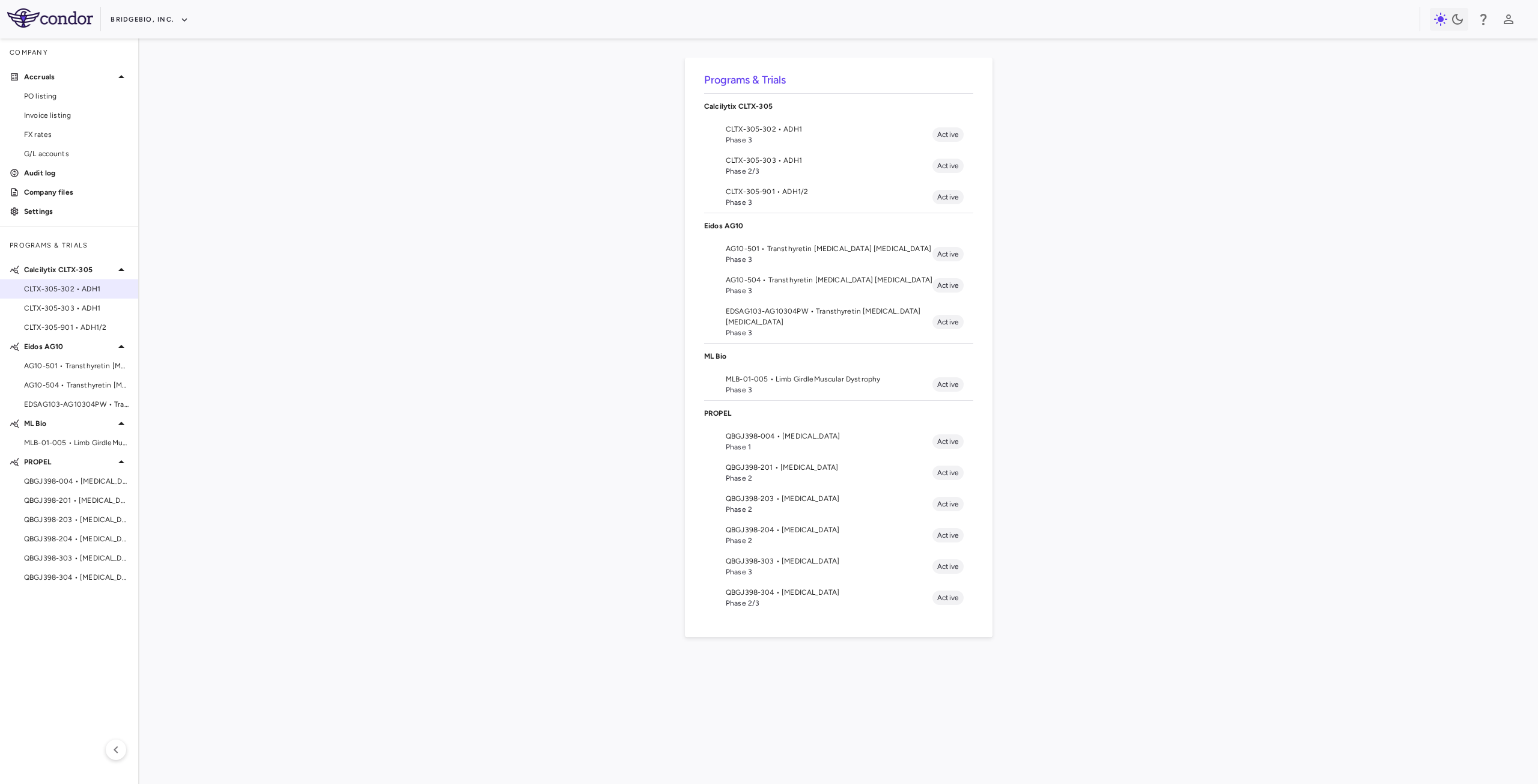
click at [94, 290] on span "CLTX-305-302 • ADH1" at bounding box center [76, 289] width 105 height 11
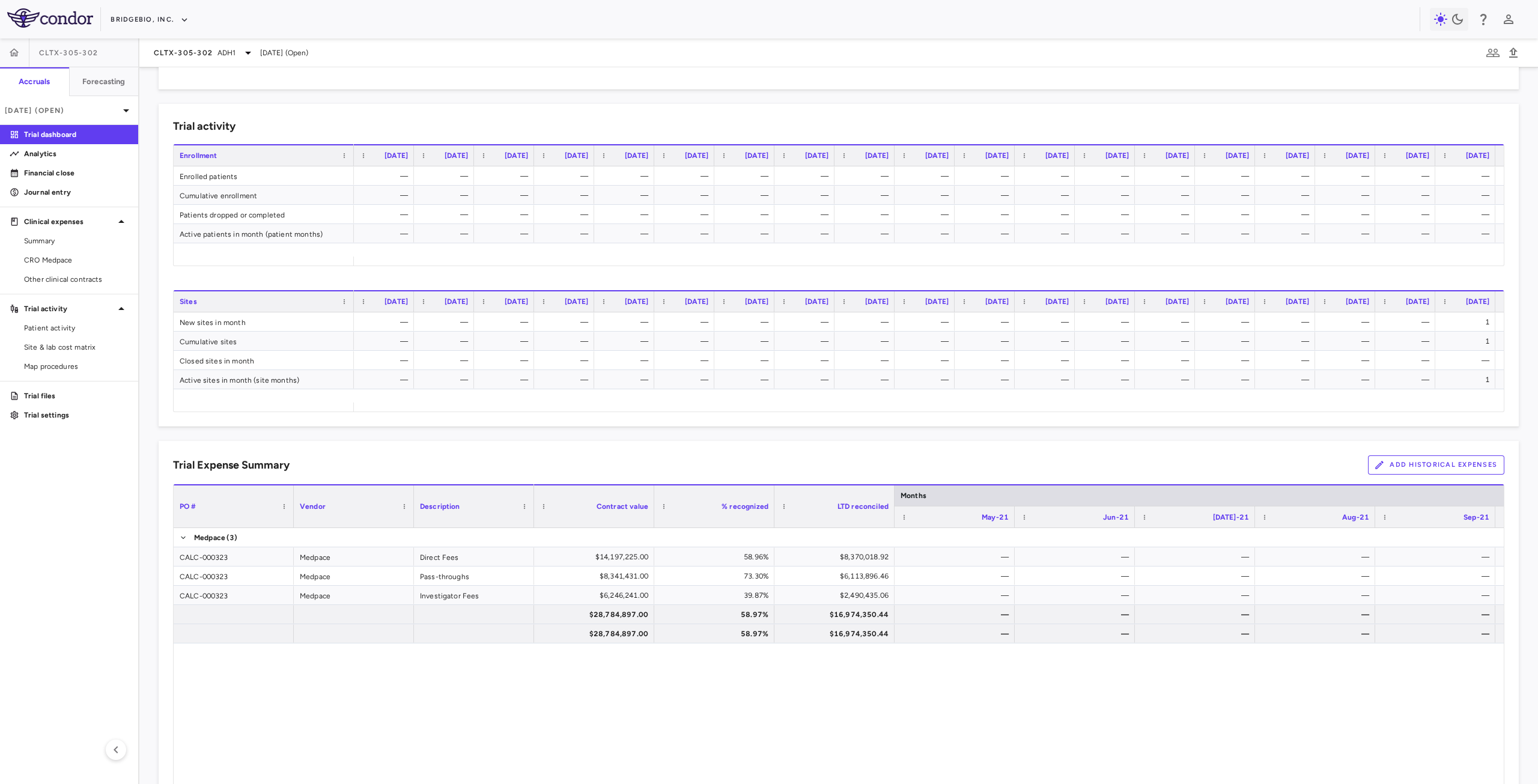
scroll to position [421, 0]
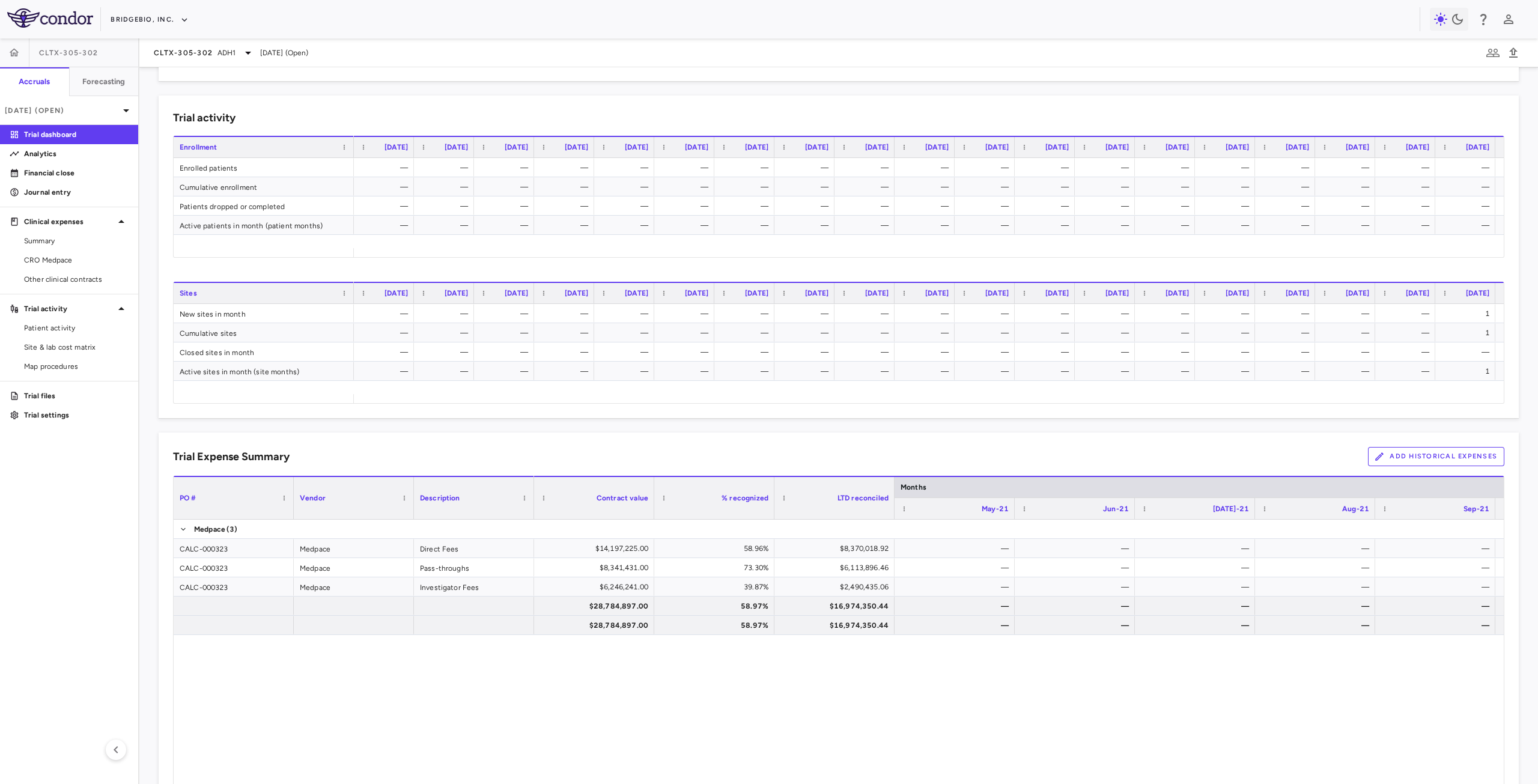
click at [1436, 452] on button "Add Historical Expenses" at bounding box center [1436, 457] width 136 height 19
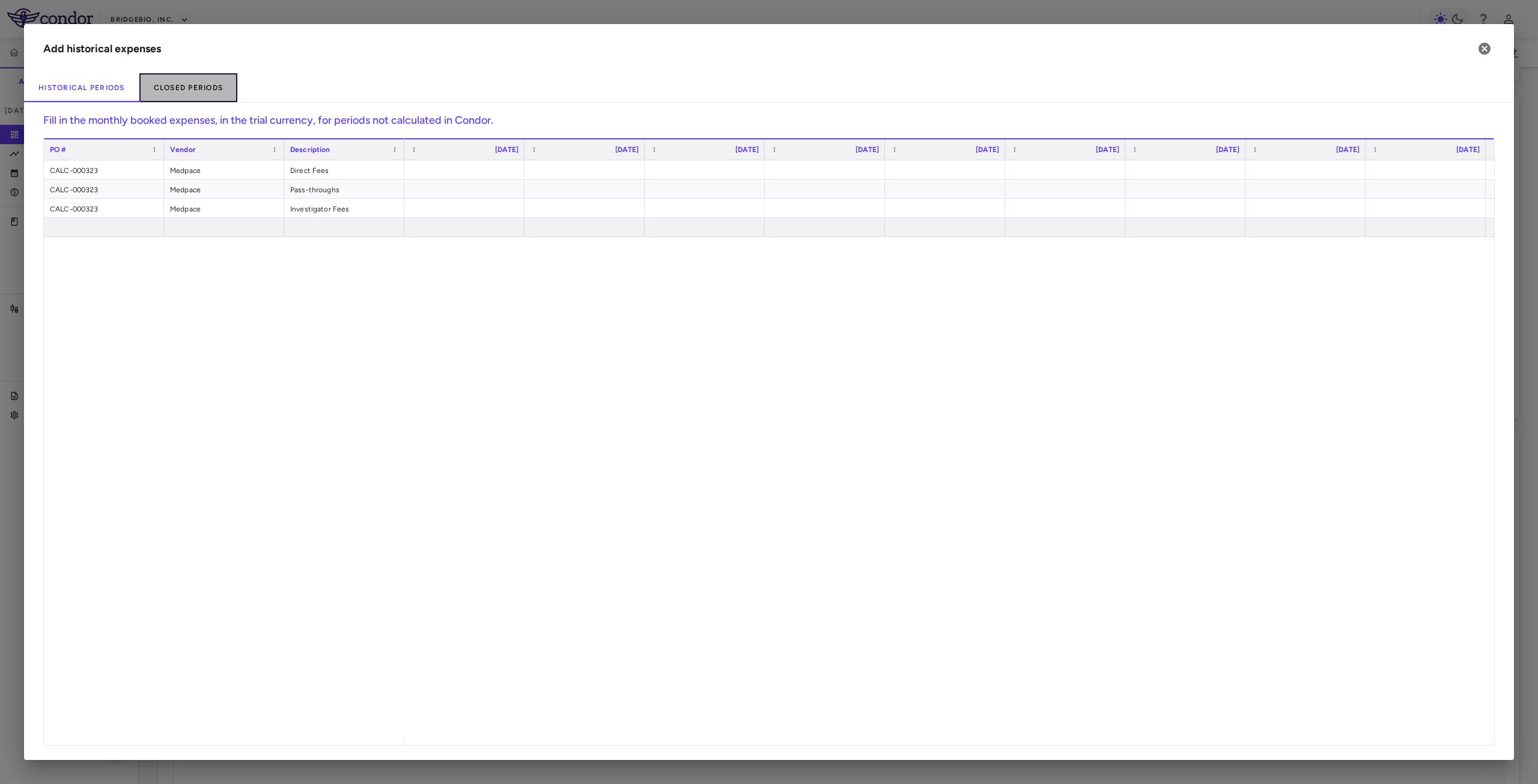
click at [207, 89] on button "Closed Periods" at bounding box center [189, 88] width 99 height 29
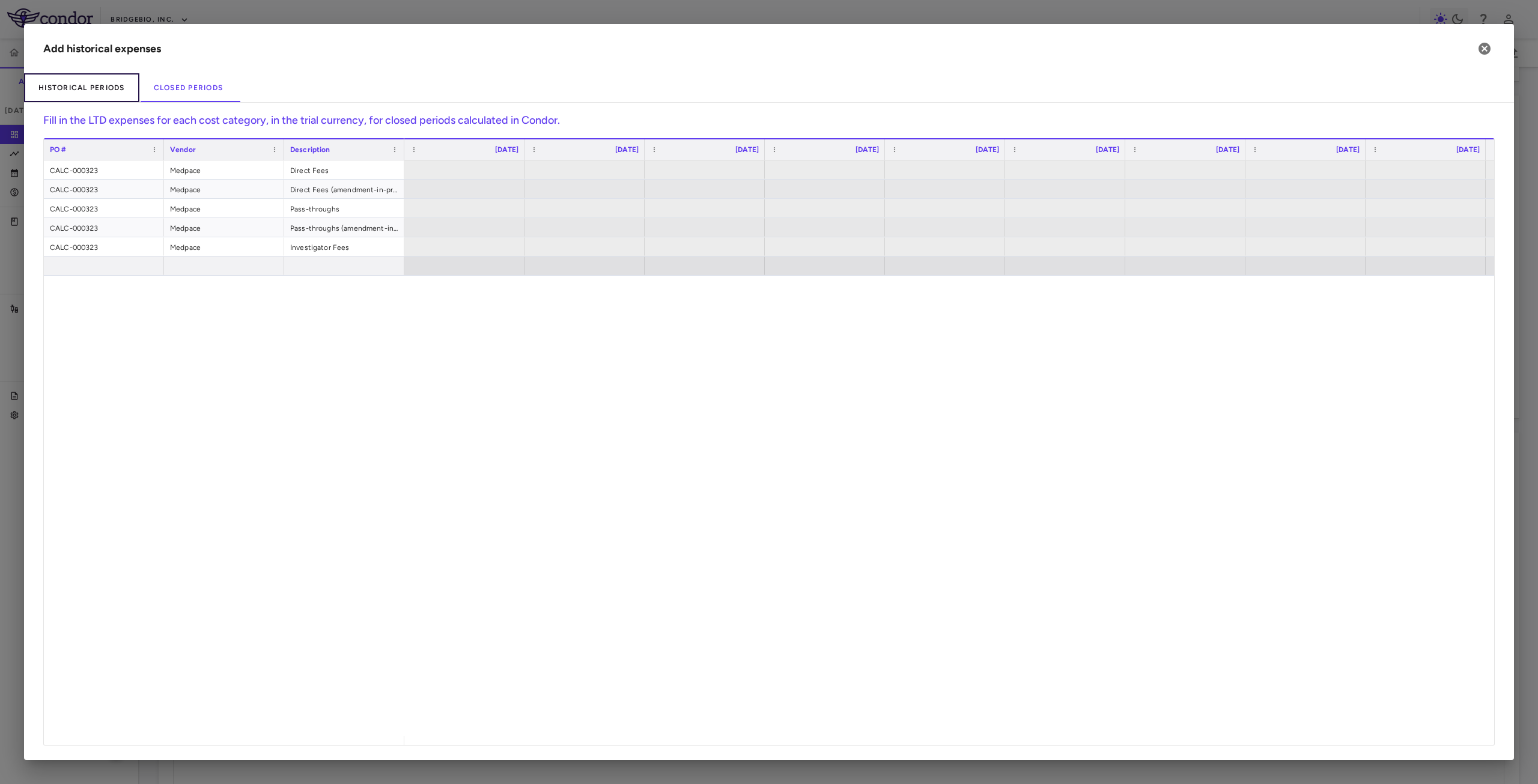
click at [81, 89] on button "Historical Periods" at bounding box center [81, 88] width 116 height 29
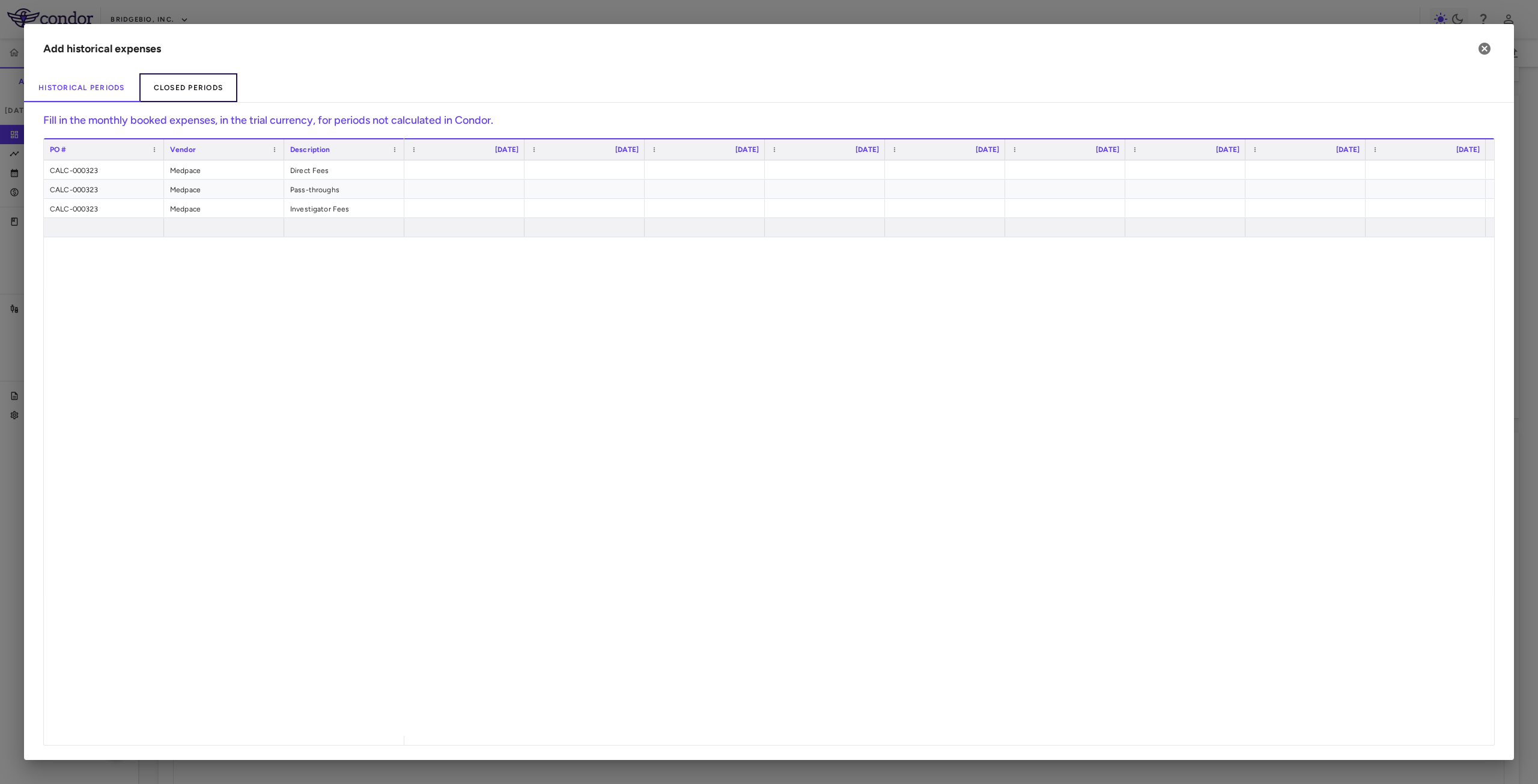
click at [202, 92] on button "Closed Periods" at bounding box center [189, 88] width 99 height 29
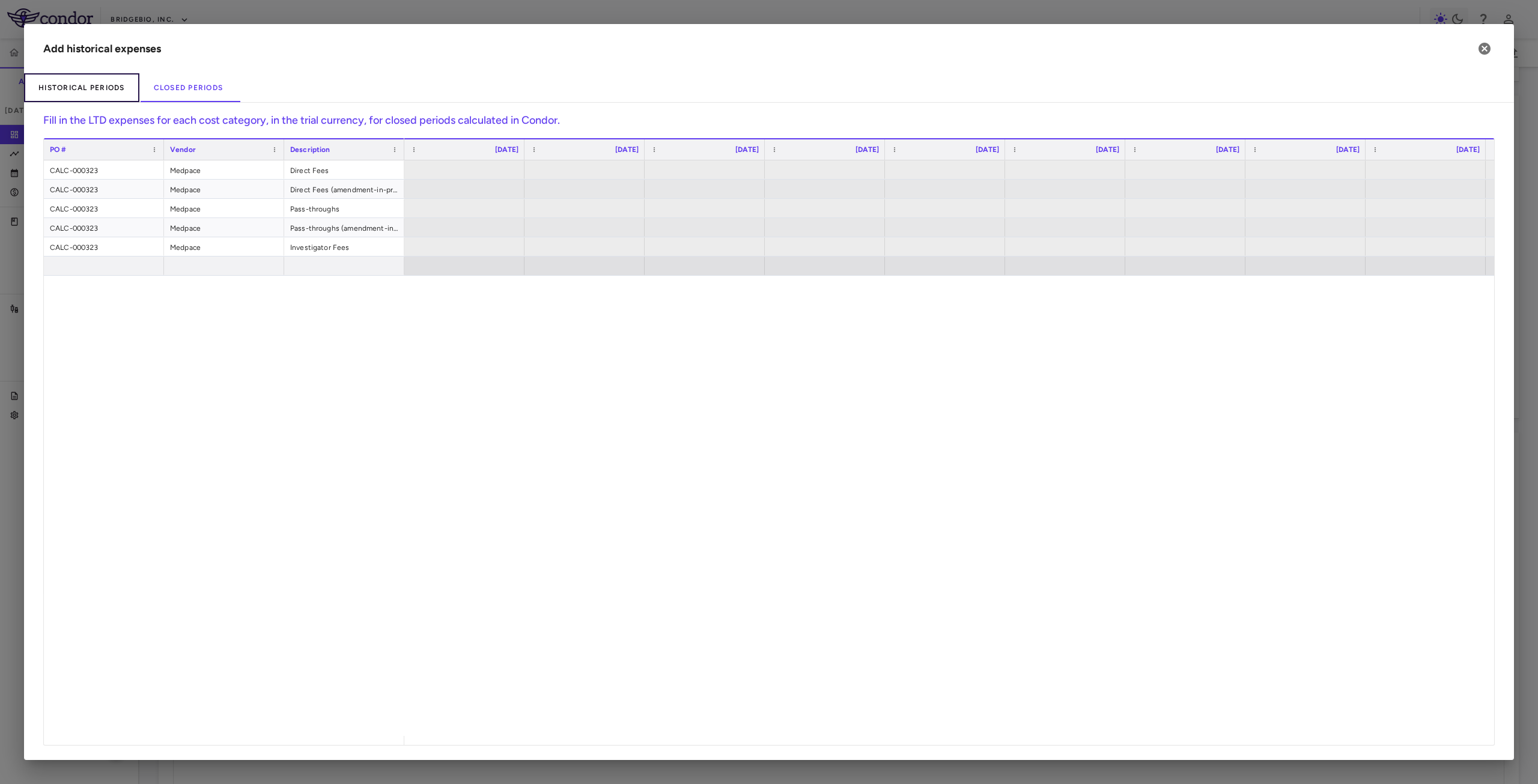
click at [56, 91] on button "Historical Periods" at bounding box center [81, 88] width 116 height 29
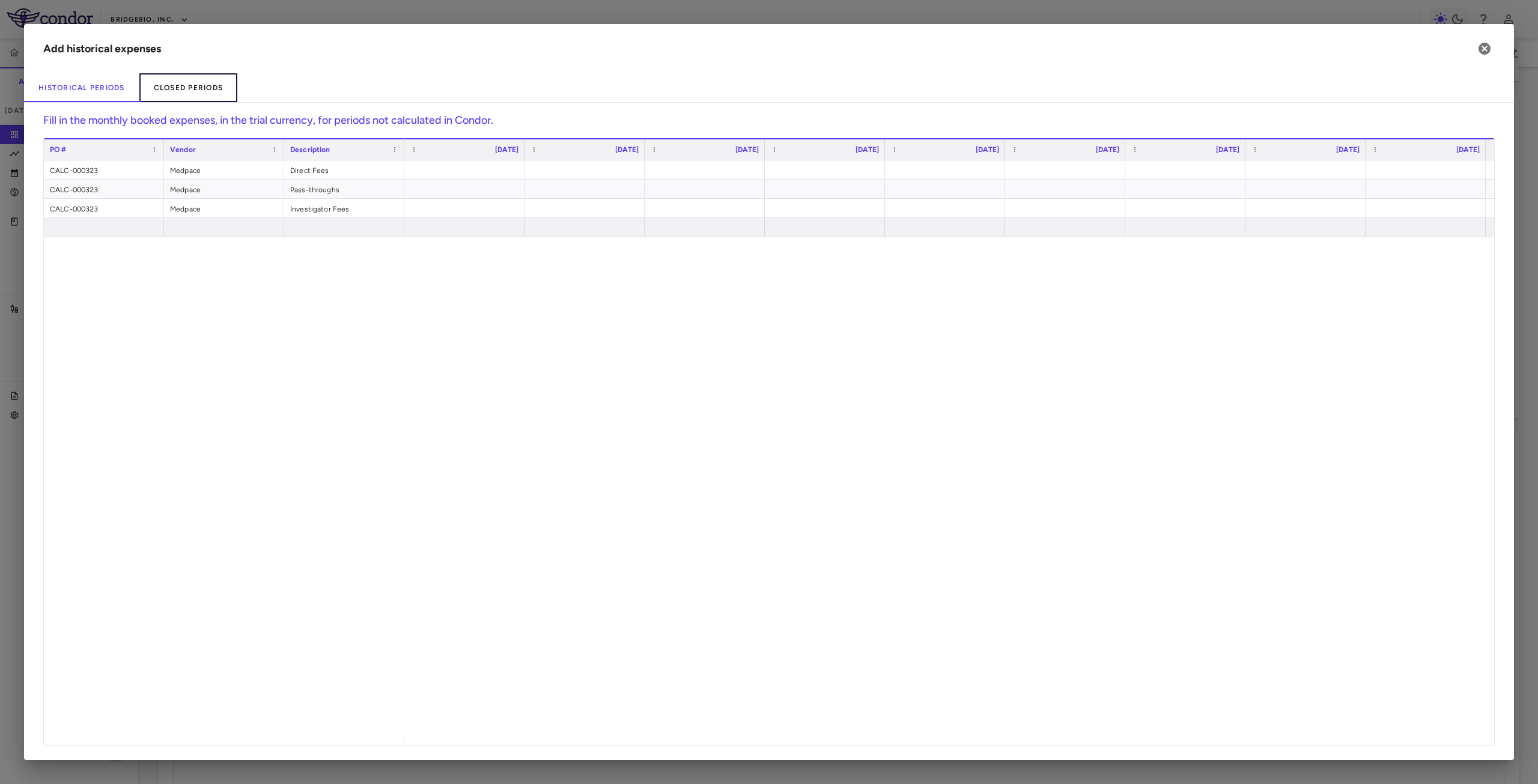
click at [184, 92] on button "Closed Periods" at bounding box center [189, 88] width 99 height 29
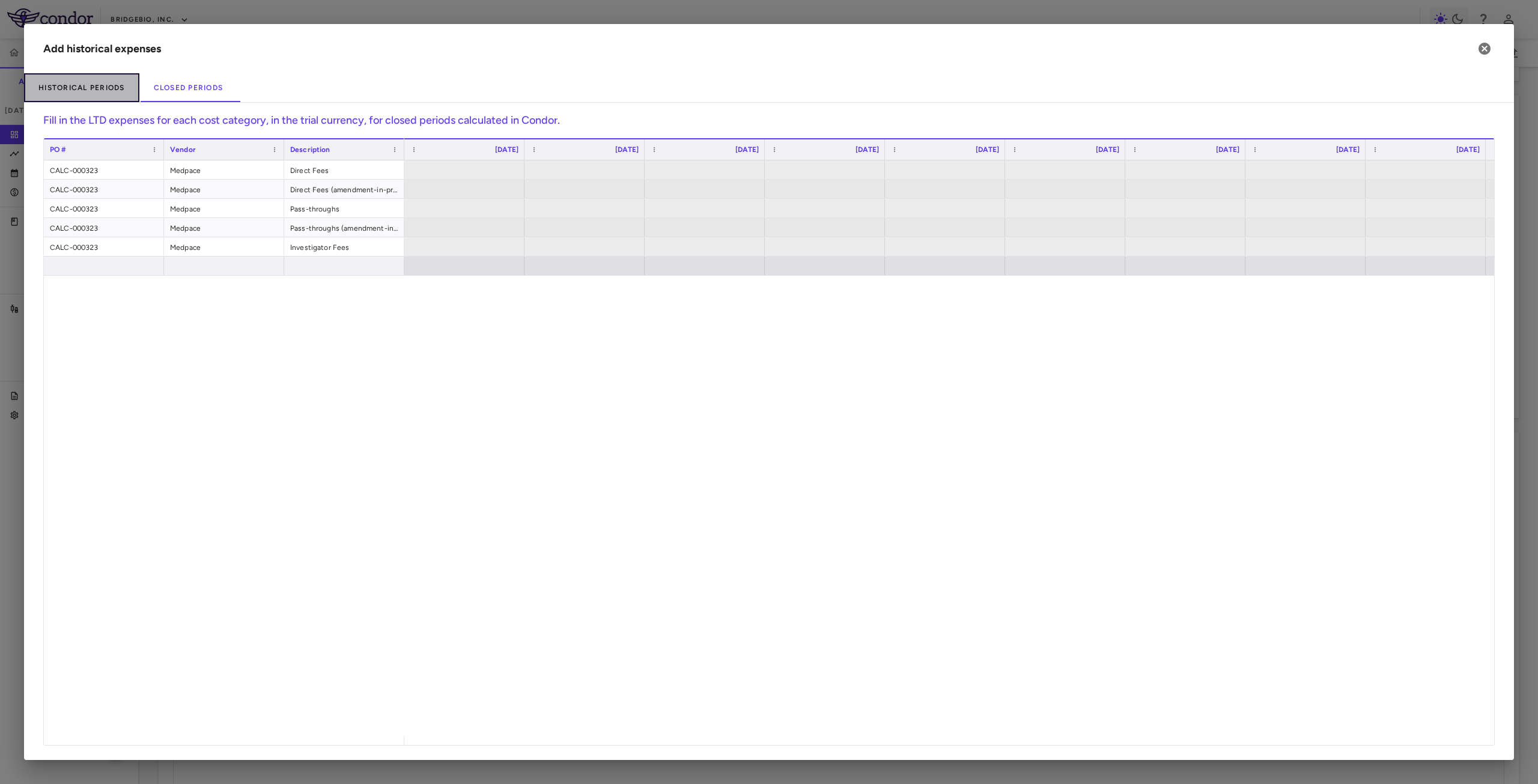
click at [87, 90] on button "Historical Periods" at bounding box center [81, 88] width 116 height 29
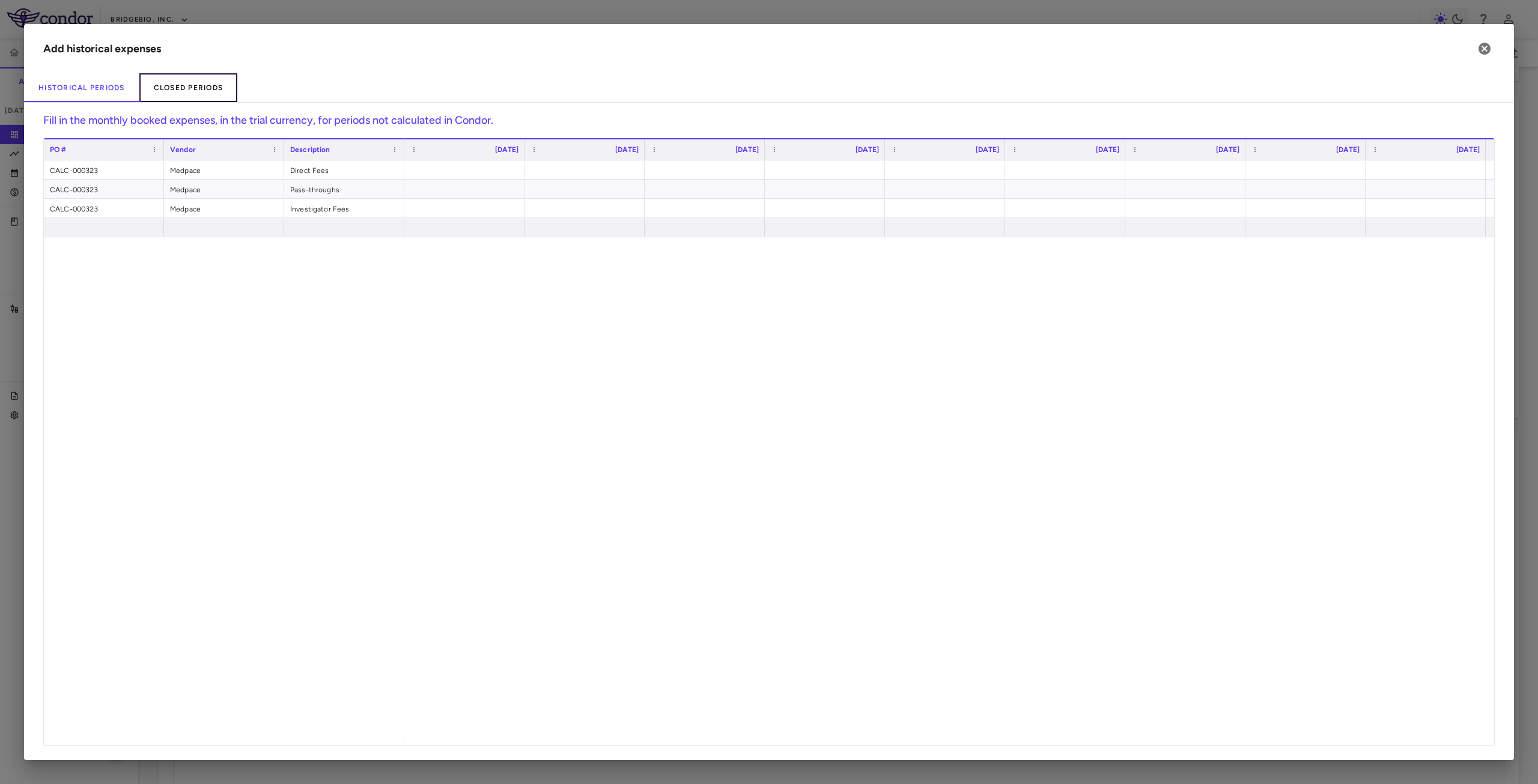
click at [191, 92] on button "Closed Periods" at bounding box center [189, 88] width 99 height 29
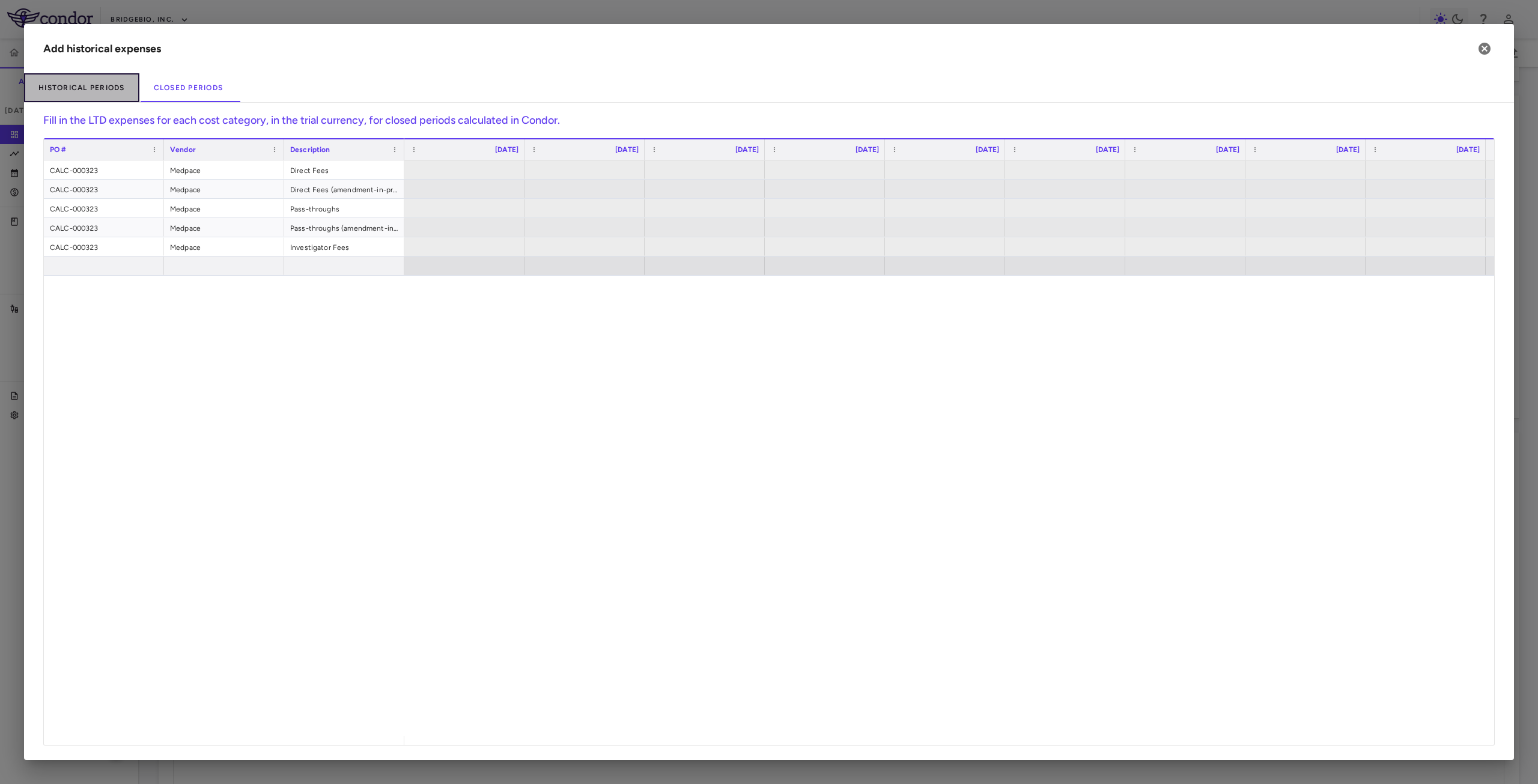
click at [99, 93] on button "Historical Periods" at bounding box center [81, 88] width 116 height 29
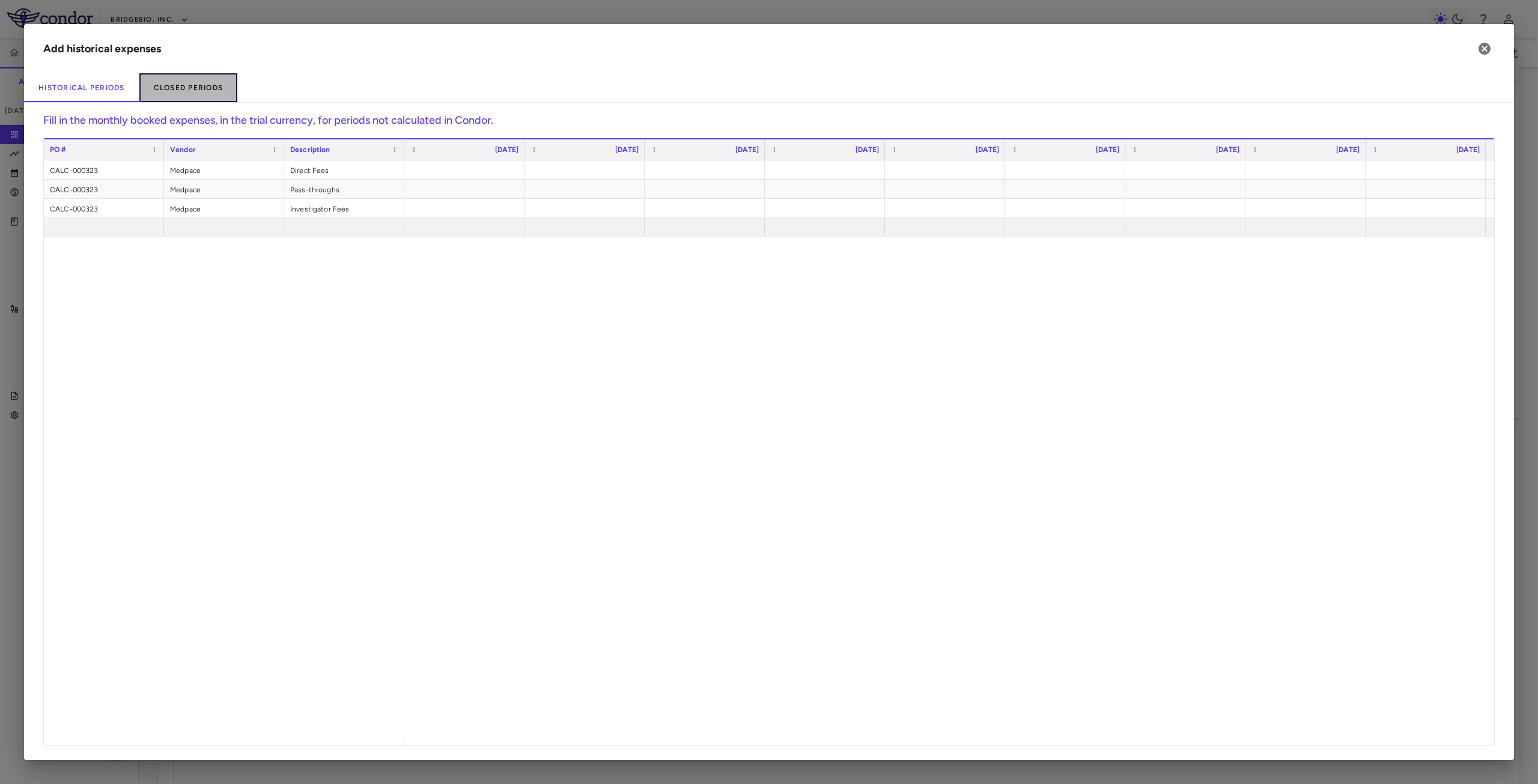
click at [201, 86] on button "Closed Periods" at bounding box center [189, 88] width 99 height 29
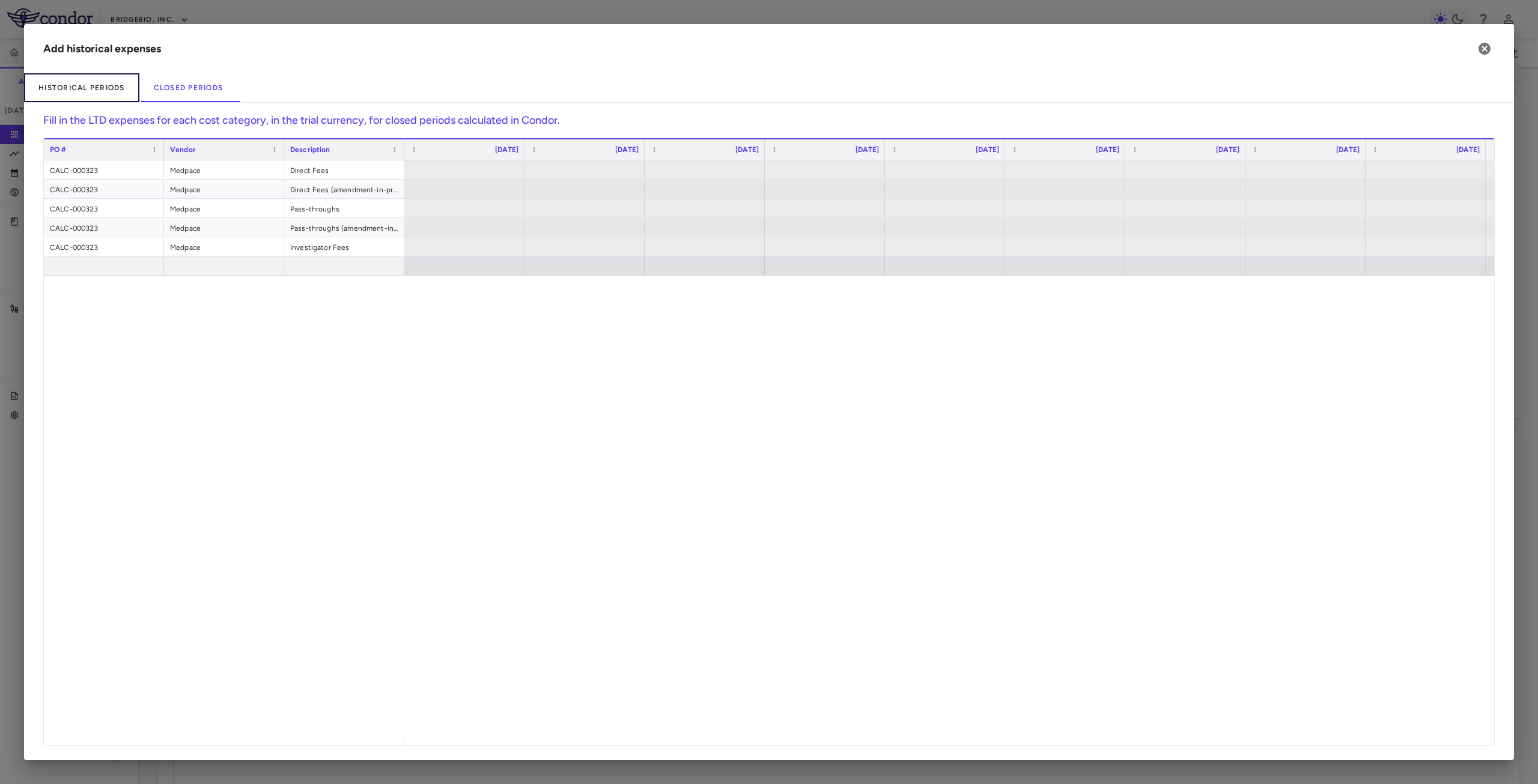
click at [107, 87] on button "Historical Periods" at bounding box center [81, 88] width 116 height 29
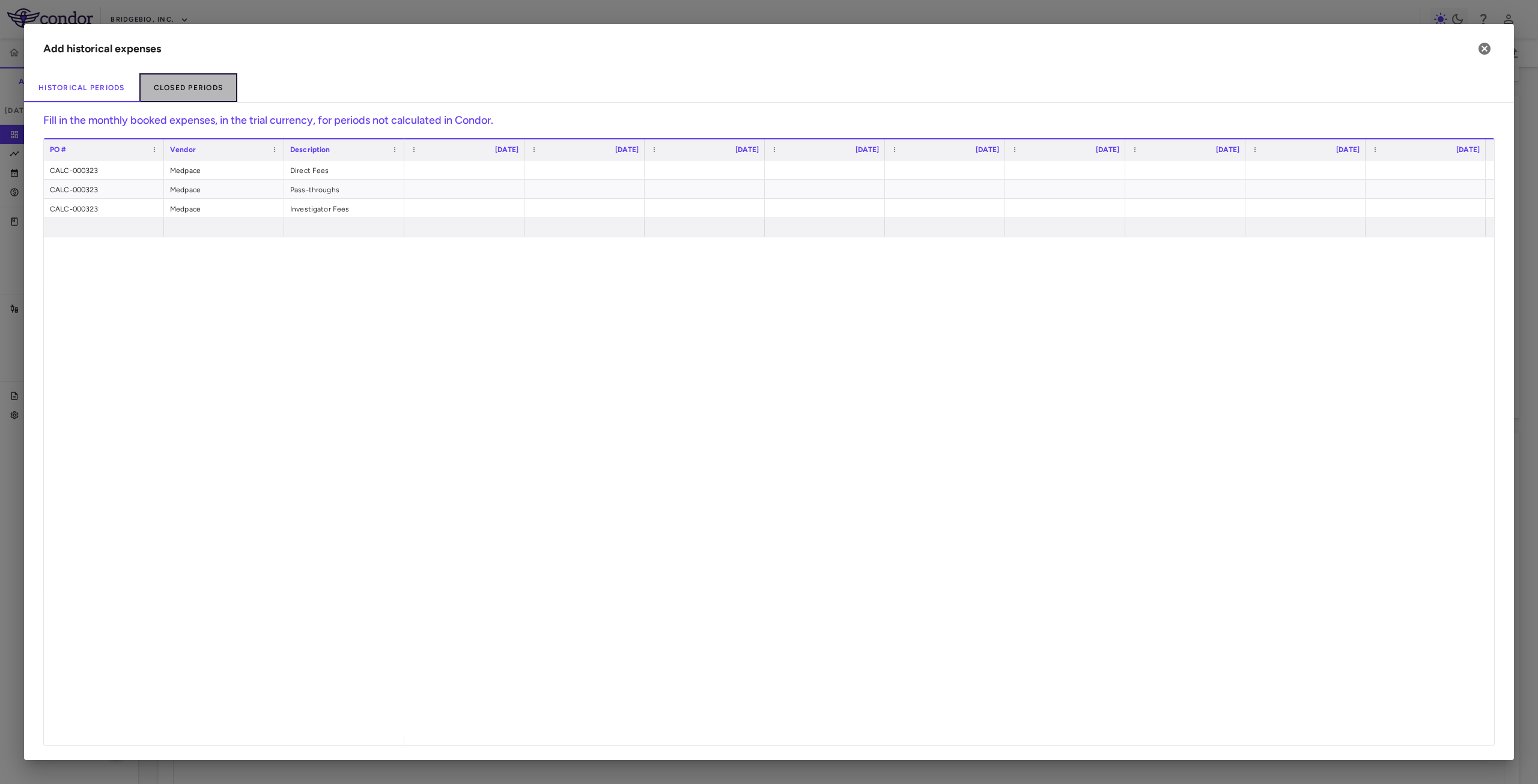
click at [210, 86] on button "Closed Periods" at bounding box center [189, 88] width 99 height 29
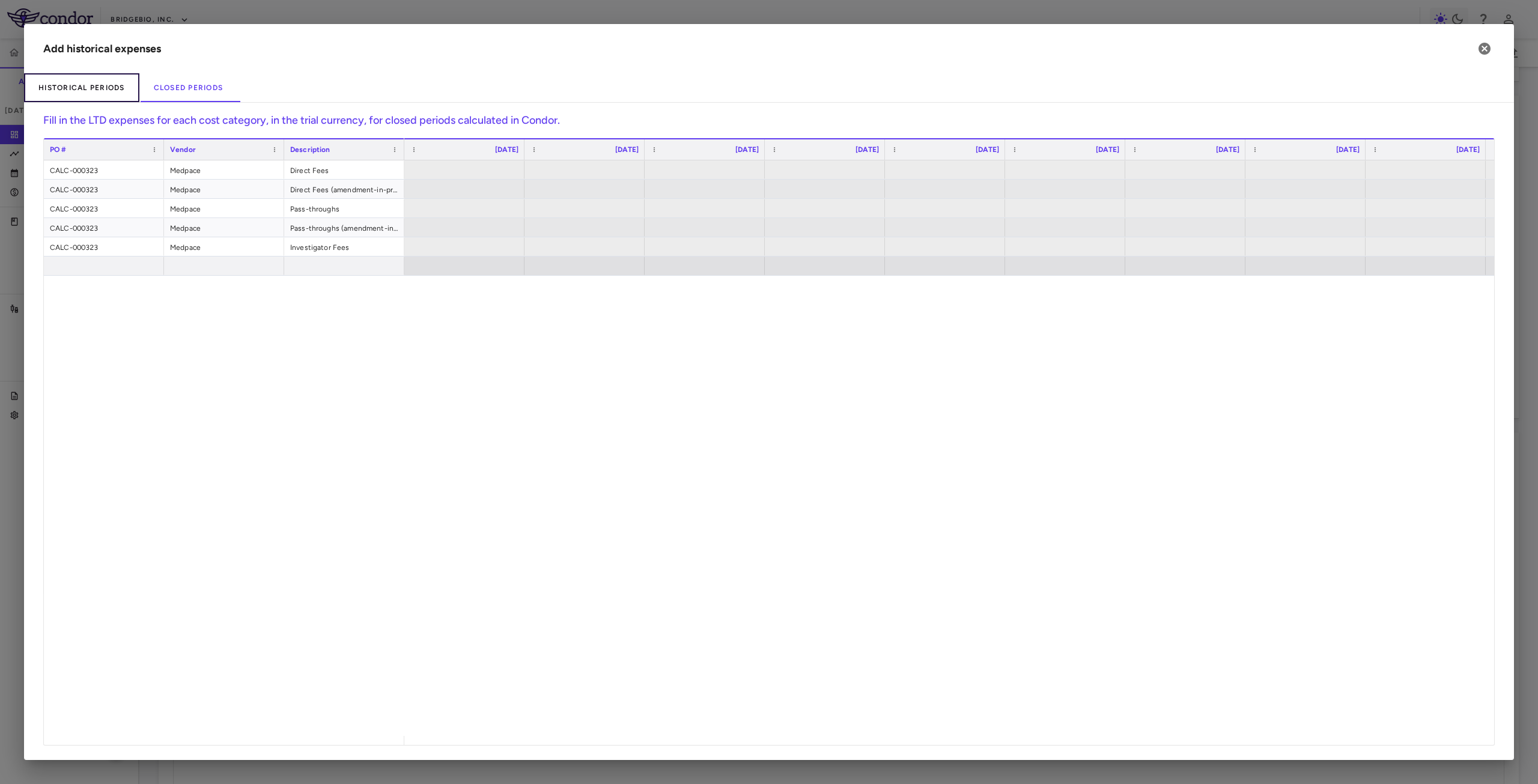
click at [111, 85] on button "Historical Periods" at bounding box center [81, 88] width 116 height 29
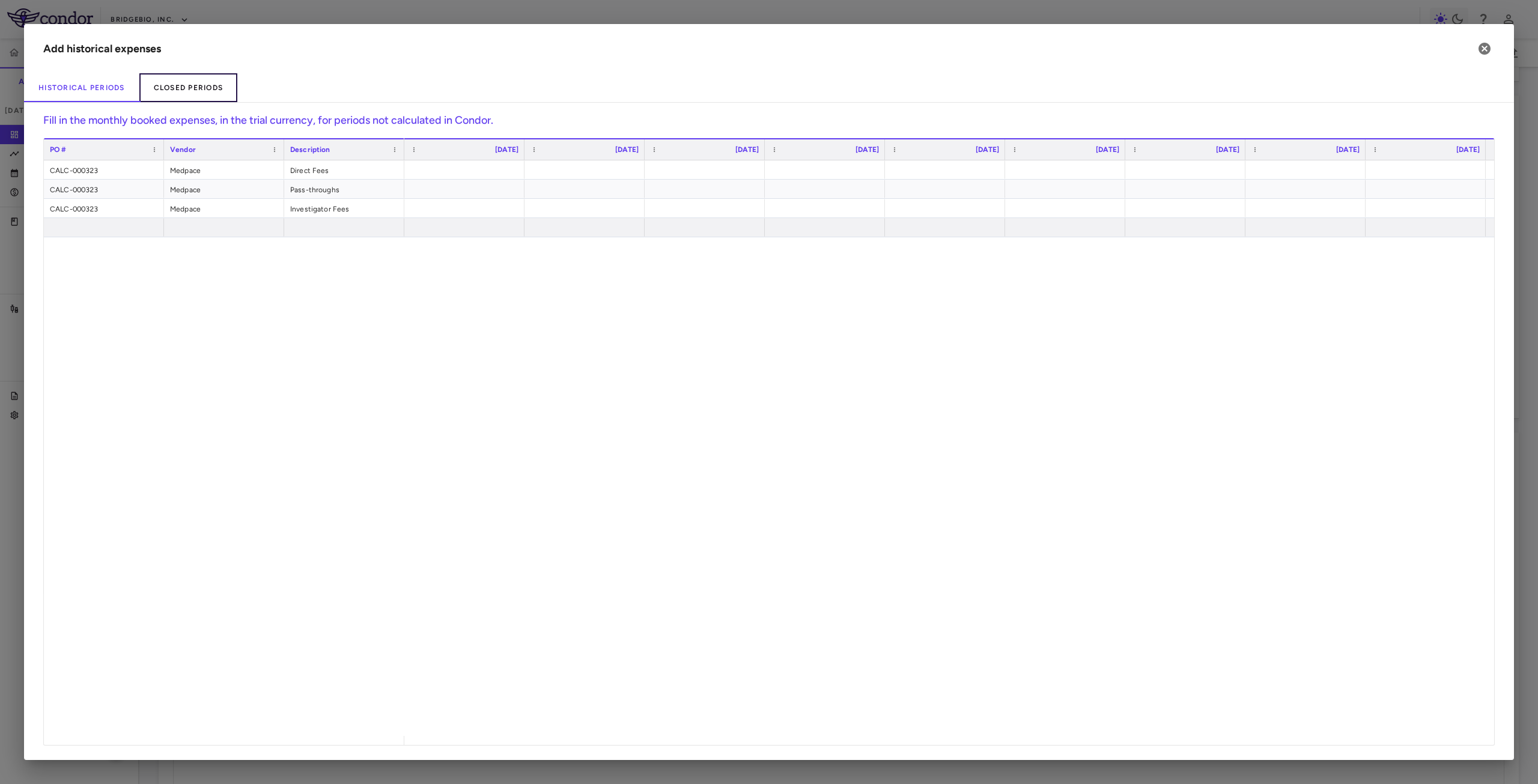
click at [212, 89] on button "Closed Periods" at bounding box center [189, 88] width 99 height 29
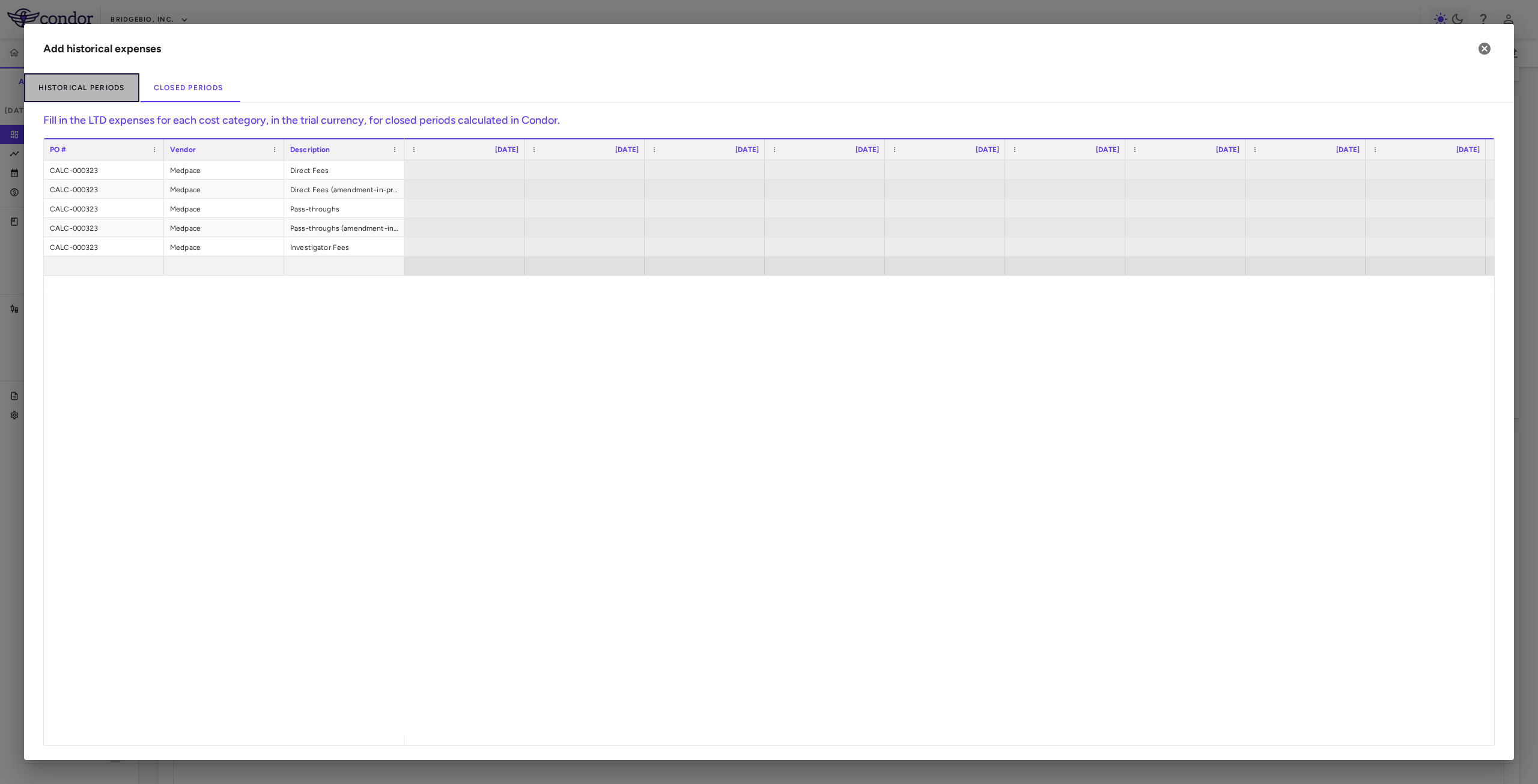
click at [102, 89] on button "Historical Periods" at bounding box center [81, 88] width 116 height 29
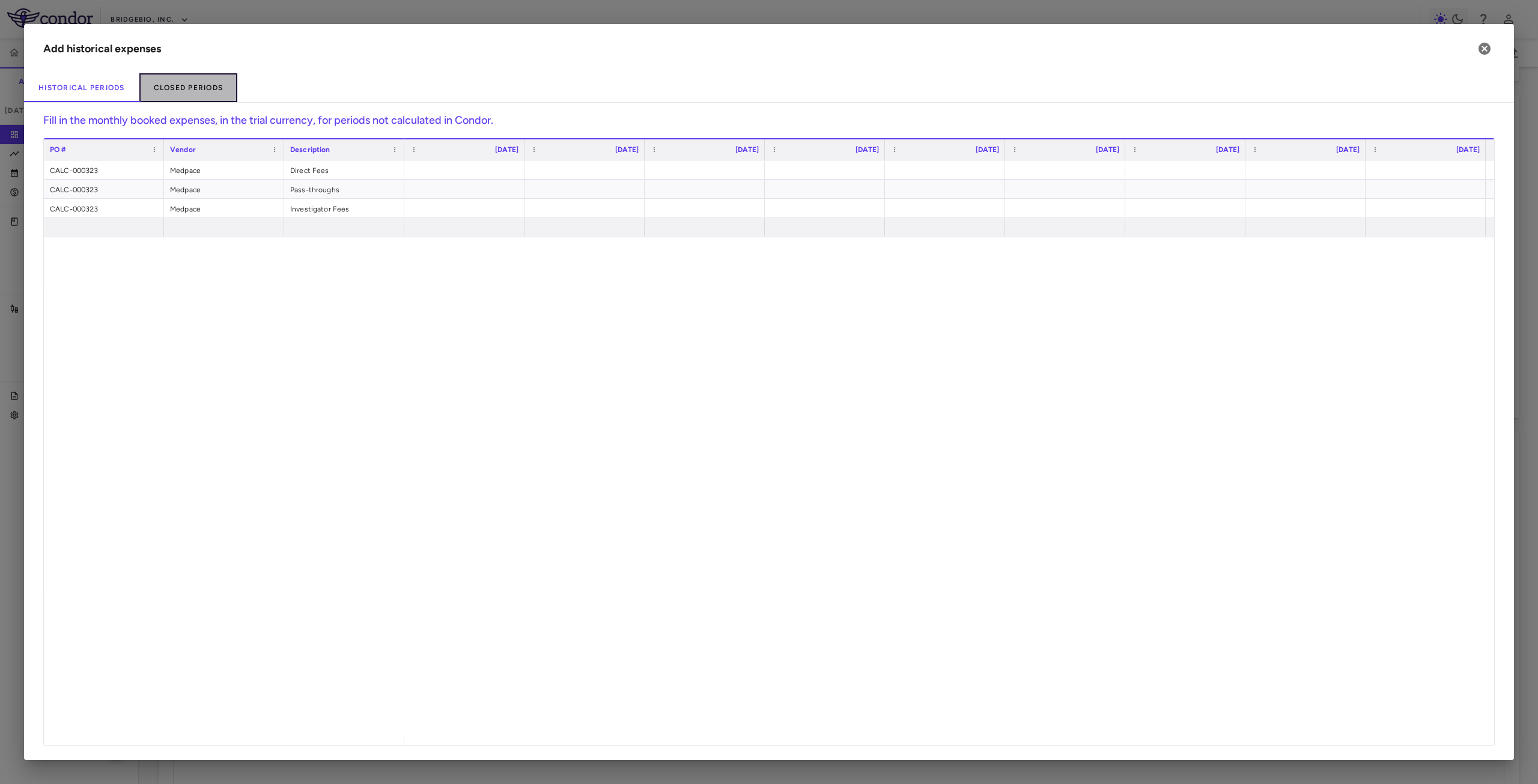
click at [192, 94] on button "Closed Periods" at bounding box center [189, 88] width 99 height 29
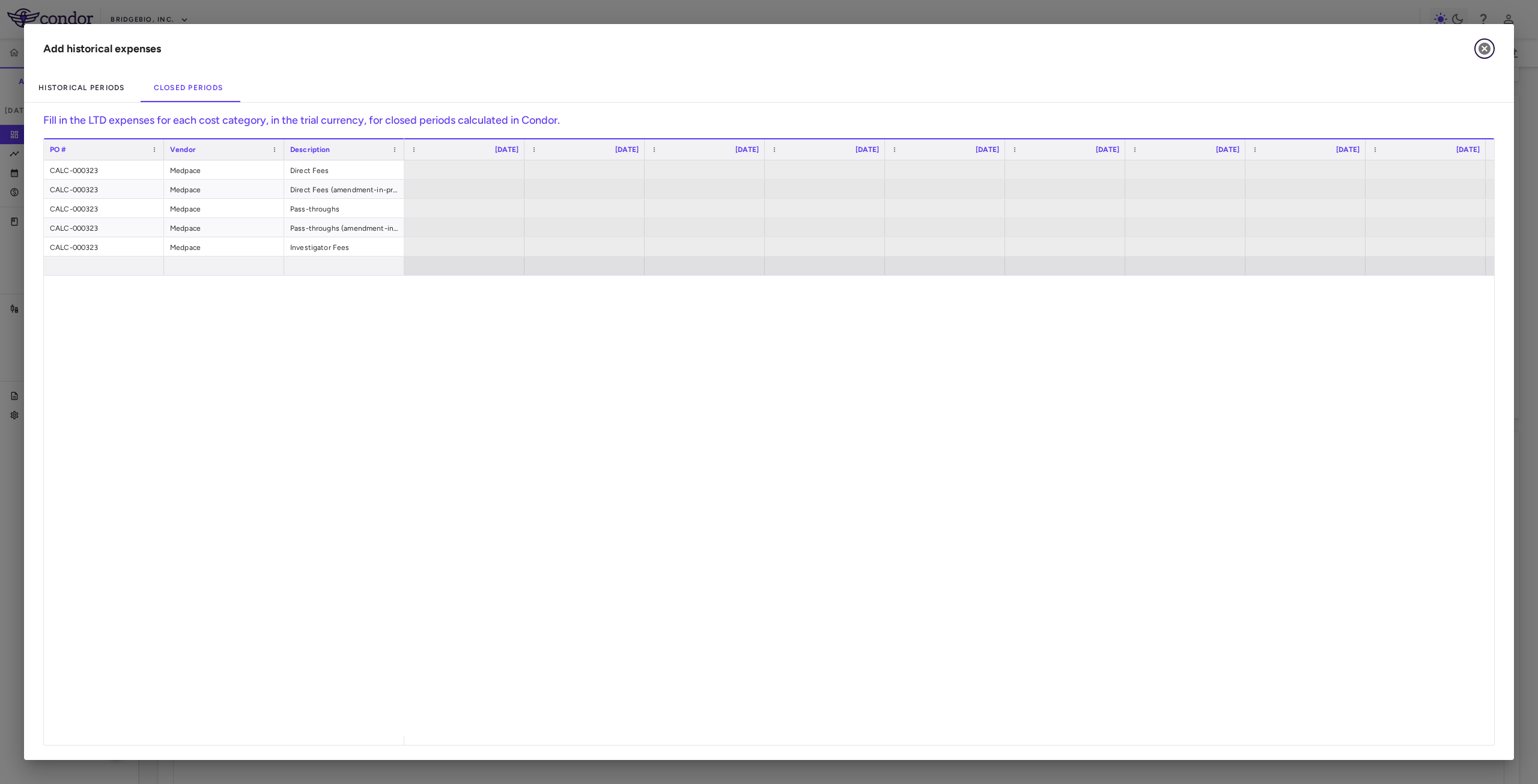
click at [1481, 49] on icon "button" at bounding box center [1485, 49] width 12 height 12
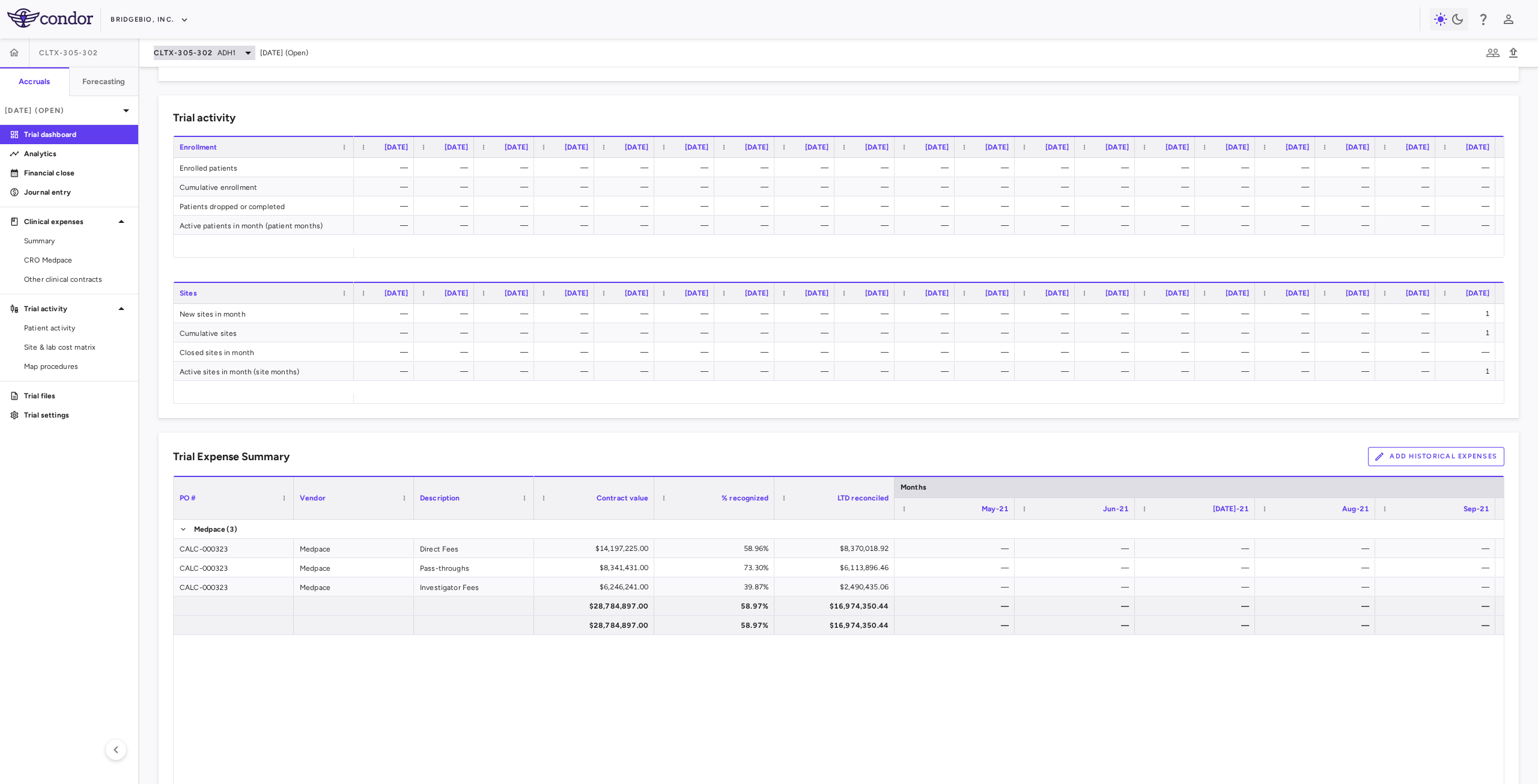
click at [203, 51] on span "CLTX-305-302" at bounding box center [183, 52] width 59 height 9
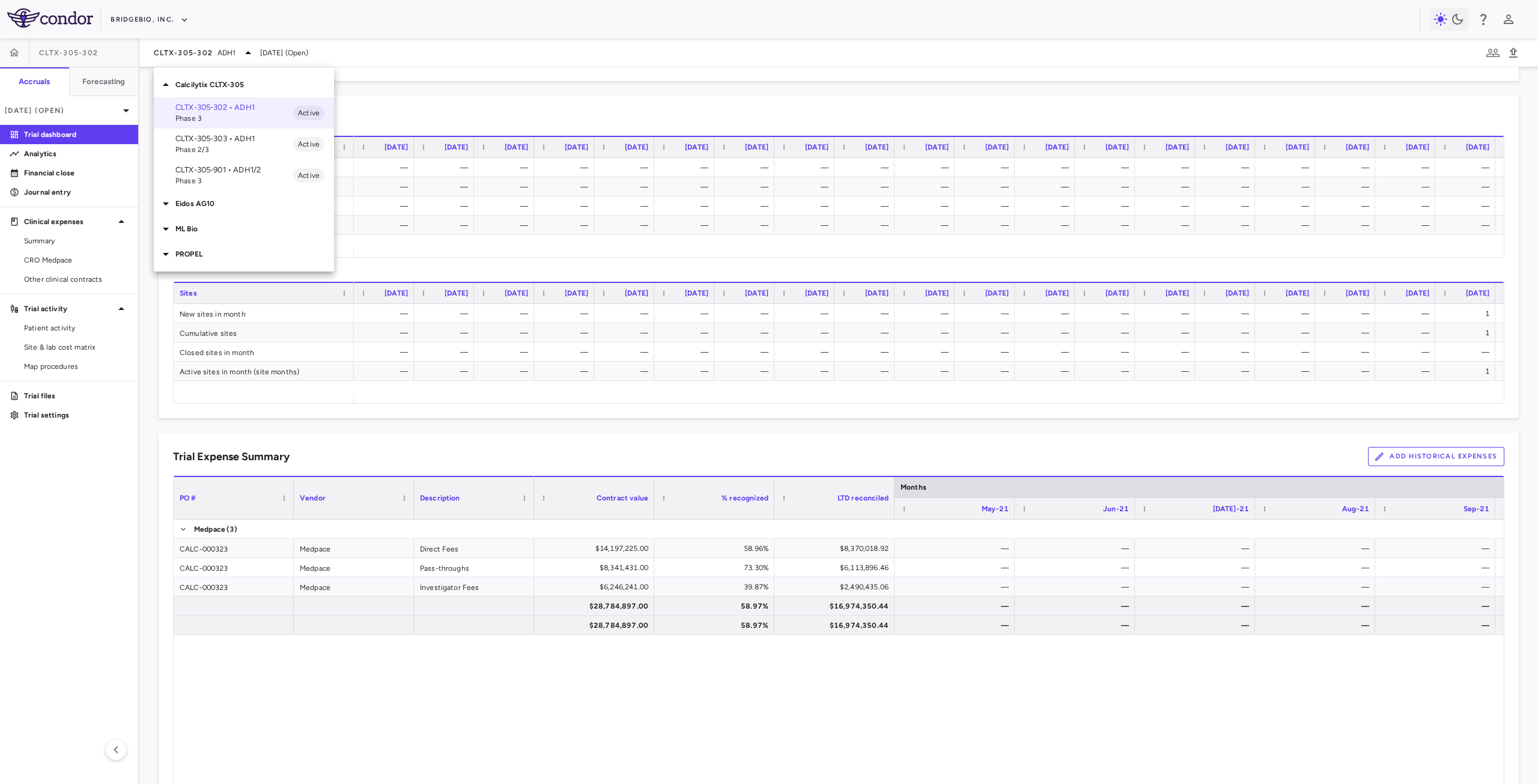
click at [197, 204] on p "Eidos AG10" at bounding box center [254, 203] width 159 height 11
click at [226, 231] on p "AG10-501 • Transthyretin Amyloid Cardiomyopathy" at bounding box center [234, 237] width 117 height 33
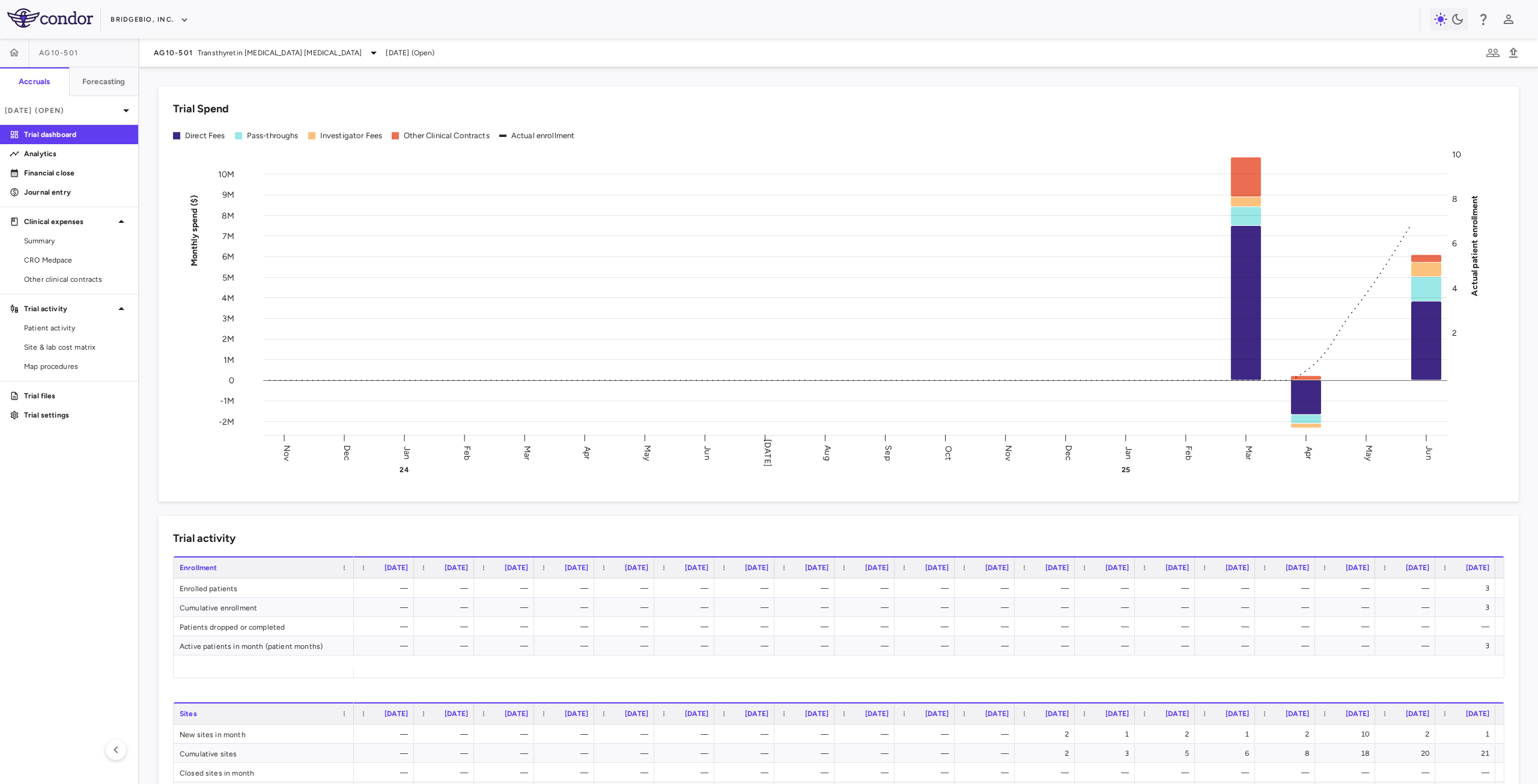
click at [1057, 529] on div "Trial activity Drag here to set row groups Drag here to set column labels Enrol…" at bounding box center [839, 677] width 1361 height 323
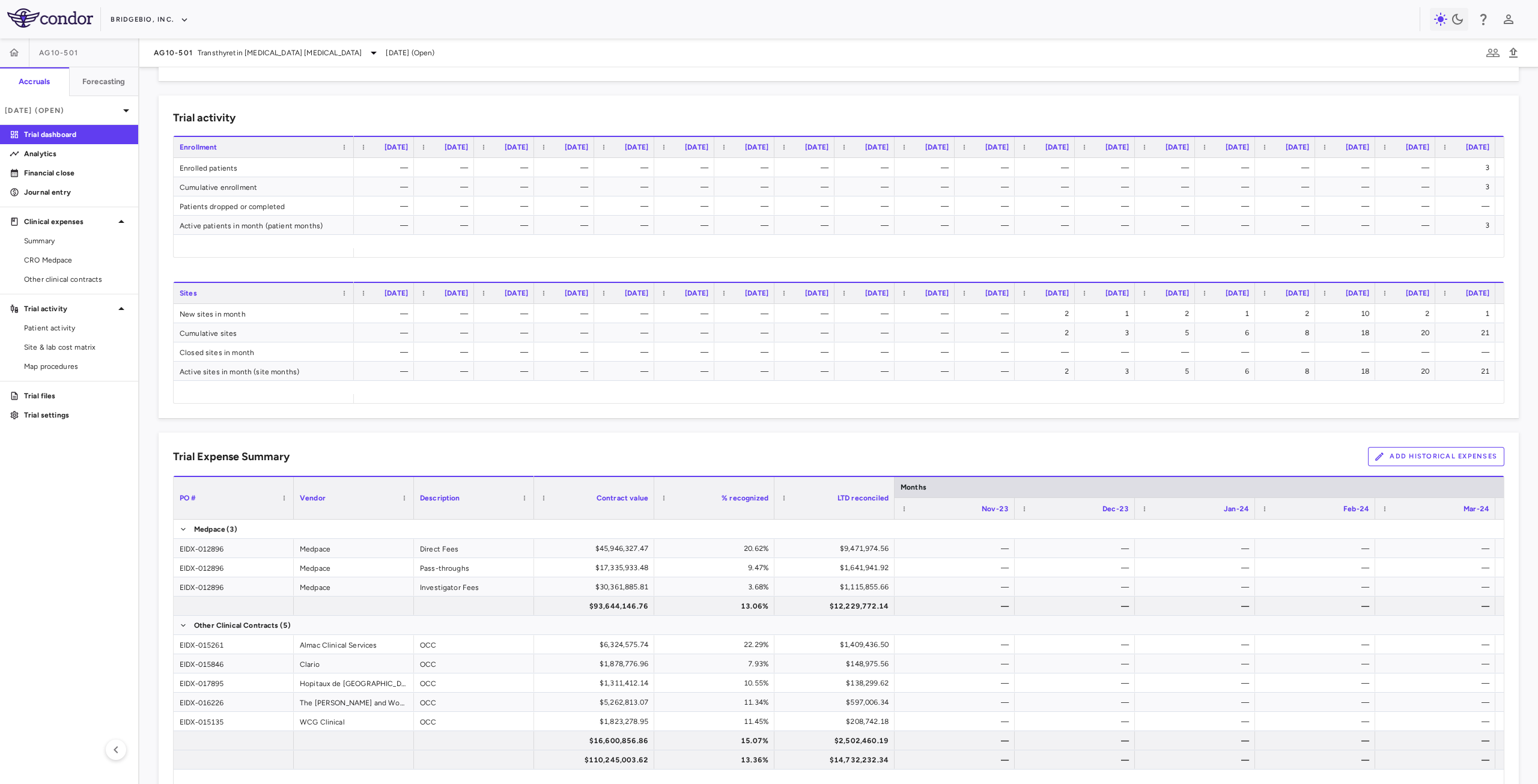
click at [1420, 458] on button "Add Historical Expenses" at bounding box center [1436, 457] width 136 height 19
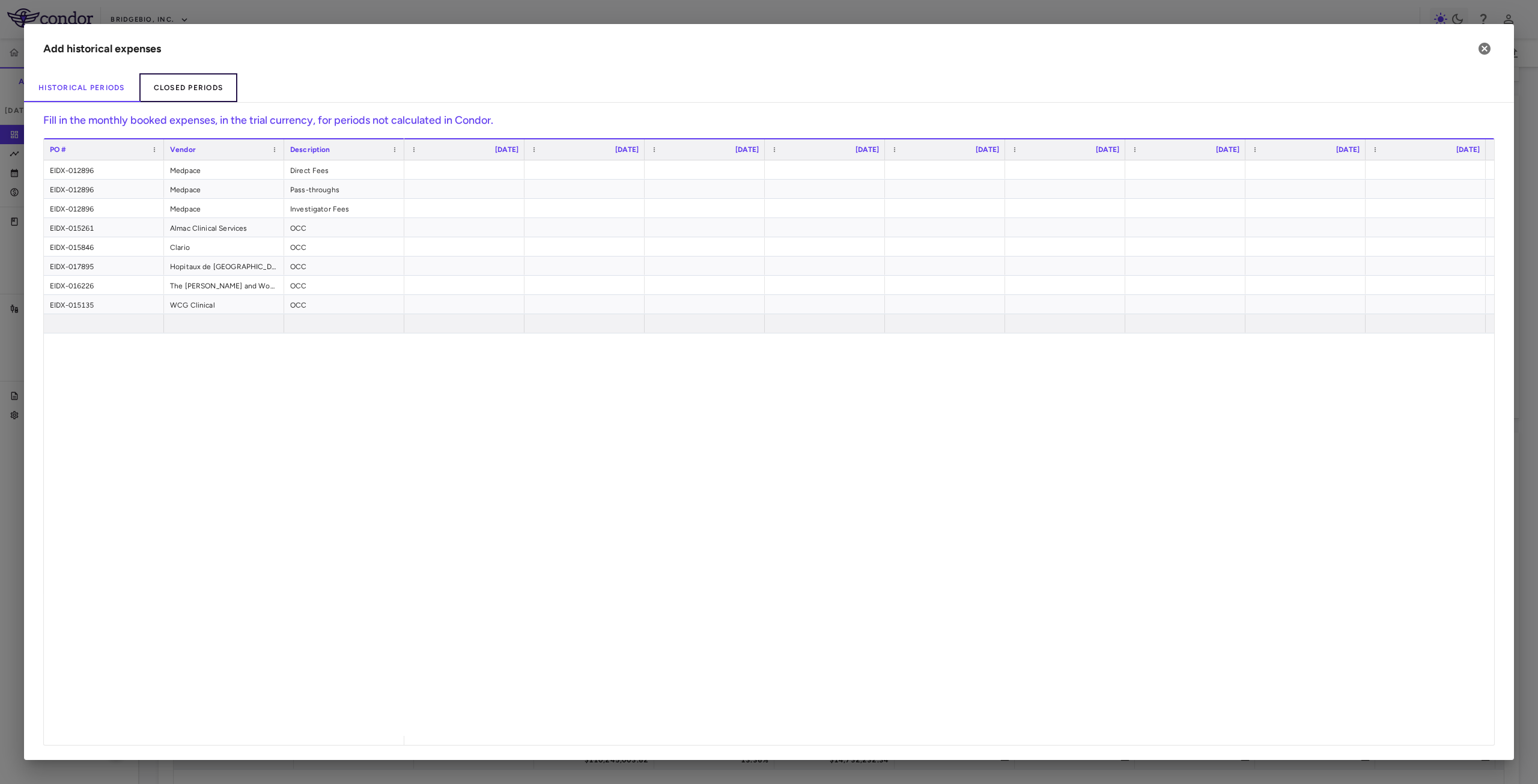
click at [194, 95] on button "Closed Periods" at bounding box center [189, 88] width 99 height 29
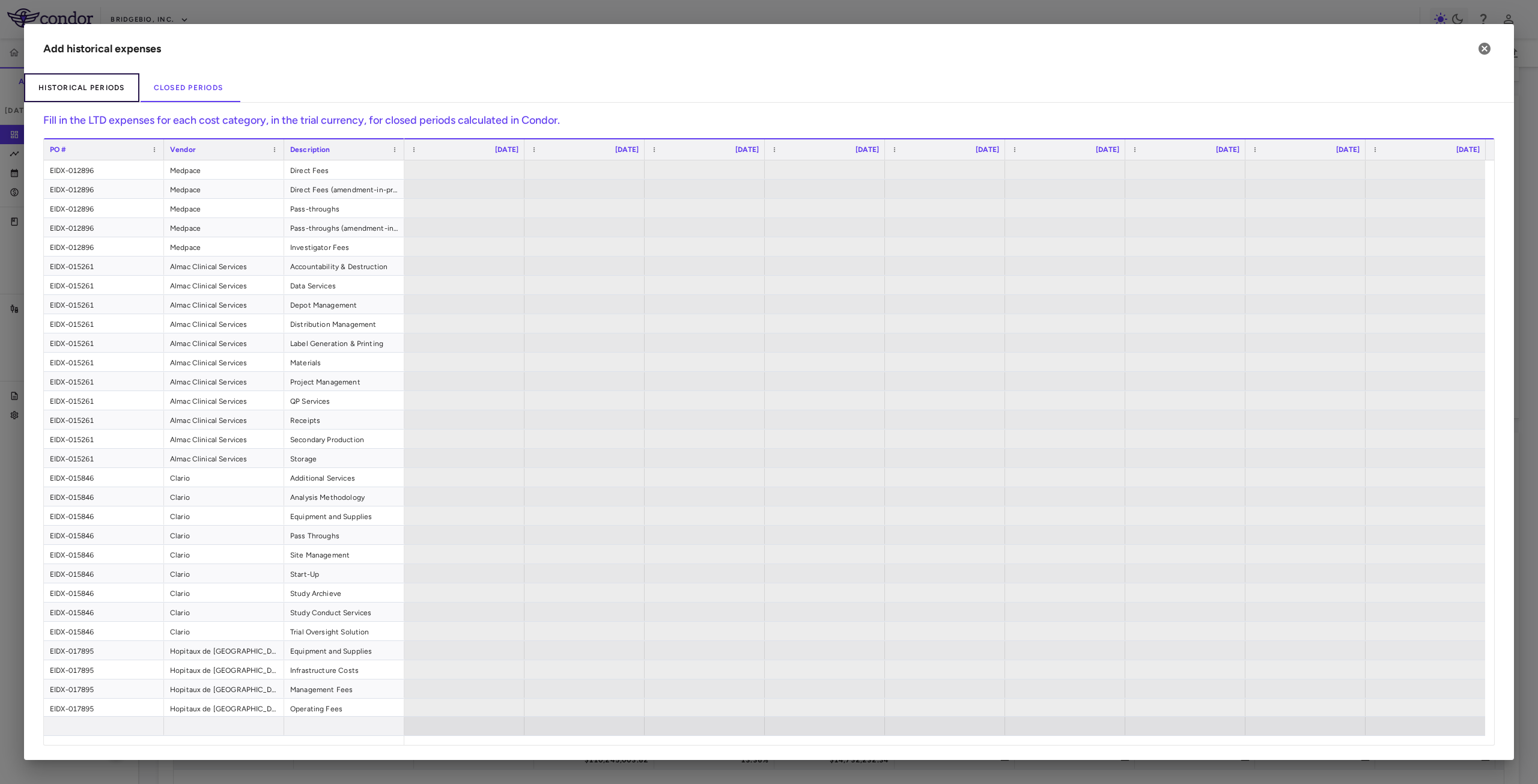
click at [111, 87] on button "Historical Periods" at bounding box center [81, 88] width 116 height 29
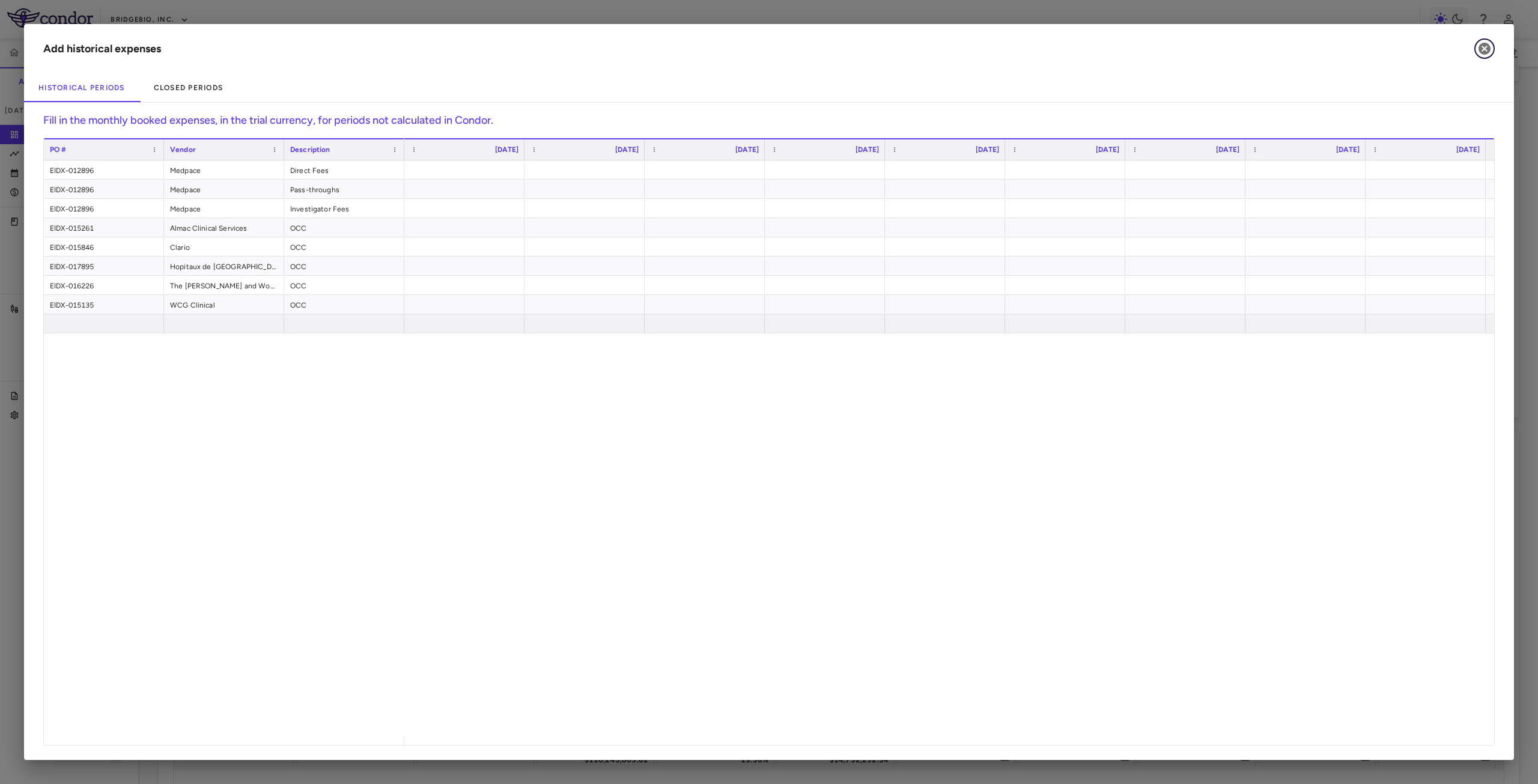
click at [1480, 49] on icon "button" at bounding box center [1485, 49] width 12 height 12
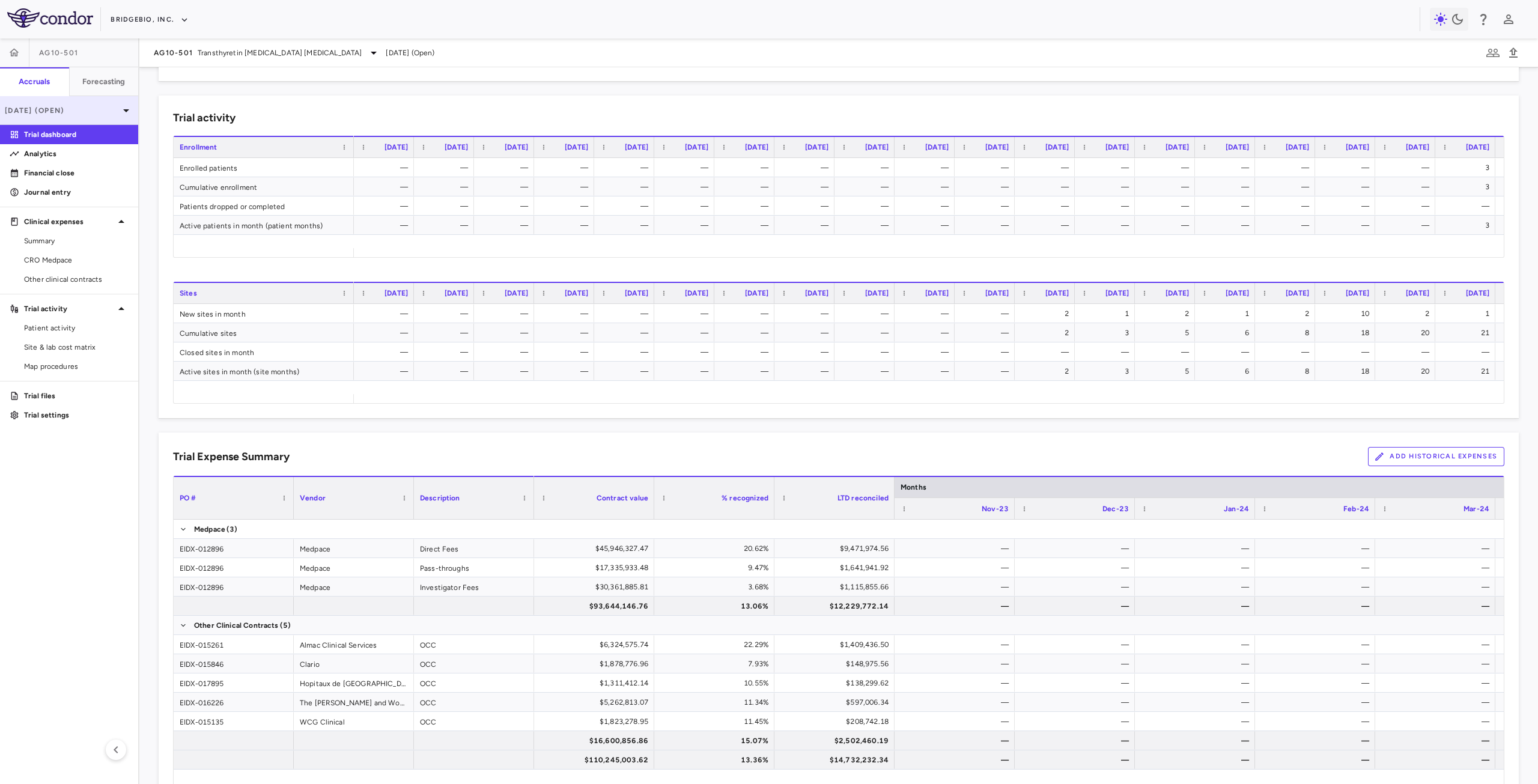
click at [97, 111] on p "[DATE] (Open)" at bounding box center [62, 111] width 114 height 11
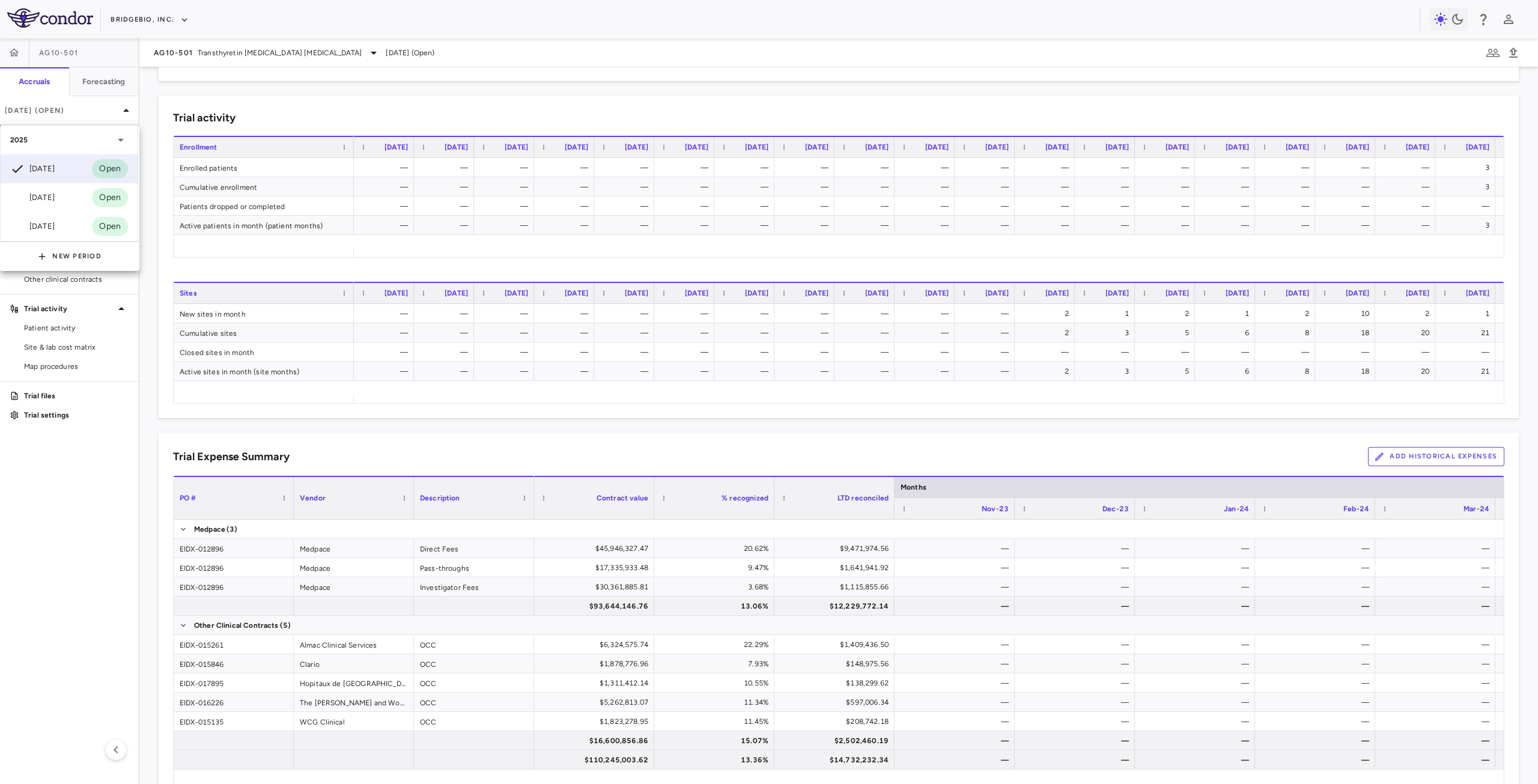
click at [440, 436] on div at bounding box center [769, 392] width 1538 height 784
click at [1437, 459] on button "Add Historical Expenses" at bounding box center [1436, 457] width 136 height 19
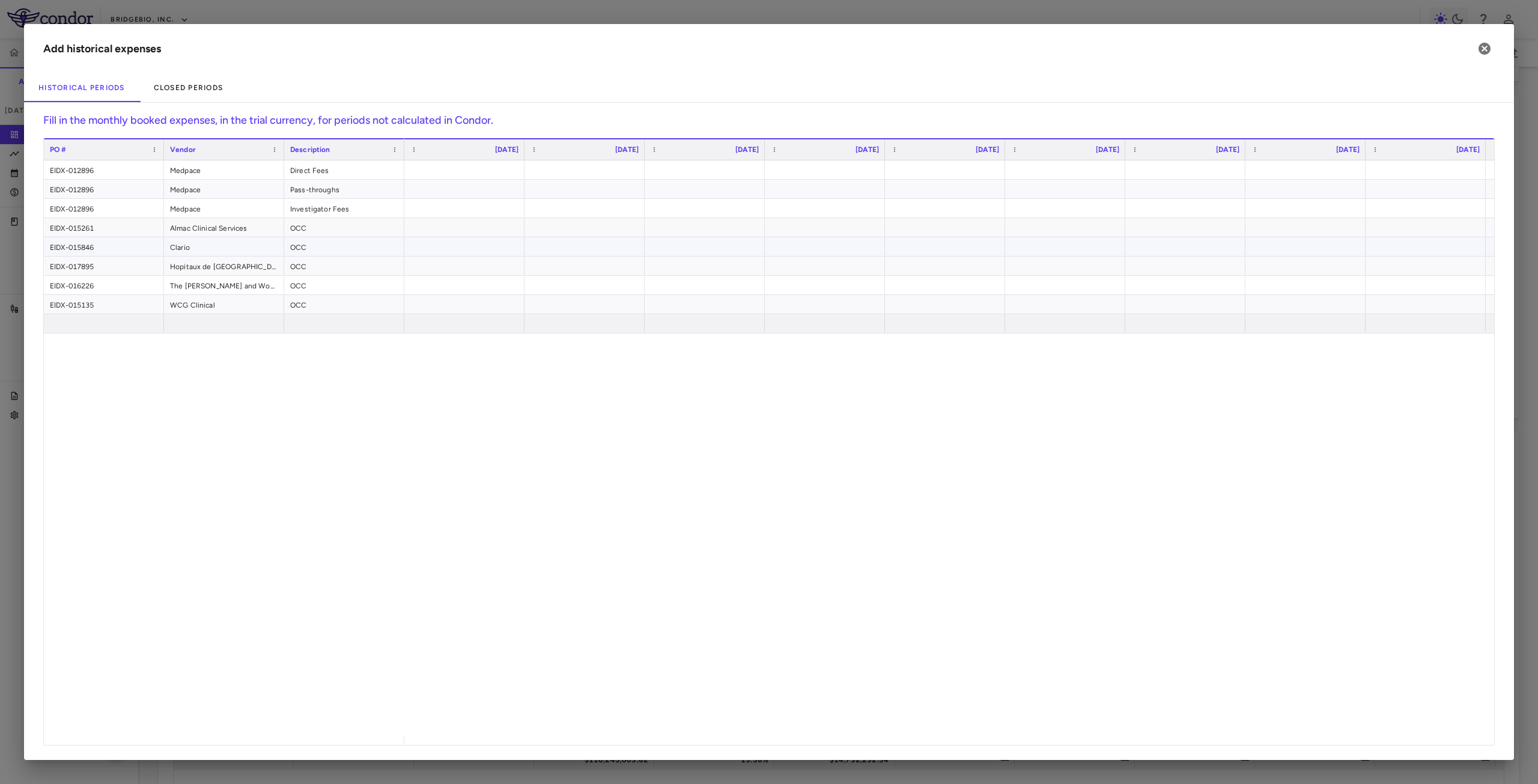
click at [1302, 214] on div at bounding box center [1306, 208] width 108 height 17
click at [1323, 181] on div at bounding box center [1306, 189] width 108 height 17
click at [1337, 170] on div at bounding box center [1306, 170] width 108 height 17
click at [449, 171] on div at bounding box center [464, 170] width 108 height 17
click at [968, 102] on div "Historical Periods Closed Periods" at bounding box center [769, 88] width 1490 height 29
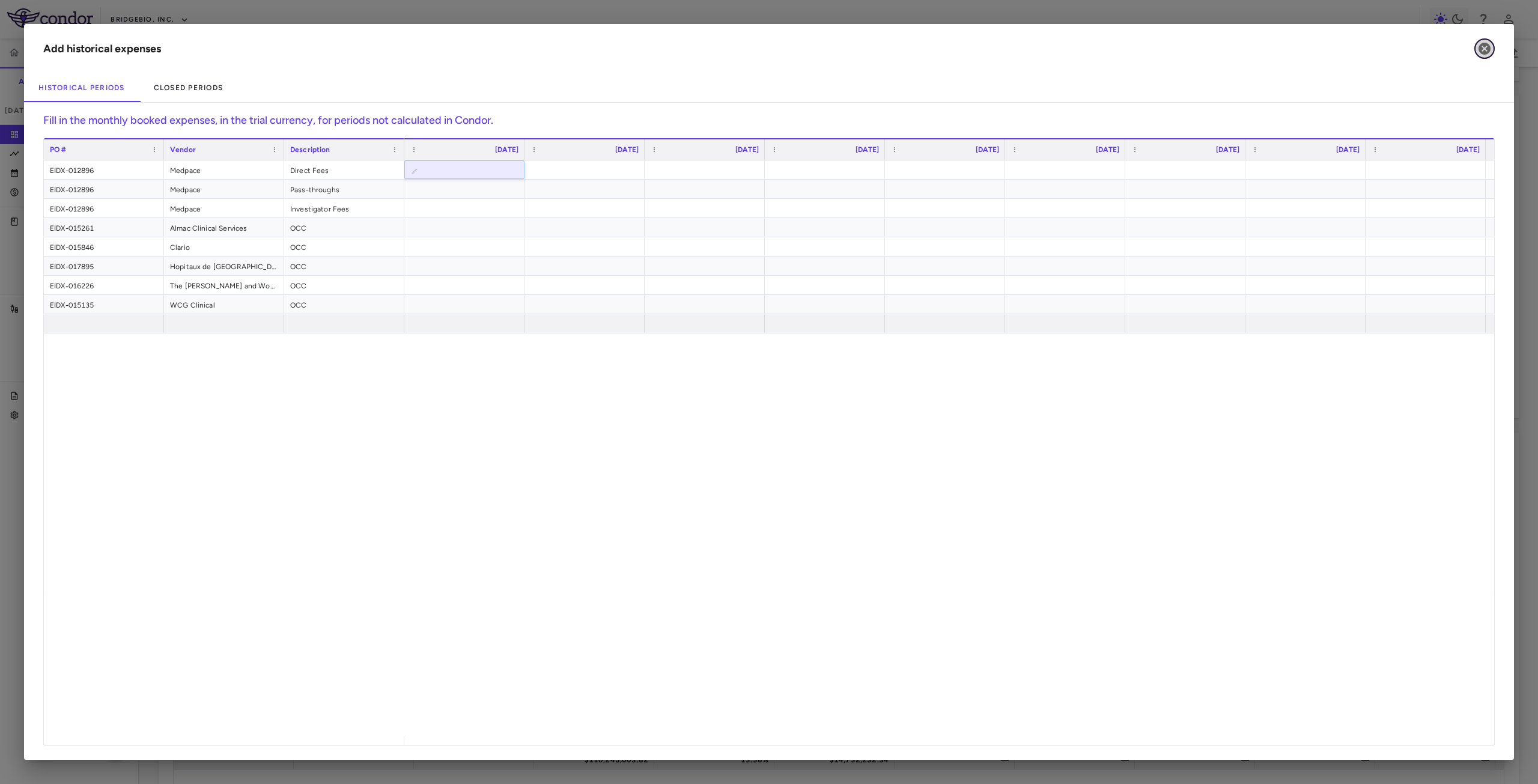
click at [1482, 50] on icon "button" at bounding box center [1485, 49] width 12 height 12
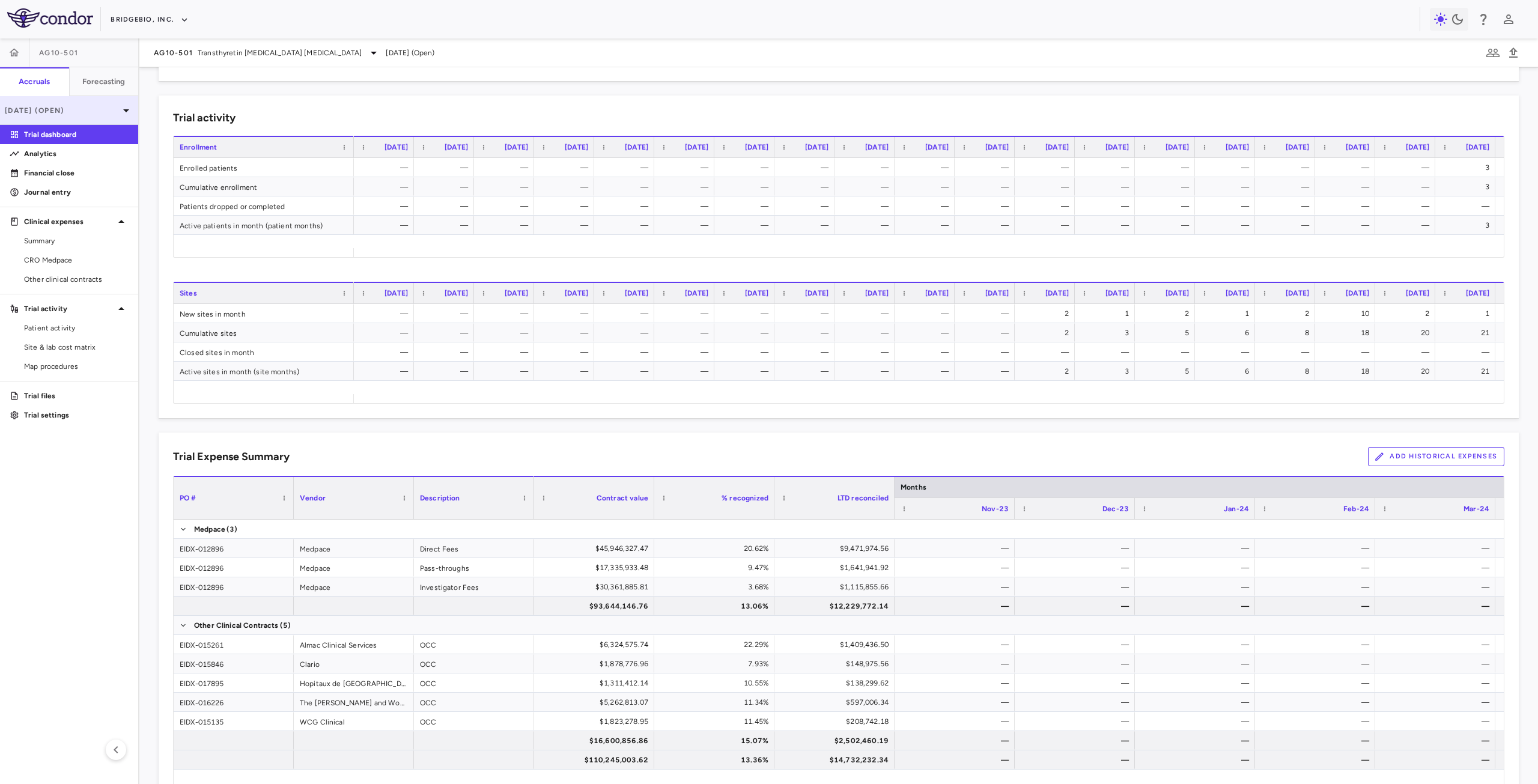
click at [111, 111] on p "[DATE] (Open)" at bounding box center [62, 111] width 114 height 11
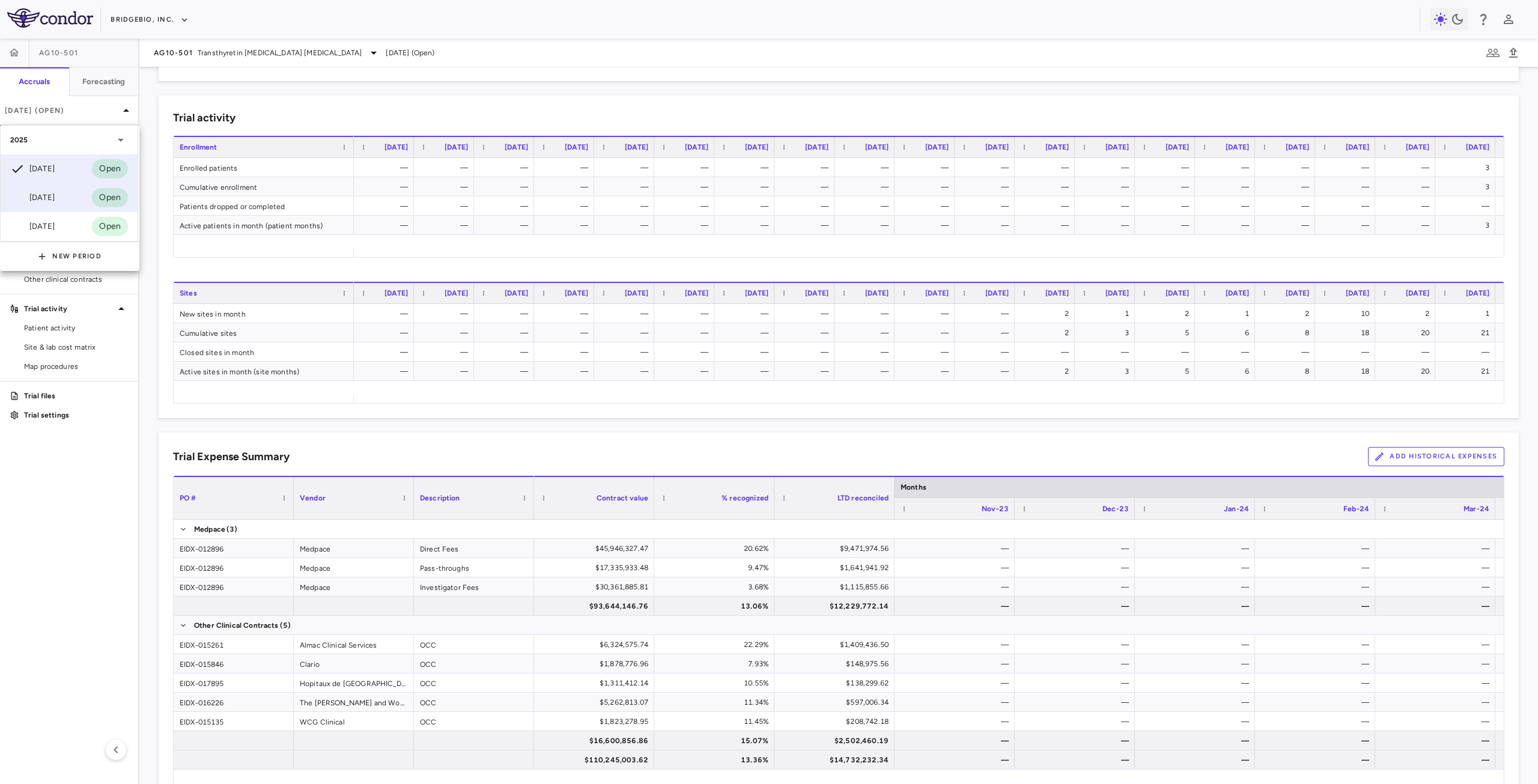
click at [63, 193] on div "Apr 2025 Open" at bounding box center [69, 198] width 137 height 29
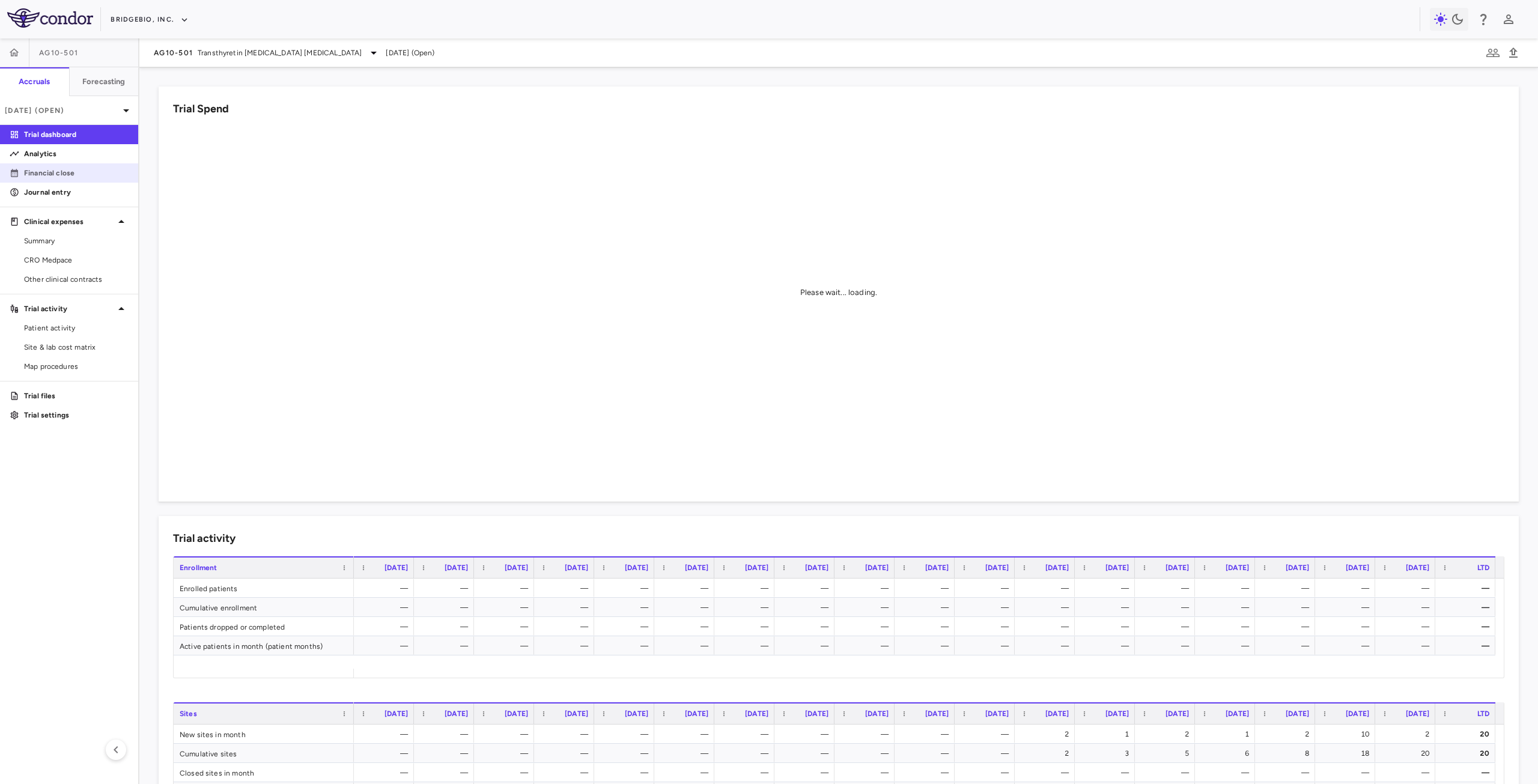
click at [82, 176] on p "Financial close" at bounding box center [76, 173] width 105 height 11
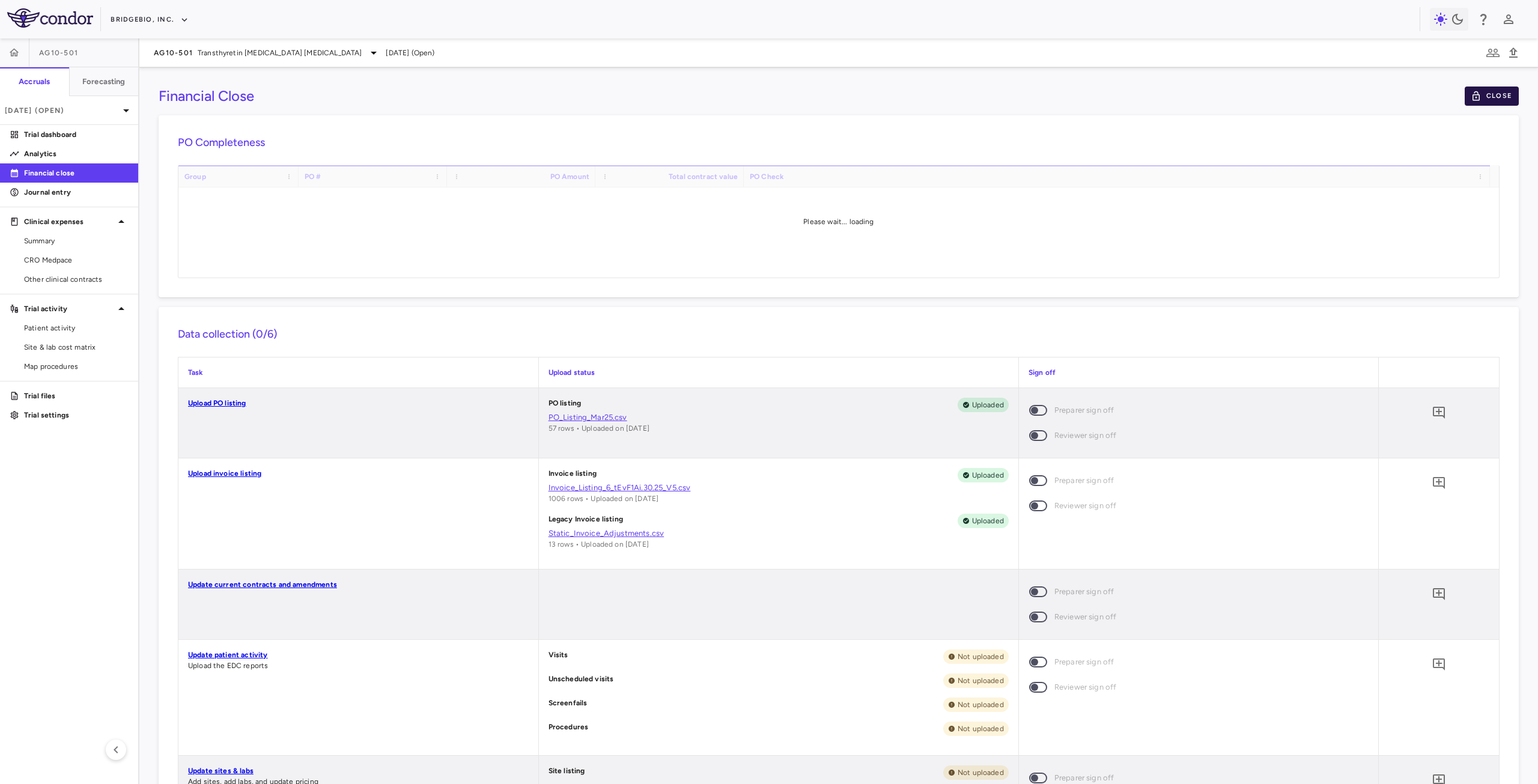
click at [1495, 95] on button "Close" at bounding box center [1492, 96] width 54 height 19
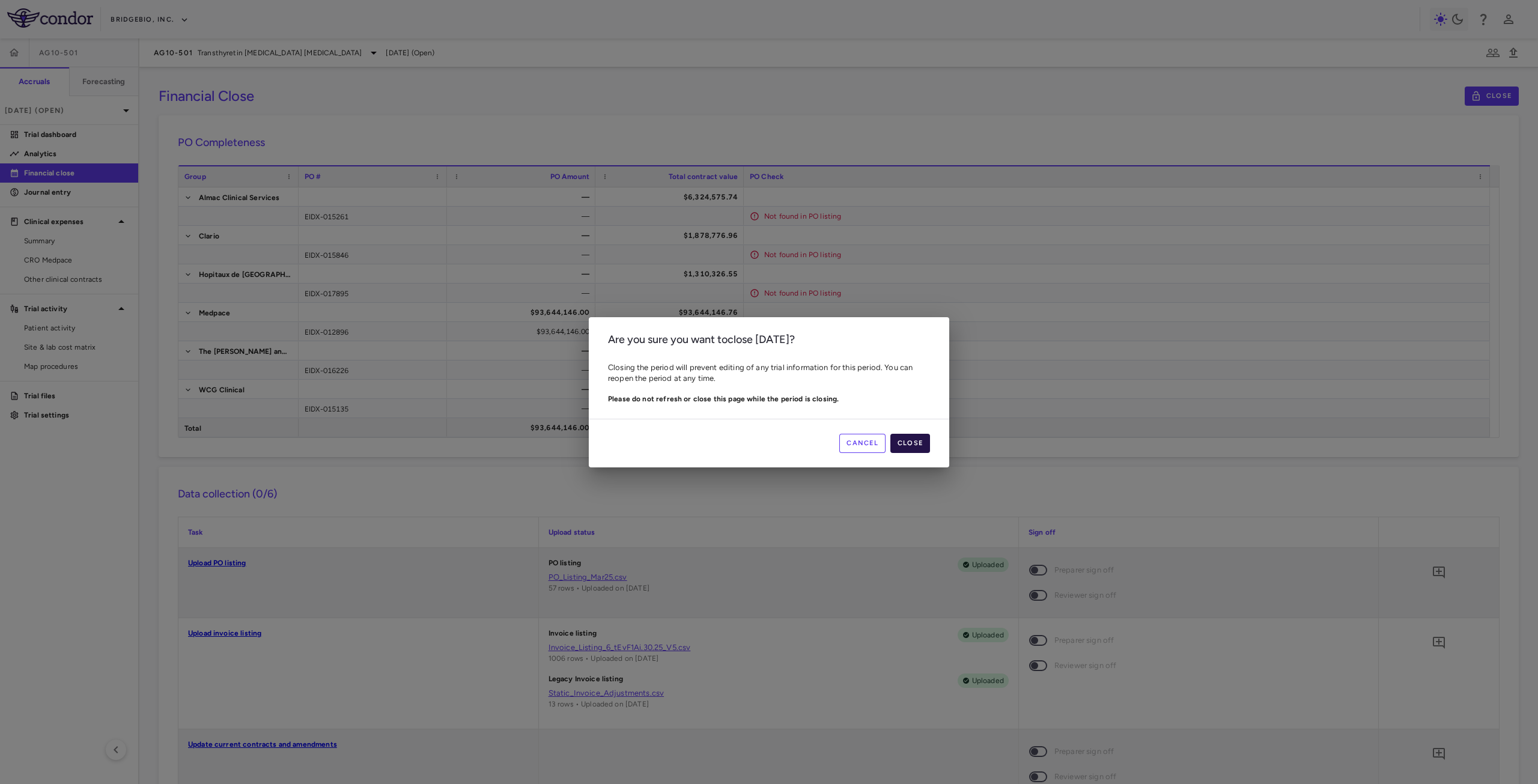
click at [909, 446] on button "Close" at bounding box center [910, 443] width 39 height 19
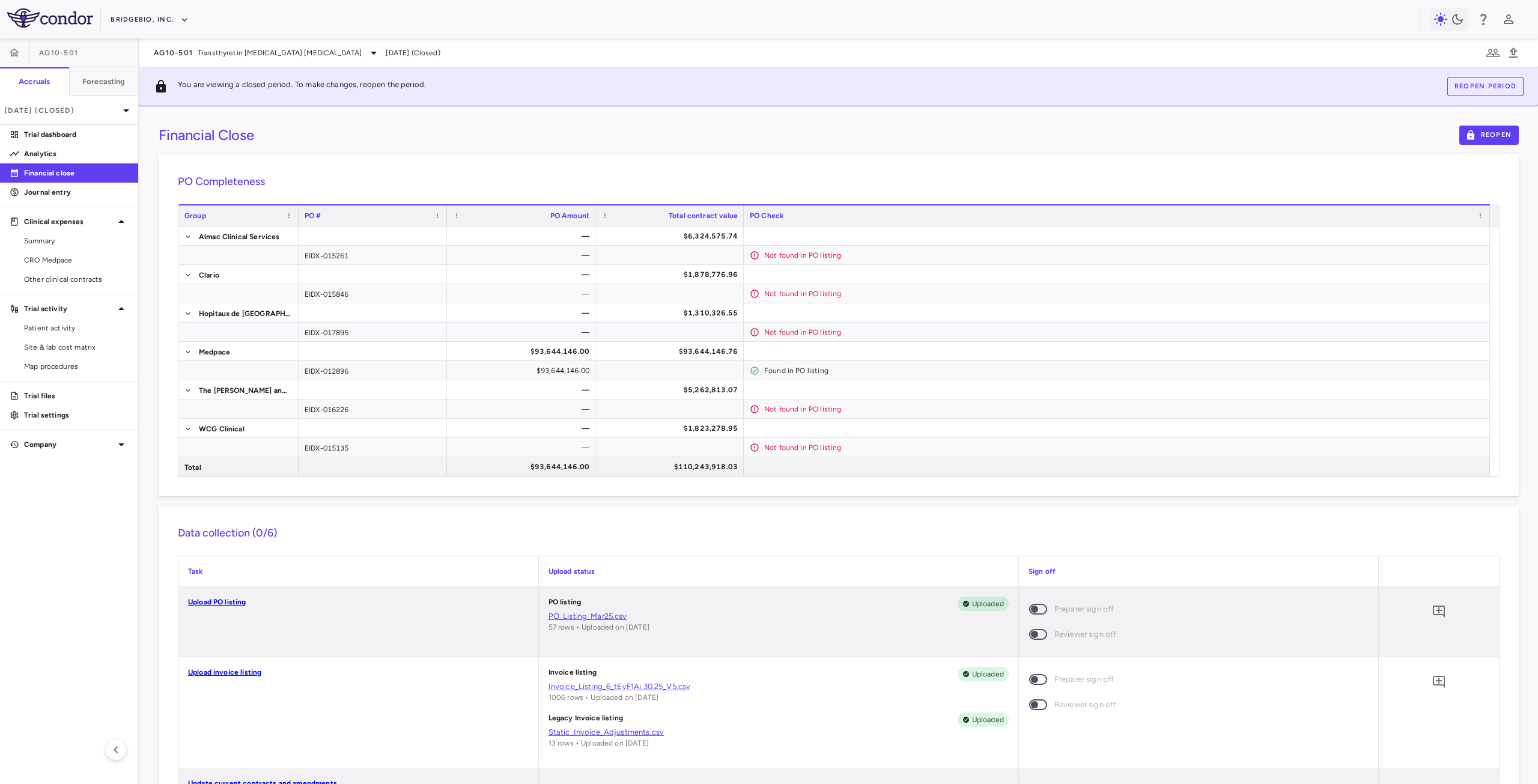
click at [1488, 84] on button "Reopen period" at bounding box center [1485, 87] width 76 height 19
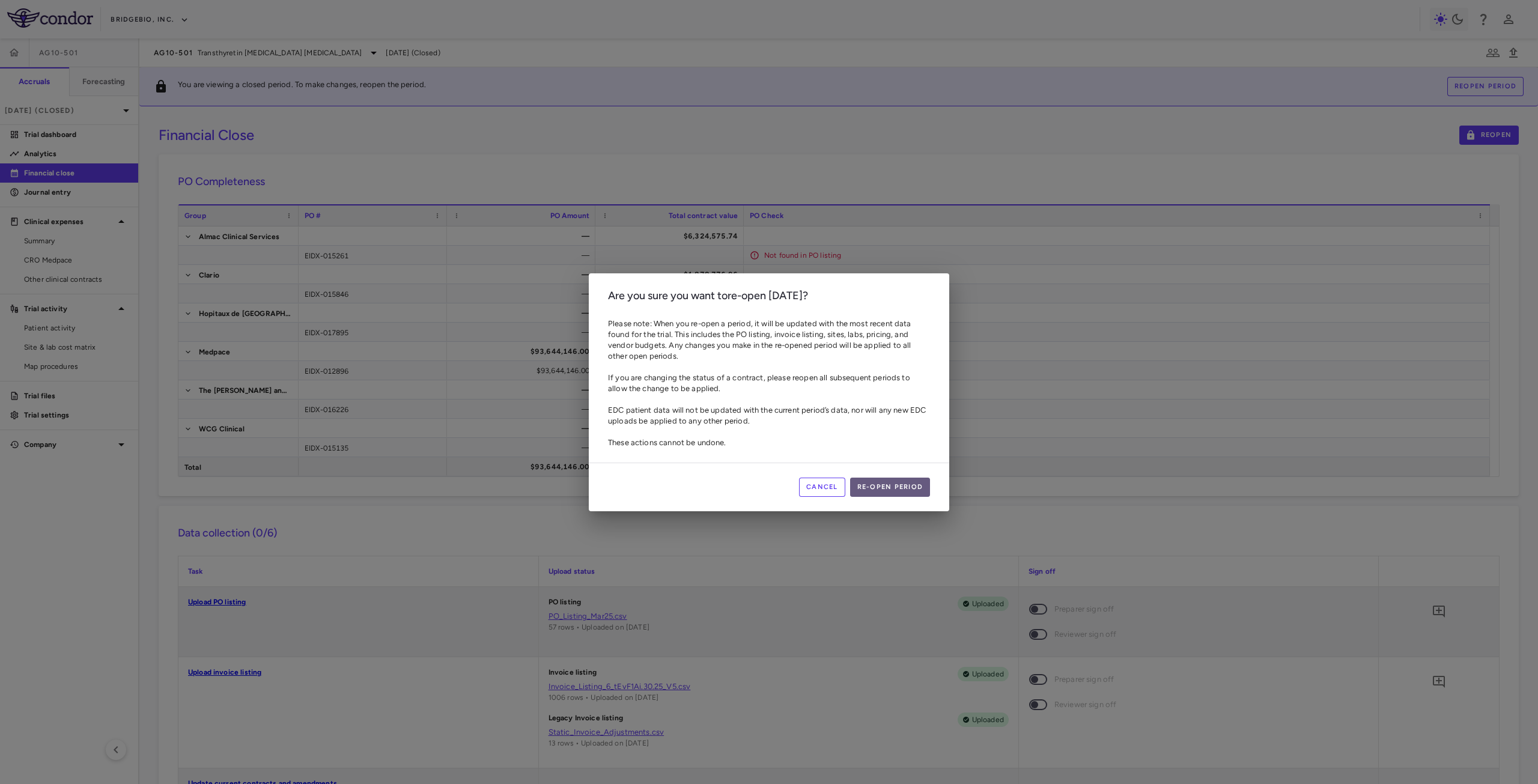
click at [874, 490] on button "Re-open period" at bounding box center [890, 488] width 81 height 19
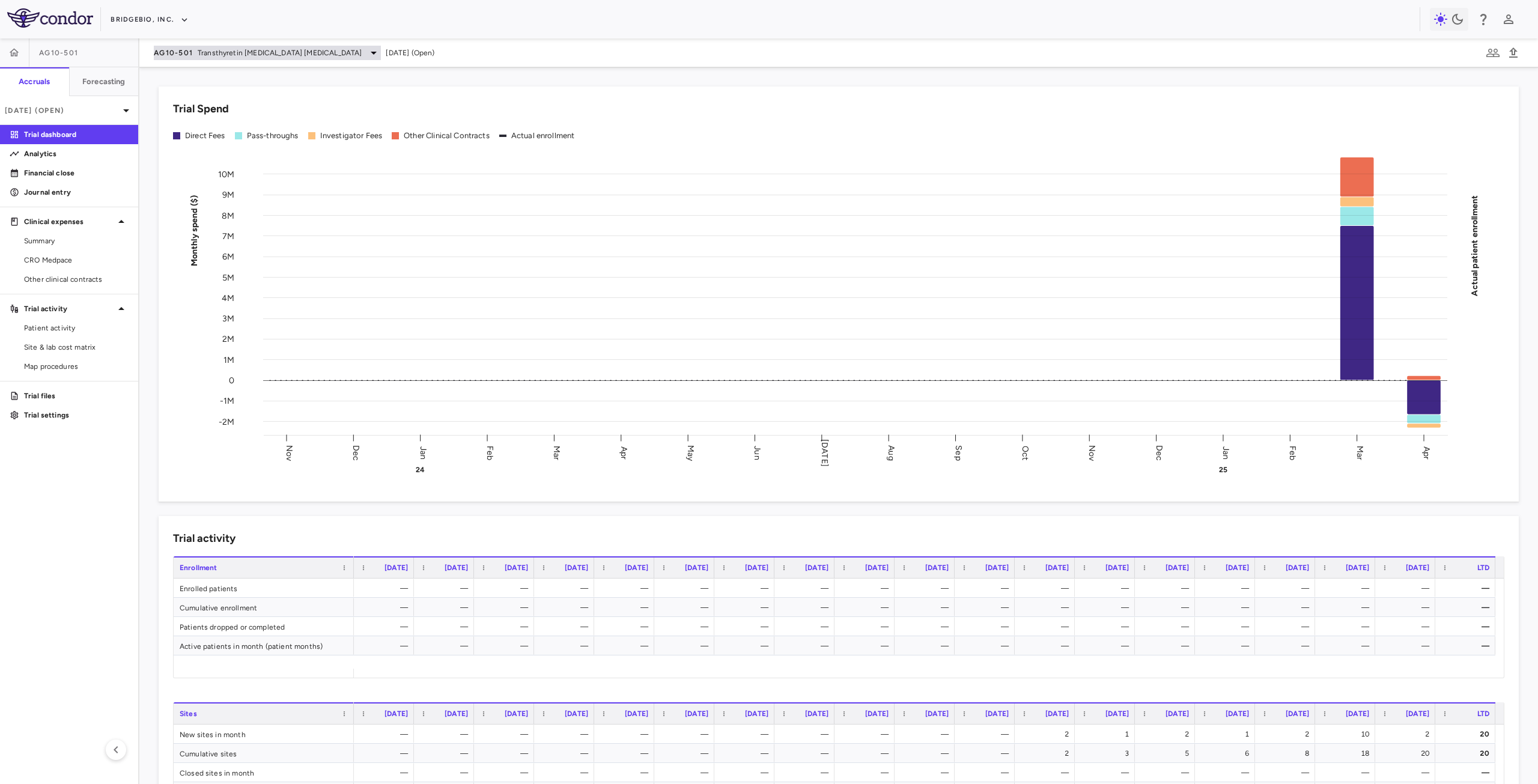
click at [242, 59] on div "AG10-501 Transthyretin Amyloid Cardiomyopathy" at bounding box center [267, 52] width 227 height 15
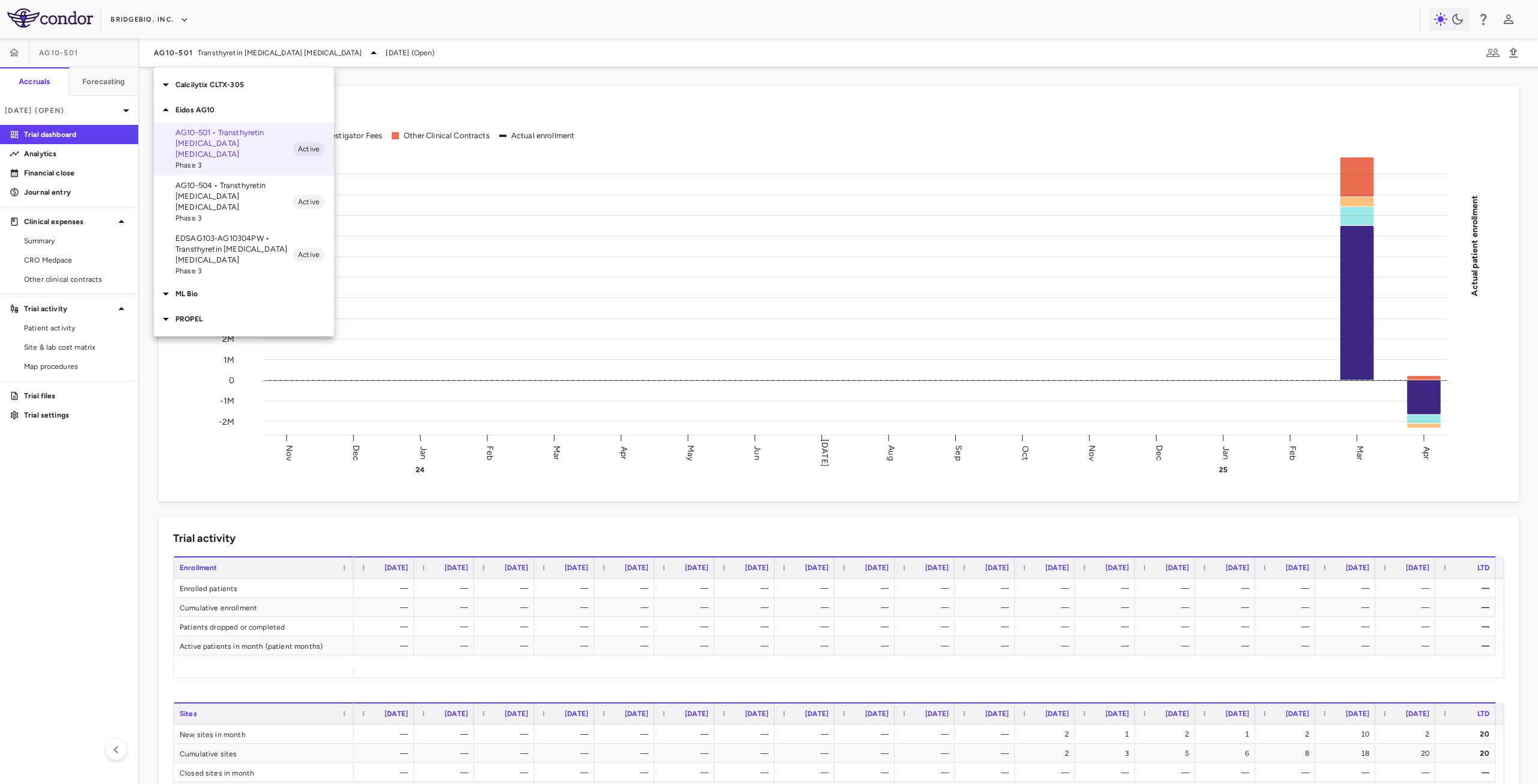
click at [230, 189] on p "AG10-504 • Transthyretin Amyloid Cardiomyopathy" at bounding box center [234, 196] width 117 height 33
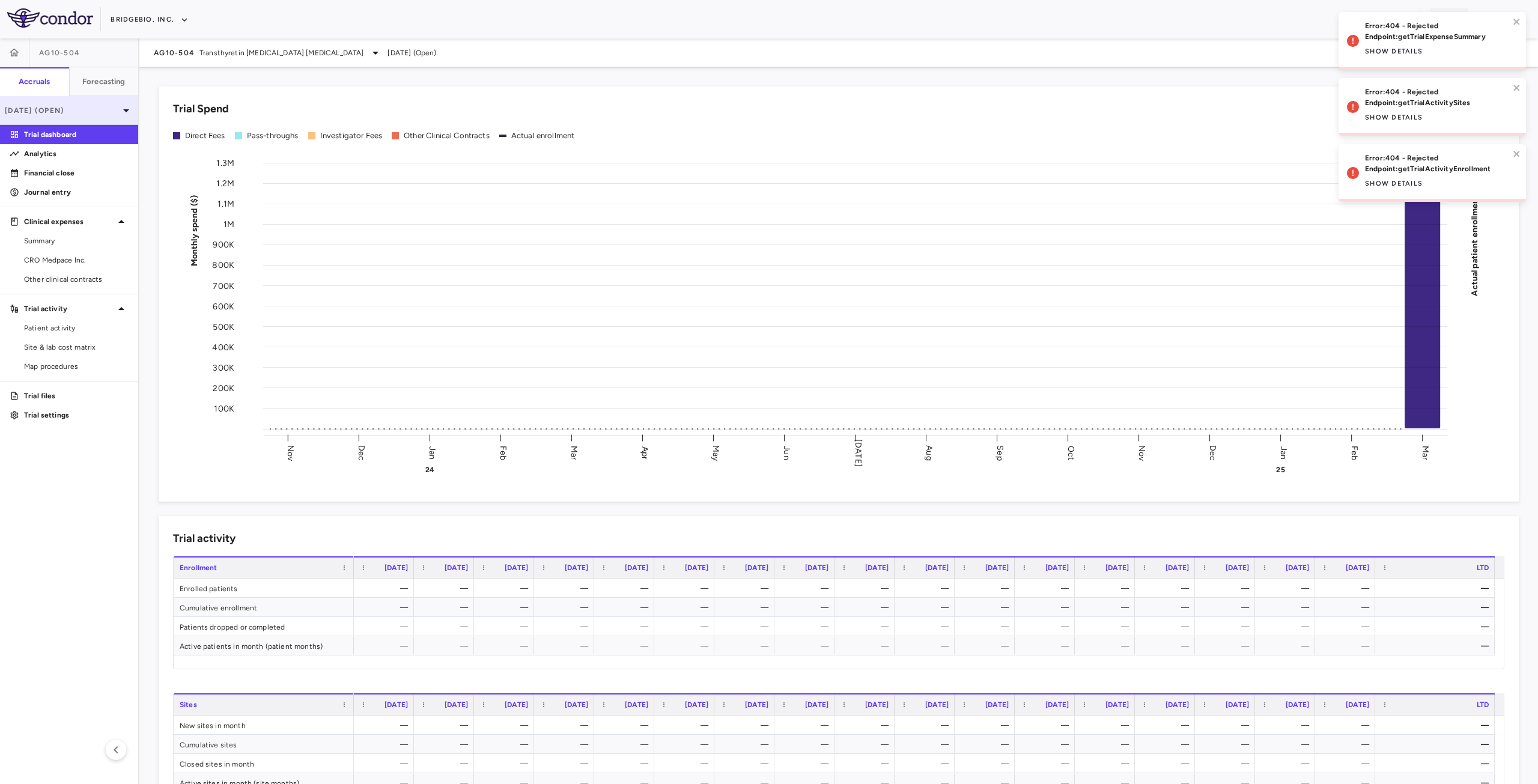
click at [60, 112] on p "Mar 2025 (Open)" at bounding box center [62, 111] width 114 height 11
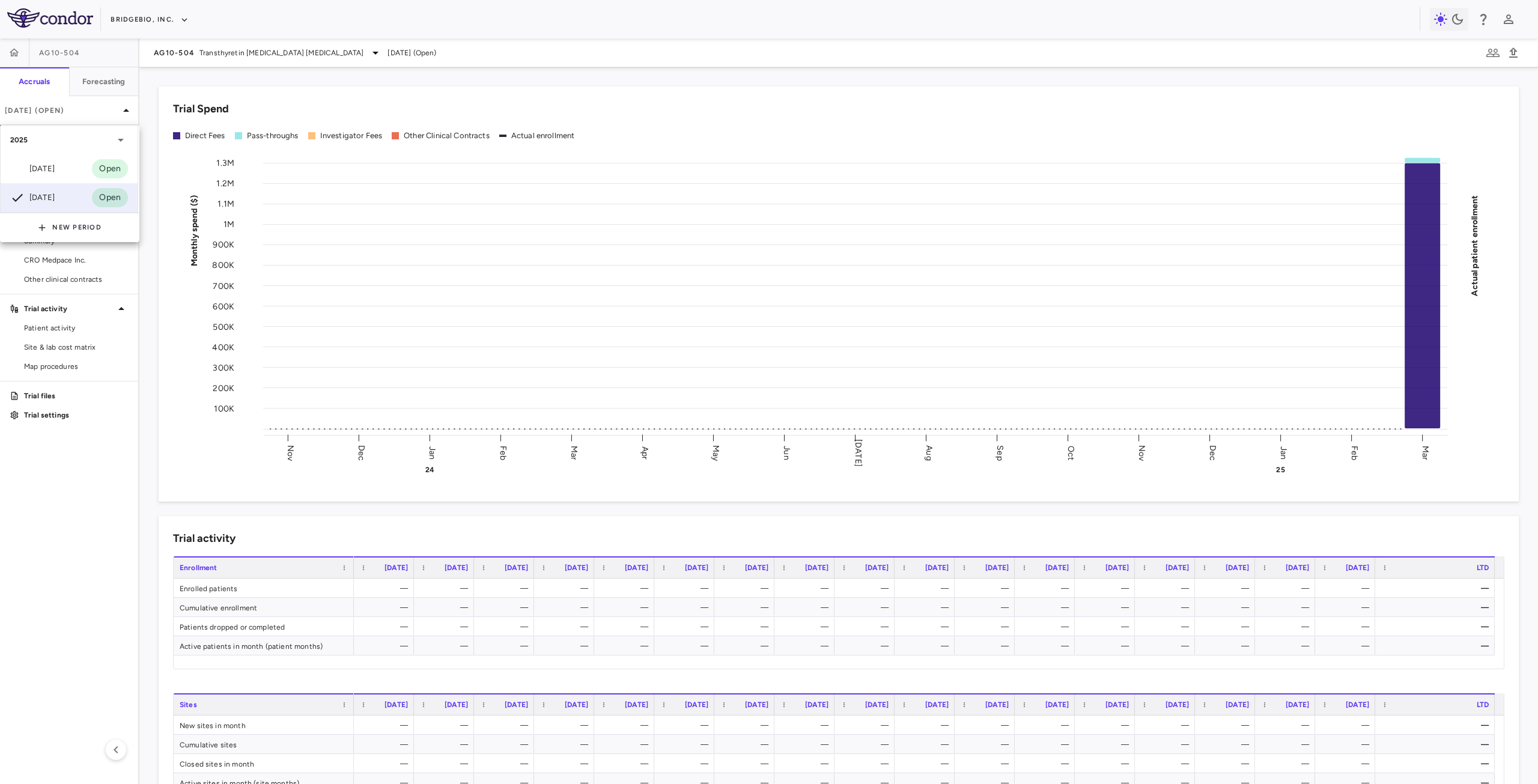
click at [74, 111] on div at bounding box center [769, 392] width 1538 height 784
click at [542, 80] on div "Trial Spend Direct Fees Pass-throughs Investigator Fees Other Clinical Contract…" at bounding box center [831, 286] width 1375 height 429
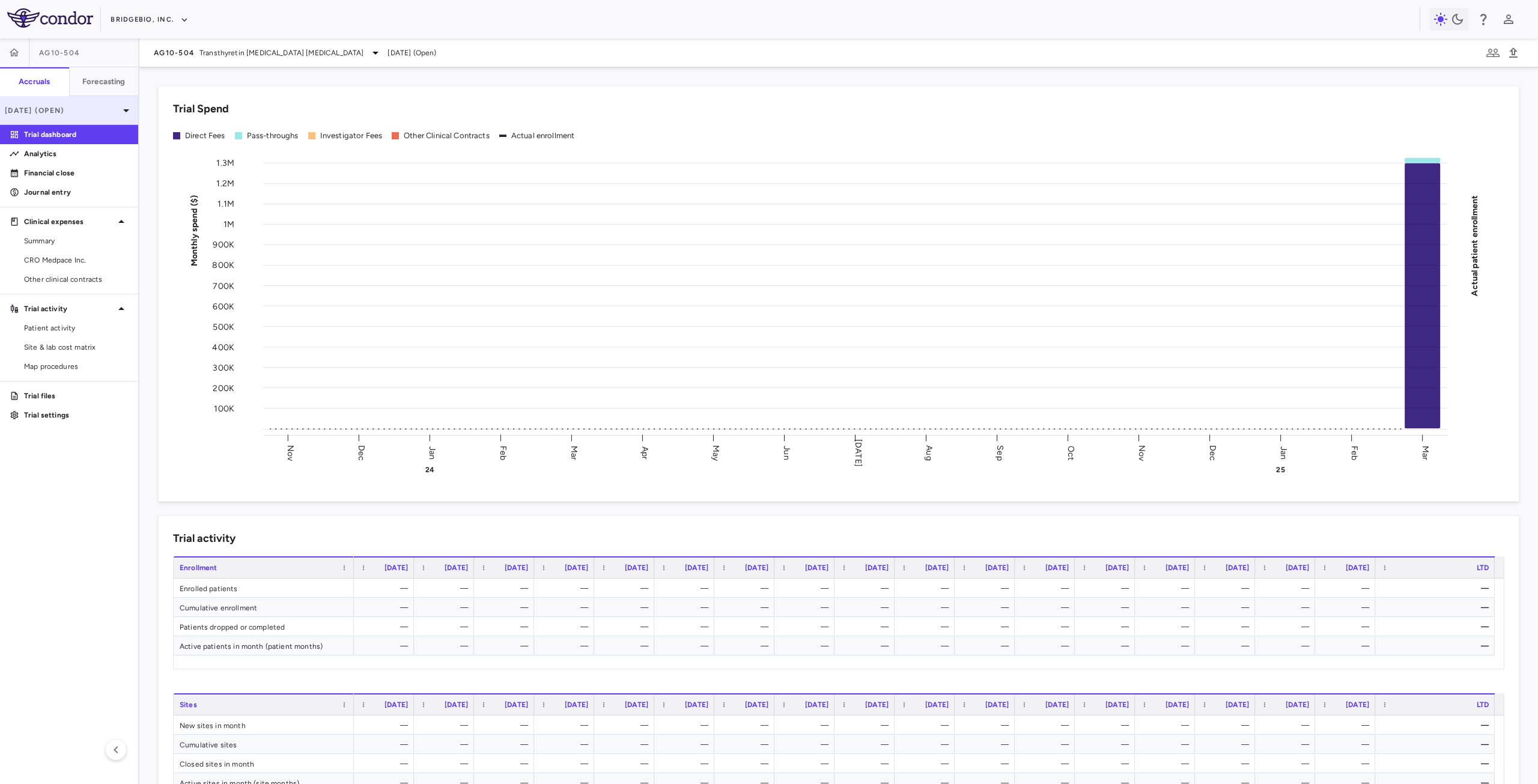
click at [91, 110] on p "Mar 2025 (Open)" at bounding box center [62, 111] width 114 height 11
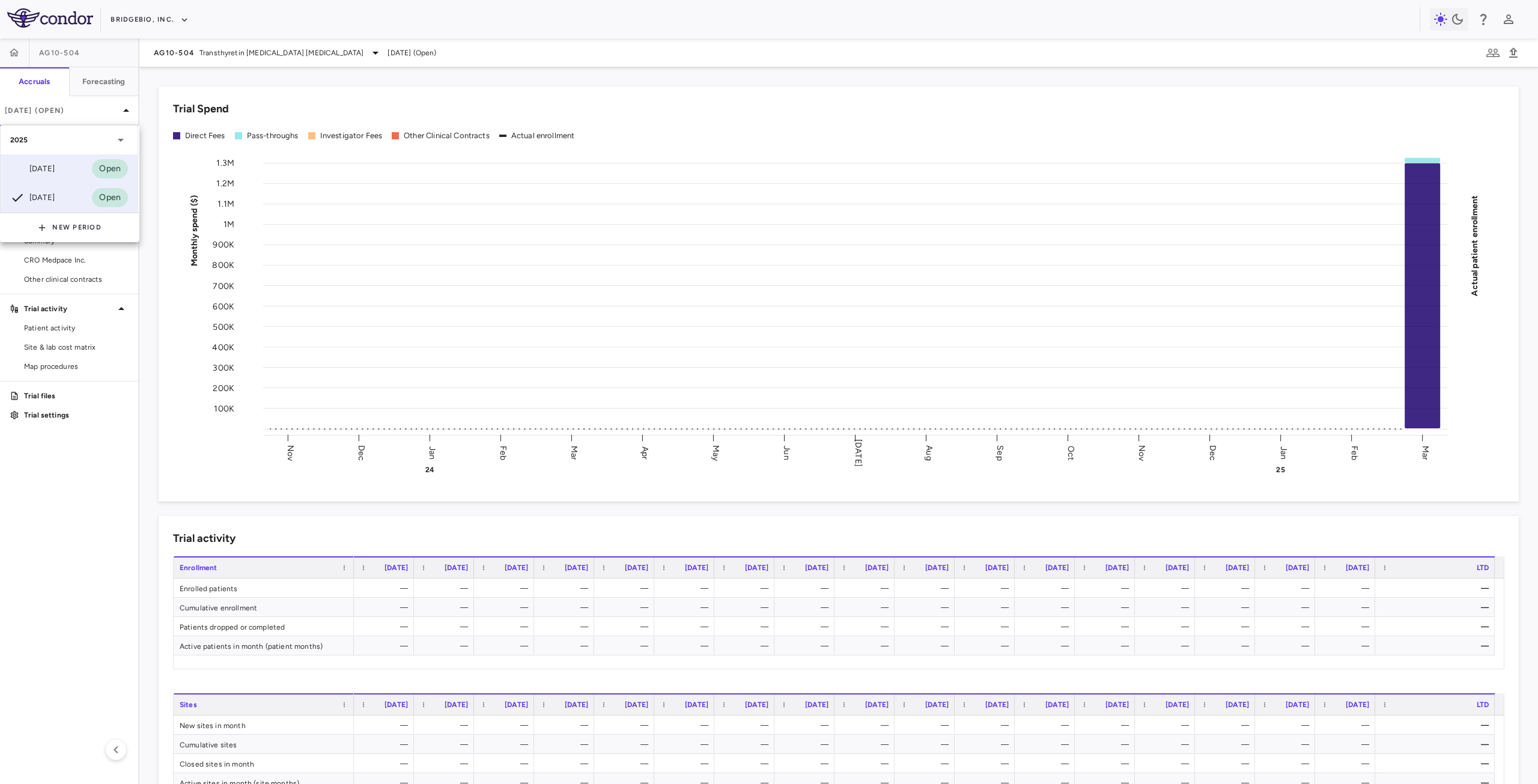
click at [55, 168] on div "Jun 2025" at bounding box center [33, 169] width 45 height 15
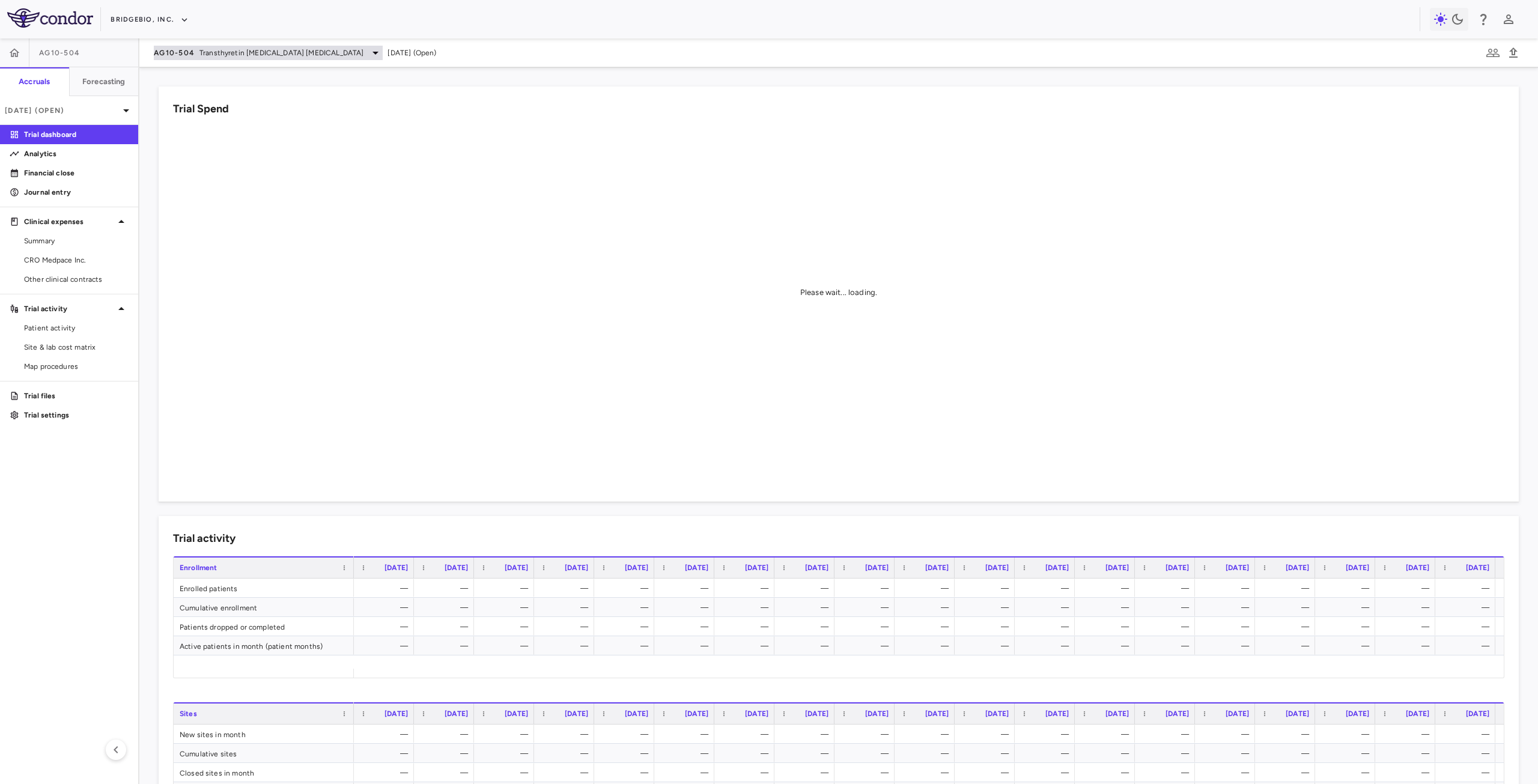
click at [212, 53] on span "Transthyretin Amyloid Cardiomyopathy" at bounding box center [281, 52] width 164 height 11
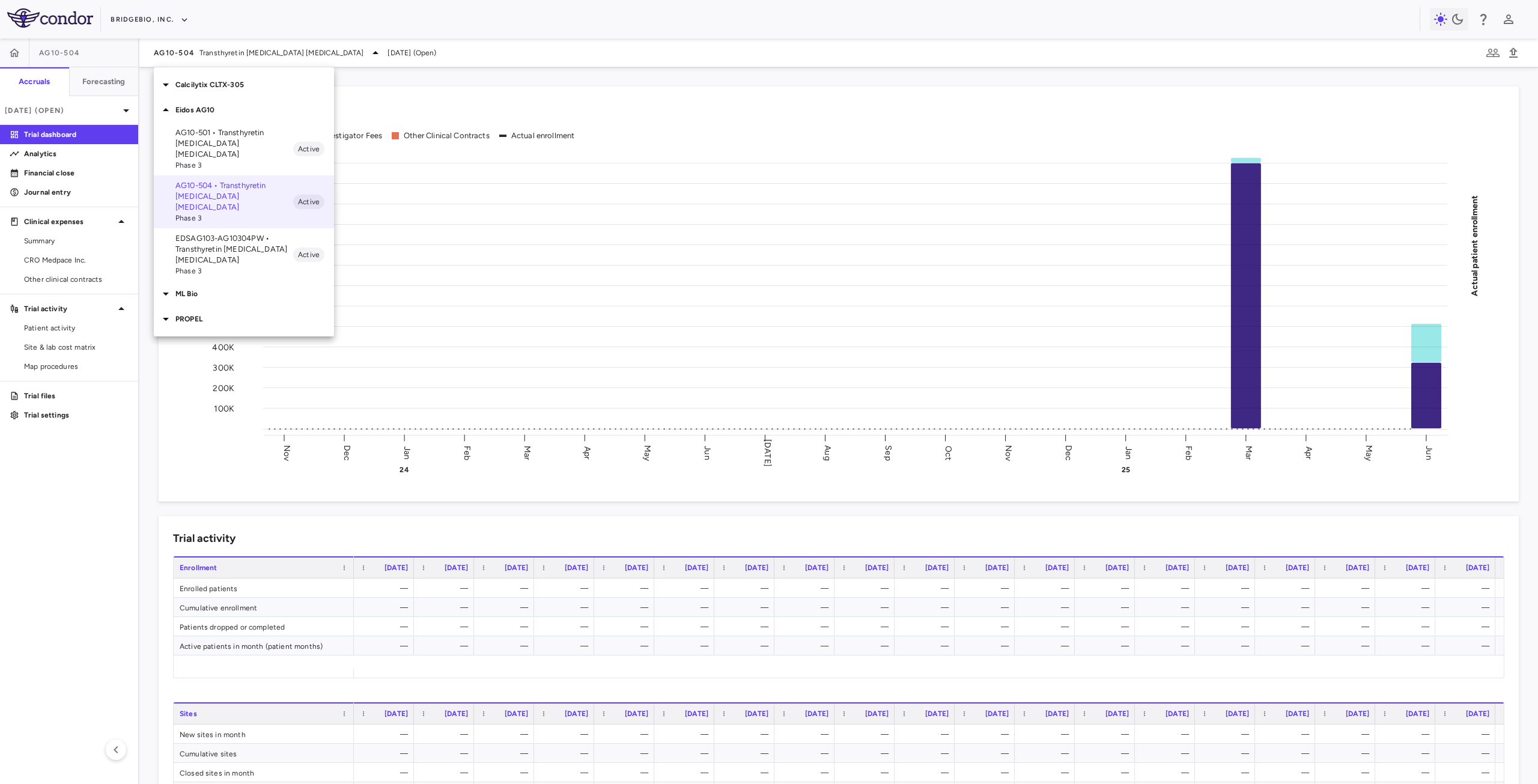
click at [204, 87] on p "Calcilytix CLTX-305" at bounding box center [254, 85] width 159 height 11
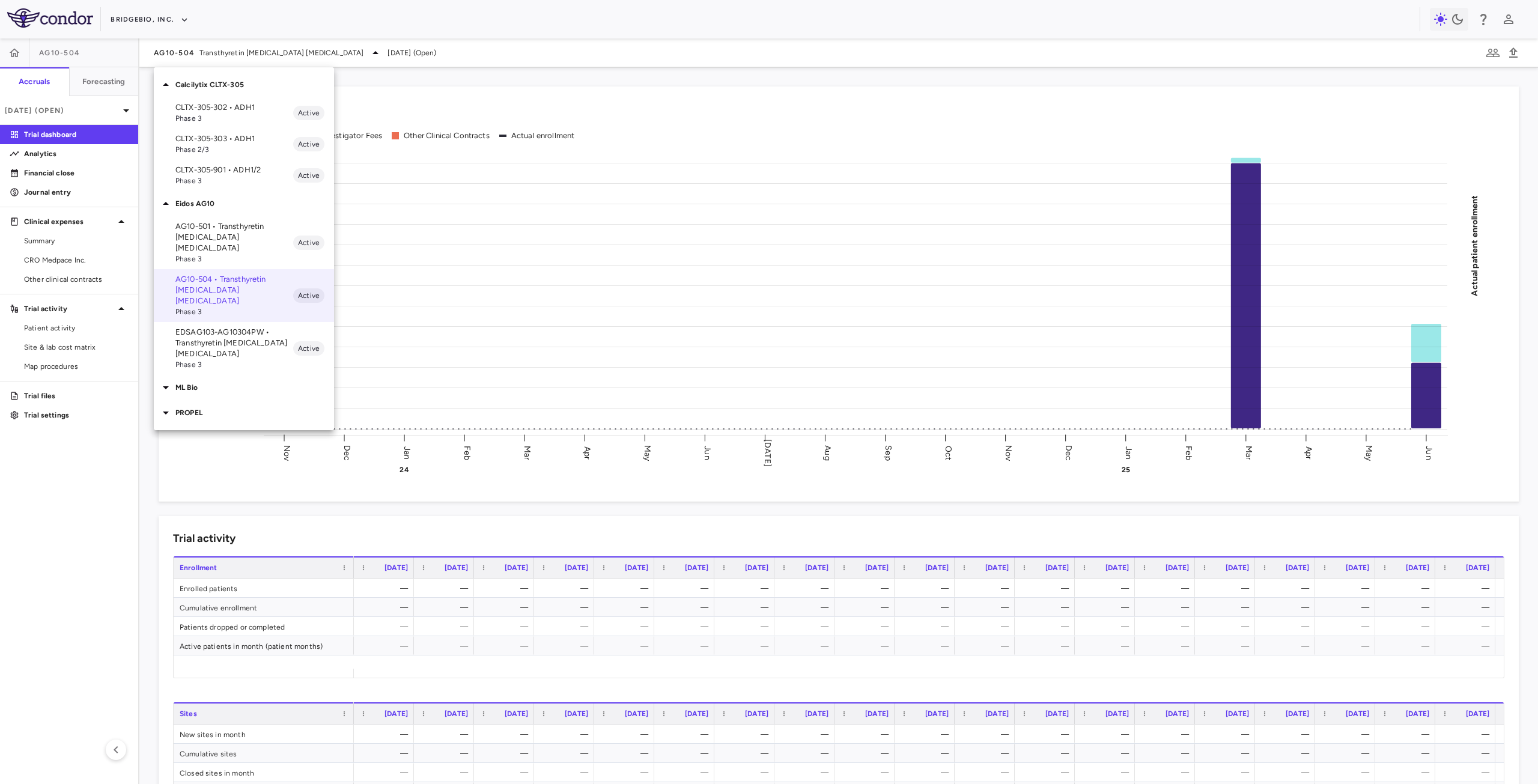
click at [212, 109] on p "CLTX-305-302 • ADH1" at bounding box center [234, 107] width 117 height 11
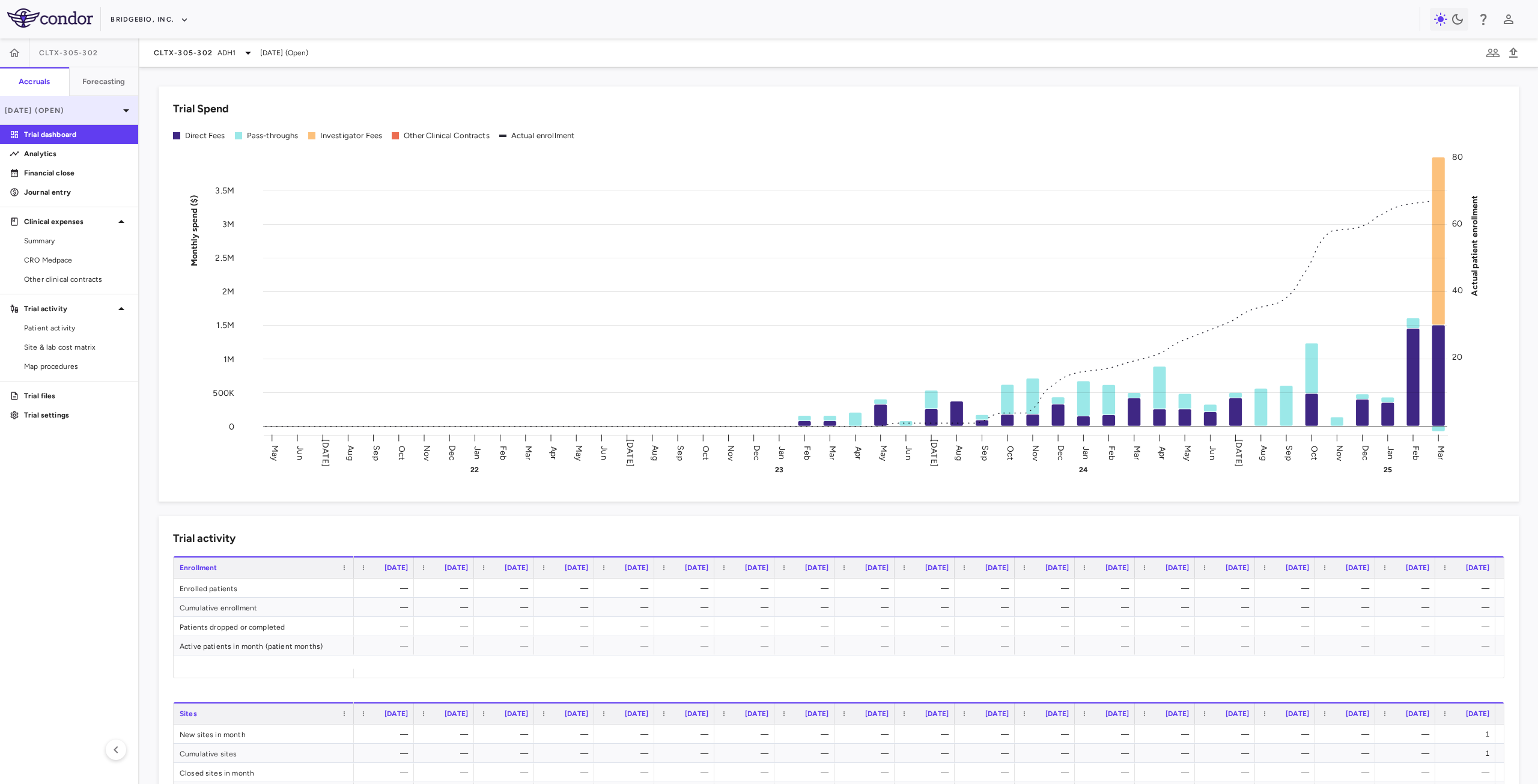
click at [56, 117] on div "Mar 2025 (Open)" at bounding box center [69, 111] width 138 height 29
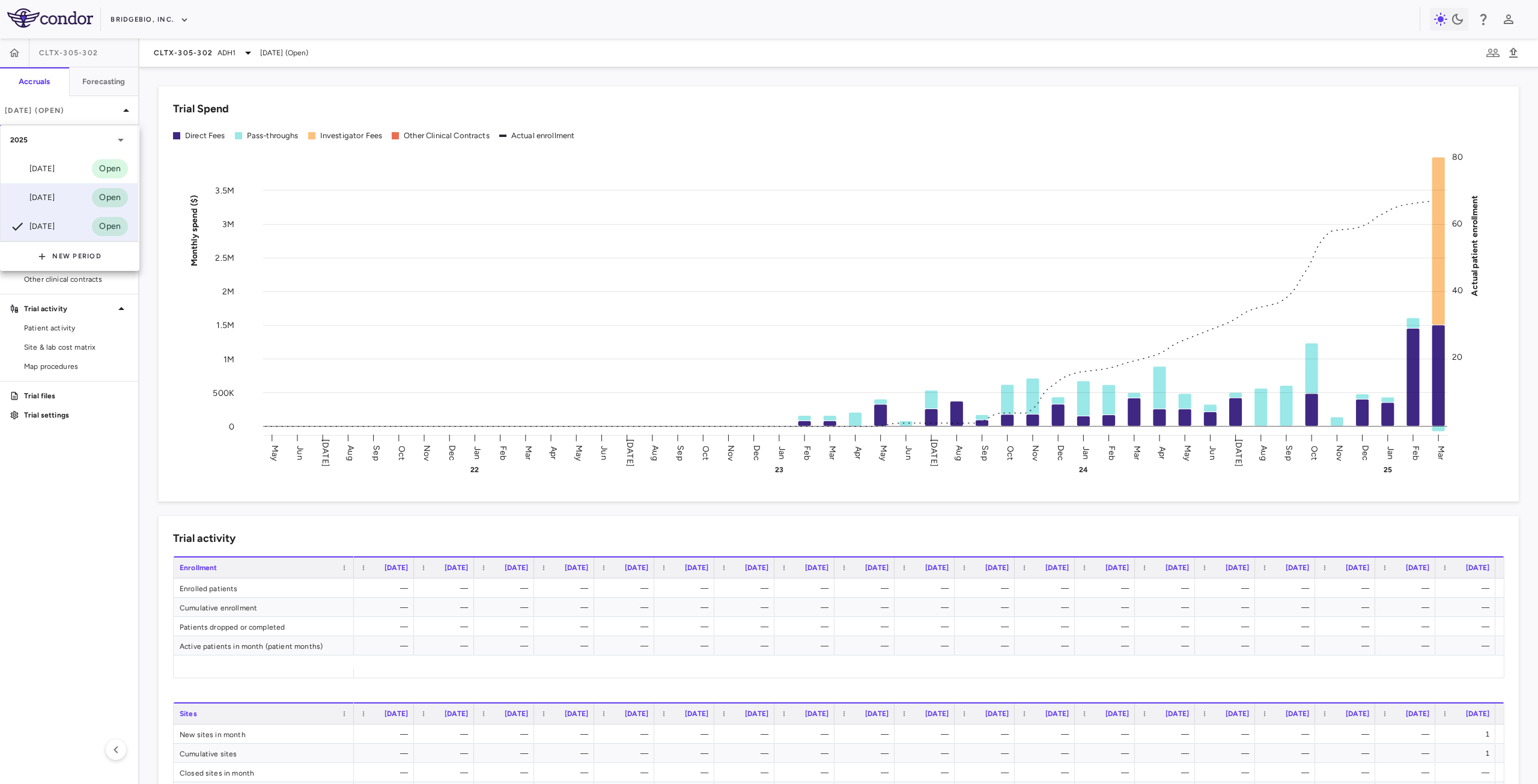
click at [52, 195] on div "Apr 2025" at bounding box center [33, 197] width 45 height 15
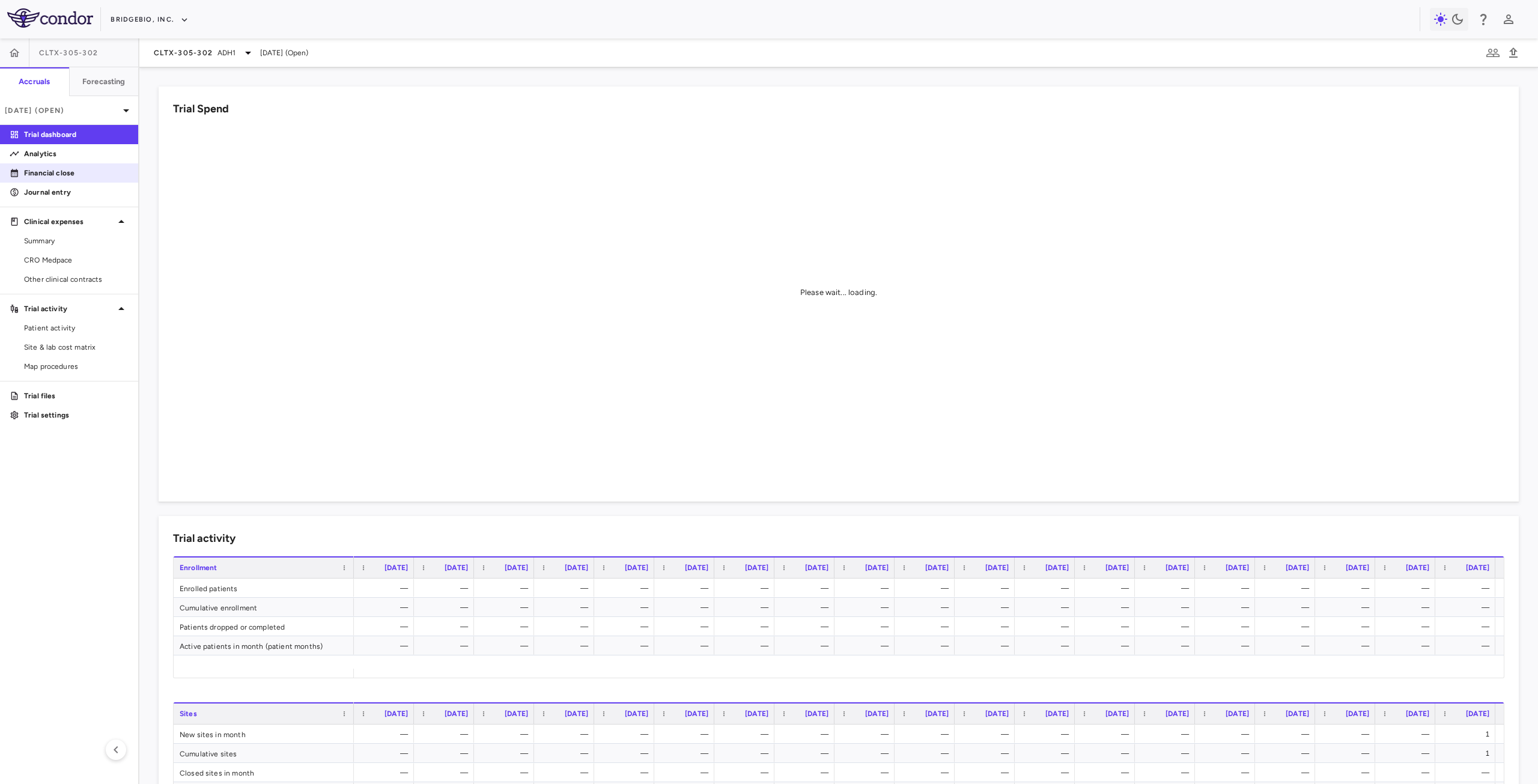
click at [59, 174] on p "Financial close" at bounding box center [76, 173] width 105 height 11
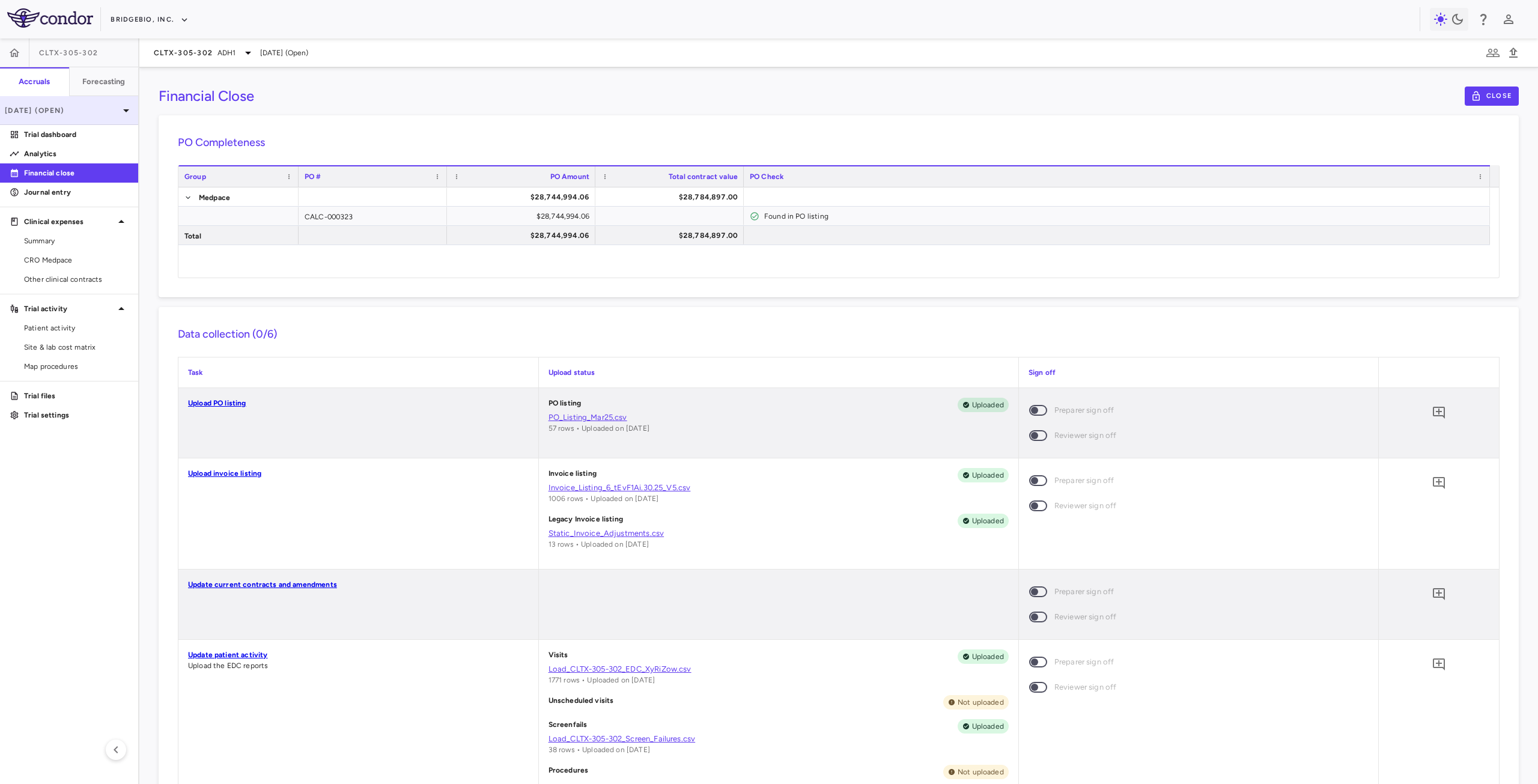
click at [81, 117] on div "Apr 2025 (Open)" at bounding box center [69, 111] width 138 height 29
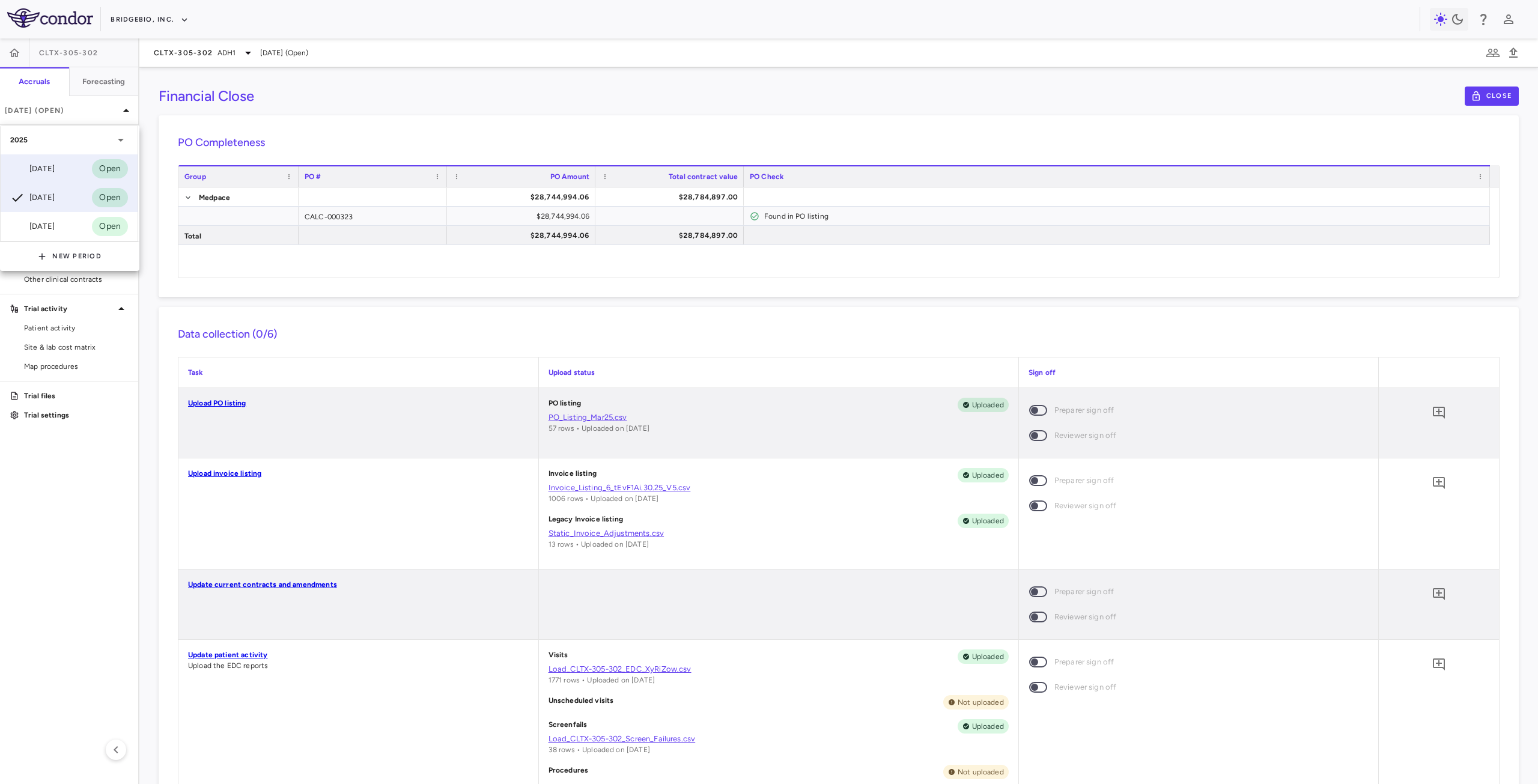
click at [66, 167] on div "Jun 2025 Open" at bounding box center [69, 169] width 137 height 29
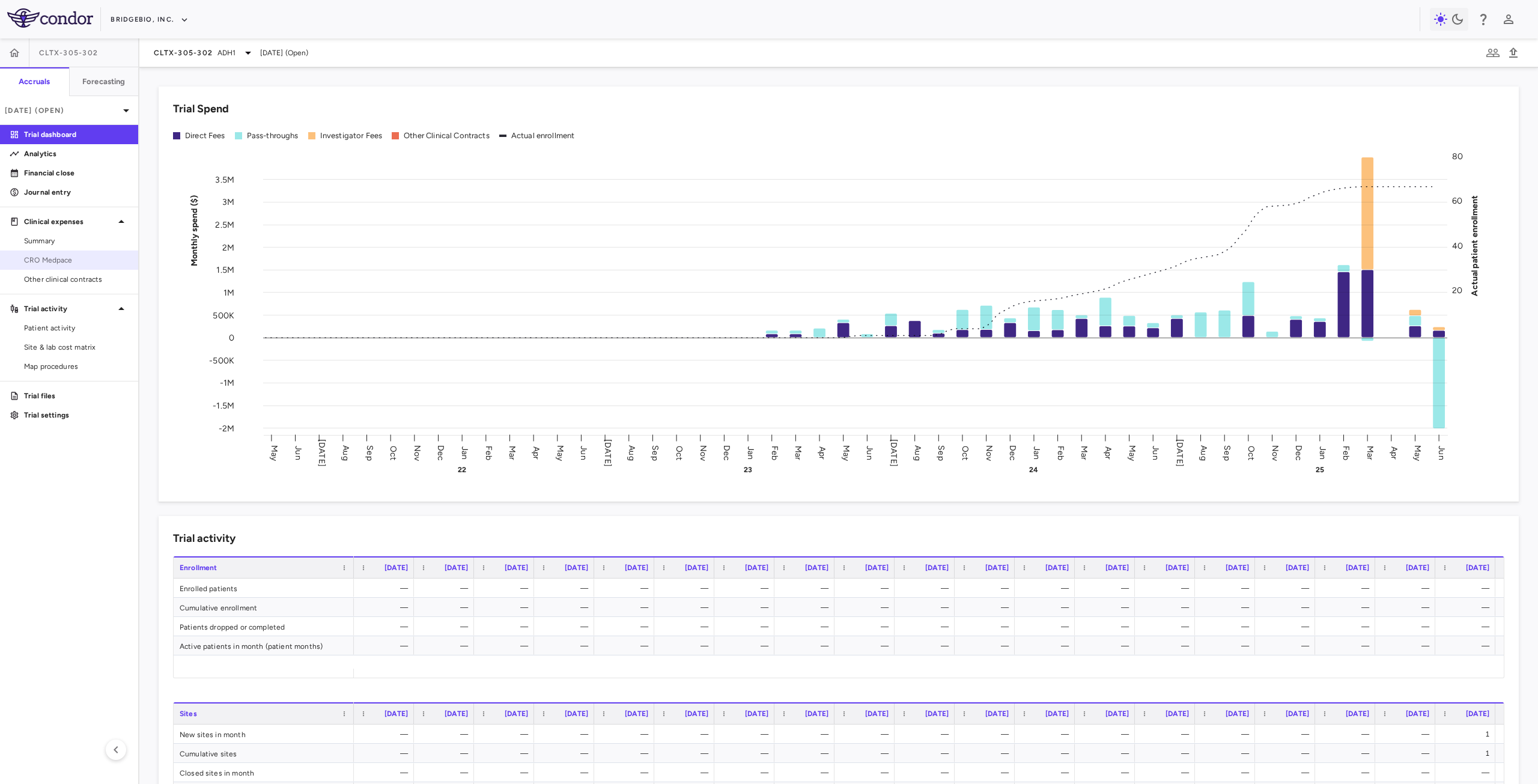
click at [87, 258] on span "CRO Medpace" at bounding box center [76, 260] width 105 height 11
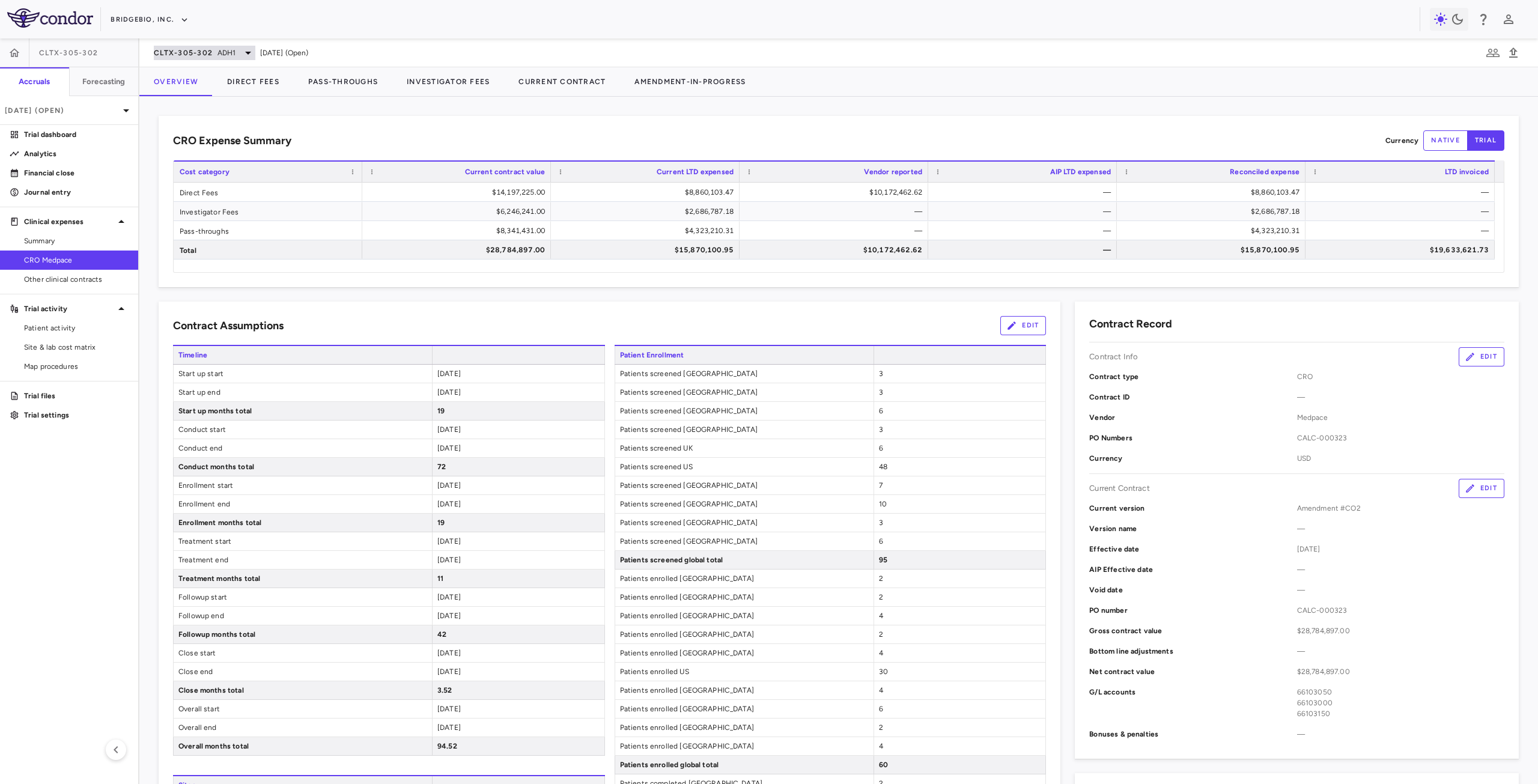
click at [209, 51] on span "CLTX-305-302" at bounding box center [183, 52] width 59 height 9
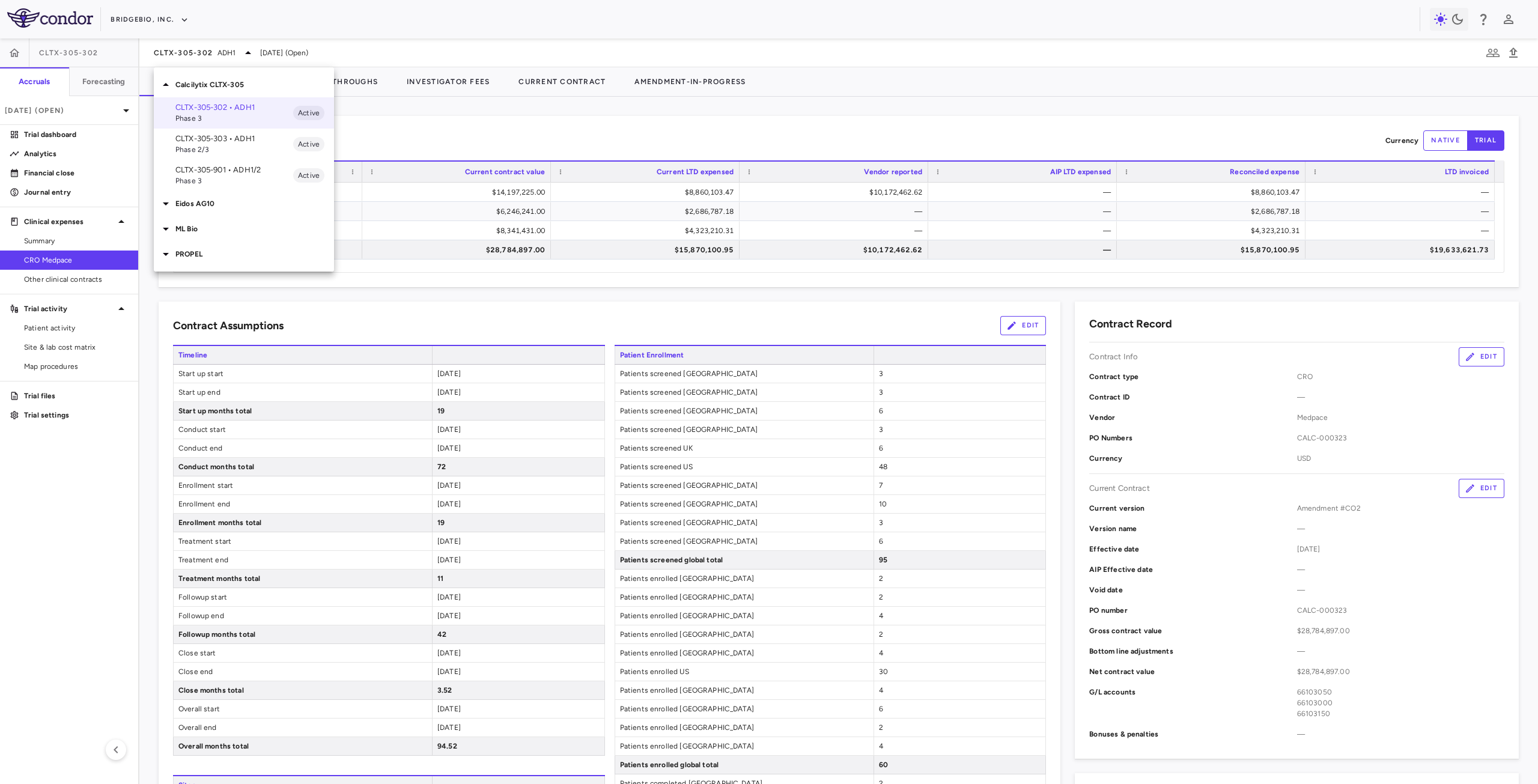
click at [212, 174] on p "CLTX-305-901 • ADH1/2" at bounding box center [234, 170] width 117 height 11
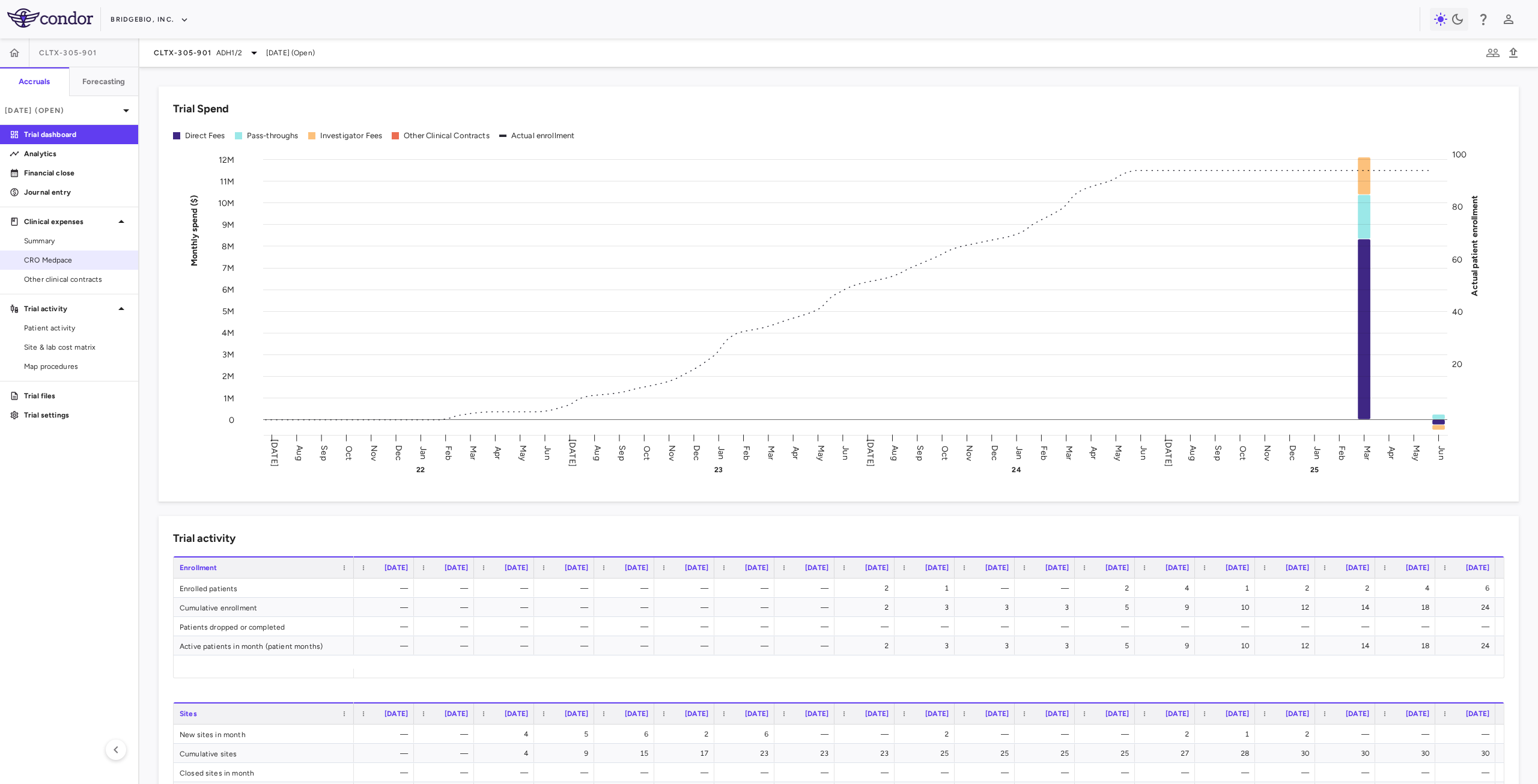
click at [59, 263] on span "CRO Medpace" at bounding box center [76, 260] width 105 height 11
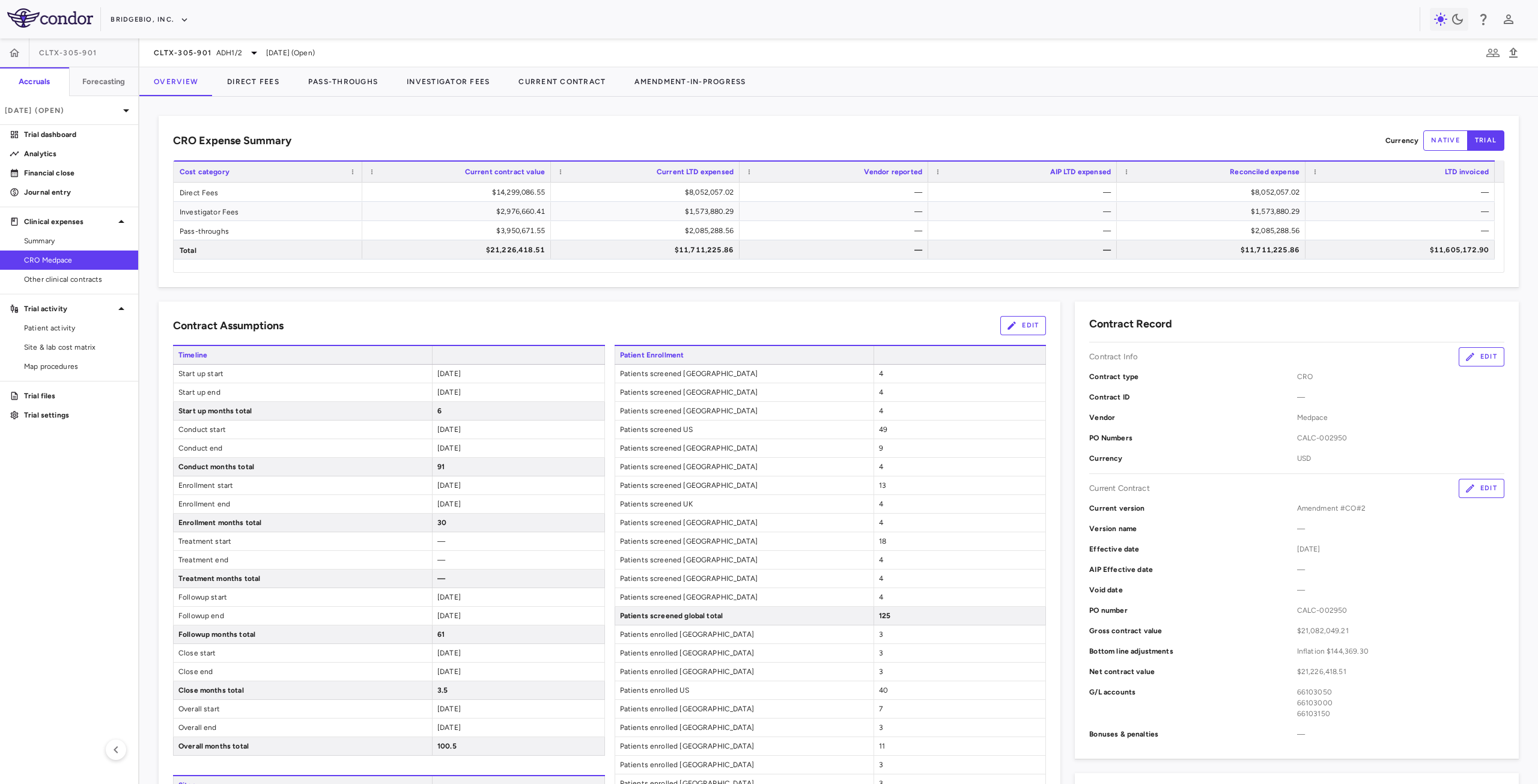
click at [93, 595] on aside "CLTX-305-901 Accruals Forecasting [DATE] (Open) Trial dashboard Analytics Finan…" at bounding box center [69, 411] width 140 height 745
click at [224, 49] on span "ADH1/2" at bounding box center [229, 52] width 26 height 11
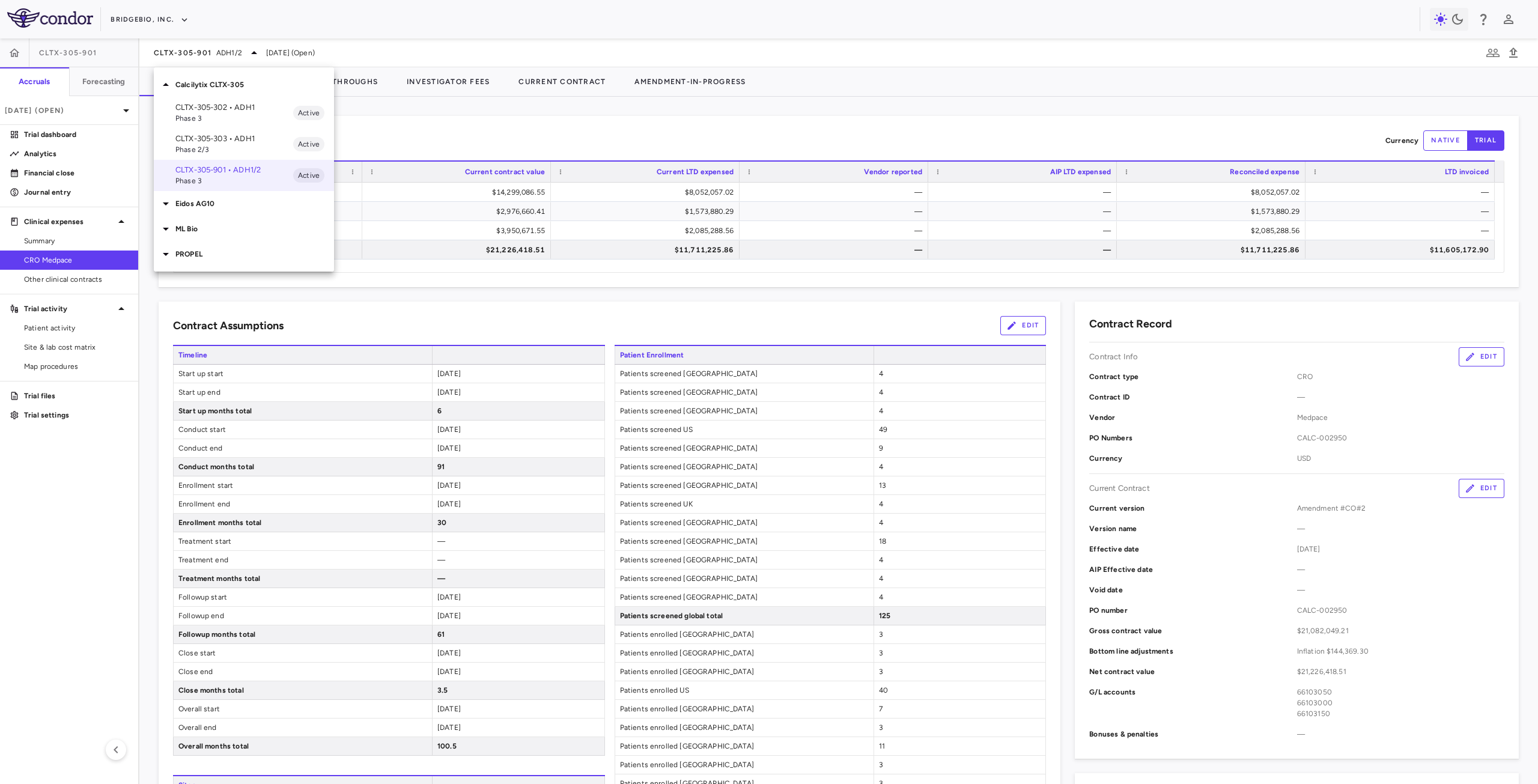
click at [226, 149] on span "Phase 2/3" at bounding box center [234, 149] width 117 height 11
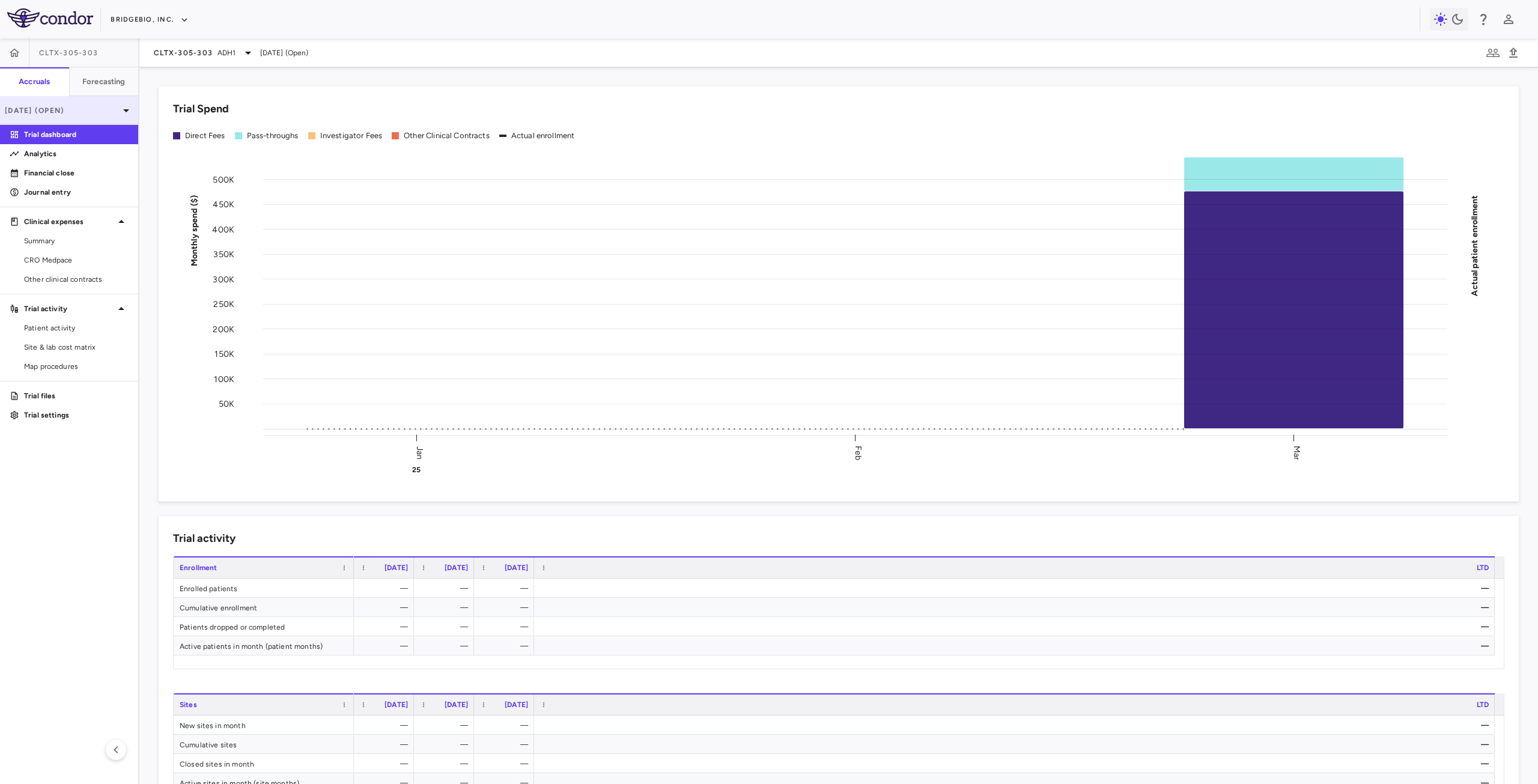
click at [68, 110] on p "[DATE] (Open)" at bounding box center [62, 111] width 114 height 11
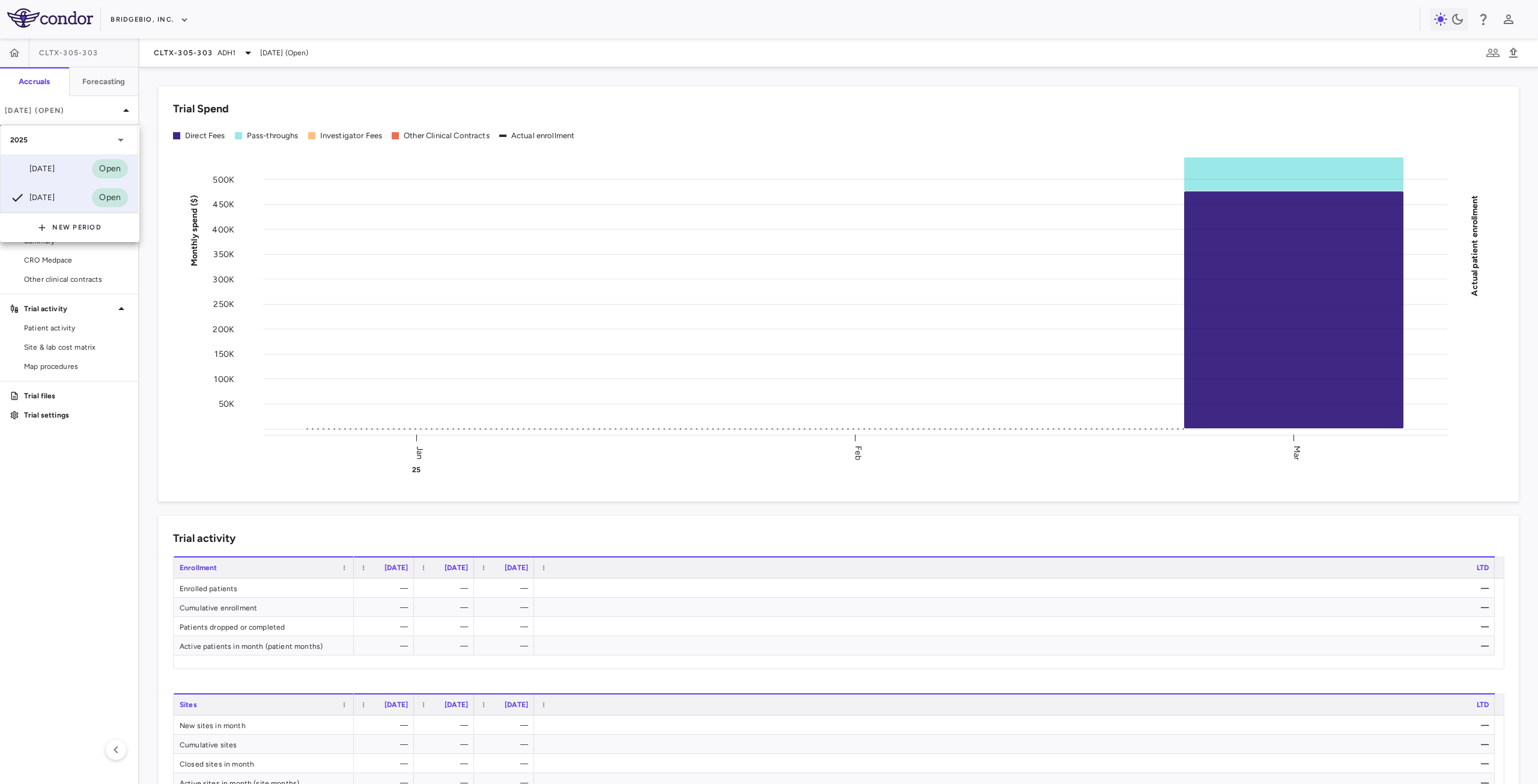
click at [65, 165] on div "[DATE] Open" at bounding box center [69, 169] width 137 height 29
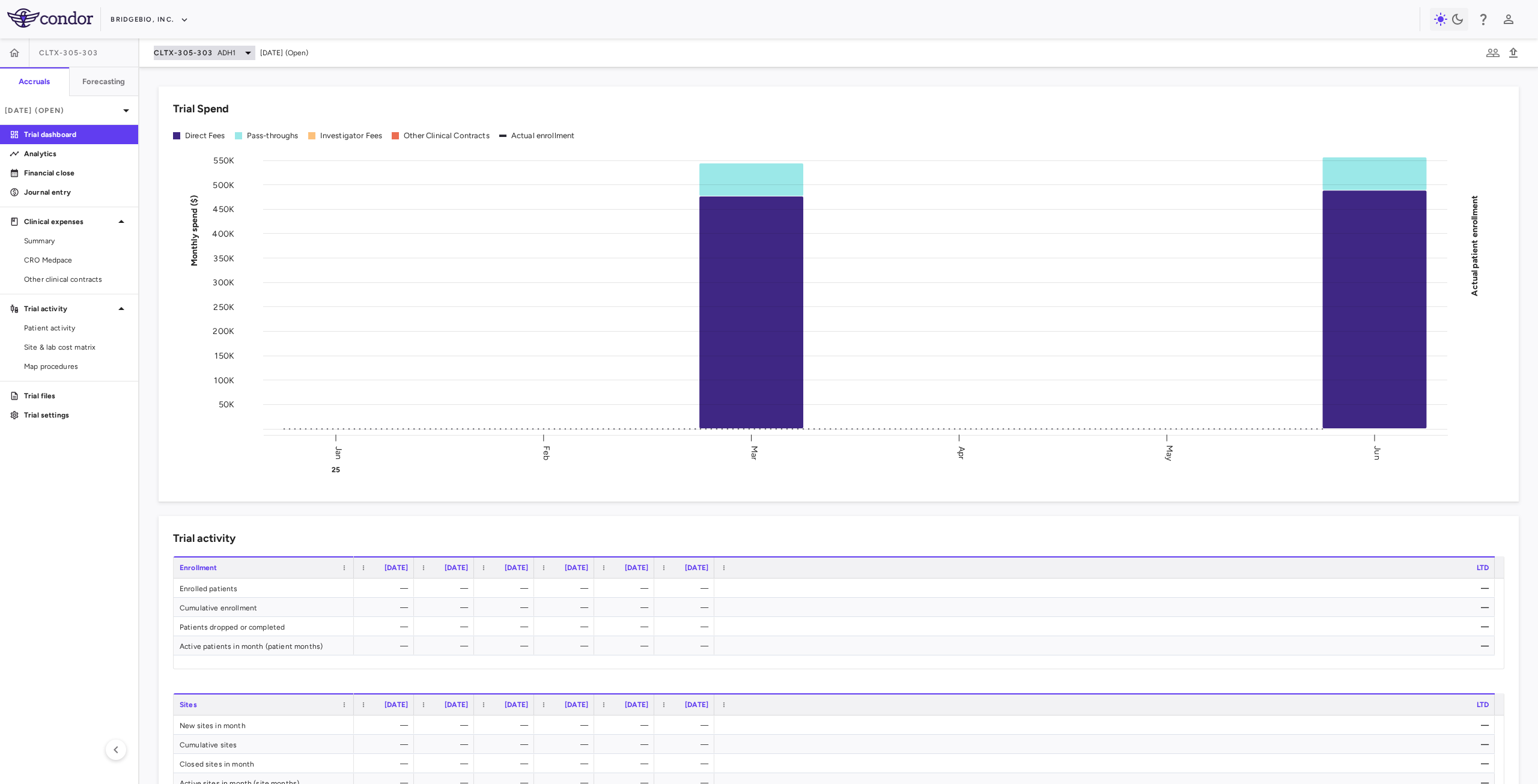
click at [195, 54] on span "CLTX-305-303" at bounding box center [183, 52] width 59 height 9
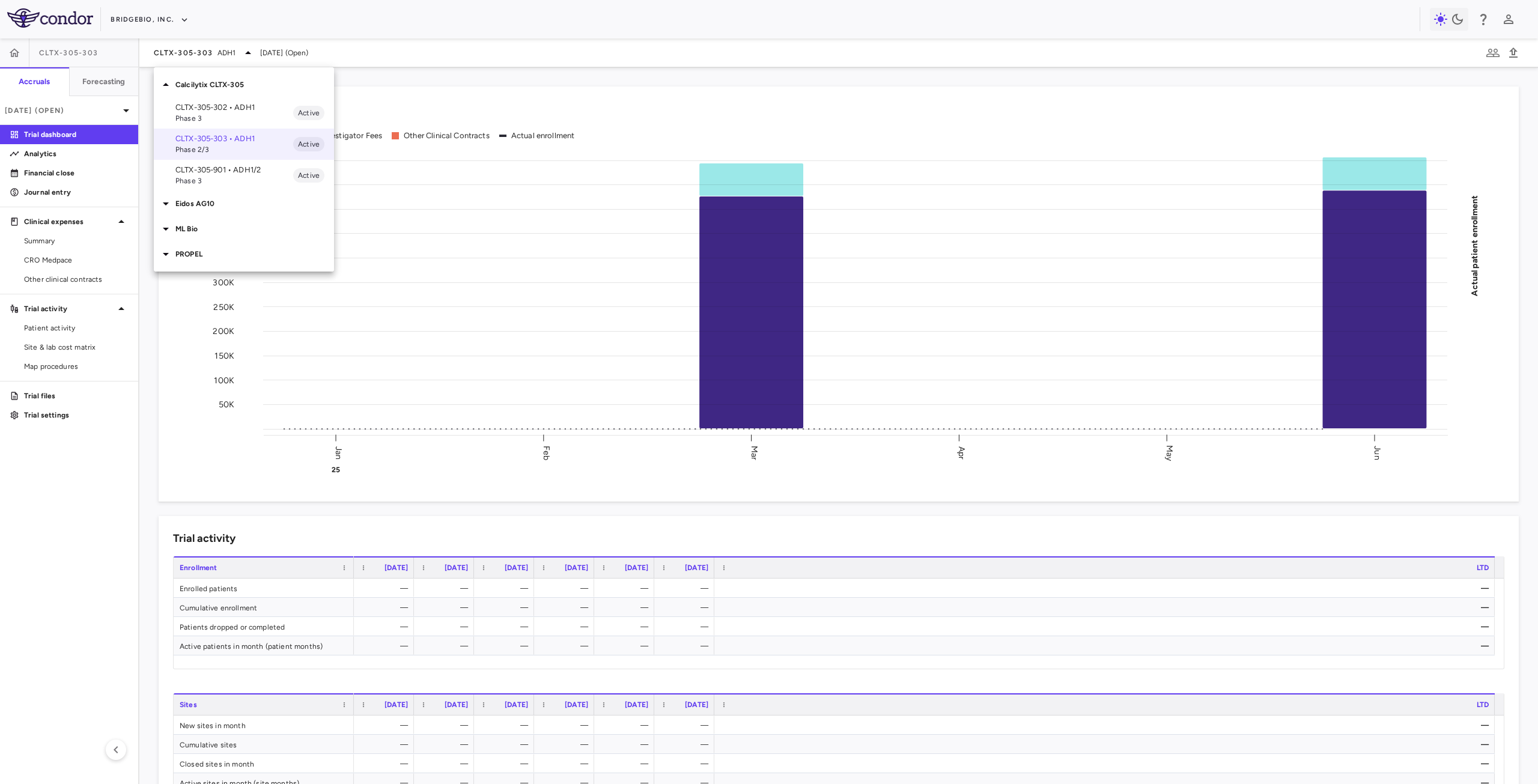
click at [204, 260] on div "PROPEL" at bounding box center [244, 254] width 180 height 25
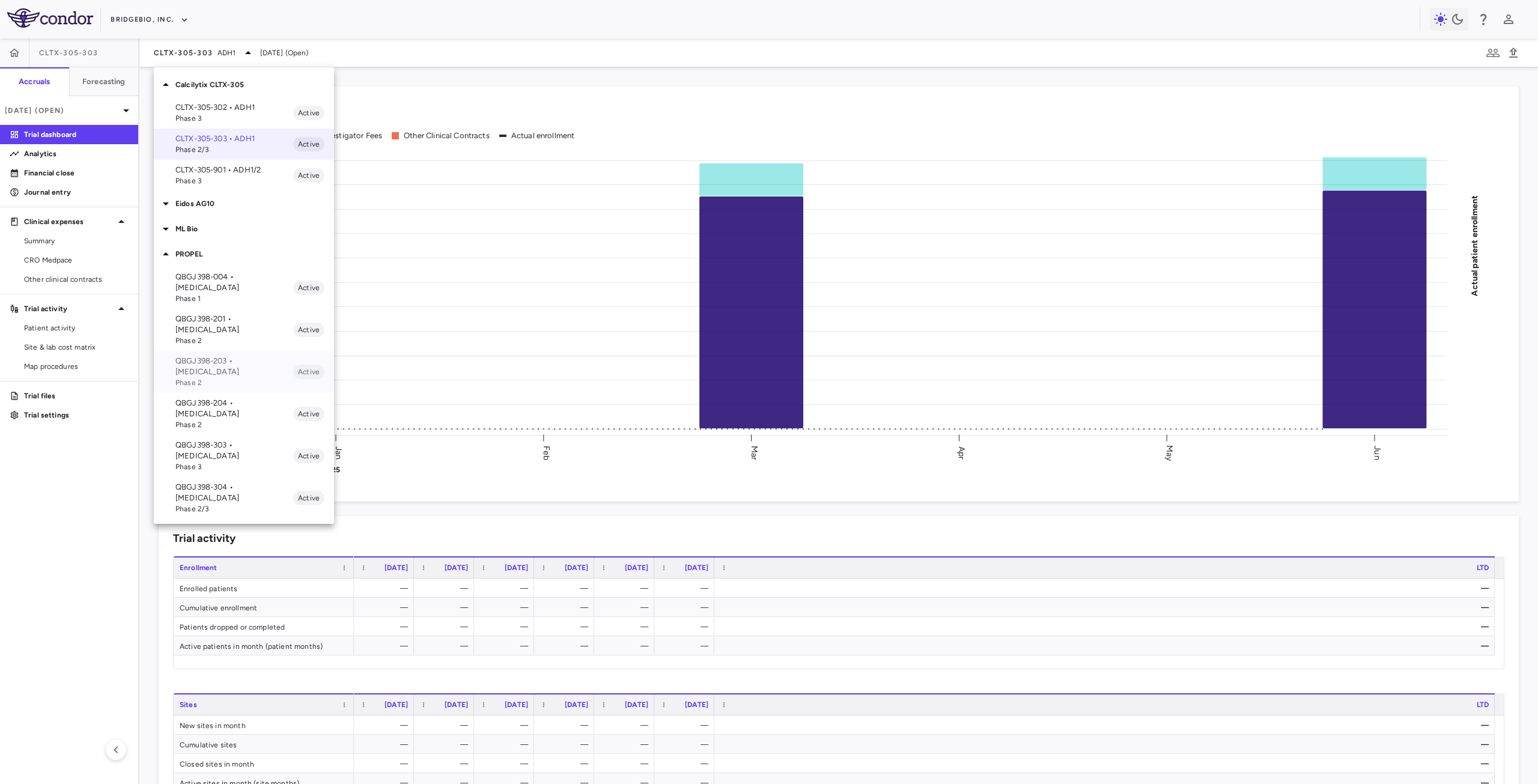
click at [232, 356] on p "QBGJ398-203 • [MEDICAL_DATA]" at bounding box center [234, 366] width 117 height 21
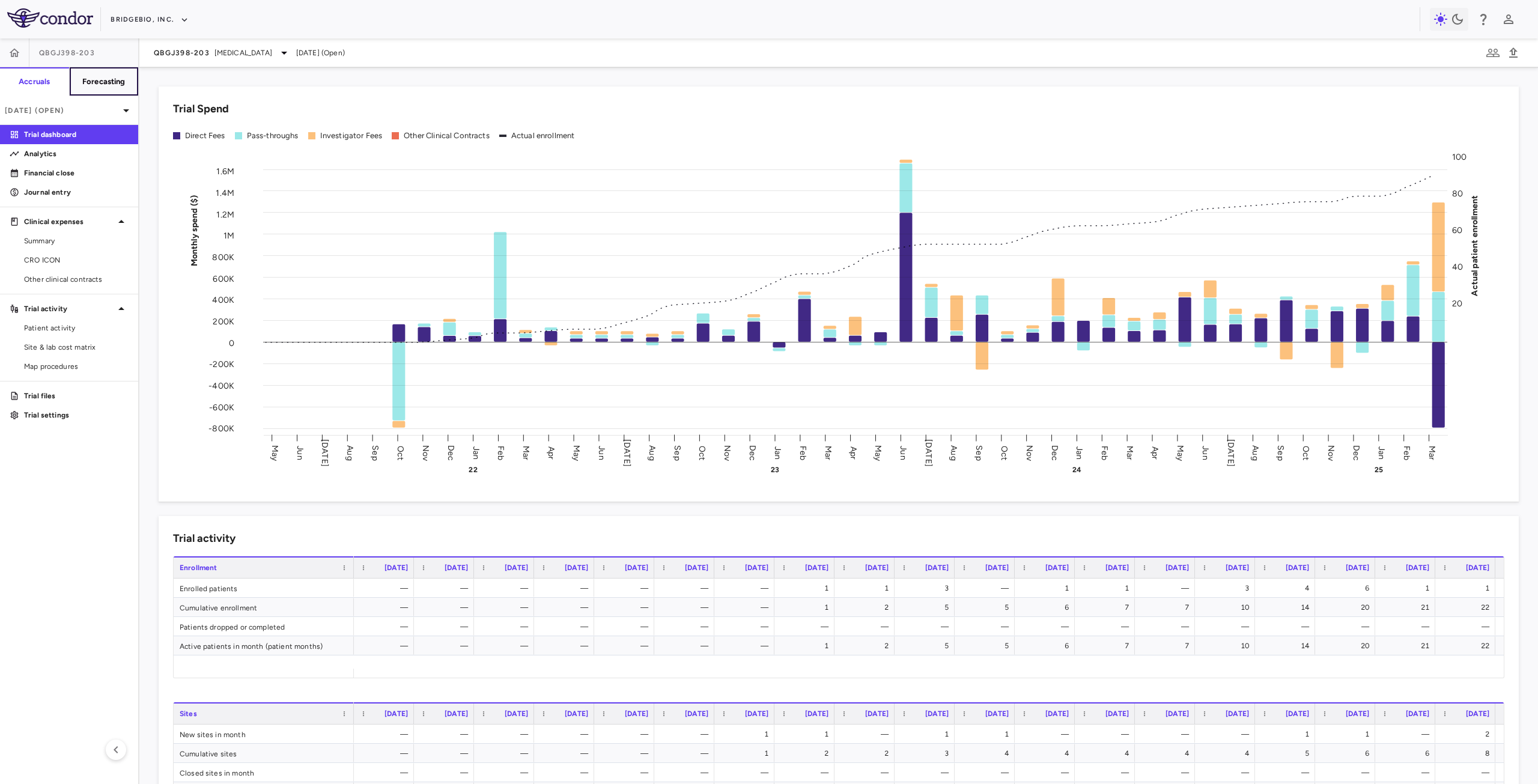
click at [110, 84] on h6 "Forecasting" at bounding box center [104, 81] width 43 height 11
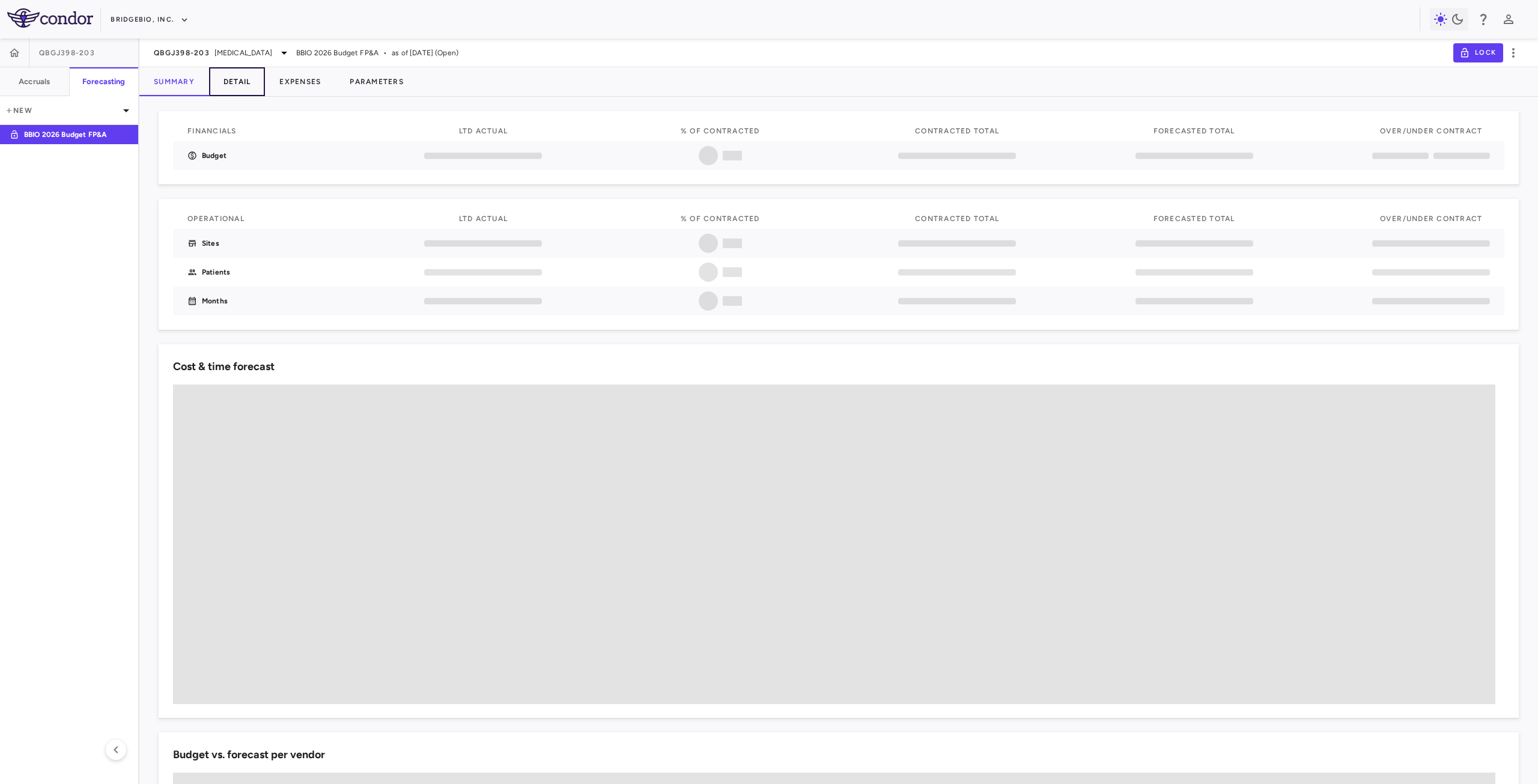
click at [242, 81] on button "Detail" at bounding box center [237, 82] width 57 height 29
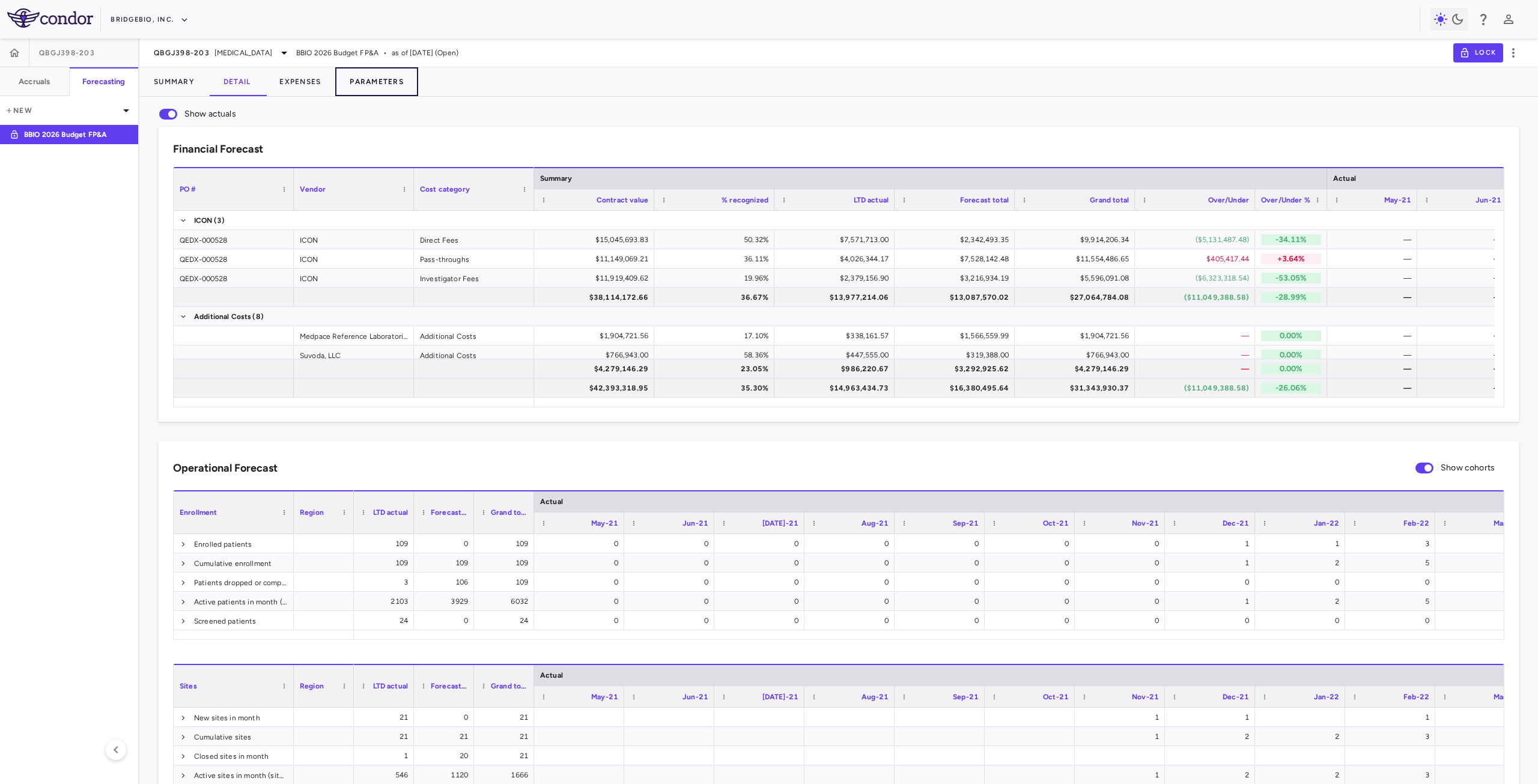
click at [392, 80] on button "Parameters" at bounding box center [376, 82] width 83 height 29
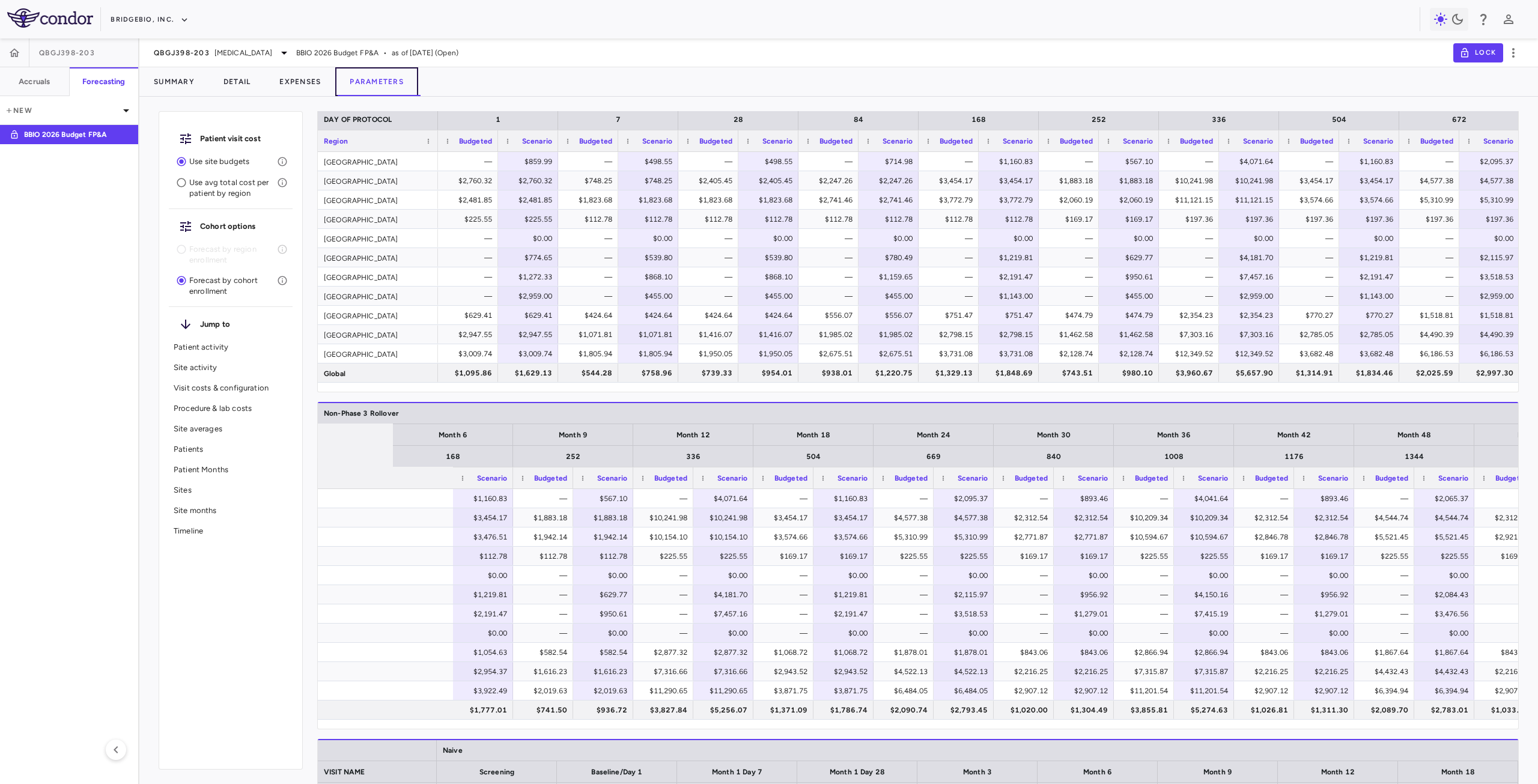
scroll to position [0, 600]
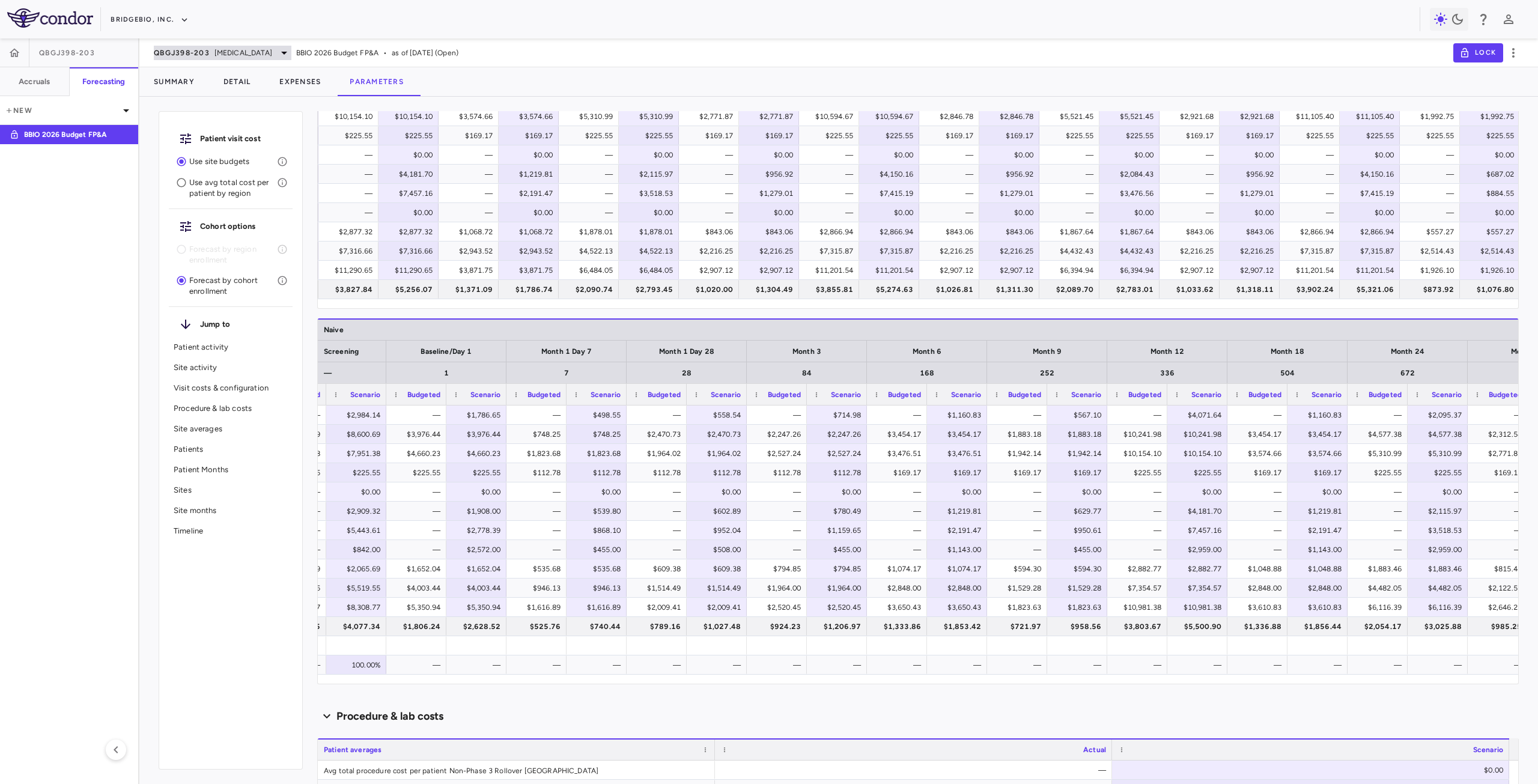
click at [236, 53] on span "[MEDICAL_DATA]" at bounding box center [242, 52] width 57 height 11
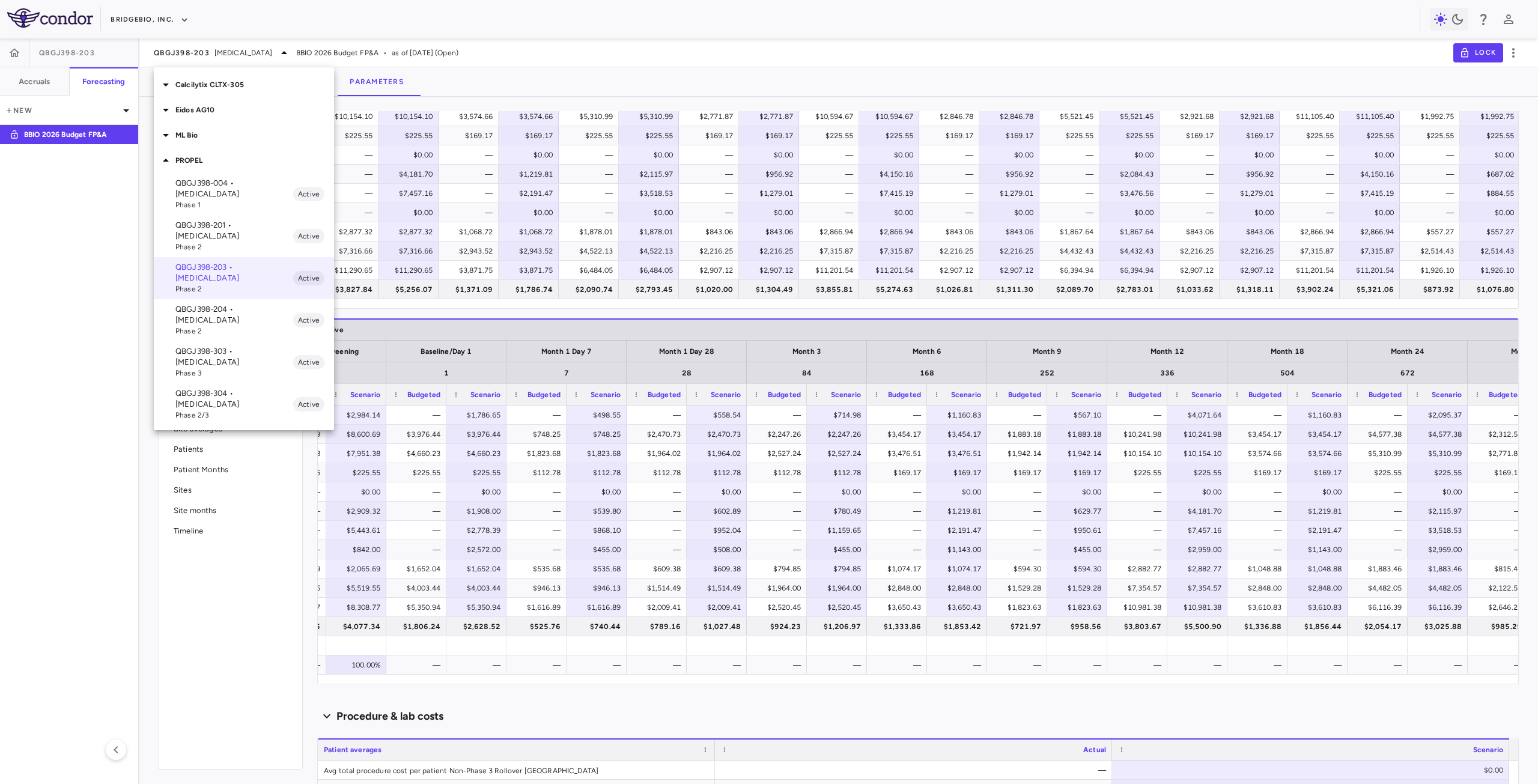
click at [245, 304] on p "QBGJ398-204 • [MEDICAL_DATA]" at bounding box center [234, 314] width 117 height 21
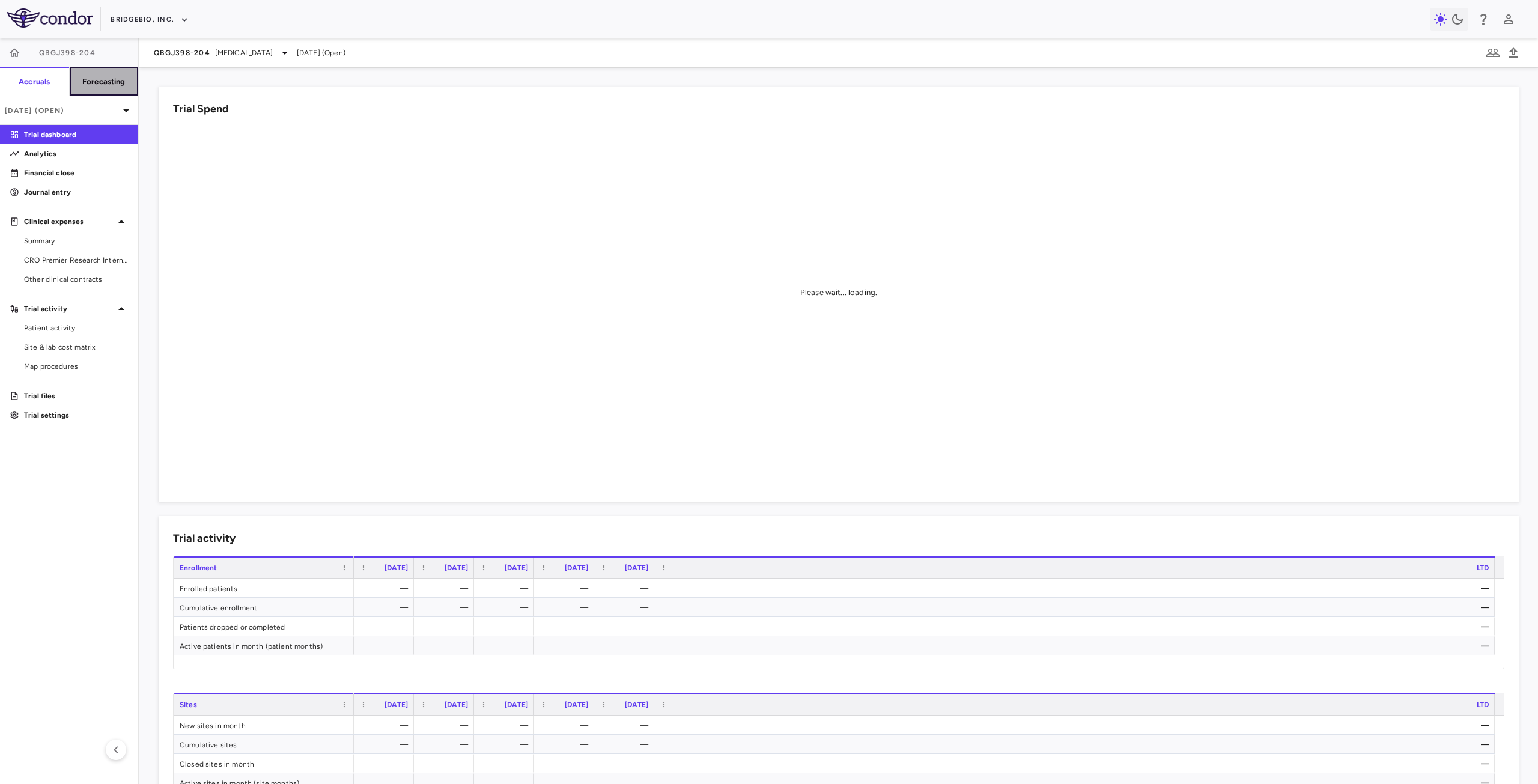
click at [111, 80] on h6 "Forecasting" at bounding box center [104, 81] width 43 height 11
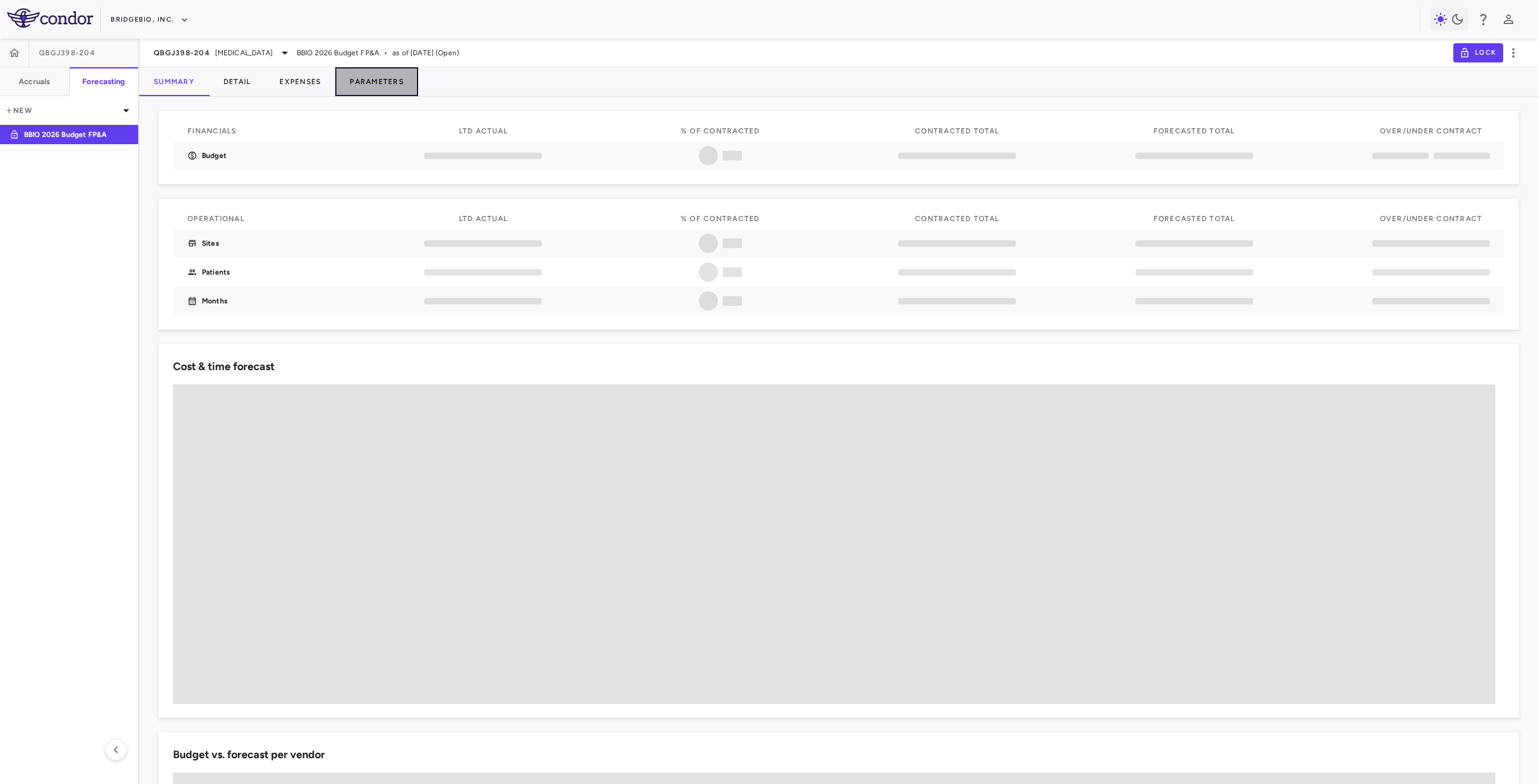
click at [372, 78] on button "Parameters" at bounding box center [376, 82] width 83 height 29
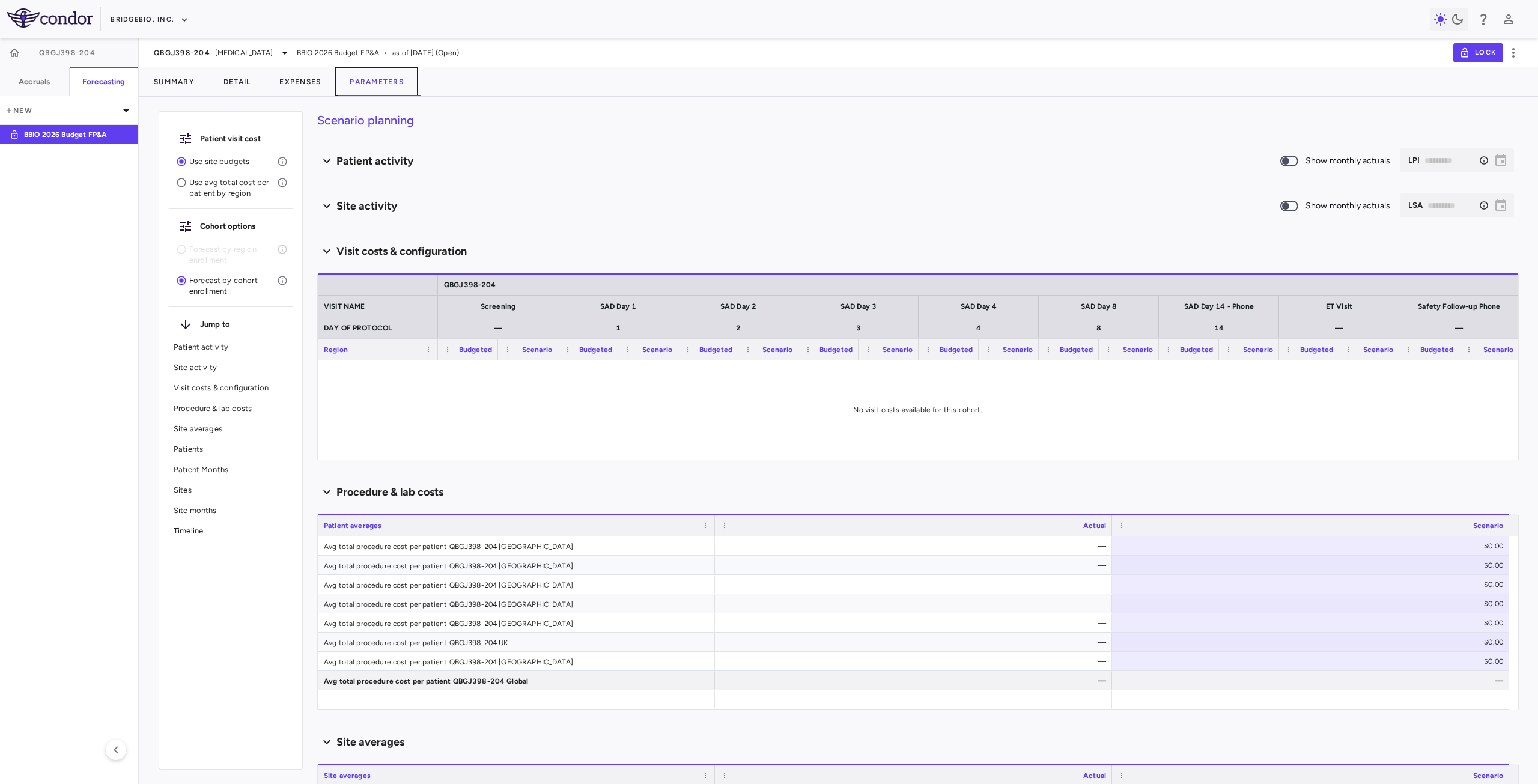
type input "********"
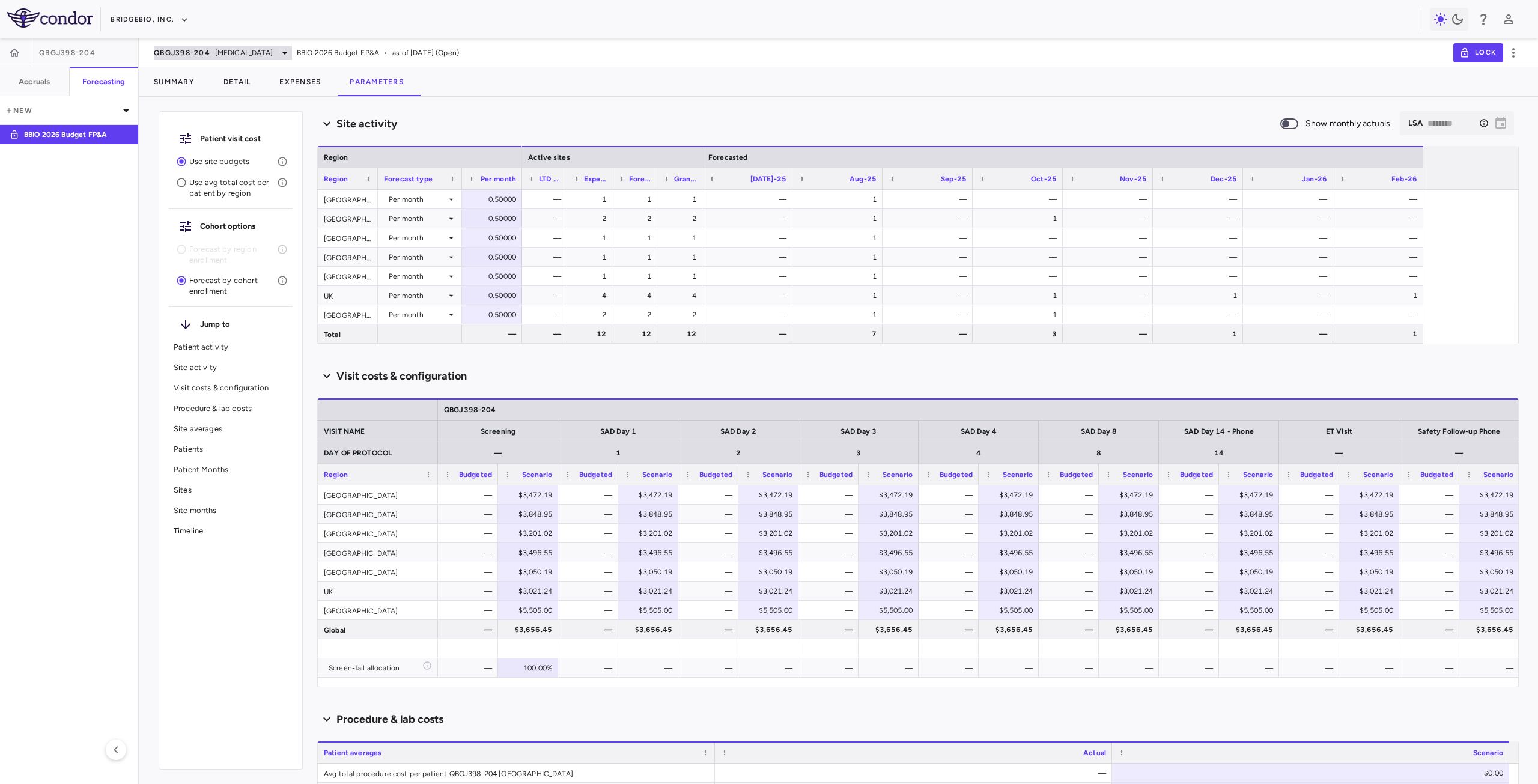
click at [184, 51] on span "QBGJ398-204" at bounding box center [183, 52] width 57 height 9
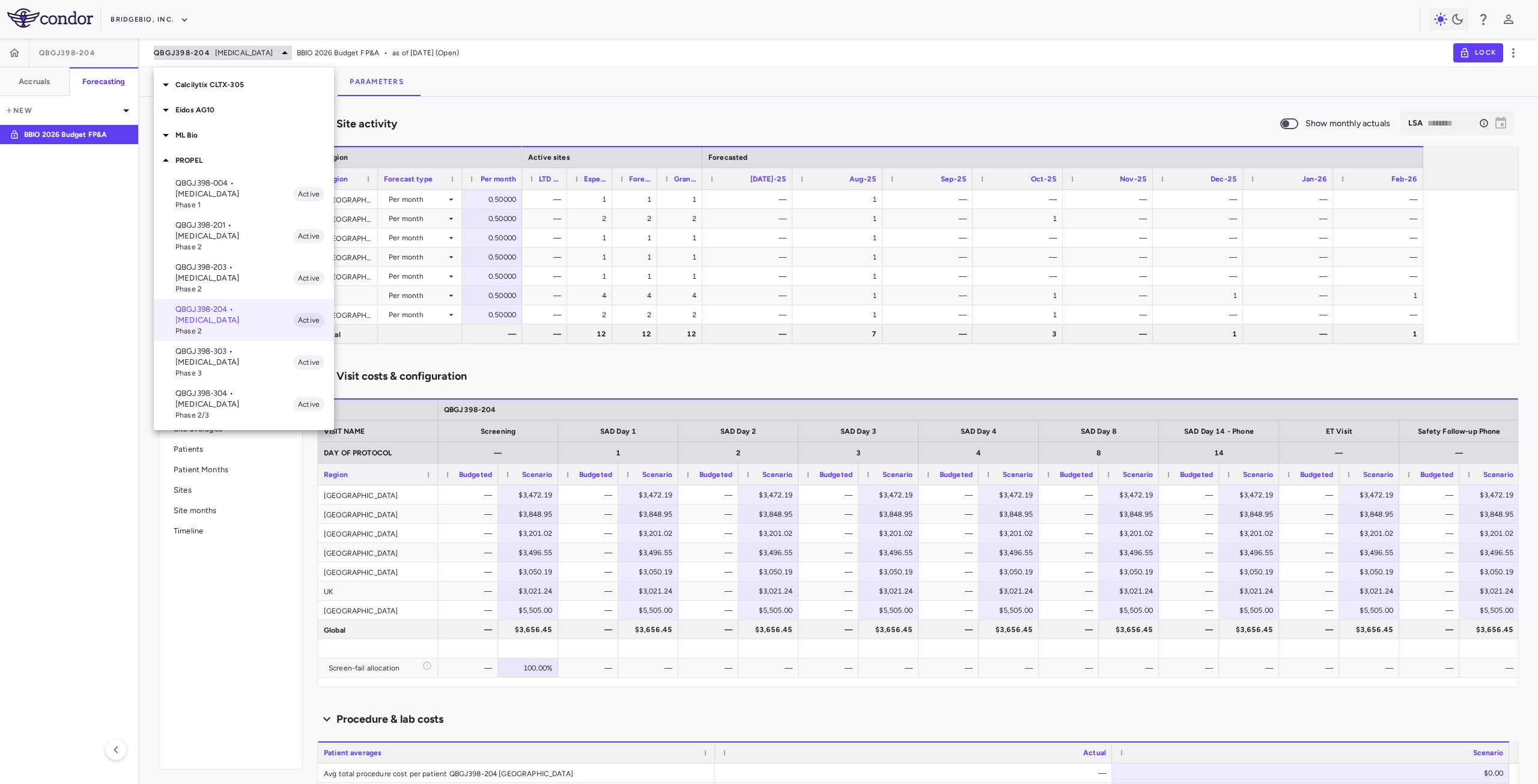
click at [184, 51] on div at bounding box center [769, 392] width 1538 height 784
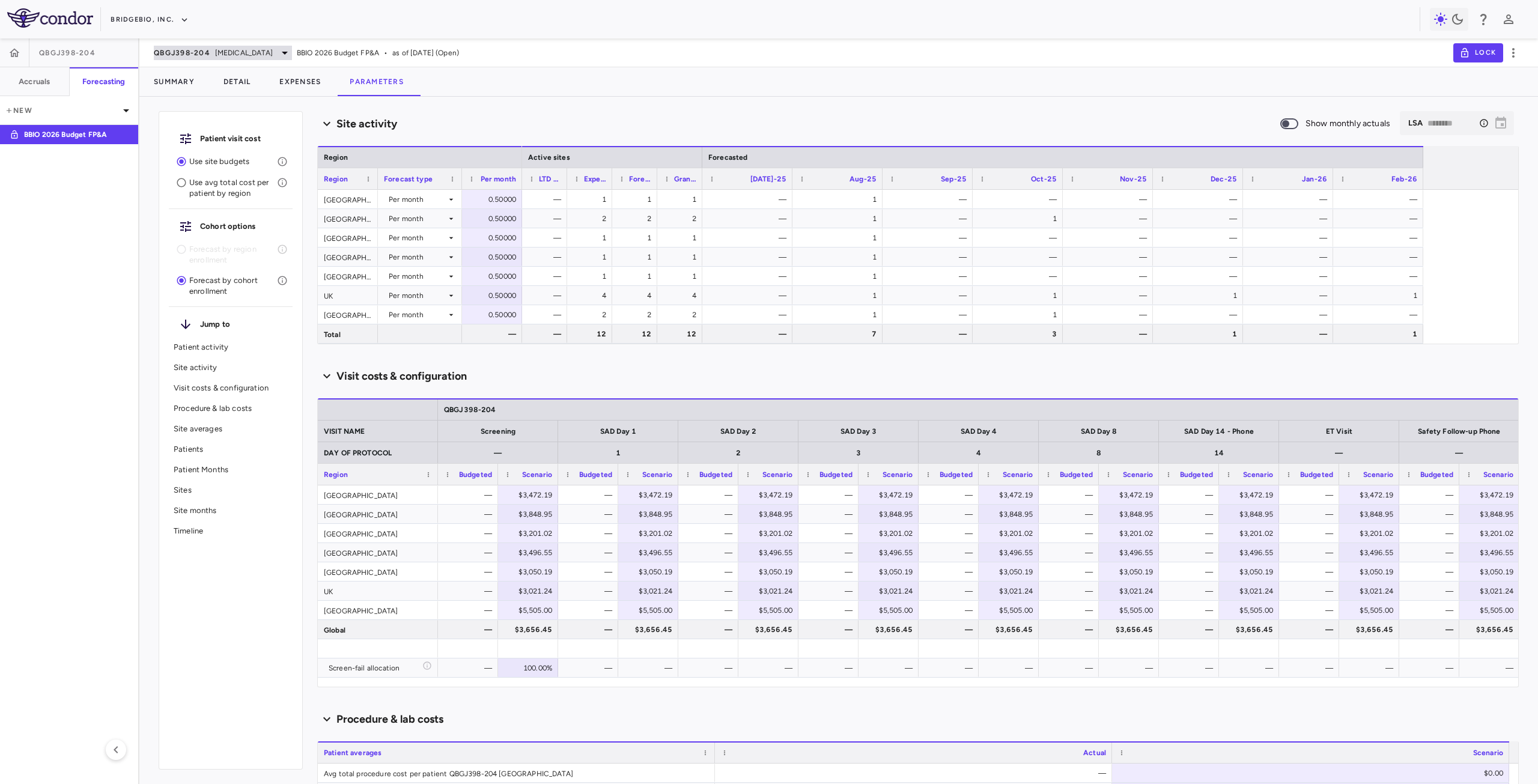
click at [242, 51] on span "[MEDICAL_DATA]" at bounding box center [243, 52] width 57 height 11
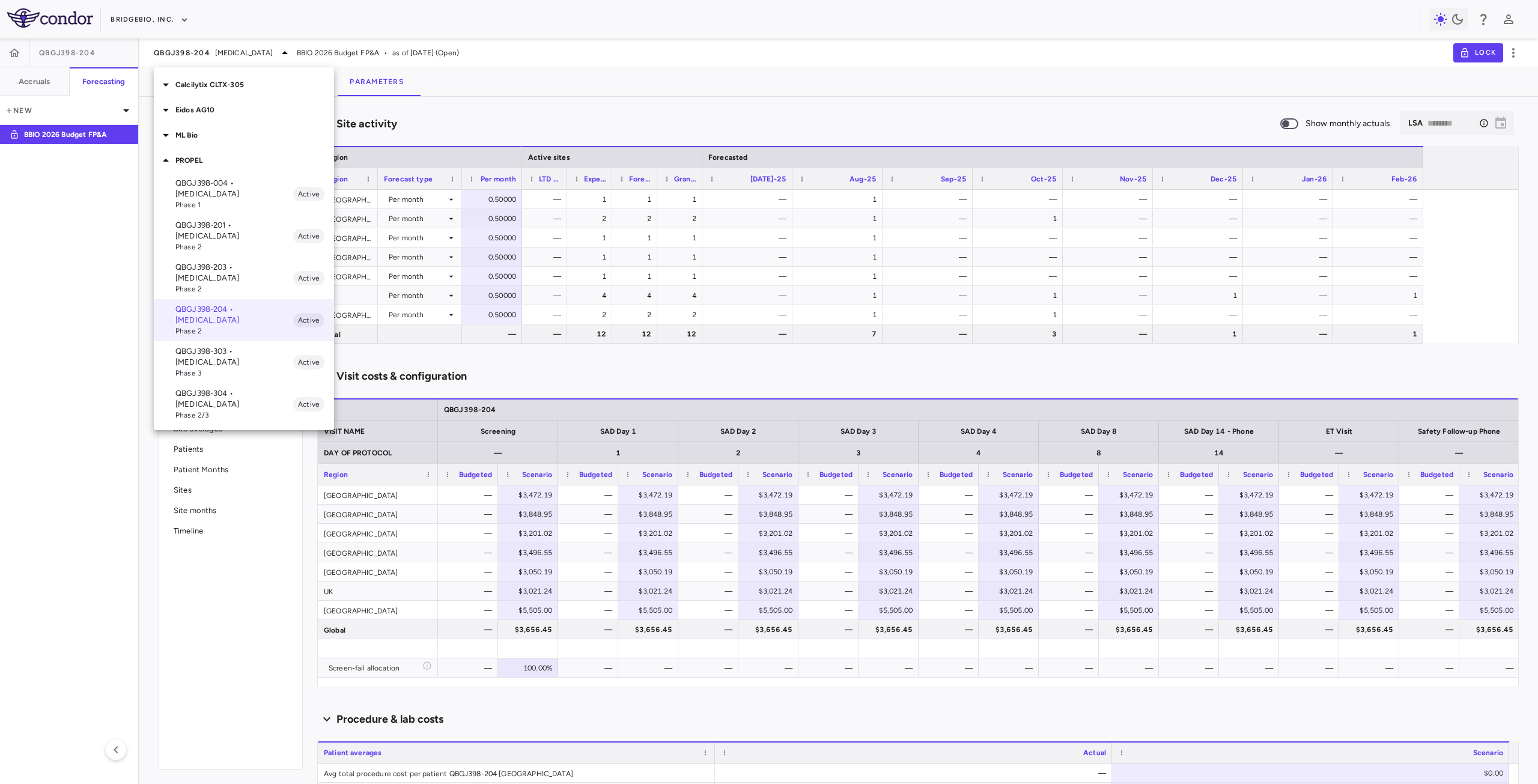
click at [238, 262] on p "QBGJ398-203 • [MEDICAL_DATA]" at bounding box center [234, 272] width 117 height 21
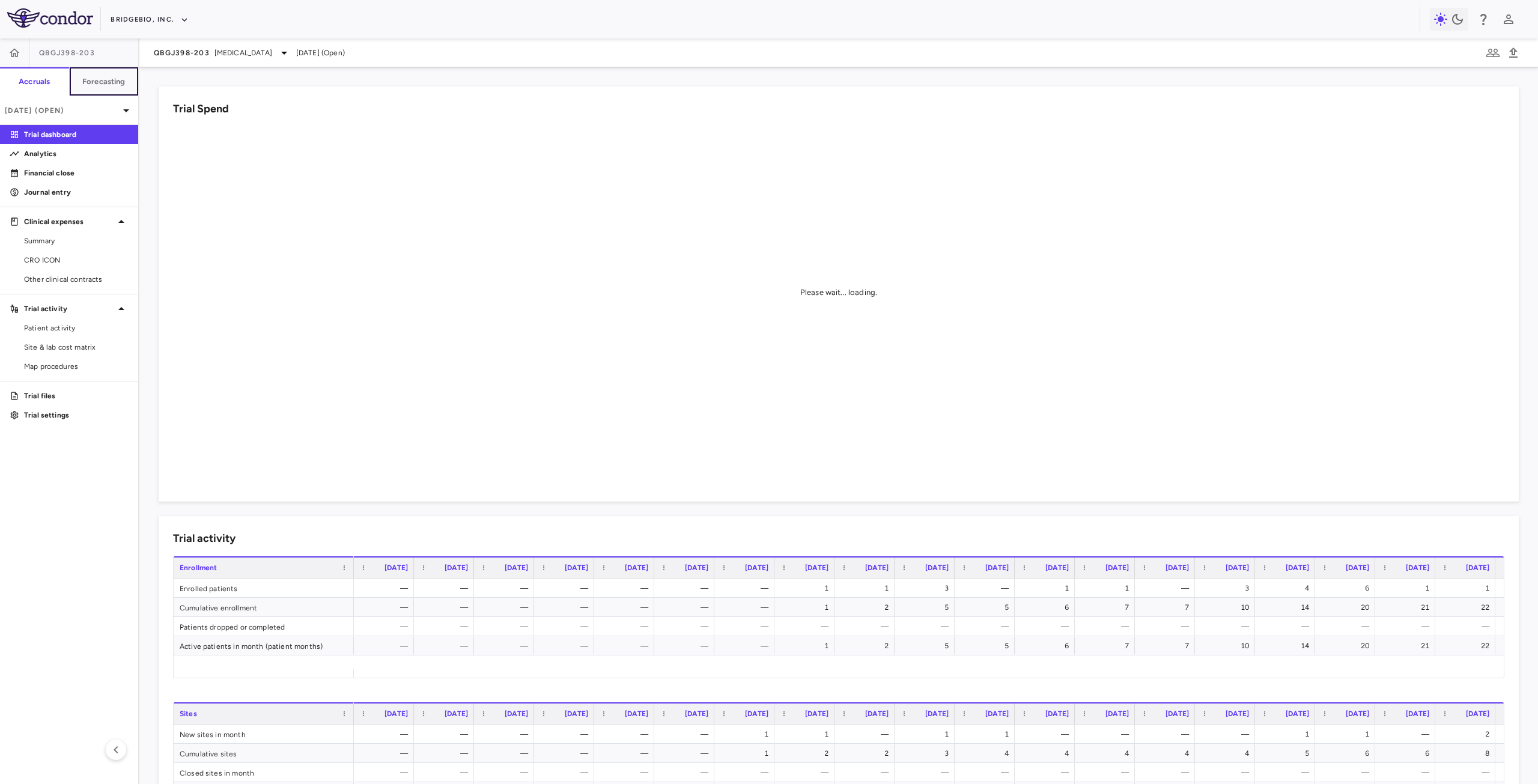
click at [122, 78] on h6 "Forecasting" at bounding box center [104, 81] width 43 height 11
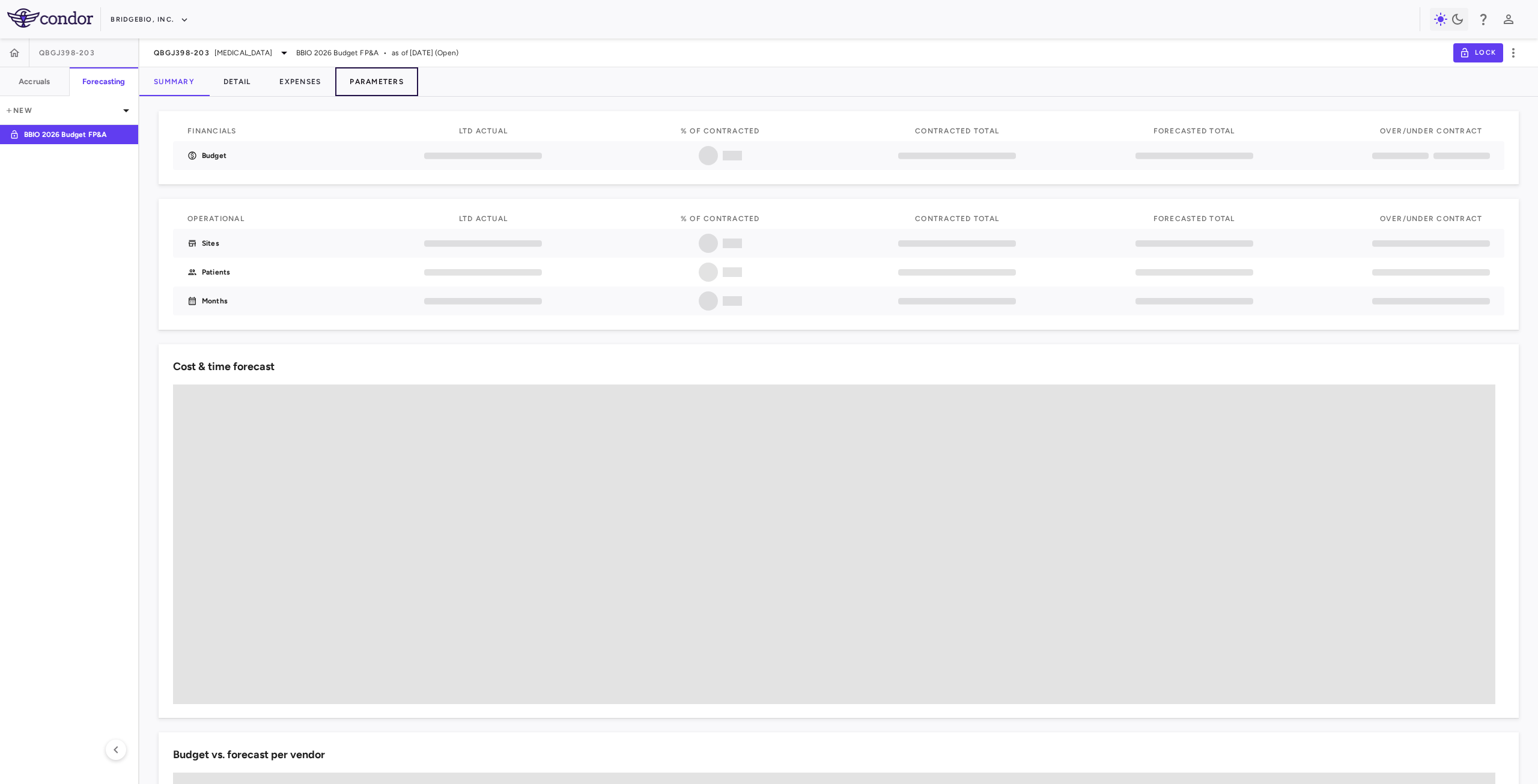
click at [387, 87] on button "Parameters" at bounding box center [376, 82] width 83 height 29
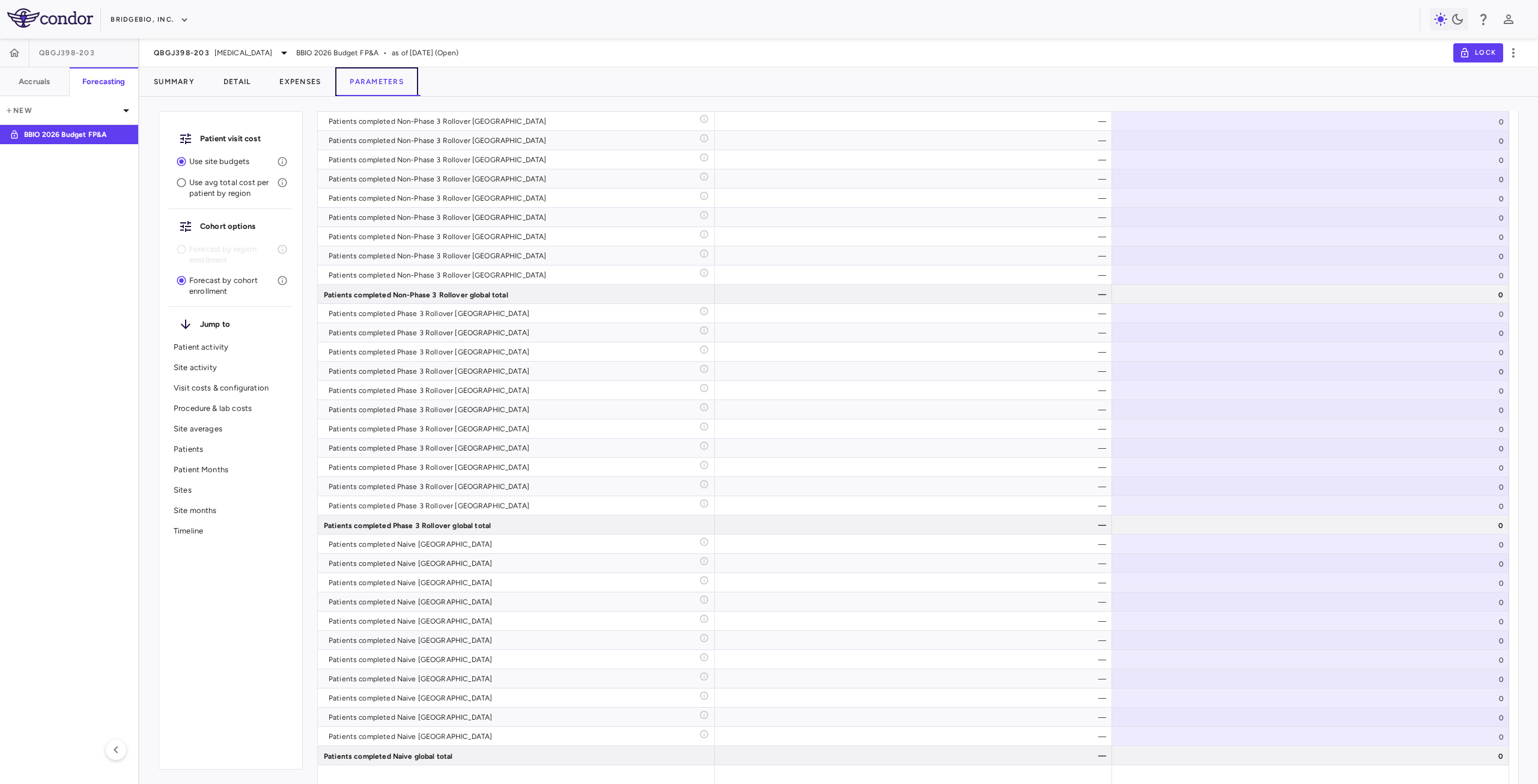
scroll to position [4146, 0]
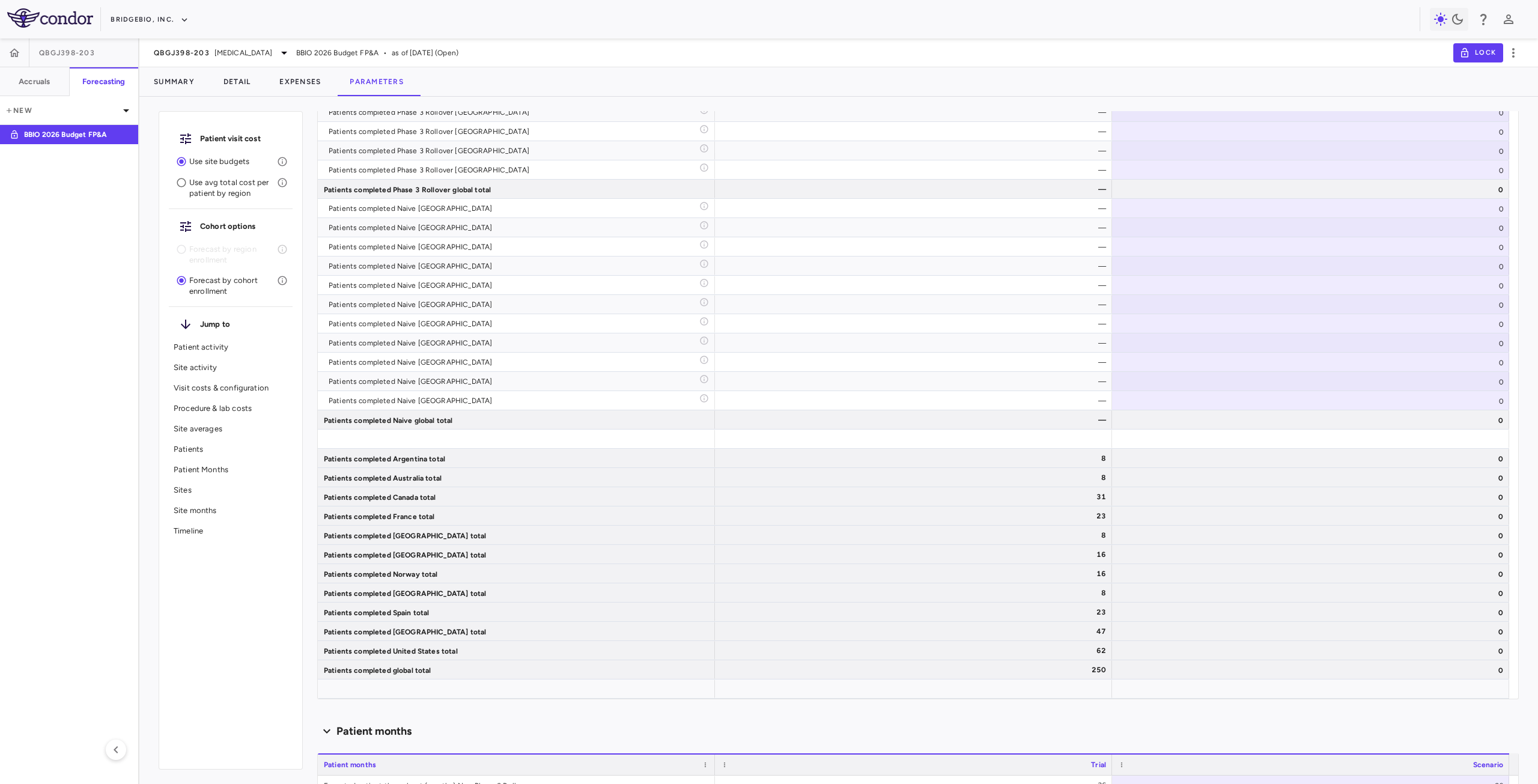
click at [198, 425] on p "Site averages" at bounding box center [230, 428] width 114 height 11
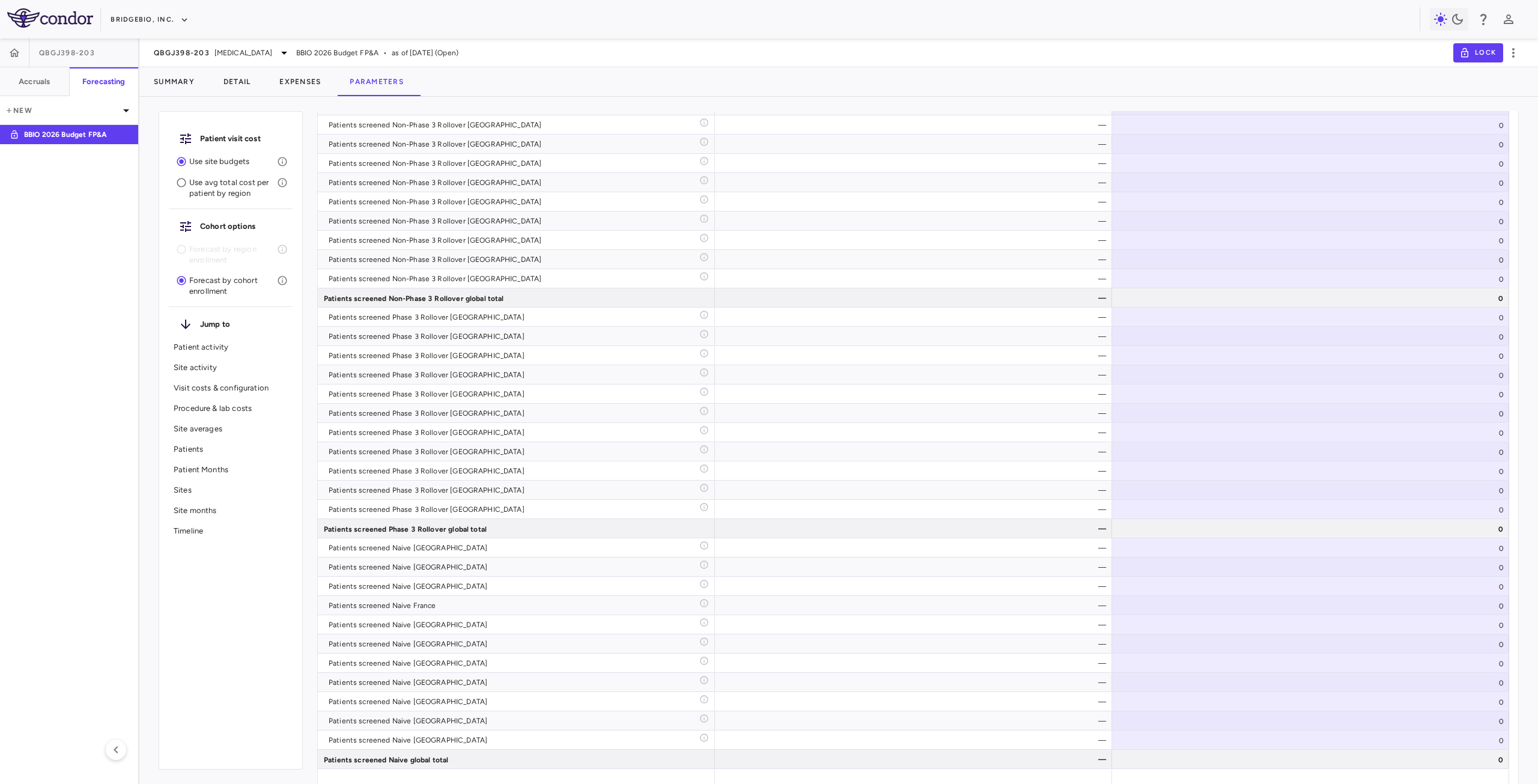
scroll to position [1852, 0]
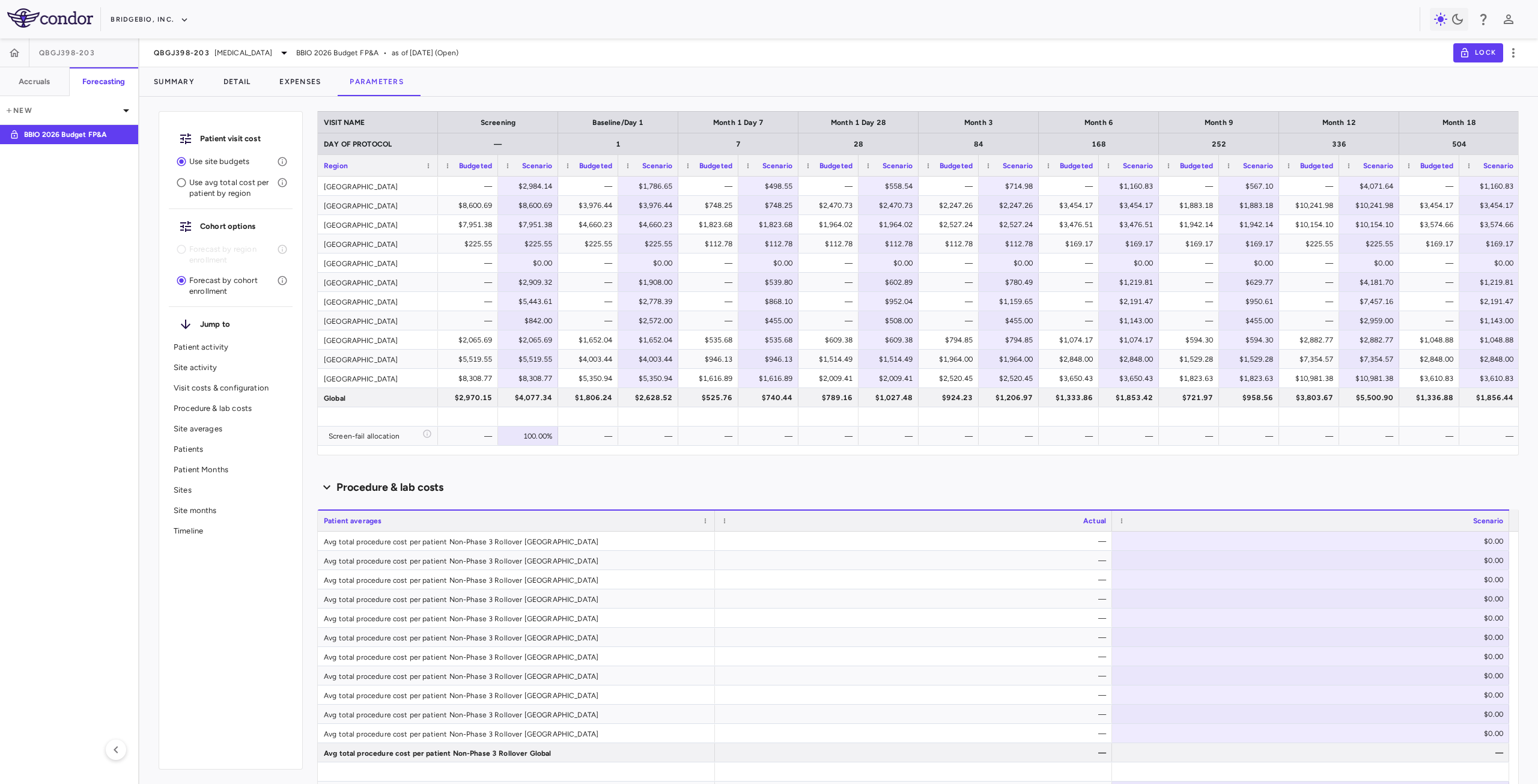
type input "********"
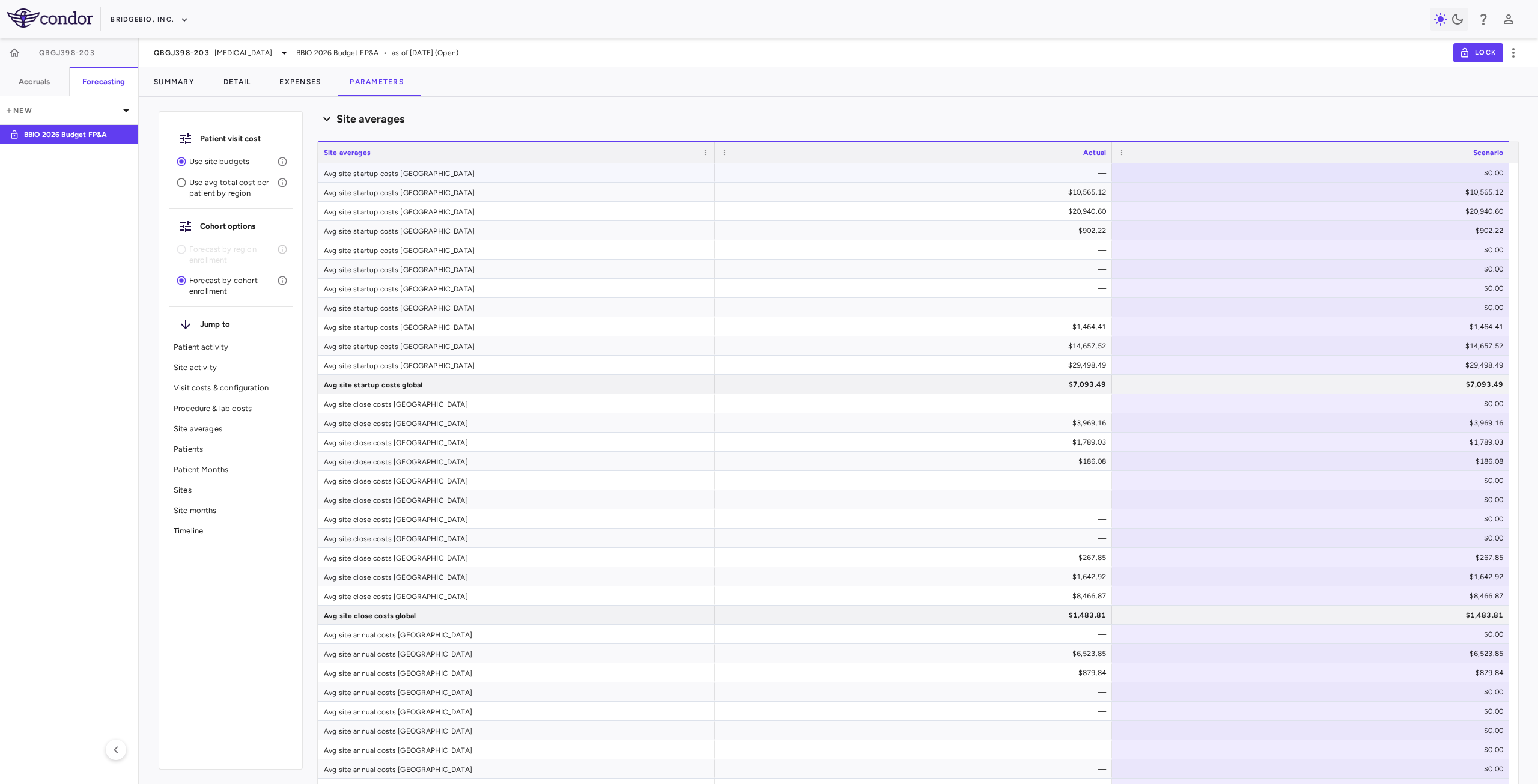
click at [1365, 174] on div "$0.00" at bounding box center [1314, 173] width 380 height 19
click at [1432, 170] on input "*" at bounding box center [1470, 175] width 77 height 12
type input "****"
click at [1468, 407] on div "$0.00" at bounding box center [1314, 404] width 380 height 19
click at [1473, 173] on div "$2,000.00" at bounding box center [1314, 173] width 380 height 19
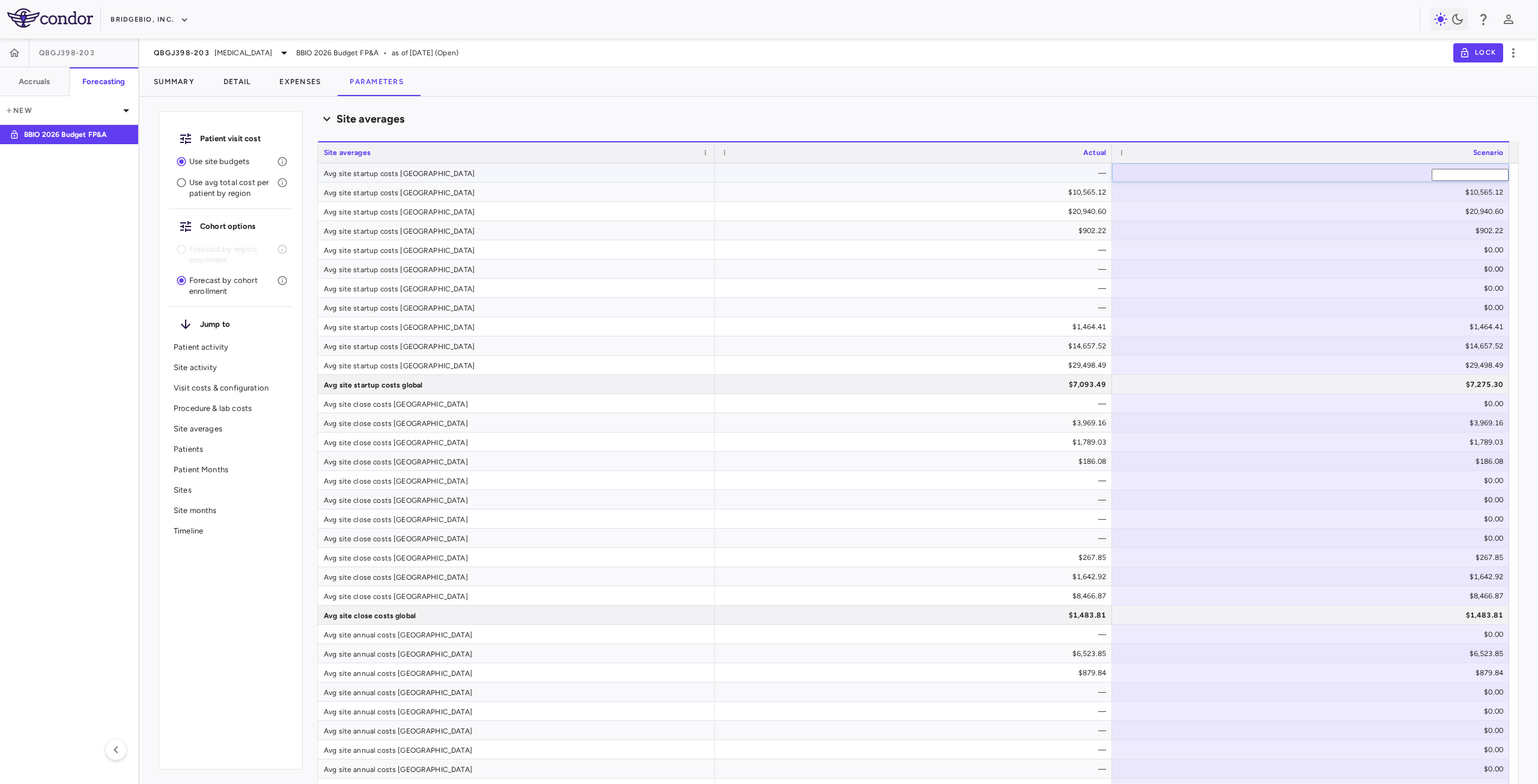
drag, startPoint x: 1463, startPoint y: 175, endPoint x: 1538, endPoint y: 181, distance: 75.2
click at [1538, 179] on div "Patient visit cost Use site budgets Use avg total cost per patient by region Co…" at bounding box center [839, 445] width 1399 height 678
type input "****"
click at [936, 168] on div "—" at bounding box center [916, 173] width 380 height 19
click at [1444, 404] on div "$0.00" at bounding box center [1314, 404] width 380 height 19
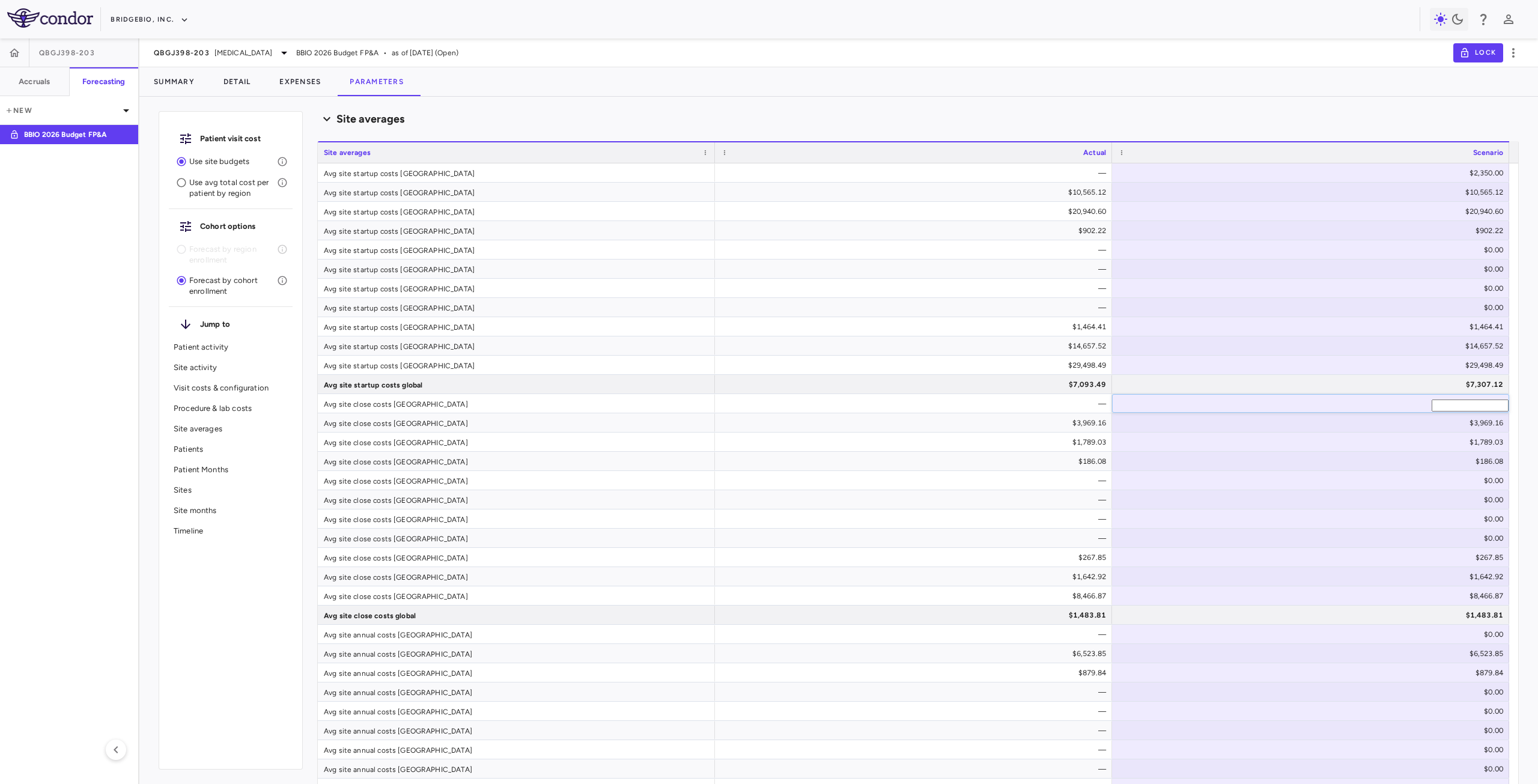
drag, startPoint x: 1519, startPoint y: 404, endPoint x: 1511, endPoint y: 404, distance: 8.0
click at [1517, 404] on div "Scenario planning Patient activity Show monthly actuals ​ LPI ​ Drag here to se…" at bounding box center [918, 447] width 1202 height 673
type input "***"
click at [1081, 382] on div "$7,093.49" at bounding box center [916, 385] width 380 height 19
click at [1366, 262] on div "$0.00" at bounding box center [1314, 269] width 380 height 19
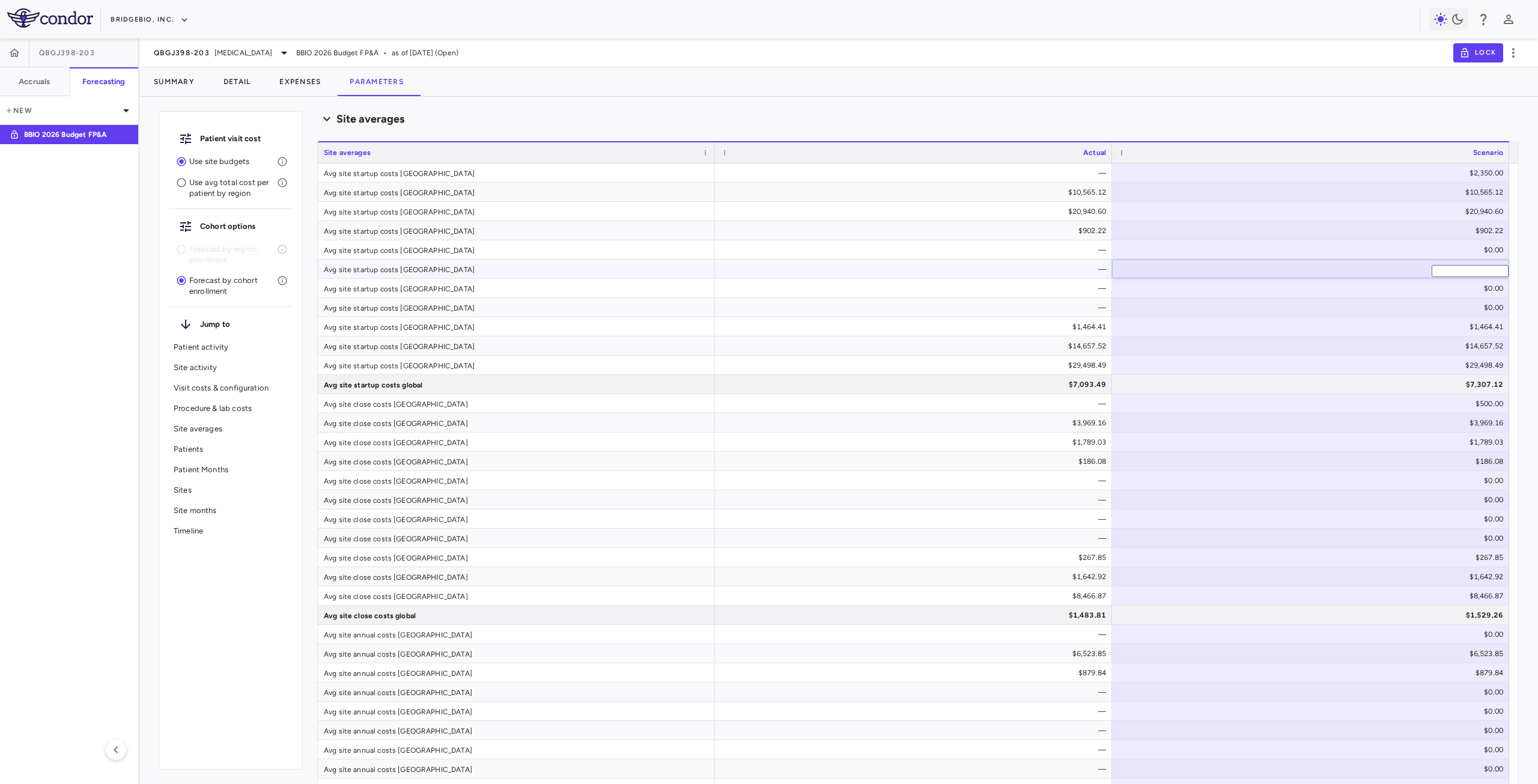
click at [1499, 268] on input "*" at bounding box center [1470, 271] width 77 height 12
type input "****"
click at [1010, 619] on div "$1,483.81" at bounding box center [916, 615] width 380 height 19
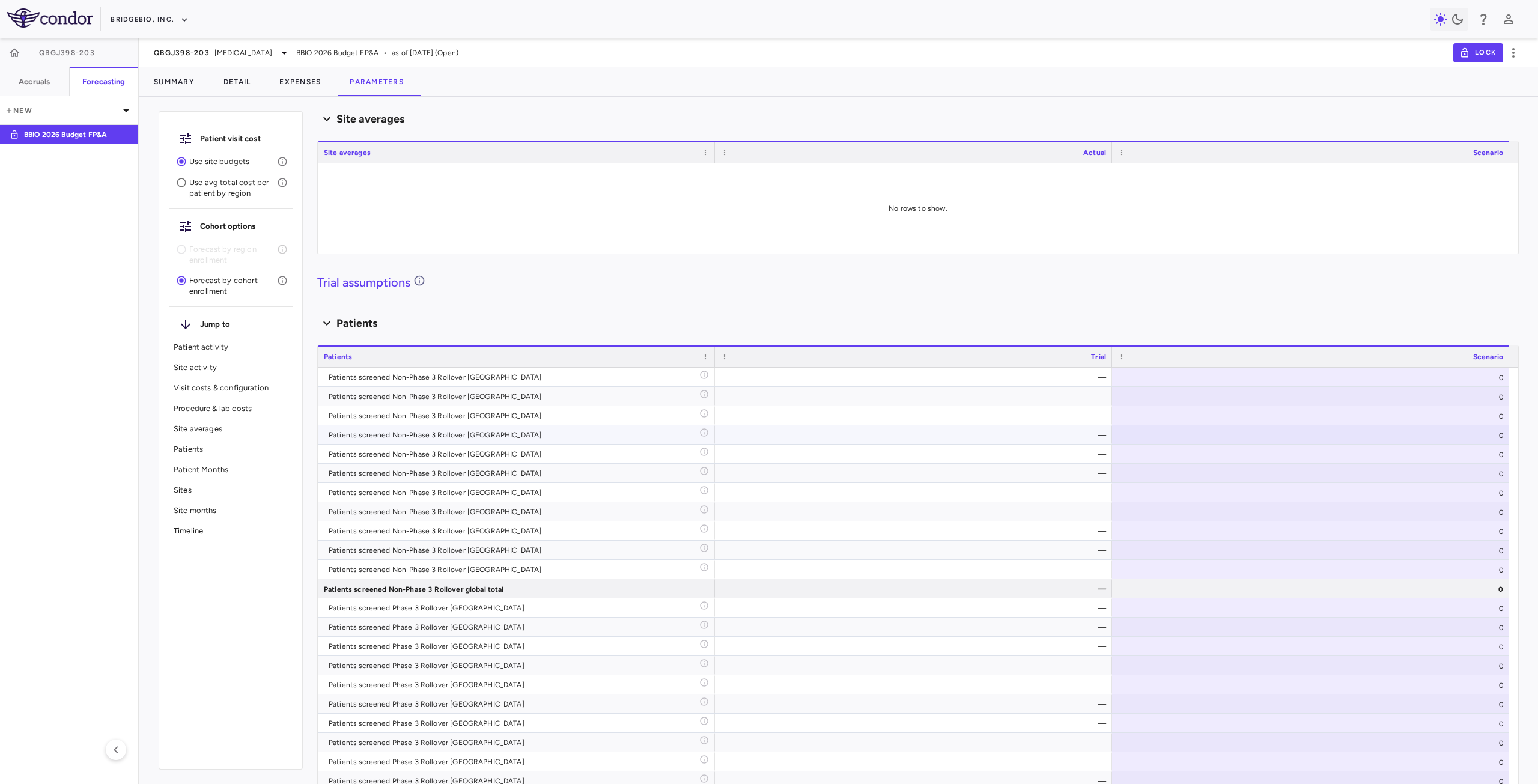
scroll to position [2866, 0]
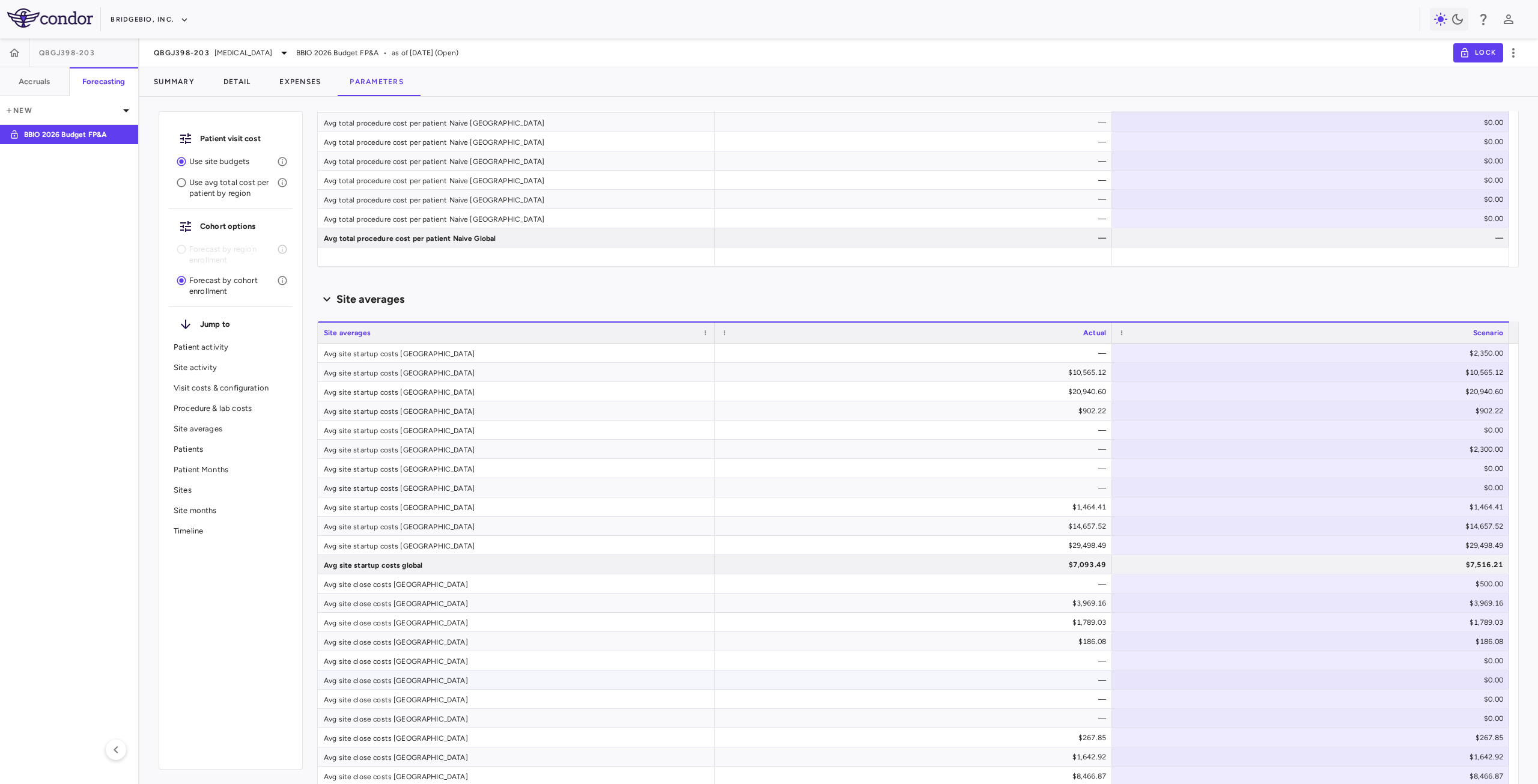
click at [1206, 683] on div "$0.00" at bounding box center [1314, 680] width 380 height 19
click at [1510, 685] on div "Scenario planning Patient activity Show monthly actuals ​ LPI ​ Drag here to se…" at bounding box center [918, 447] width 1202 height 673
type input "***"
click at [452, 683] on div "Avg site close costs [GEOGRAPHIC_DATA]" at bounding box center [517, 680] width 398 height 19
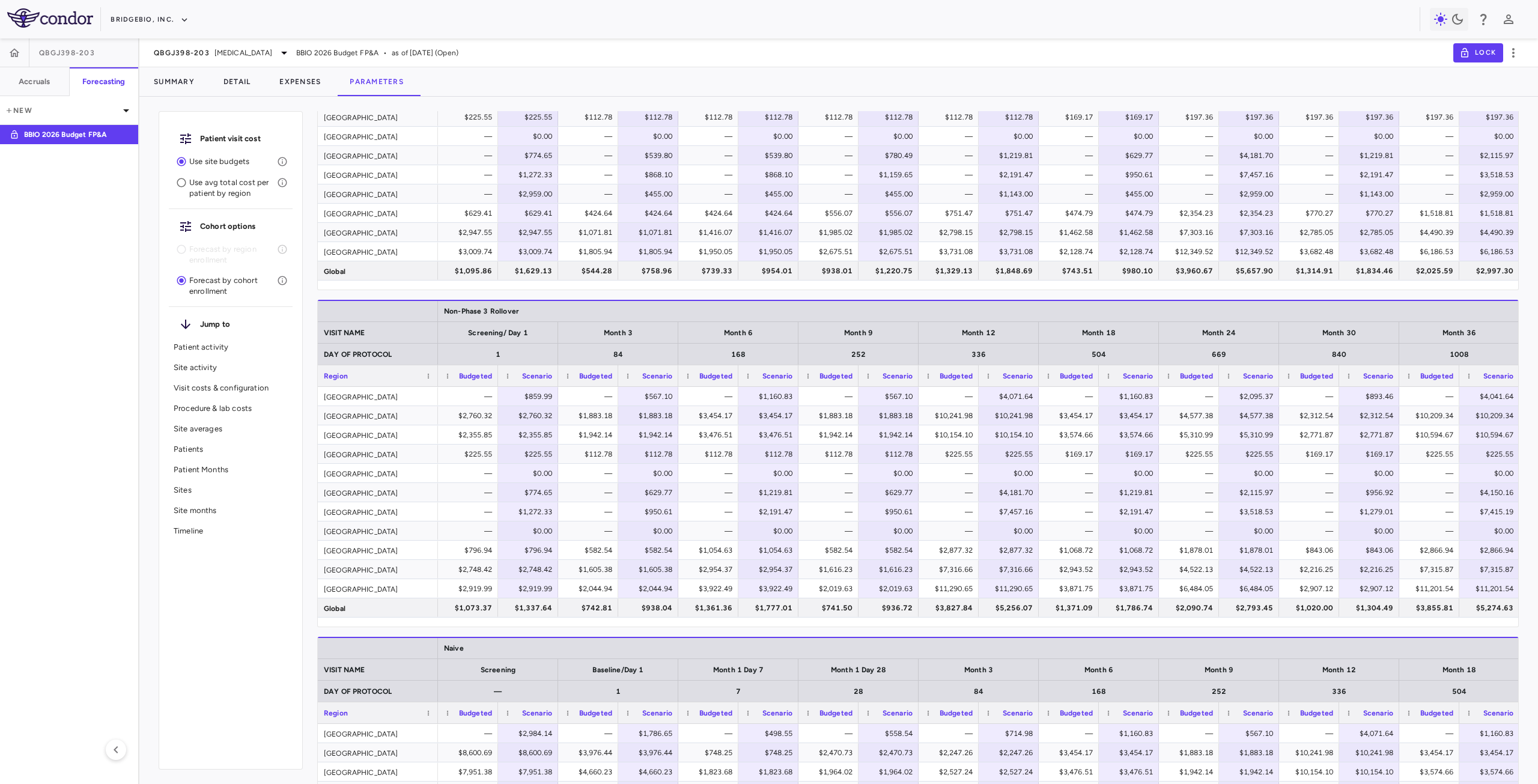
scroll to position [1604, 0]
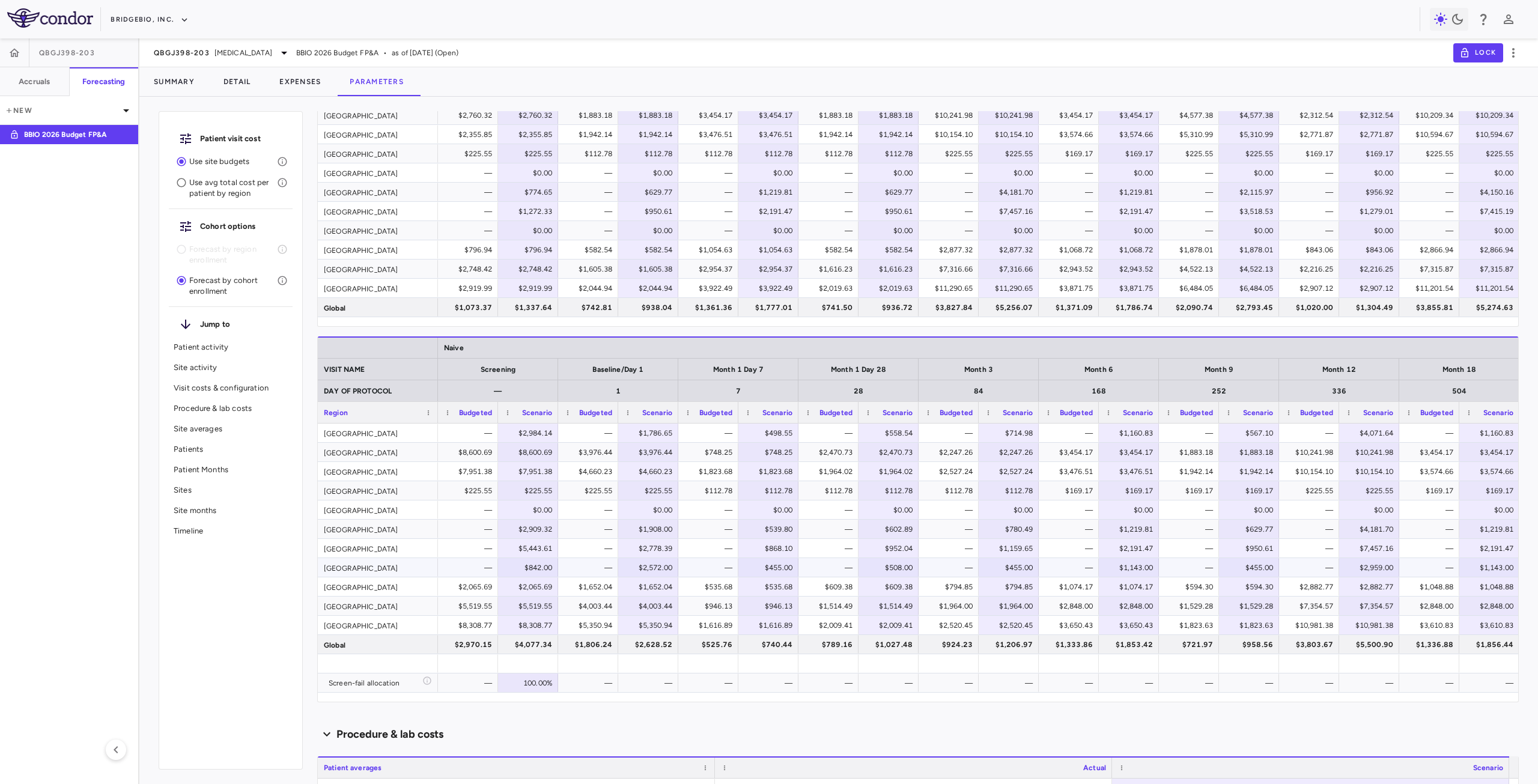
click at [526, 567] on div "$842.00" at bounding box center [530, 567] width 43 height 19
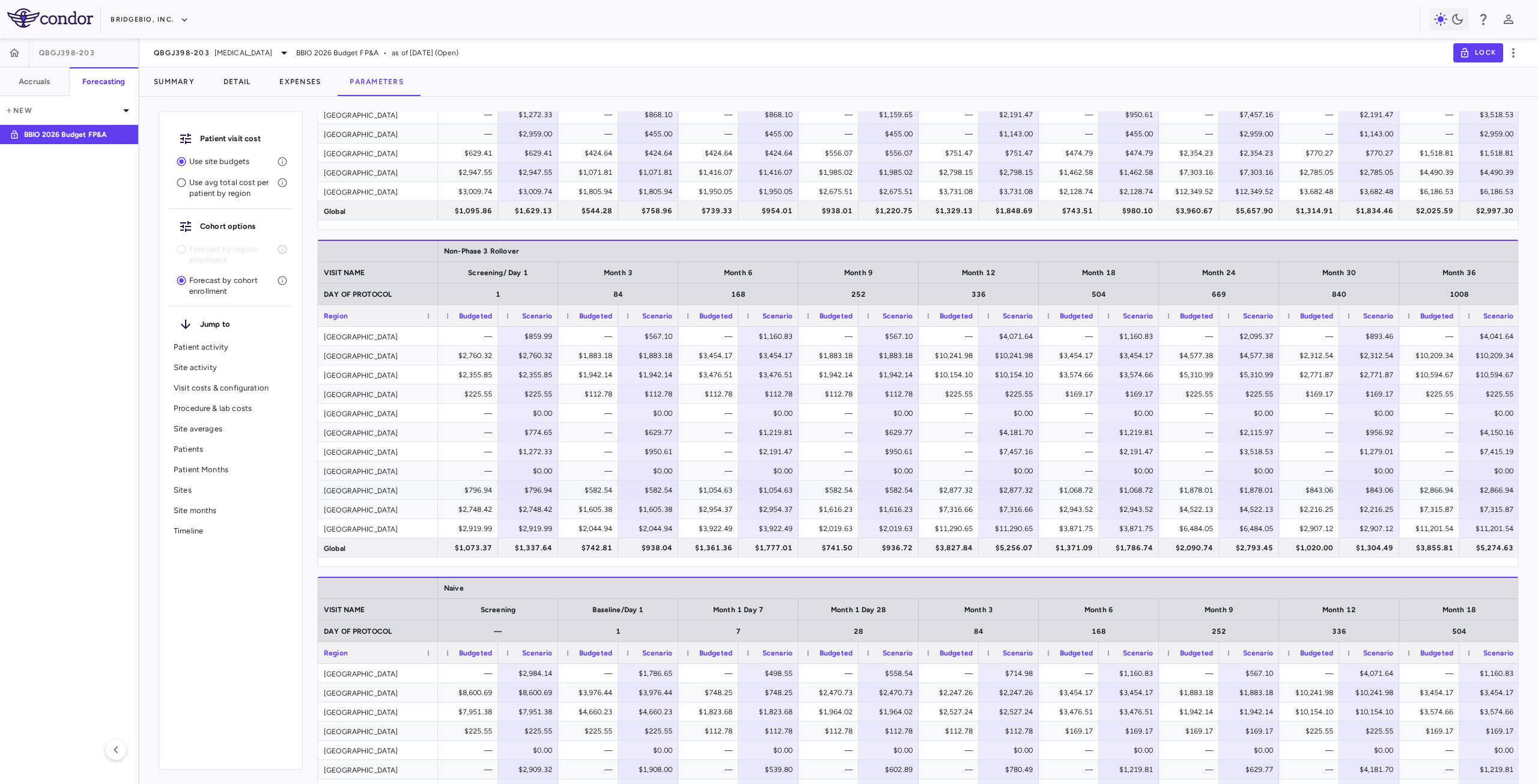
scroll to position [1244, 0]
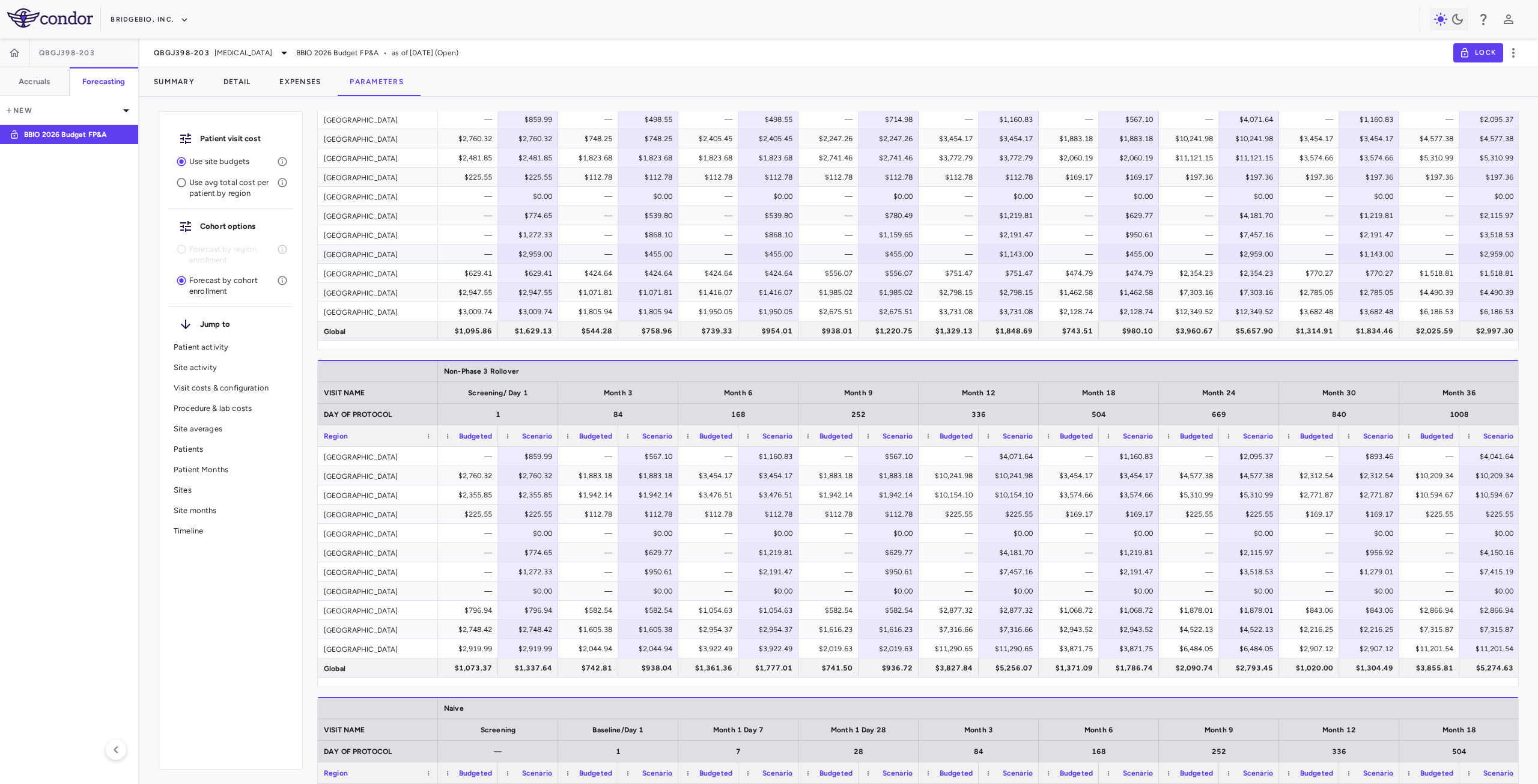
click at [521, 254] on div "$2,959.00" at bounding box center [530, 254] width 43 height 19
click at [526, 257] on div "$0.00" at bounding box center [530, 254] width 43 height 19
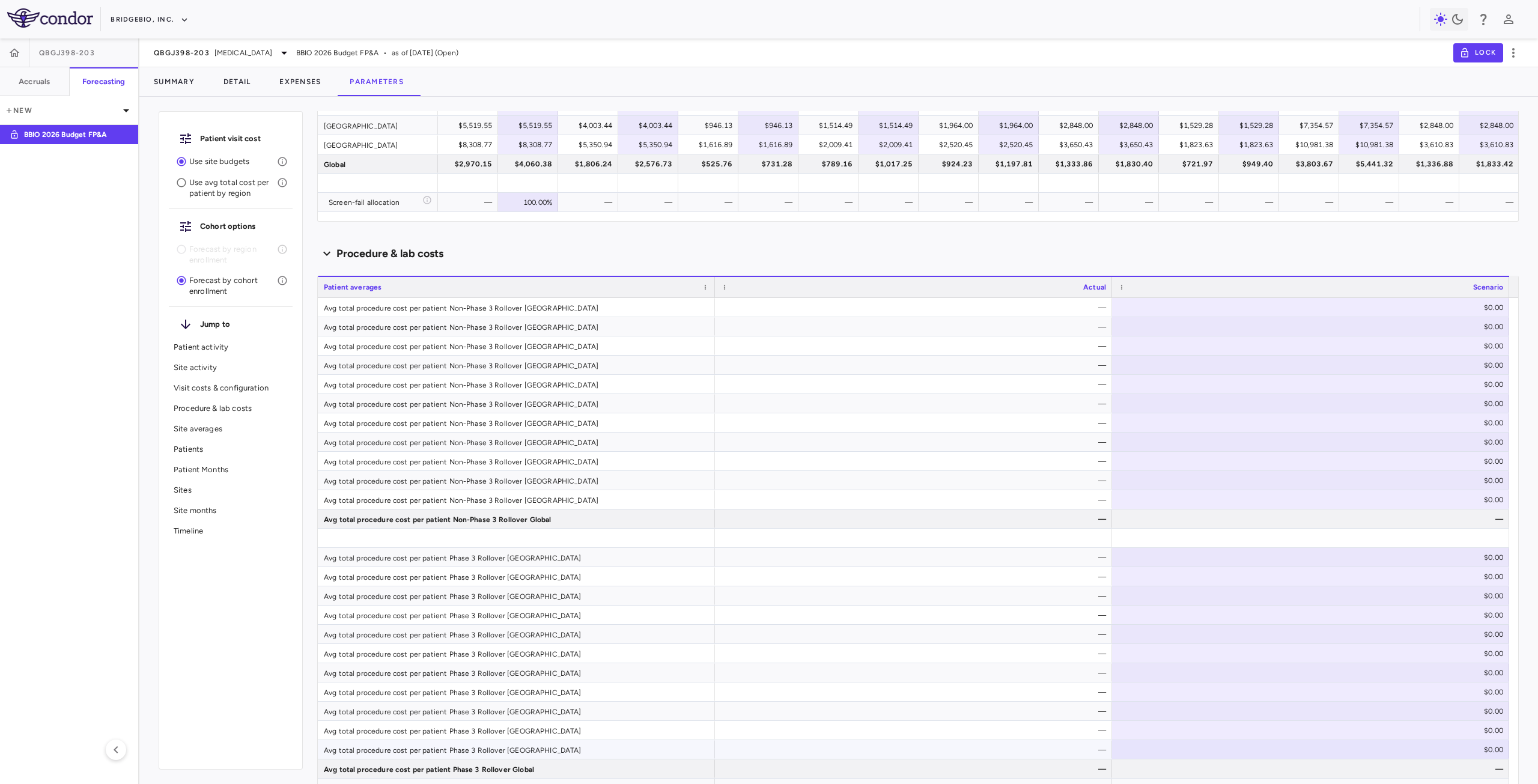
scroll to position [2385, 0]
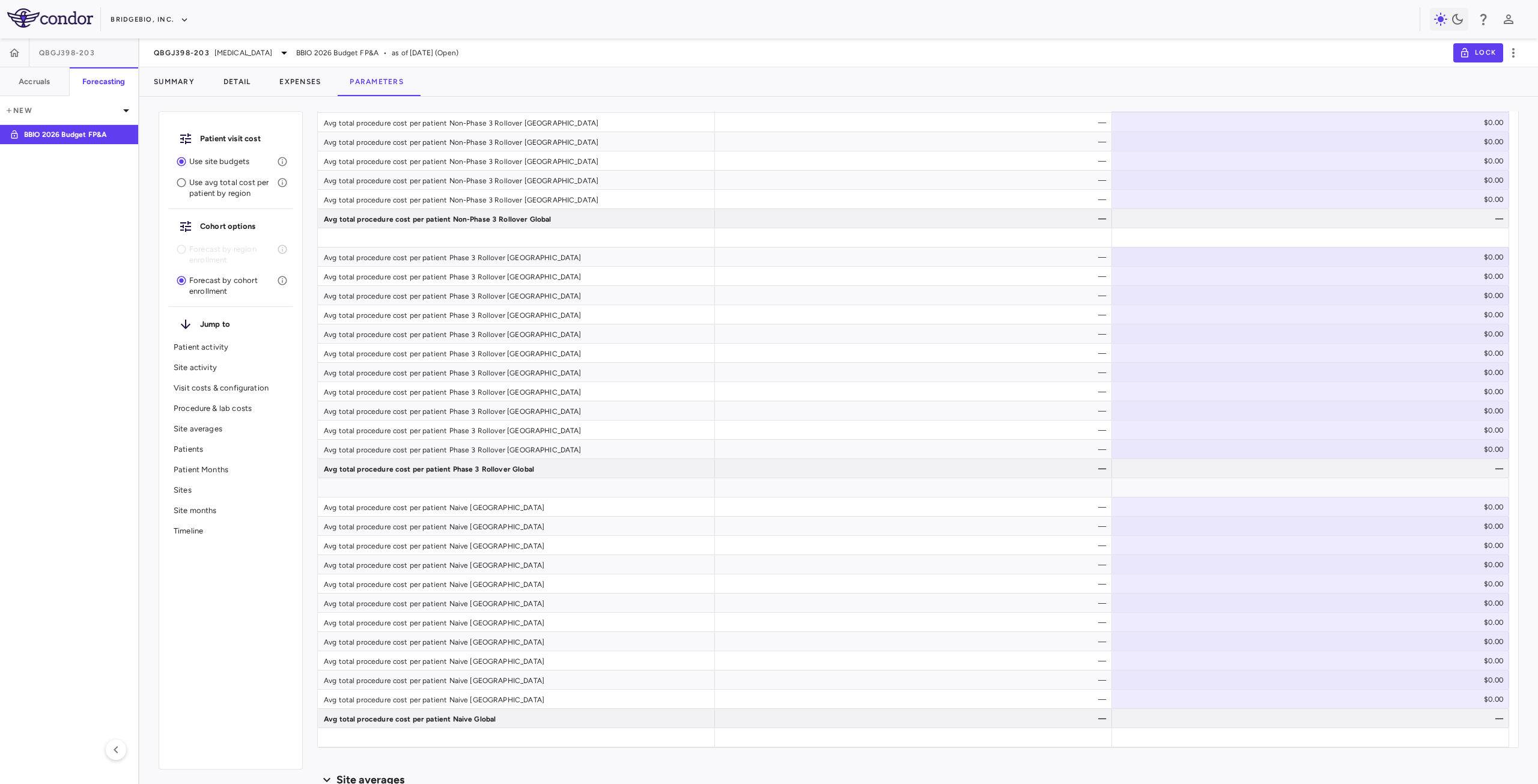
click at [206, 428] on p "Site averages" at bounding box center [230, 428] width 114 height 11
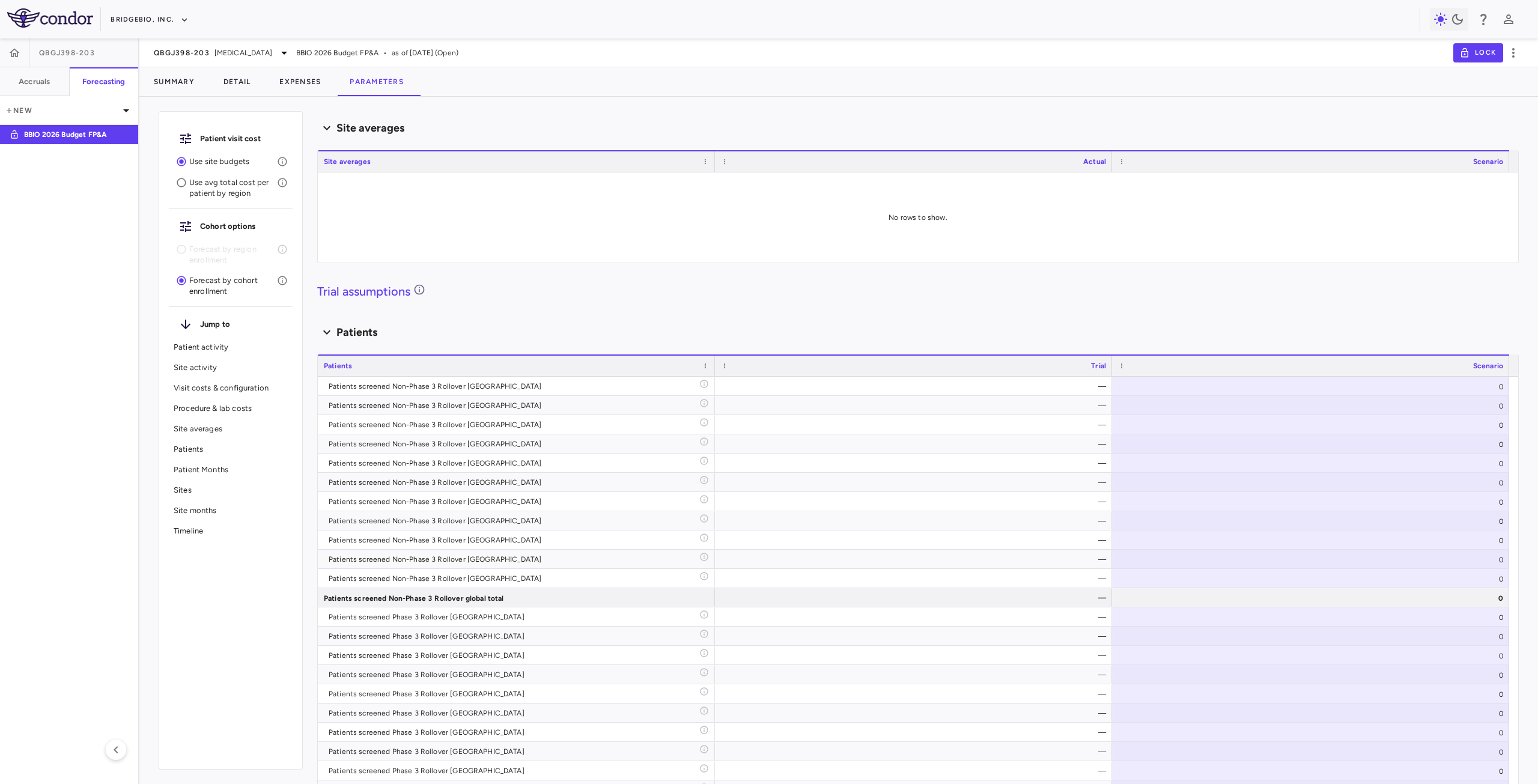
scroll to position [3047, 0]
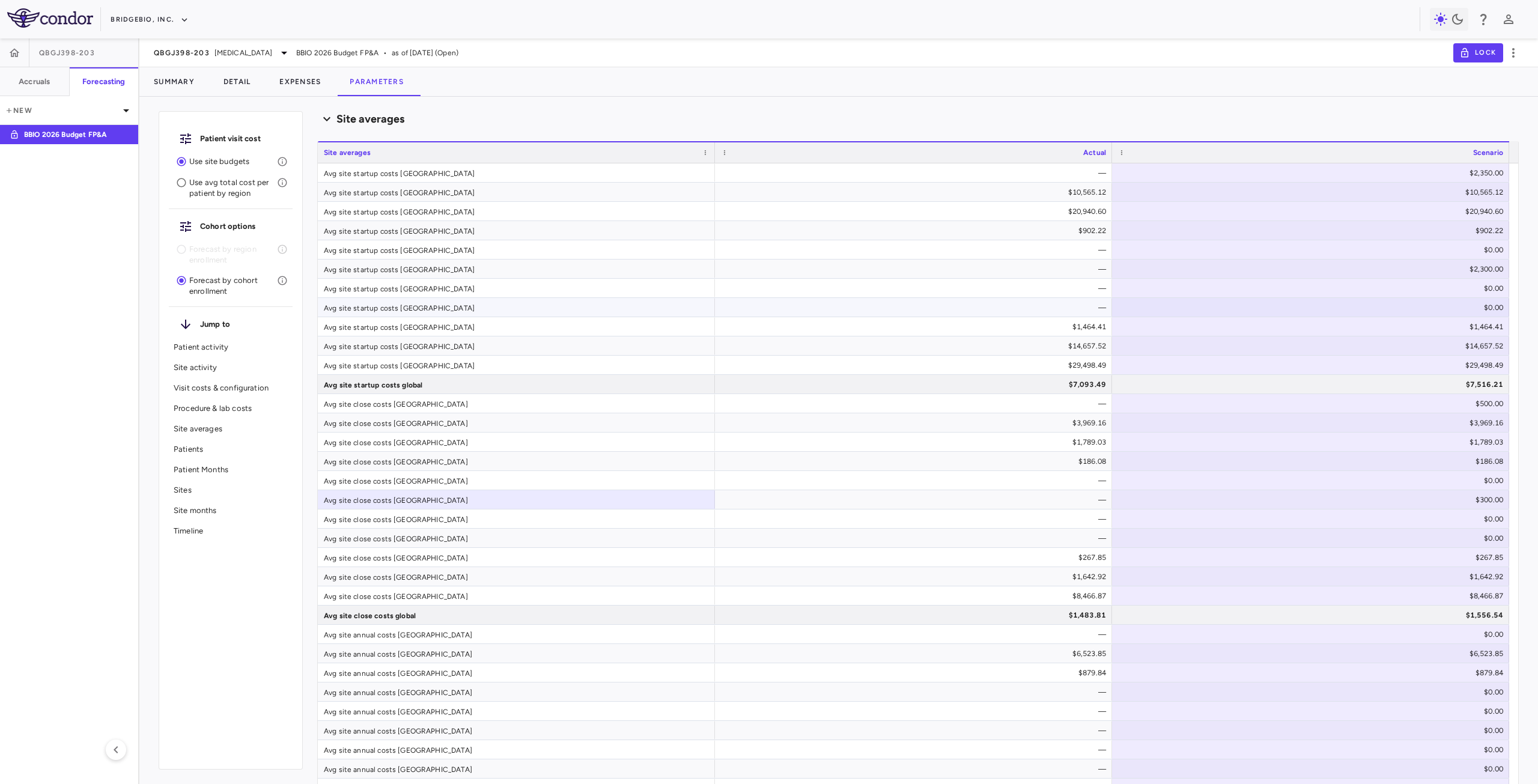
click at [1352, 301] on div "$0.00" at bounding box center [1314, 308] width 380 height 19
click at [1313, 532] on div "$0.00" at bounding box center [1314, 538] width 380 height 19
click at [1462, 272] on div "$2,300.00" at bounding box center [1314, 269] width 380 height 19
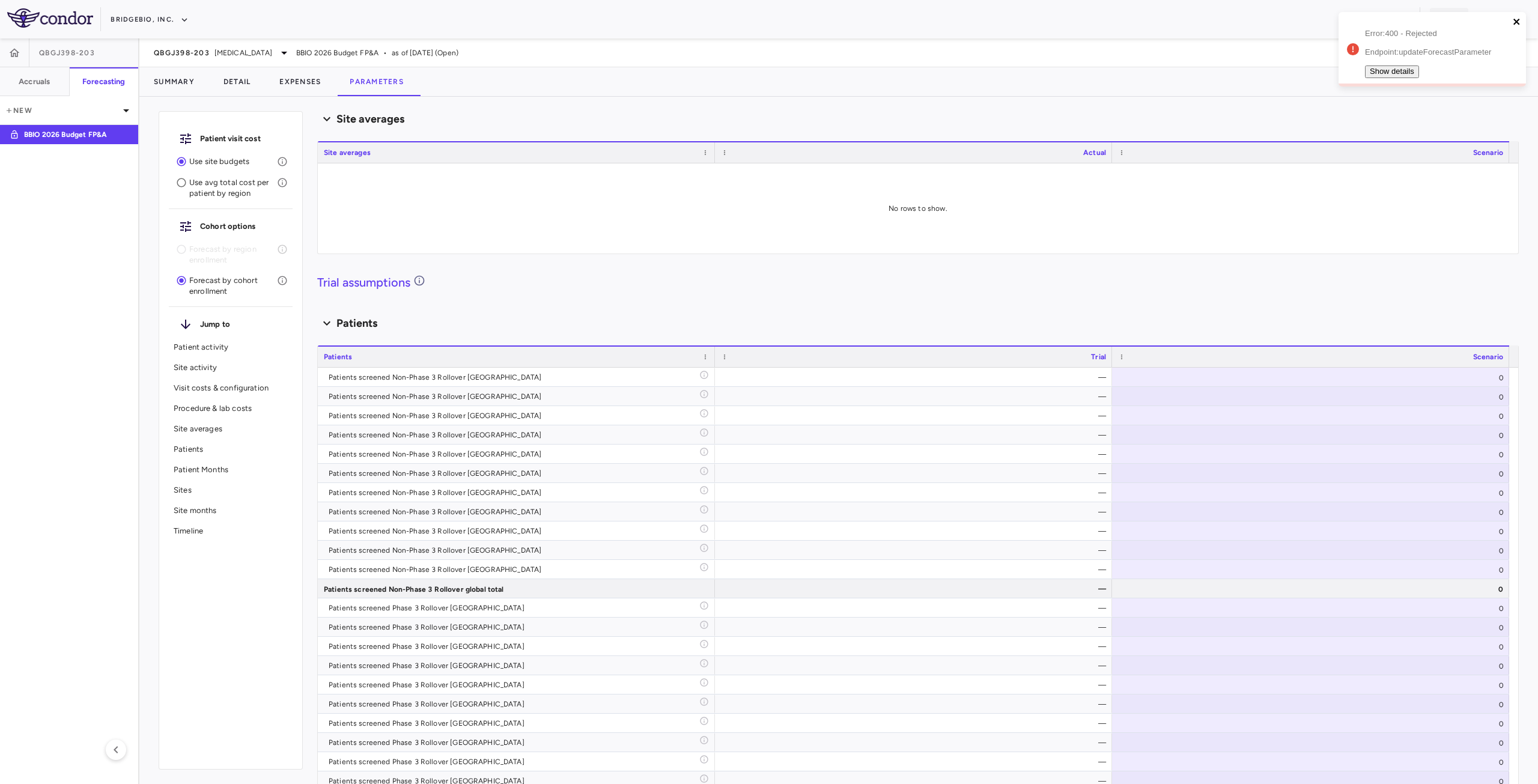
drag, startPoint x: 1520, startPoint y: 21, endPoint x: 226, endPoint y: 303, distance: 1324.4
click at [1520, 21] on icon "close" at bounding box center [1517, 21] width 9 height 9
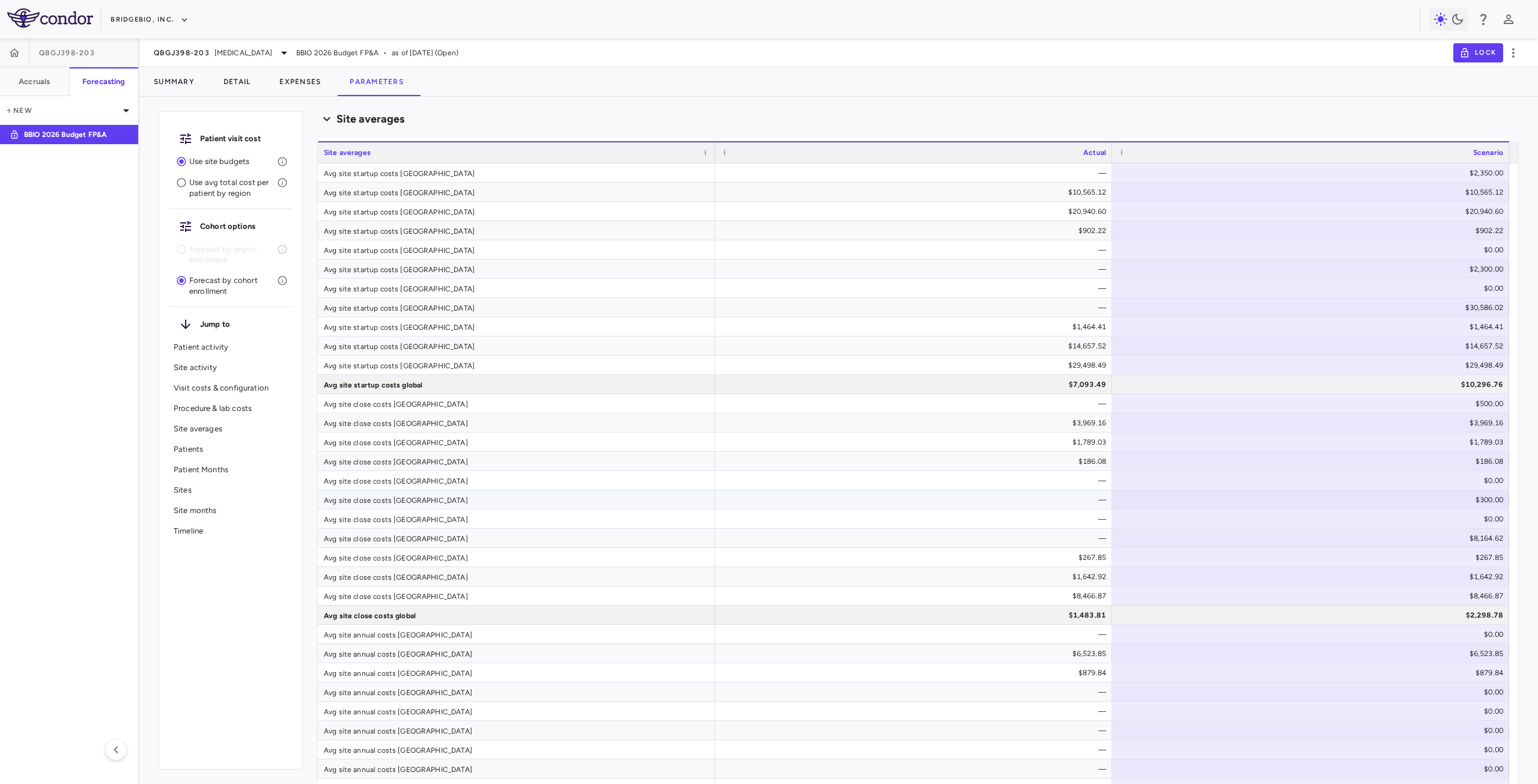
click at [1465, 504] on div "$300.00" at bounding box center [1314, 500] width 380 height 19
click at [1471, 266] on div "$2,300.00" at bounding box center [1314, 269] width 380 height 19
click at [1432, 270] on input "****" at bounding box center [1470, 271] width 77 height 12
drag, startPoint x: 1457, startPoint y: 271, endPoint x: 1514, endPoint y: 272, distance: 57.0
click at [1457, 271] on div "$2,300.00" at bounding box center [1314, 269] width 380 height 19
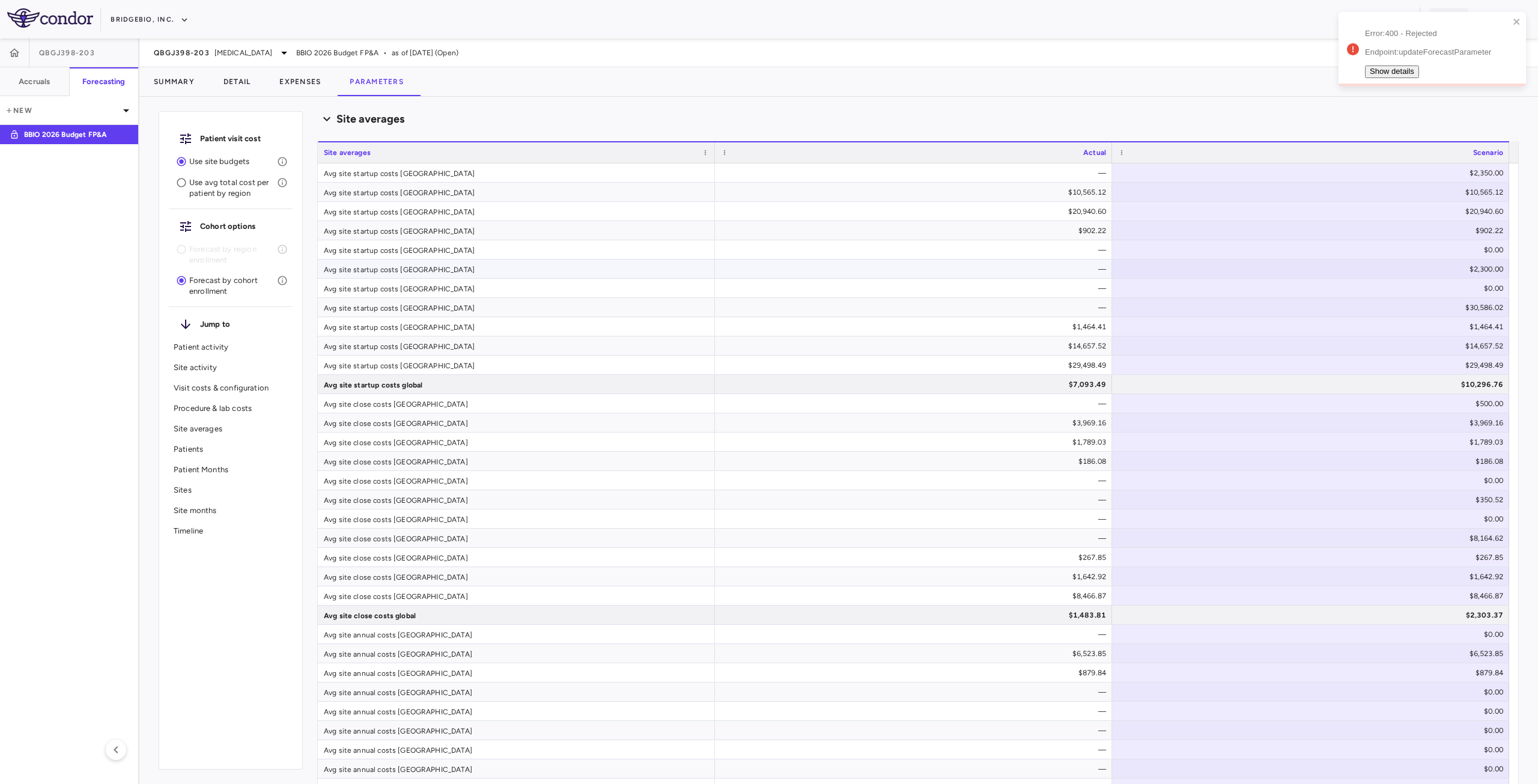
click at [1514, 272] on div "Scenario planning Patient activity Show monthly actuals ​ LPI ​ Drag here to se…" at bounding box center [918, 447] width 1202 height 673
type input "*******"
click at [419, 282] on div "Avg site startup costs [GEOGRAPHIC_DATA]" at bounding box center [517, 288] width 398 height 19
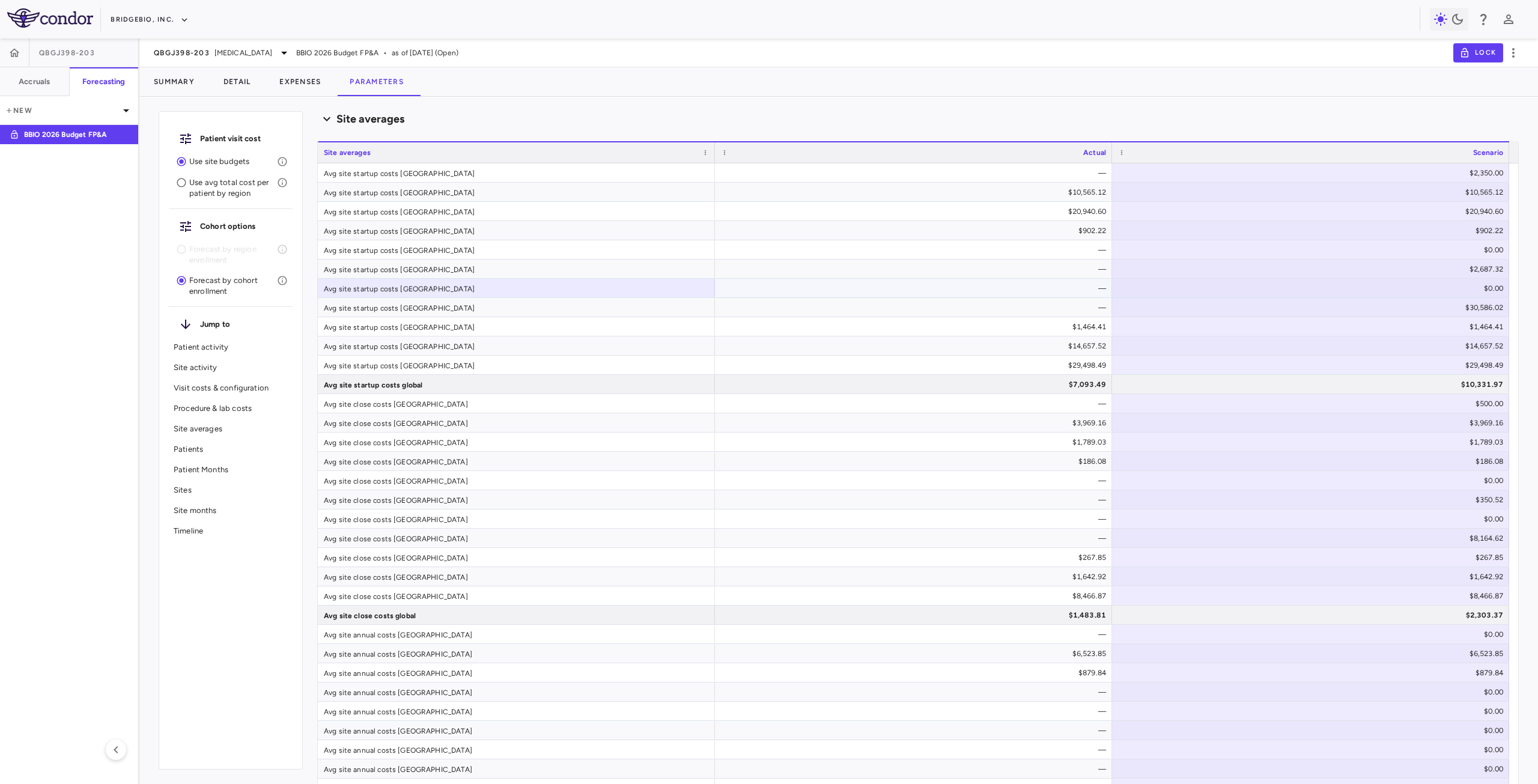
click at [1351, 293] on div "$0.00" at bounding box center [1314, 288] width 380 height 19
type input "********"
click at [996, 291] on div "—" at bounding box center [916, 288] width 380 height 19
click at [1256, 520] on div "$0.00" at bounding box center [1314, 519] width 380 height 19
